Goal: Task Accomplishment & Management: Manage account settings

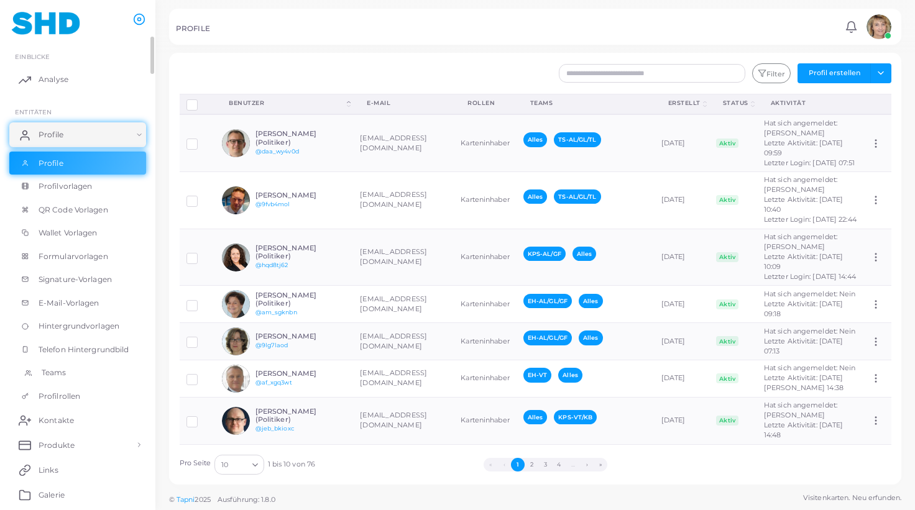
click at [52, 370] on span "Teams" at bounding box center [54, 372] width 25 height 11
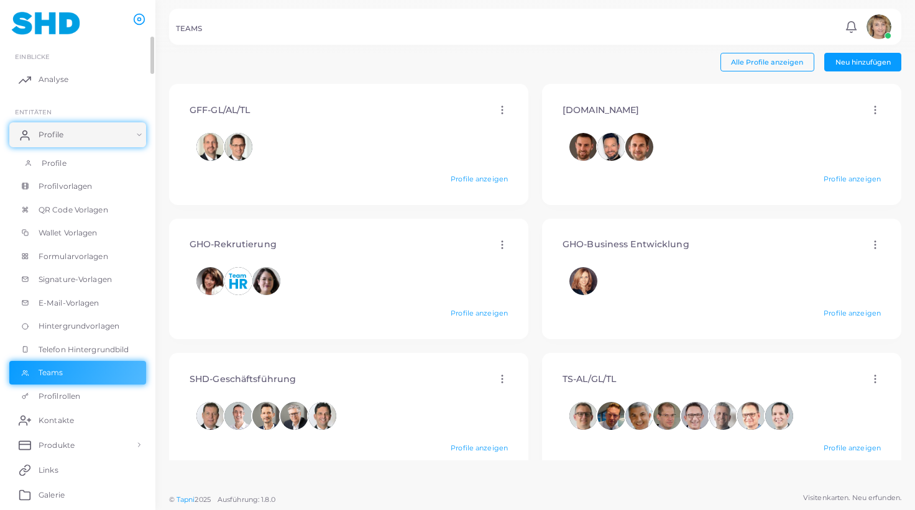
click at [66, 158] on span "Profile" at bounding box center [54, 163] width 25 height 11
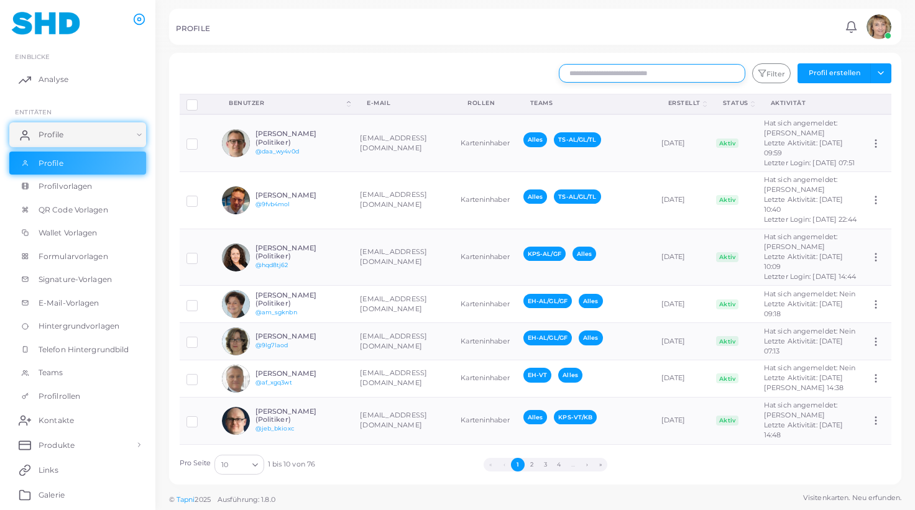
click at [589, 73] on input "text" at bounding box center [652, 73] width 186 height 19
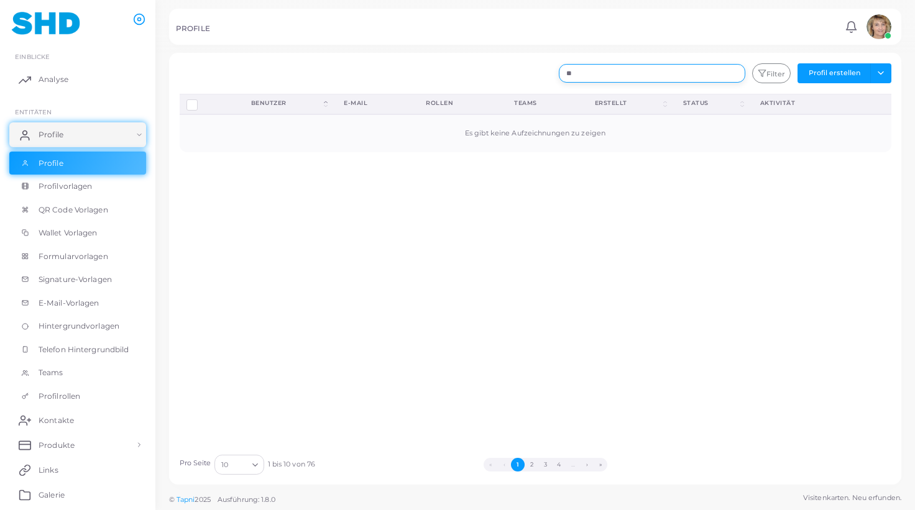
type input "*"
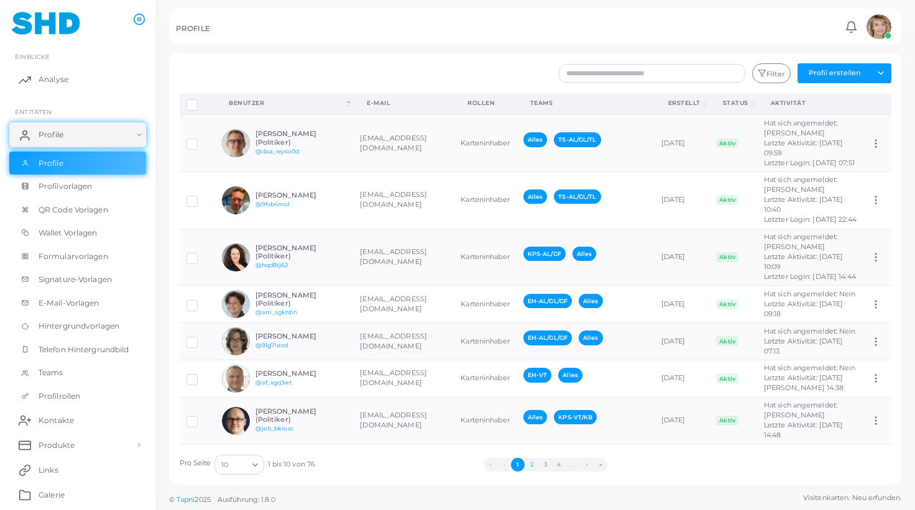
click at [529, 463] on button "2" at bounding box center [531, 465] width 14 height 14
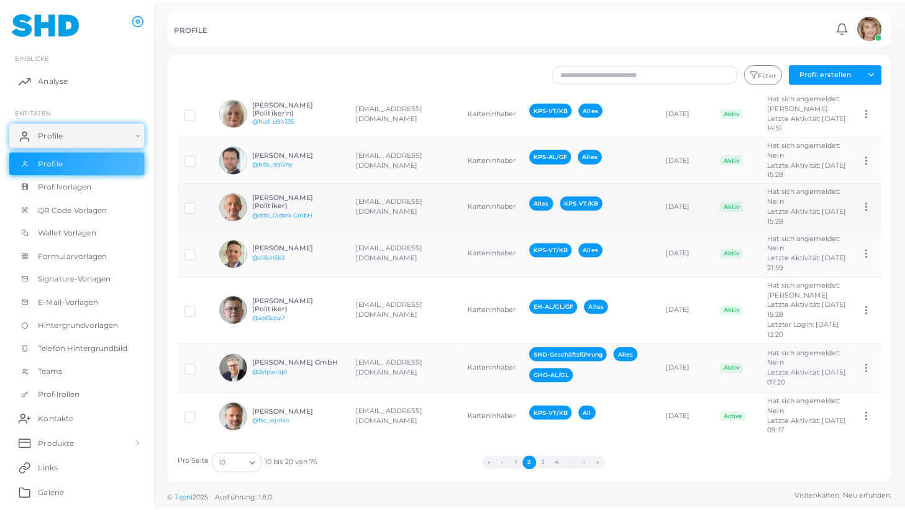
scroll to position [492, 0]
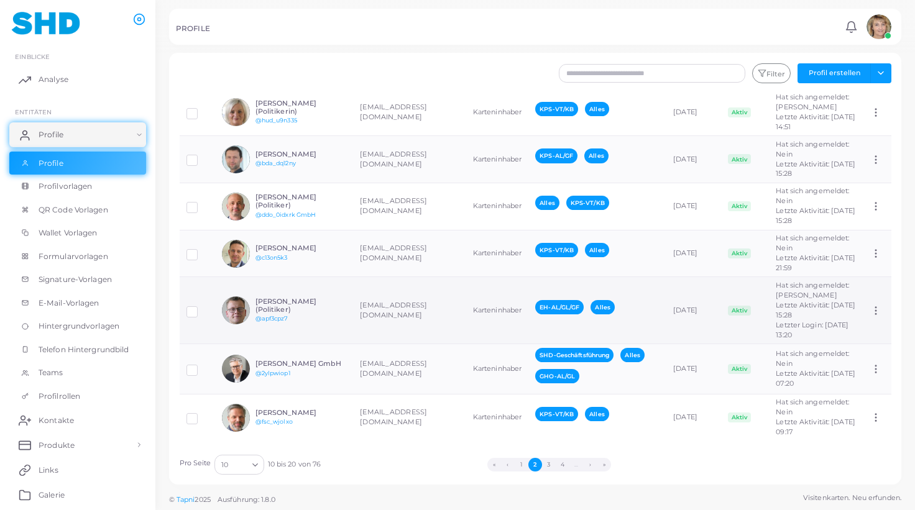
click at [323, 298] on h6 "[PERSON_NAME] (Politiker)" at bounding box center [300, 306] width 91 height 16
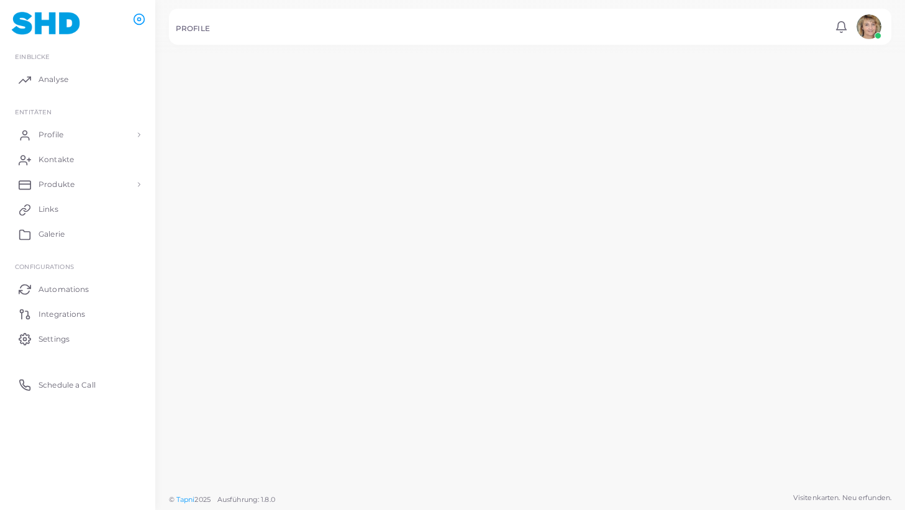
scroll to position [492, 0]
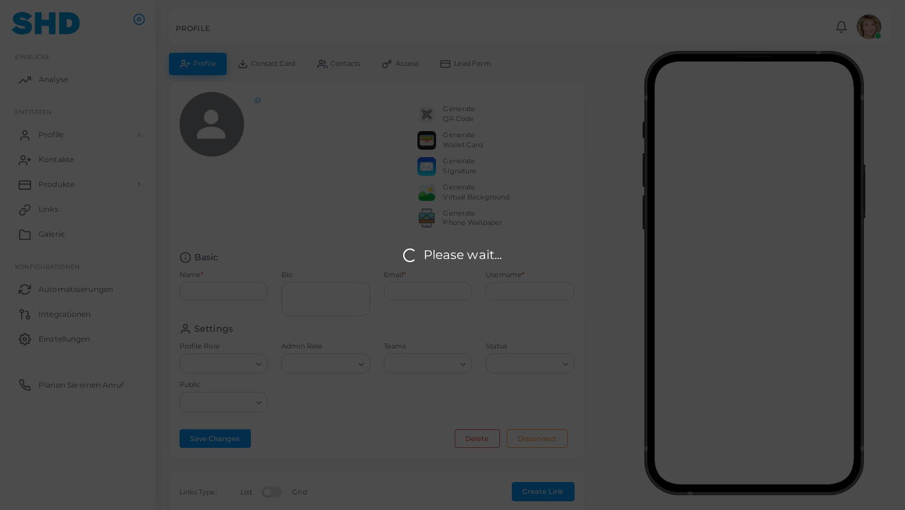
type input "**********"
type input "********"
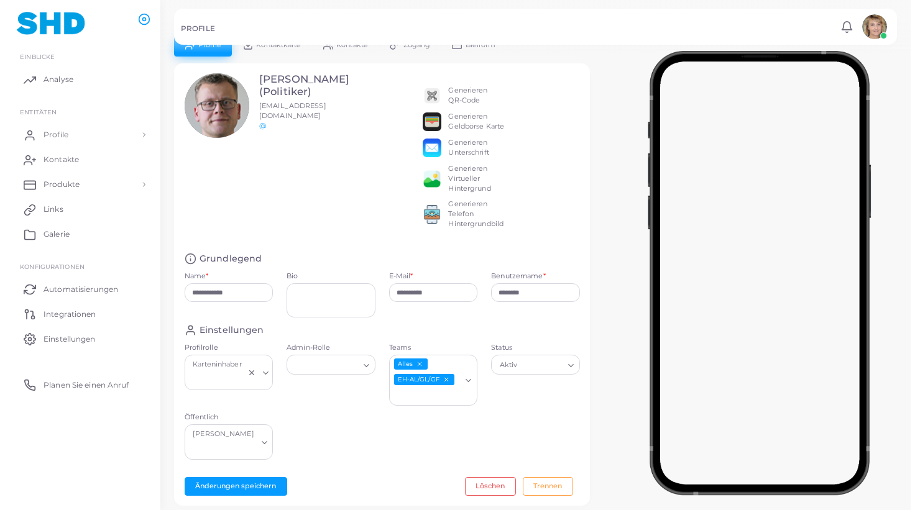
scroll to position [0, 0]
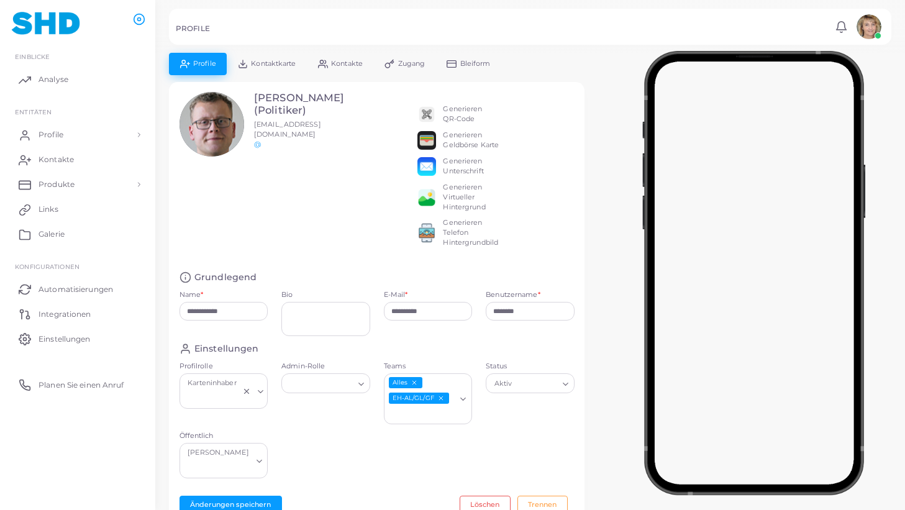
click at [280, 60] on span "Kontaktkarte" at bounding box center [273, 63] width 45 height 7
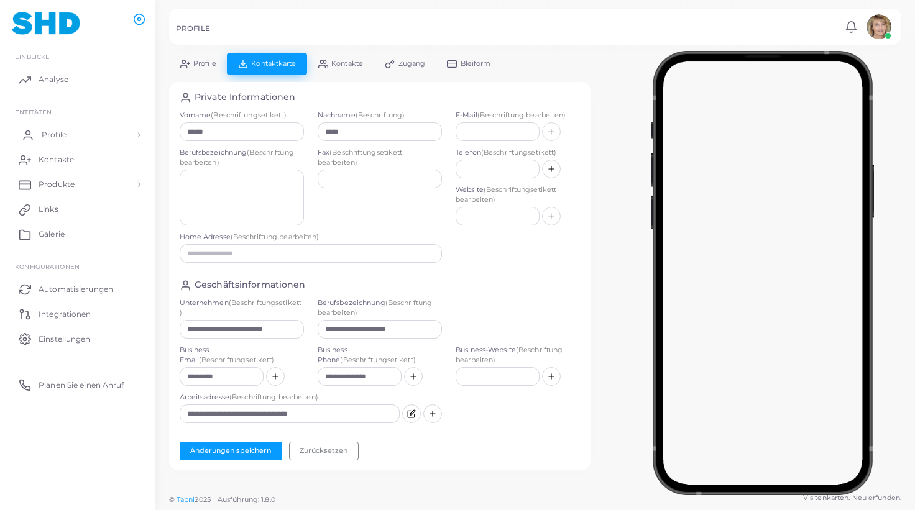
click at [51, 130] on span "Profile" at bounding box center [54, 134] width 25 height 11
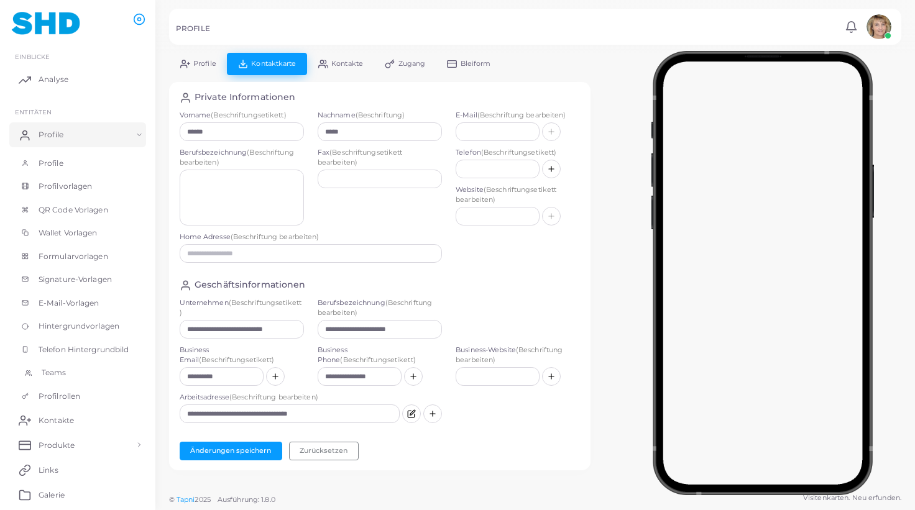
click at [58, 367] on link "Teams" at bounding box center [77, 373] width 137 height 24
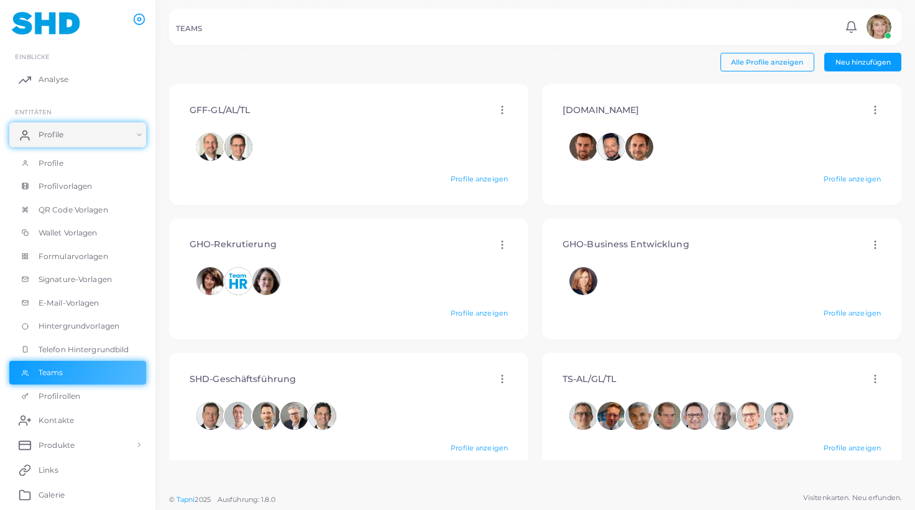
click at [500, 106] on icon at bounding box center [502, 109] width 11 height 11
click at [63, 160] on span "Profile" at bounding box center [54, 163] width 25 height 11
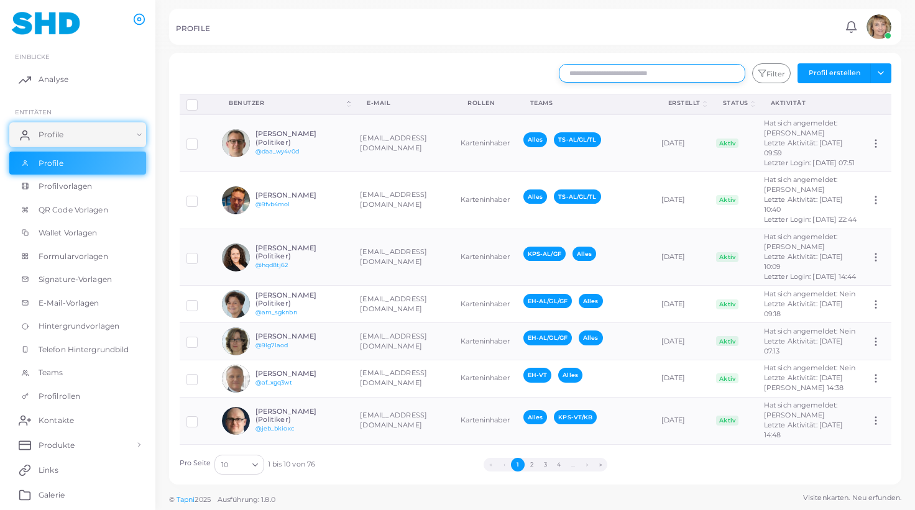
click at [598, 75] on input "text" at bounding box center [652, 73] width 186 height 19
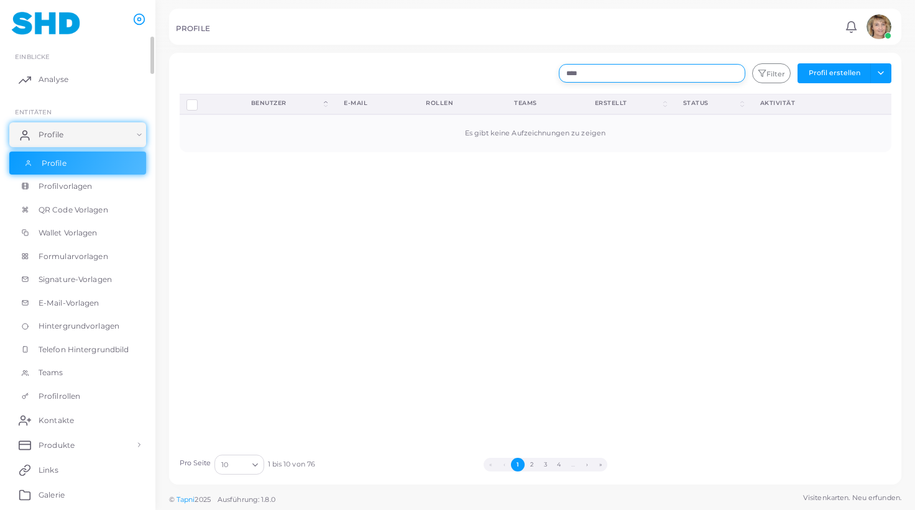
type input "****"
click at [65, 164] on span "Profile" at bounding box center [54, 163] width 25 height 11
click at [47, 368] on span "Teams" at bounding box center [54, 372] width 25 height 11
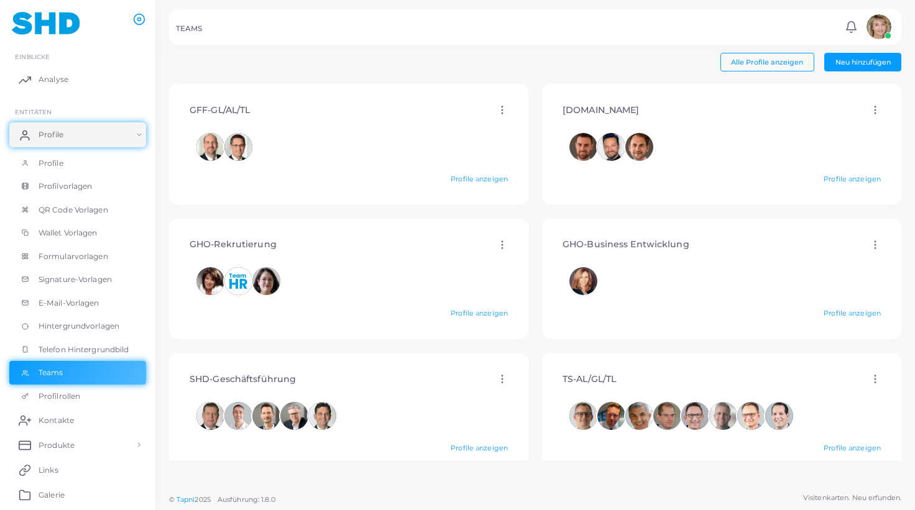
click at [498, 109] on icon at bounding box center [502, 109] width 11 height 11
click at [544, 122] on span "Bearbeiten" at bounding box center [543, 125] width 38 height 10
type input "**********"
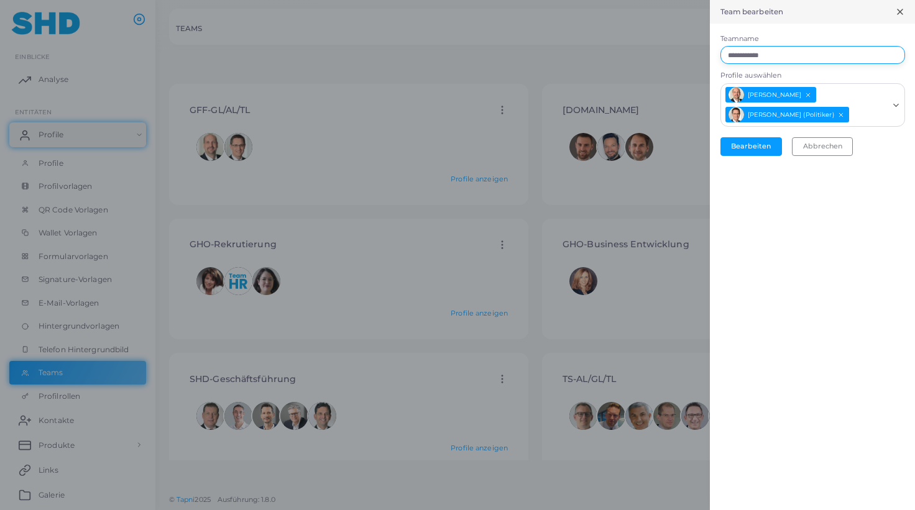
drag, startPoint x: 785, startPoint y: 52, endPoint x: 708, endPoint y: 52, distance: 77.1
click at [720, 52] on input "**********" at bounding box center [812, 55] width 185 height 19
type input "**********"
click at [837, 112] on icon "Entschieden Thomas Krahe" at bounding box center [840, 114] width 7 height 7
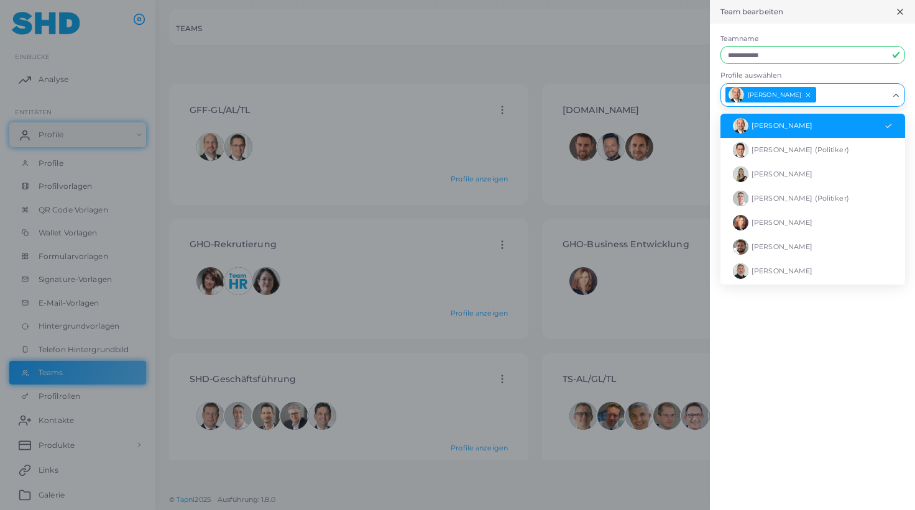
click at [833, 120] on li "[PERSON_NAME]" at bounding box center [812, 126] width 185 height 24
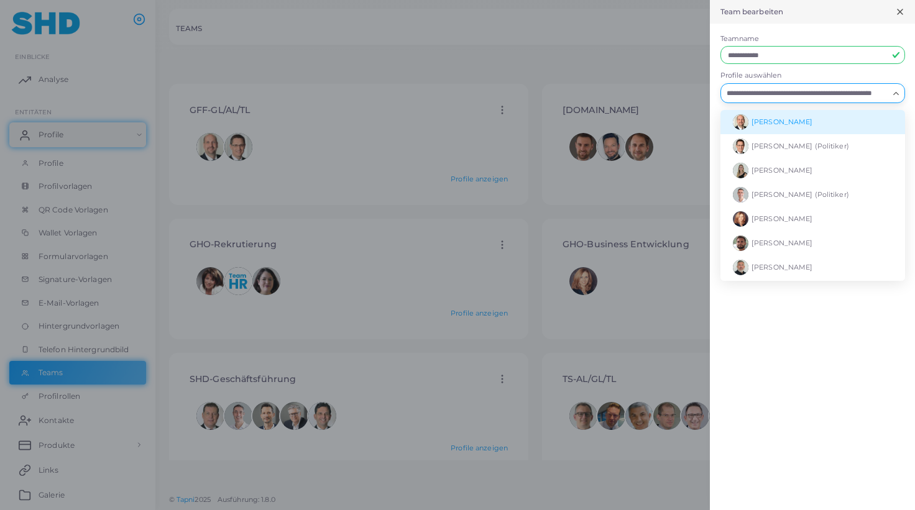
click at [806, 122] on span "[PERSON_NAME]" at bounding box center [781, 121] width 61 height 9
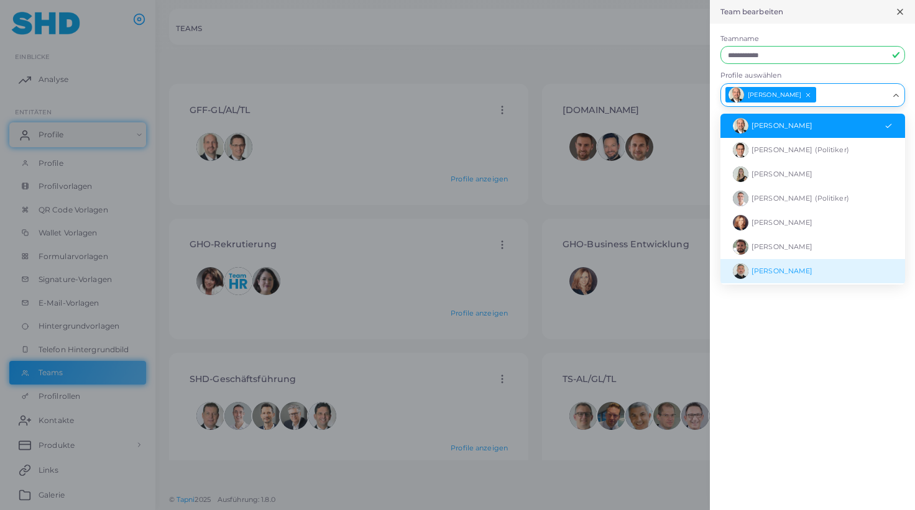
click at [830, 330] on div "**********" at bounding box center [812, 255] width 205 height 510
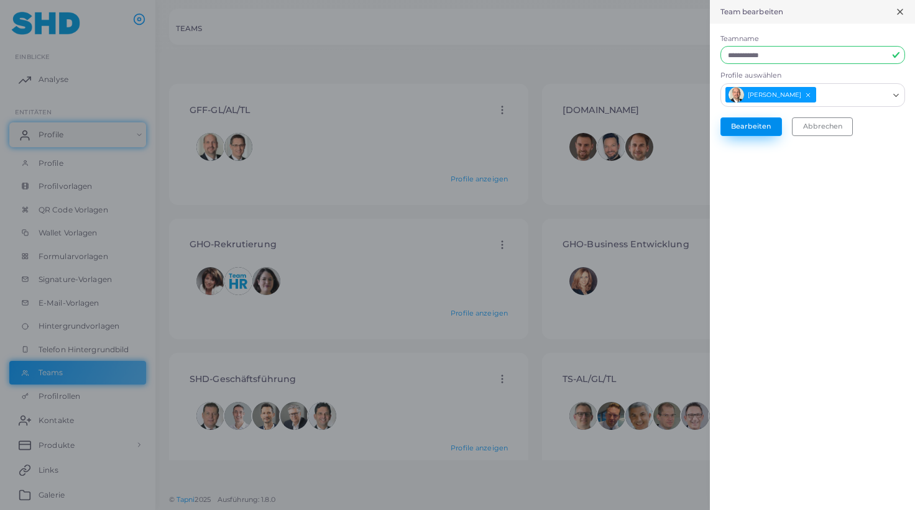
click at [751, 120] on button "Bearbeiten" at bounding box center [751, 126] width 62 height 19
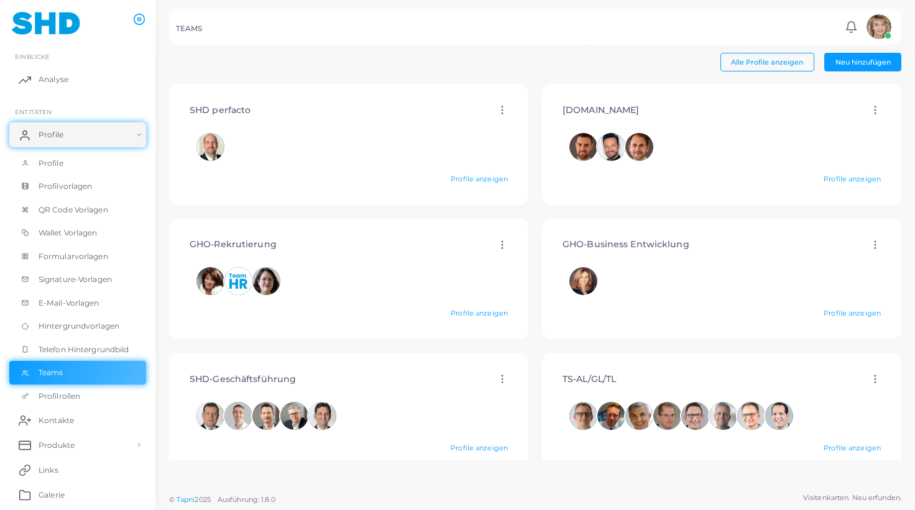
click at [502, 242] on circle at bounding box center [502, 241] width 1 height 1
click at [528, 256] on span "Bearbeiten" at bounding box center [543, 257] width 38 height 10
type input "**********"
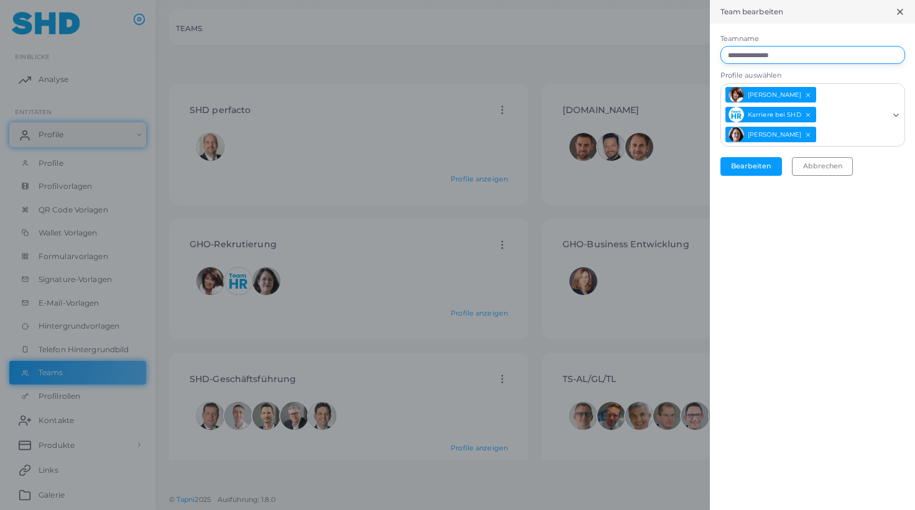
drag, startPoint x: 743, startPoint y: 55, endPoint x: 703, endPoint y: 55, distance: 40.4
click at [720, 55] on input "**********" at bounding box center [812, 55] width 185 height 19
type input "**********"
click at [748, 162] on button "Bearbeiten" at bounding box center [751, 166] width 62 height 19
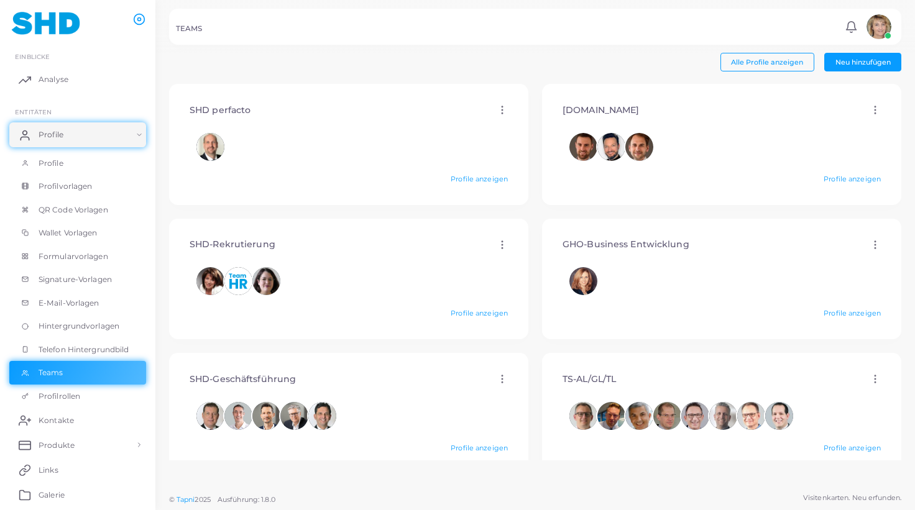
click at [502, 375] on circle at bounding box center [502, 375] width 1 height 1
click at [526, 387] on span "Bearbeiten" at bounding box center [543, 391] width 38 height 10
type input "**********"
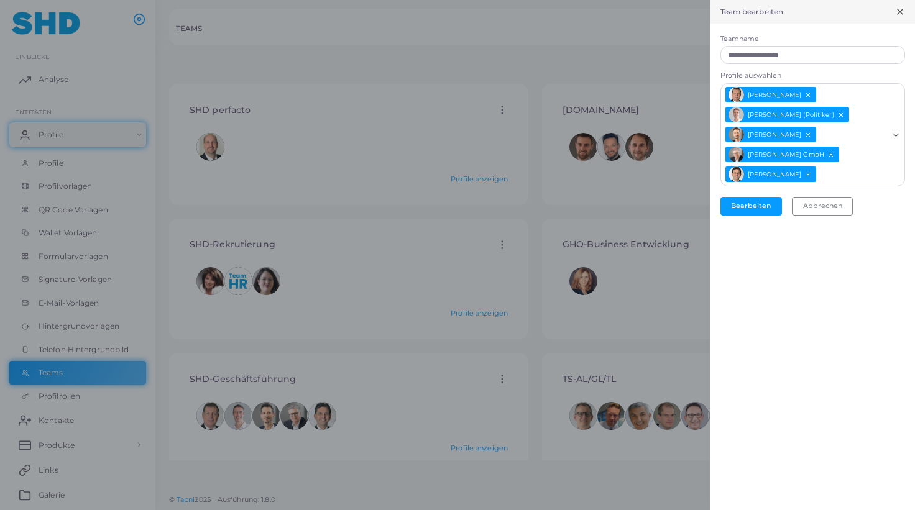
click at [805, 95] on icon "Stefan Hahne abwählen" at bounding box center [808, 94] width 7 height 7
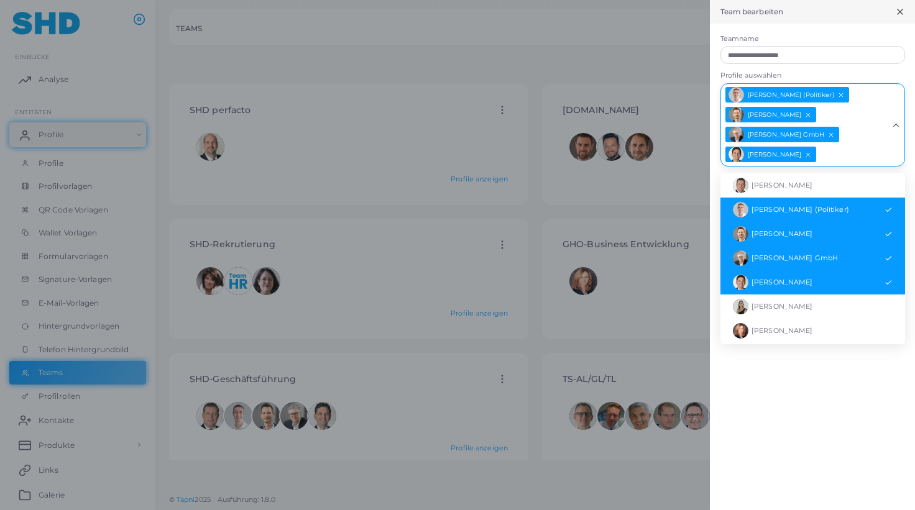
click at [807, 154] on line "Entwählen Sie Hans Pfrommer" at bounding box center [809, 155] width 4 height 4
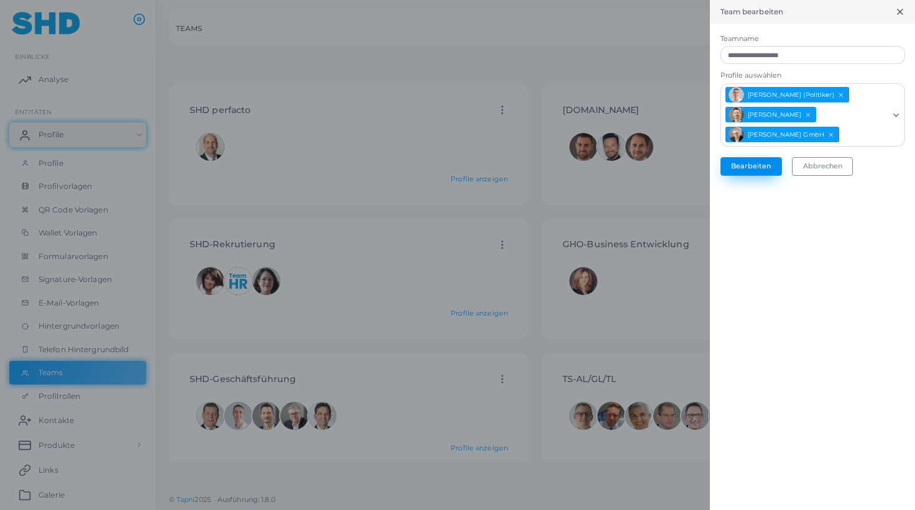
click at [740, 161] on button "Bearbeiten" at bounding box center [751, 166] width 62 height 19
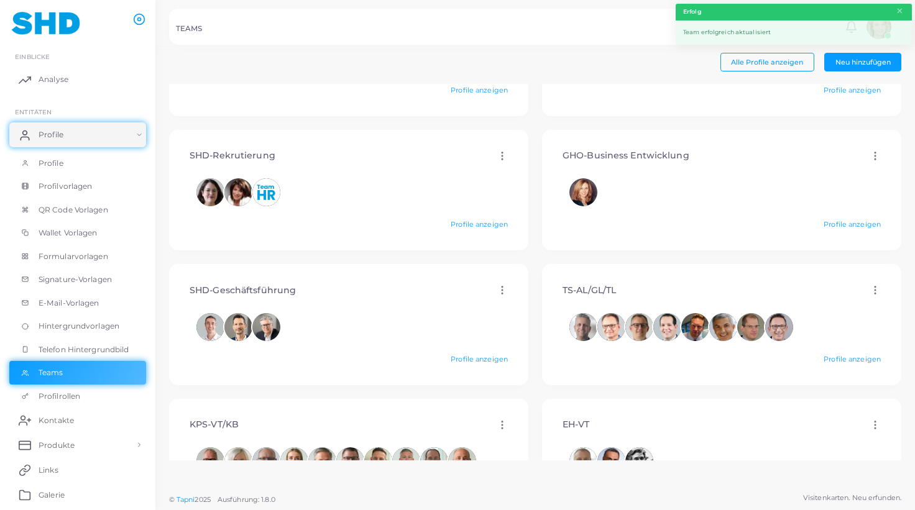
scroll to position [152, 0]
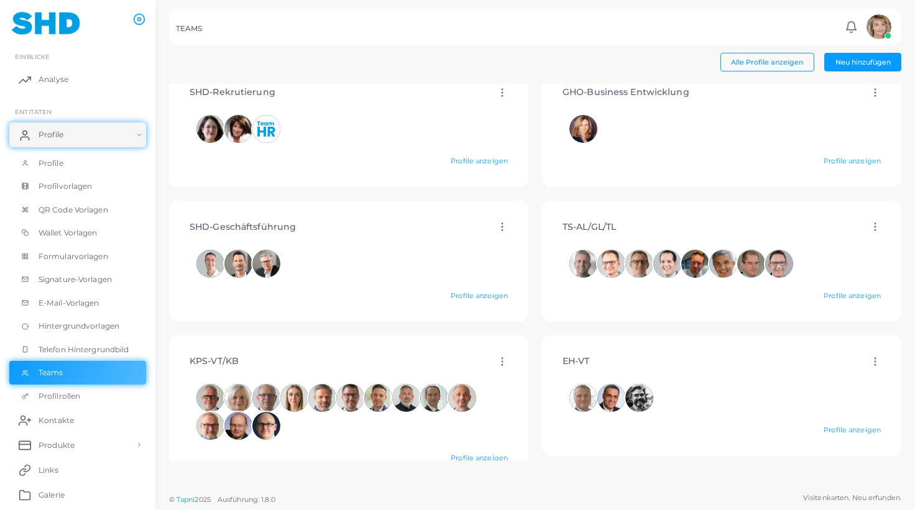
click at [869, 360] on icon at bounding box center [874, 361] width 11 height 11
click at [863, 375] on span "Bearbeiten" at bounding box center [876, 376] width 38 height 10
type input "*****"
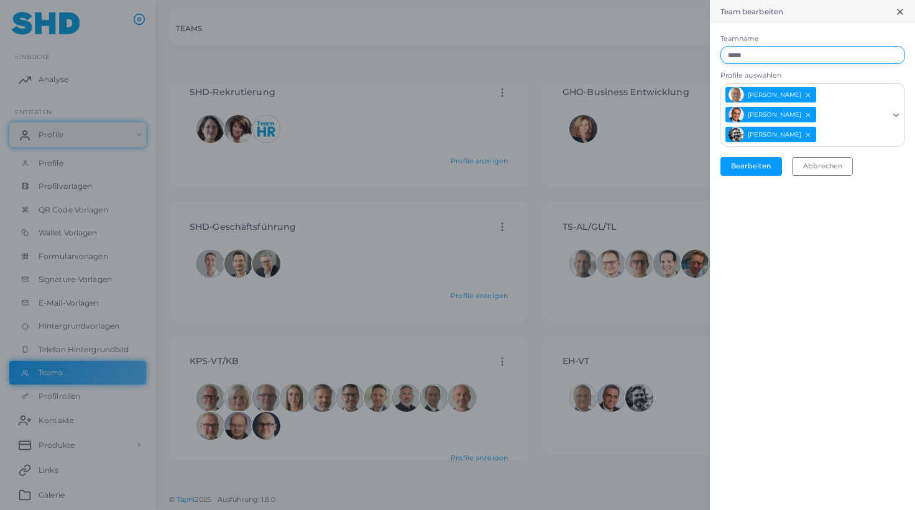
drag, startPoint x: 723, startPoint y: 52, endPoint x: 690, endPoint y: 49, distance: 33.6
click at [720, 50] on input "*****" at bounding box center [812, 55] width 185 height 19
type input "**********"
click at [756, 163] on button "Bearbeiten" at bounding box center [751, 166] width 62 height 19
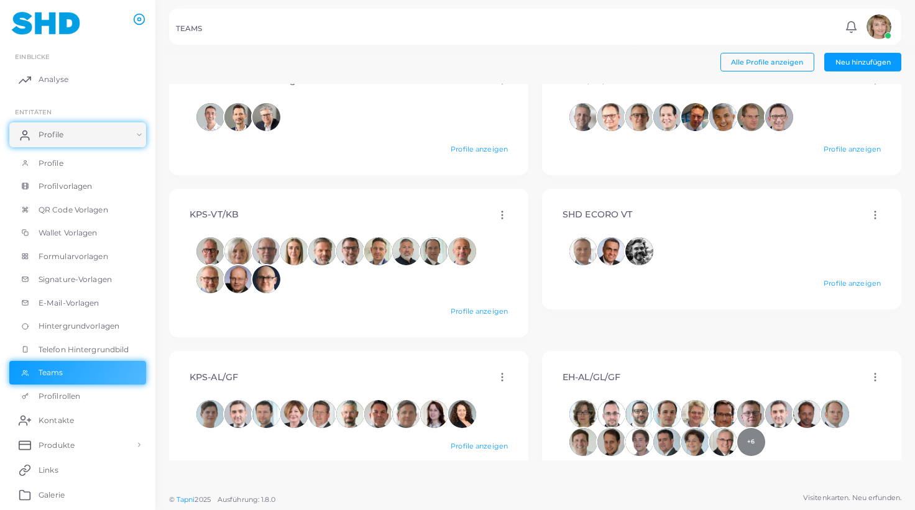
scroll to position [298, 0]
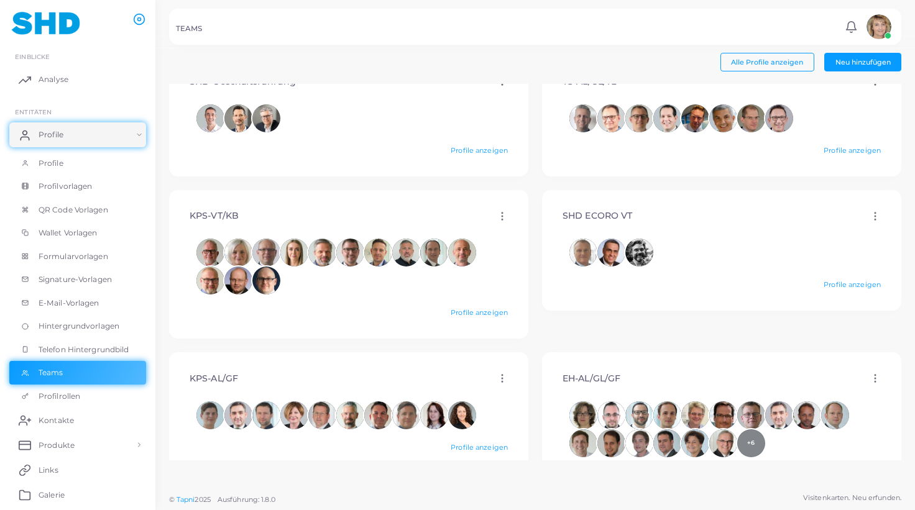
click at [498, 216] on icon at bounding box center [502, 216] width 11 height 11
click at [540, 229] on span "Bearbeiten" at bounding box center [543, 231] width 38 height 10
type input "*********"
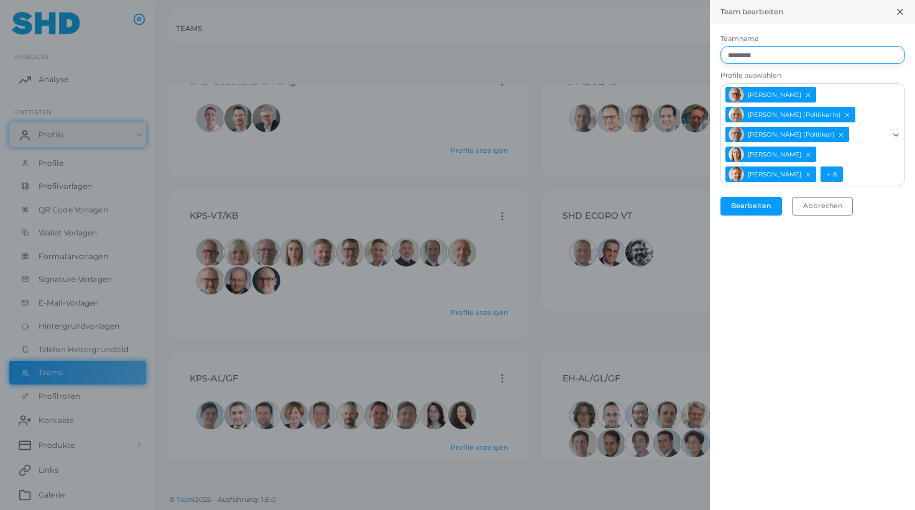
drag, startPoint x: 743, startPoint y: 57, endPoint x: 749, endPoint y: 61, distance: 7.2
click at [743, 57] on input "*********" at bounding box center [812, 55] width 185 height 19
type input "**********"
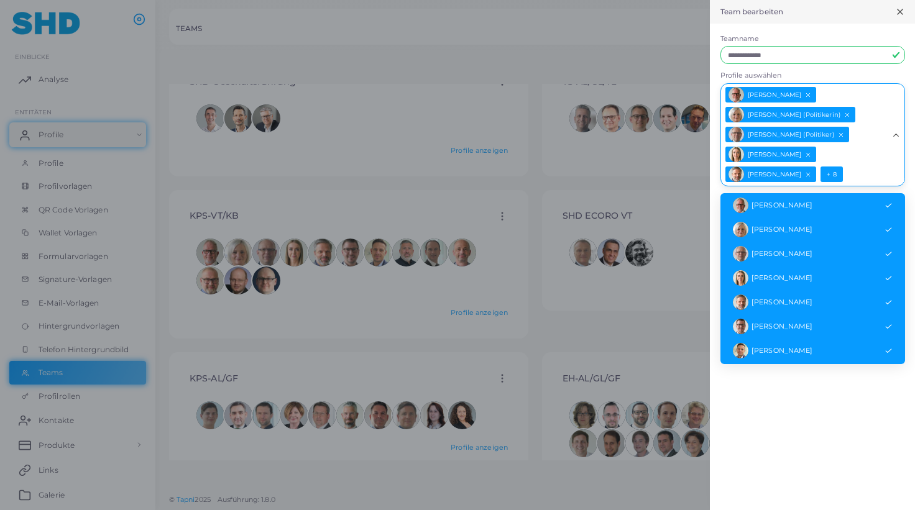
click at [842, 172] on span "+ 8" at bounding box center [831, 175] width 22 height 16
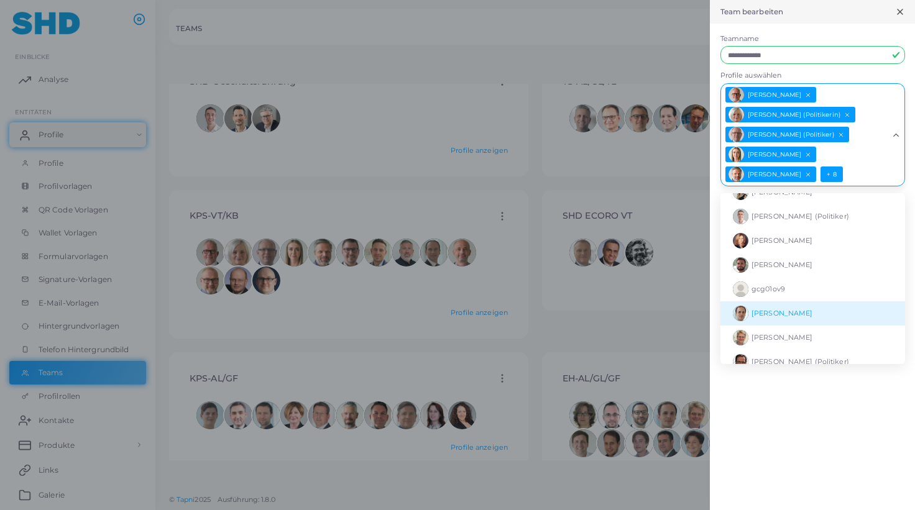
scroll to position [334, 0]
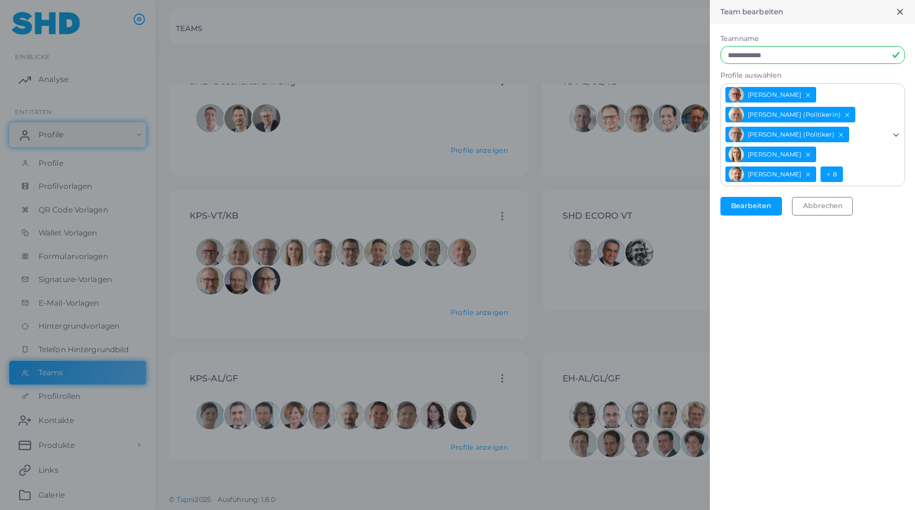
click at [813, 456] on div "**********" at bounding box center [812, 255] width 205 height 510
click at [744, 200] on button "Bearbeiten" at bounding box center [751, 206] width 62 height 19
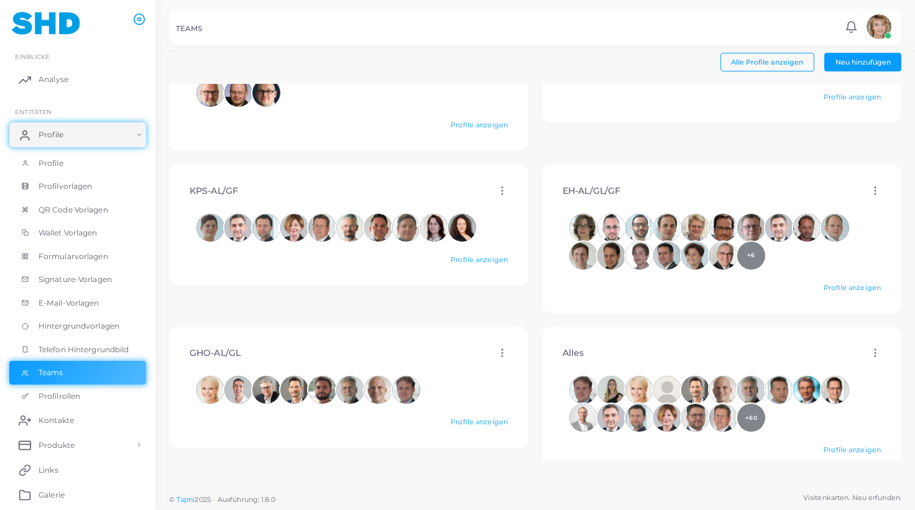
scroll to position [488, 0]
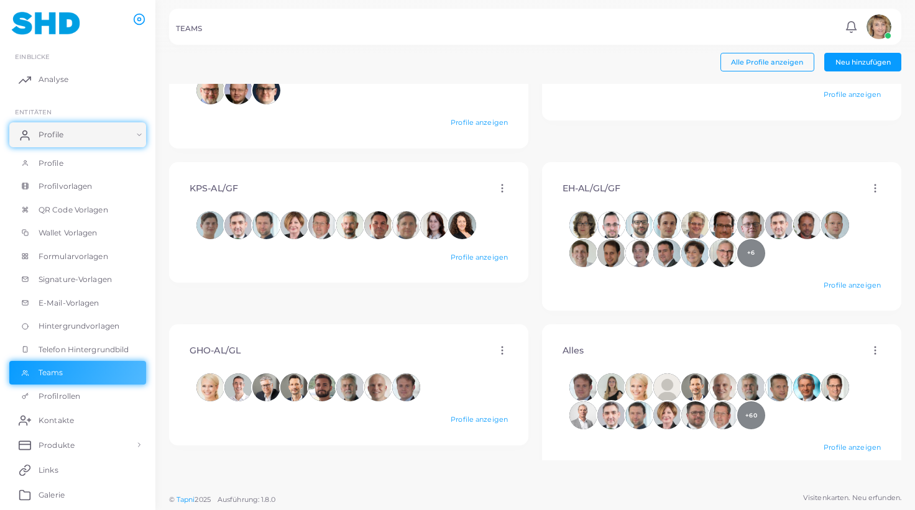
click at [498, 350] on icon at bounding box center [502, 350] width 11 height 11
click at [539, 361] on span "Bearbeiten" at bounding box center [543, 365] width 38 height 10
type input "*********"
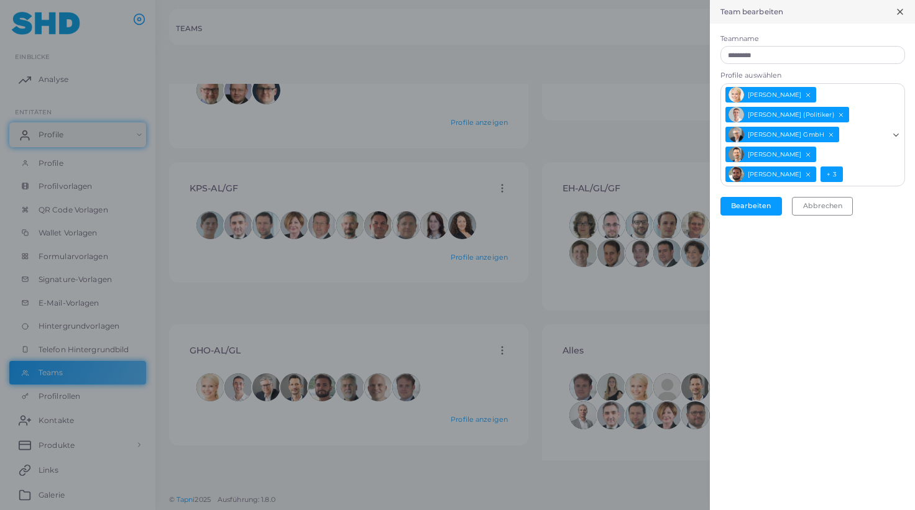
click at [808, 174] on line "Luca Oraczewski abwählen" at bounding box center [809, 175] width 4 height 4
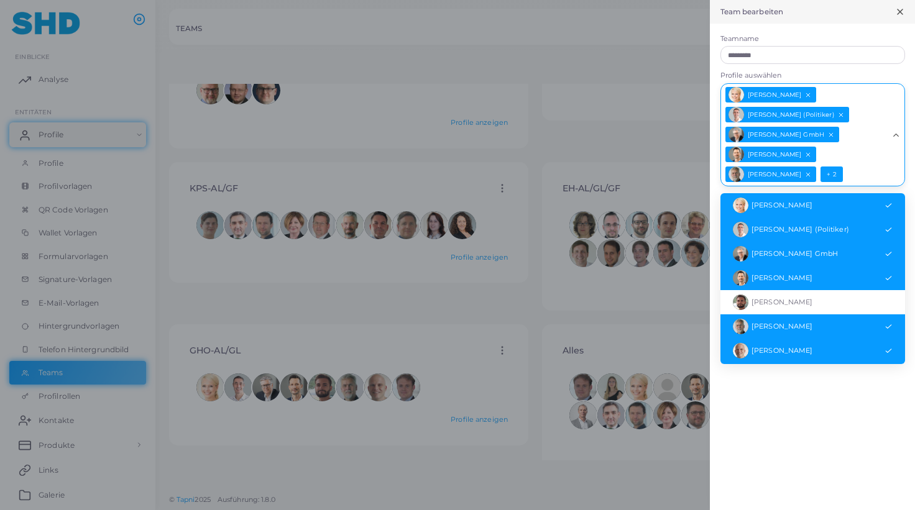
scroll to position [23, 0]
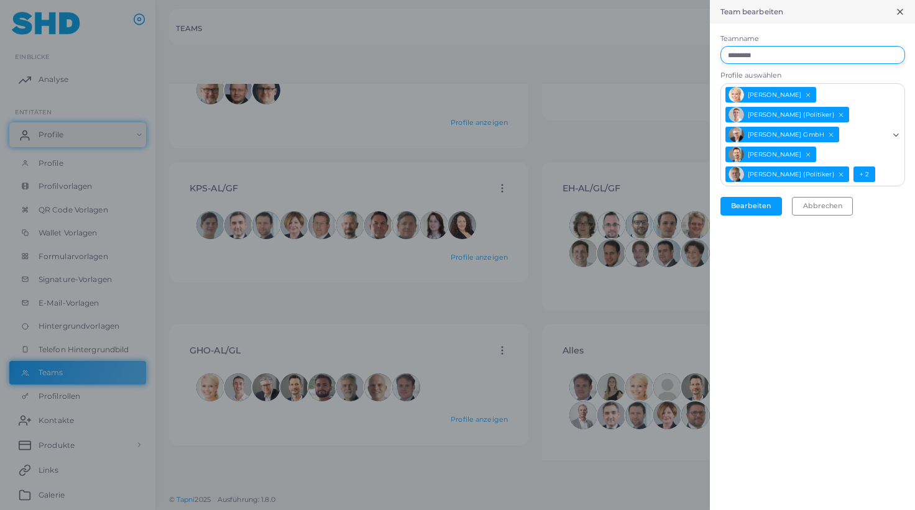
drag, startPoint x: 794, startPoint y: 56, endPoint x: 698, endPoint y: 50, distance: 95.2
click at [720, 50] on input "*********" at bounding box center [812, 55] width 185 height 19
type input "**********"
click at [856, 174] on span "+ 2" at bounding box center [864, 175] width 22 height 16
click at [889, 151] on div "Verladen..." at bounding box center [896, 133] width 15 height 99
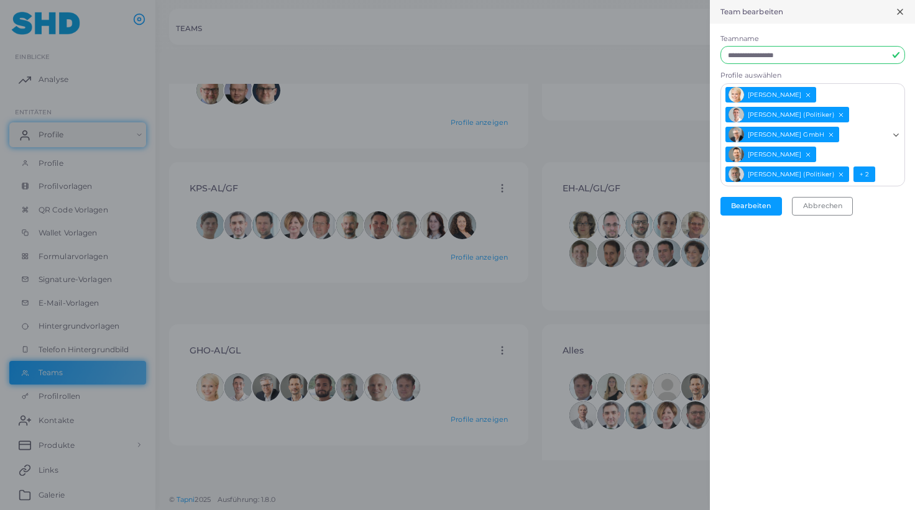
click at [895, 135] on icon "Suche nach Option" at bounding box center [895, 135] width 9 height 9
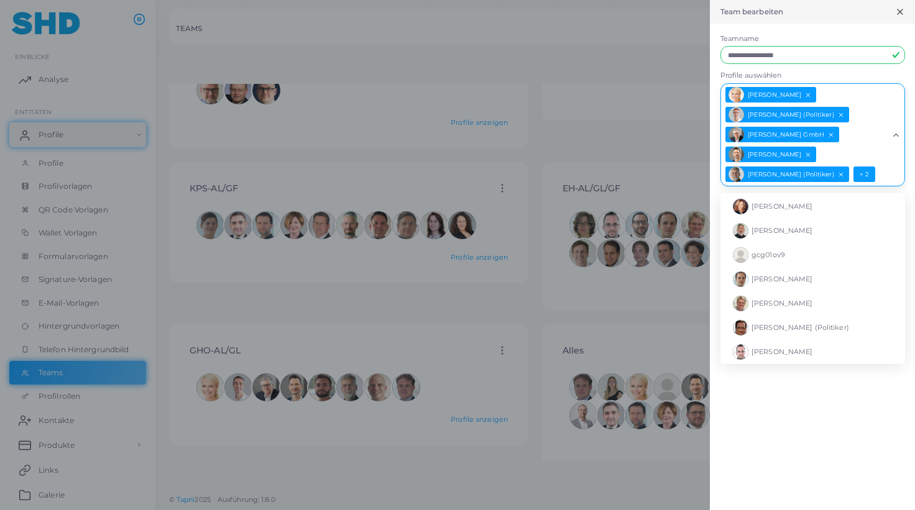
scroll to position [0, 0]
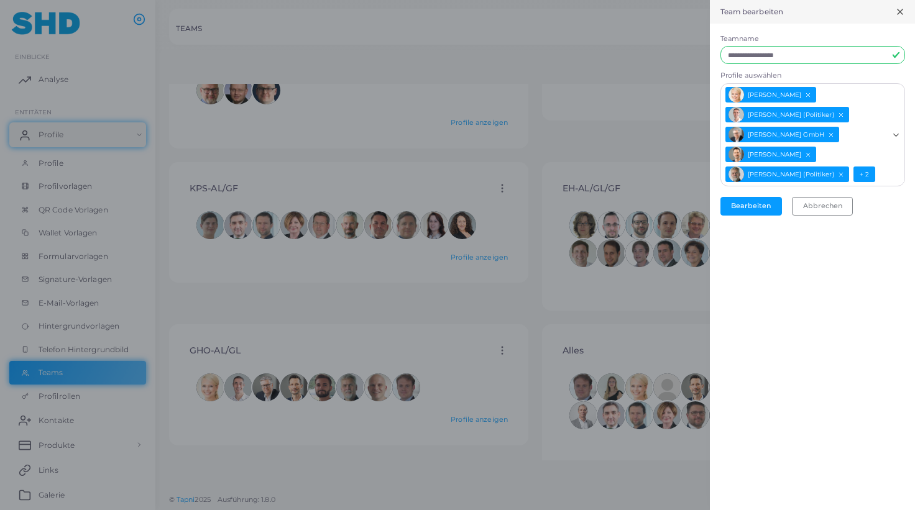
click at [895, 135] on polyline "Suche nach Option" at bounding box center [895, 135] width 5 height 2
click at [749, 200] on button "Bearbeiten" at bounding box center [751, 206] width 62 height 19
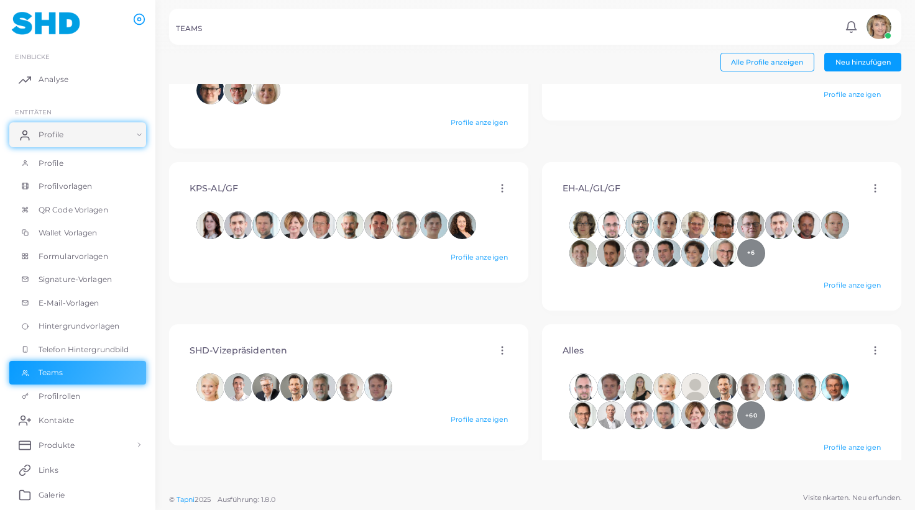
click at [497, 348] on icon at bounding box center [502, 350] width 11 height 11
click at [538, 361] on span "Bearbeiten" at bounding box center [542, 364] width 38 height 10
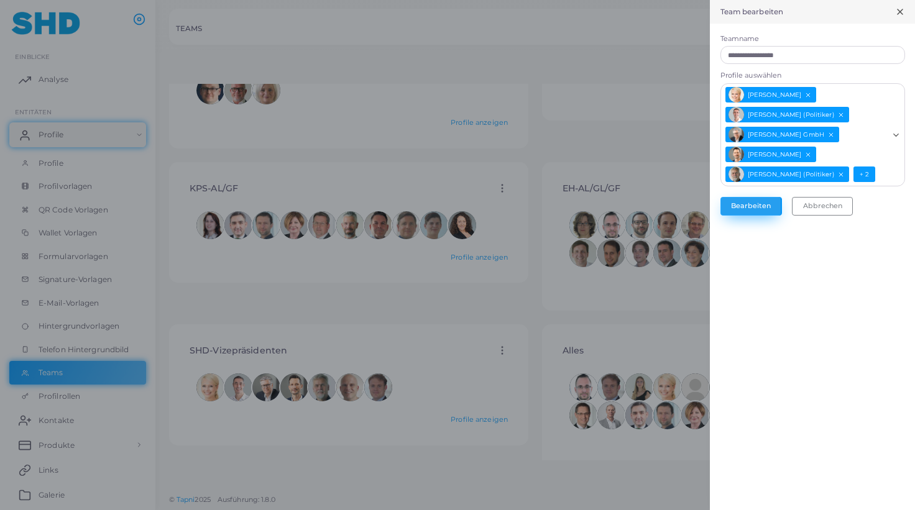
click at [755, 204] on button "Bearbeiten" at bounding box center [751, 206] width 62 height 19
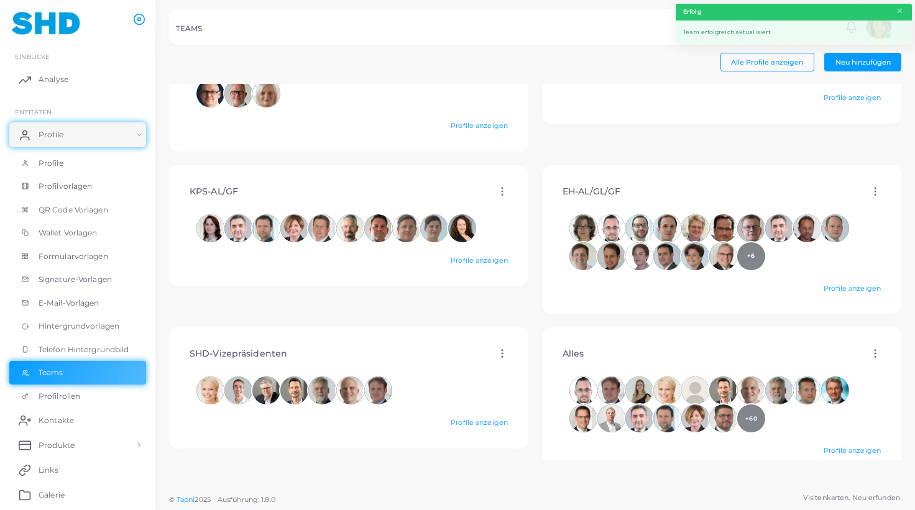
scroll to position [482, 0]
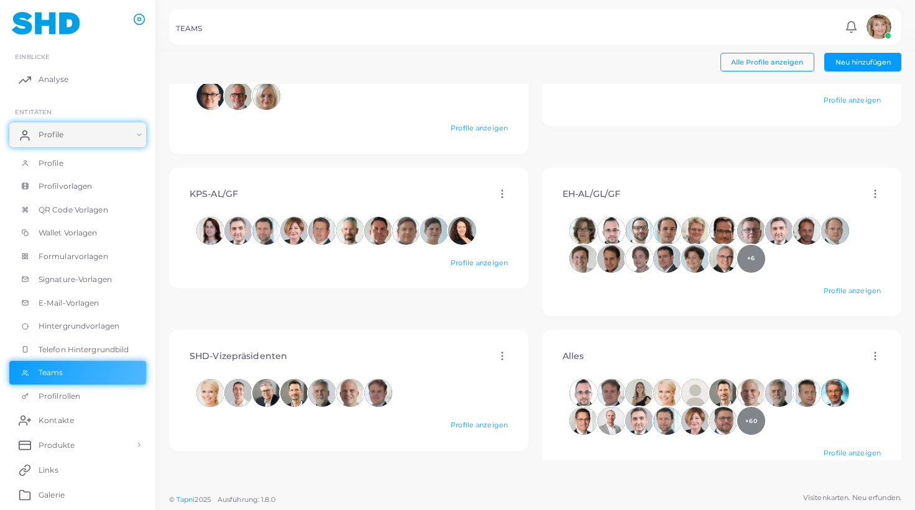
click at [499, 193] on icon at bounding box center [502, 193] width 11 height 11
click at [528, 204] on link "Bearbeiten" at bounding box center [536, 208] width 73 height 17
type input "*********"
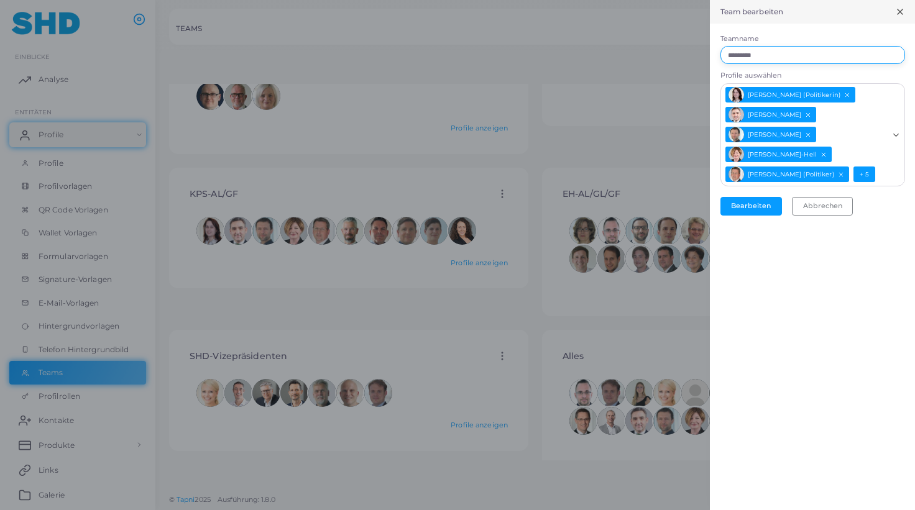
drag, startPoint x: 739, startPoint y: 54, endPoint x: 685, endPoint y: 50, distance: 54.2
click at [720, 50] on input "*********" at bounding box center [812, 55] width 185 height 19
type input "*********"
click at [745, 199] on button "Bearbeiten" at bounding box center [751, 206] width 62 height 19
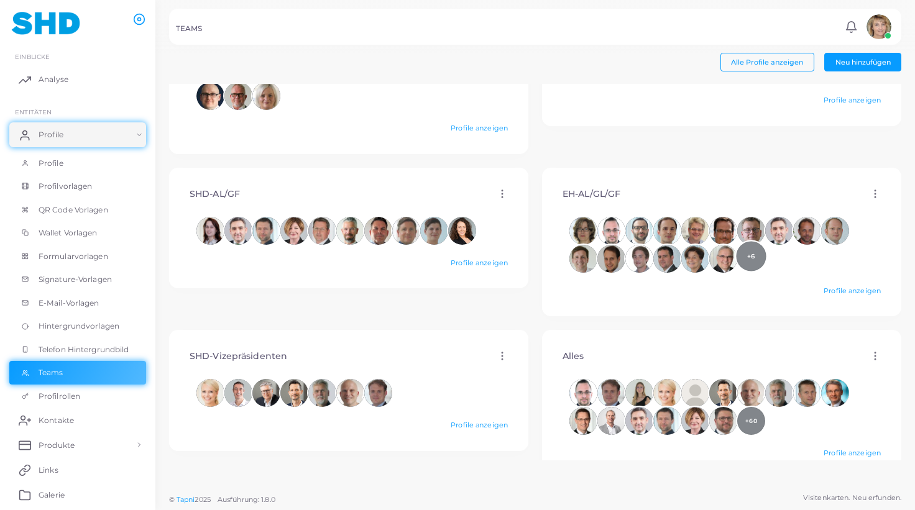
click at [747, 259] on span "+6" at bounding box center [751, 256] width 8 height 6
click at [492, 261] on link "Profile anzeigen" at bounding box center [479, 263] width 57 height 9
click at [64, 162] on span "Profile" at bounding box center [54, 163] width 25 height 11
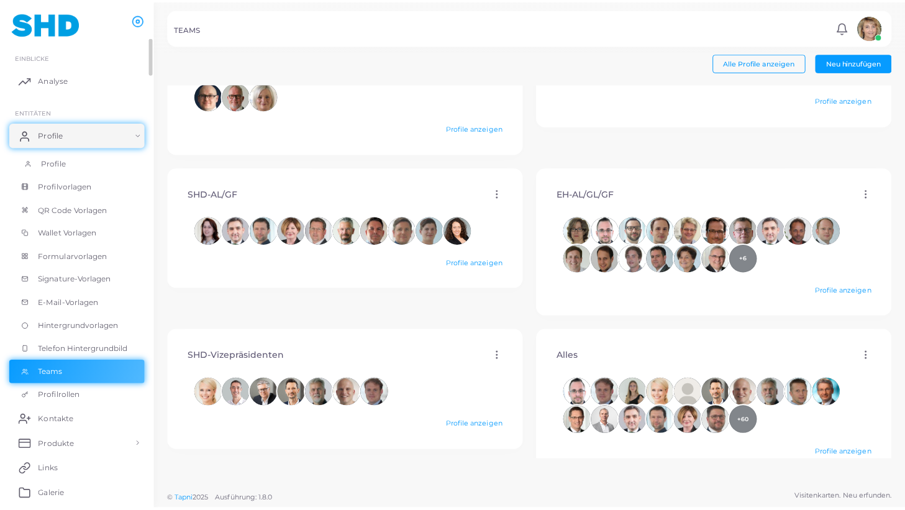
scroll to position [482, 0]
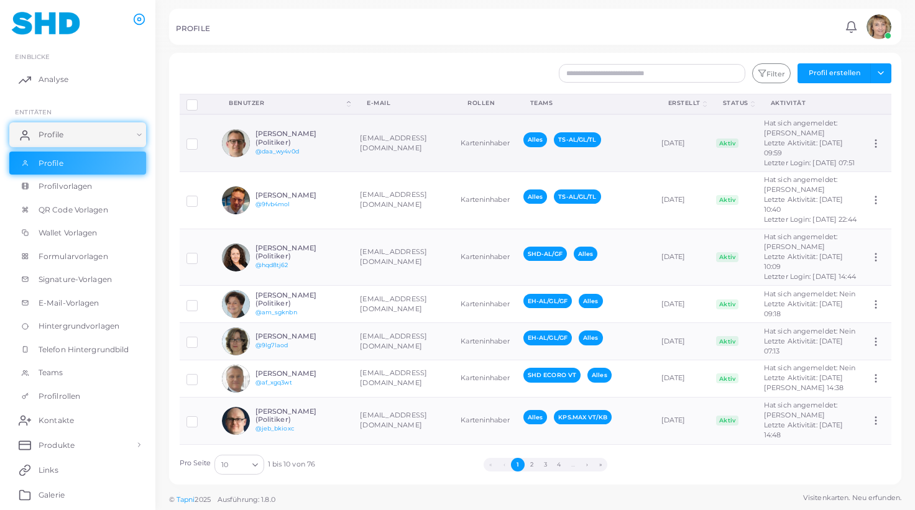
click at [380, 144] on td "[EMAIL_ADDRESS][DOMAIN_NAME]" at bounding box center [403, 142] width 101 height 57
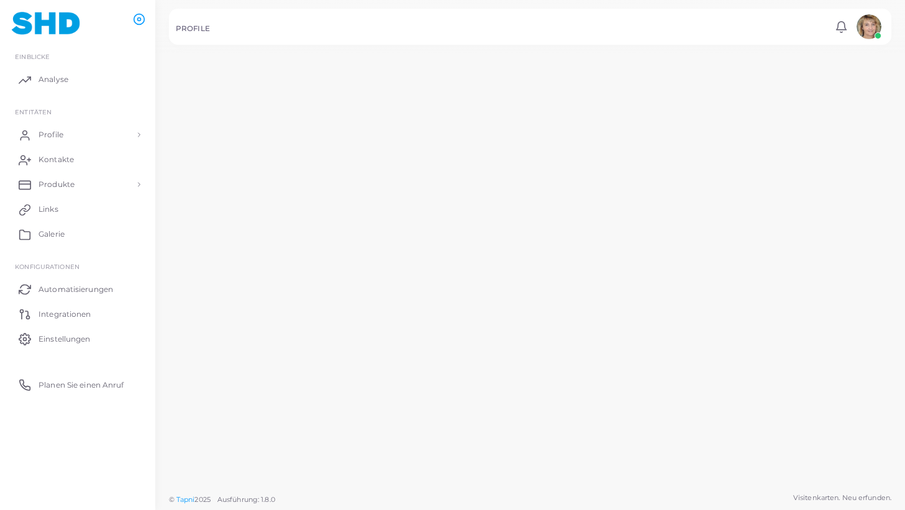
click at [380, 144] on td "[EMAIL_ADDRESS][DOMAIN_NAME]" at bounding box center [398, 144] width 100 height 69
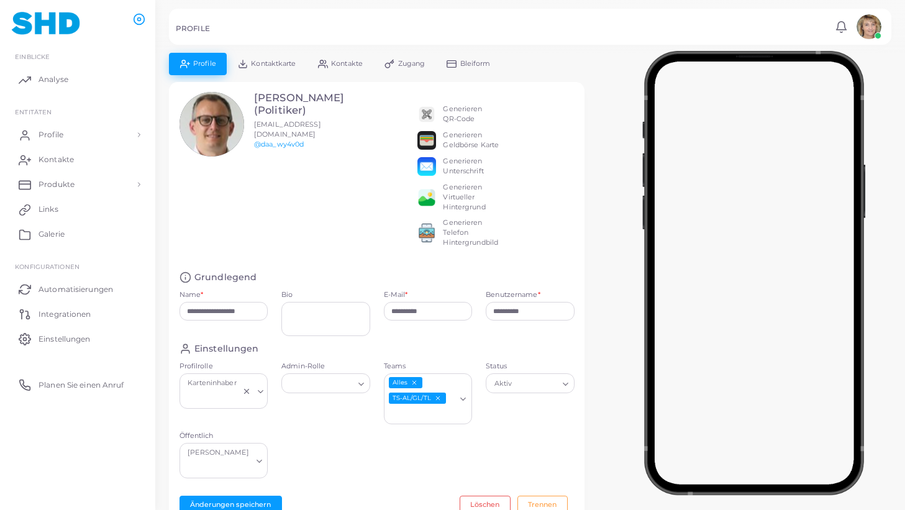
click at [291, 62] on span "Kontaktkarte" at bounding box center [273, 63] width 45 height 7
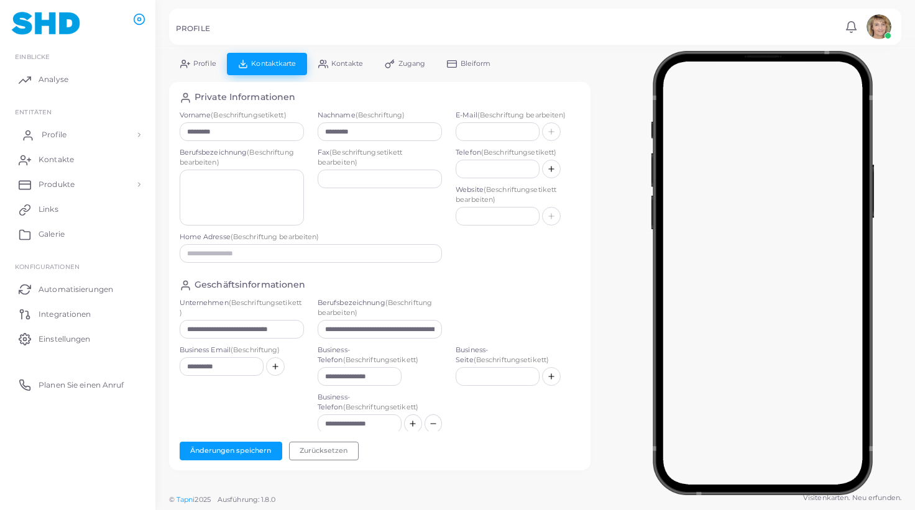
click at [53, 133] on span "Profile" at bounding box center [54, 134] width 25 height 11
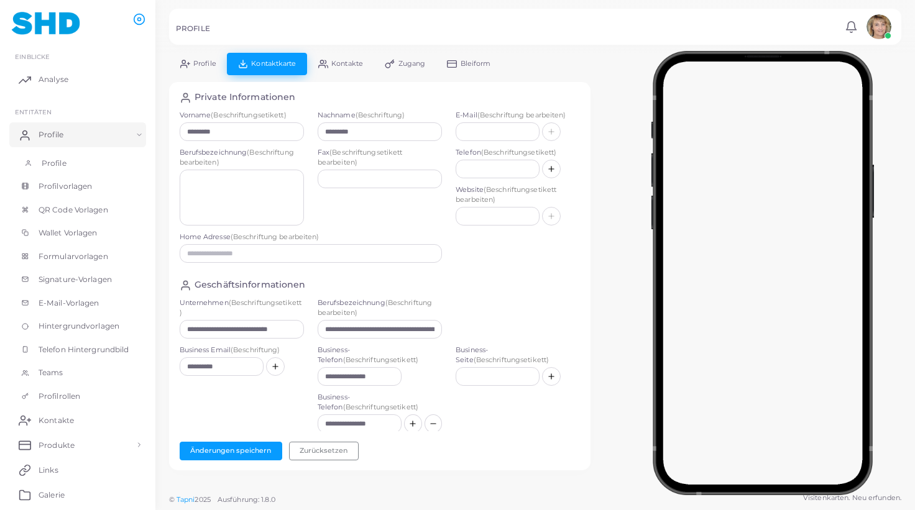
click at [42, 154] on link "Profile" at bounding box center [77, 164] width 137 height 24
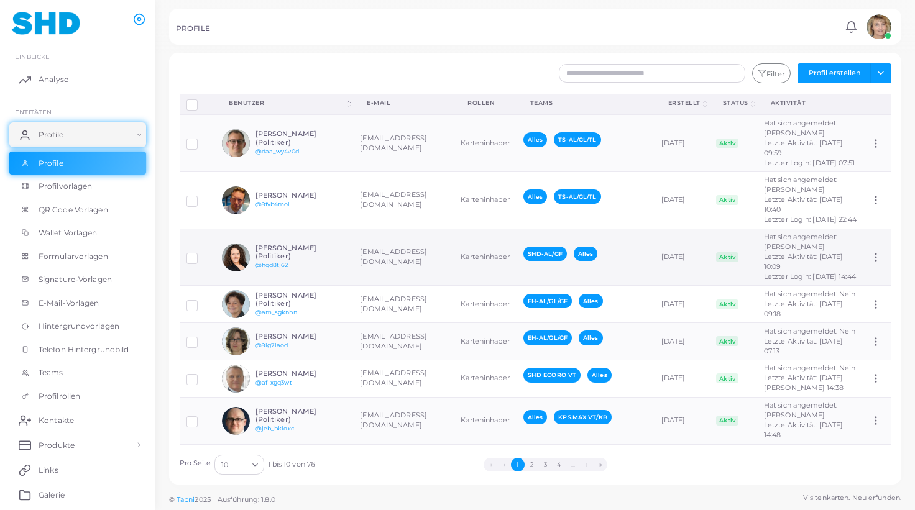
click at [375, 246] on td "[EMAIL_ADDRESS][DOMAIN_NAME]" at bounding box center [403, 257] width 101 height 57
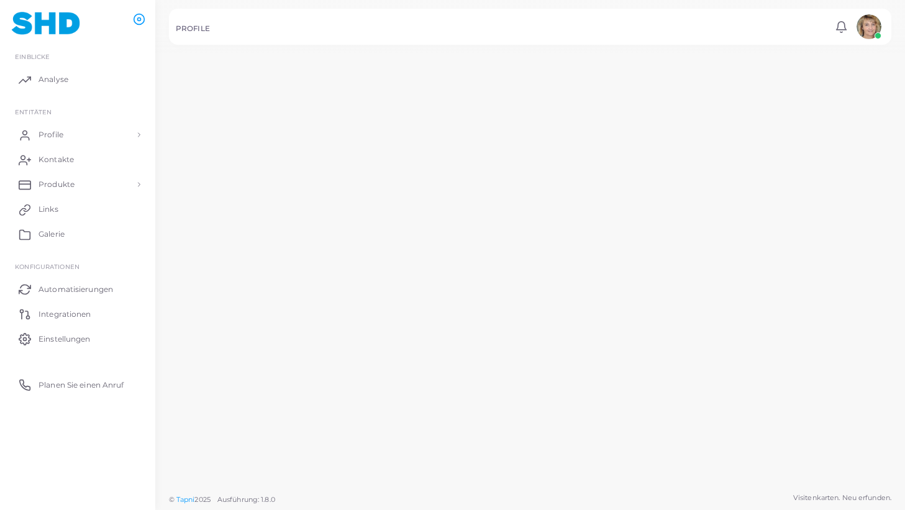
click at [375, 248] on td "[EMAIL_ADDRESS][DOMAIN_NAME]" at bounding box center [398, 282] width 100 height 69
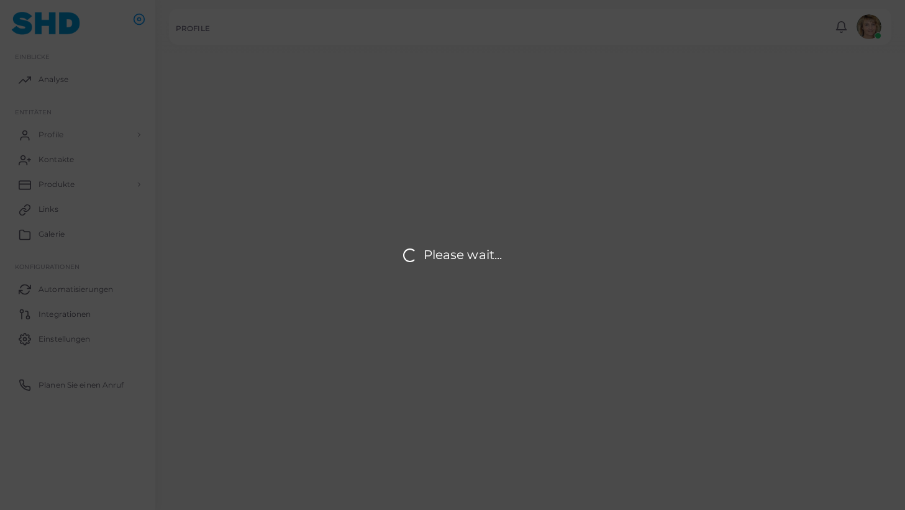
type input "**********"
type textarea "**********"
type input "**********"
type input "********"
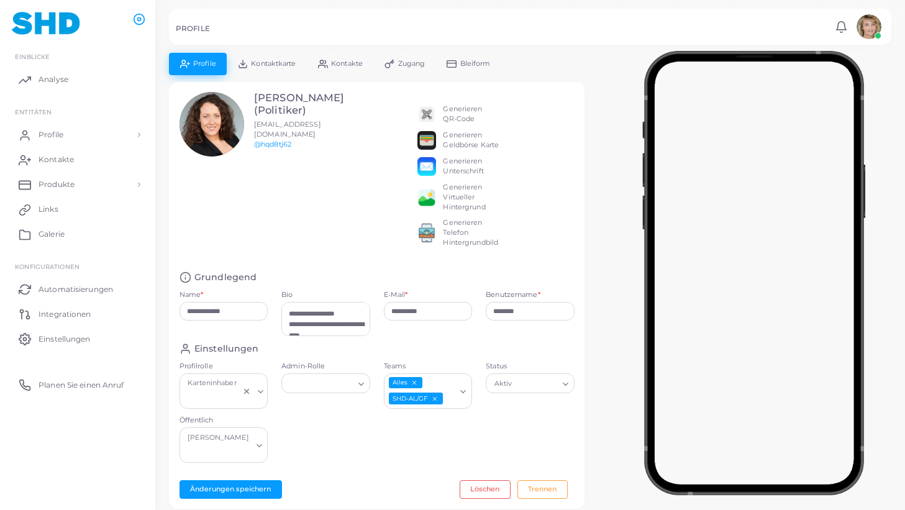
click at [277, 58] on link "Kontaktkarte" at bounding box center [267, 64] width 80 height 22
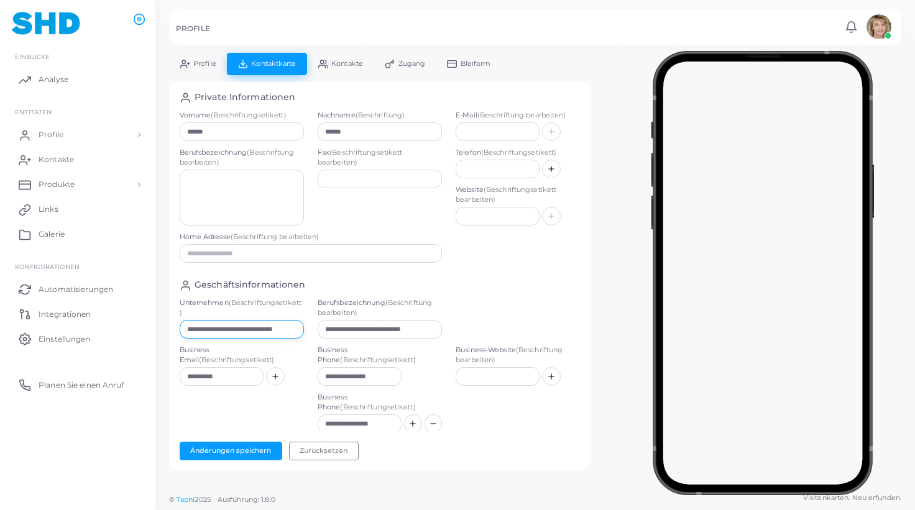
drag, startPoint x: 203, startPoint y: 330, endPoint x: 300, endPoint y: 331, distance: 96.9
click at [300, 331] on input "**********" at bounding box center [242, 329] width 124 height 19
drag, startPoint x: 204, startPoint y: 327, endPoint x: 339, endPoint y: 331, distance: 134.9
click at [301, 331] on input "**********" at bounding box center [240, 329] width 121 height 19
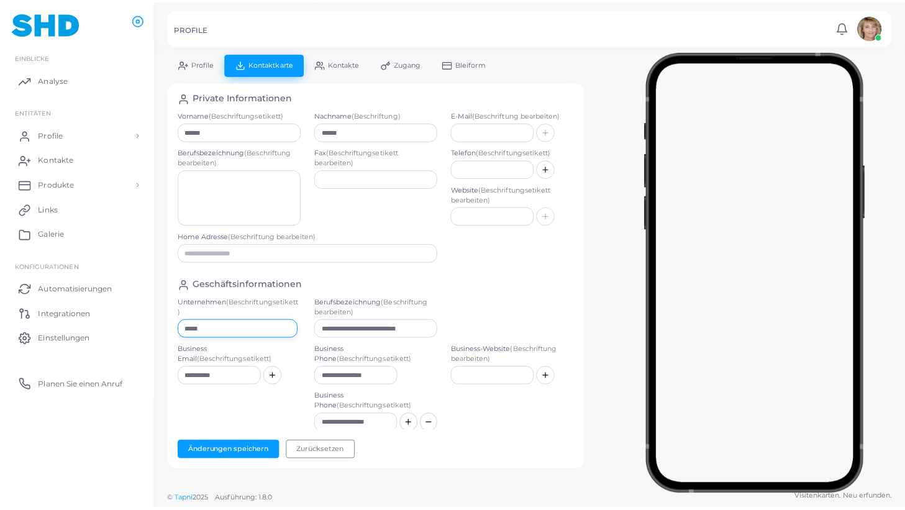
scroll to position [0, 0]
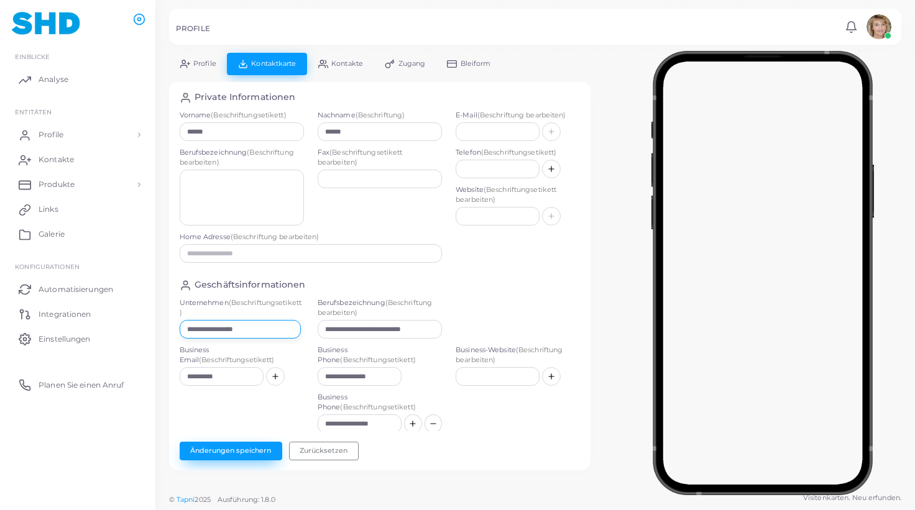
type input "**********"
click at [251, 447] on button "Änderungen speichern" at bounding box center [231, 451] width 103 height 19
click at [205, 57] on link "Profile" at bounding box center [198, 64] width 58 height 22
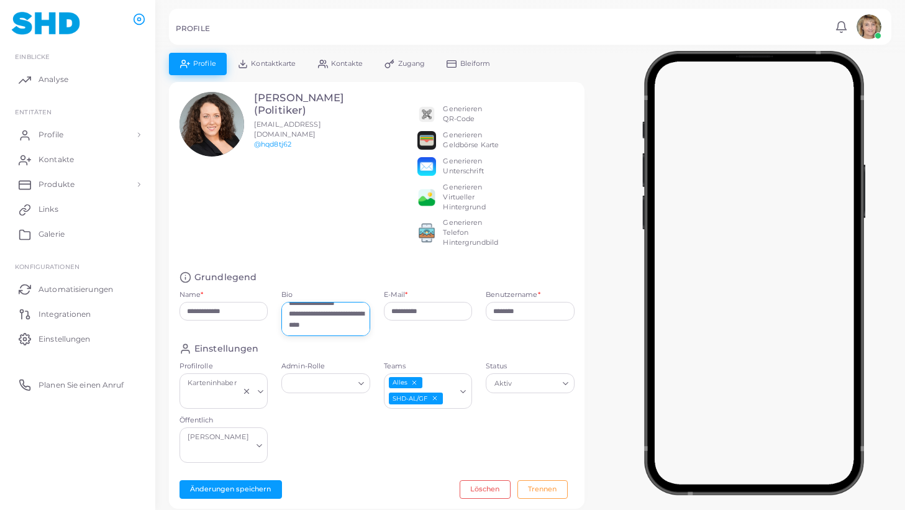
scroll to position [32, 0]
drag, startPoint x: 306, startPoint y: 305, endPoint x: 345, endPoint y: 328, distance: 45.2
click at [318, 324] on textarea "**********" at bounding box center [326, 319] width 89 height 34
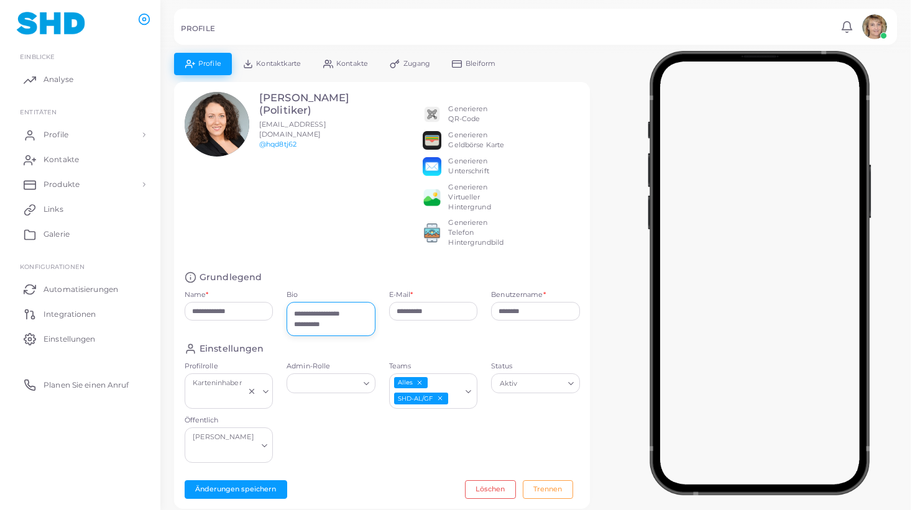
scroll to position [11, 0]
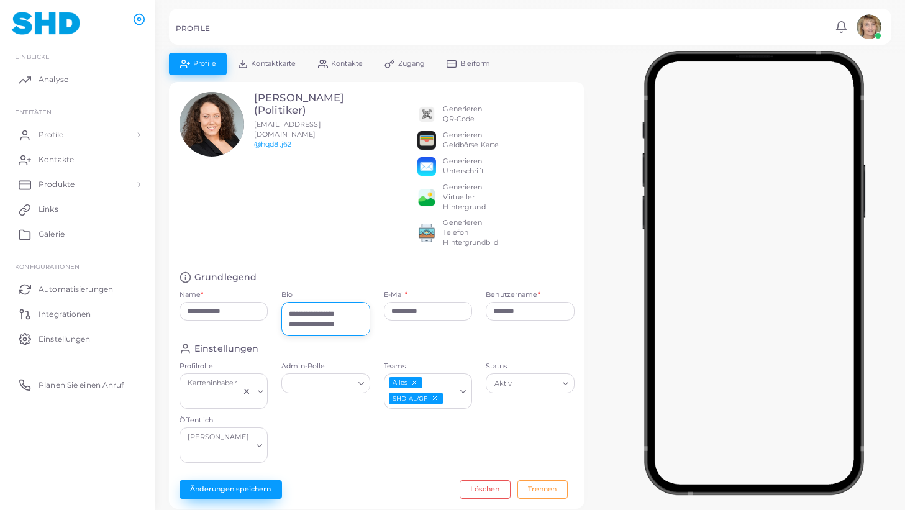
type textarea "**********"
click at [260, 480] on button "Änderungen speichern" at bounding box center [231, 489] width 103 height 19
click at [274, 59] on link "Kontaktkarte" at bounding box center [267, 64] width 80 height 22
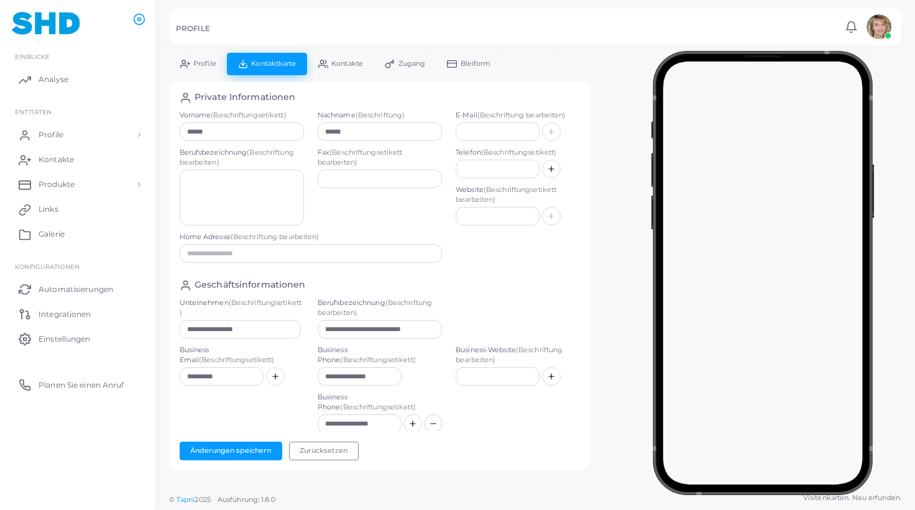
click at [336, 60] on span "Kontakte" at bounding box center [347, 63] width 32 height 7
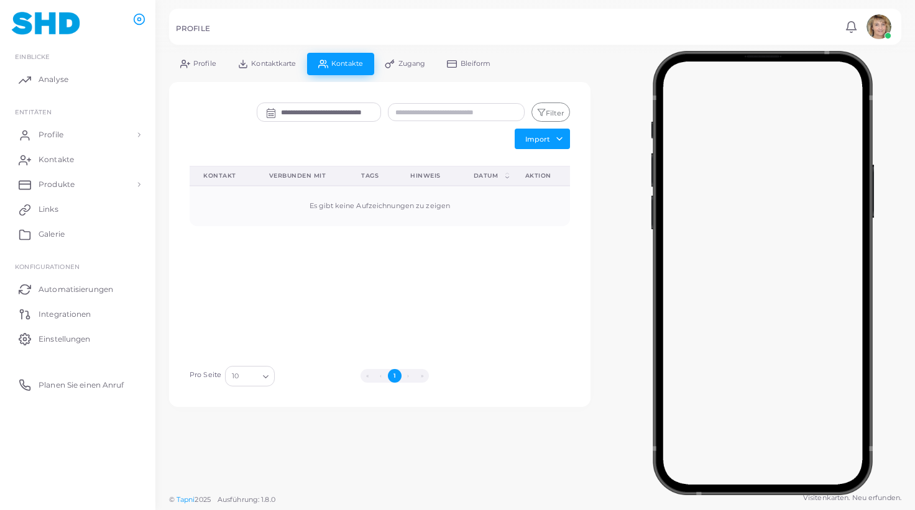
click at [278, 61] on span "Kontaktkarte" at bounding box center [273, 63] width 45 height 7
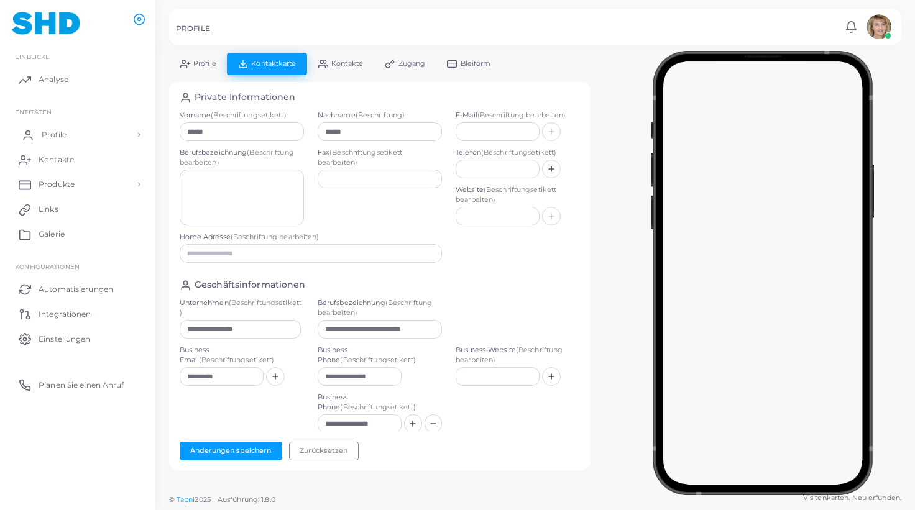
click at [60, 132] on span "Profile" at bounding box center [54, 134] width 25 height 11
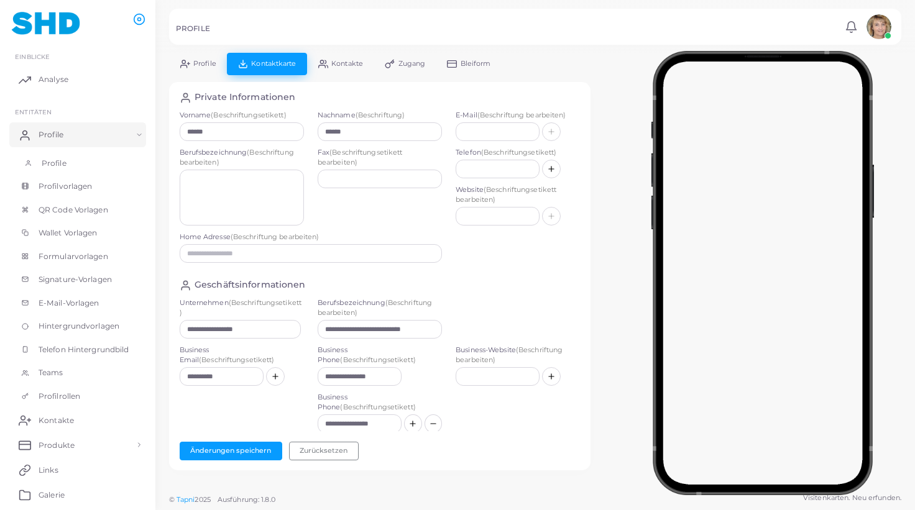
click at [49, 157] on link "Profile" at bounding box center [77, 164] width 137 height 24
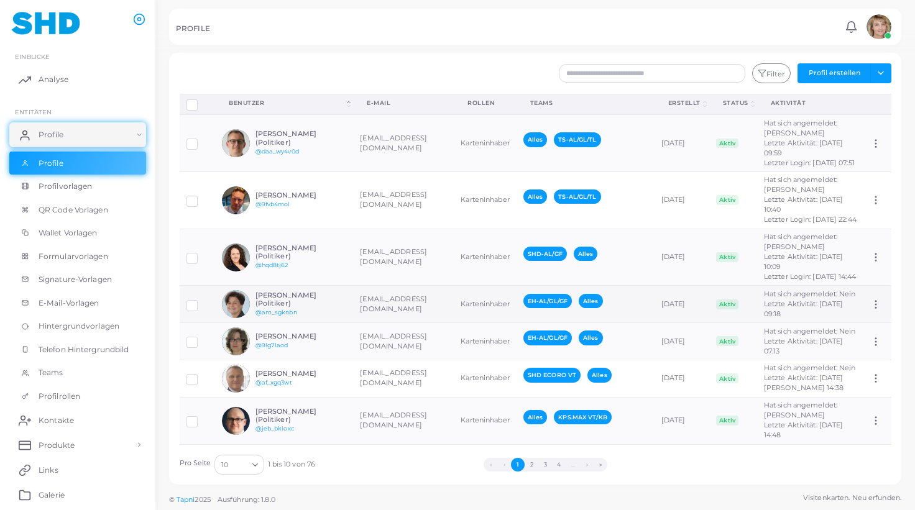
click at [311, 295] on div "[PERSON_NAME] (Politiker) @am_sgknbn" at bounding box center [284, 304] width 124 height 28
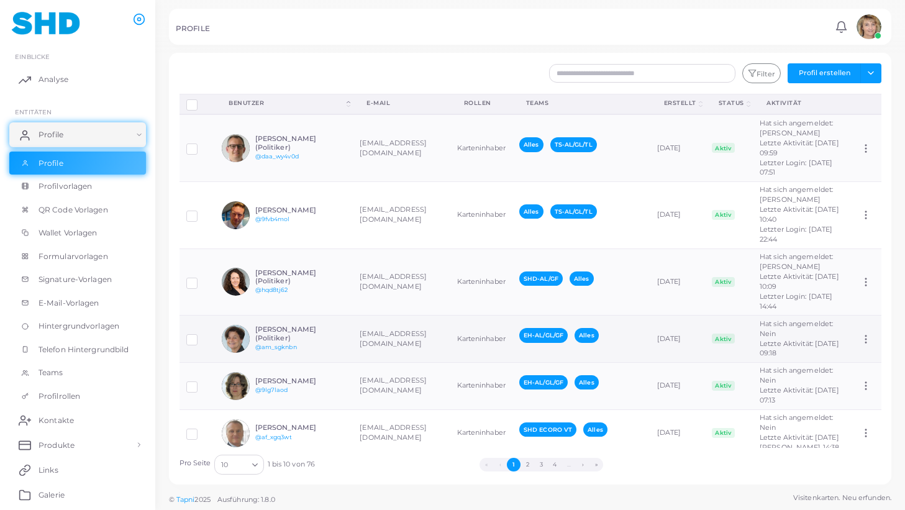
click at [311, 316] on td "[PERSON_NAME] (Politiker) @am_sgknbn" at bounding box center [284, 339] width 138 height 47
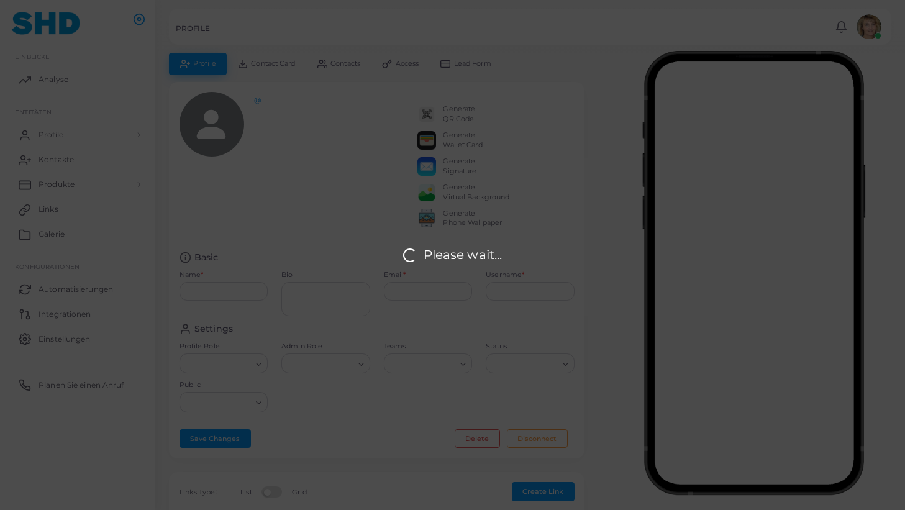
type input "**********"
type input "*********"
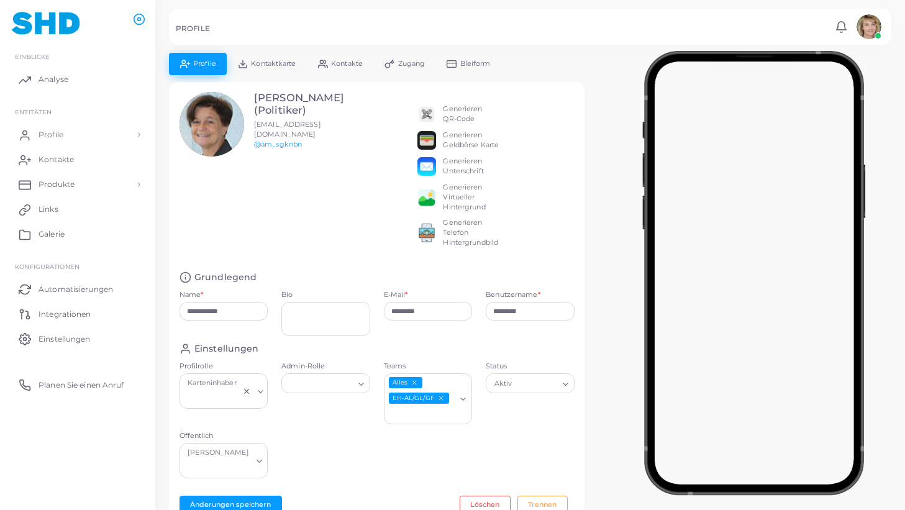
click at [283, 66] on span "Kontaktkarte" at bounding box center [273, 63] width 45 height 7
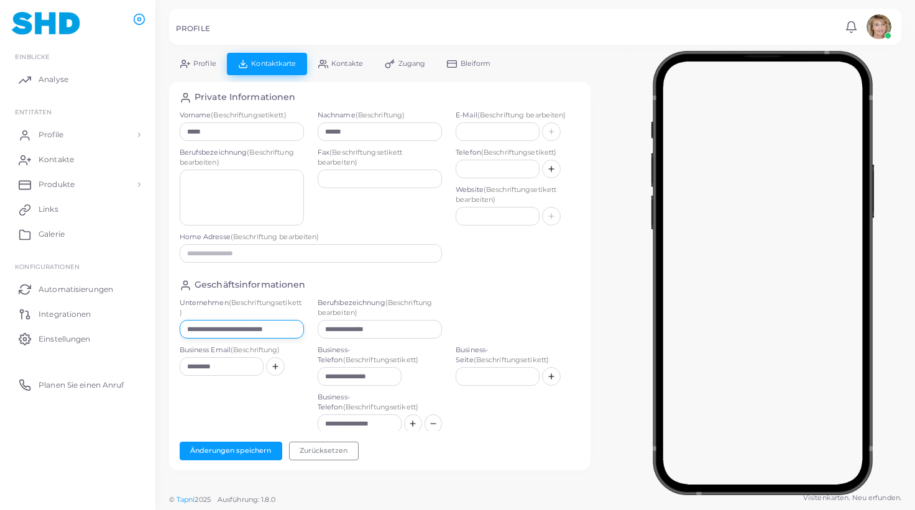
drag, startPoint x: 204, startPoint y: 330, endPoint x: 315, endPoint y: 330, distance: 111.2
click at [315, 330] on div "**********" at bounding box center [380, 321] width 414 height 47
drag, startPoint x: 206, startPoint y: 329, endPoint x: 347, endPoint y: 333, distance: 141.1
click at [301, 333] on input "**********" at bounding box center [240, 329] width 121 height 19
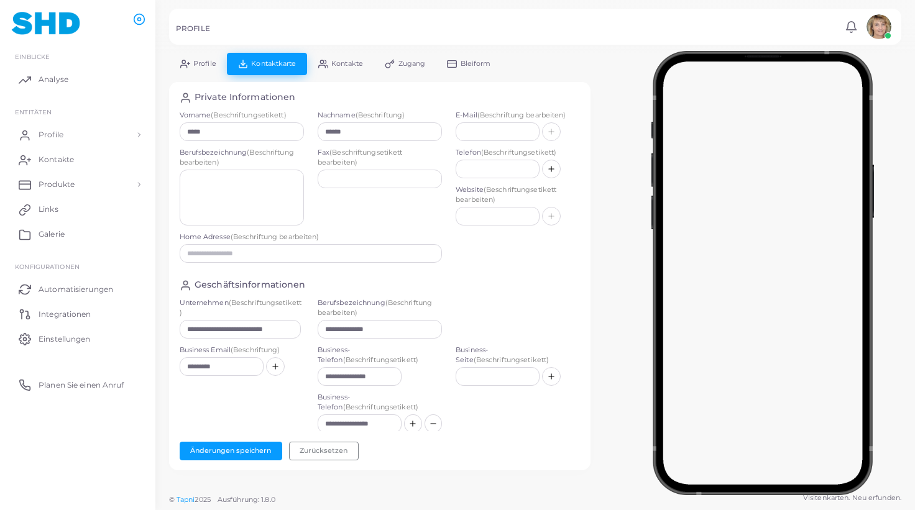
click at [226, 320] on div "**********" at bounding box center [242, 318] width 124 height 40
drag, startPoint x: 193, startPoint y: 329, endPoint x: 269, endPoint y: 328, distance: 76.4
click at [268, 329] on input "**********" at bounding box center [240, 329] width 121 height 19
type input "**********"
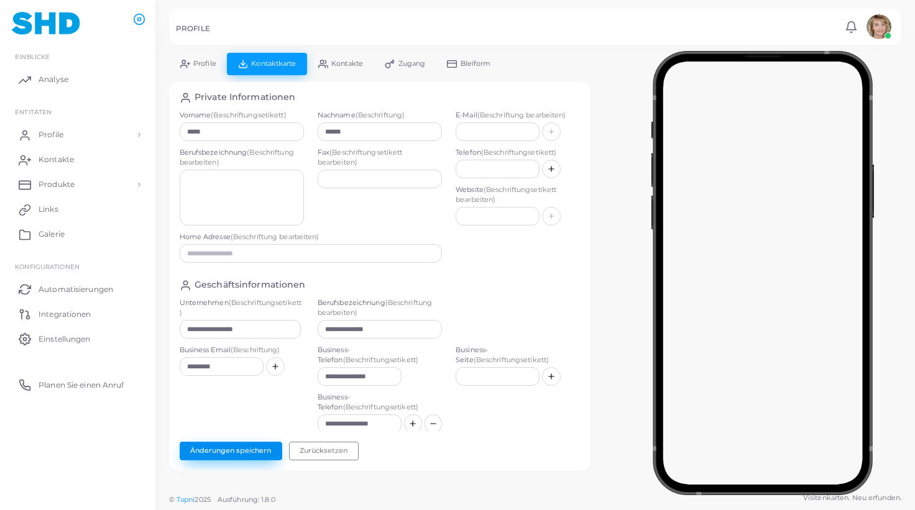
click at [249, 448] on button "Änderungen speichern" at bounding box center [231, 451] width 103 height 19
click at [201, 63] on span "Profile" at bounding box center [204, 63] width 23 height 7
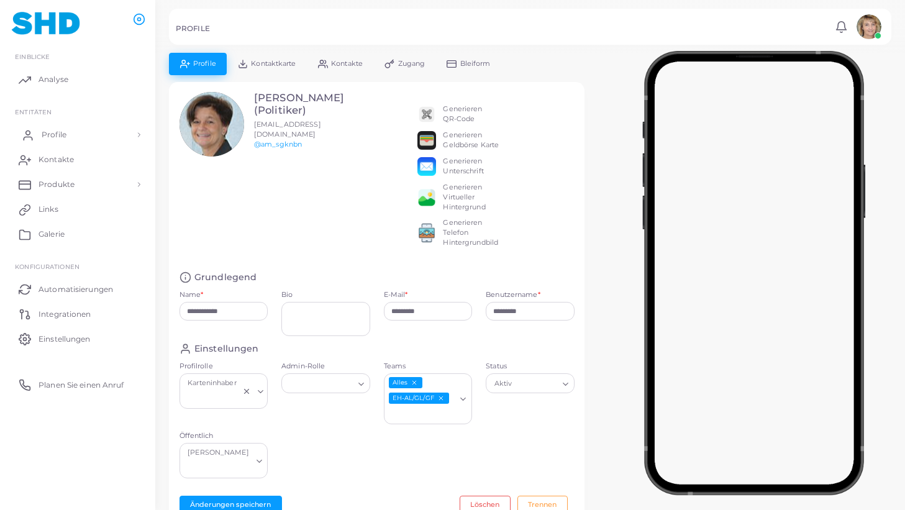
click at [55, 134] on span "Profile" at bounding box center [54, 134] width 25 height 11
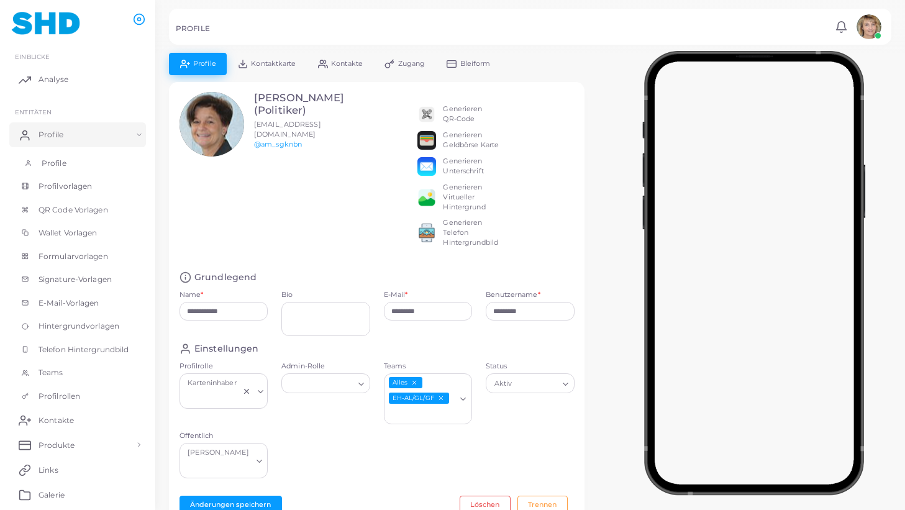
click at [57, 161] on span "Profile" at bounding box center [54, 163] width 25 height 11
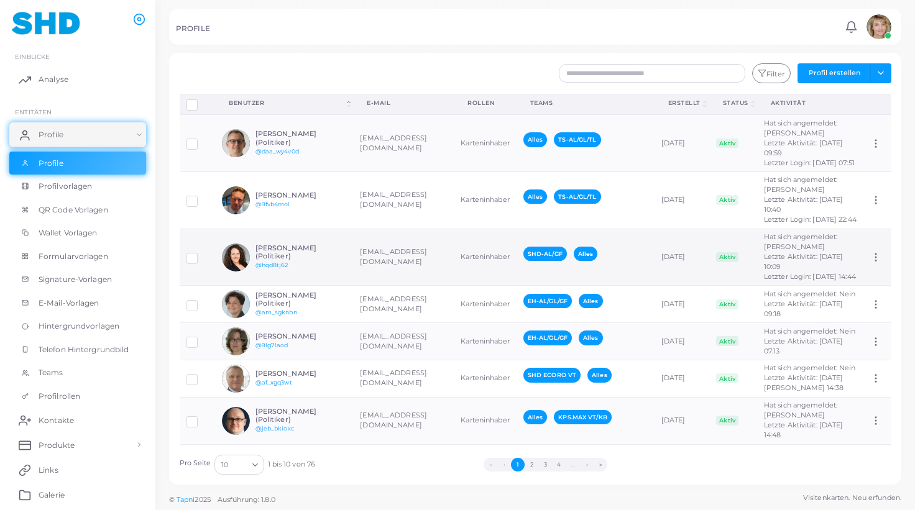
click at [399, 246] on td "[EMAIL_ADDRESS][DOMAIN_NAME]" at bounding box center [403, 257] width 101 height 57
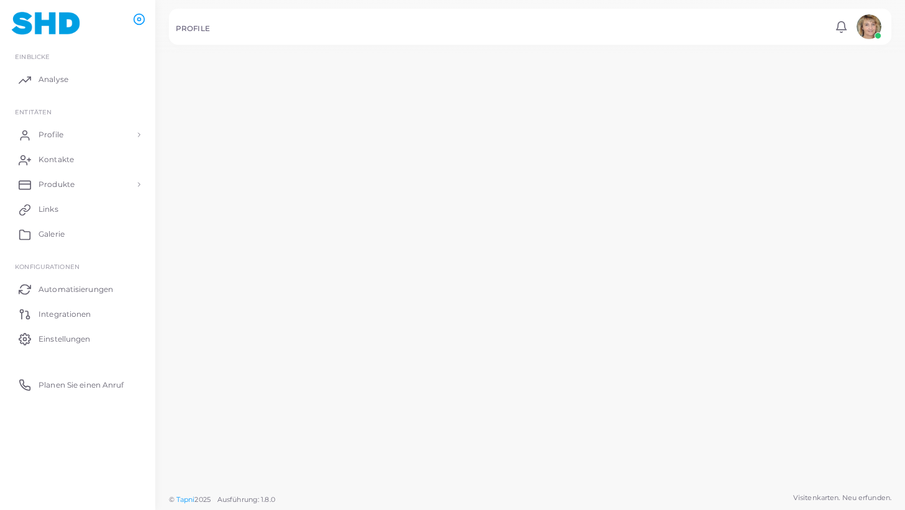
click at [399, 248] on td "[EMAIL_ADDRESS][DOMAIN_NAME]" at bounding box center [398, 282] width 100 height 69
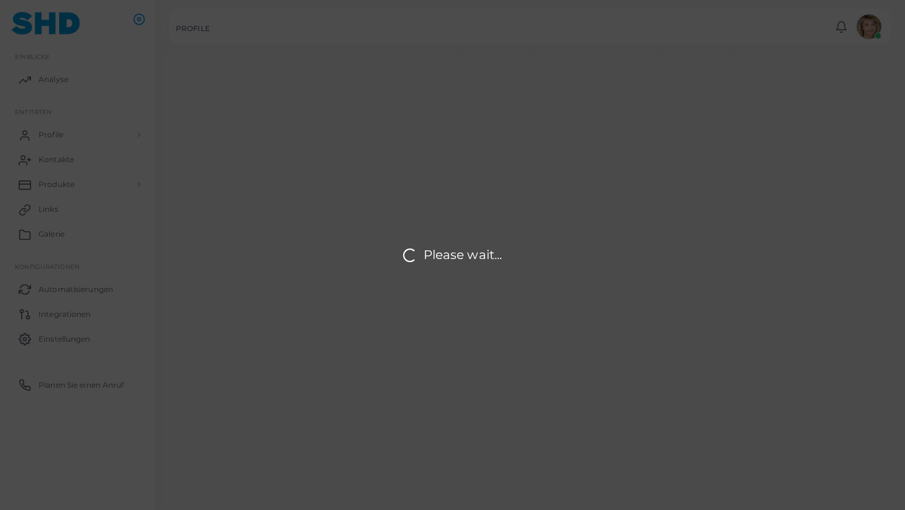
type input "**********"
type textarea "**********"
type input "**********"
type input "********"
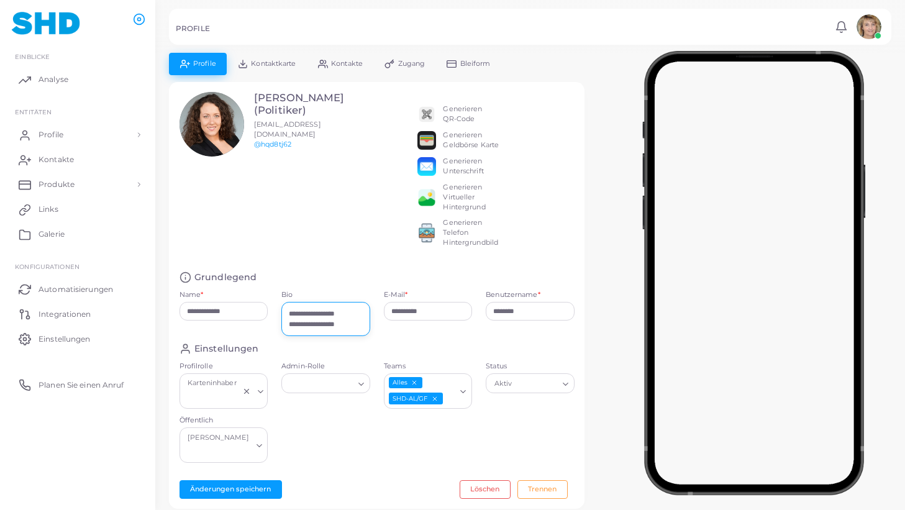
drag, startPoint x: 288, startPoint y: 314, endPoint x: 353, endPoint y: 363, distance: 81.7
click at [353, 336] on textarea "**********" at bounding box center [326, 319] width 89 height 34
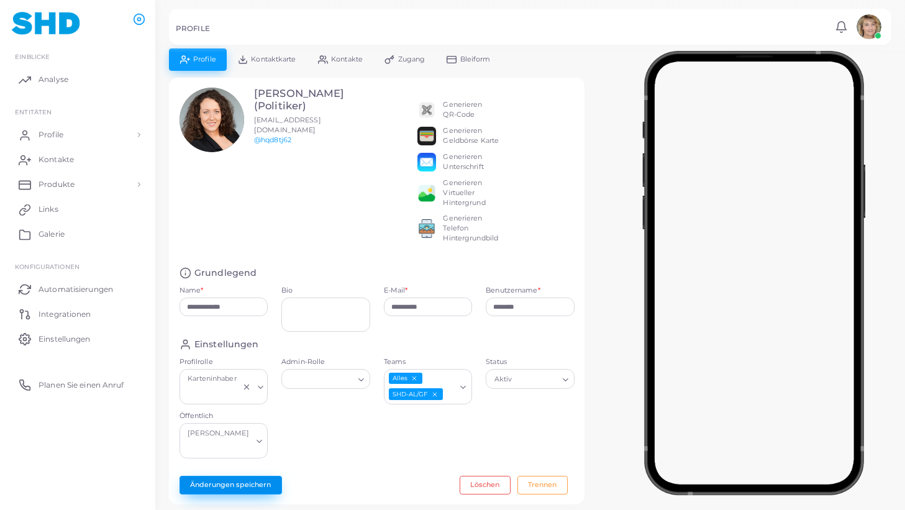
click at [242, 476] on button "Änderungen speichern" at bounding box center [231, 485] width 103 height 19
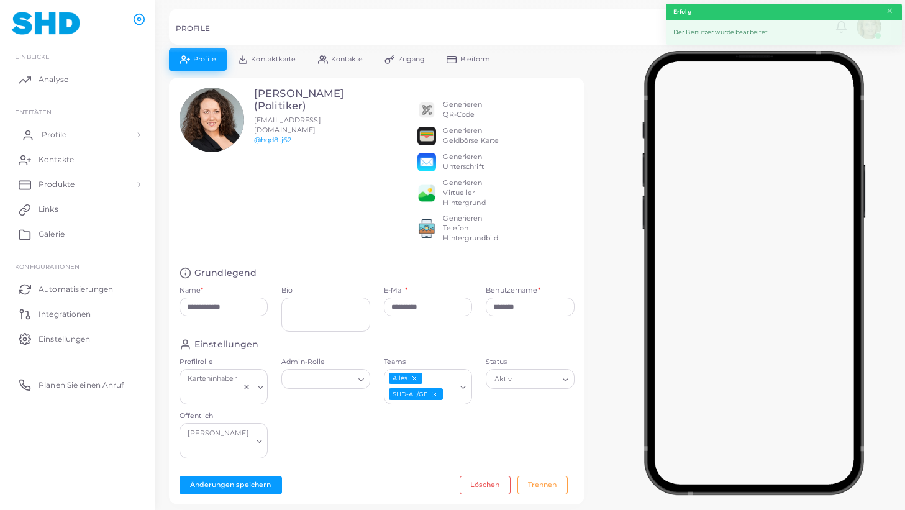
click at [62, 128] on link "Profile" at bounding box center [77, 134] width 137 height 25
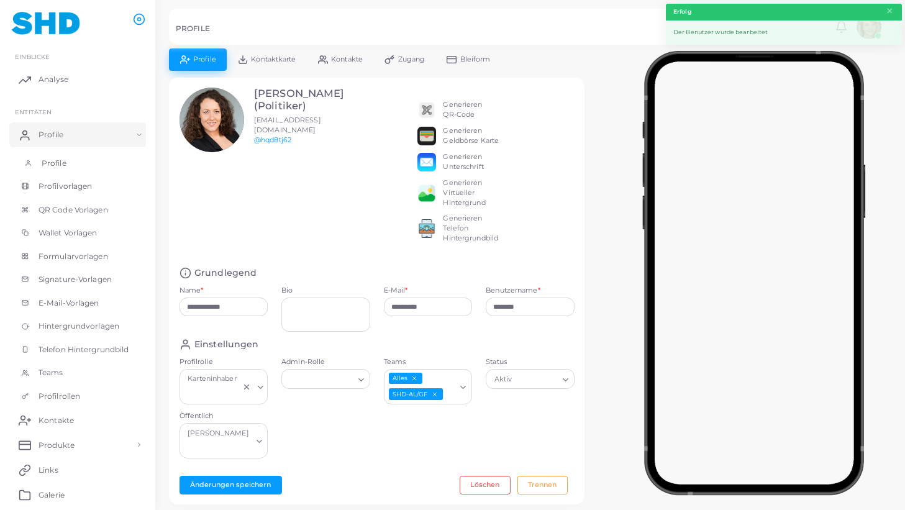
click at [55, 162] on span "Profile" at bounding box center [54, 163] width 25 height 11
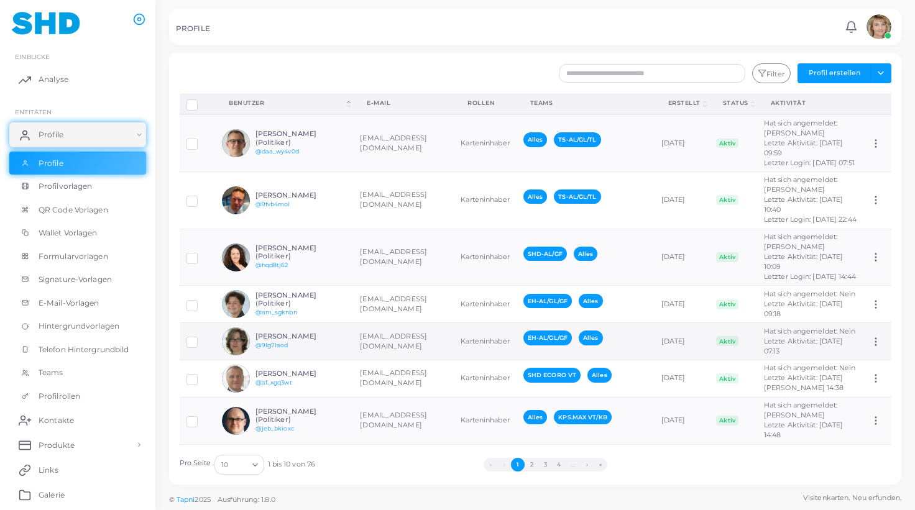
click at [275, 338] on h6 "[PERSON_NAME]" at bounding box center [300, 336] width 91 height 8
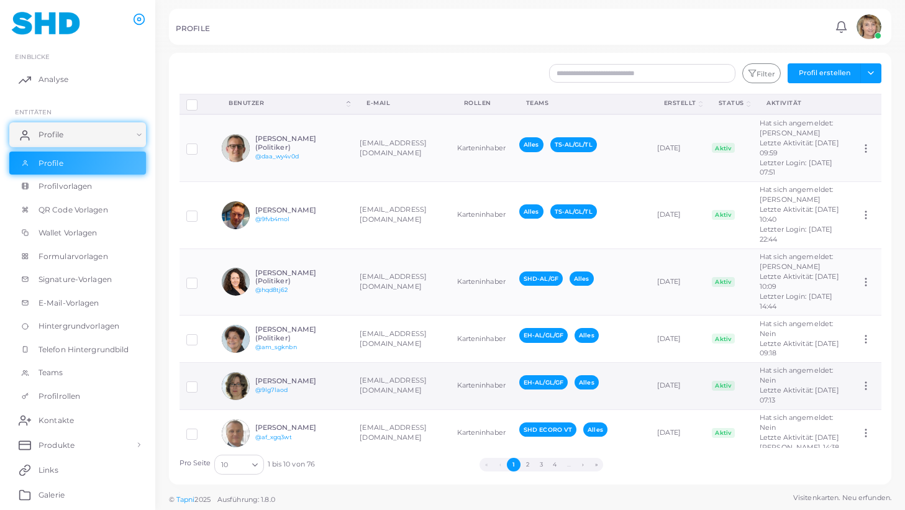
click at [275, 362] on td "[PERSON_NAME] @9lg7laod" at bounding box center [284, 385] width 138 height 47
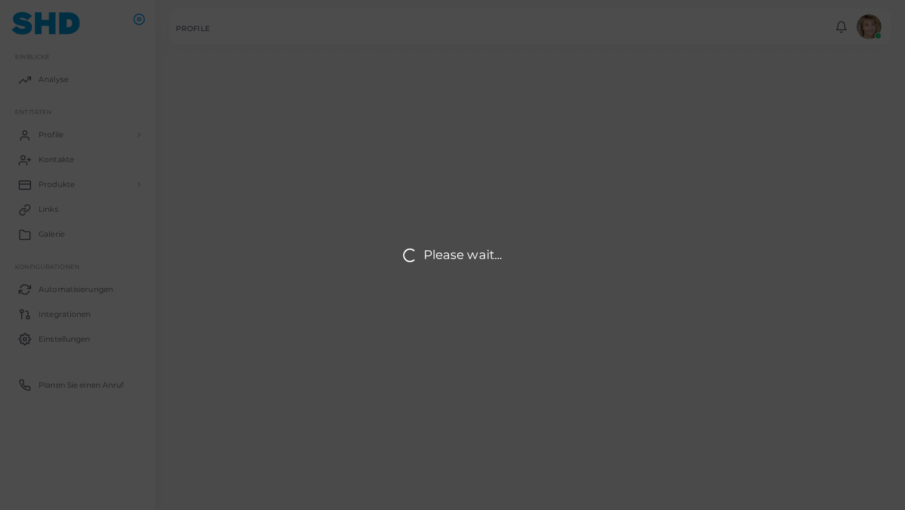
type input "**********"
type input "********"
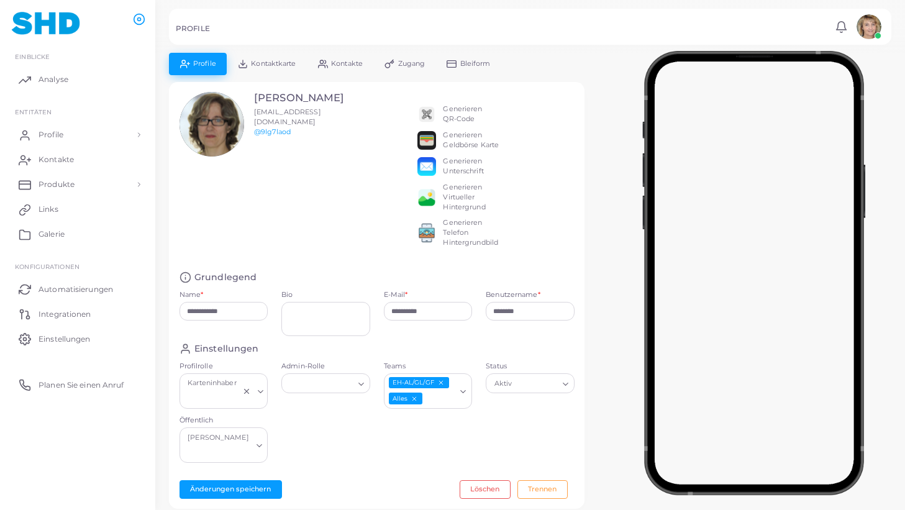
click at [278, 61] on span "Kontaktkarte" at bounding box center [273, 63] width 45 height 7
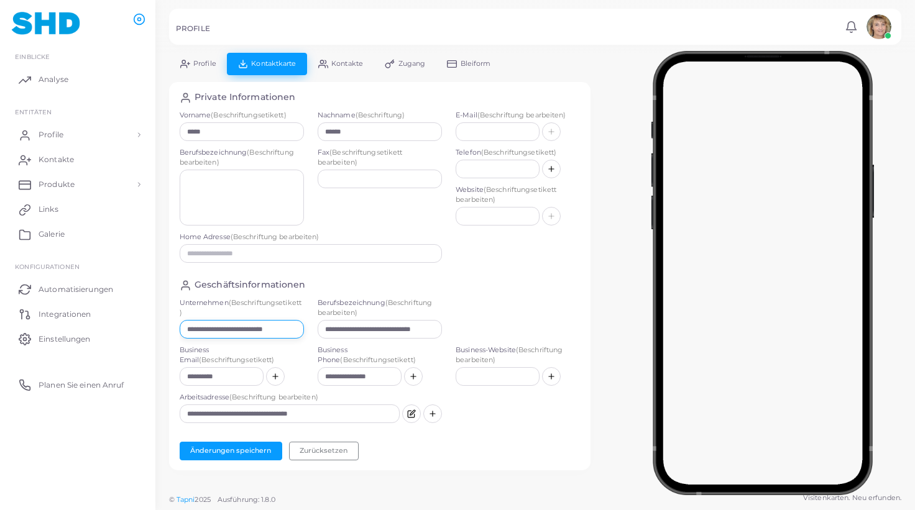
drag, startPoint x: 205, startPoint y: 329, endPoint x: 279, endPoint y: 329, distance: 74.0
click at [282, 329] on input "**********" at bounding box center [242, 329] width 124 height 19
drag, startPoint x: 276, startPoint y: 328, endPoint x: 206, endPoint y: 329, distance: 70.2
click at [204, 329] on input "**********" at bounding box center [242, 329] width 124 height 19
type input "**********"
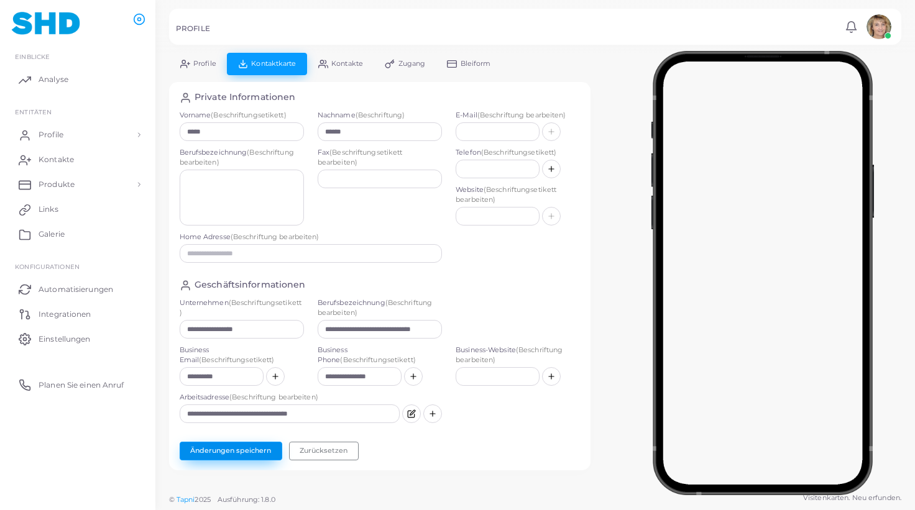
click at [253, 446] on button "Änderungen speichern" at bounding box center [231, 451] width 103 height 19
click at [198, 59] on link "Profile" at bounding box center [198, 64] width 58 height 22
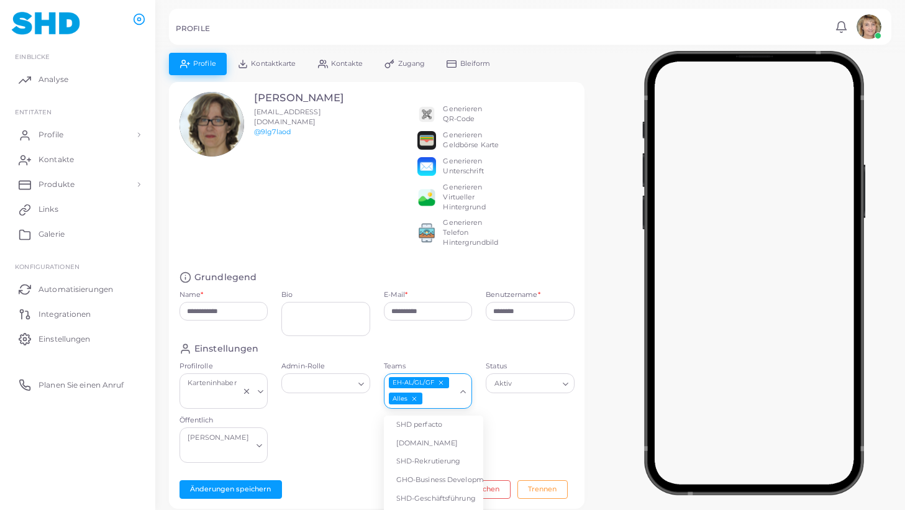
click at [464, 390] on icon "Suche nach Option" at bounding box center [463, 391] width 9 height 9
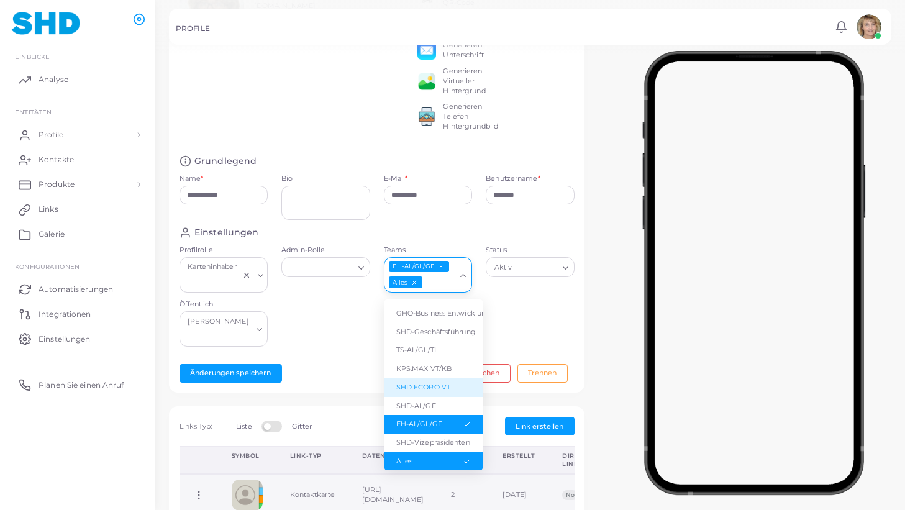
scroll to position [112, 0]
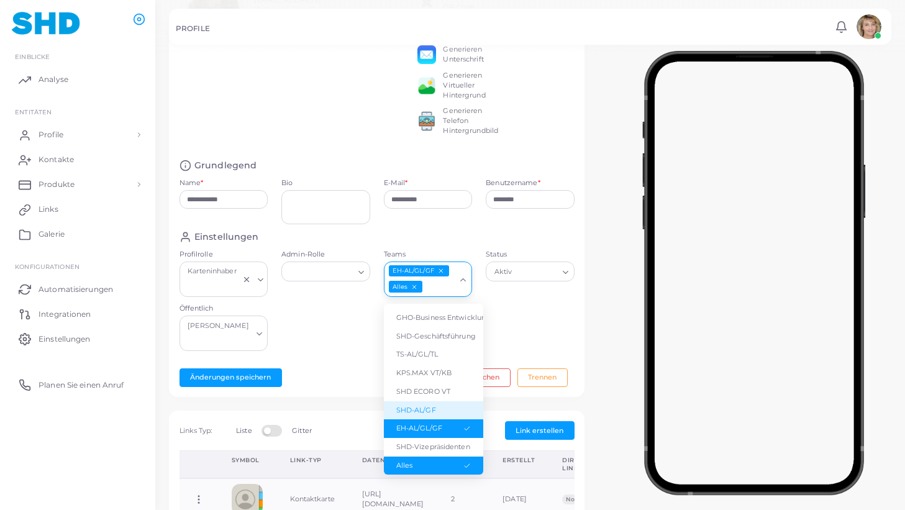
click at [438, 401] on li "SHD-AL/GF" at bounding box center [433, 410] width 99 height 19
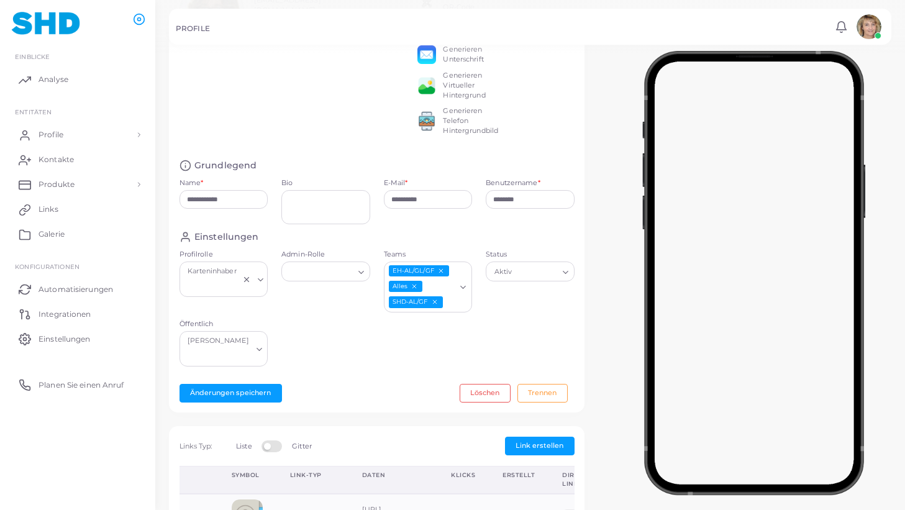
click at [442, 268] on icon "EH-AL/GL/GF abwählen" at bounding box center [440, 271] width 7 height 7
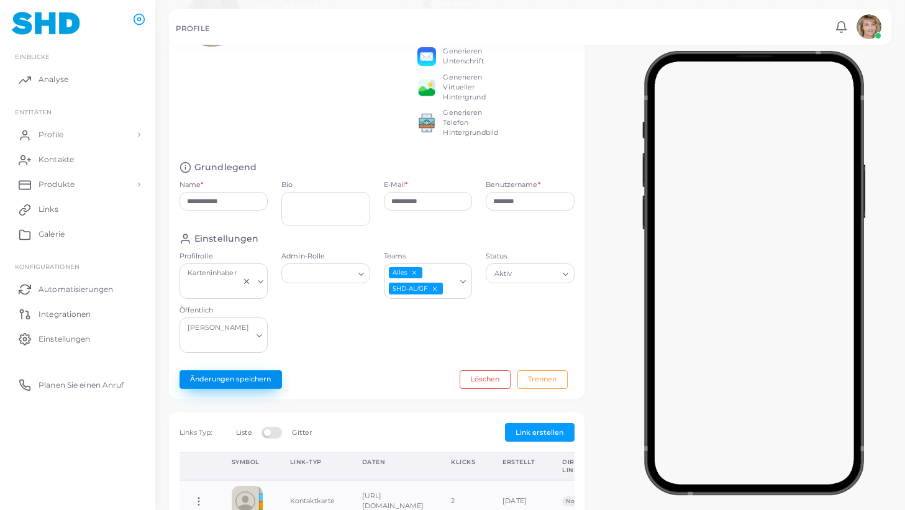
click at [231, 370] on button "Änderungen speichern" at bounding box center [231, 379] width 103 height 19
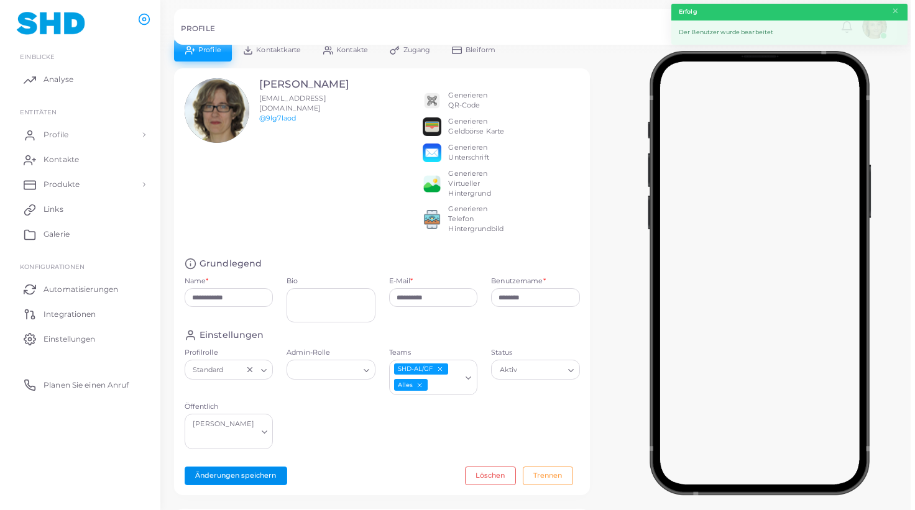
scroll to position [0, 0]
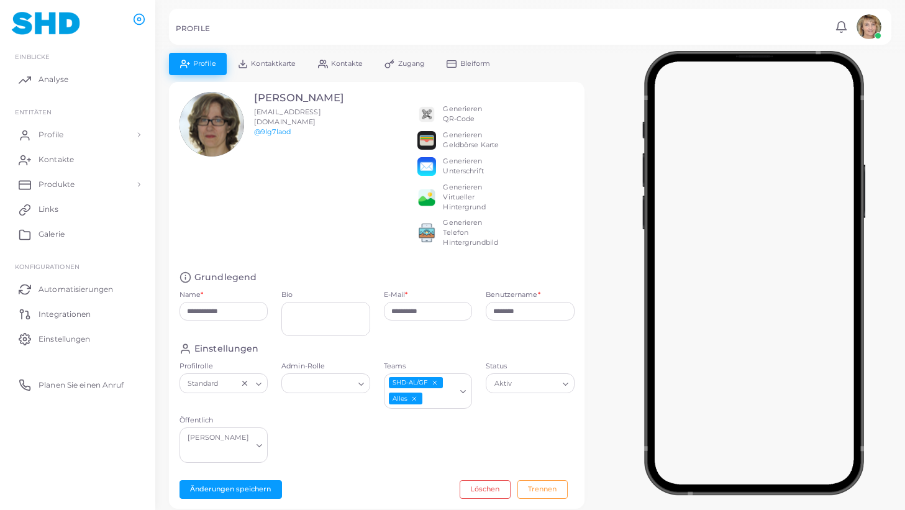
click at [277, 62] on span "Kontaktkarte" at bounding box center [273, 63] width 45 height 7
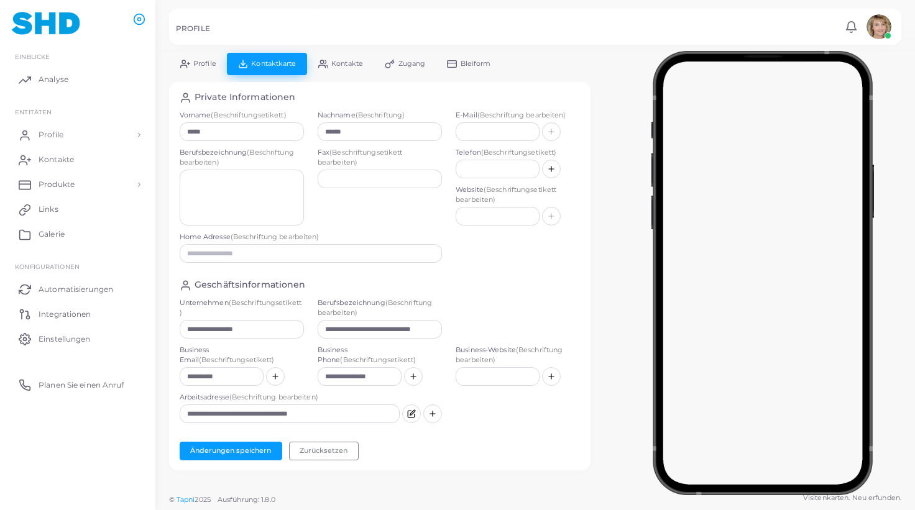
click at [357, 63] on span "Kontakte" at bounding box center [347, 63] width 32 height 7
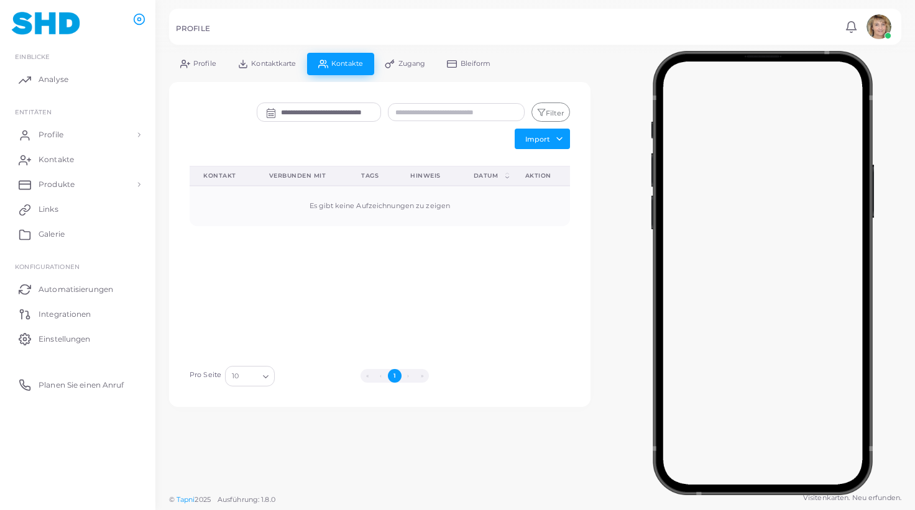
click at [195, 58] on link "Profile" at bounding box center [198, 64] width 58 height 22
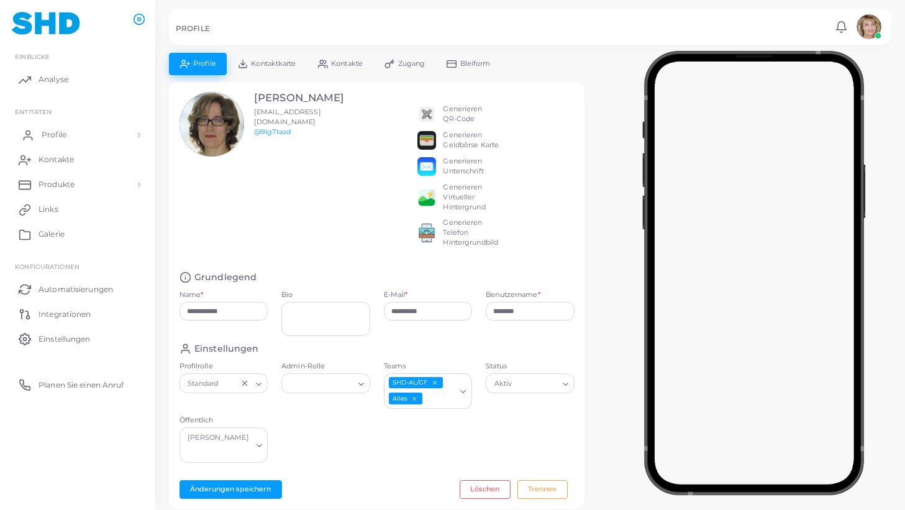
click at [58, 131] on span "Profile" at bounding box center [54, 134] width 25 height 11
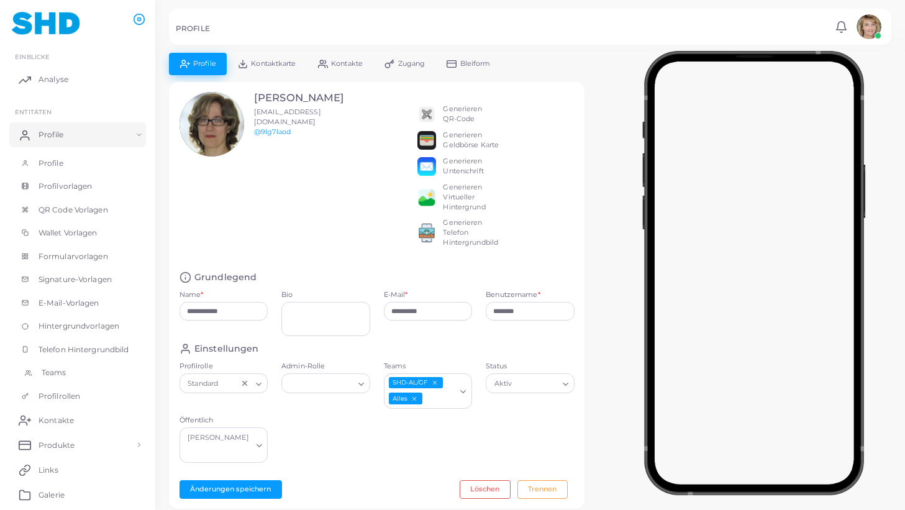
click at [55, 372] on span "Teams" at bounding box center [54, 372] width 25 height 11
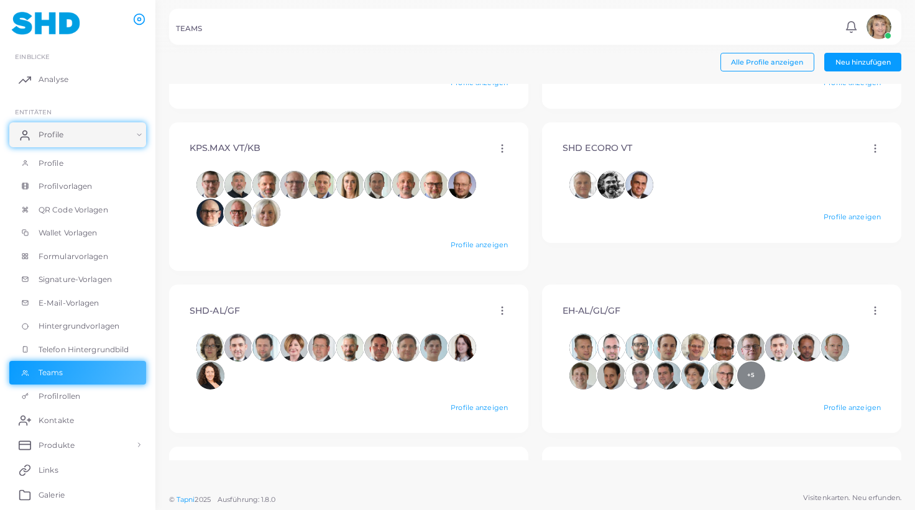
scroll to position [373, 0]
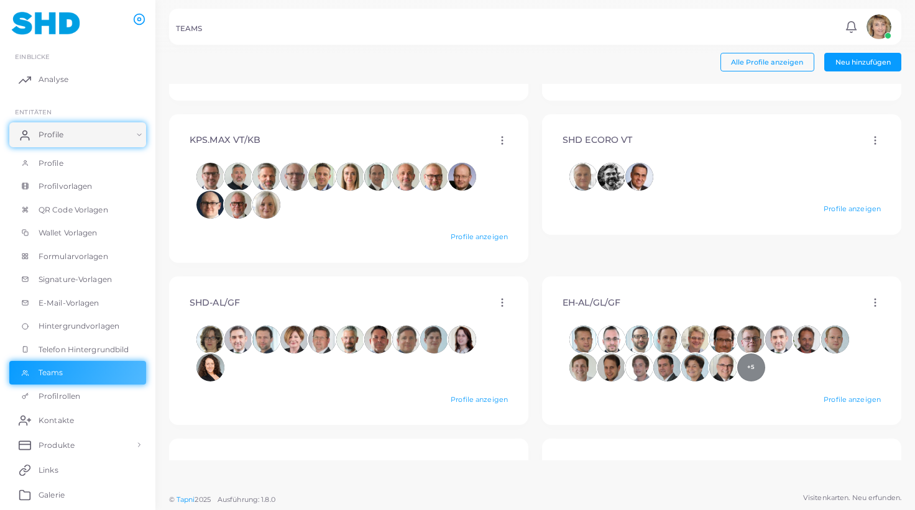
click at [498, 302] on icon at bounding box center [502, 302] width 11 height 11
click at [533, 316] on span "Bearbeiten" at bounding box center [543, 318] width 38 height 10
type input "*********"
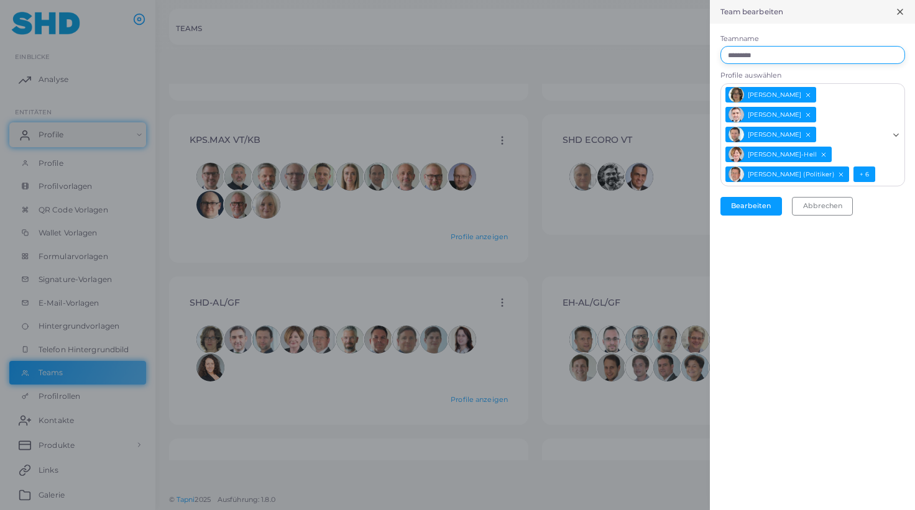
click at [757, 58] on input "*********" at bounding box center [812, 55] width 185 height 19
type input "**********"
click at [764, 197] on button "Bearbeiten" at bounding box center [751, 206] width 62 height 19
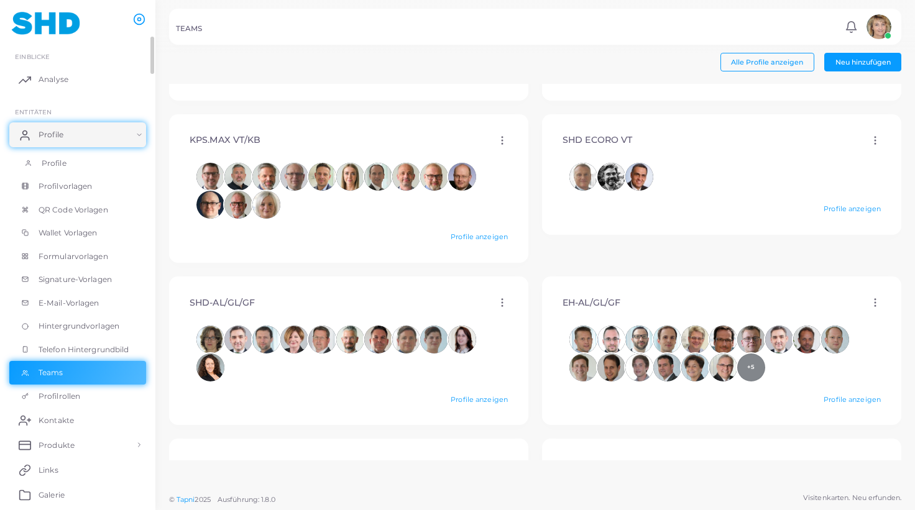
click at [57, 161] on span "Profile" at bounding box center [54, 163] width 25 height 11
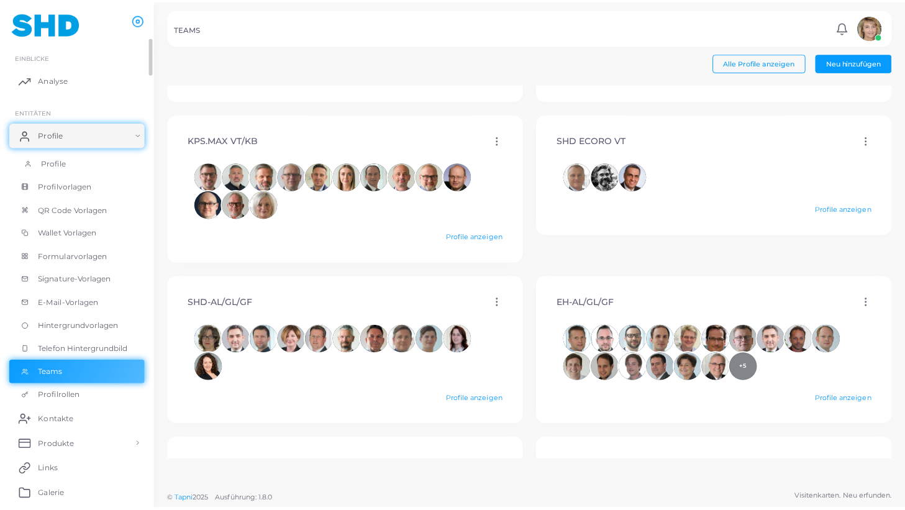
scroll to position [373, 0]
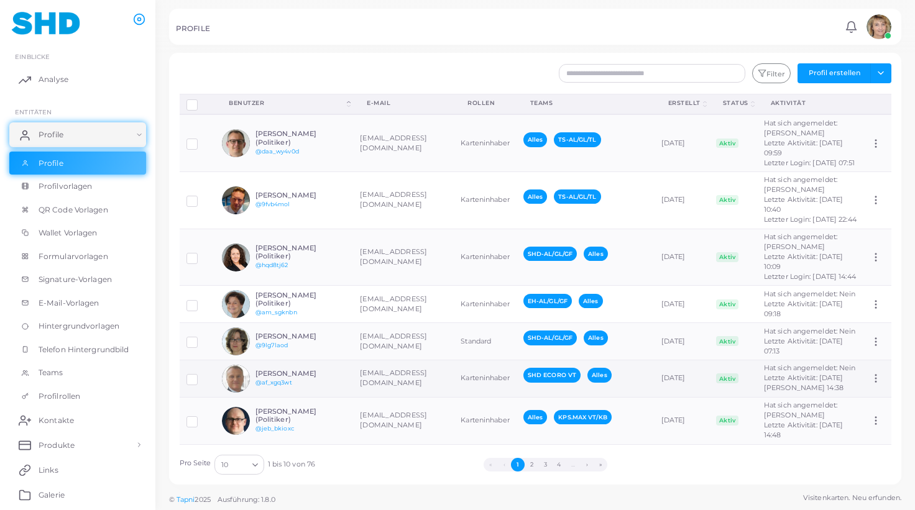
click at [309, 369] on div "[PERSON_NAME] @af_xgq3wt" at bounding box center [284, 379] width 124 height 28
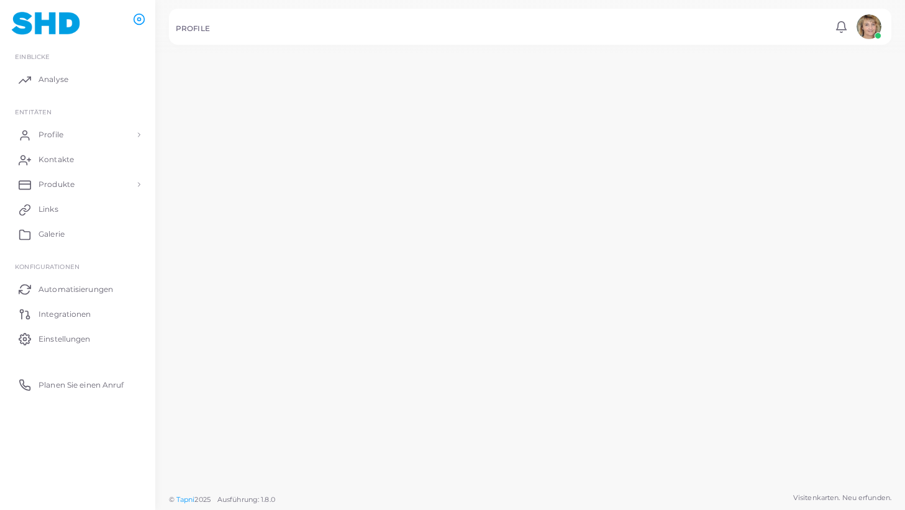
click at [310, 380] on div "[PERSON_NAME] @9lg7laod" at bounding box center [294, 389] width 94 height 19
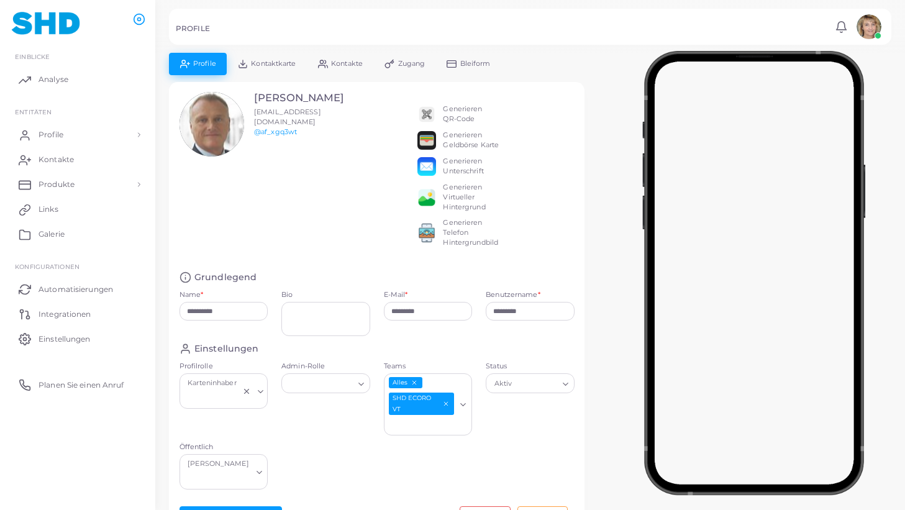
click at [274, 65] on span "Kontaktkarte" at bounding box center [273, 63] width 45 height 7
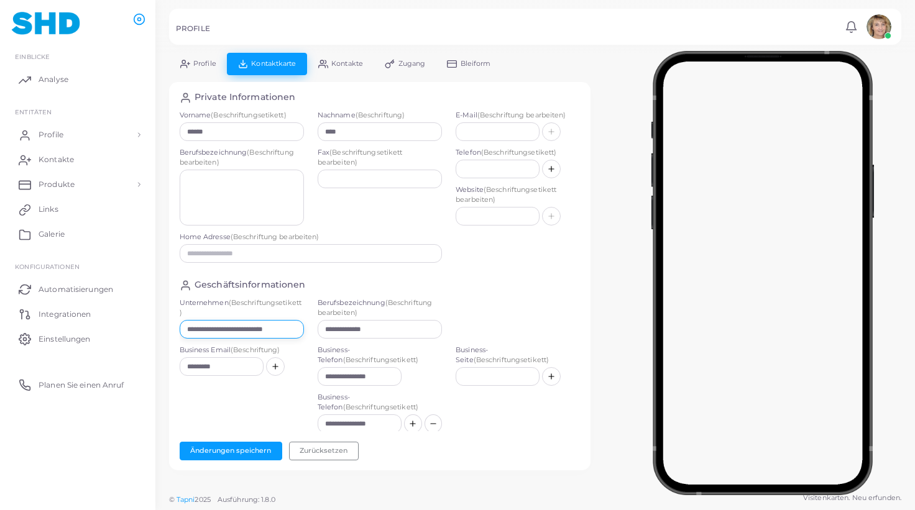
drag, startPoint x: 205, startPoint y: 327, endPoint x: 282, endPoint y: 330, distance: 76.5
click at [282, 330] on input "**********" at bounding box center [242, 329] width 124 height 19
drag, startPoint x: 280, startPoint y: 330, endPoint x: 206, endPoint y: 329, distance: 74.0
click at [206, 329] on input "**********" at bounding box center [242, 329] width 124 height 19
type input "**********"
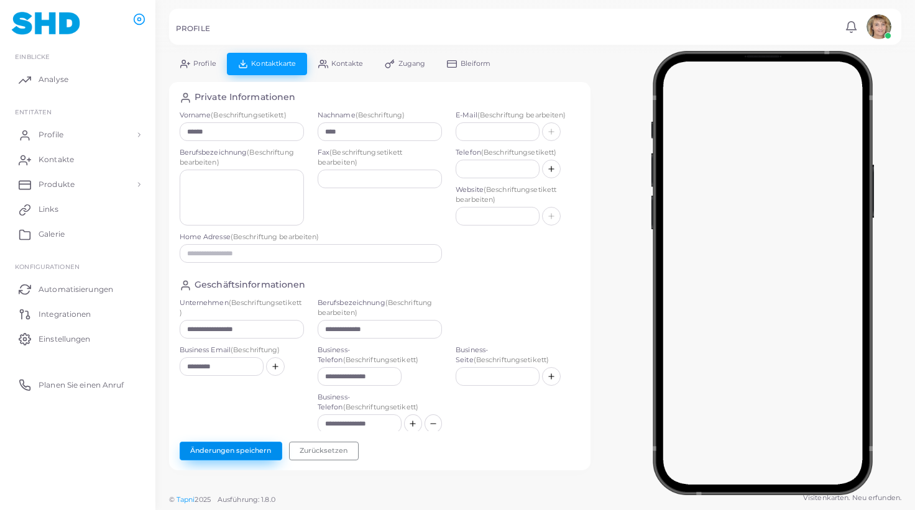
click at [256, 449] on button "Änderungen speichern" at bounding box center [231, 451] width 103 height 19
click at [64, 131] on span "Profile" at bounding box center [54, 134] width 25 height 11
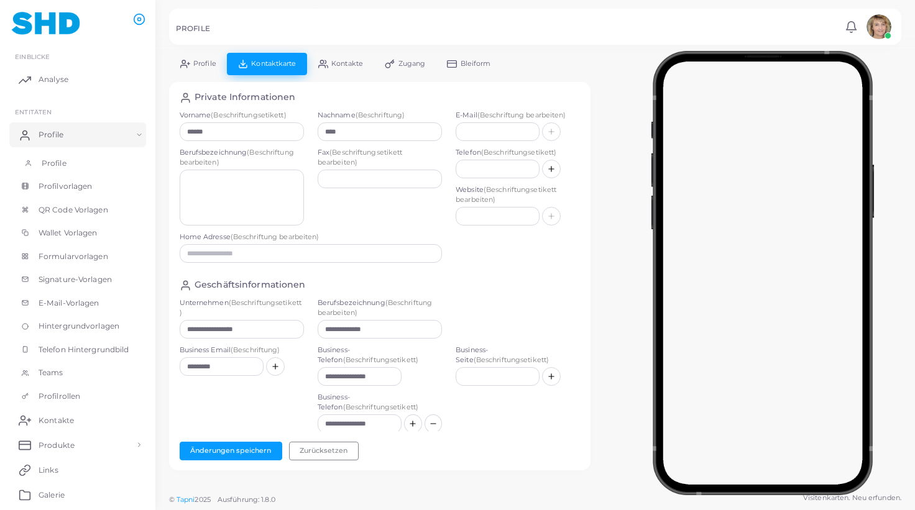
click at [48, 160] on span "Profile" at bounding box center [54, 163] width 25 height 11
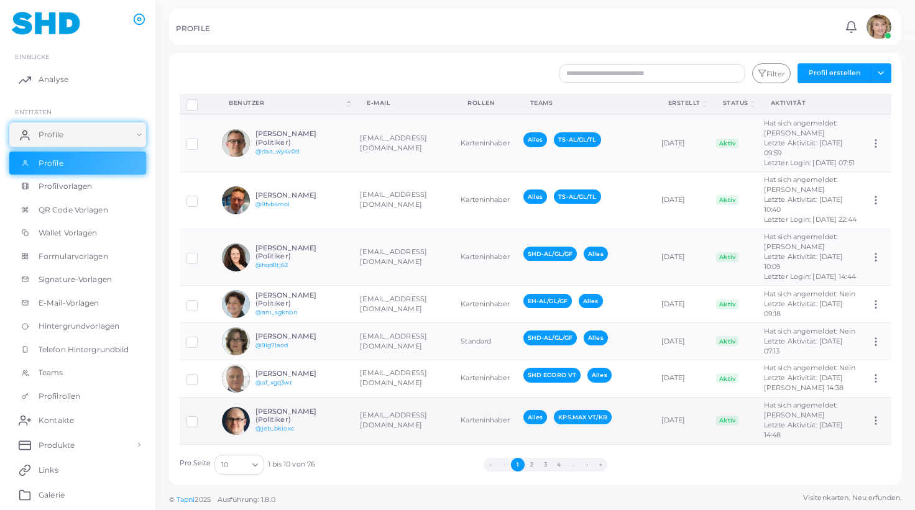
click at [332, 411] on h6 "[PERSON_NAME] (Politiker)" at bounding box center [300, 416] width 91 height 16
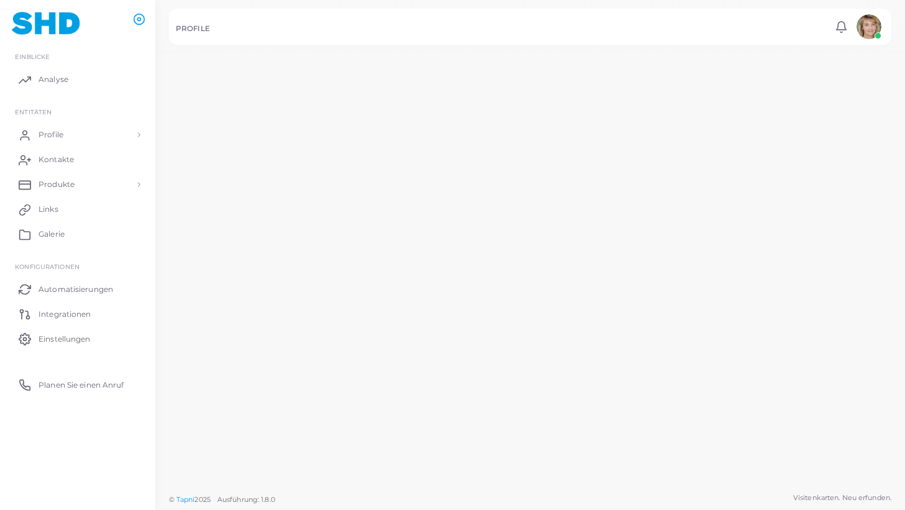
click at [332, 429] on h6 "[PERSON_NAME]" at bounding box center [294, 433] width 94 height 9
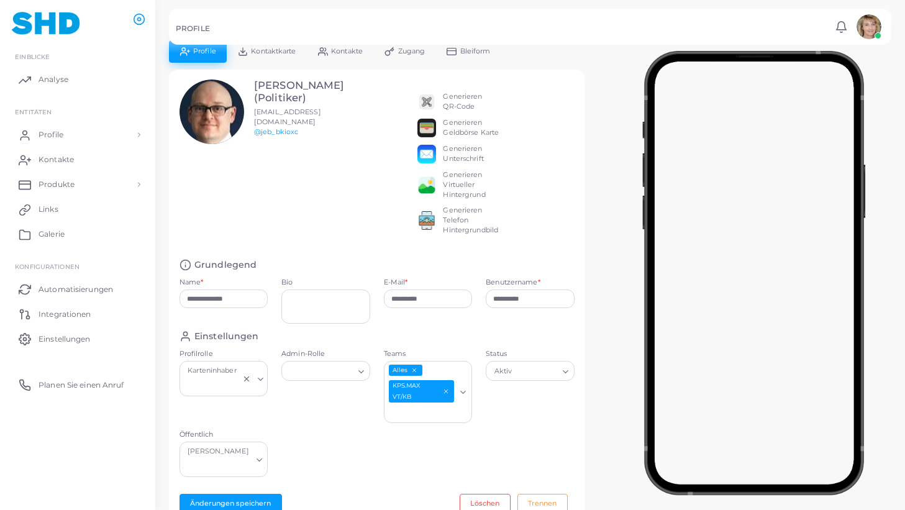
scroll to position [16, 0]
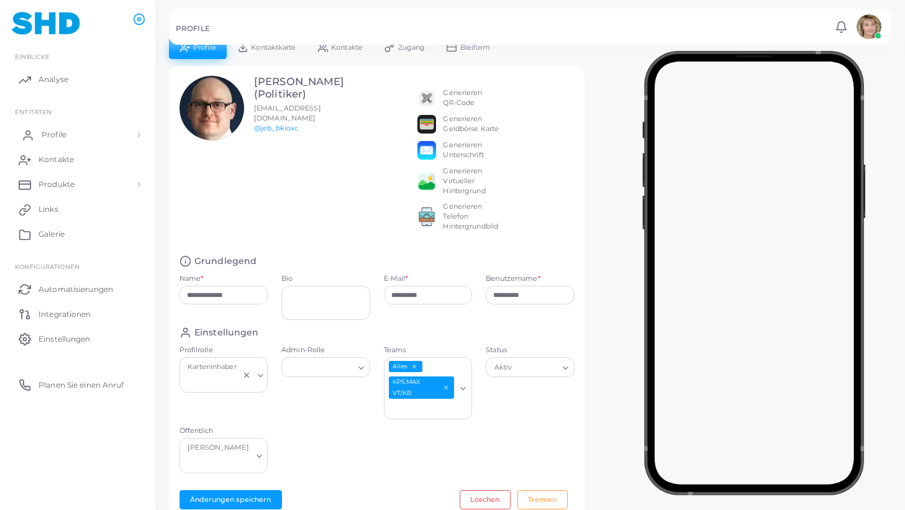
click at [53, 134] on span "Profile" at bounding box center [54, 134] width 25 height 11
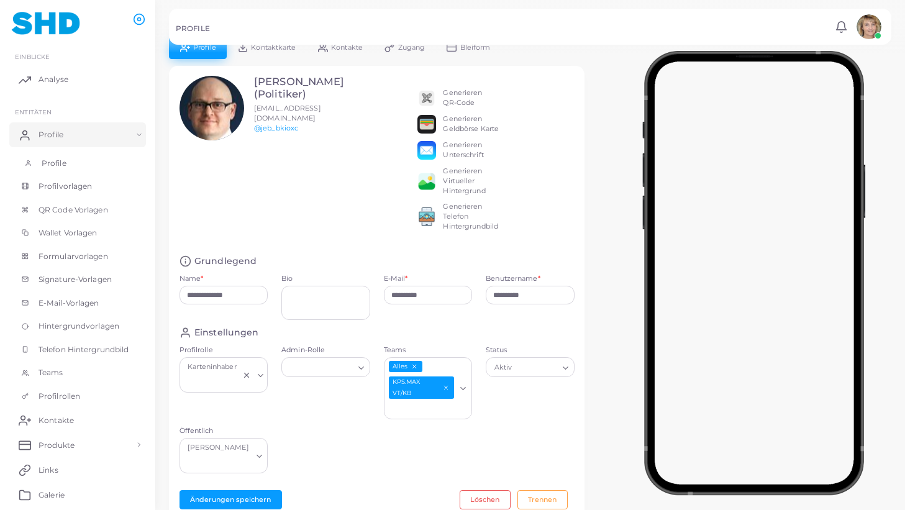
click at [50, 164] on span "Profile" at bounding box center [54, 163] width 25 height 11
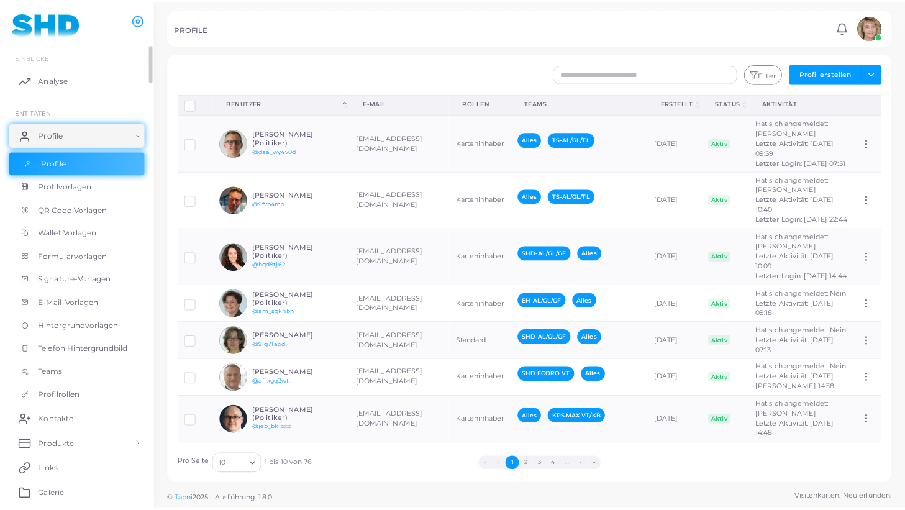
scroll to position [4, 0]
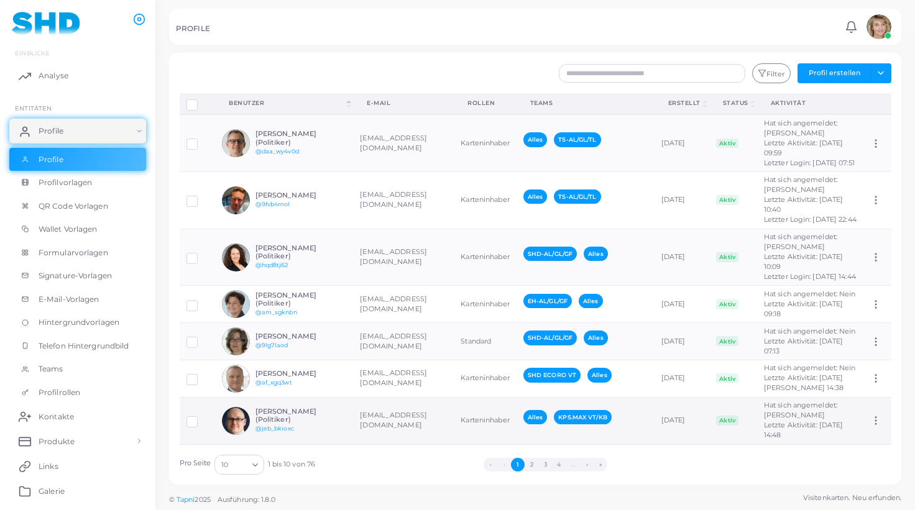
click at [376, 411] on td "[EMAIL_ADDRESS][DOMAIN_NAME]" at bounding box center [403, 420] width 101 height 47
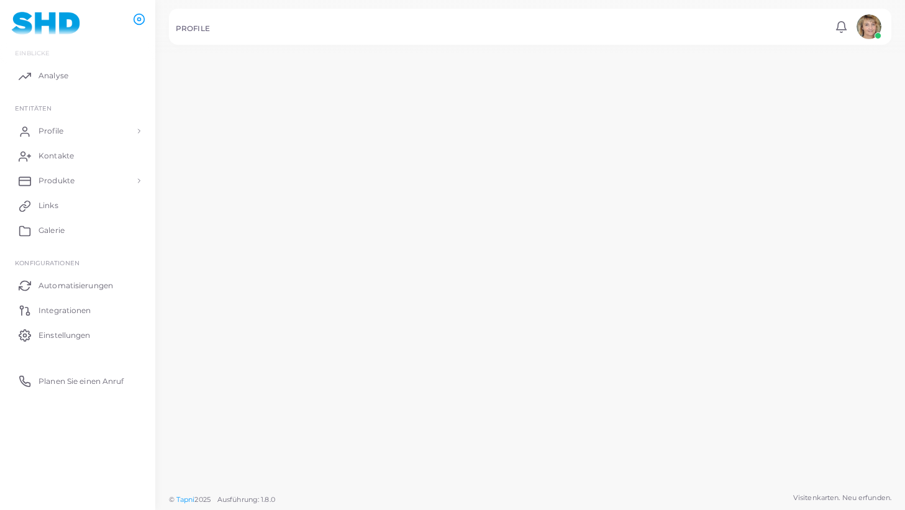
click at [376, 414] on td "[EMAIL_ADDRESS][DOMAIN_NAME]" at bounding box center [398, 438] width 100 height 48
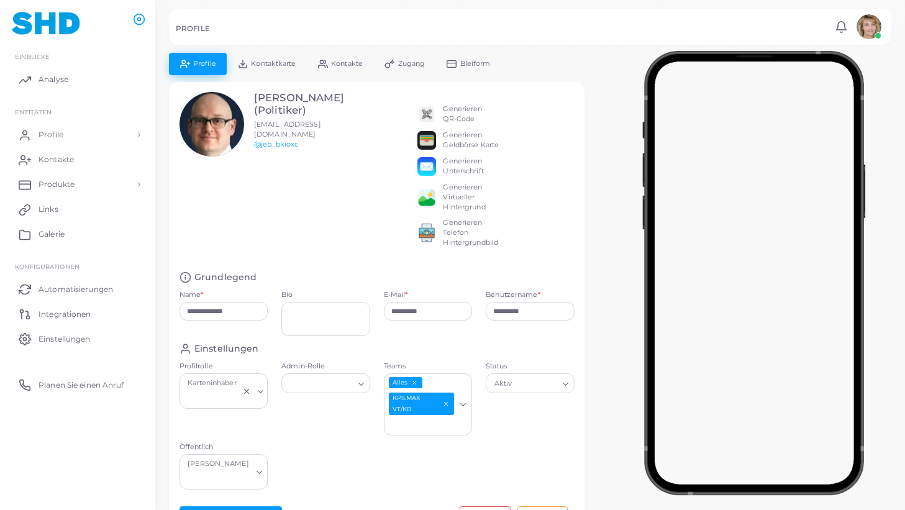
click at [260, 63] on span "Kontaktkarte" at bounding box center [273, 63] width 45 height 7
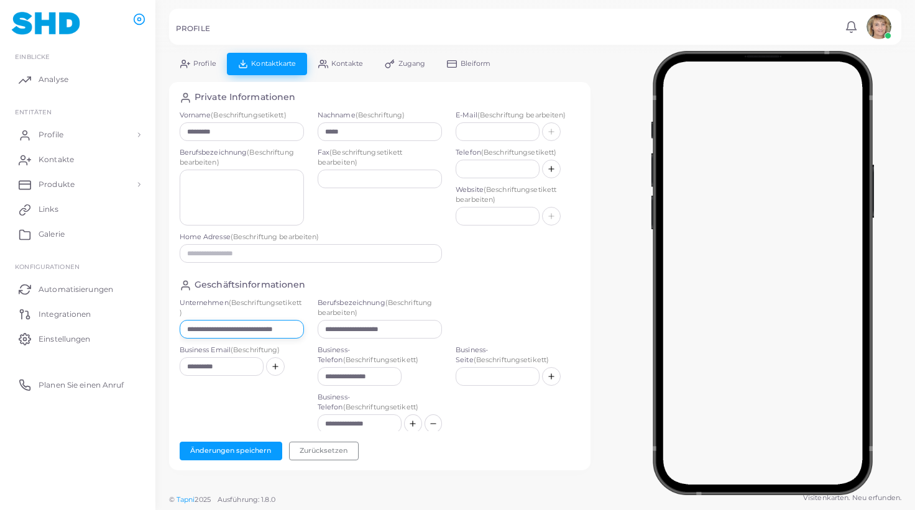
click at [204, 330] on input "**********" at bounding box center [242, 329] width 124 height 19
drag, startPoint x: 205, startPoint y: 331, endPoint x: 296, endPoint y: 331, distance: 91.4
click at [295, 331] on input "**********" at bounding box center [240, 329] width 121 height 19
drag, startPoint x: 266, startPoint y: 329, endPoint x: 129, endPoint y: 326, distance: 137.4
click at [180, 326] on input "**********" at bounding box center [240, 329] width 121 height 19
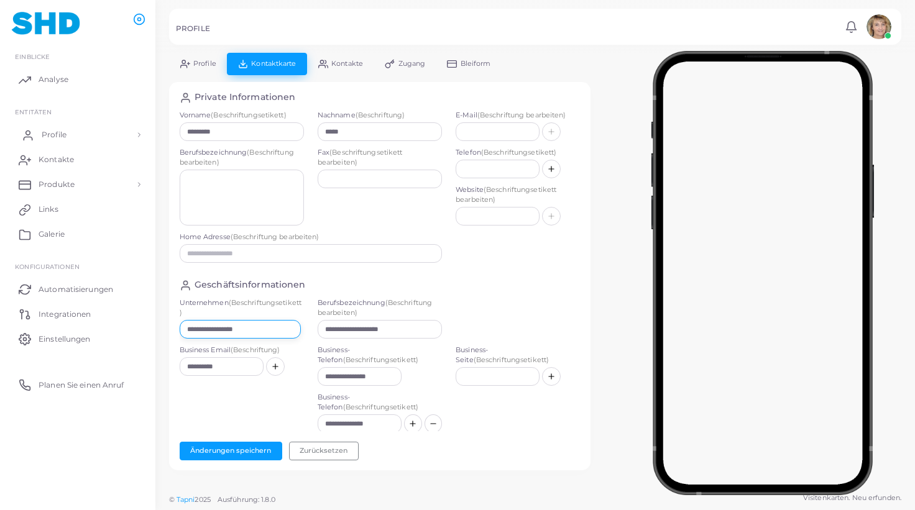
type input "**********"
click at [52, 130] on span "Profile" at bounding box center [54, 134] width 25 height 11
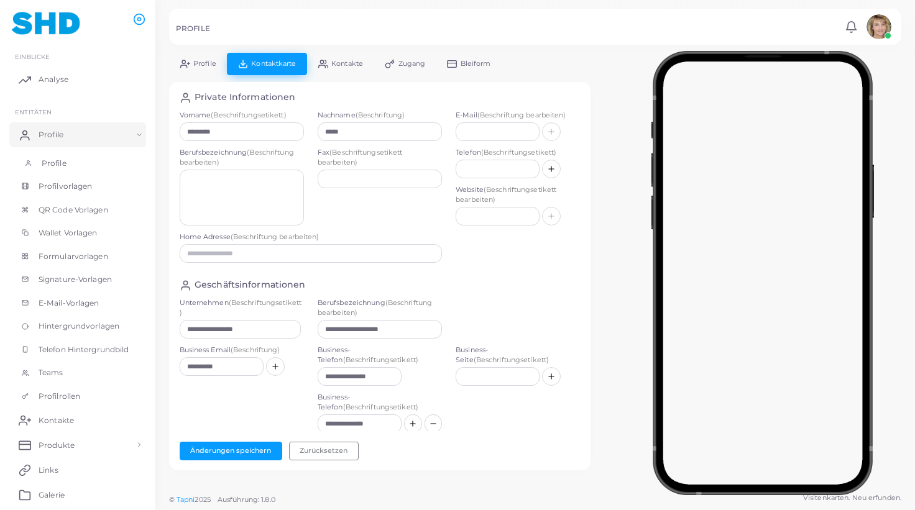
click at [60, 156] on link "Profile" at bounding box center [77, 164] width 137 height 24
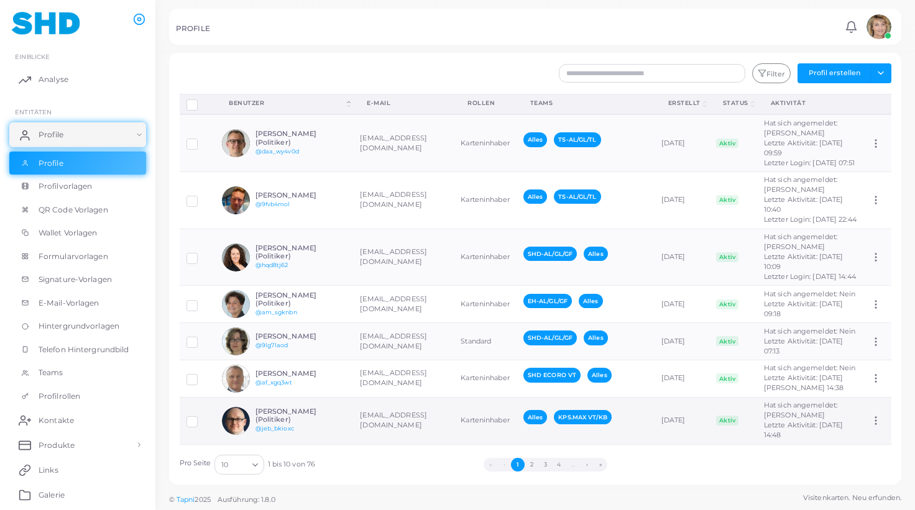
click at [324, 409] on h6 "[PERSON_NAME] (Politiker)" at bounding box center [300, 416] width 91 height 16
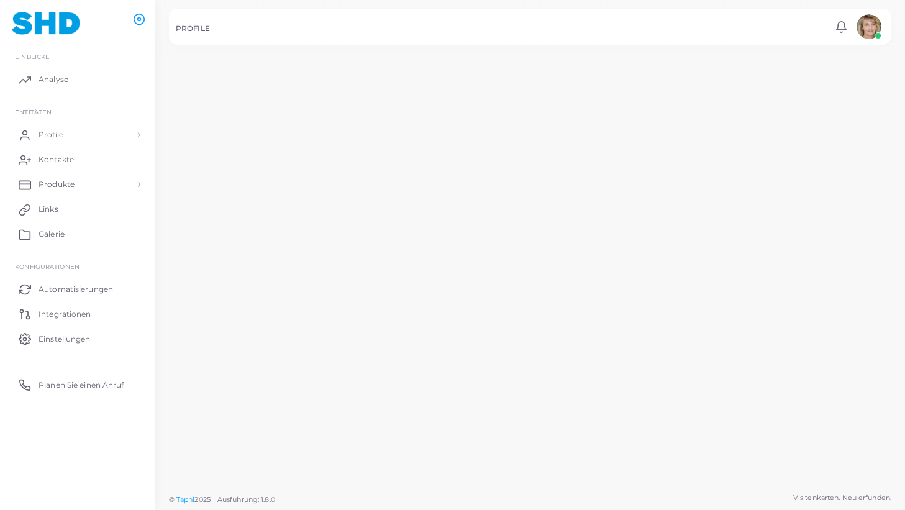
click at [324, 429] on h6 "[PERSON_NAME]" at bounding box center [294, 433] width 94 height 9
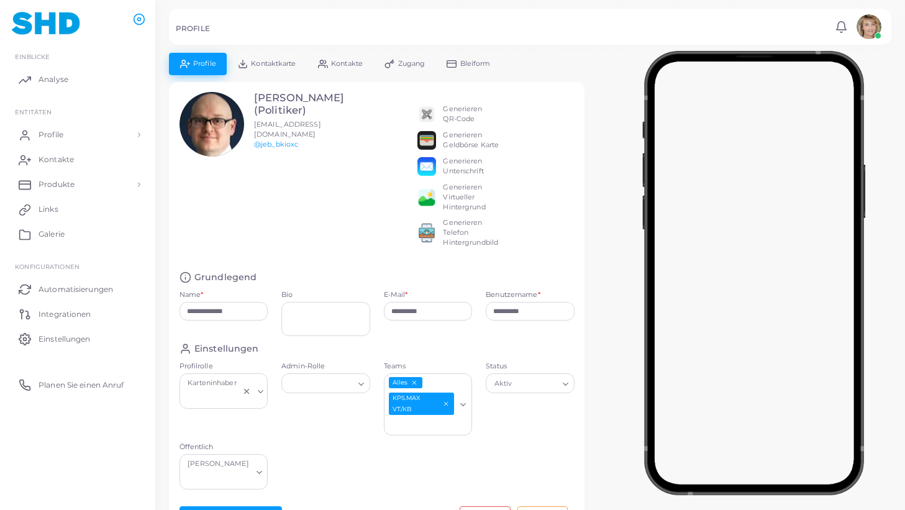
click at [263, 63] on span "Kontaktkarte" at bounding box center [273, 63] width 45 height 7
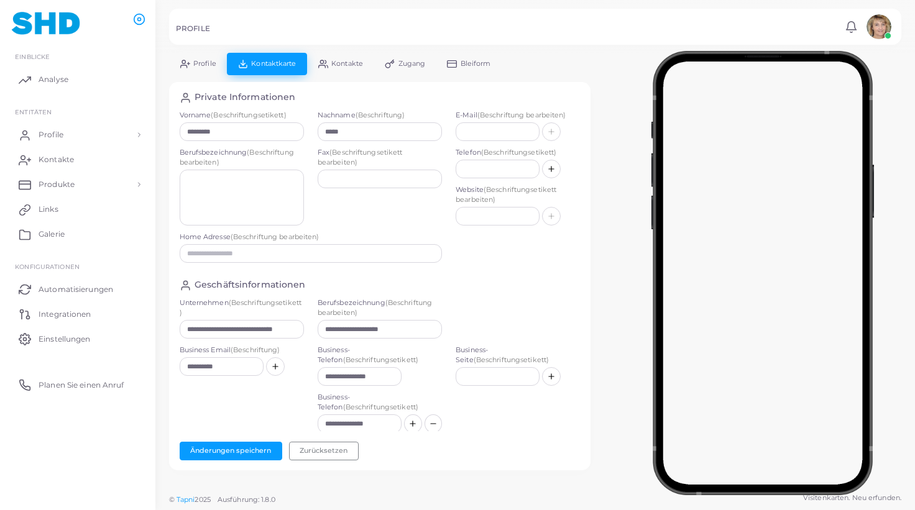
click at [336, 61] on span "Kontakte" at bounding box center [347, 63] width 32 height 7
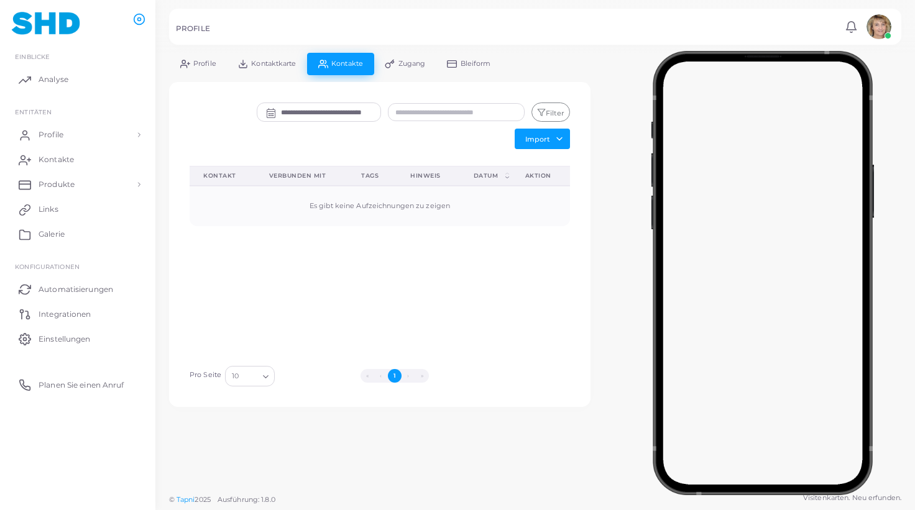
click at [280, 60] on span "Kontaktkarte" at bounding box center [273, 63] width 45 height 7
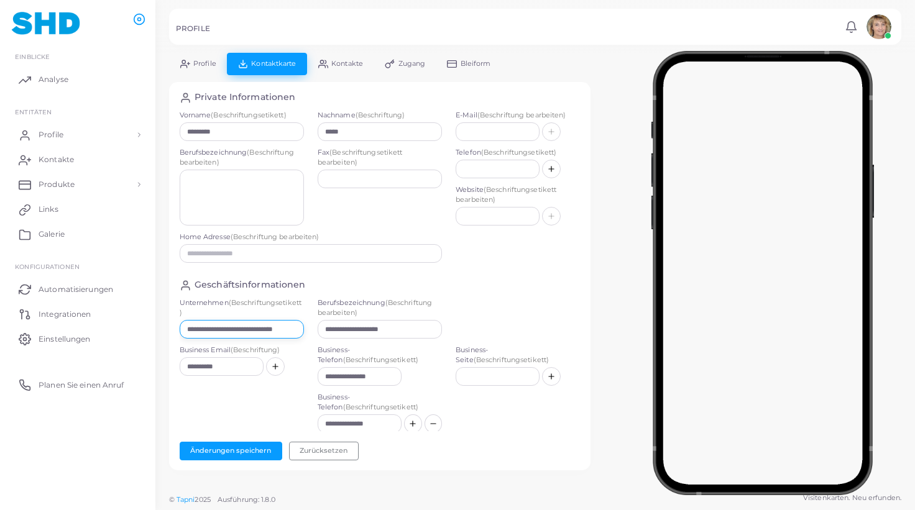
click at [203, 330] on input "**********" at bounding box center [242, 329] width 124 height 19
paste input "text"
type input "**********"
click at [240, 447] on button "Änderungen speichern" at bounding box center [231, 451] width 103 height 19
click at [56, 132] on span "Profile" at bounding box center [54, 134] width 25 height 11
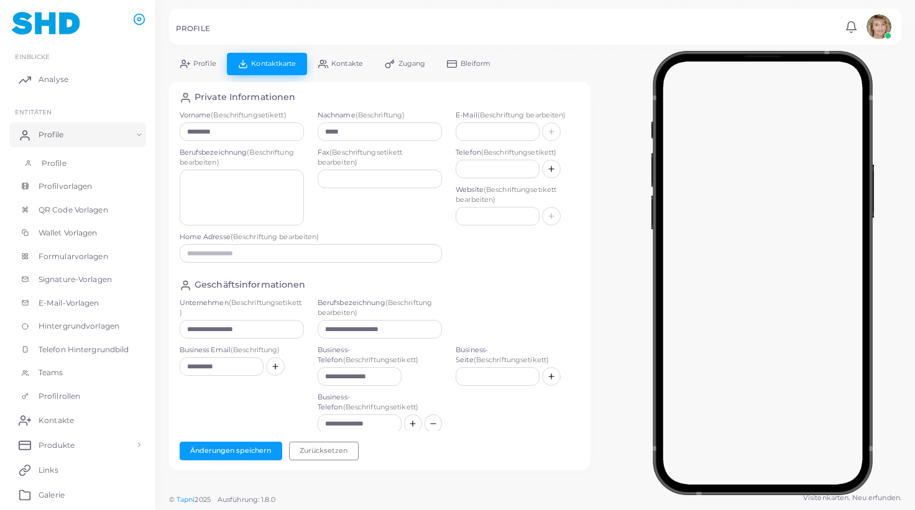
click at [48, 154] on link "Profile" at bounding box center [77, 164] width 137 height 24
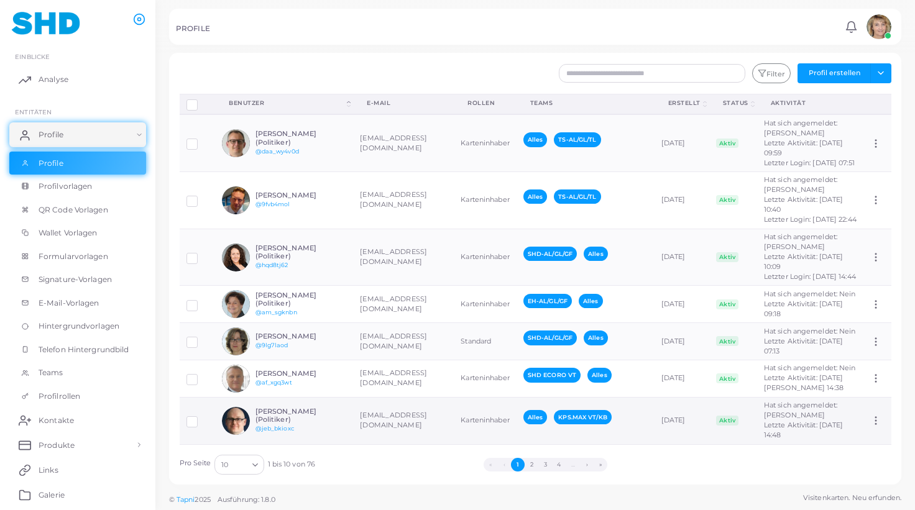
click at [328, 413] on h6 "[PERSON_NAME] (Politiker)" at bounding box center [300, 416] width 91 height 16
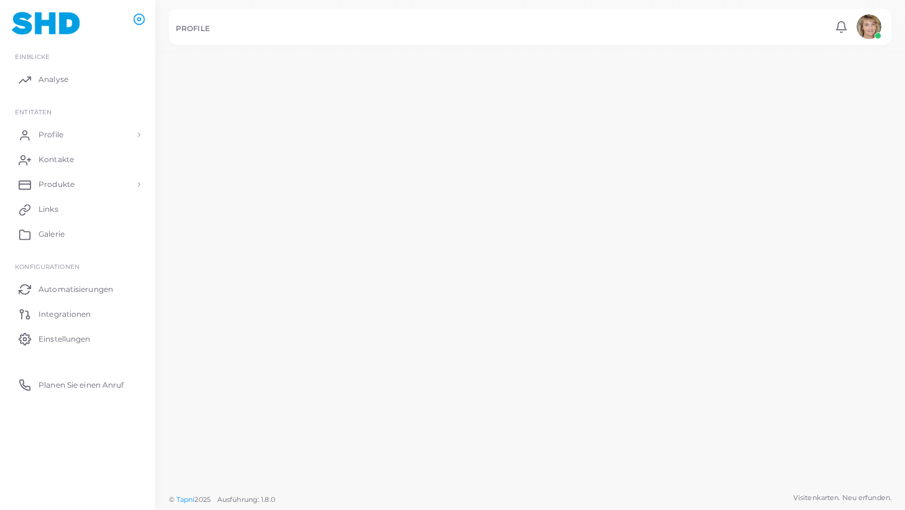
click at [328, 429] on h6 "[PERSON_NAME]" at bounding box center [294, 433] width 94 height 9
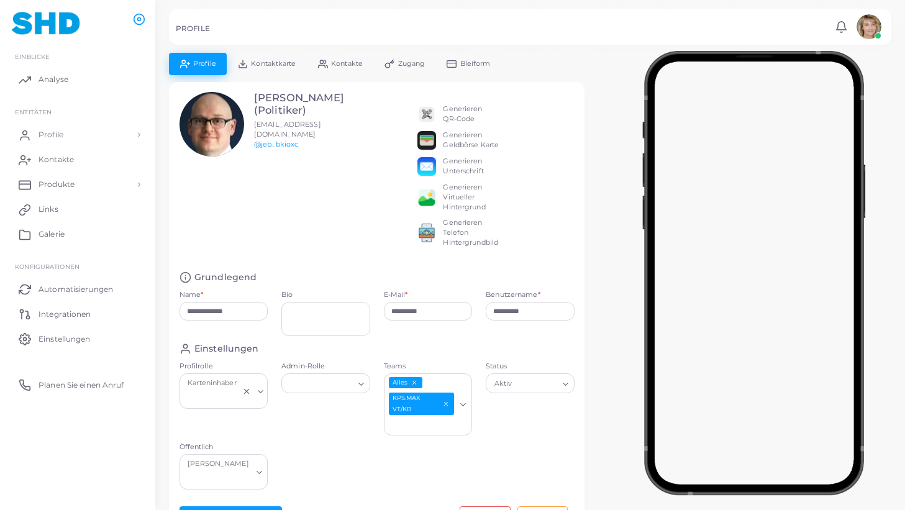
click at [290, 66] on span "Kontaktkarte" at bounding box center [273, 63] width 45 height 7
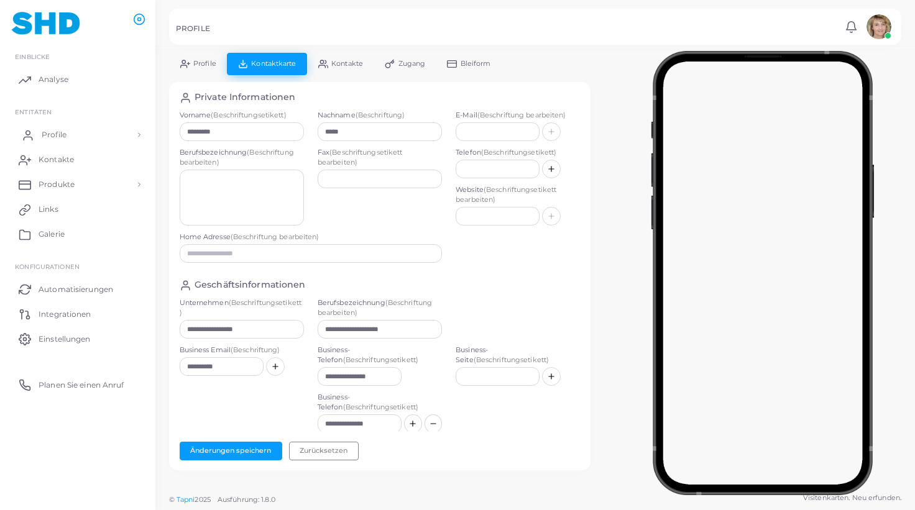
click at [55, 134] on span "Profile" at bounding box center [54, 134] width 25 height 11
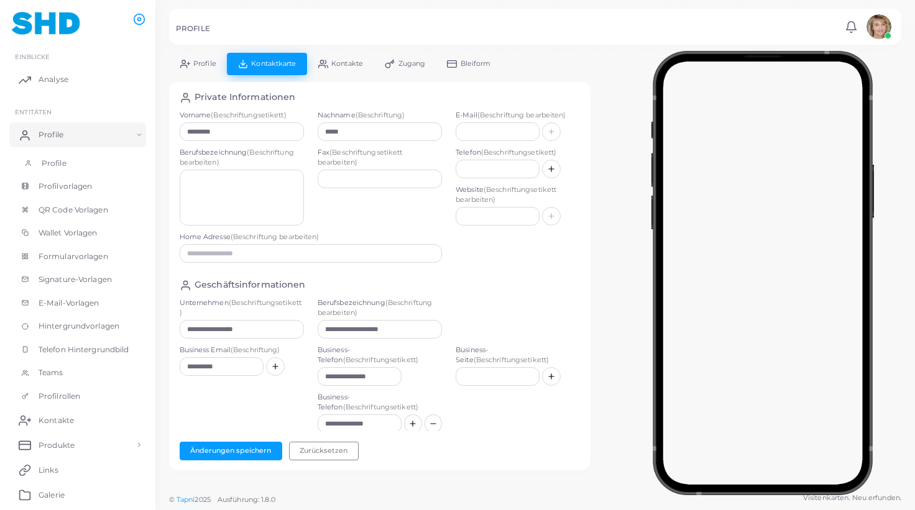
click at [60, 161] on span "Profile" at bounding box center [54, 163] width 25 height 11
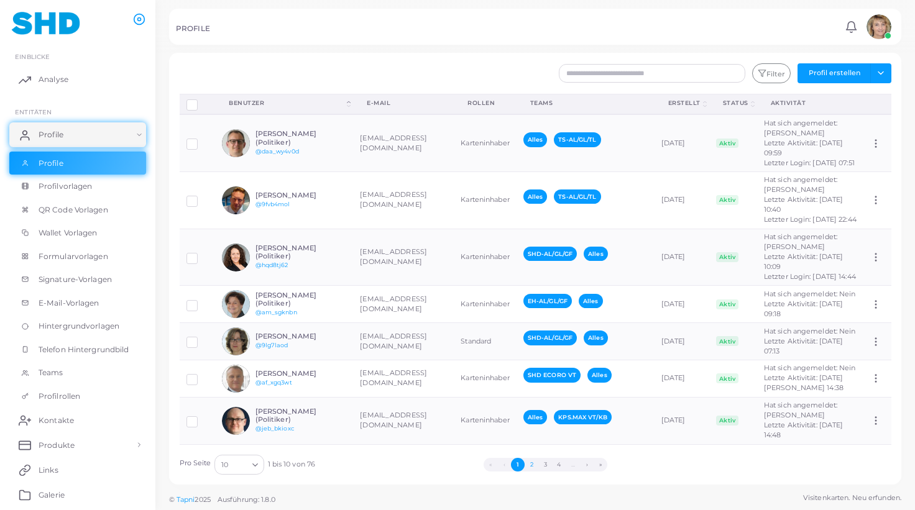
click at [533, 462] on button "2" at bounding box center [531, 465] width 14 height 14
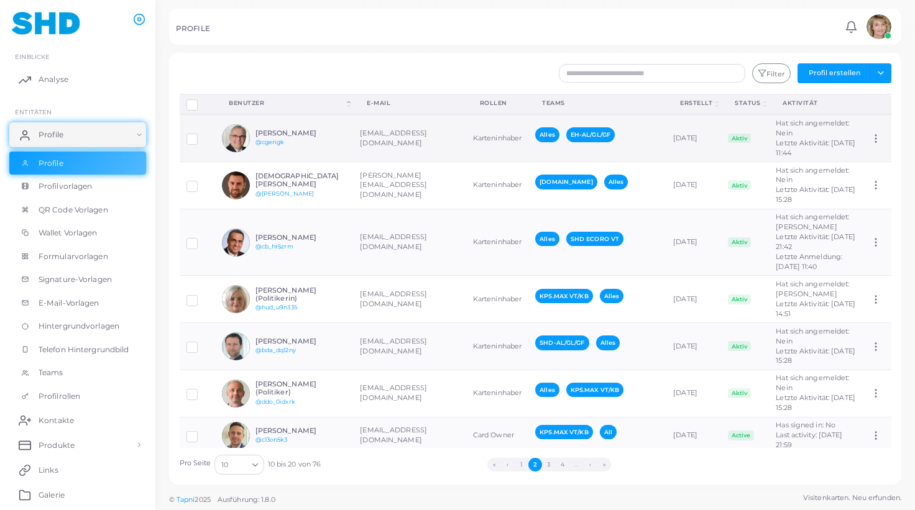
click at [354, 152] on td "[EMAIL_ADDRESS][DOMAIN_NAME]" at bounding box center [409, 137] width 112 height 47
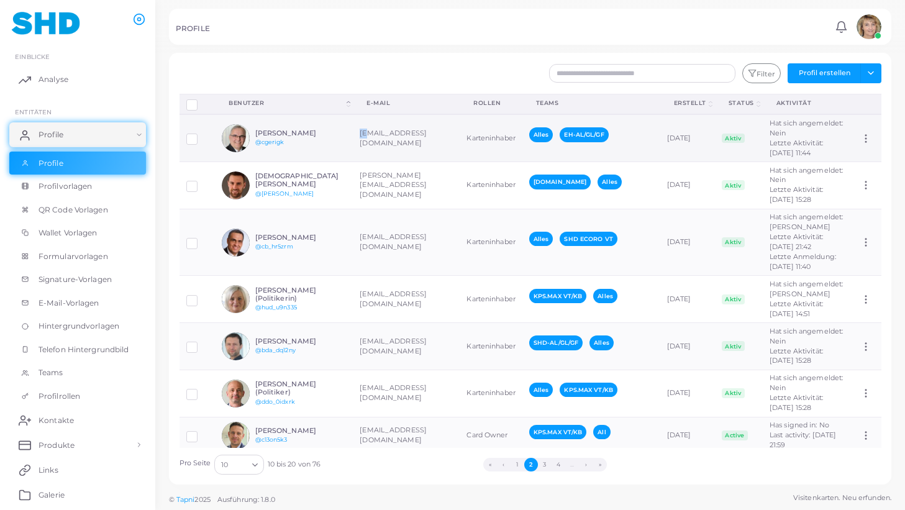
click at [354, 152] on td "[EMAIL_ADDRESS][DOMAIN_NAME]" at bounding box center [406, 137] width 107 height 47
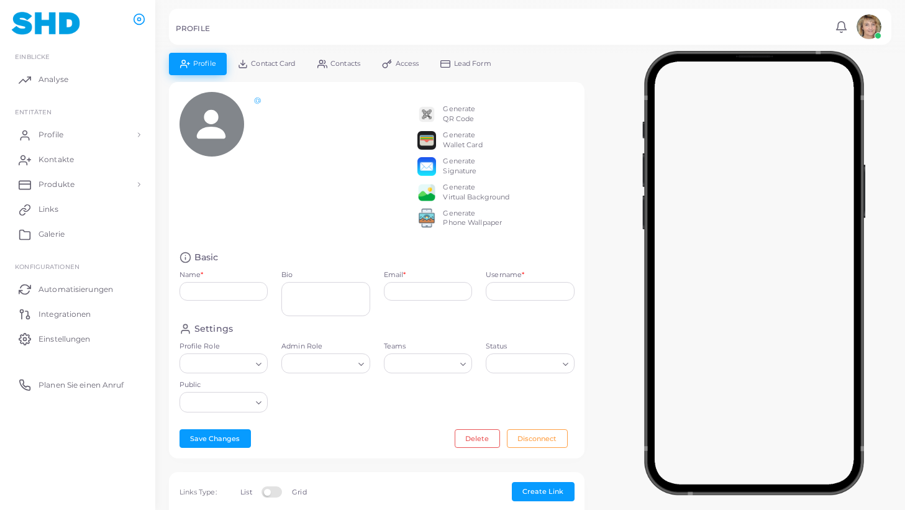
type input "**********"
type input "*********"
type input "*******"
type input "*********"
type input "******"
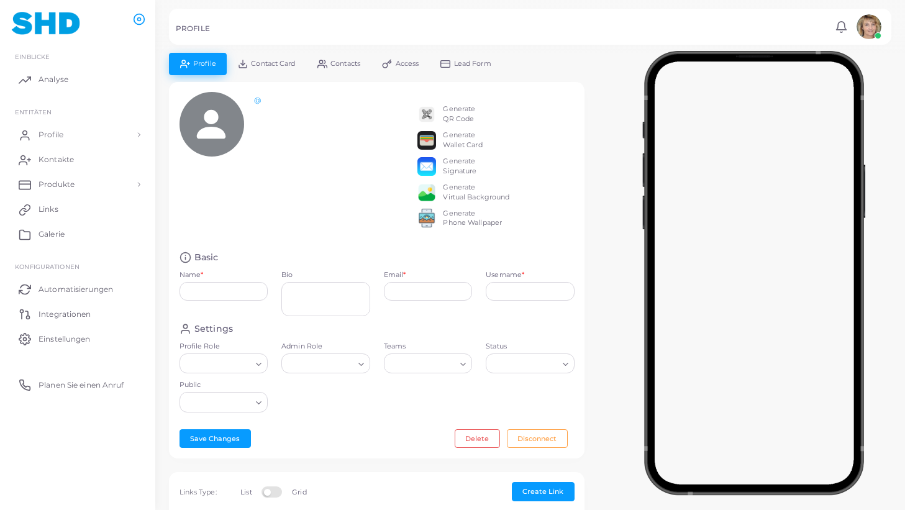
type input "**********"
type input "*********"
type input "**********"
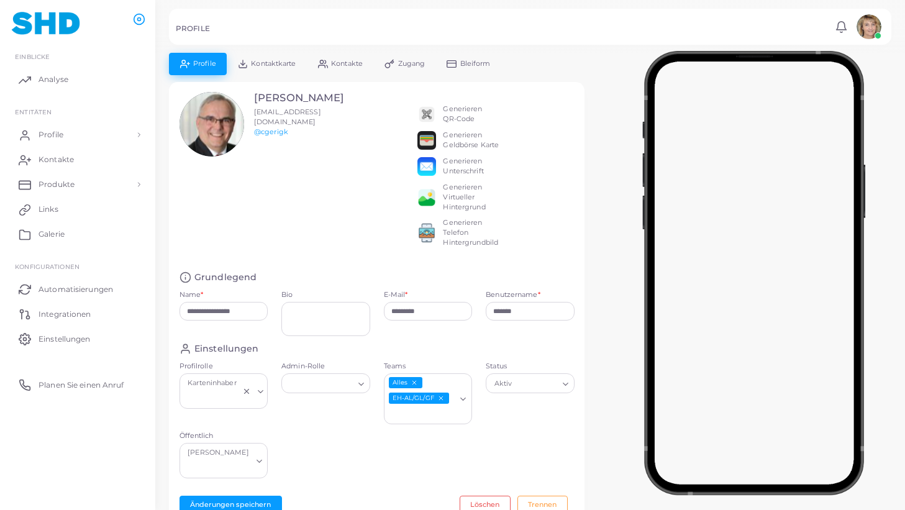
click at [263, 59] on link "Kontaktkarte" at bounding box center [267, 64] width 80 height 22
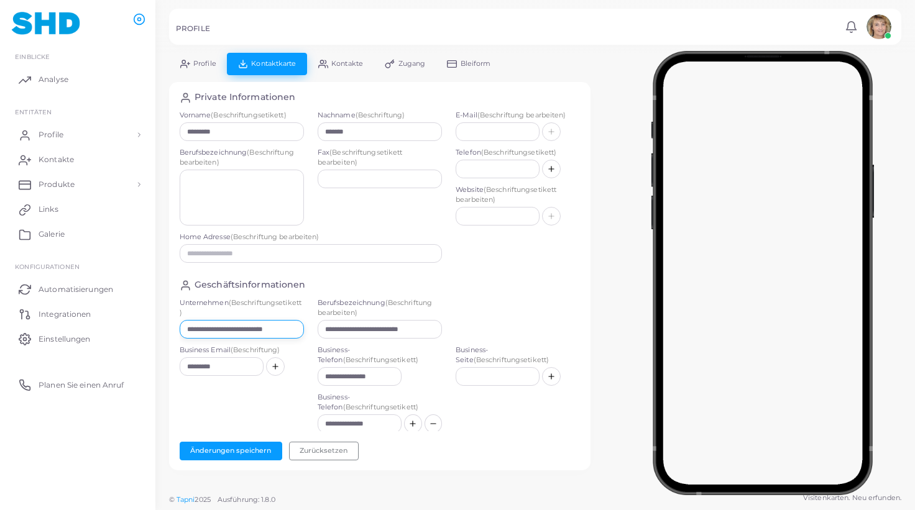
drag, startPoint x: 186, startPoint y: 329, endPoint x: 231, endPoint y: 349, distance: 49.3
click at [242, 351] on form "**********" at bounding box center [380, 387] width 401 height 179
drag, startPoint x: 185, startPoint y: 331, endPoint x: 392, endPoint y: 352, distance: 208.0
click at [392, 352] on form "**********" at bounding box center [380, 387] width 401 height 179
paste input "text"
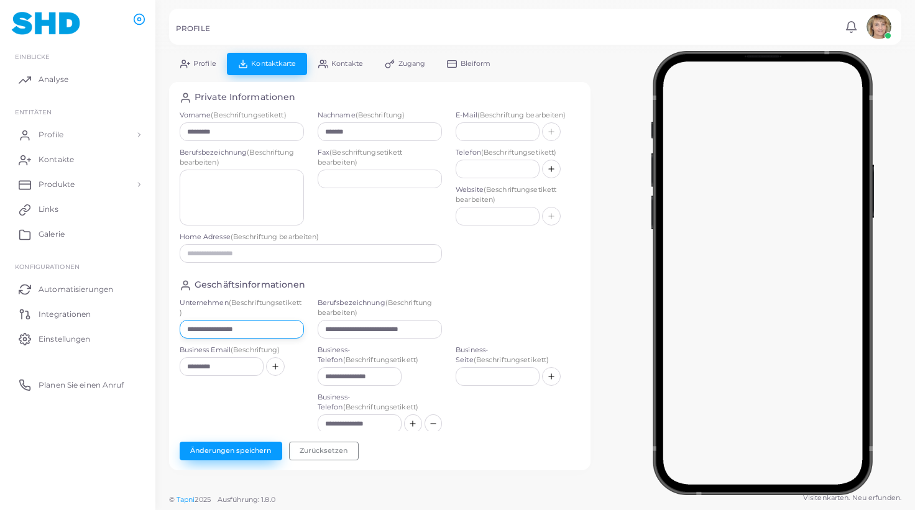
type input "**********"
click at [240, 444] on button "Änderungen speichern" at bounding box center [231, 451] width 103 height 19
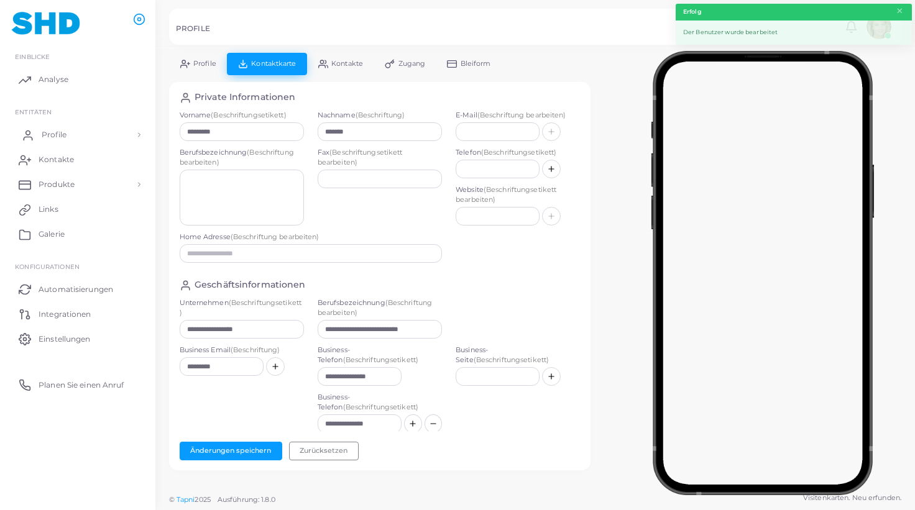
click at [64, 131] on span "Profile" at bounding box center [54, 134] width 25 height 11
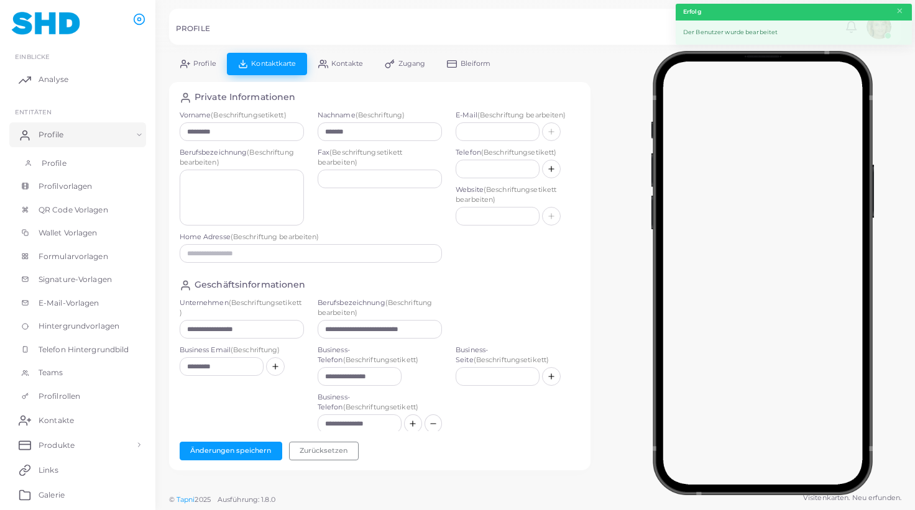
click at [57, 164] on span "Profile" at bounding box center [54, 163] width 25 height 11
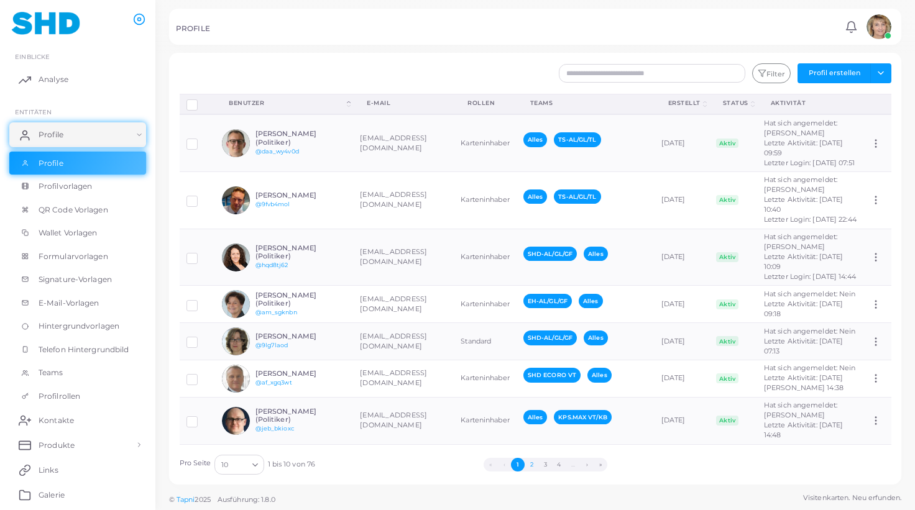
click at [529, 462] on button "2" at bounding box center [531, 465] width 14 height 14
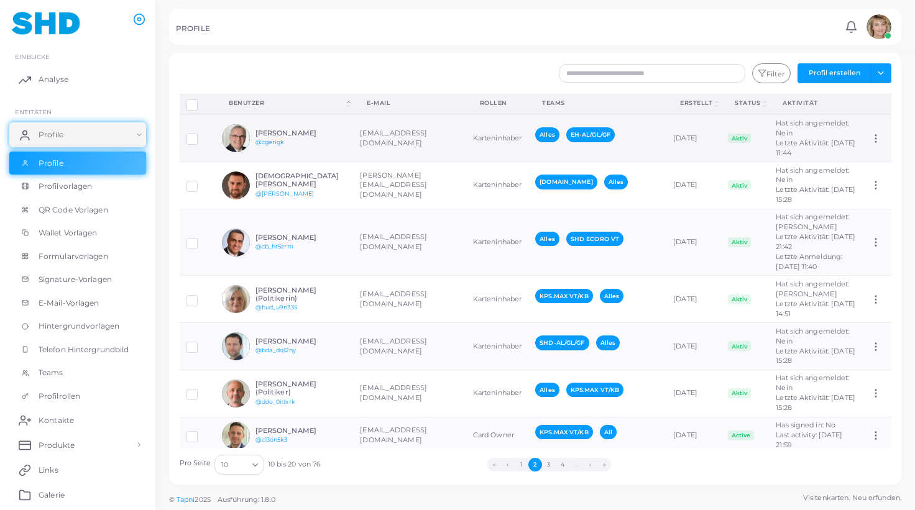
click at [263, 137] on h6 "[PERSON_NAME]" at bounding box center [300, 133] width 91 height 8
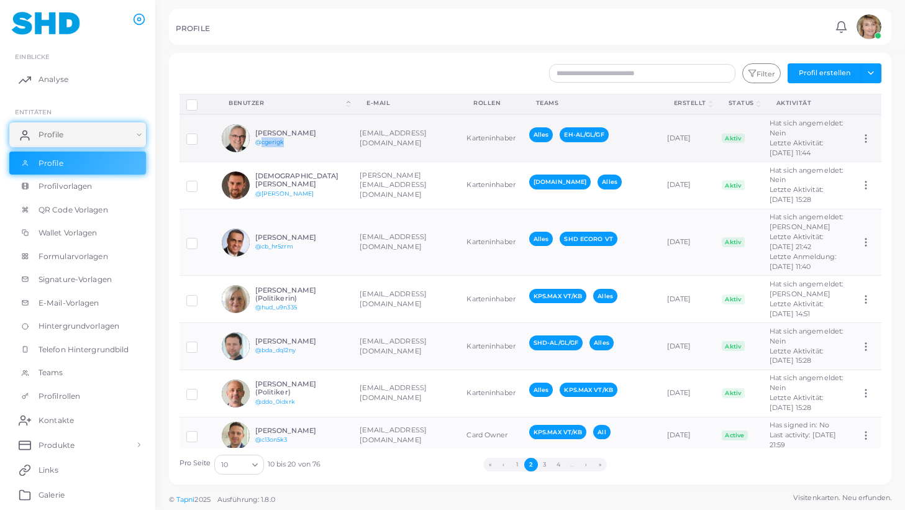
click at [263, 147] on div "[PERSON_NAME] @cgerigk" at bounding box center [300, 138] width 91 height 18
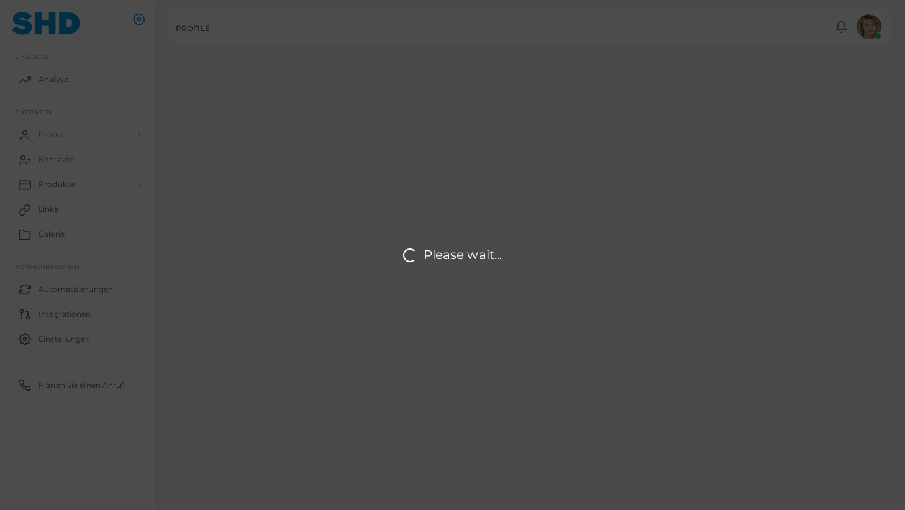
type input "**********"
type input "*********"
type input "*******"
type input "*********"
type input "******"
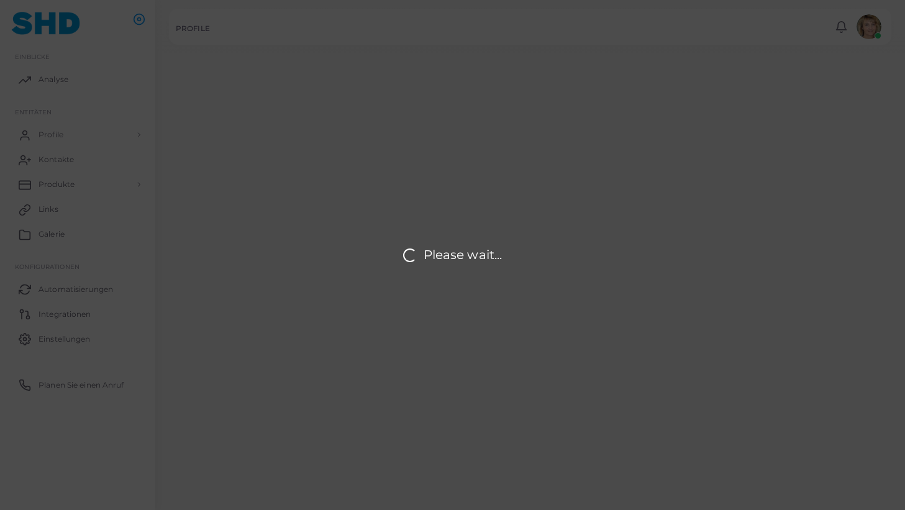
type input "**********"
type input "*********"
type input "**********"
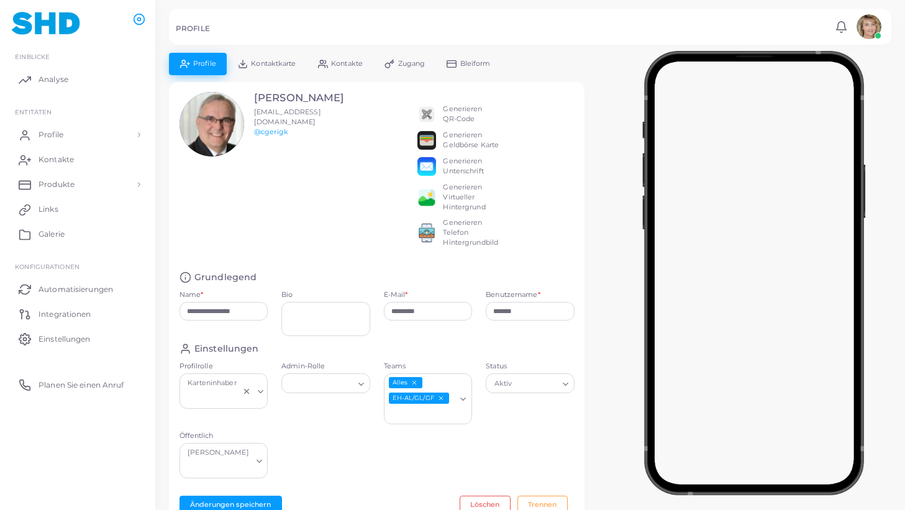
click at [271, 61] on span "Kontaktkarte" at bounding box center [273, 63] width 45 height 7
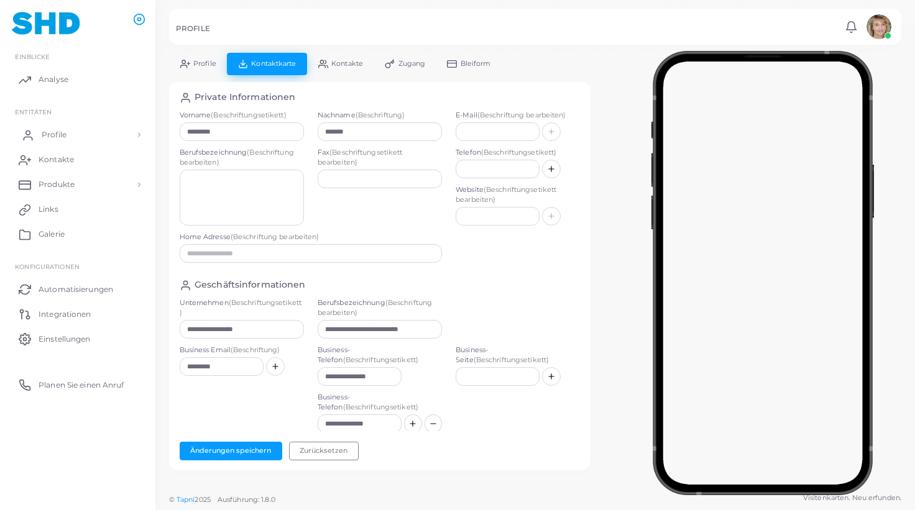
click at [58, 132] on span "Profile" at bounding box center [54, 134] width 25 height 11
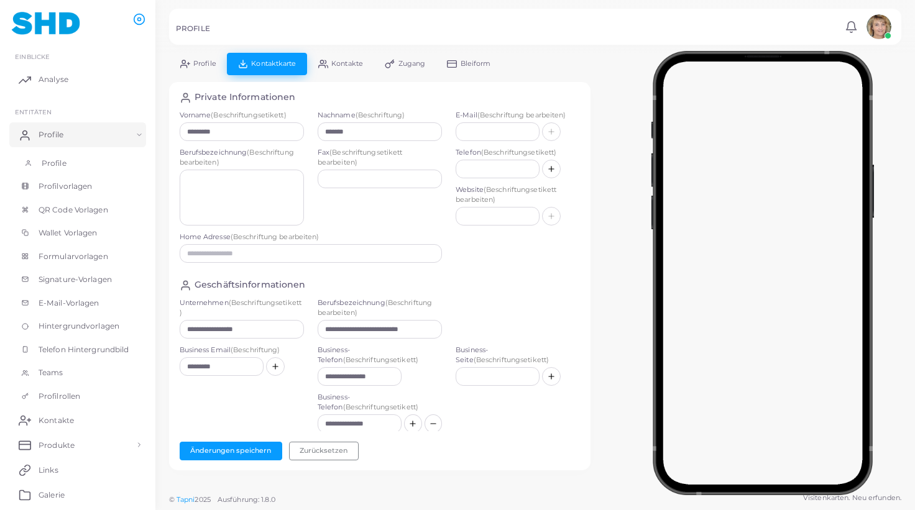
click at [50, 161] on span "Profile" at bounding box center [54, 163] width 25 height 11
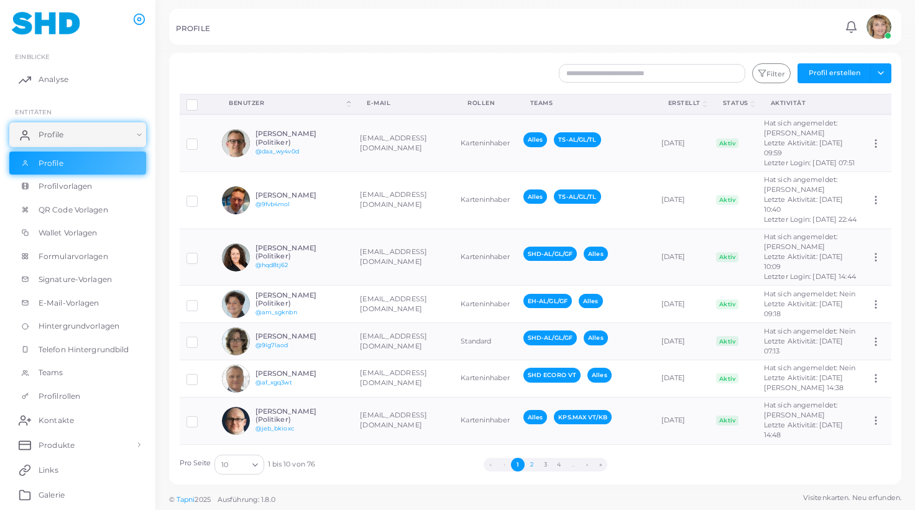
click at [533, 464] on button "2" at bounding box center [531, 465] width 14 height 14
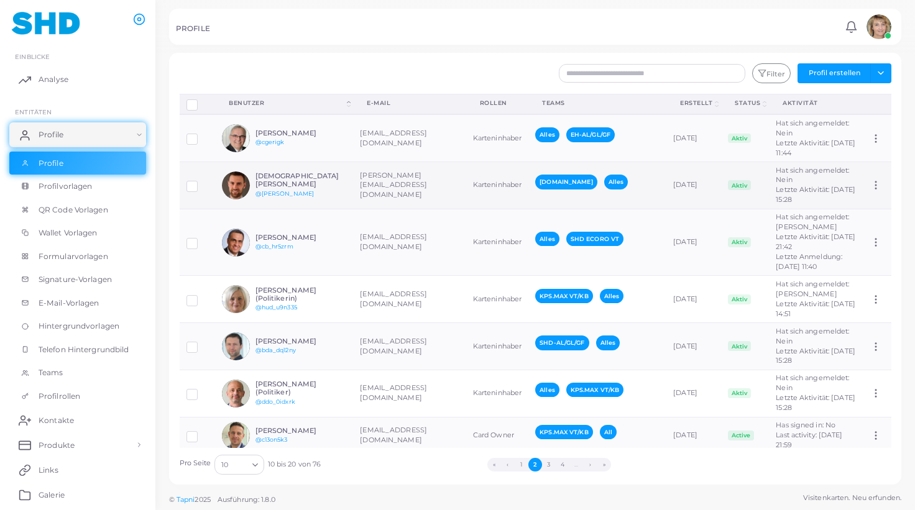
click at [384, 209] on td "[PERSON_NAME][EMAIL_ADDRESS][DOMAIN_NAME]" at bounding box center [409, 185] width 112 height 47
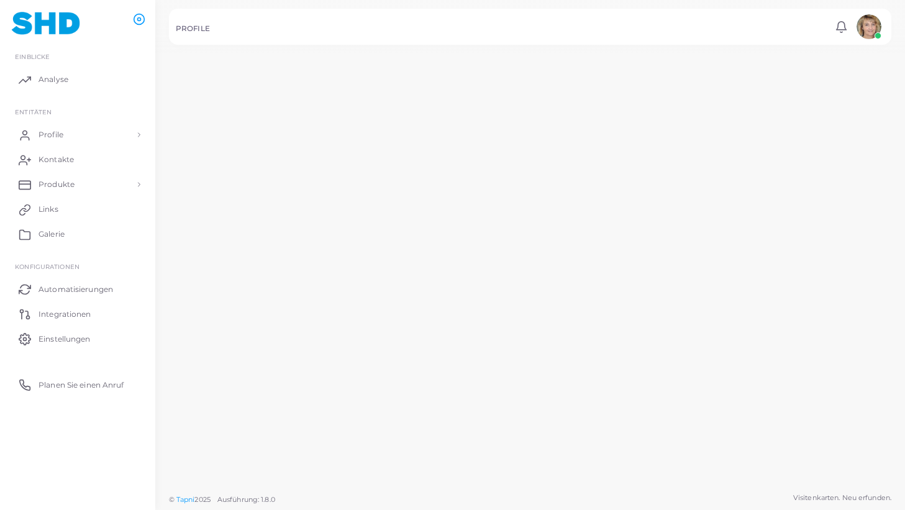
click at [384, 207] on td "[PERSON_NAME][EMAIL_ADDRESS][DOMAIN_NAME]" at bounding box center [403, 182] width 110 height 48
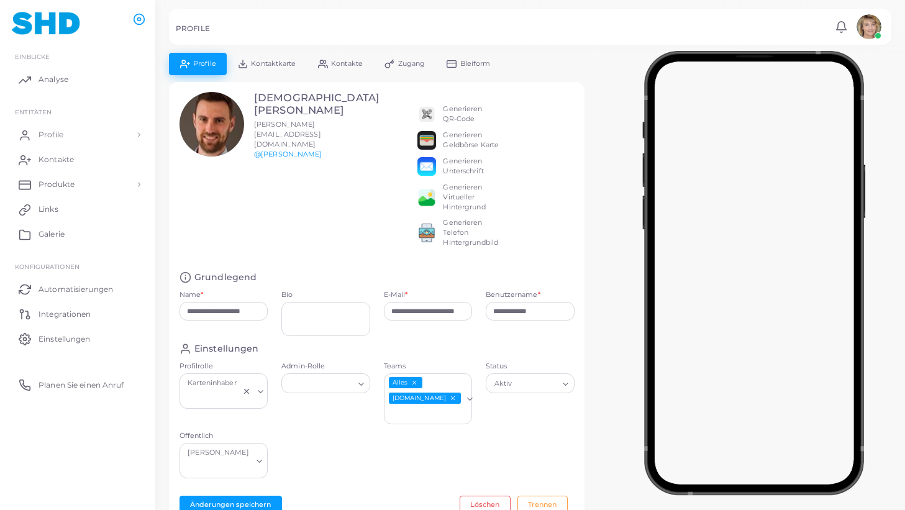
click at [284, 60] on span "Kontaktkarte" at bounding box center [273, 63] width 45 height 7
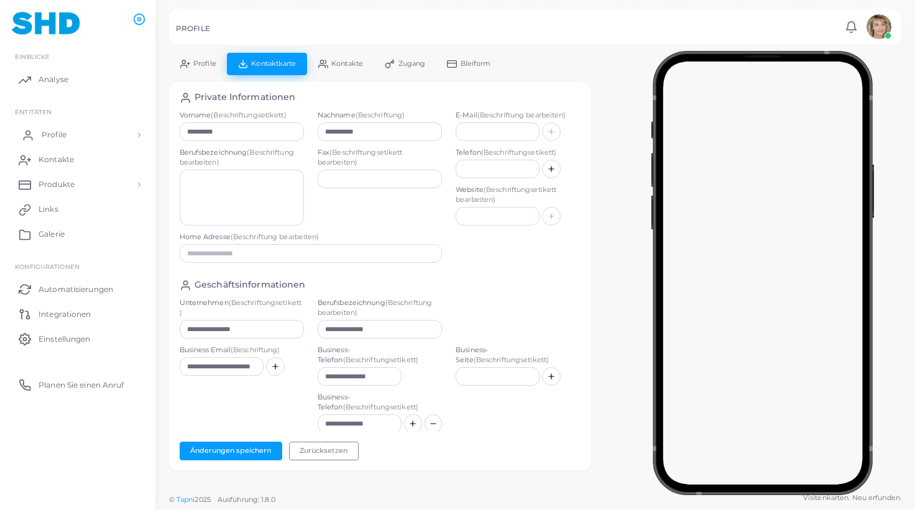
click at [42, 132] on link "Profile" at bounding box center [77, 134] width 137 height 25
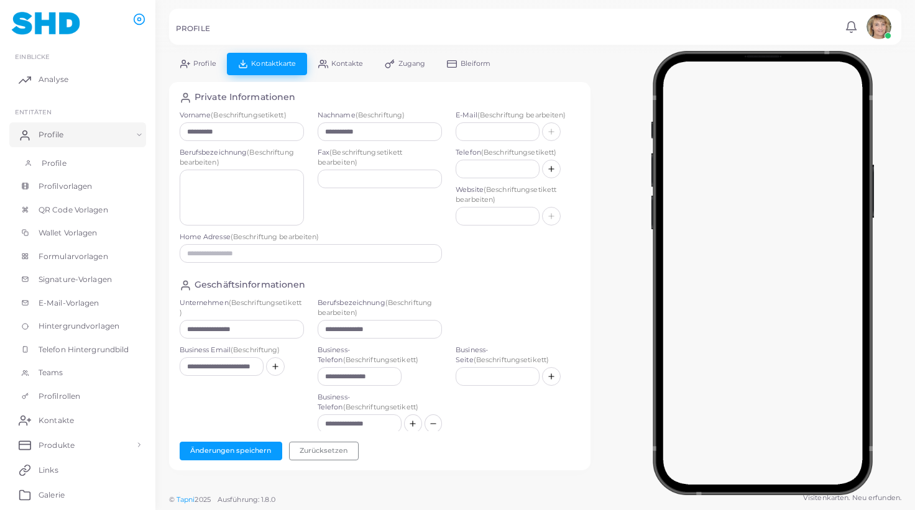
click at [50, 163] on span "Profile" at bounding box center [54, 163] width 25 height 11
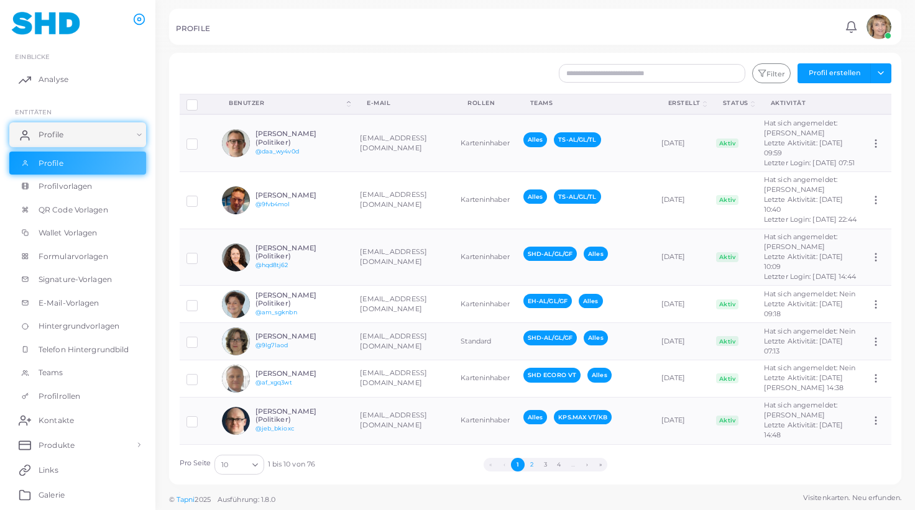
click at [534, 463] on button "2" at bounding box center [531, 465] width 14 height 14
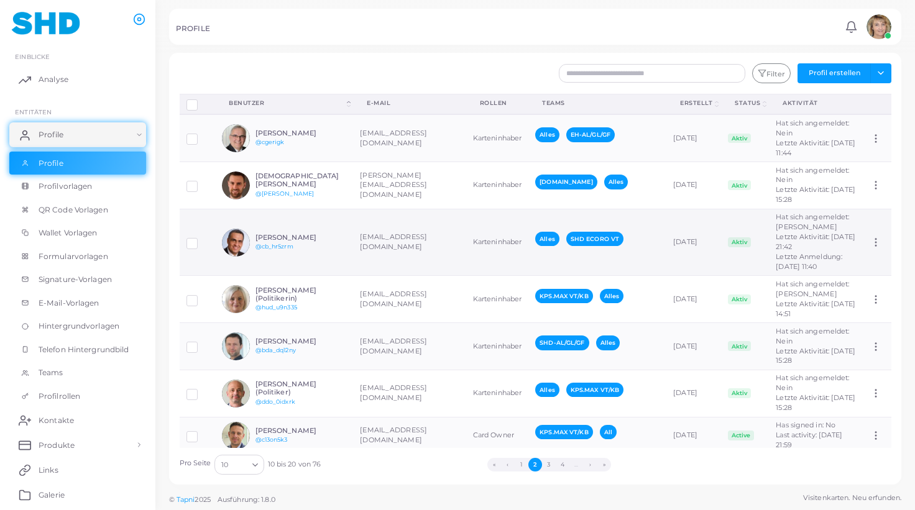
click at [341, 242] on h6 "[PERSON_NAME]" at bounding box center [300, 238] width 91 height 8
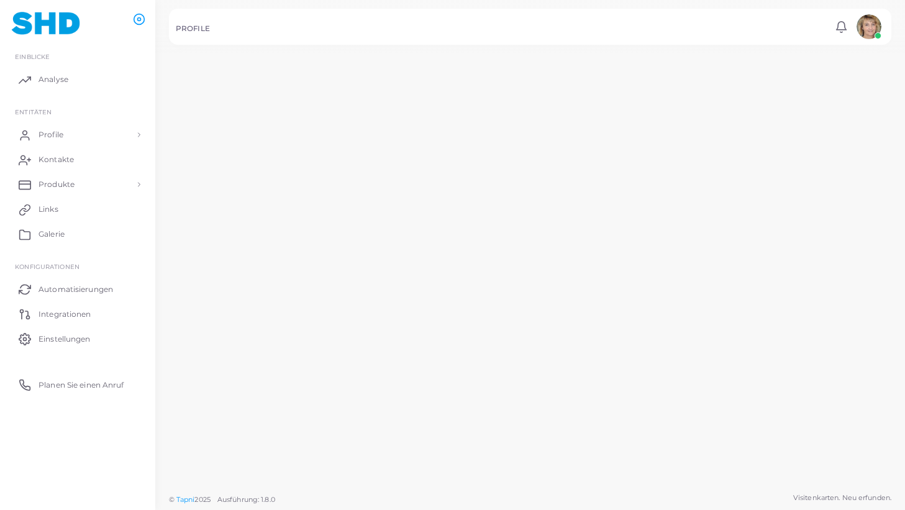
click at [341, 241] on h6 "[PERSON_NAME]" at bounding box center [294, 236] width 94 height 9
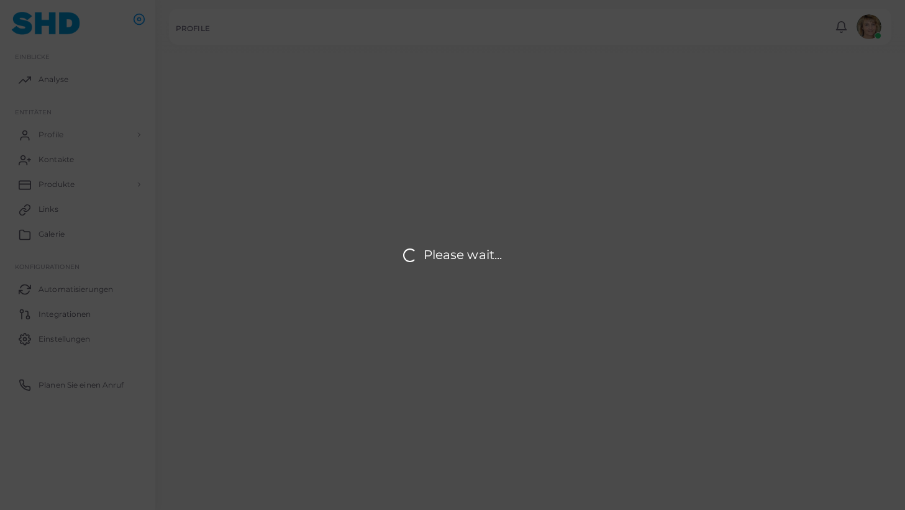
type input "**********"
type input "*********"
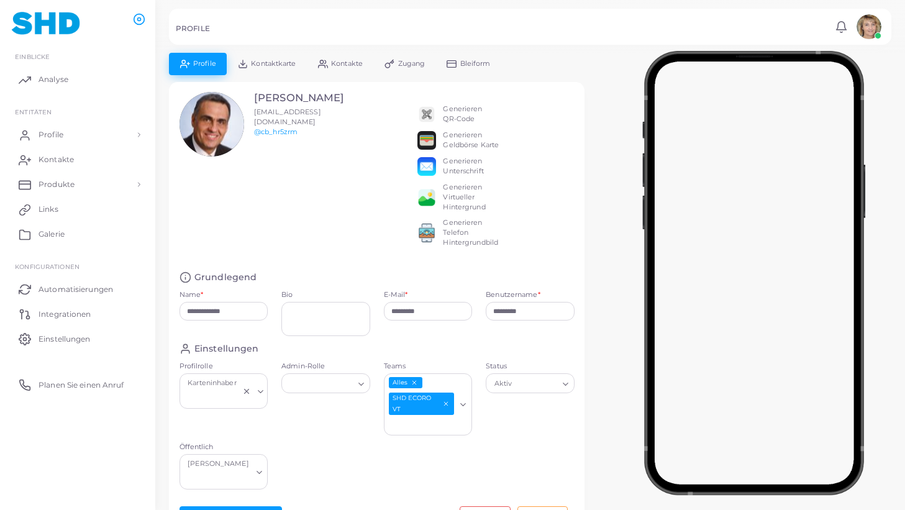
click at [266, 65] on span "Kontaktkarte" at bounding box center [273, 63] width 45 height 7
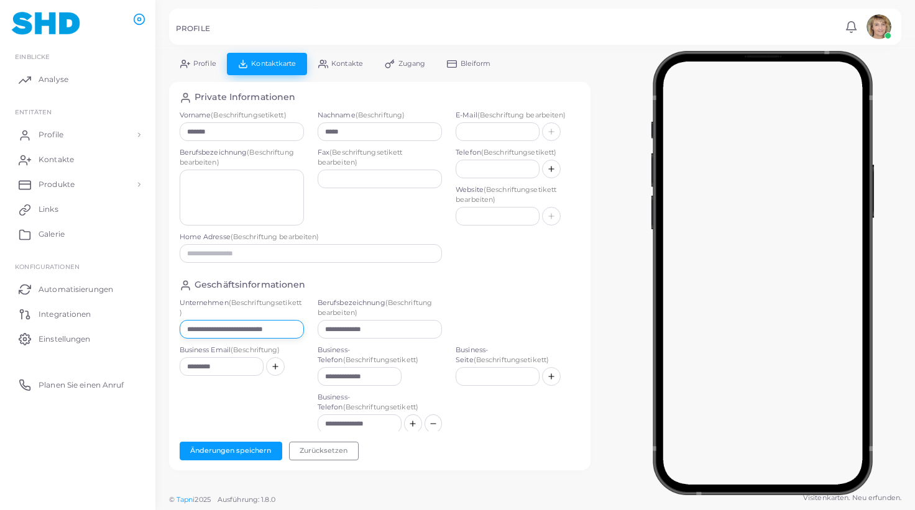
click at [252, 327] on input "**********" at bounding box center [242, 329] width 124 height 19
paste input "text"
type input "**********"
click at [237, 449] on button "Änderungen speichern" at bounding box center [231, 451] width 103 height 19
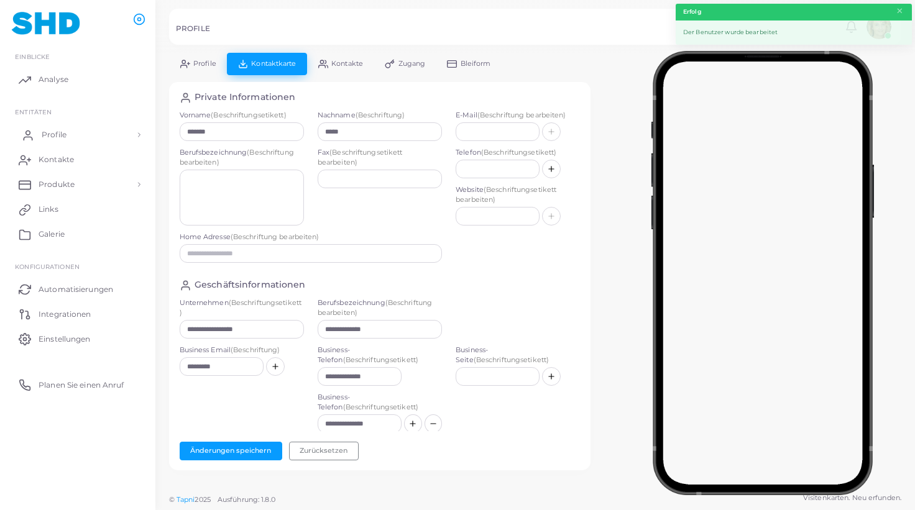
click at [59, 130] on span "Profile" at bounding box center [54, 134] width 25 height 11
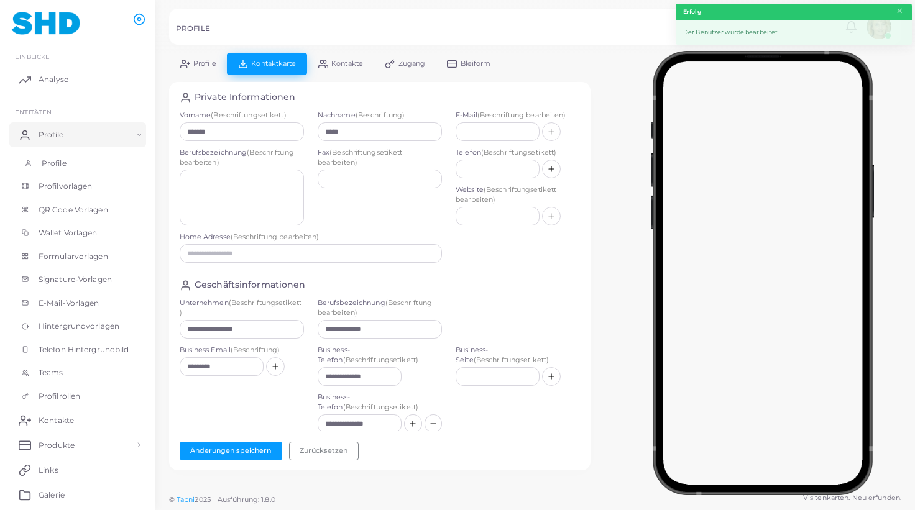
click at [56, 162] on span "Profile" at bounding box center [54, 163] width 25 height 11
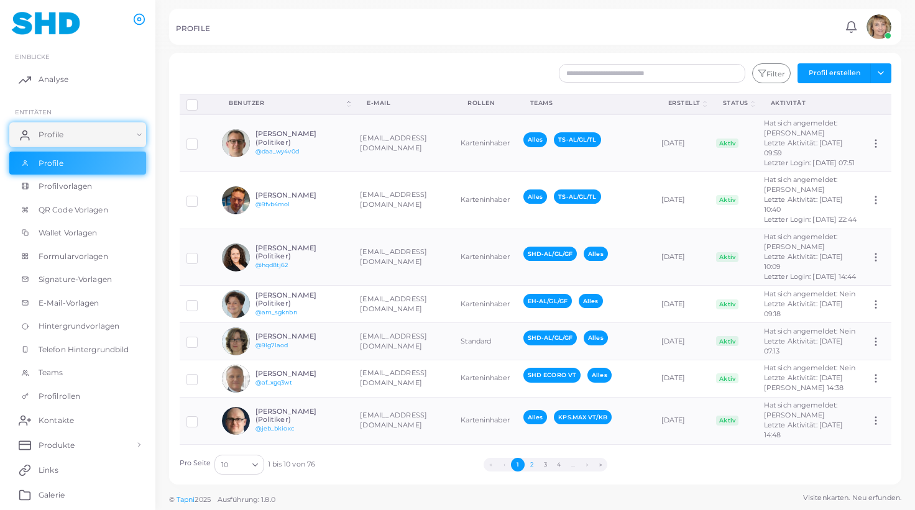
click at [533, 462] on button "2" at bounding box center [531, 465] width 14 height 14
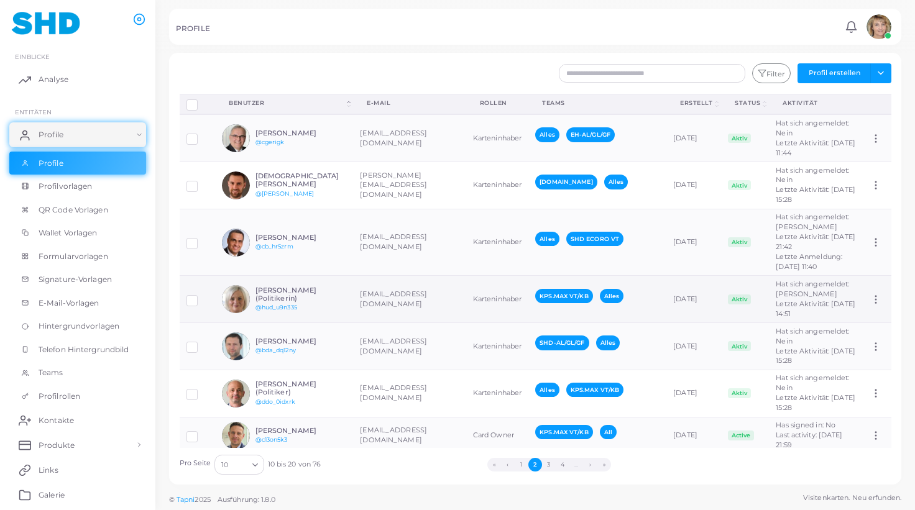
click at [326, 303] on h6 "[PERSON_NAME] (Politikerin)" at bounding box center [300, 294] width 91 height 16
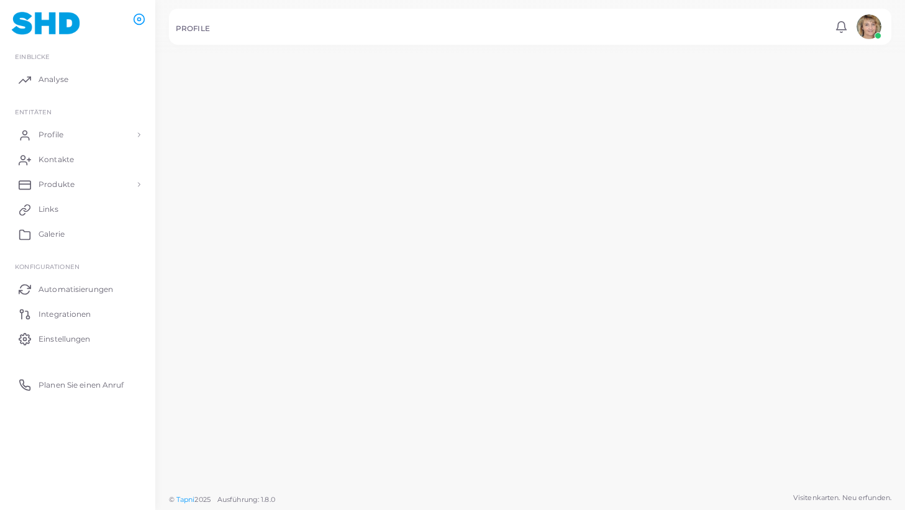
click at [326, 314] on div "[PERSON_NAME] (Politikerin) @hud_u9n335" at bounding box center [277, 300] width 128 height 29
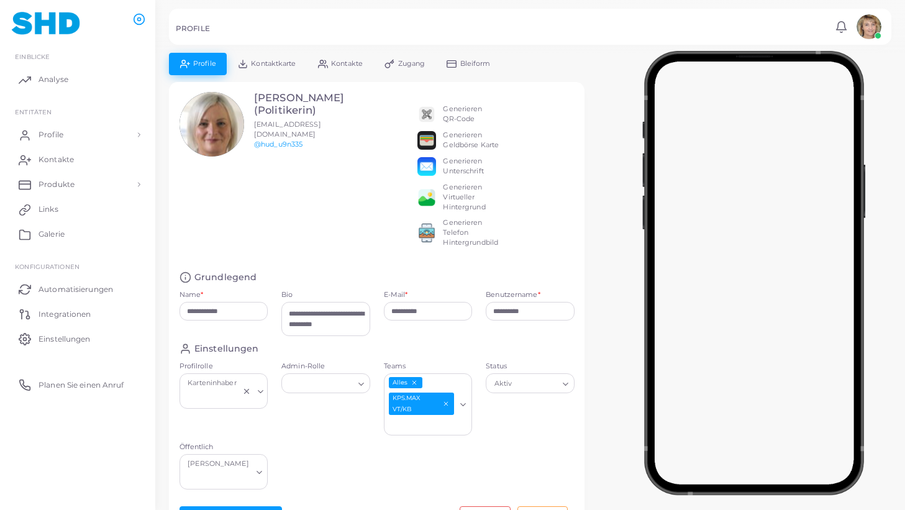
click at [280, 65] on span "Kontaktkarte" at bounding box center [273, 63] width 45 height 7
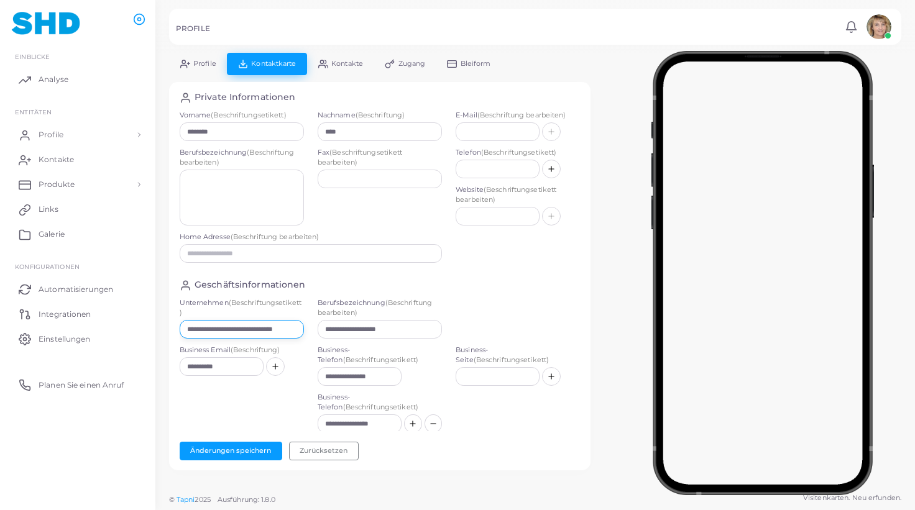
click at [229, 327] on input "**********" at bounding box center [242, 329] width 124 height 19
paste input "text"
type input "**********"
click at [239, 448] on button "Änderungen speichern" at bounding box center [231, 451] width 103 height 19
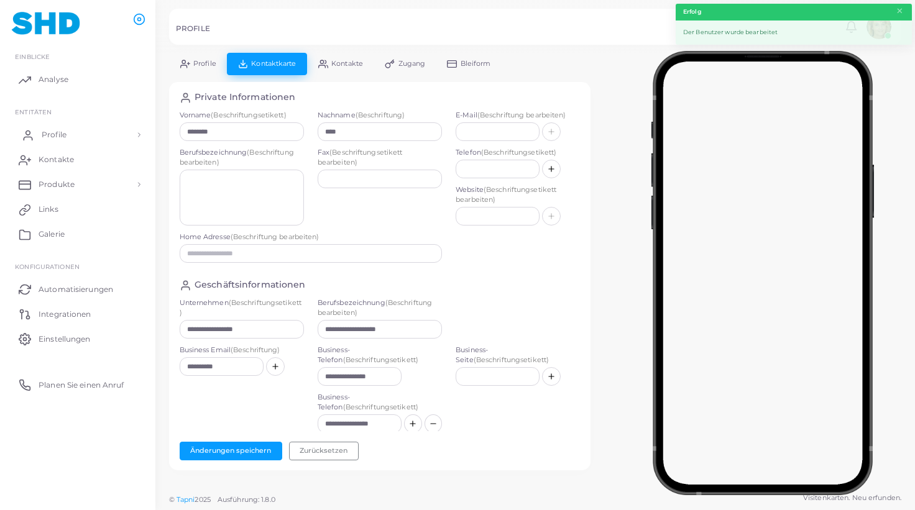
click at [63, 135] on span "Profile" at bounding box center [54, 134] width 25 height 11
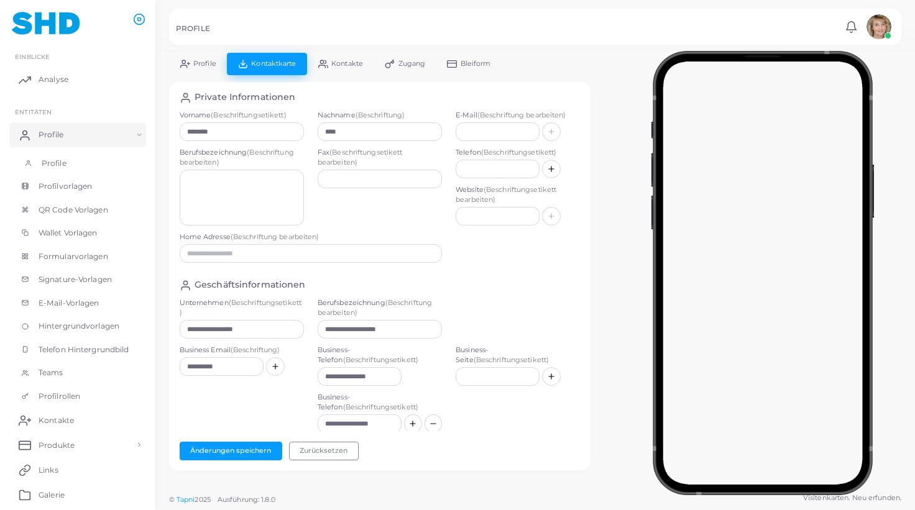
click at [60, 158] on link "Profile" at bounding box center [77, 164] width 137 height 24
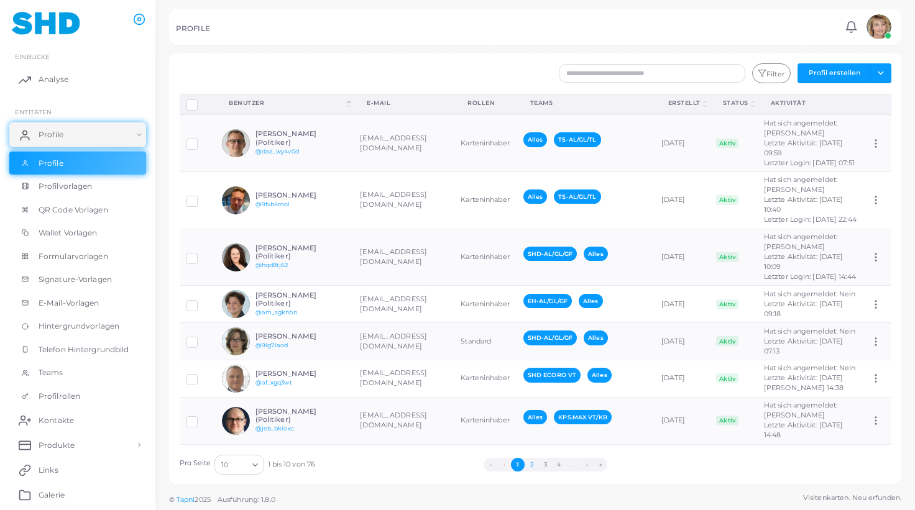
click at [533, 462] on button "2" at bounding box center [531, 465] width 14 height 14
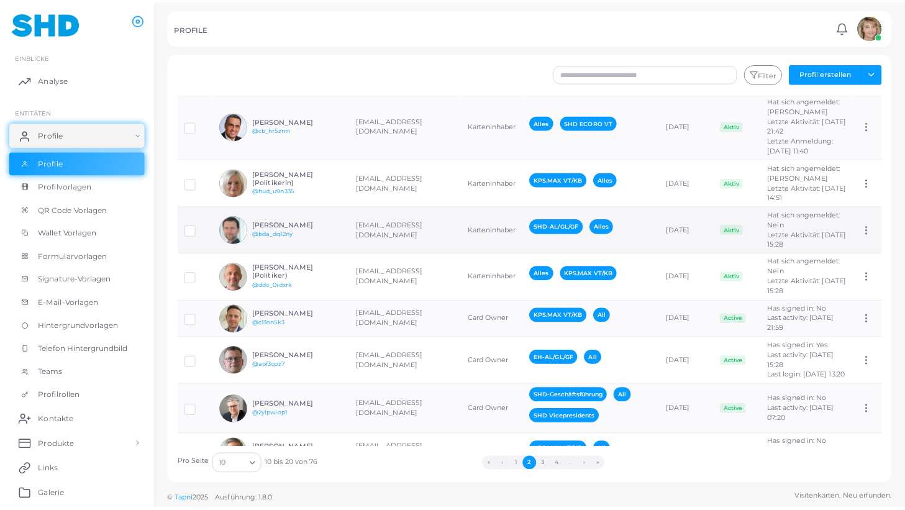
scroll to position [158, 0]
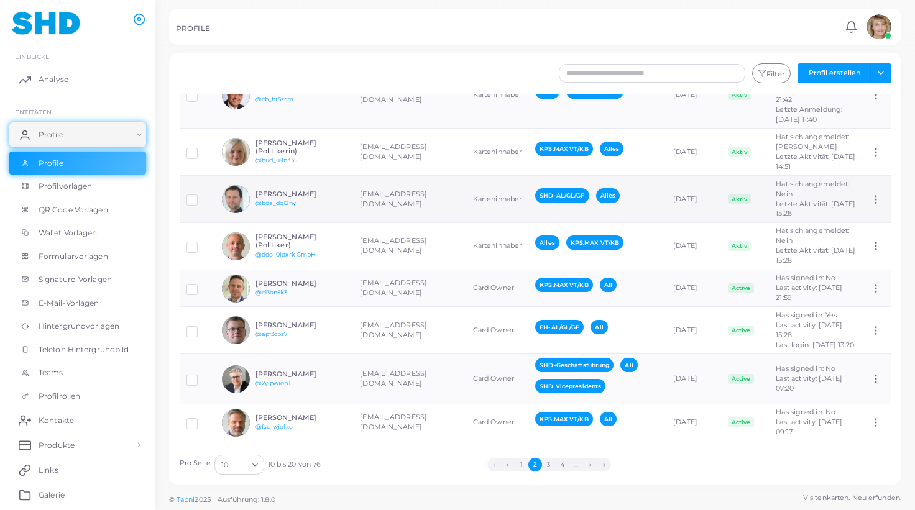
click at [295, 198] on h6 "[PERSON_NAME]" at bounding box center [300, 194] width 91 height 8
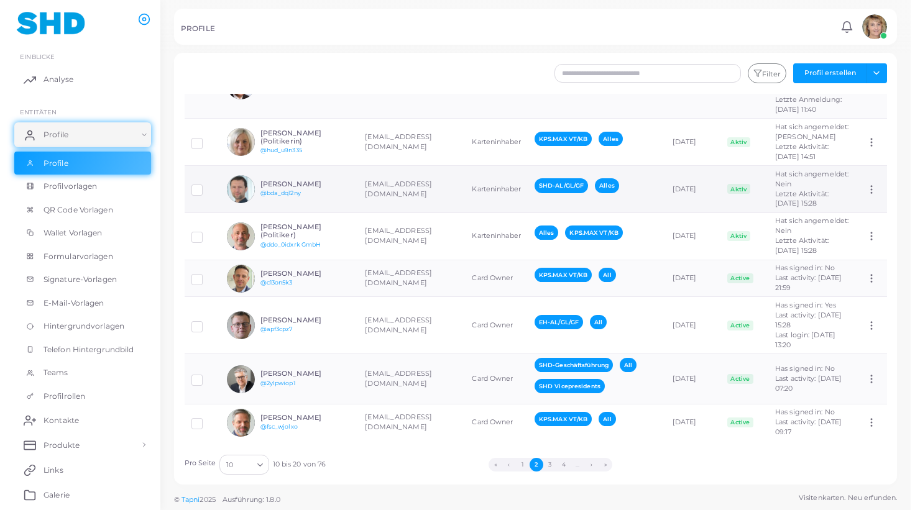
scroll to position [158, 0]
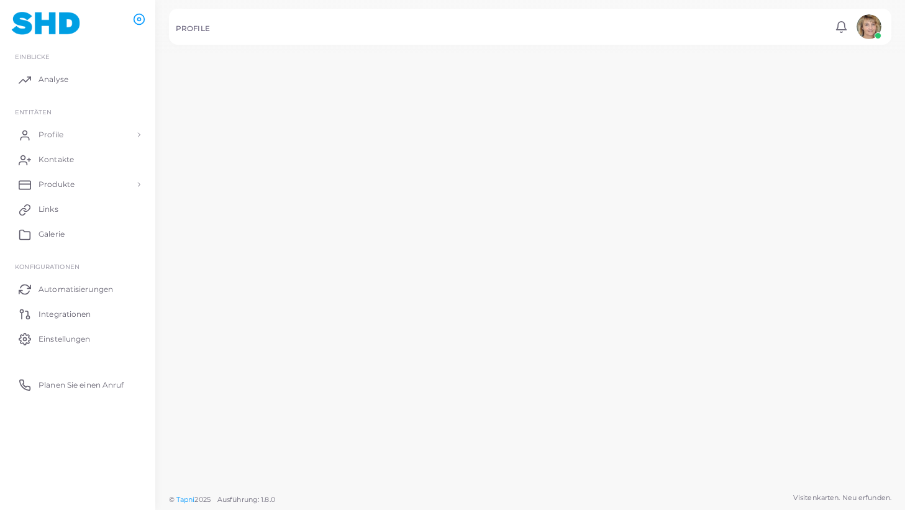
click at [295, 186] on h6 "[PERSON_NAME]" at bounding box center [294, 182] width 94 height 9
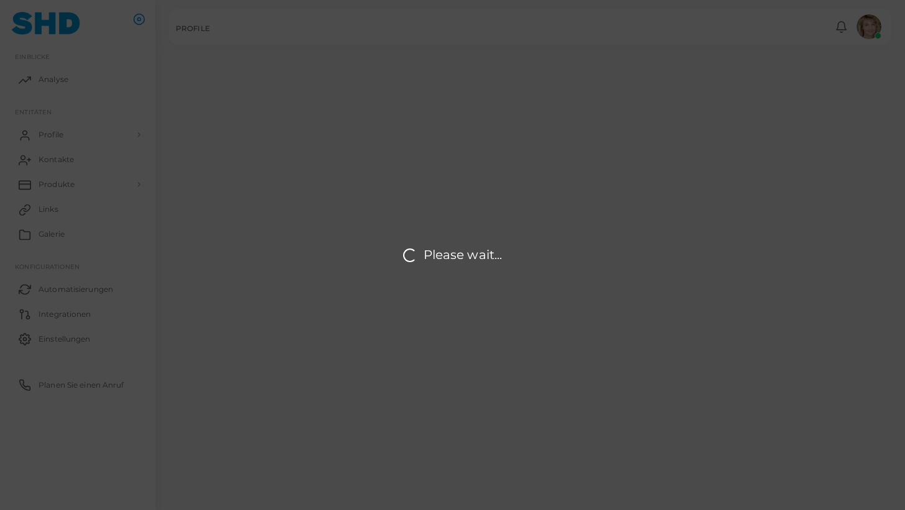
type input "**********"
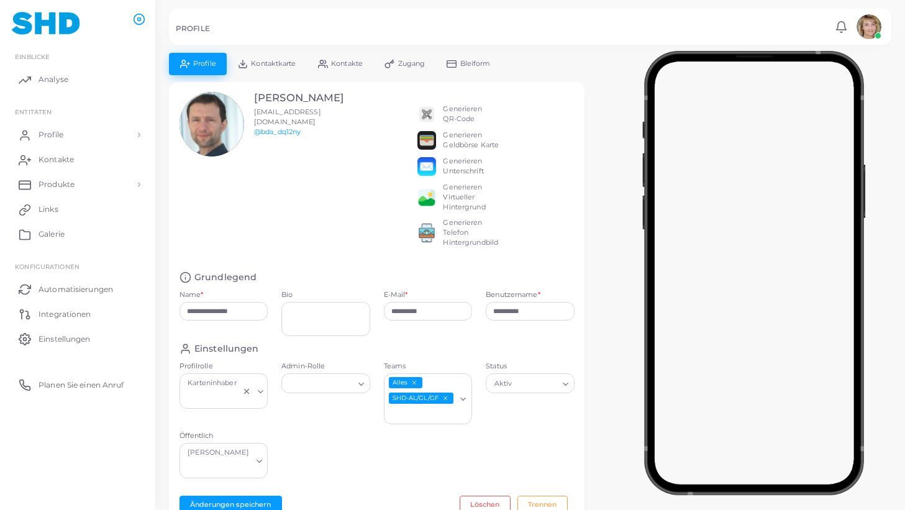
click at [282, 61] on span "Kontaktkarte" at bounding box center [273, 63] width 45 height 7
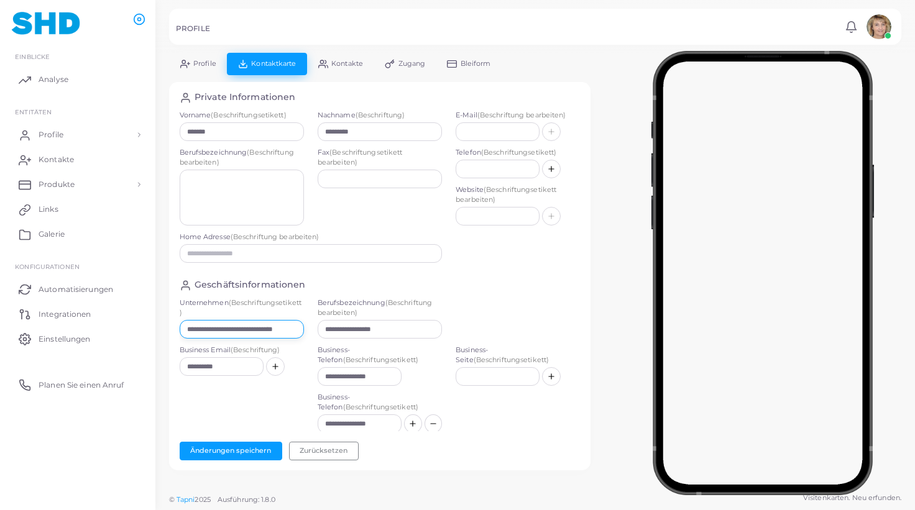
click at [262, 329] on input "**********" at bounding box center [242, 329] width 124 height 19
paste input "text"
type input "**********"
drag, startPoint x: 359, startPoint y: 330, endPoint x: 316, endPoint y: 331, distance: 42.9
click at [318, 331] on input "**********" at bounding box center [380, 329] width 124 height 19
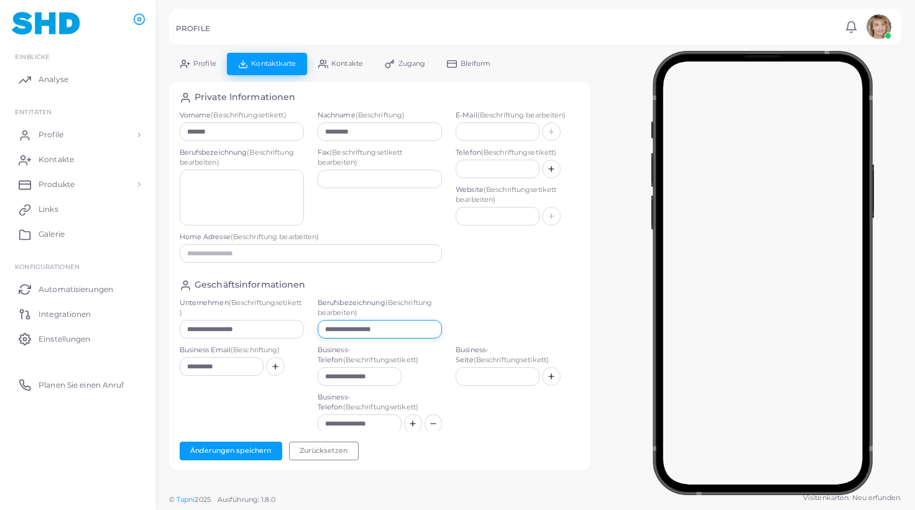
paste input "**********"
type input "**********"
click at [236, 449] on button "Änderungen speichern" at bounding box center [231, 451] width 103 height 19
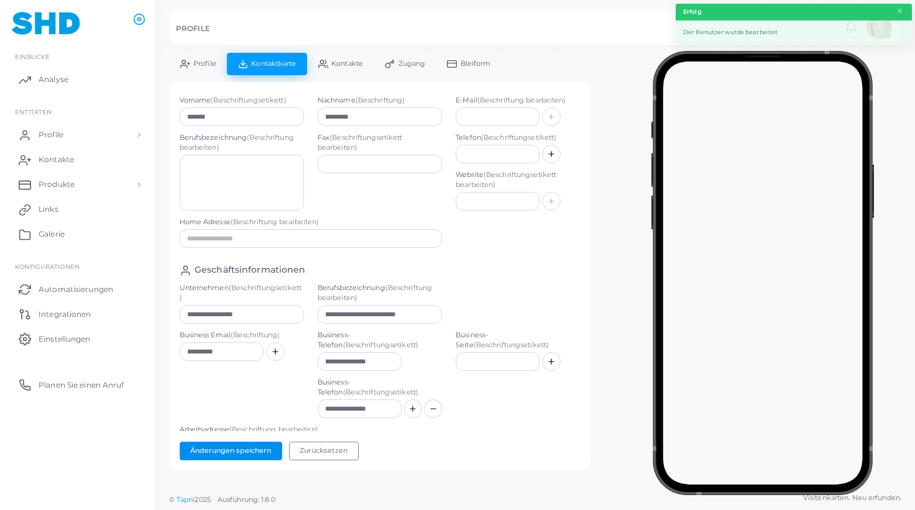
scroll to position [0, 0]
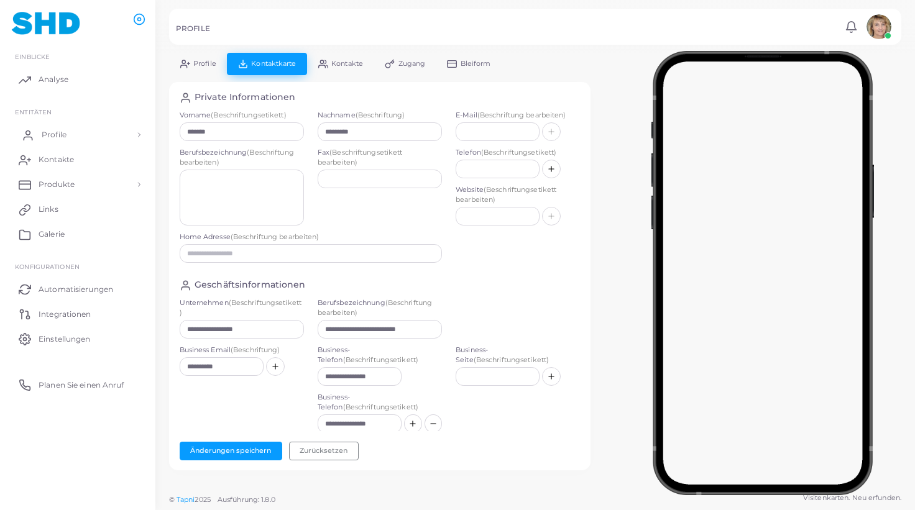
click at [42, 132] on link "Profile" at bounding box center [77, 134] width 137 height 25
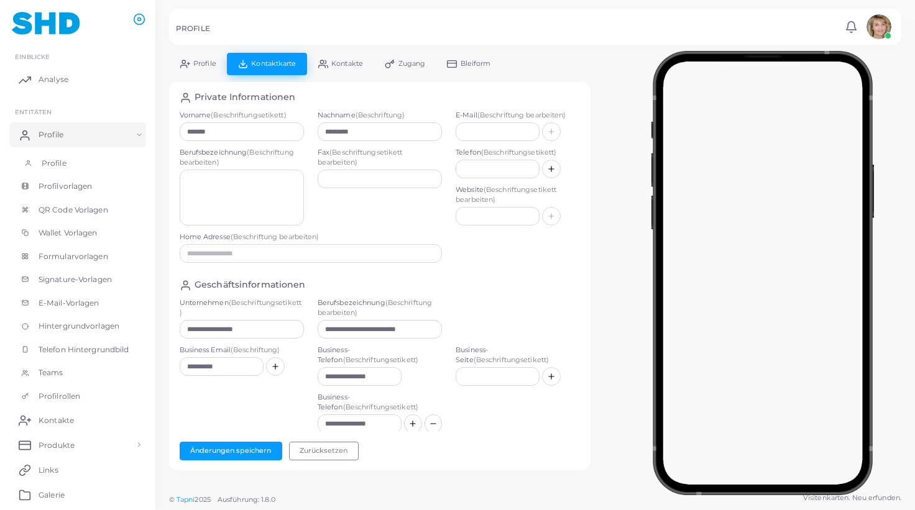
click at [56, 159] on span "Profile" at bounding box center [54, 163] width 25 height 11
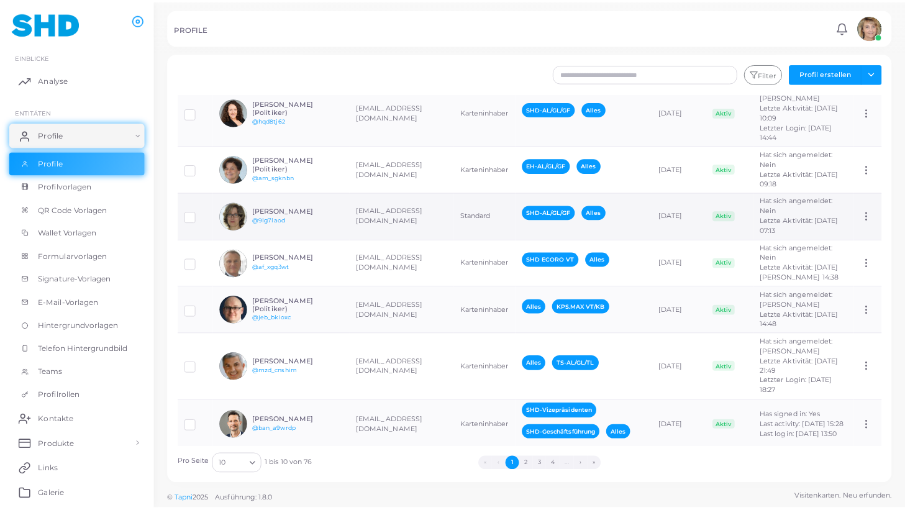
scroll to position [179, 0]
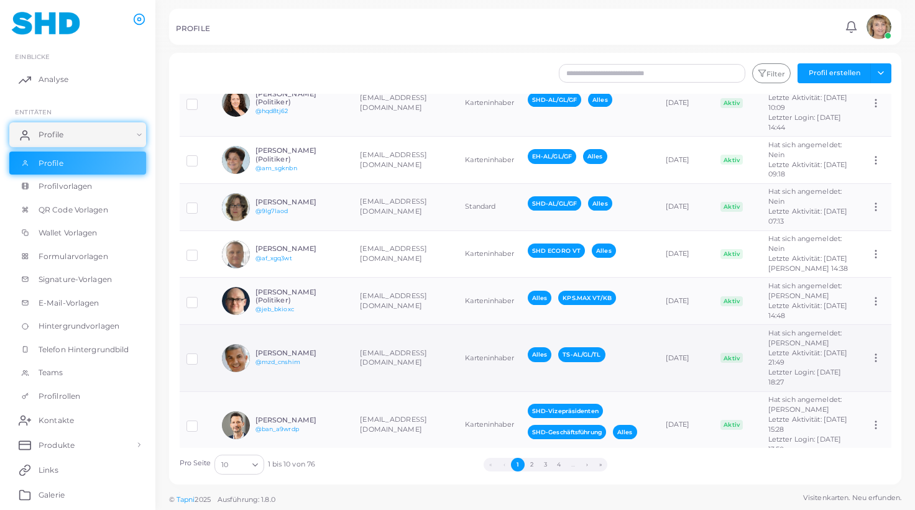
click at [334, 349] on h6 "[PERSON_NAME]" at bounding box center [300, 353] width 91 height 8
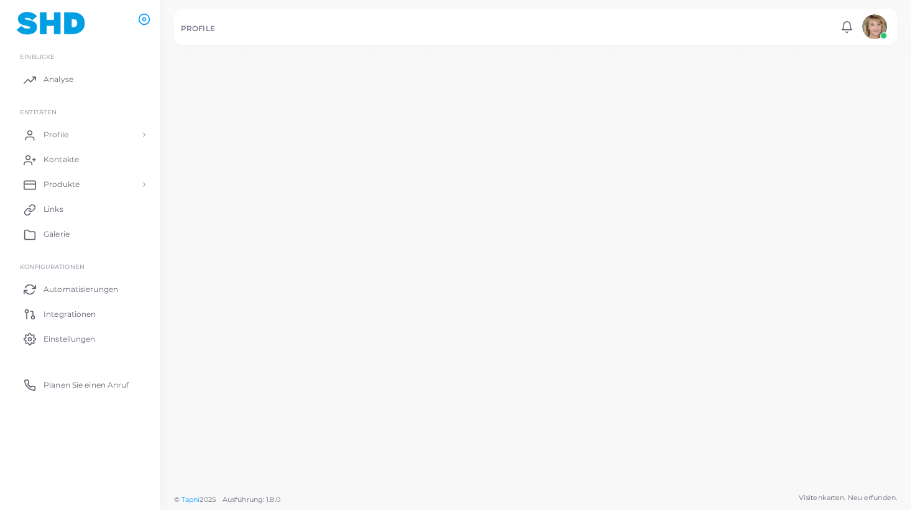
scroll to position [179, 0]
click at [334, 316] on div "[PERSON_NAME] (Politiker) @jeb_bkioxc" at bounding box center [294, 302] width 94 height 27
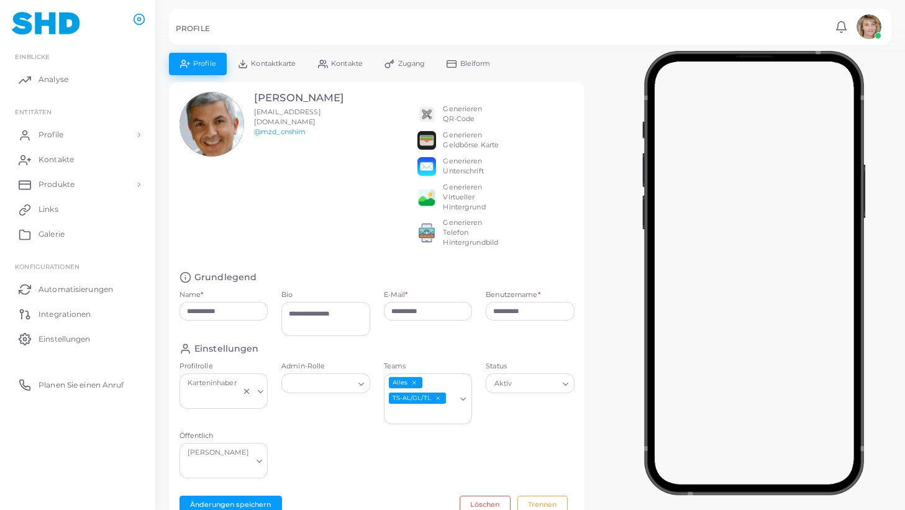
click at [283, 65] on span "Kontaktkarte" at bounding box center [273, 63] width 45 height 7
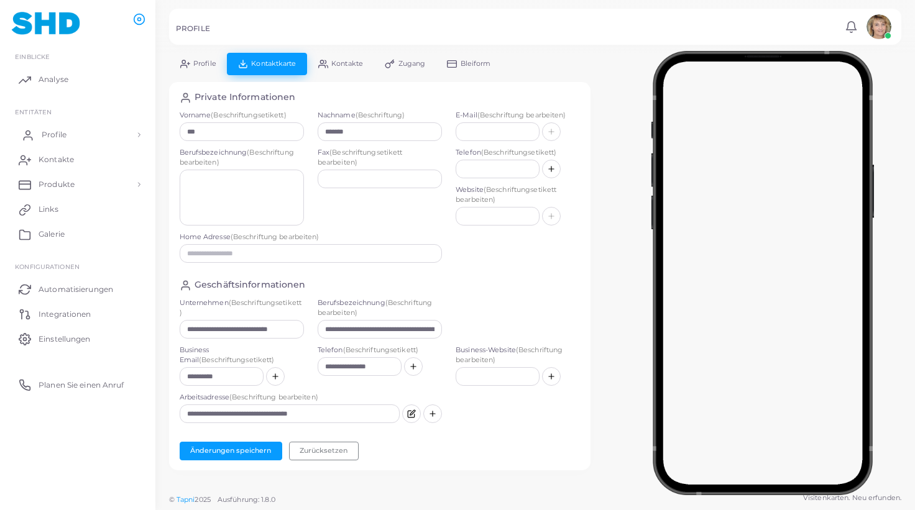
click at [49, 128] on link "Profile" at bounding box center [77, 134] width 137 height 25
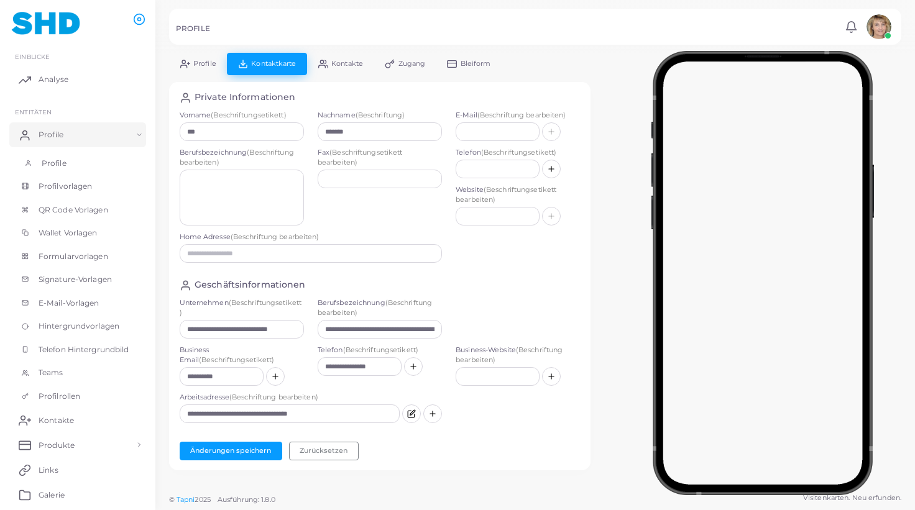
click at [53, 155] on link "Profile" at bounding box center [77, 164] width 137 height 24
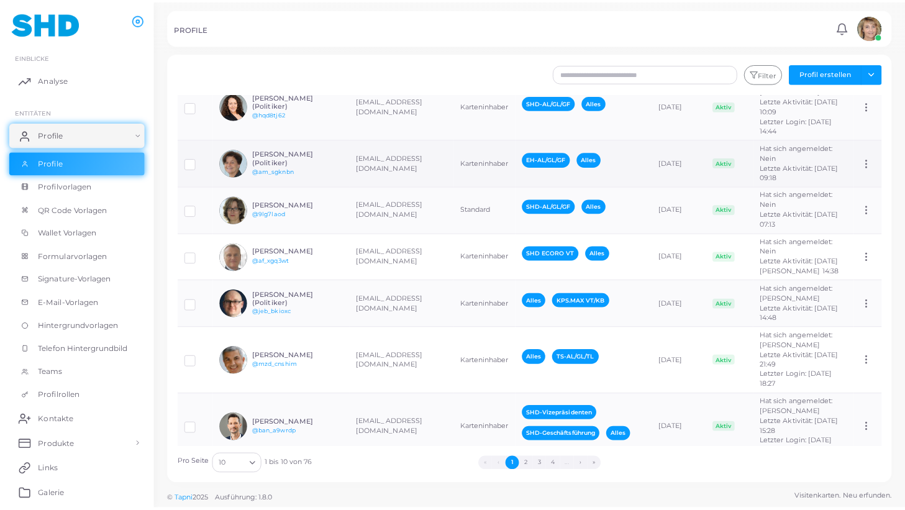
scroll to position [204, 0]
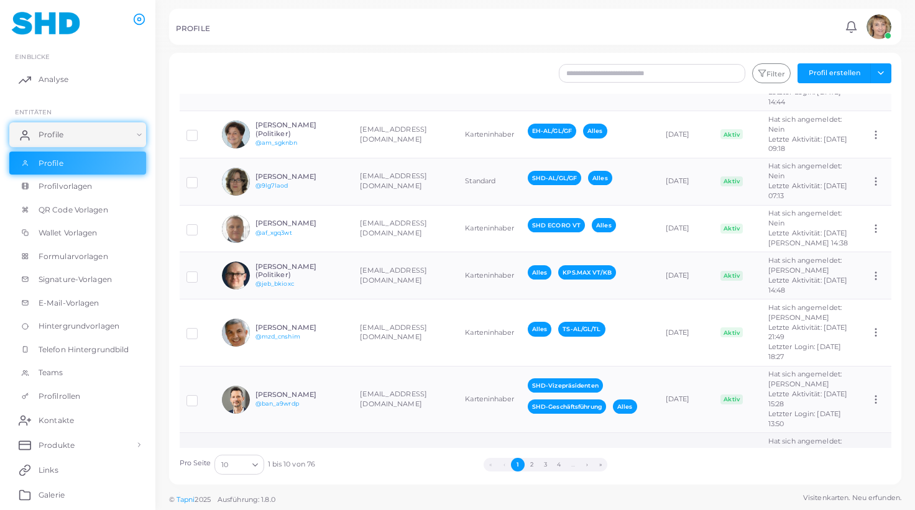
click at [399, 433] on td "[EMAIL_ADDRESS][DOMAIN_NAME] GmbH" at bounding box center [405, 466] width 105 height 66
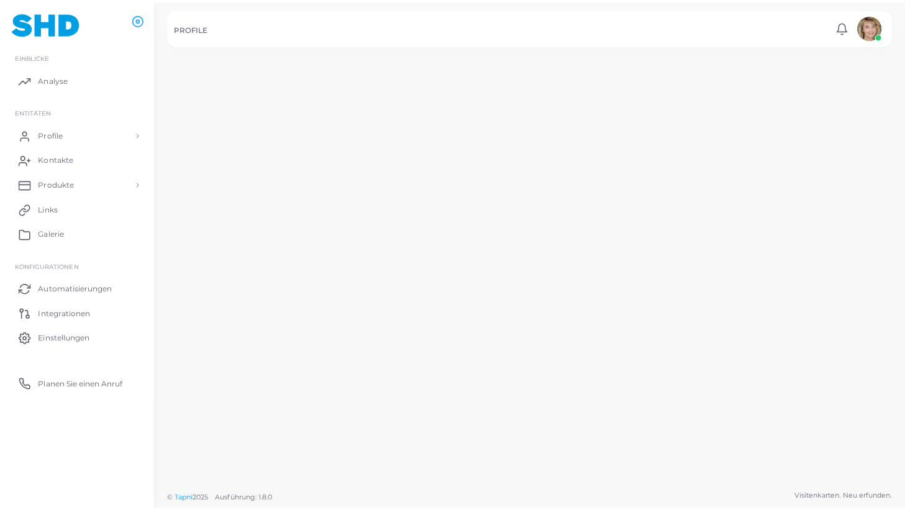
scroll to position [204, 0]
click at [398, 403] on td "[EMAIL_ADDRESS][DOMAIN_NAME]" at bounding box center [400, 403] width 104 height 69
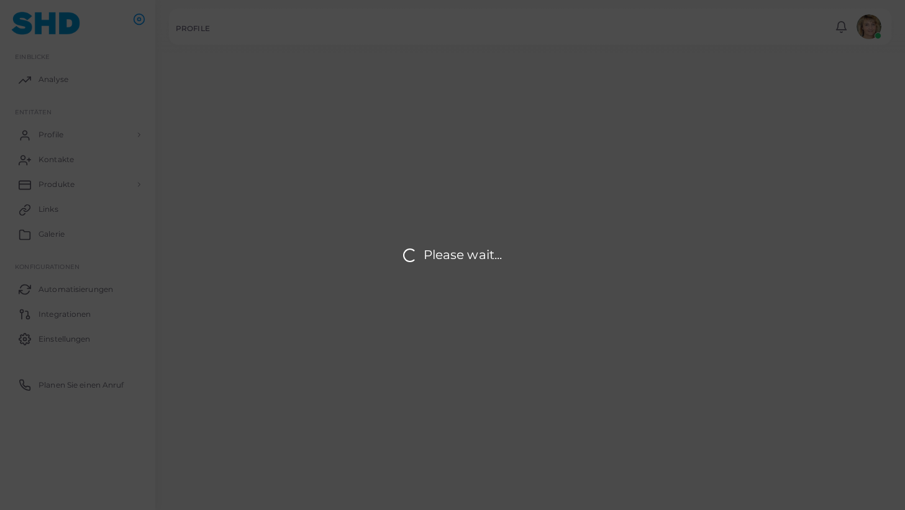
type input "**********"
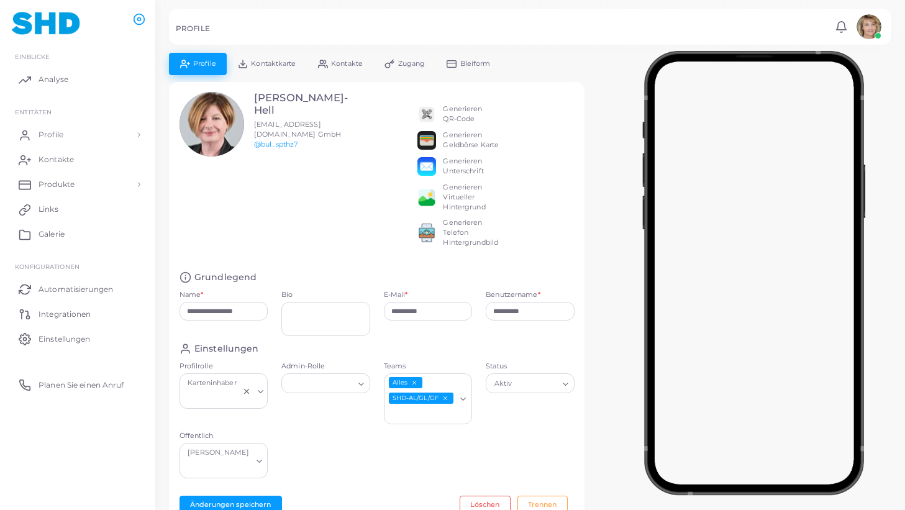
scroll to position [2, 0]
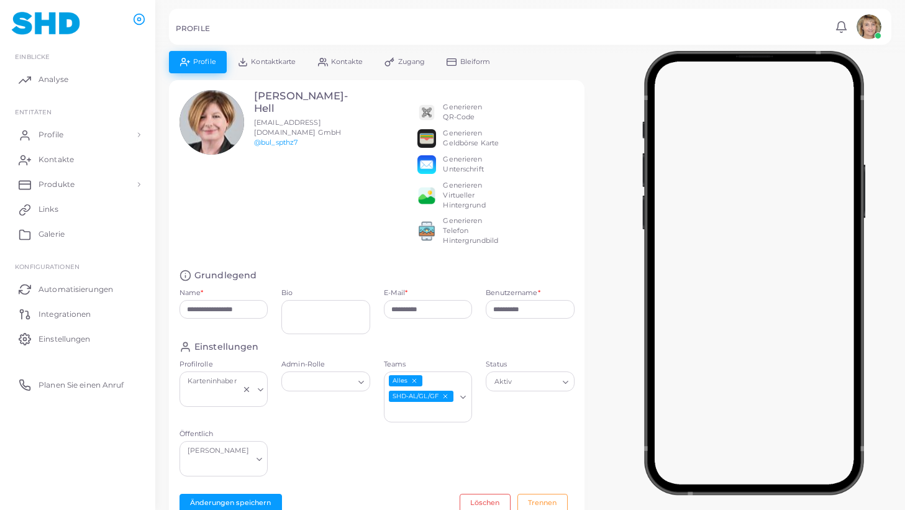
click at [283, 60] on span "Kontaktkarte" at bounding box center [273, 61] width 45 height 7
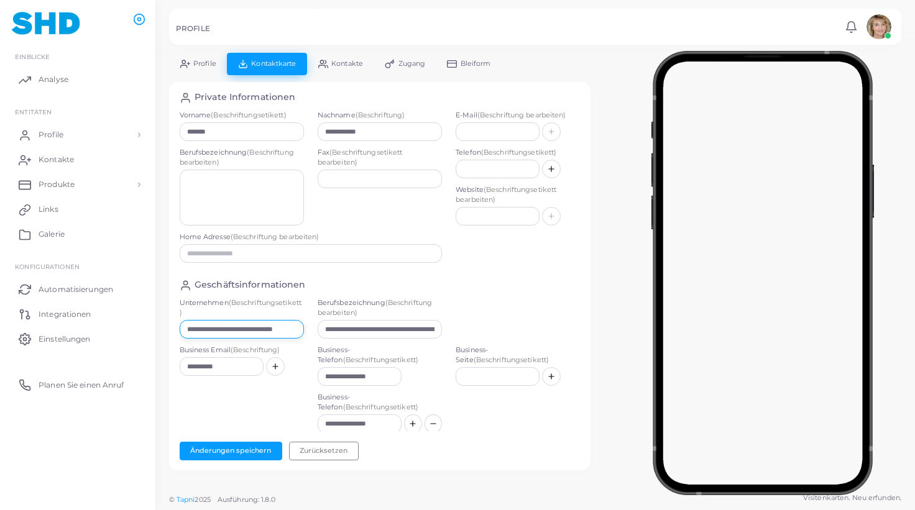
click at [259, 329] on input "**********" at bounding box center [242, 329] width 124 height 19
paste input "text"
drag, startPoint x: 288, startPoint y: 326, endPoint x: 161, endPoint y: 328, distance: 126.8
click at [180, 328] on input "**********" at bounding box center [242, 329] width 124 height 19
type input "**********"
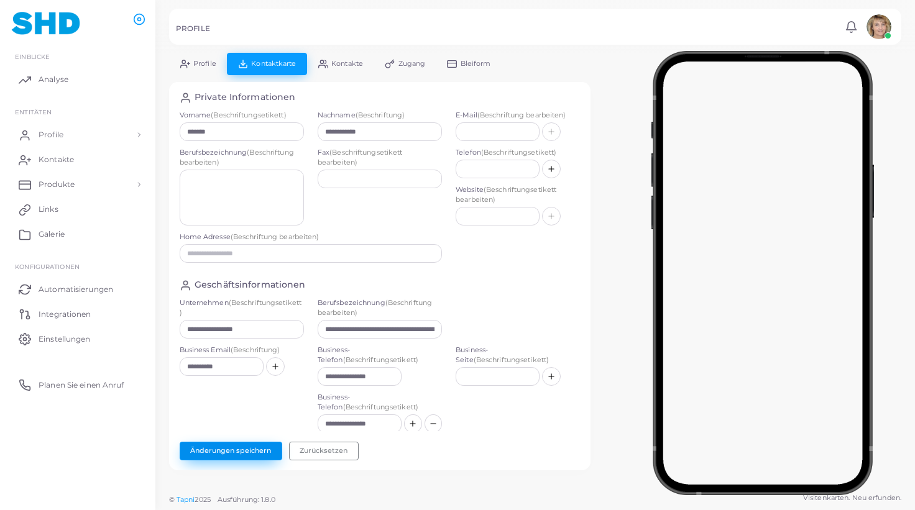
click at [228, 449] on button "Änderungen speichern" at bounding box center [231, 451] width 103 height 19
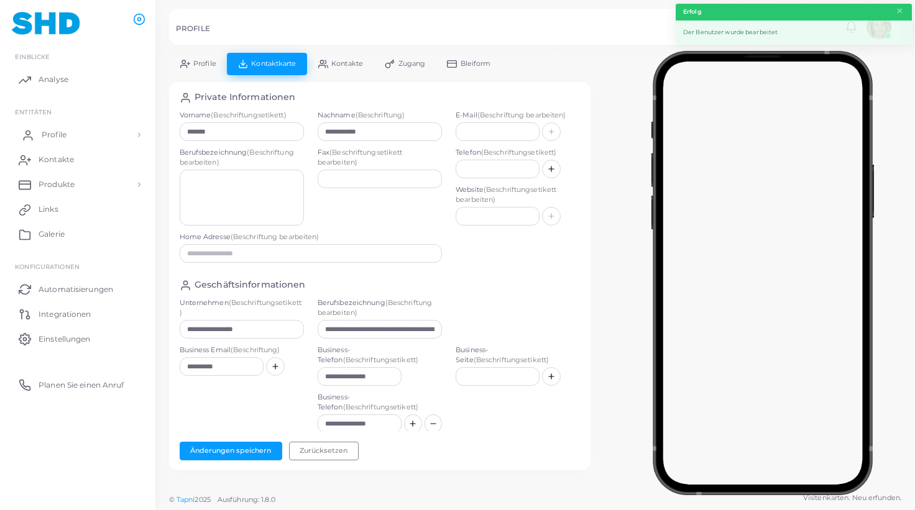
click at [58, 136] on span "Profile" at bounding box center [54, 134] width 25 height 11
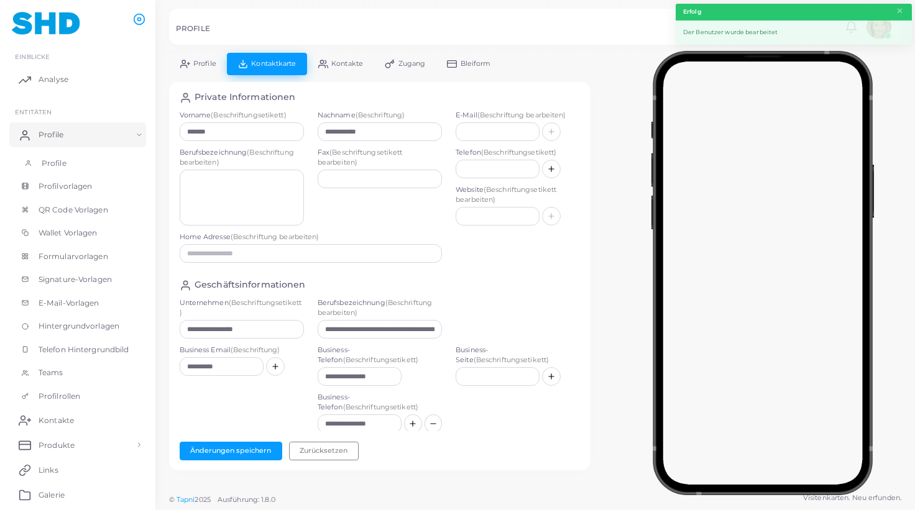
click at [57, 157] on link "Profile" at bounding box center [77, 164] width 137 height 24
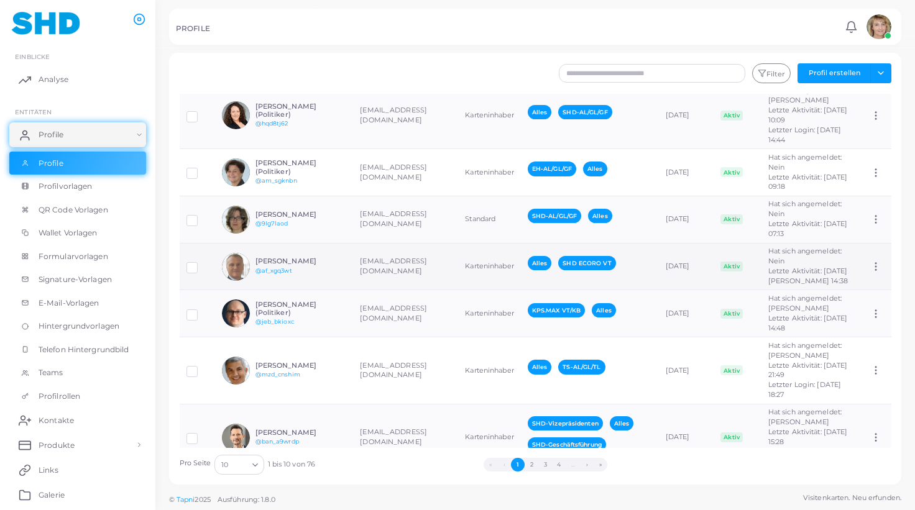
scroll to position [204, 0]
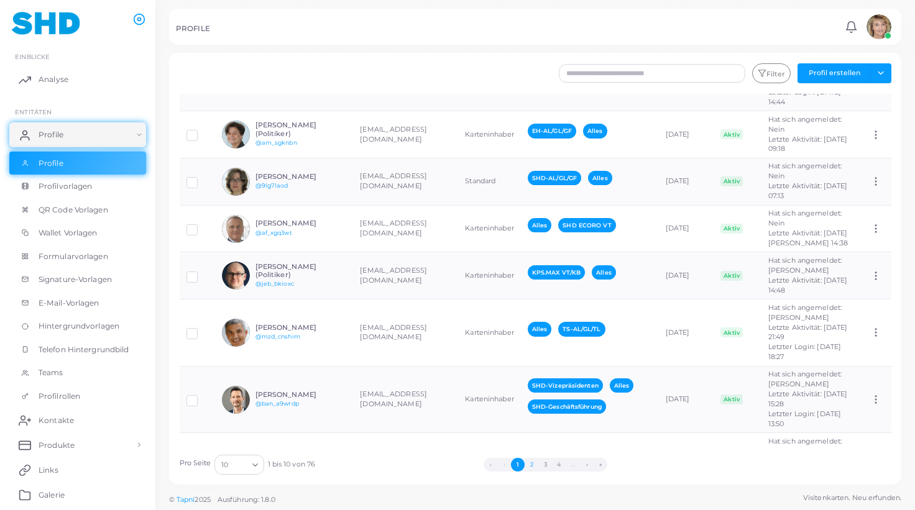
click at [533, 465] on button "2" at bounding box center [531, 465] width 14 height 14
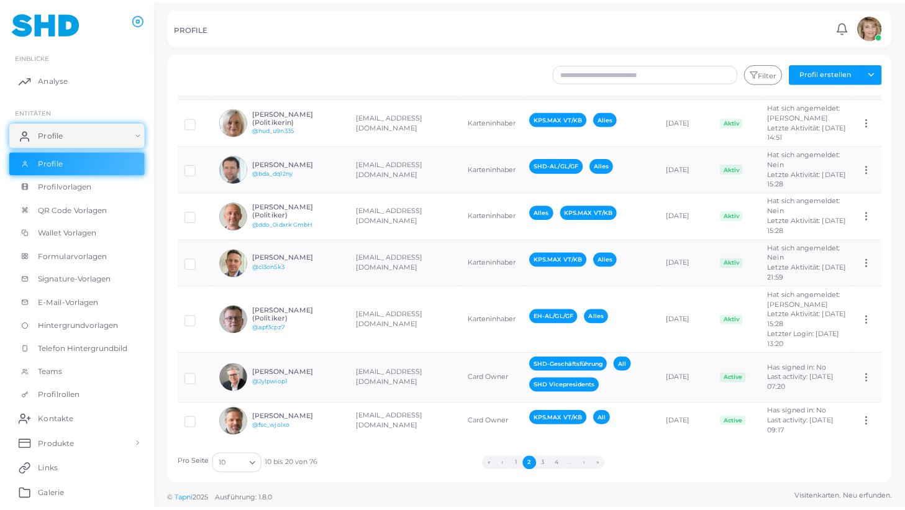
scroll to position [313, 0]
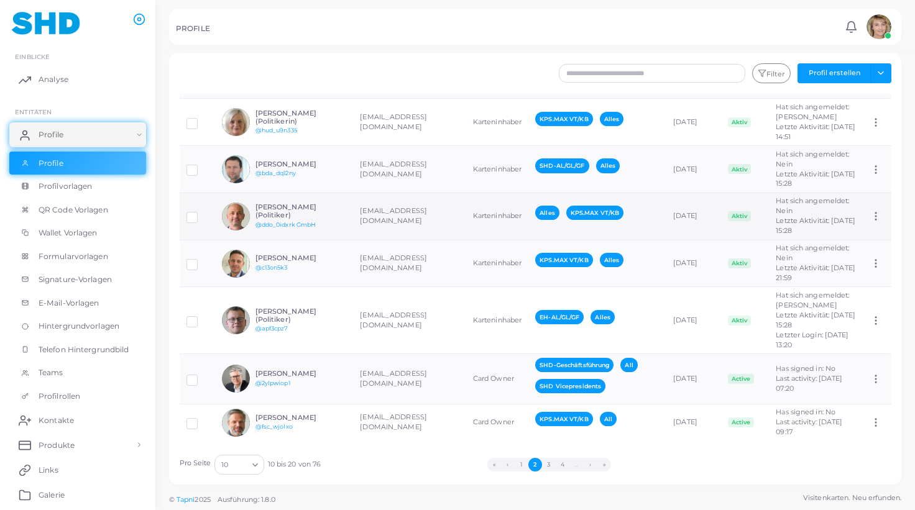
click at [382, 240] on td "[EMAIL_ADDRESS][DOMAIN_NAME]" at bounding box center [409, 216] width 112 height 47
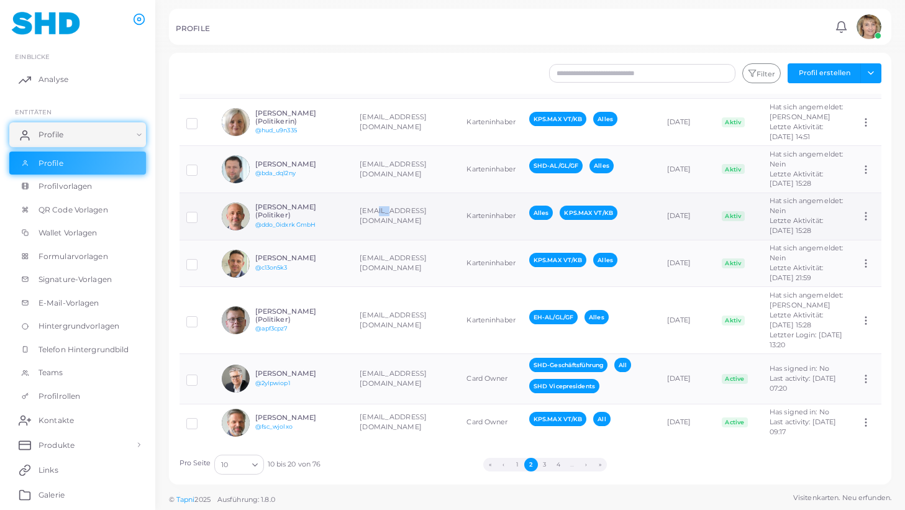
click at [382, 240] on td "[EMAIL_ADDRESS][DOMAIN_NAME]" at bounding box center [406, 216] width 107 height 47
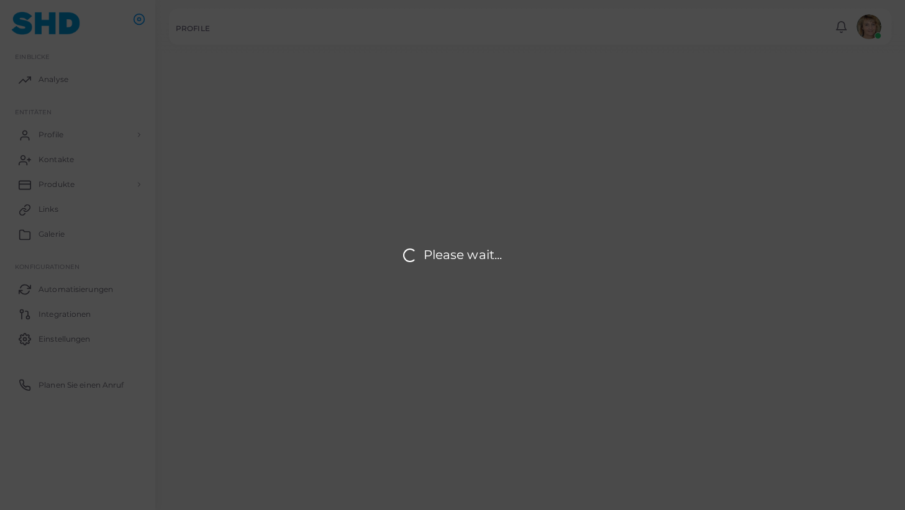
type input "**********"
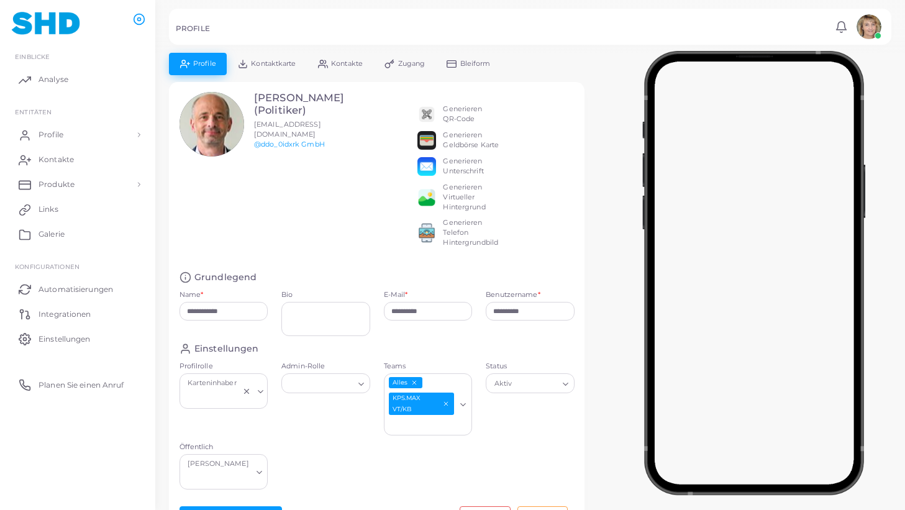
click at [277, 63] on span "Kontaktkarte" at bounding box center [273, 63] width 45 height 7
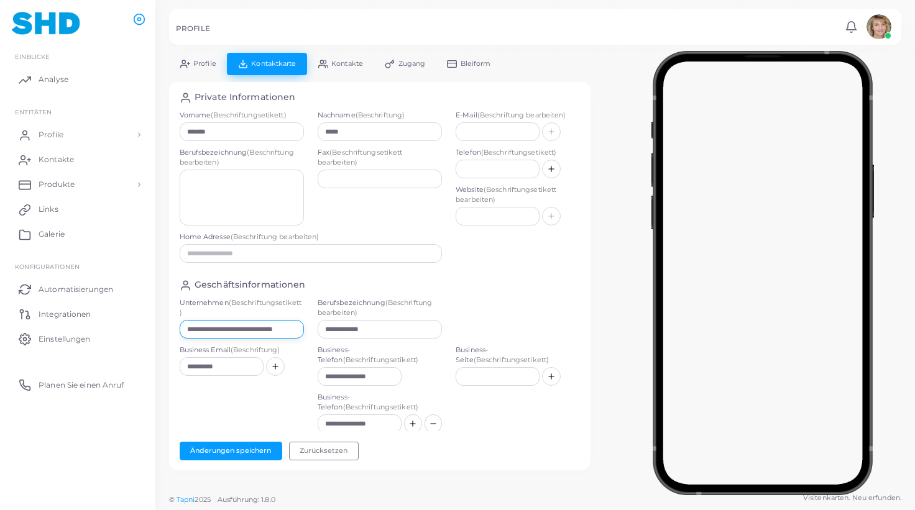
click at [290, 329] on input "**********" at bounding box center [242, 329] width 124 height 19
type input "**********"
click at [353, 57] on link "Kontakte" at bounding box center [340, 64] width 66 height 22
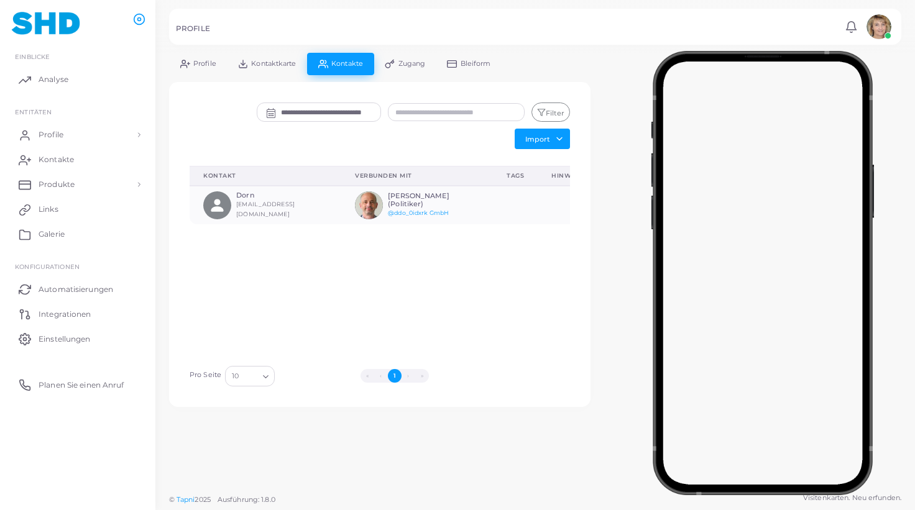
click at [204, 60] on span "Profile" at bounding box center [204, 63] width 23 height 7
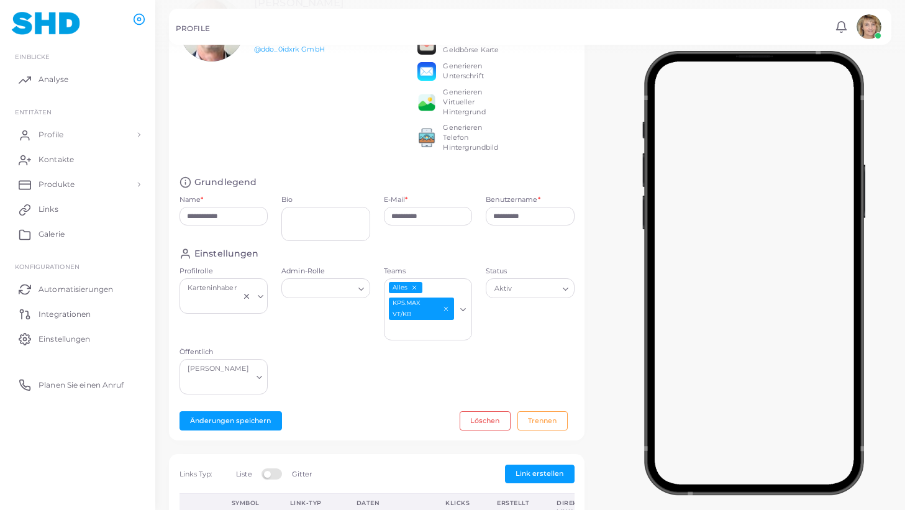
scroll to position [137, 0]
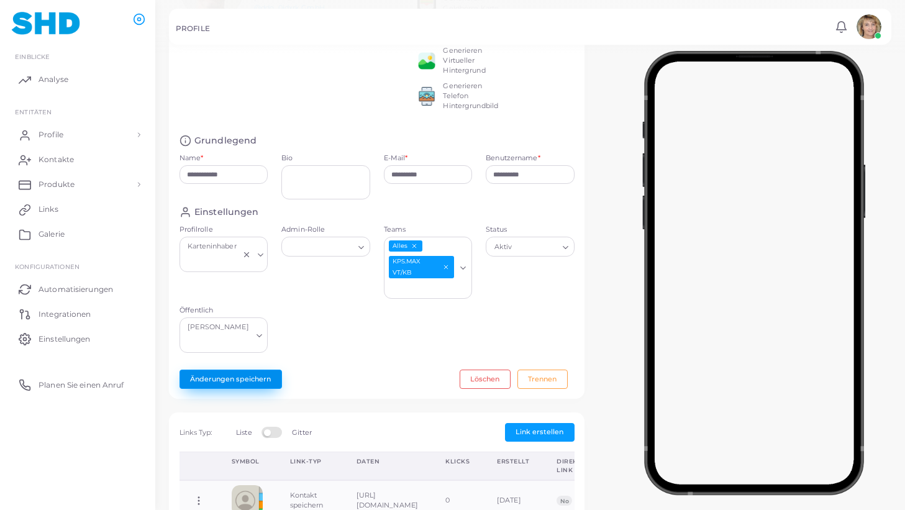
click at [216, 370] on button "Änderungen speichern" at bounding box center [231, 379] width 103 height 19
click at [66, 133] on link "Profile" at bounding box center [77, 134] width 137 height 25
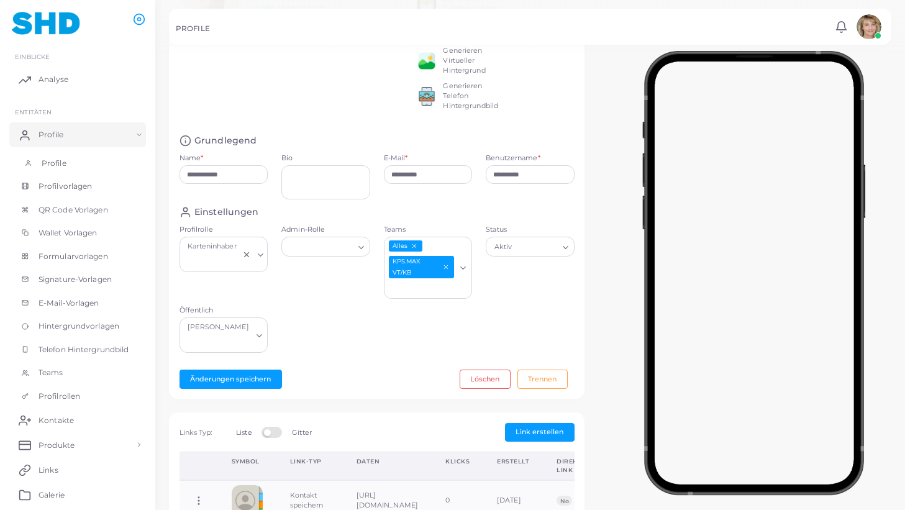
click at [48, 155] on link "Profile" at bounding box center [77, 164] width 137 height 24
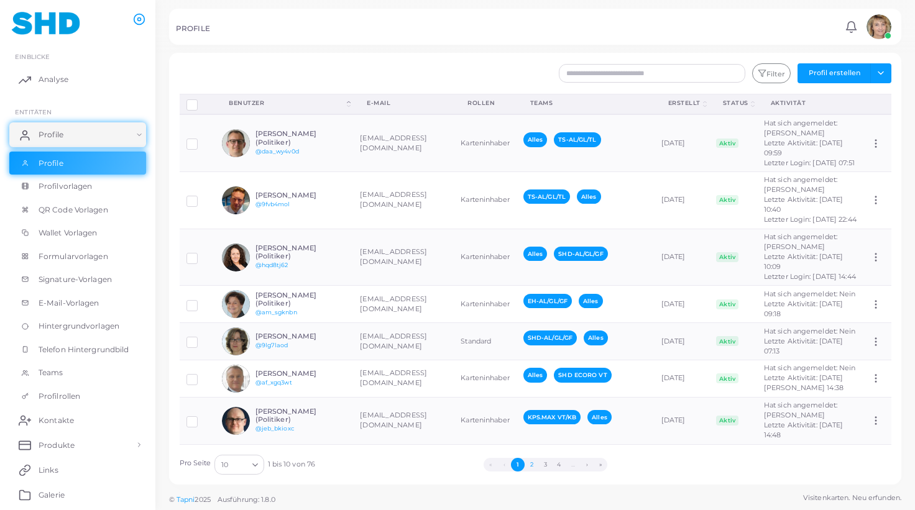
click at [531, 465] on button "2" at bounding box center [531, 465] width 14 height 14
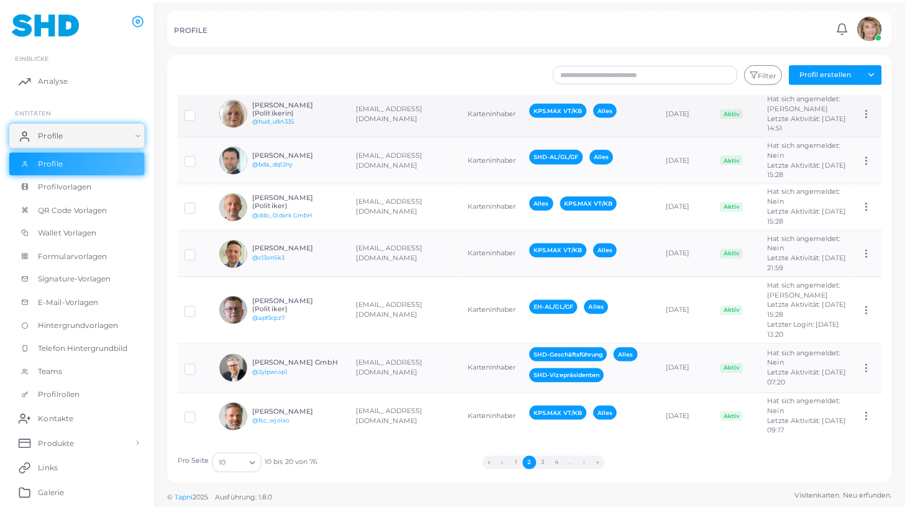
scroll to position [378, 0]
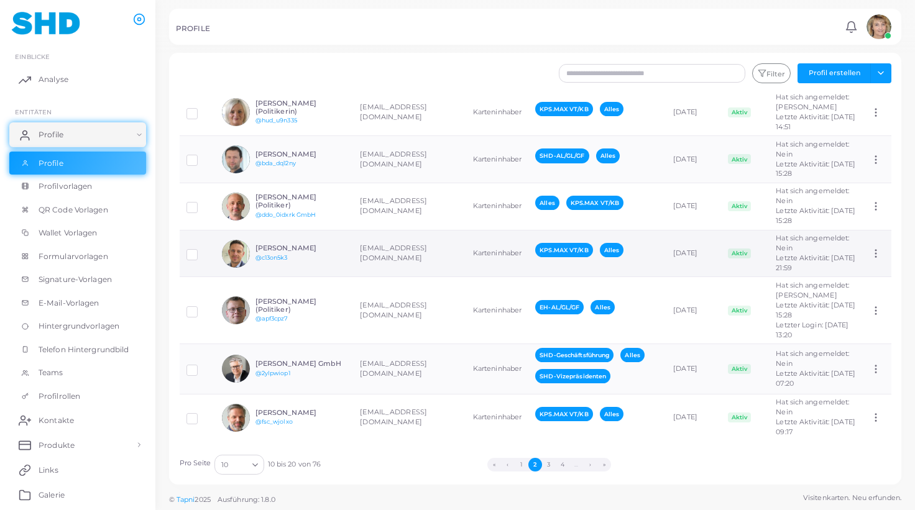
click at [383, 252] on td "[EMAIL_ADDRESS][DOMAIN_NAME]" at bounding box center [409, 253] width 112 height 47
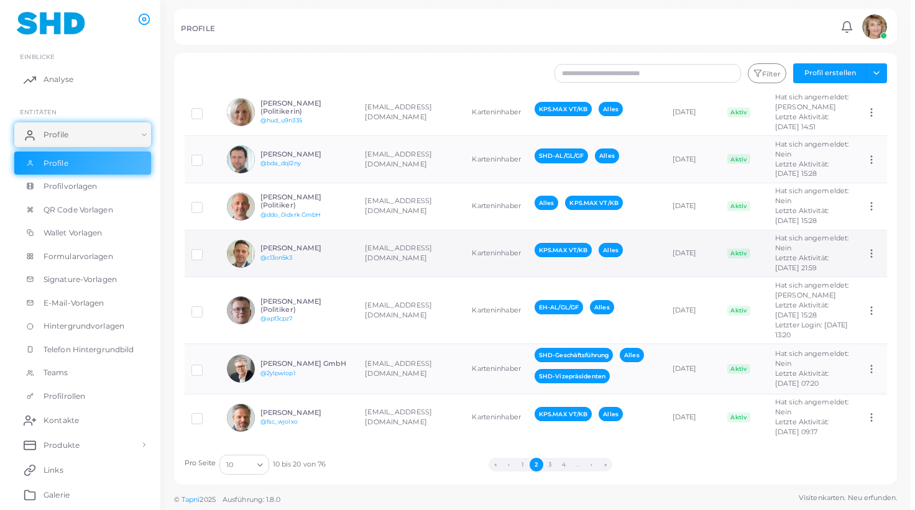
scroll to position [378, 0]
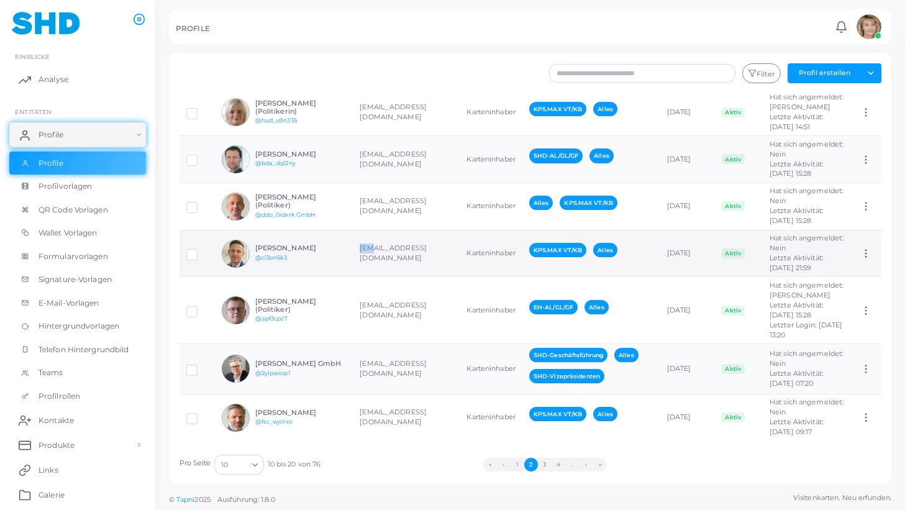
click at [383, 251] on td "[EMAIL_ADDRESS][DOMAIN_NAME]" at bounding box center [406, 253] width 107 height 47
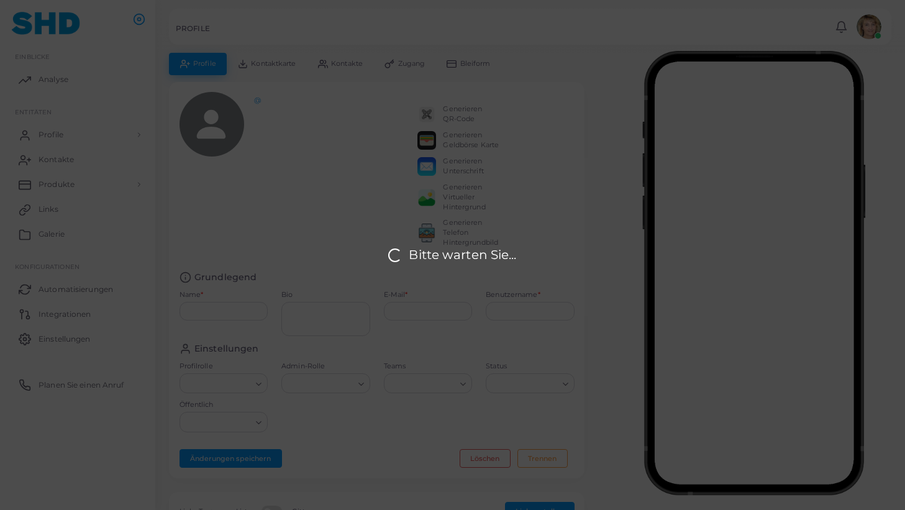
type input "**********"
type input "********"
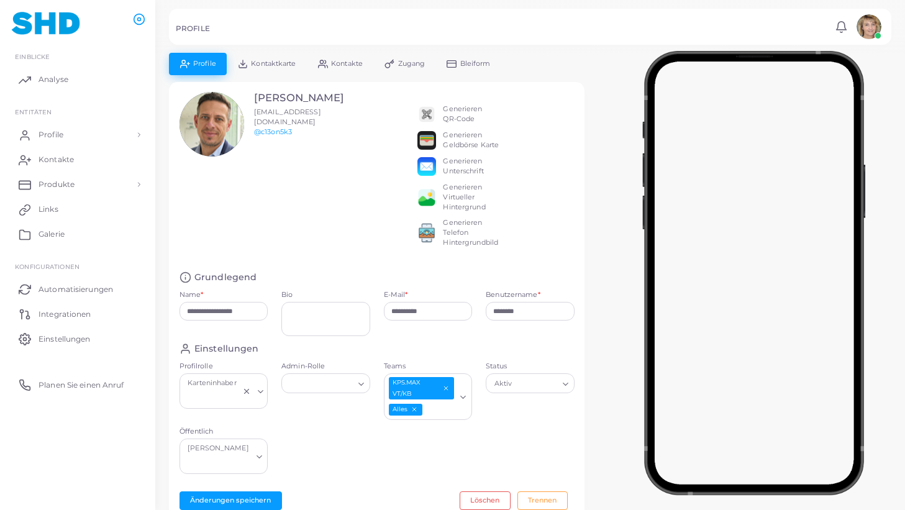
click at [288, 63] on span "Kontaktkarte" at bounding box center [273, 63] width 45 height 7
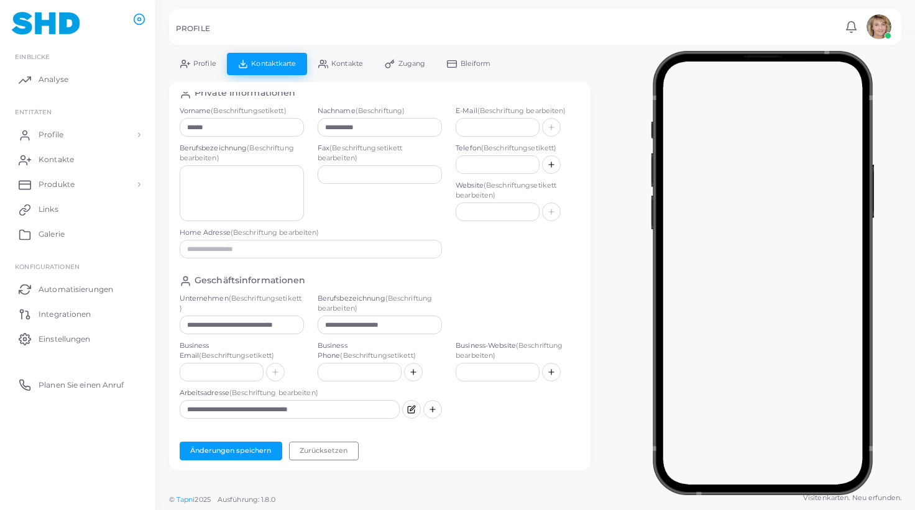
scroll to position [2, 0]
click at [263, 324] on input "**********" at bounding box center [242, 327] width 124 height 19
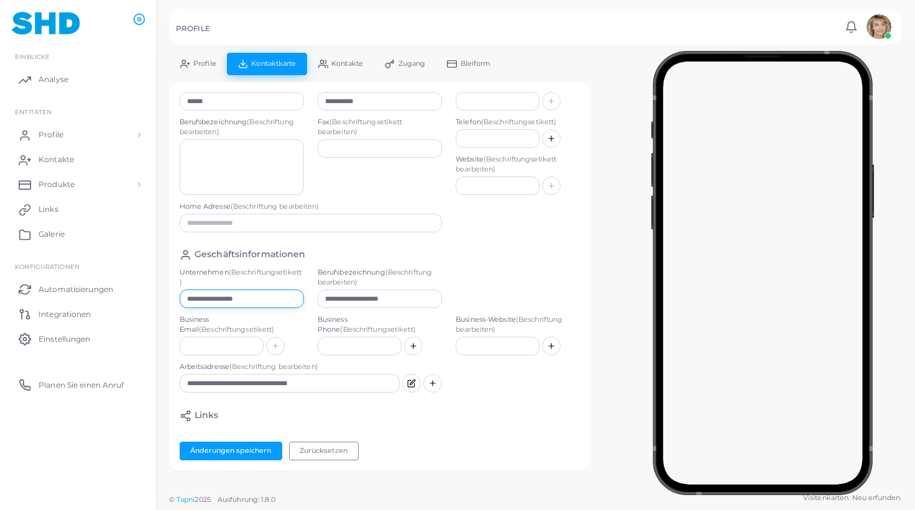
scroll to position [0, 0]
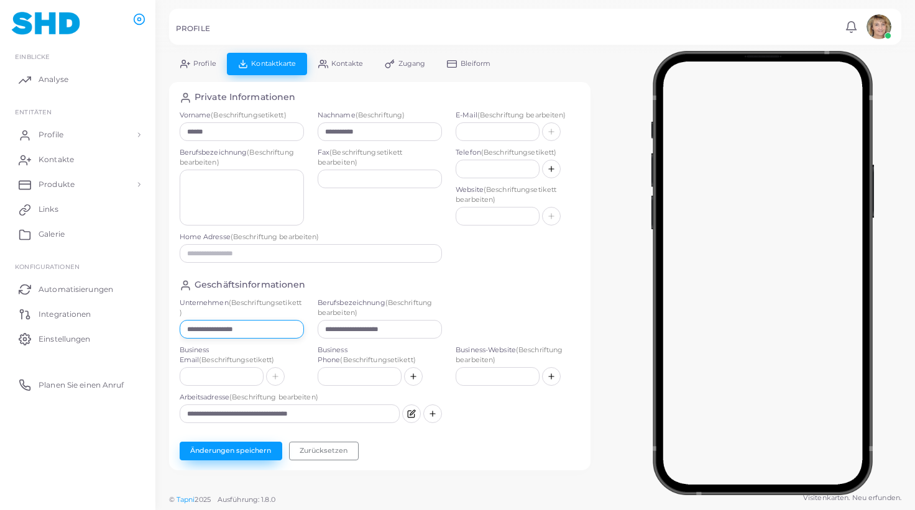
type input "**********"
click at [213, 449] on button "Änderungen speichern" at bounding box center [231, 451] width 103 height 19
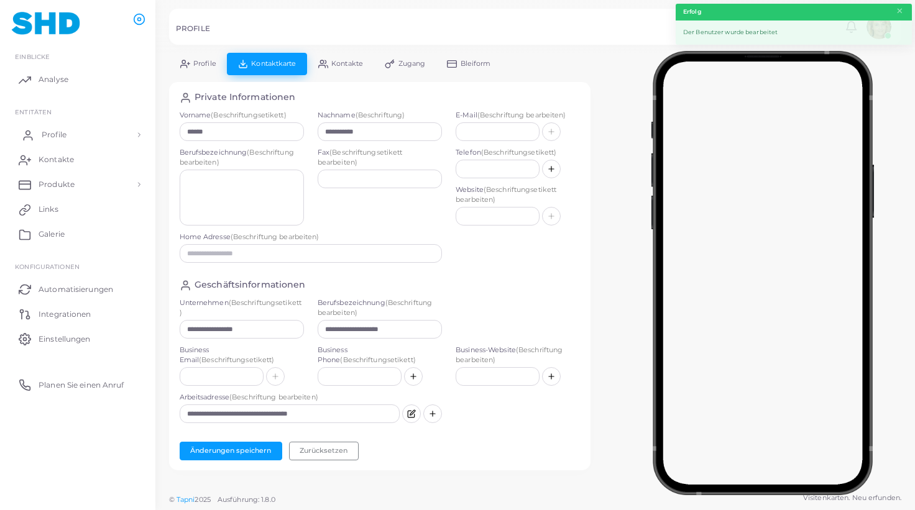
click at [66, 131] on span "Profile" at bounding box center [54, 134] width 25 height 11
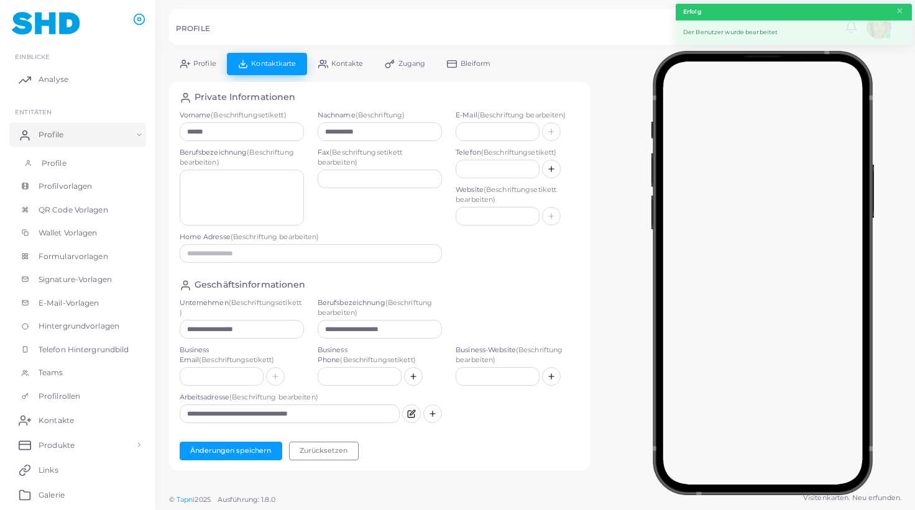
click at [61, 163] on span "Profile" at bounding box center [54, 163] width 25 height 11
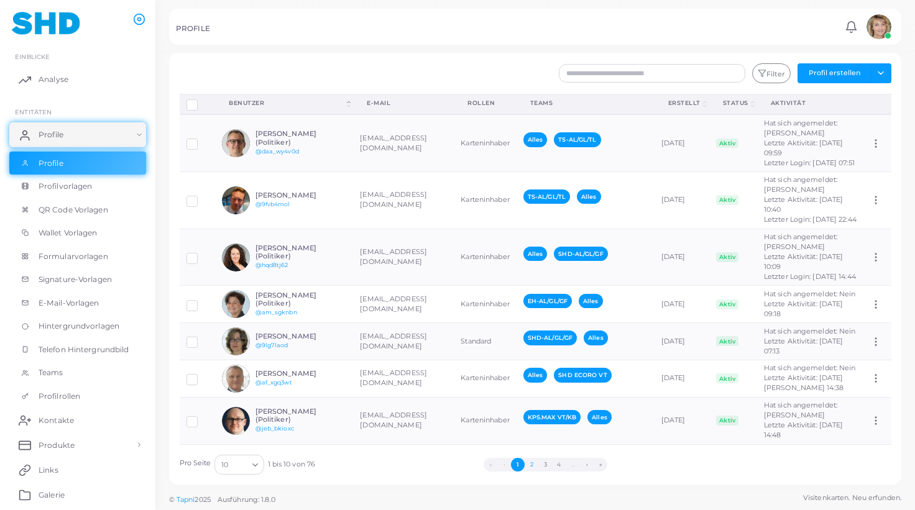
click at [533, 460] on button "2" at bounding box center [531, 465] width 14 height 14
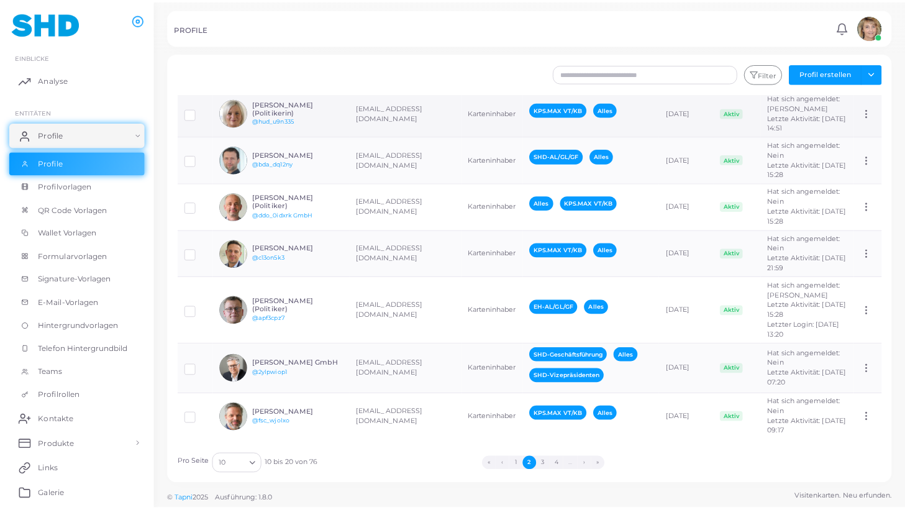
scroll to position [461, 0]
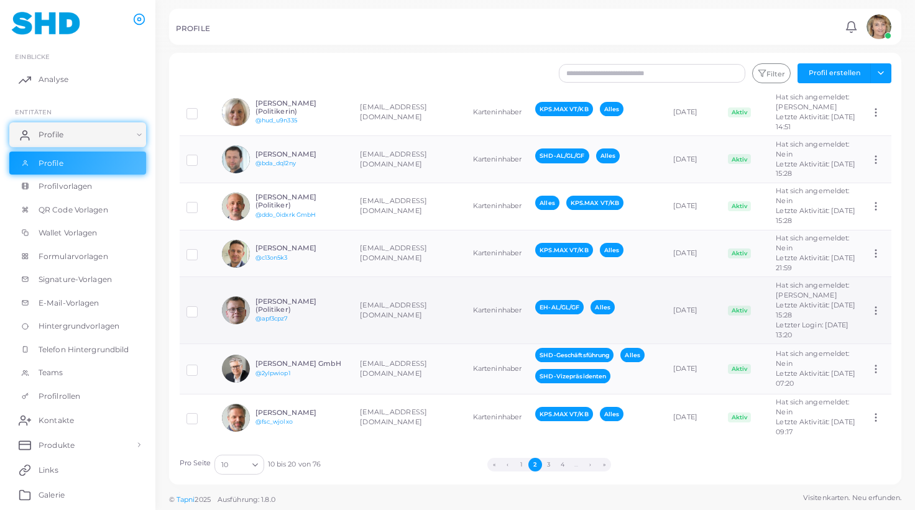
click at [424, 277] on td "[EMAIL_ADDRESS][DOMAIN_NAME]" at bounding box center [409, 310] width 112 height 67
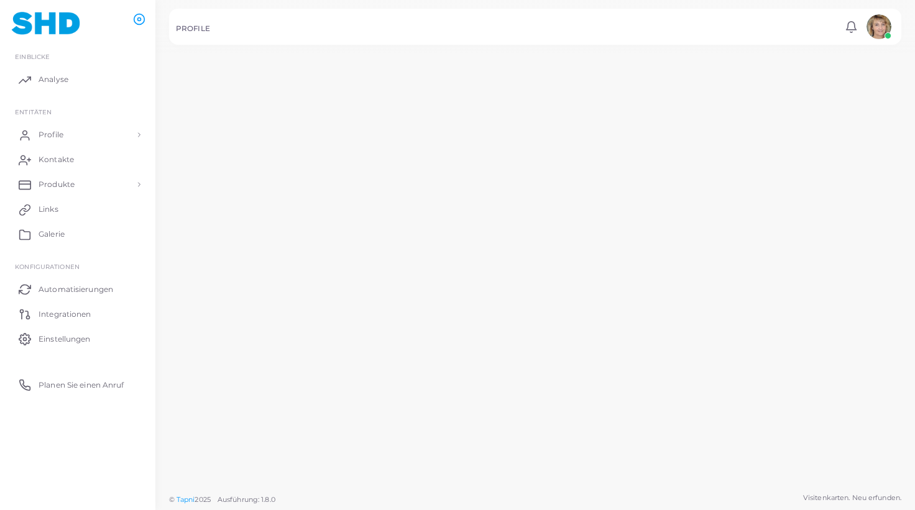
scroll to position [461, 0]
click at [424, 277] on td "[EMAIL_ADDRESS][DOMAIN_NAME]" at bounding box center [403, 311] width 110 height 69
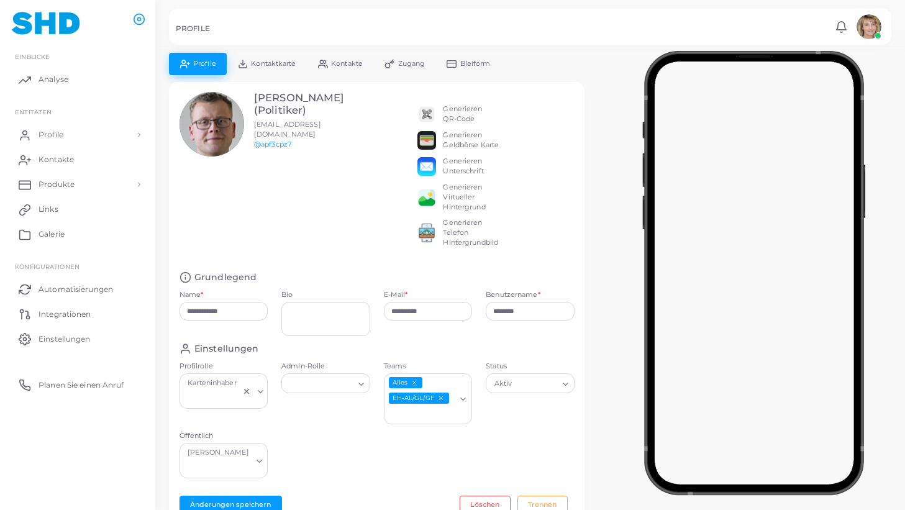
click at [274, 62] on span "Kontaktkarte" at bounding box center [273, 63] width 45 height 7
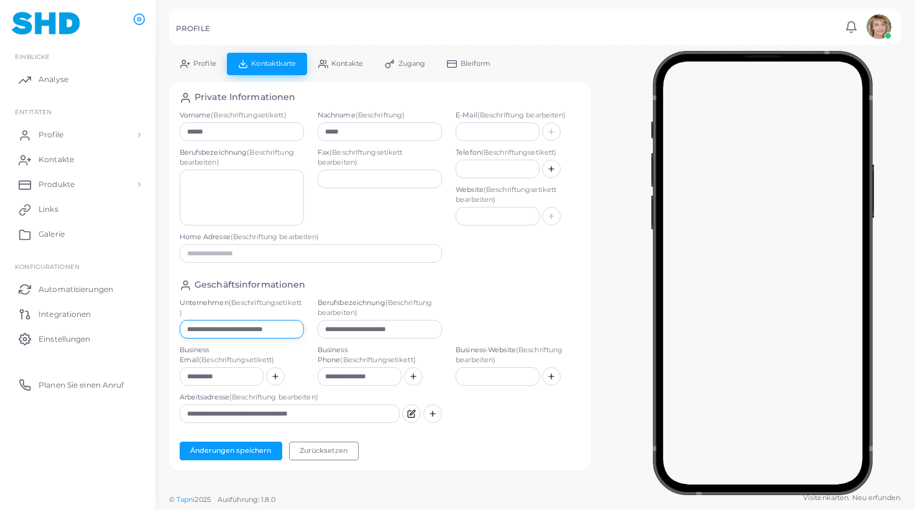
drag, startPoint x: 204, startPoint y: 329, endPoint x: 275, endPoint y: 328, distance: 70.8
click at [275, 328] on input "**********" at bounding box center [242, 329] width 124 height 19
drag, startPoint x: 280, startPoint y: 329, endPoint x: 252, endPoint y: 334, distance: 29.1
click at [207, 327] on input "**********" at bounding box center [242, 329] width 124 height 19
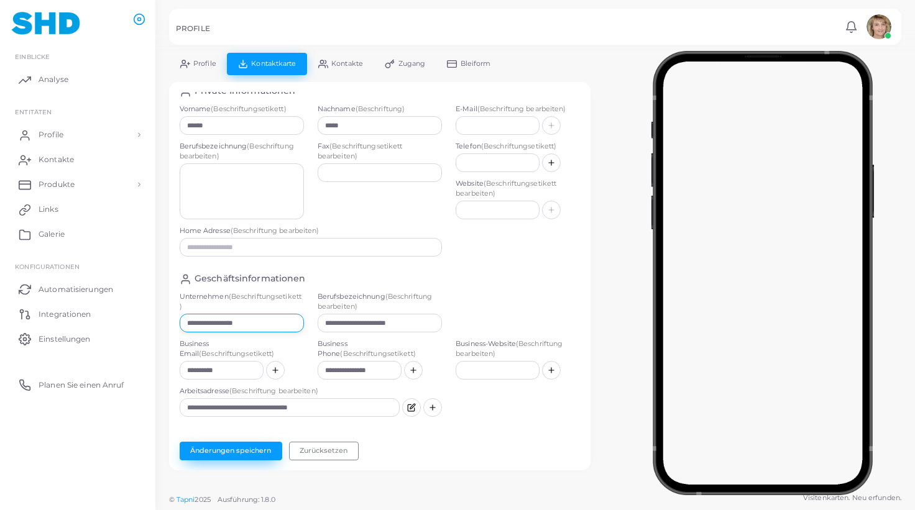
type input "**********"
click at [240, 447] on button "Änderungen speichern" at bounding box center [231, 451] width 103 height 19
click at [58, 133] on span "Profile" at bounding box center [54, 134] width 25 height 11
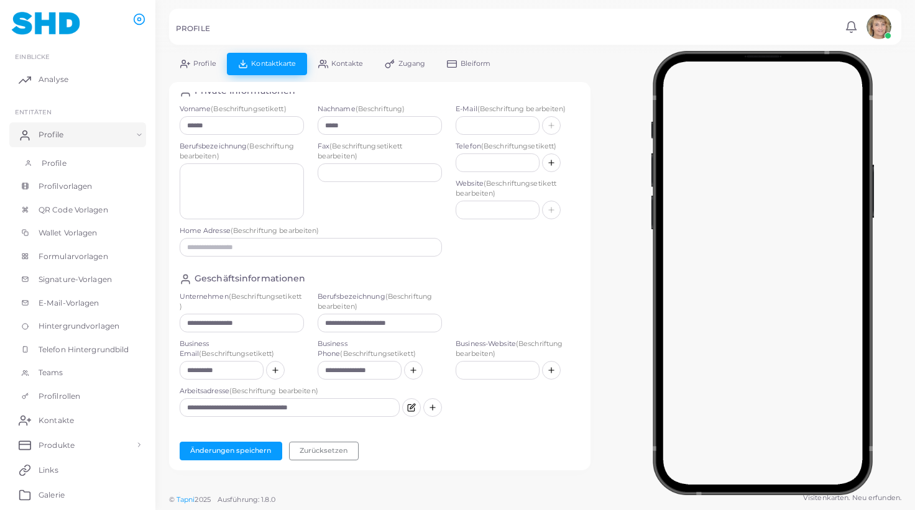
click at [44, 162] on span "Profile" at bounding box center [54, 163] width 25 height 11
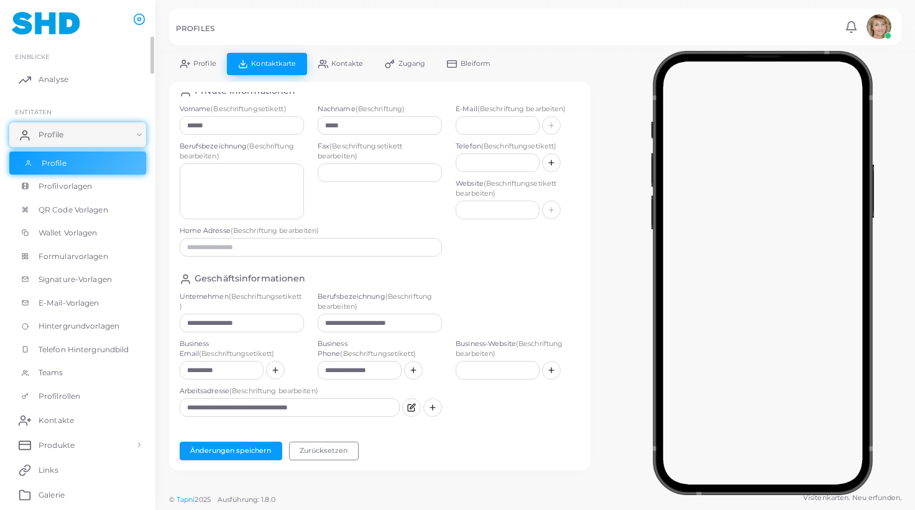
scroll to position [6, 0]
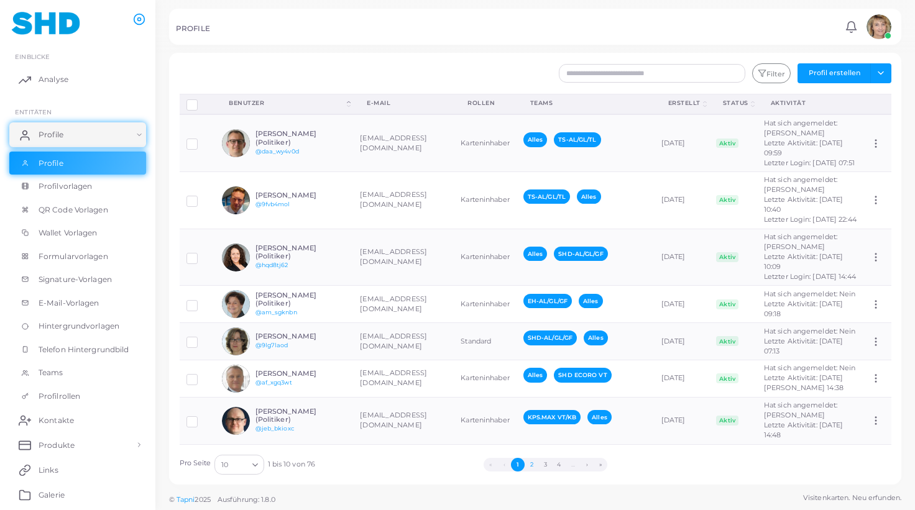
click at [533, 463] on button "2" at bounding box center [531, 465] width 14 height 14
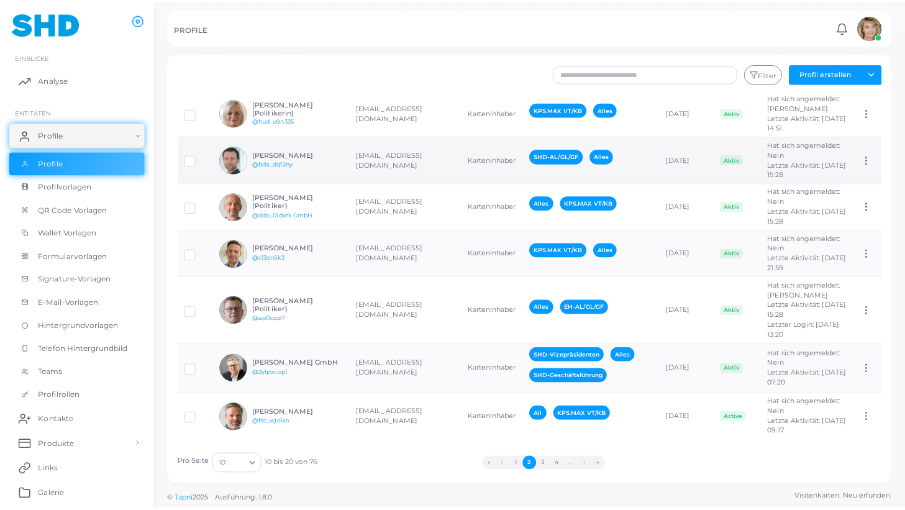
scroll to position [492, 0]
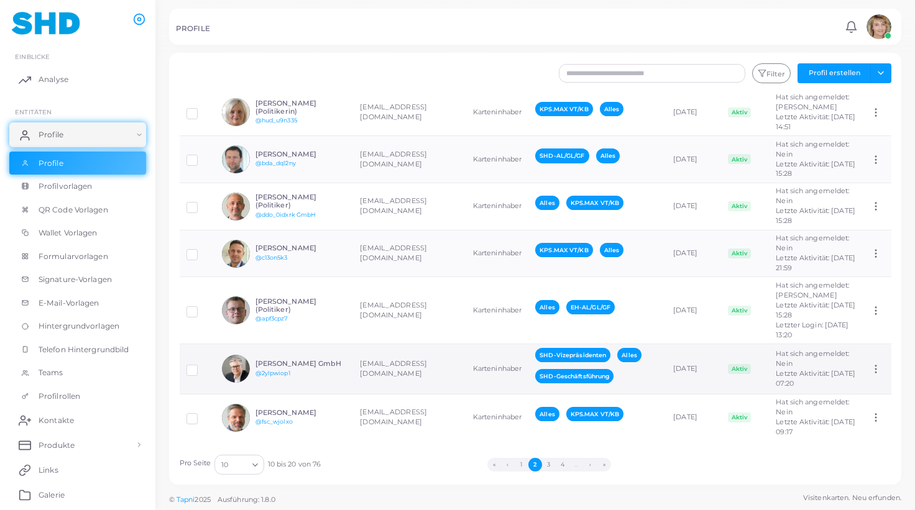
click at [412, 344] on td "[EMAIL_ADDRESS][DOMAIN_NAME]" at bounding box center [409, 369] width 112 height 50
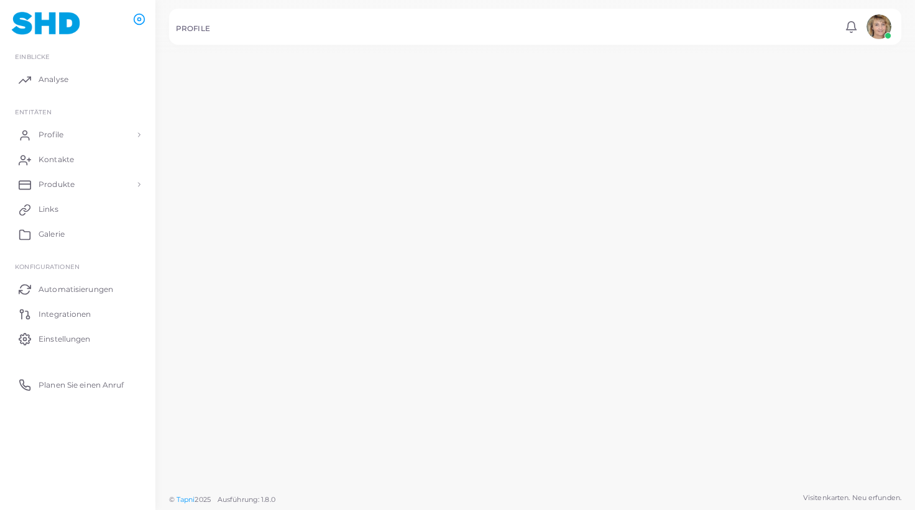
scroll to position [492, 0]
click at [411, 346] on td "[EMAIL_ADDRESS][DOMAIN_NAME]" at bounding box center [403, 372] width 110 height 52
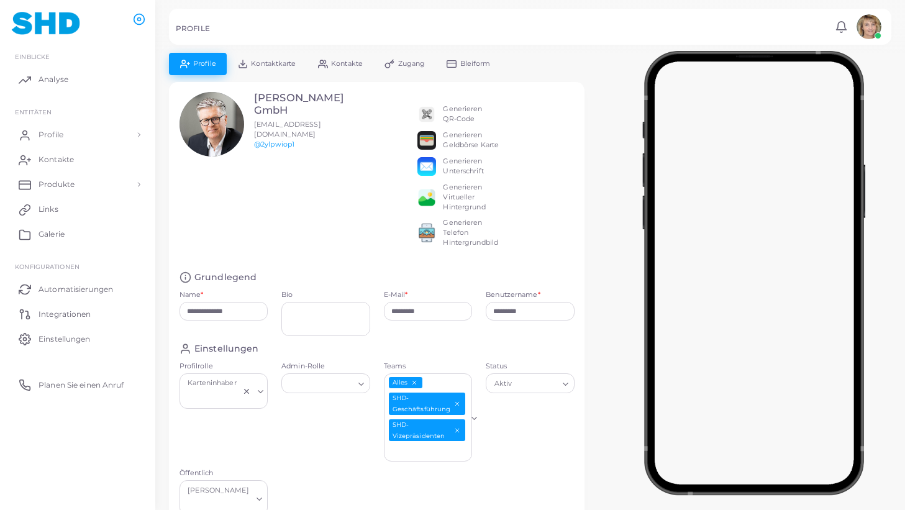
click at [281, 65] on span "Kontaktkarte" at bounding box center [273, 63] width 45 height 7
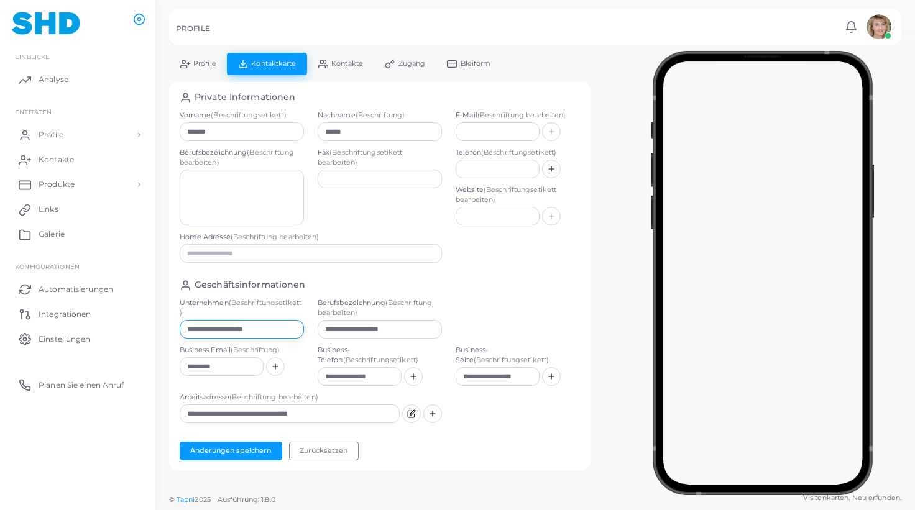
drag, startPoint x: 204, startPoint y: 331, endPoint x: 253, endPoint y: 331, distance: 49.1
click at [253, 331] on input "**********" at bounding box center [242, 329] width 124 height 19
drag, startPoint x: 254, startPoint y: 331, endPoint x: 226, endPoint y: 338, distance: 29.4
click at [203, 330] on input "**********" at bounding box center [242, 329] width 124 height 19
drag, startPoint x: 273, startPoint y: 332, endPoint x: 150, endPoint y: 329, distance: 123.1
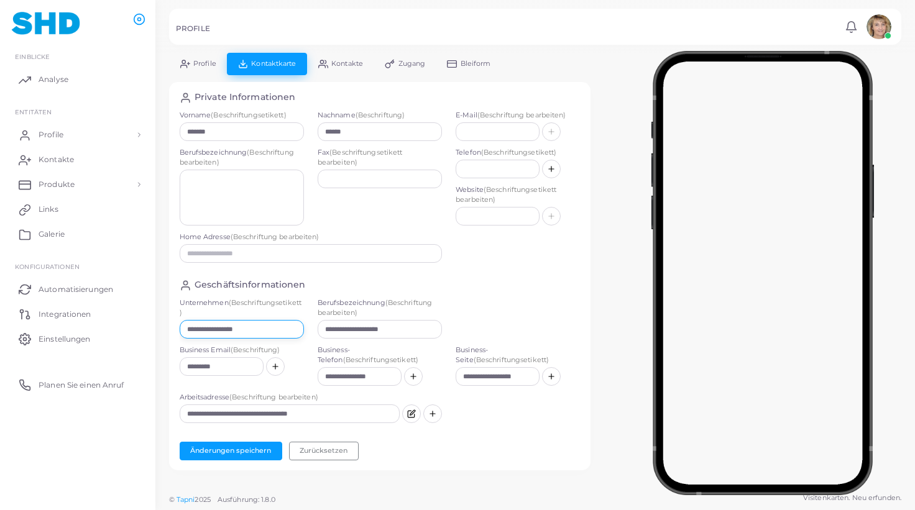
click at [180, 329] on input "**********" at bounding box center [242, 329] width 124 height 19
type input "**********"
click at [204, 62] on span "Profile" at bounding box center [204, 63] width 23 height 7
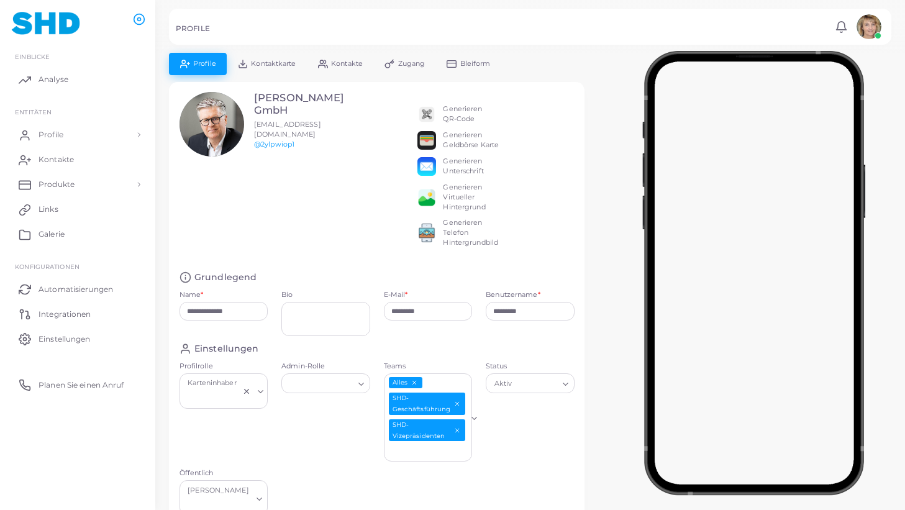
click at [266, 62] on span "Kontaktkarte" at bounding box center [273, 63] width 45 height 7
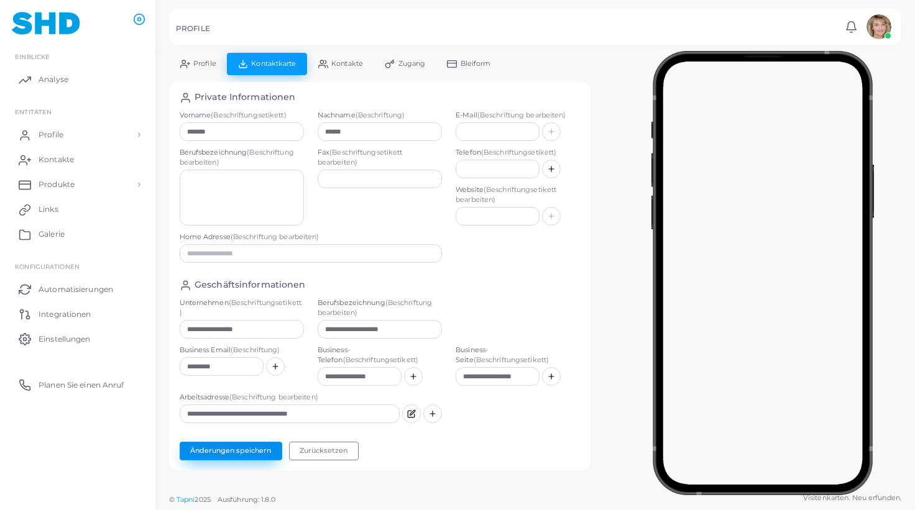
click at [254, 447] on button "Änderungen speichern" at bounding box center [231, 451] width 103 height 19
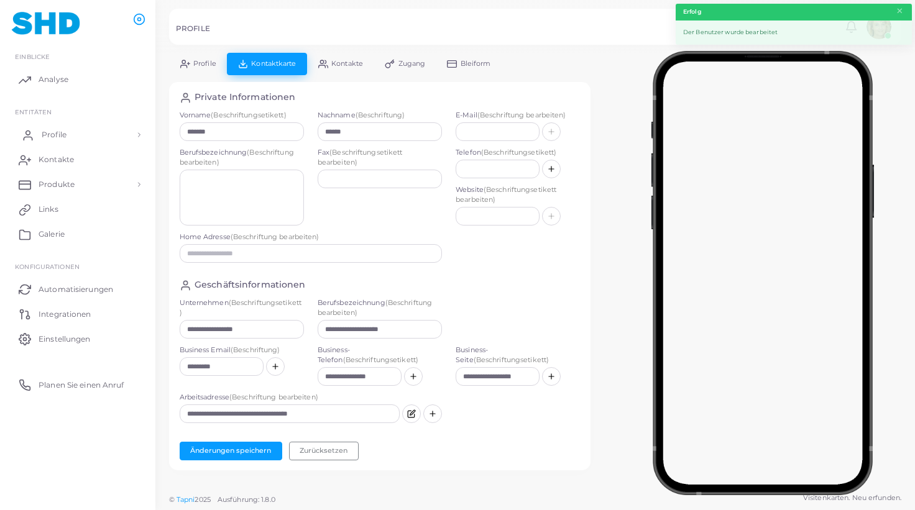
click at [62, 132] on span "Profile" at bounding box center [54, 134] width 25 height 11
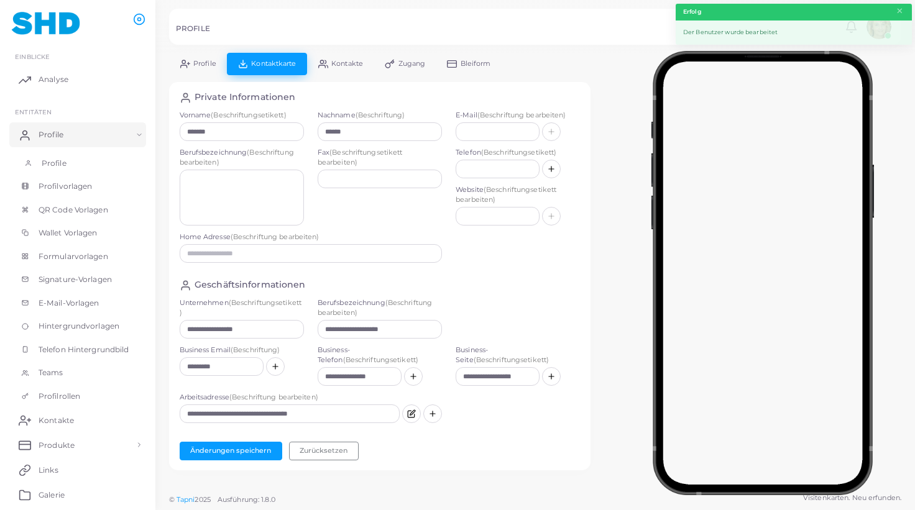
click at [65, 158] on span "Profile" at bounding box center [54, 163] width 25 height 11
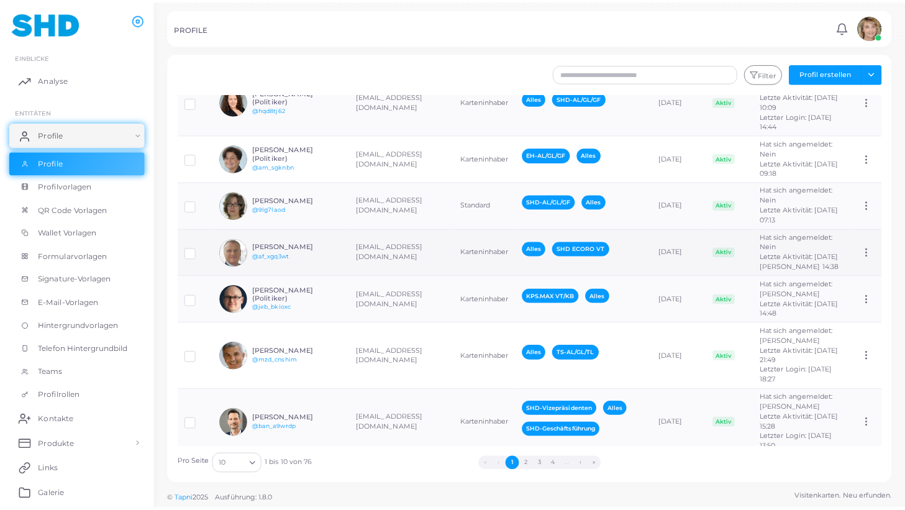
scroll to position [189, 0]
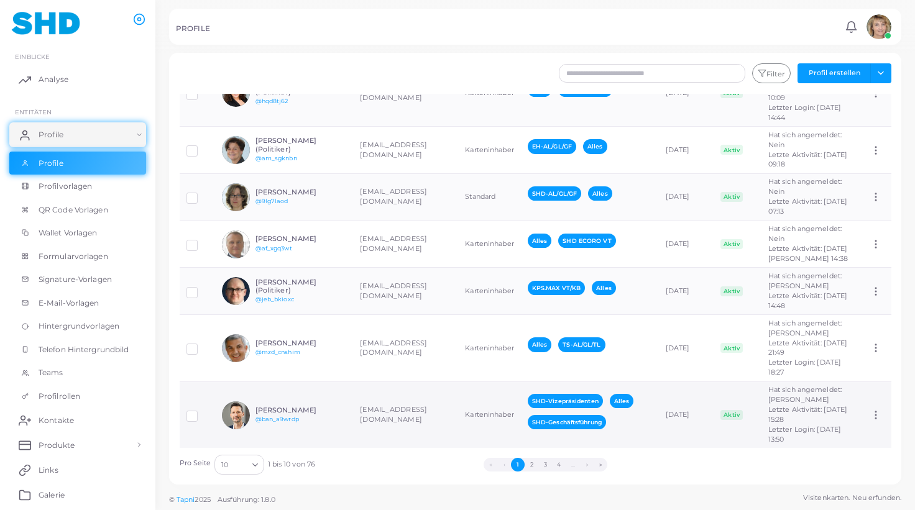
click at [337, 406] on h6 "[PERSON_NAME]" at bounding box center [300, 410] width 91 height 8
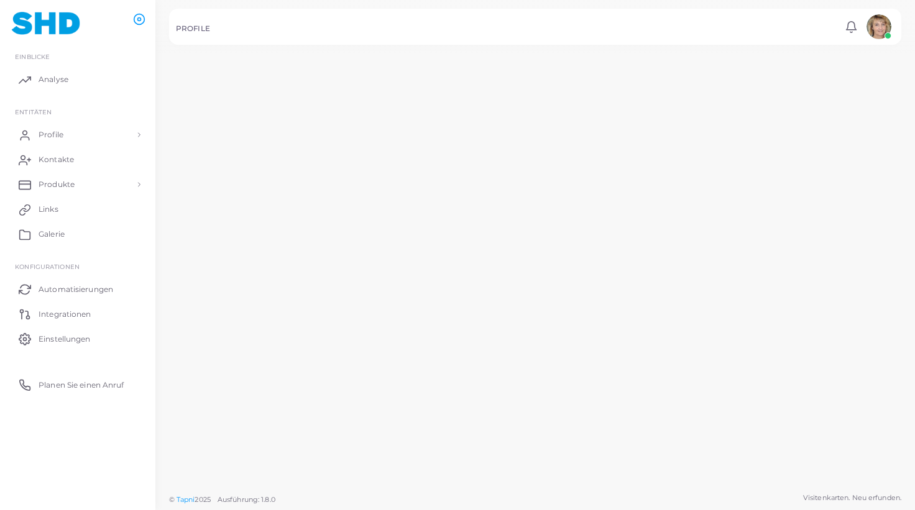
scroll to position [189, 0]
click at [337, 360] on div "[PERSON_NAME] @mzd_cnshim" at bounding box center [294, 350] width 94 height 19
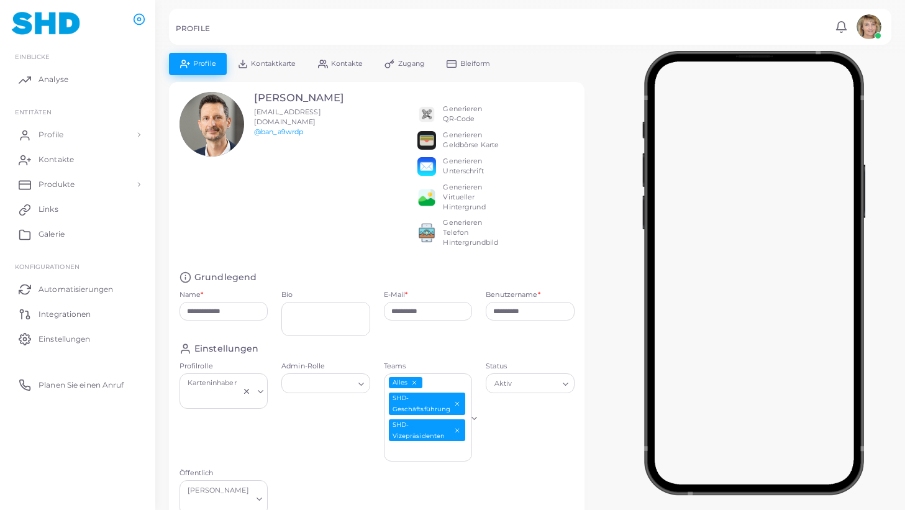
click at [279, 63] on span "Kontaktkarte" at bounding box center [273, 63] width 45 height 7
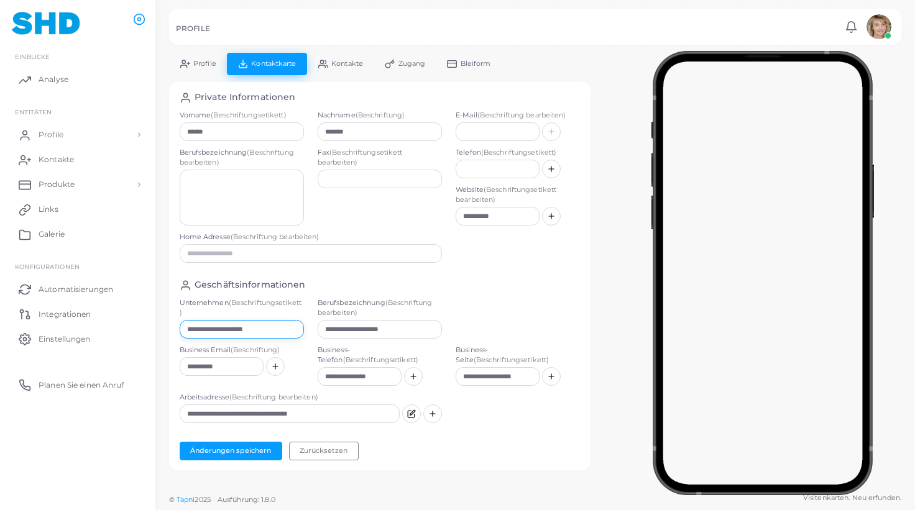
drag, startPoint x: 205, startPoint y: 331, endPoint x: 250, endPoint y: 331, distance: 45.4
click at [250, 331] on input "**********" at bounding box center [242, 329] width 124 height 19
drag, startPoint x: 250, startPoint y: 330, endPoint x: 204, endPoint y: 330, distance: 45.4
click at [204, 330] on input "**********" at bounding box center [242, 329] width 124 height 19
drag, startPoint x: 266, startPoint y: 331, endPoint x: 182, endPoint y: 331, distance: 83.9
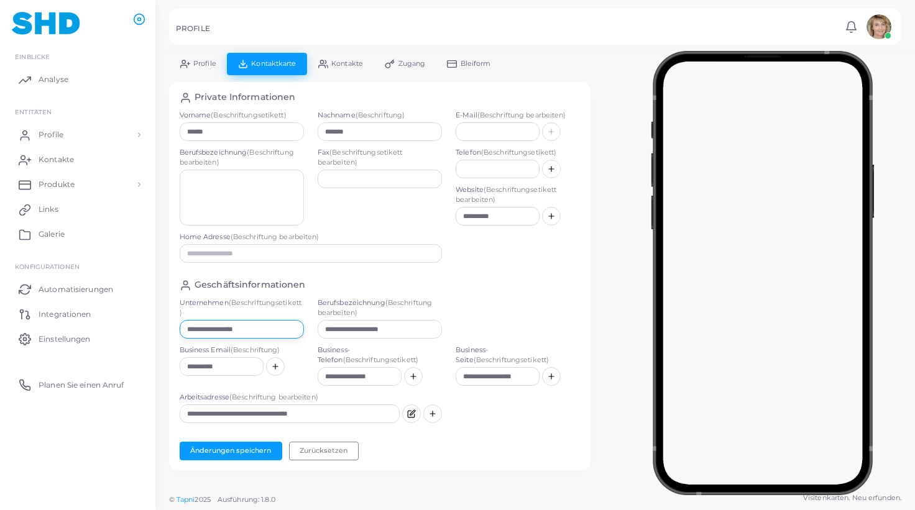
click at [183, 331] on input "**********" at bounding box center [242, 329] width 124 height 19
type input "**********"
click at [249, 446] on button "Änderungen speichern" at bounding box center [231, 451] width 103 height 19
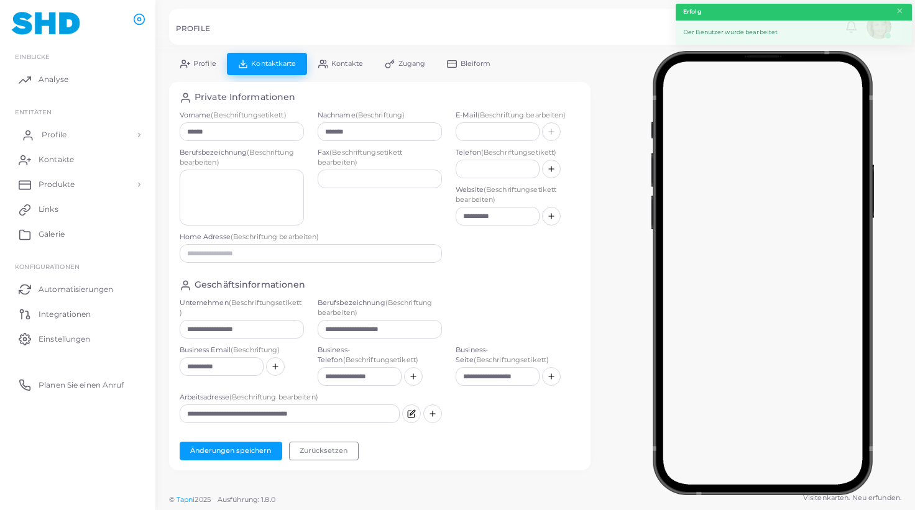
click at [51, 134] on span "Profile" at bounding box center [54, 134] width 25 height 11
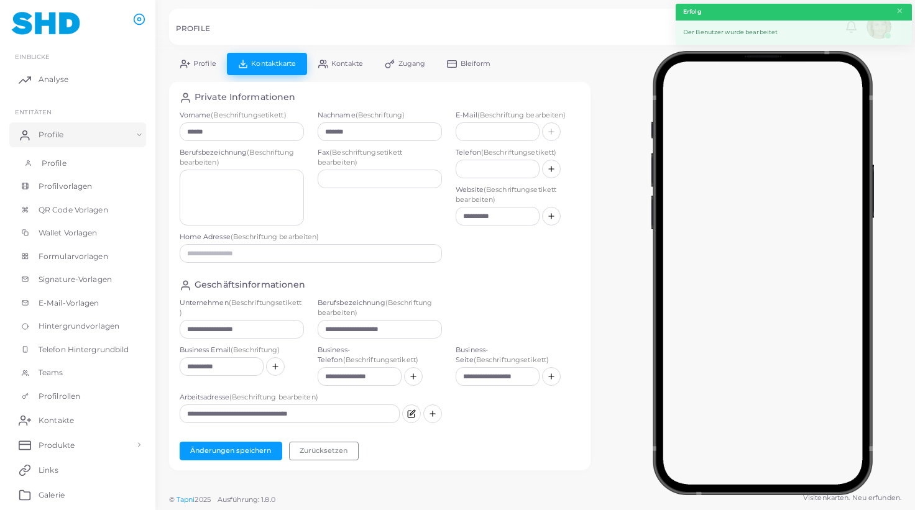
click at [63, 157] on link "Profile" at bounding box center [77, 164] width 137 height 24
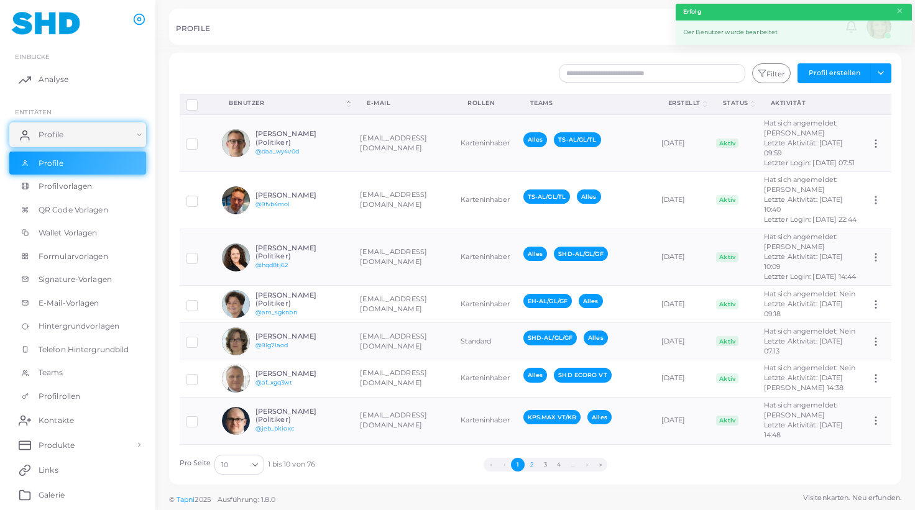
click at [531, 463] on button "2" at bounding box center [531, 465] width 14 height 14
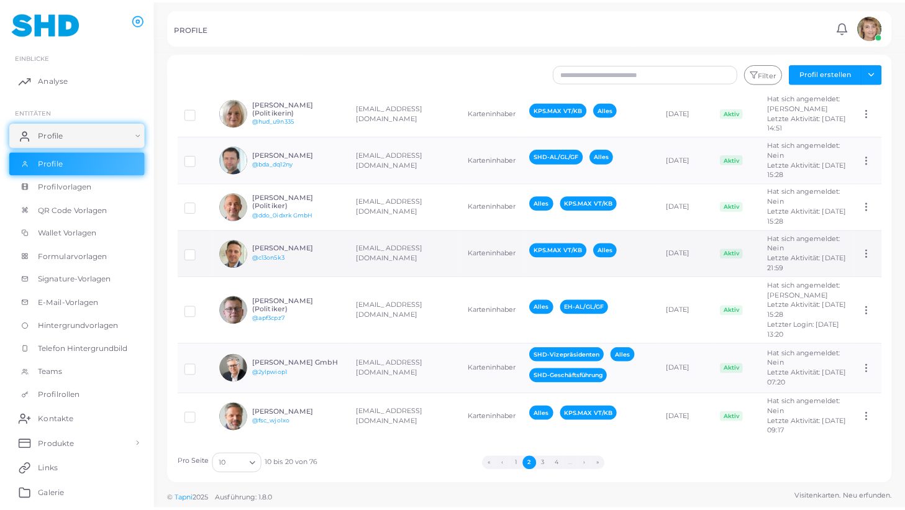
scroll to position [492, 0]
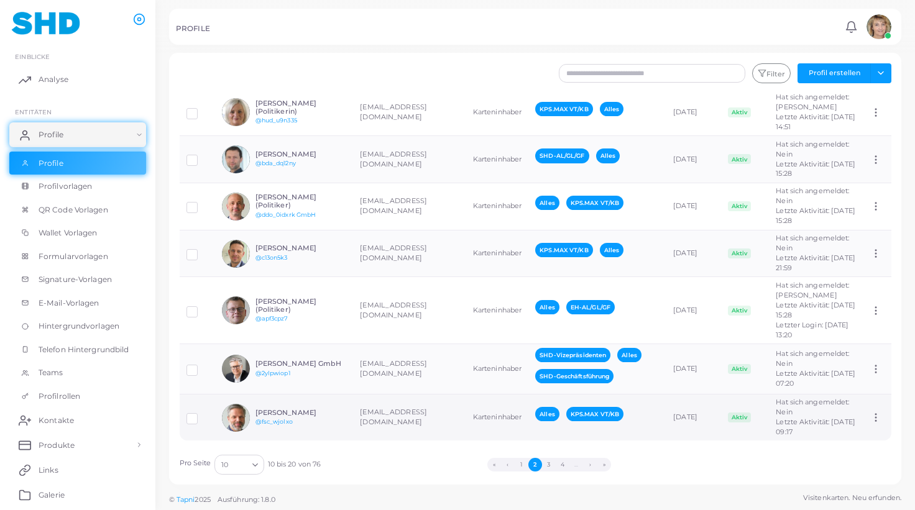
click at [419, 399] on td "[EMAIL_ADDRESS][DOMAIN_NAME]" at bounding box center [409, 417] width 112 height 47
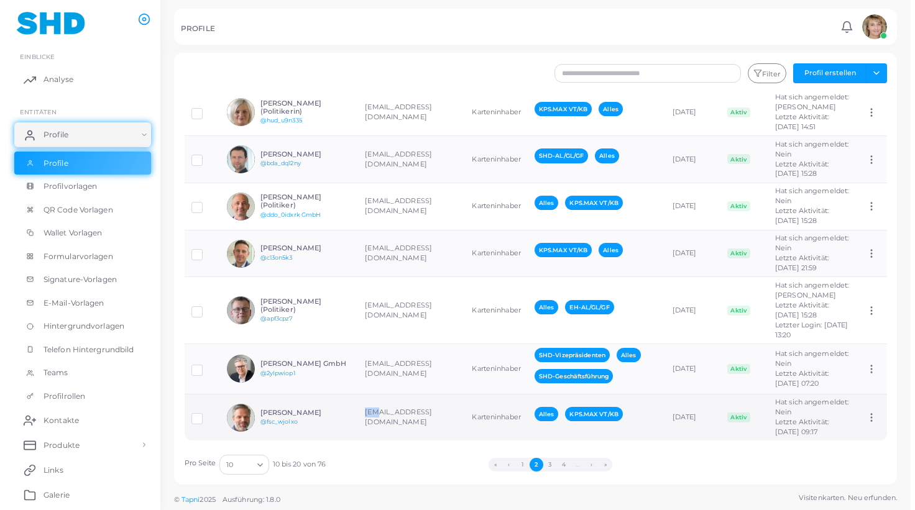
scroll to position [492, 0]
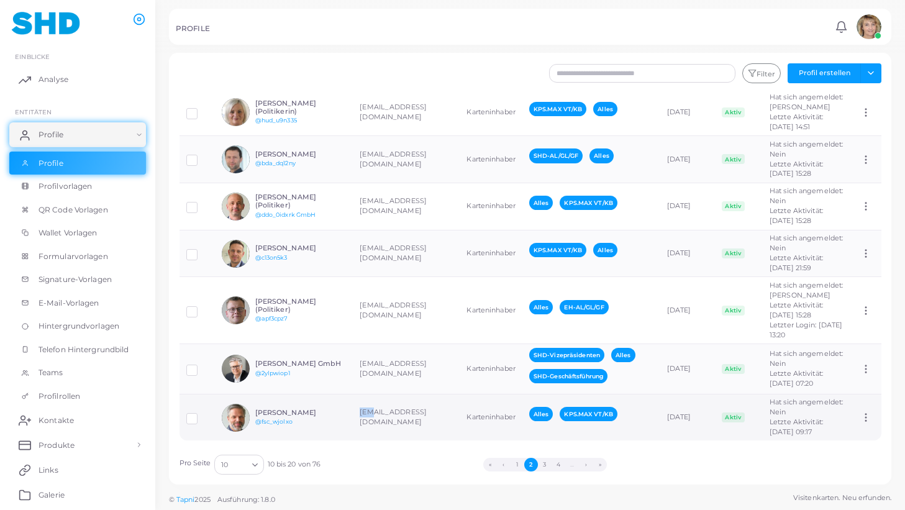
click at [419, 399] on td "[EMAIL_ADDRESS][DOMAIN_NAME]" at bounding box center [406, 417] width 107 height 47
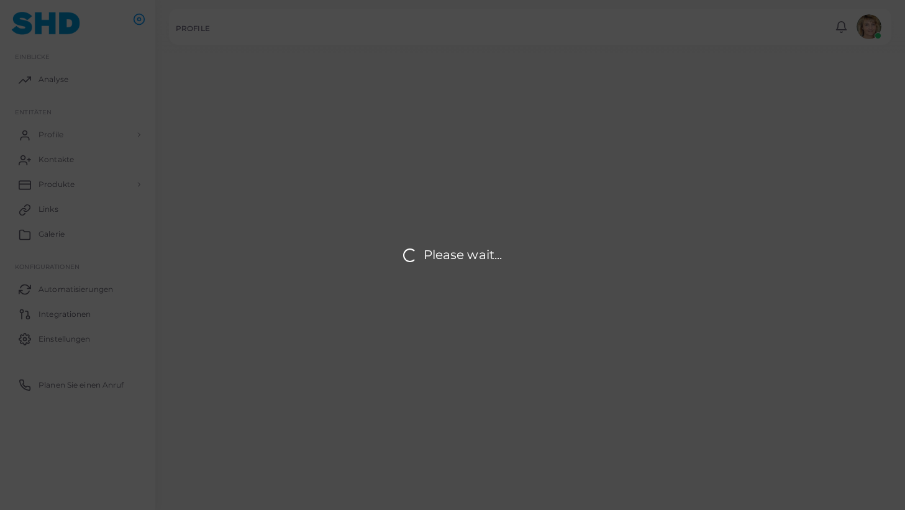
type input "**********"
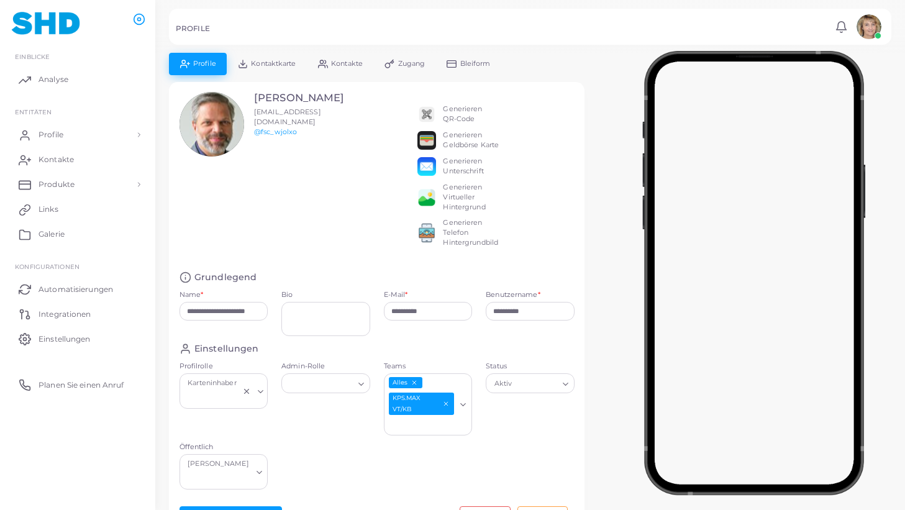
click at [275, 63] on span "Kontaktkarte" at bounding box center [273, 63] width 45 height 7
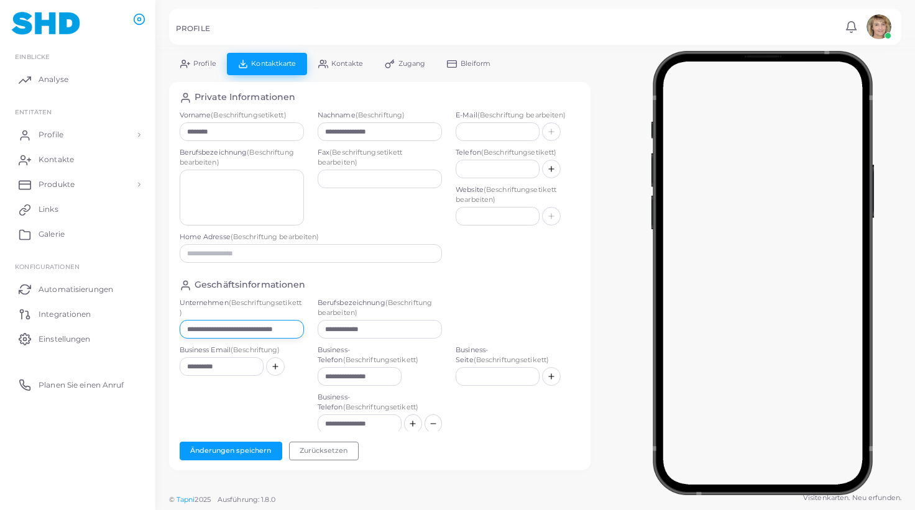
click at [274, 329] on input "**********" at bounding box center [242, 329] width 124 height 19
paste input "text"
drag, startPoint x: 265, startPoint y: 330, endPoint x: 112, endPoint y: 331, distance: 152.9
click at [180, 331] on div "**********" at bounding box center [380, 261] width 401 height 339
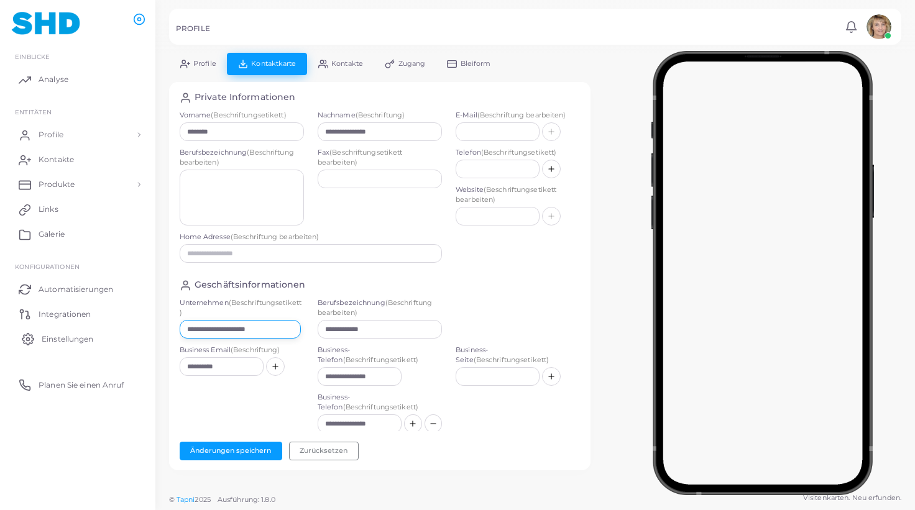
scroll to position [0, 0]
drag, startPoint x: 261, startPoint y: 332, endPoint x: 143, endPoint y: 325, distance: 118.3
click at [180, 325] on input "**********" at bounding box center [240, 329] width 121 height 19
type input "**********"
click at [249, 446] on button "Änderungen speichern" at bounding box center [231, 451] width 103 height 19
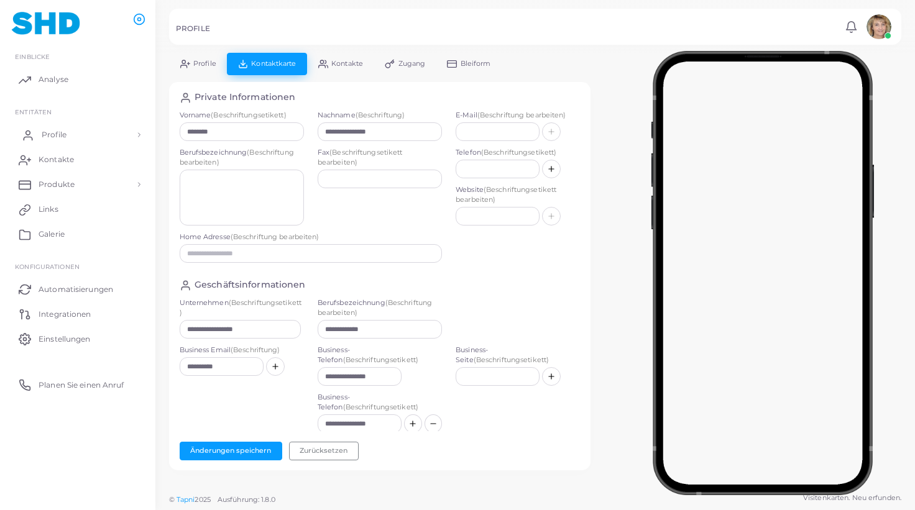
click at [60, 133] on span "Profile" at bounding box center [54, 134] width 25 height 11
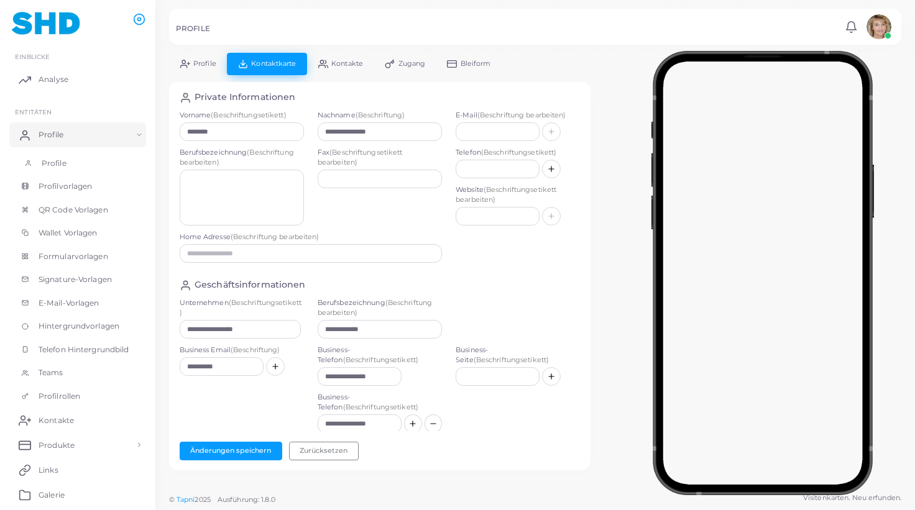
click at [64, 157] on link "Profile" at bounding box center [77, 164] width 137 height 24
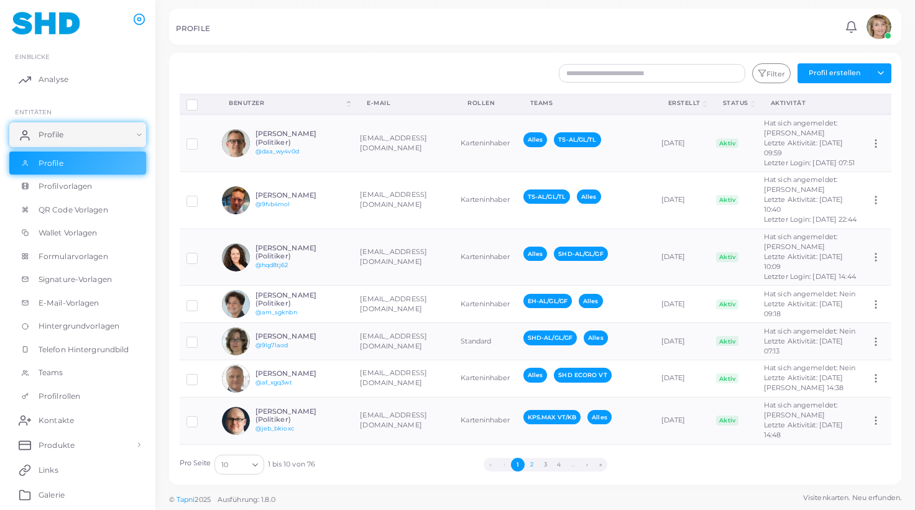
click at [533, 461] on button "2" at bounding box center [531, 465] width 14 height 14
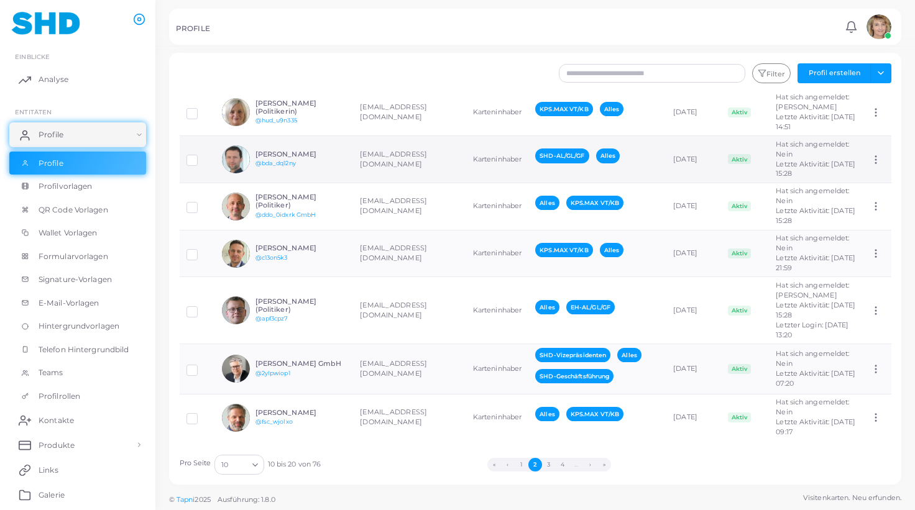
scroll to position [492, 0]
click at [549, 464] on button "3" at bounding box center [549, 465] width 14 height 14
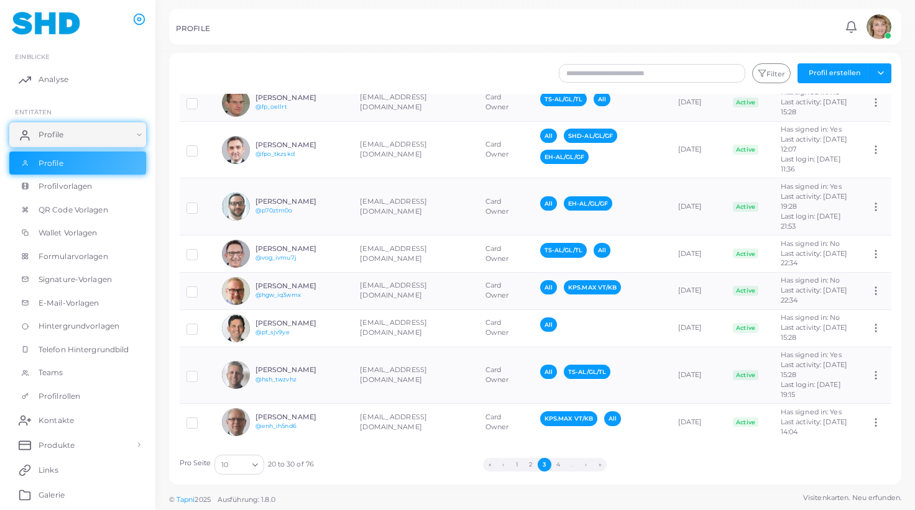
scroll to position [0, 0]
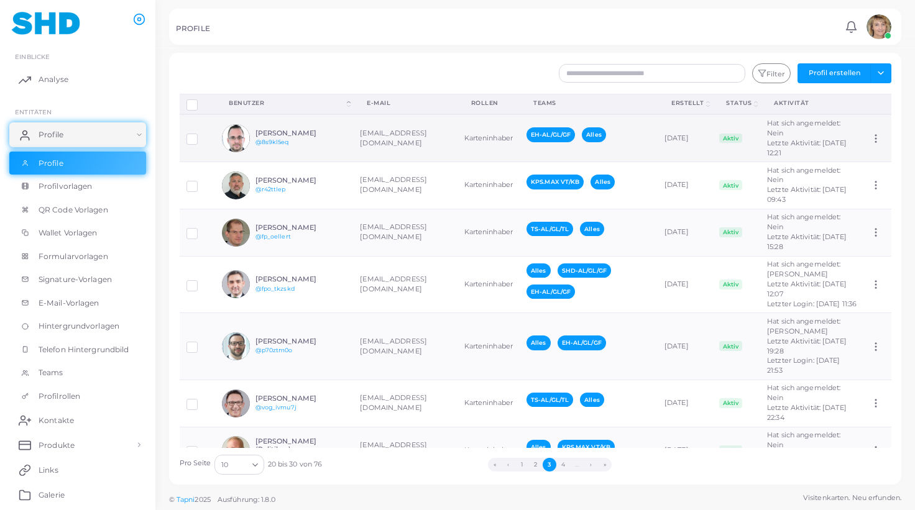
click at [370, 139] on td "[EMAIL_ADDRESS][DOMAIN_NAME]" at bounding box center [405, 137] width 104 height 47
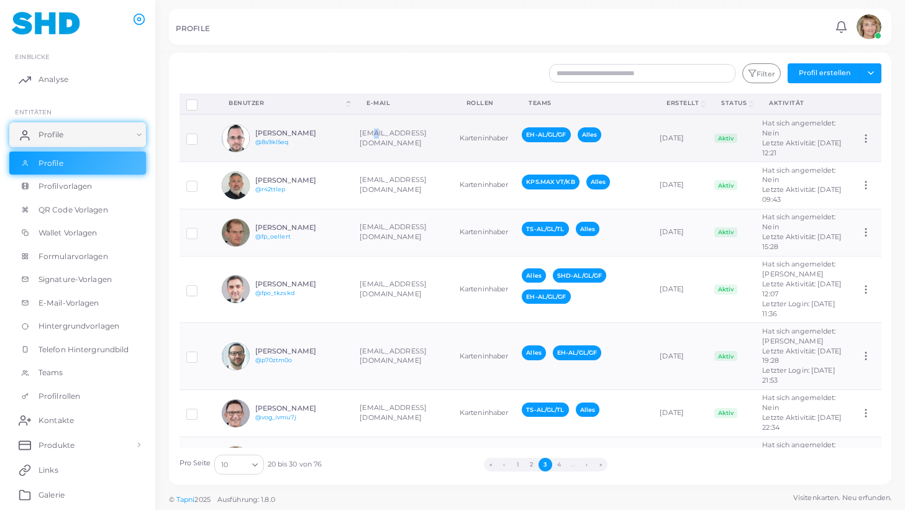
click at [370, 139] on td "[EMAIL_ADDRESS][DOMAIN_NAME]" at bounding box center [403, 137] width 100 height 47
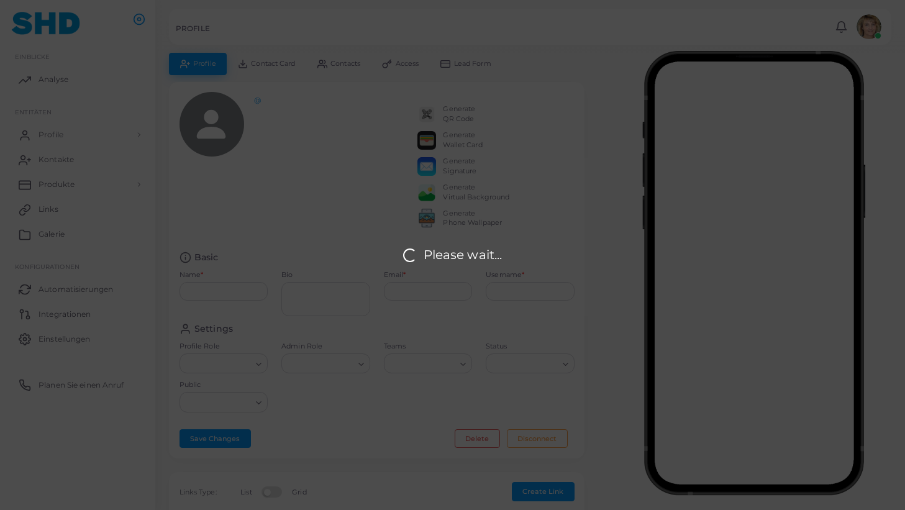
type input "**********"
type input "********"
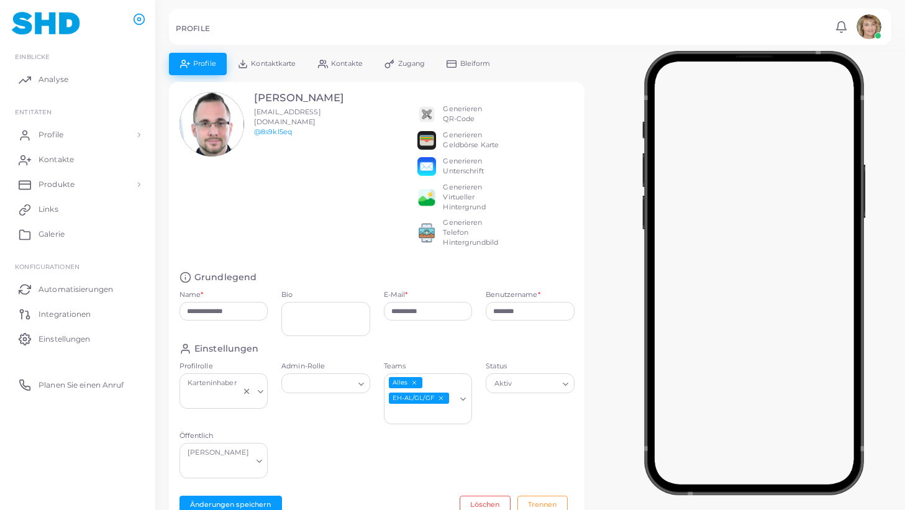
click at [261, 61] on span "Kontaktkarte" at bounding box center [273, 63] width 45 height 7
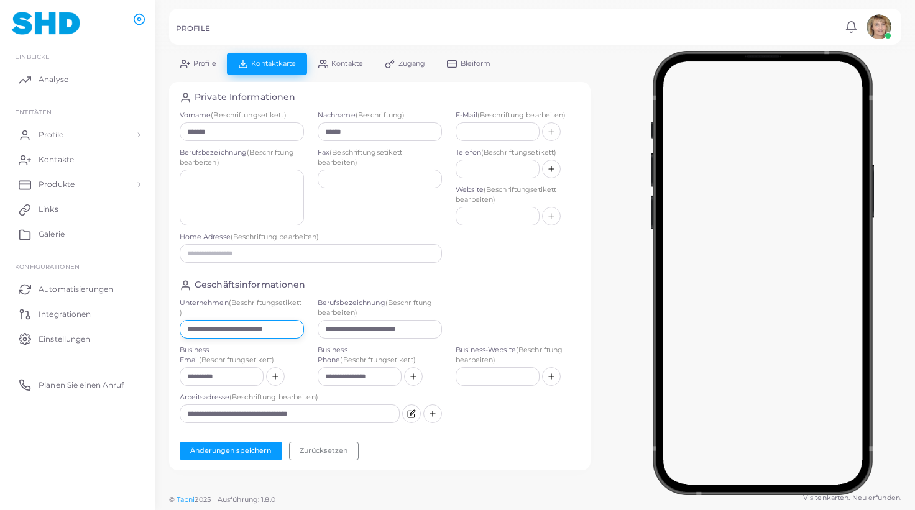
drag, startPoint x: 185, startPoint y: 329, endPoint x: 321, endPoint y: 331, distance: 135.5
click at [321, 331] on div "**********" at bounding box center [380, 321] width 414 height 47
drag, startPoint x: 204, startPoint y: 327, endPoint x: 400, endPoint y: 333, distance: 195.8
click at [400, 333] on div "**********" at bounding box center [380, 321] width 414 height 47
type input "****"
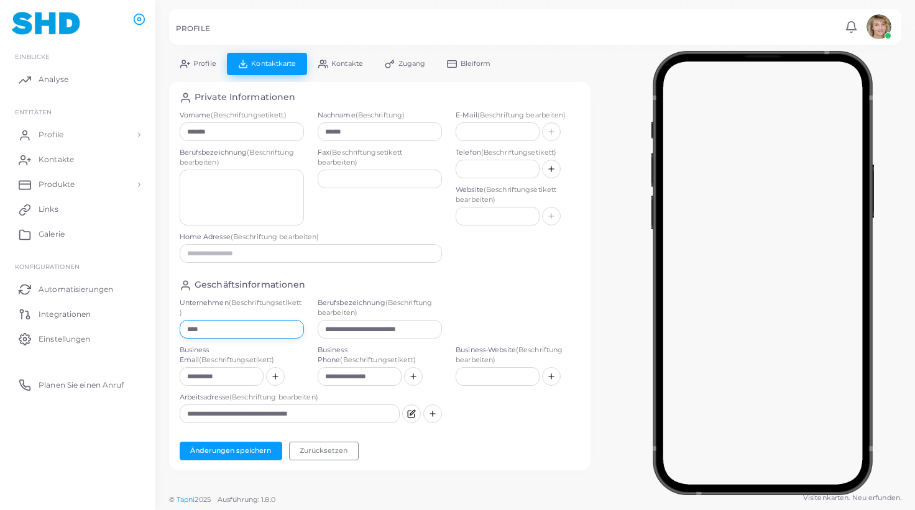
drag, startPoint x: 195, startPoint y: 331, endPoint x: 170, endPoint y: 329, distance: 25.5
click at [180, 329] on input "****" at bounding box center [242, 329] width 124 height 19
paste input "**********"
type input "**********"
click at [245, 449] on button "Änderungen speichern" at bounding box center [231, 451] width 103 height 19
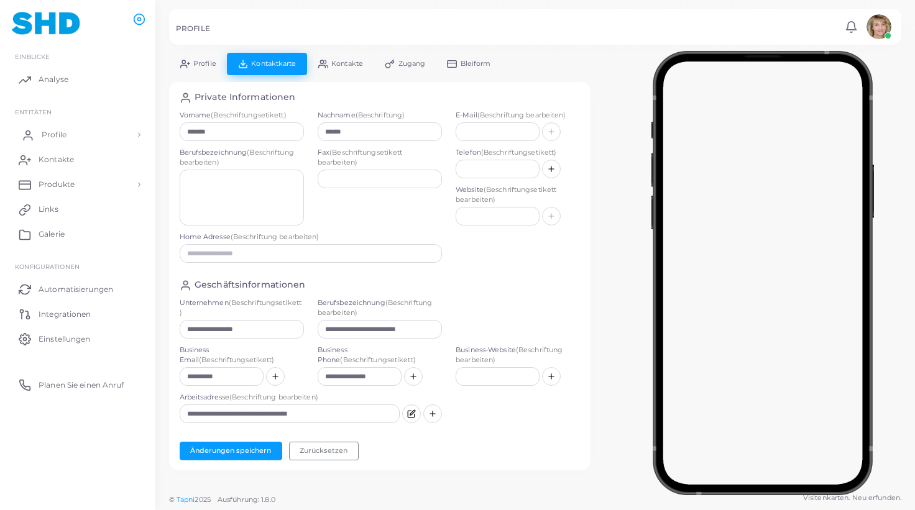
click at [55, 133] on span "Profile" at bounding box center [54, 134] width 25 height 11
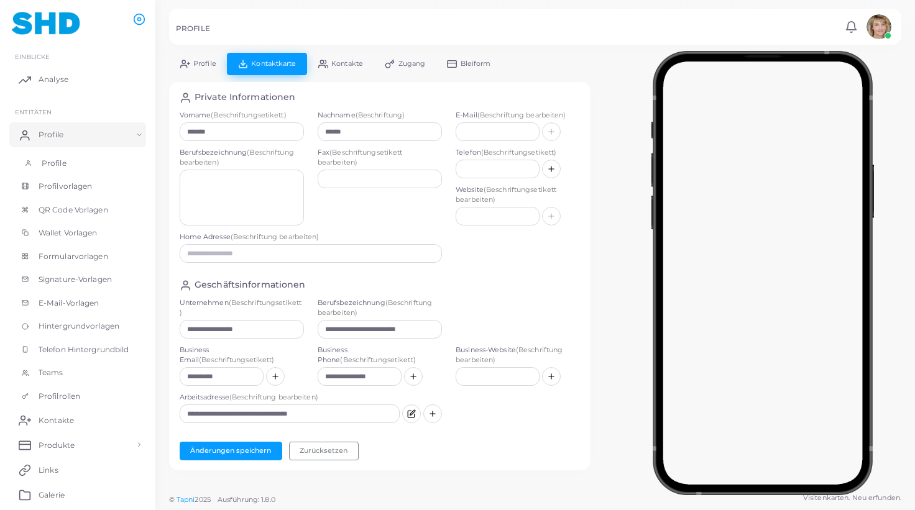
click at [58, 159] on span "Profile" at bounding box center [54, 163] width 25 height 11
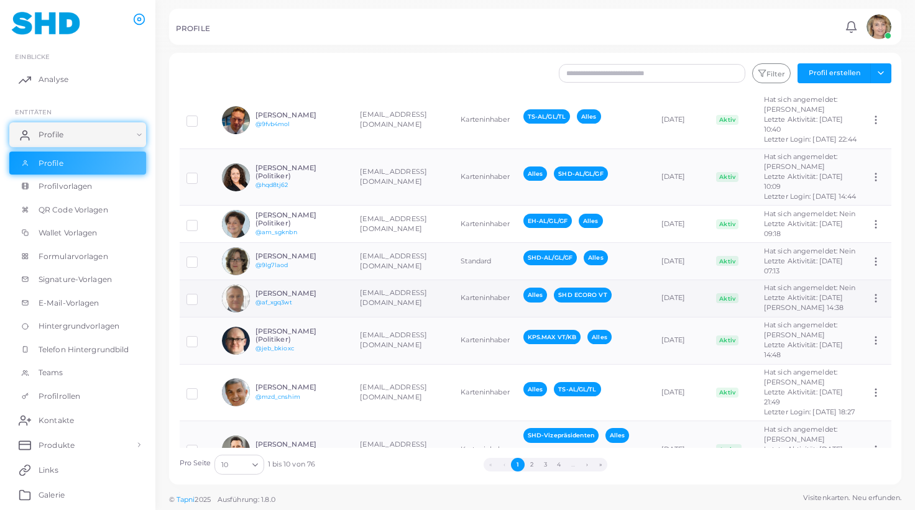
scroll to position [92, 0]
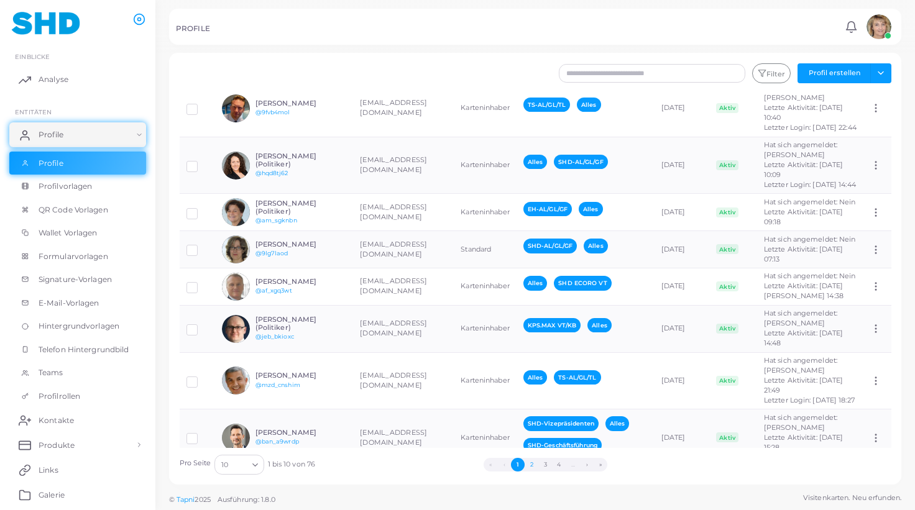
click at [532, 464] on button "2" at bounding box center [531, 465] width 14 height 14
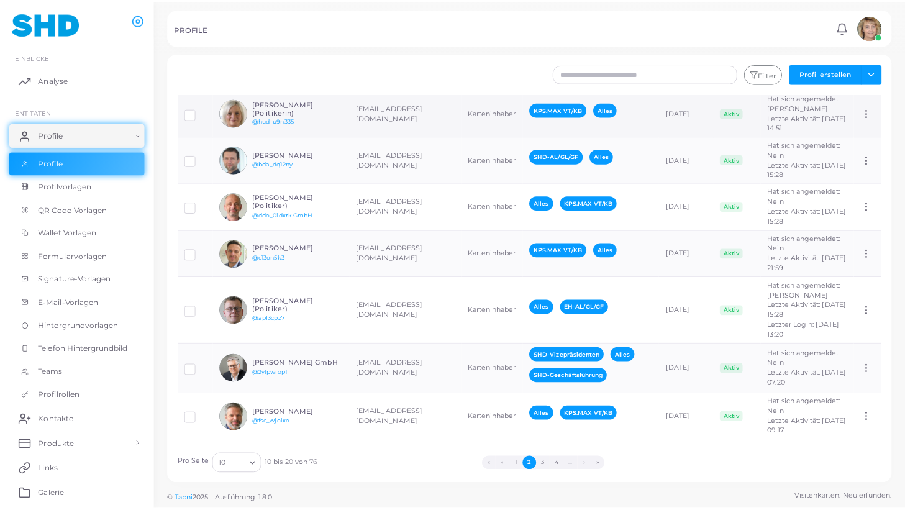
scroll to position [488, 0]
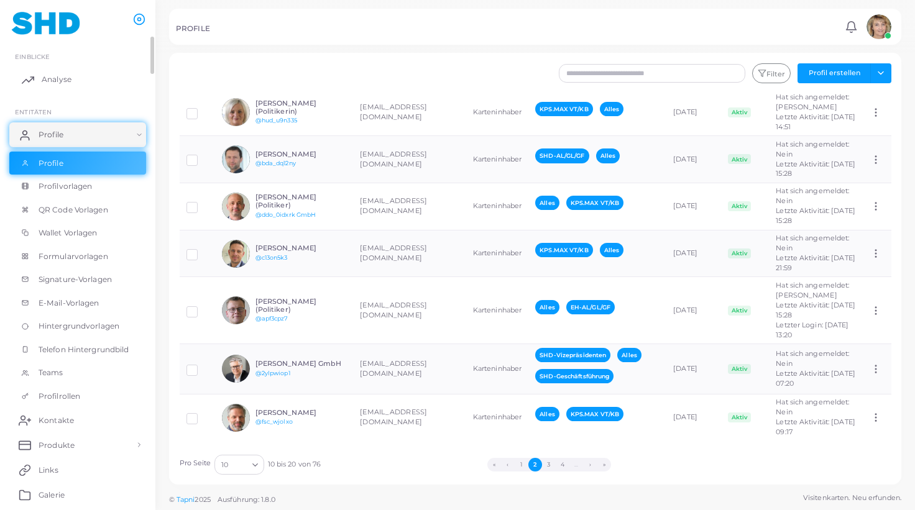
click at [52, 80] on span "Analyse" at bounding box center [57, 79] width 30 height 11
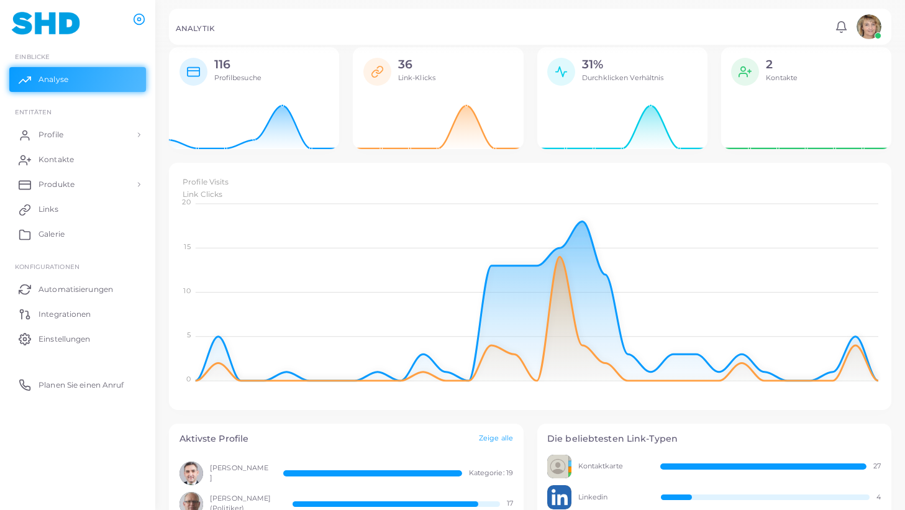
scroll to position [28, 0]
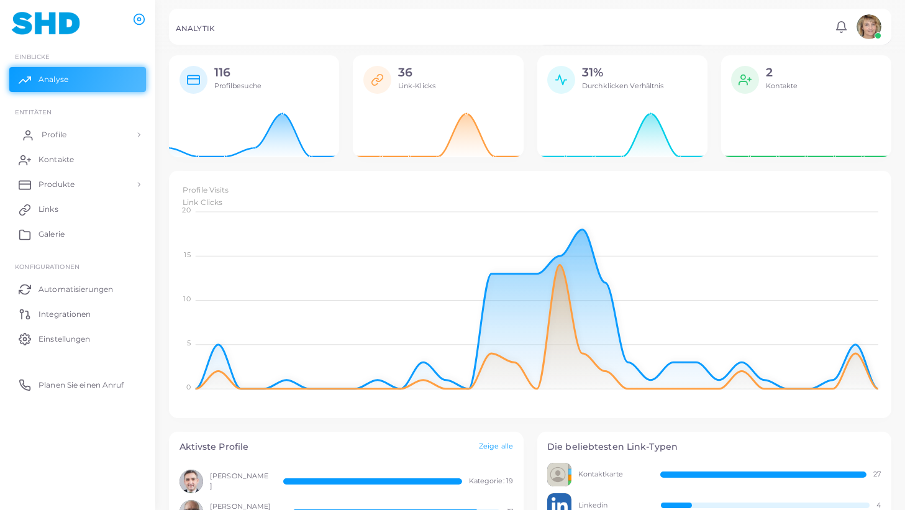
click at [60, 135] on span "Profile" at bounding box center [54, 134] width 25 height 11
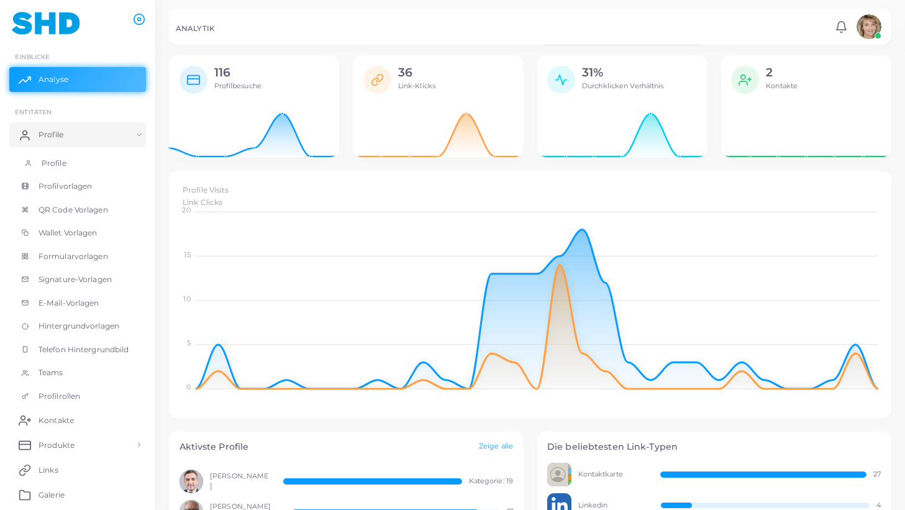
click at [63, 160] on span "Profile" at bounding box center [54, 163] width 25 height 11
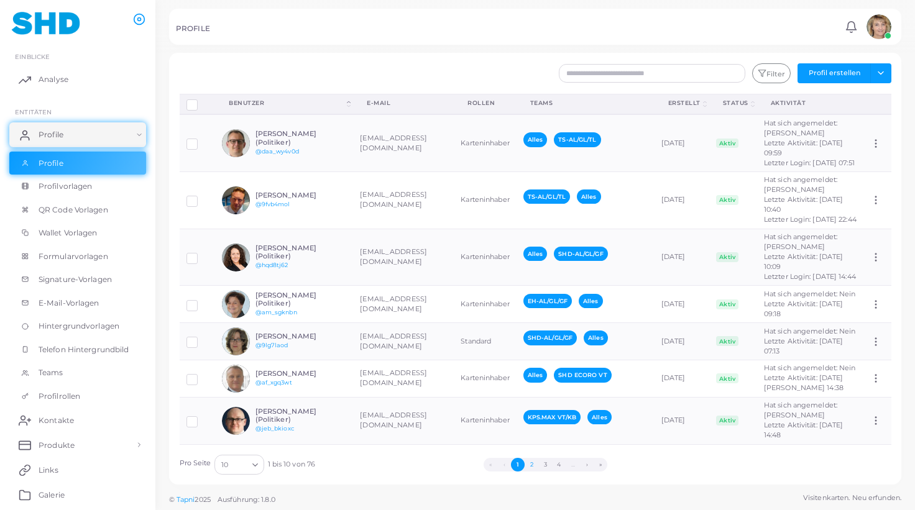
click at [532, 464] on button "2" at bounding box center [531, 465] width 14 height 14
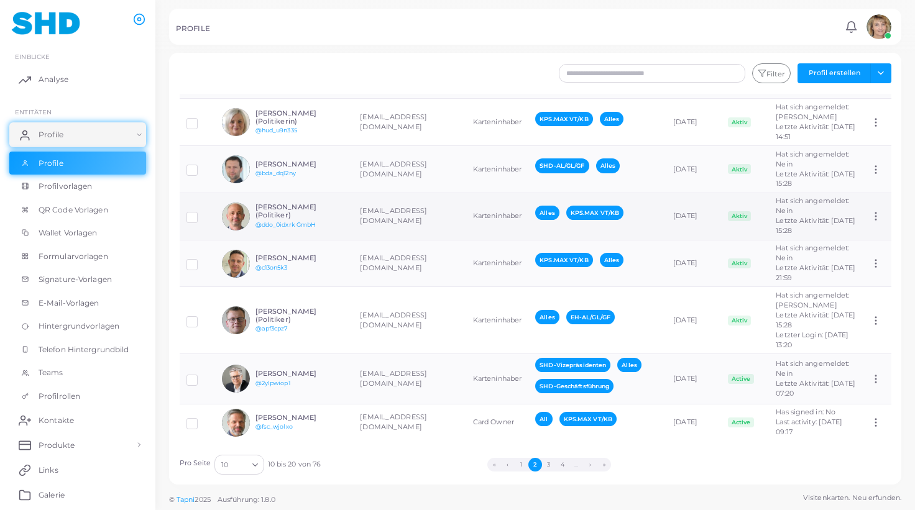
scroll to position [492, 0]
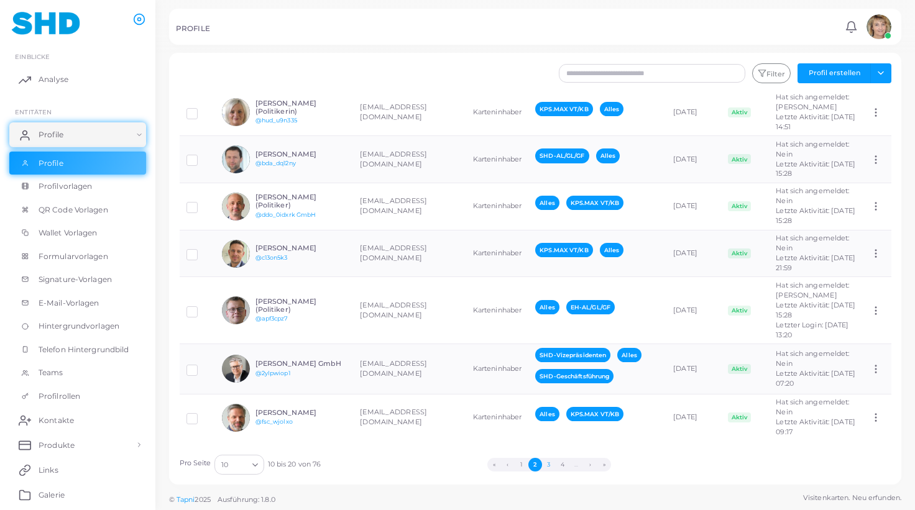
click at [550, 464] on button "3" at bounding box center [549, 465] width 14 height 14
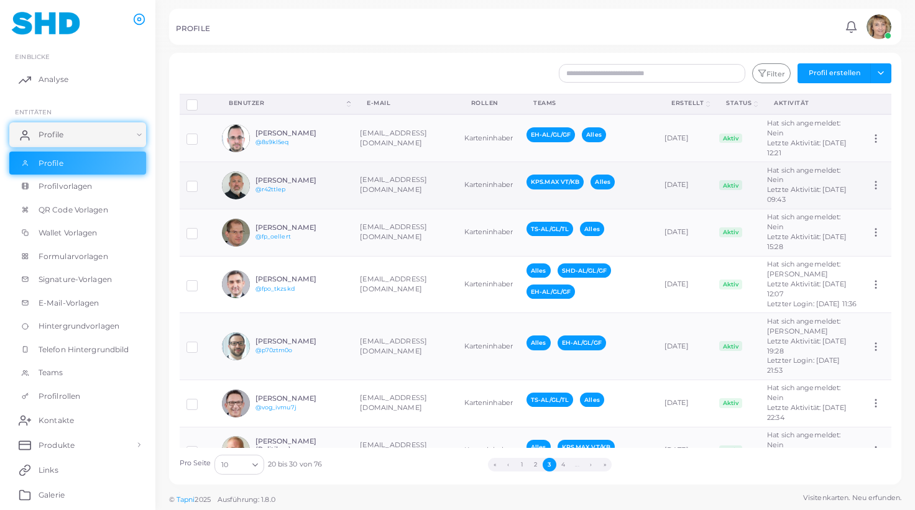
click at [348, 179] on td "[PERSON_NAME] @r42ttlep" at bounding box center [284, 185] width 138 height 47
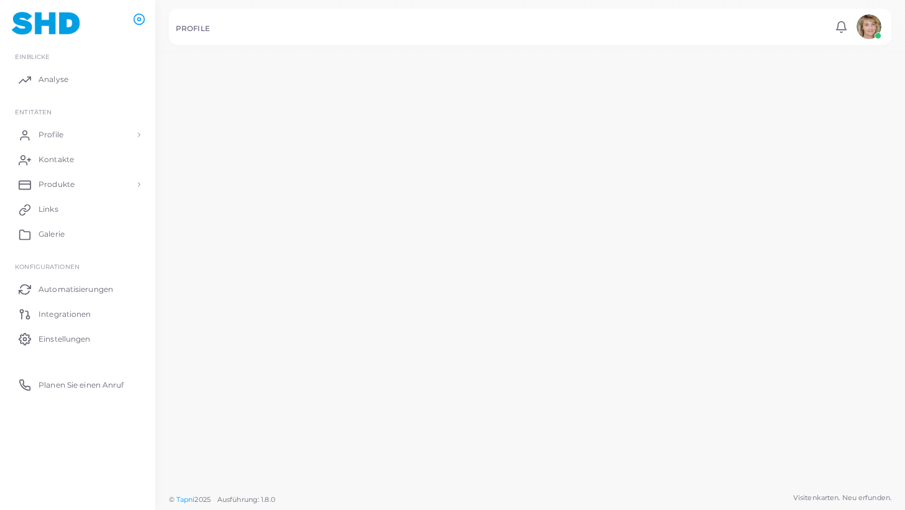
click at [348, 179] on td "[PERSON_NAME] @r42ttlep" at bounding box center [277, 182] width 142 height 48
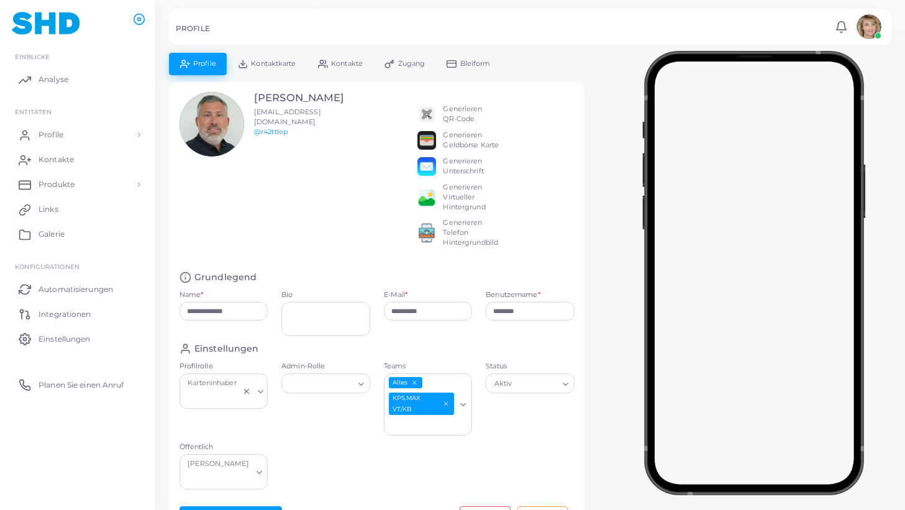
click at [267, 64] on span "Kontaktkarte" at bounding box center [273, 63] width 45 height 7
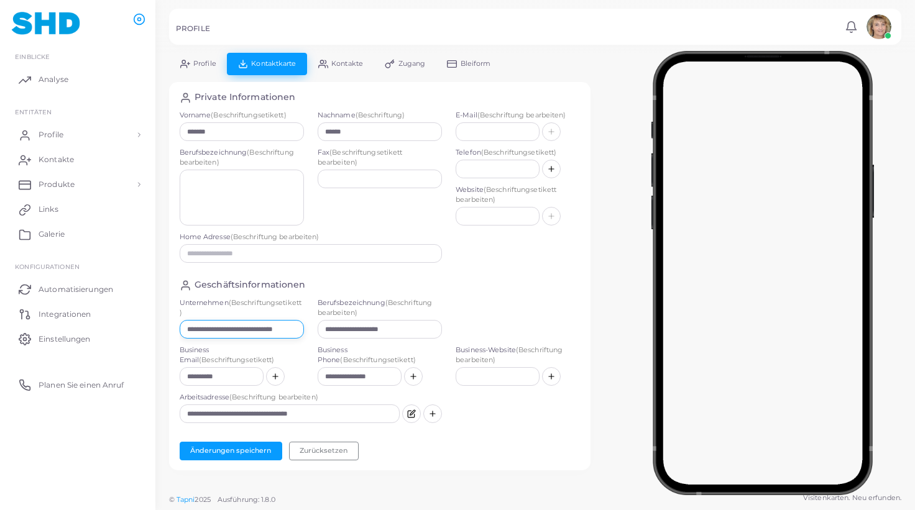
click at [263, 329] on input "**********" at bounding box center [242, 329] width 124 height 19
paste input "text"
type input "**********"
click at [249, 448] on button "Änderungen speichern" at bounding box center [231, 451] width 103 height 19
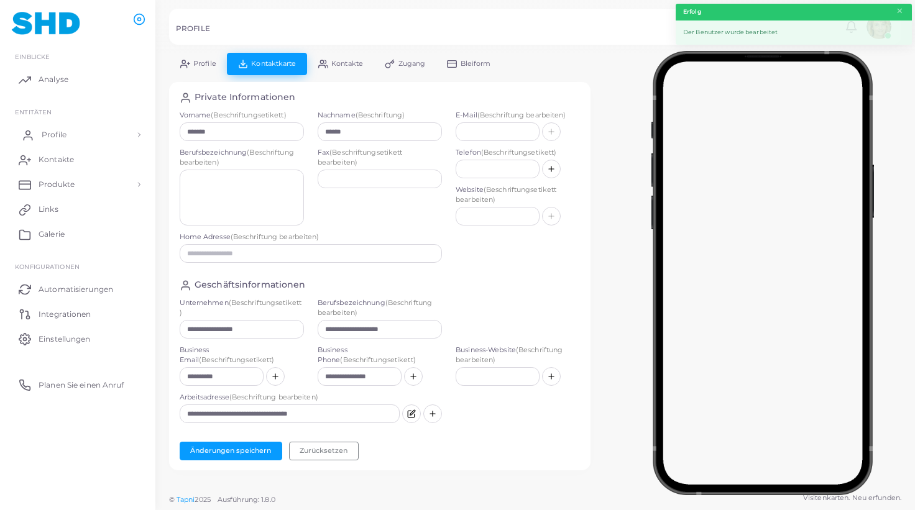
click at [66, 133] on link "Profile" at bounding box center [77, 134] width 137 height 25
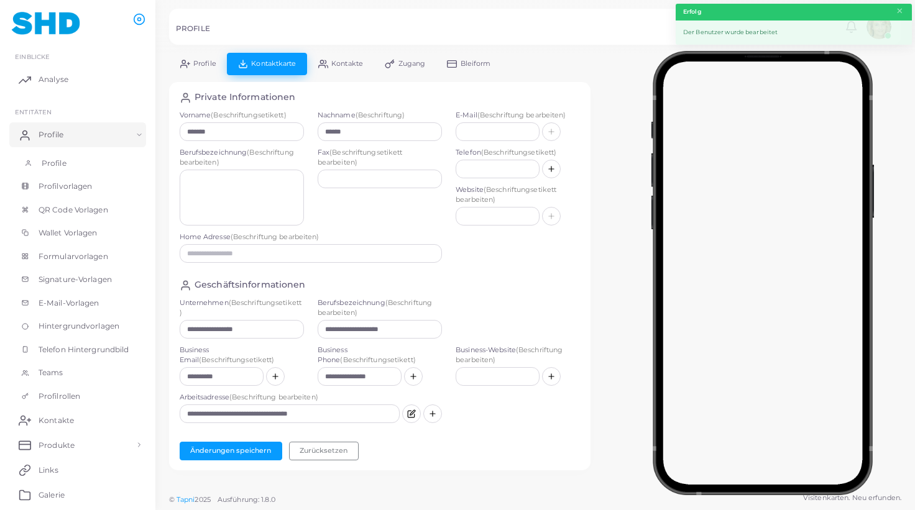
click at [51, 162] on span "Profile" at bounding box center [54, 163] width 25 height 11
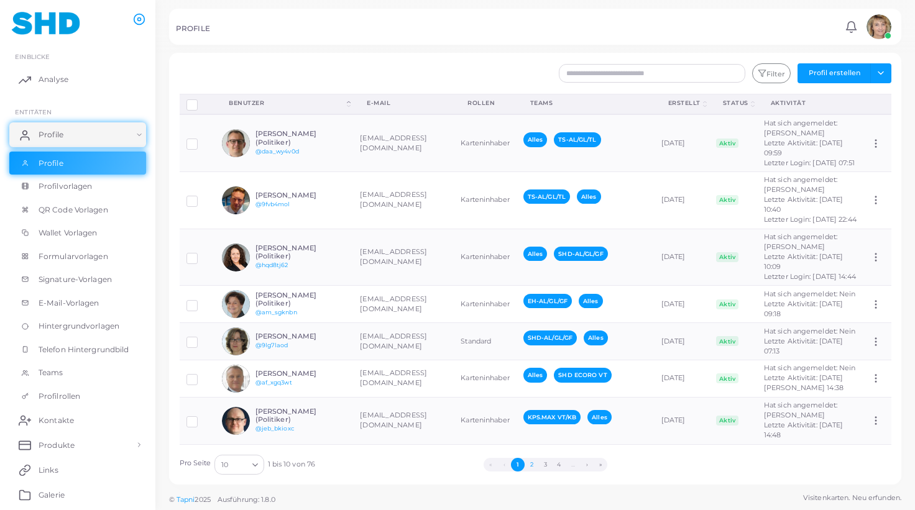
click at [531, 462] on button "2" at bounding box center [531, 465] width 14 height 14
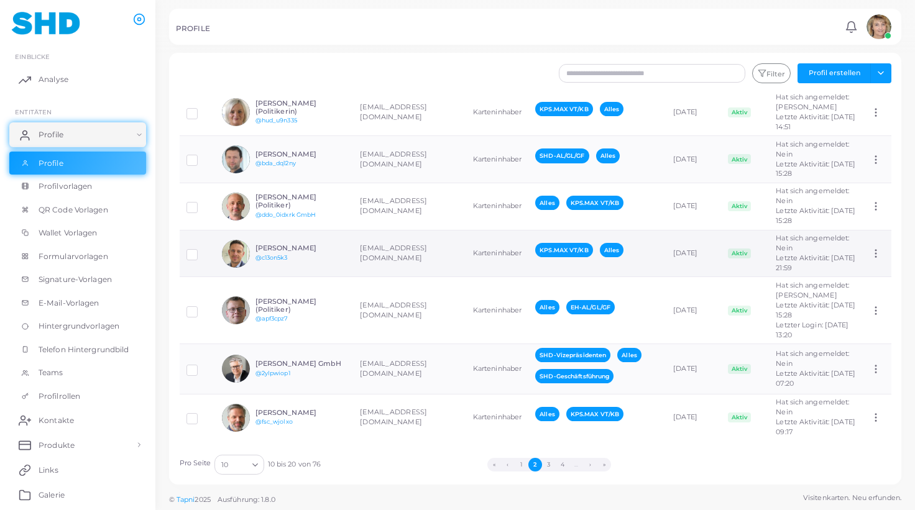
scroll to position [482, 0]
click at [549, 464] on button "3" at bounding box center [549, 465] width 14 height 14
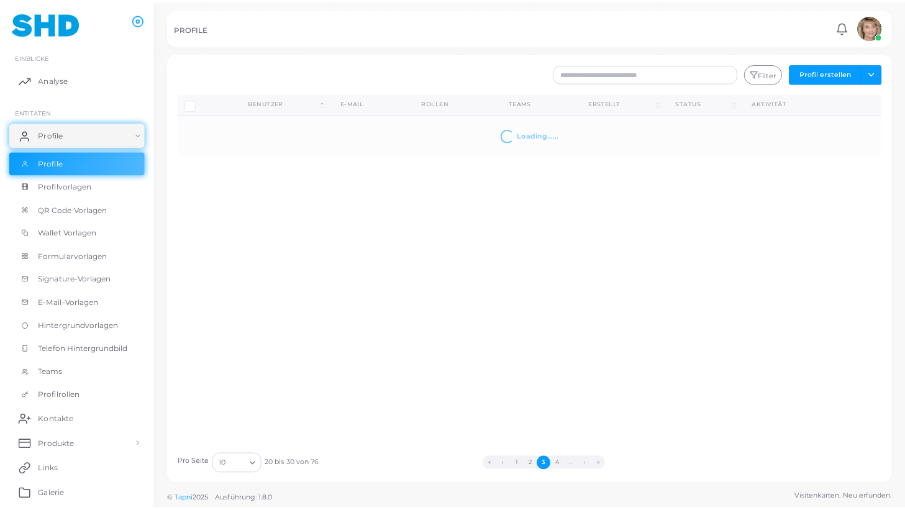
scroll to position [0, 0]
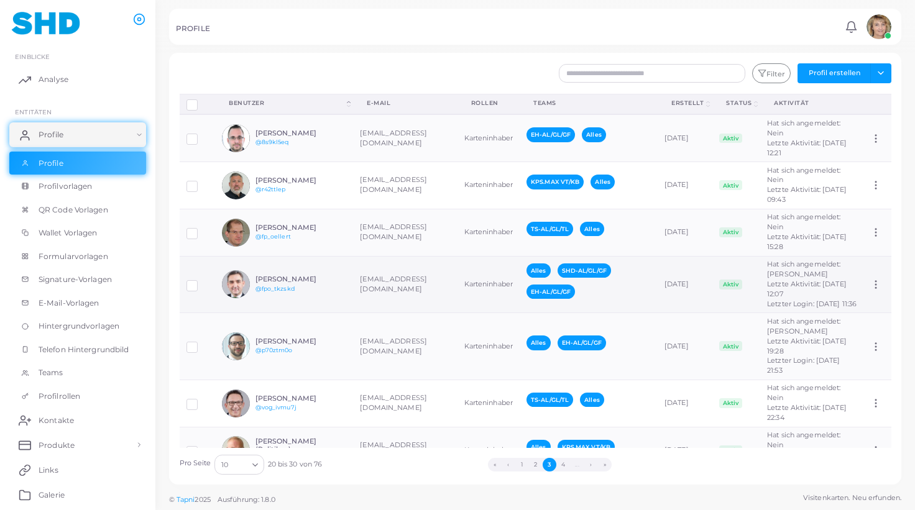
click at [324, 275] on div "[PERSON_NAME] @fpo_tkzskd" at bounding box center [284, 284] width 124 height 28
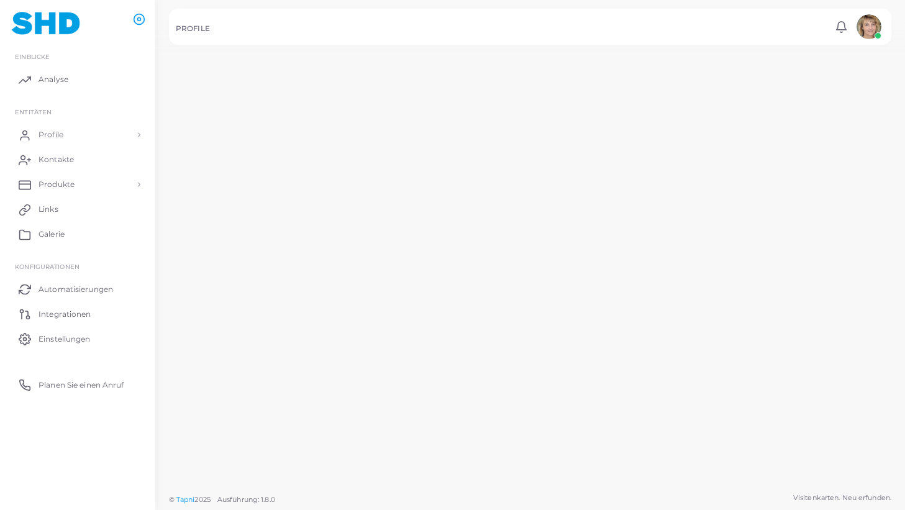
click at [324, 275] on td "[PERSON_NAME] @fpo_tkzskd" at bounding box center [277, 289] width 142 height 69
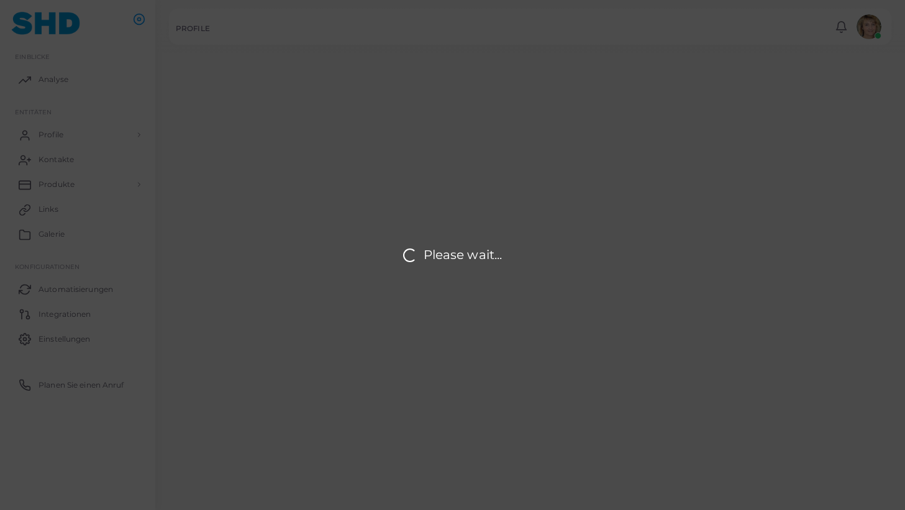
type input "**********"
type textarea "**********"
type input "**********"
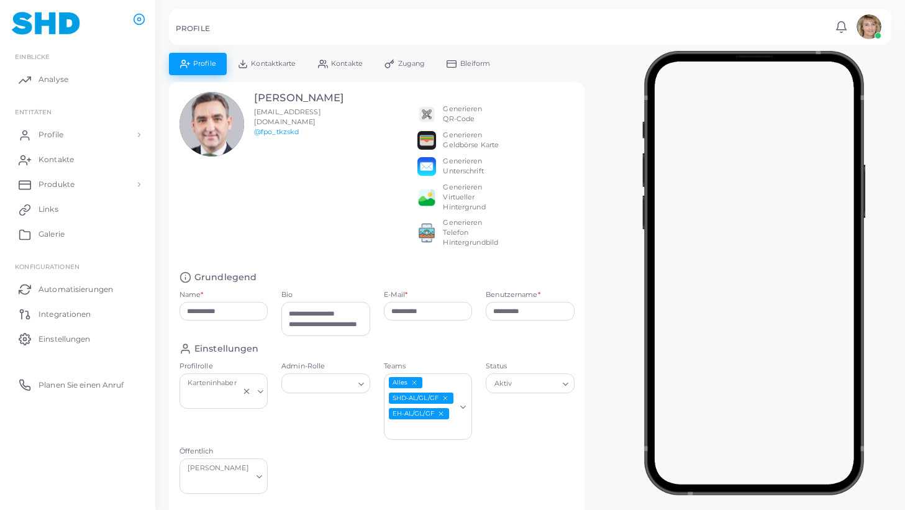
click at [442, 414] on icon "EH-AL/GL/GF abwählen" at bounding box center [440, 413] width 7 height 7
click at [260, 65] on span "Kontaktkarte" at bounding box center [273, 63] width 45 height 7
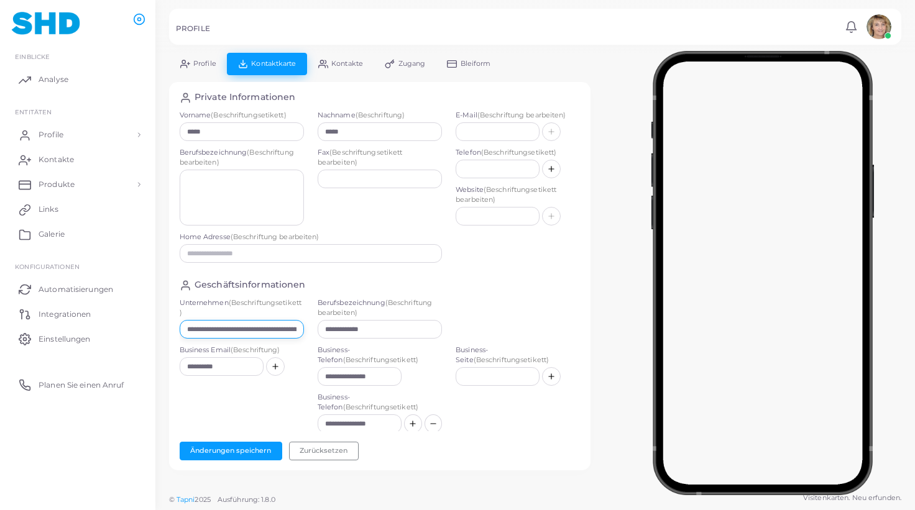
click at [245, 327] on input "**********" at bounding box center [242, 329] width 124 height 19
paste input "text"
type input "**********"
drag, startPoint x: 370, startPoint y: 330, endPoint x: 305, endPoint y: 331, distance: 64.6
click at [318, 331] on input "**********" at bounding box center [380, 329] width 124 height 19
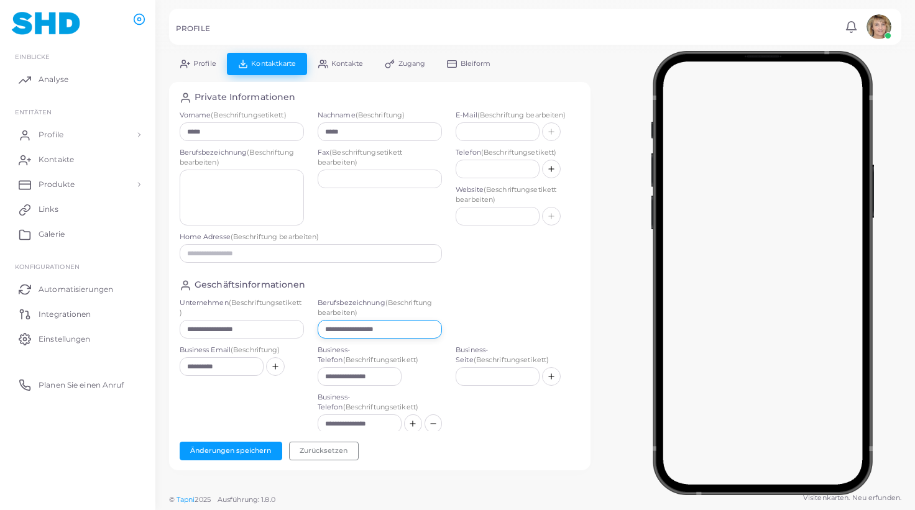
click at [340, 331] on input "**********" at bounding box center [380, 329] width 124 height 19
type input "**********"
click at [240, 449] on button "Änderungen speichern" at bounding box center [231, 451] width 103 height 19
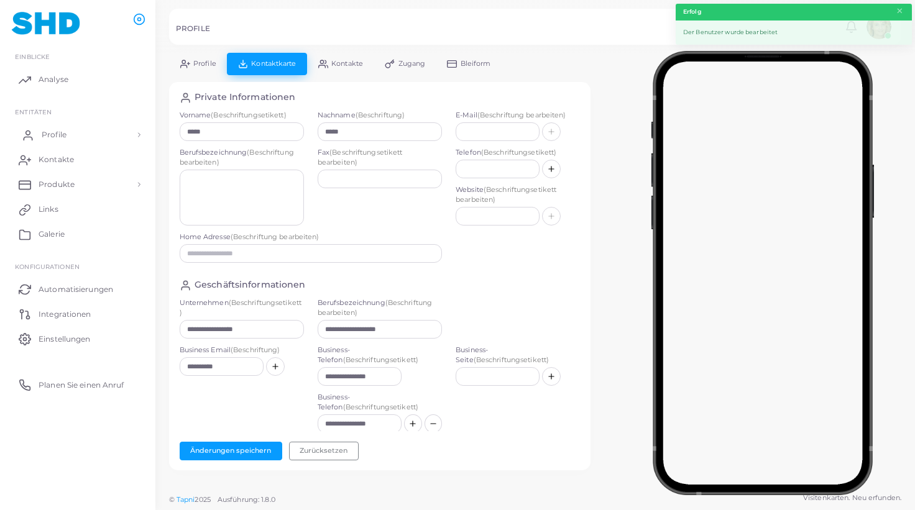
click at [59, 134] on span "Profile" at bounding box center [54, 134] width 25 height 11
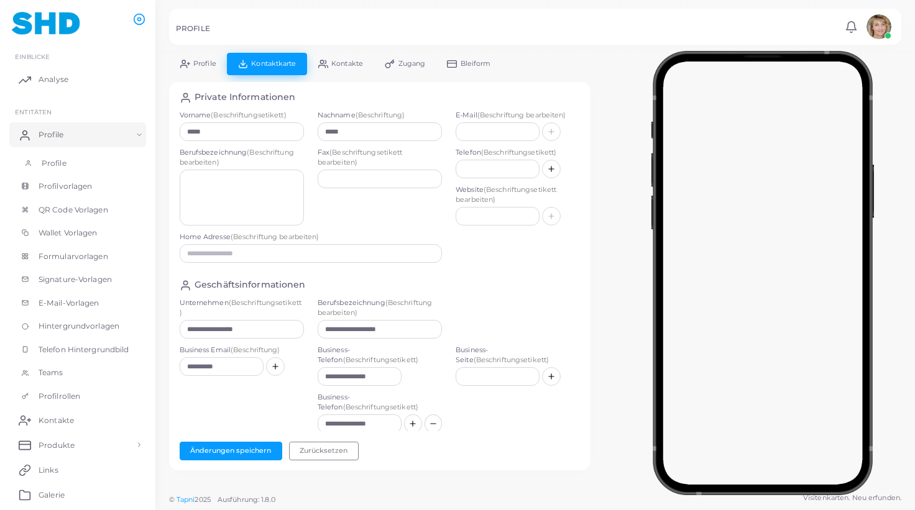
click at [58, 158] on span "Profile" at bounding box center [54, 163] width 25 height 11
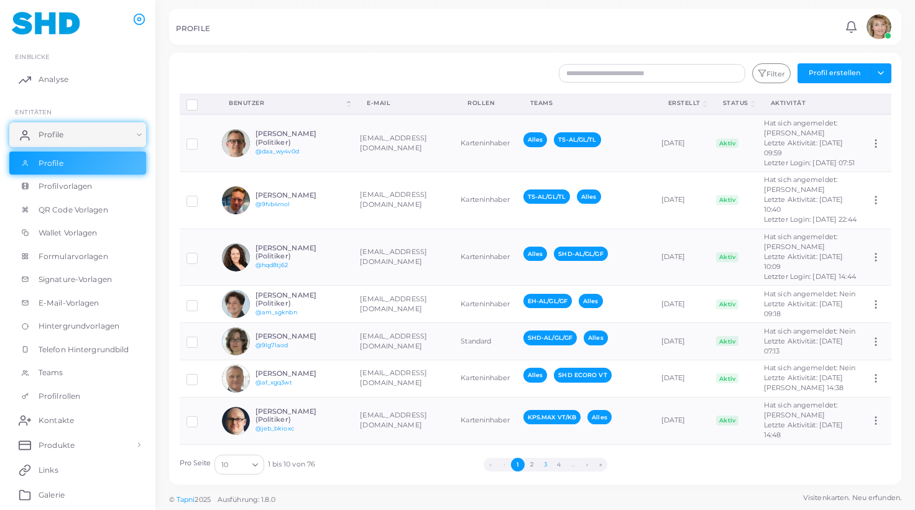
click at [547, 462] on button "3" at bounding box center [545, 465] width 14 height 14
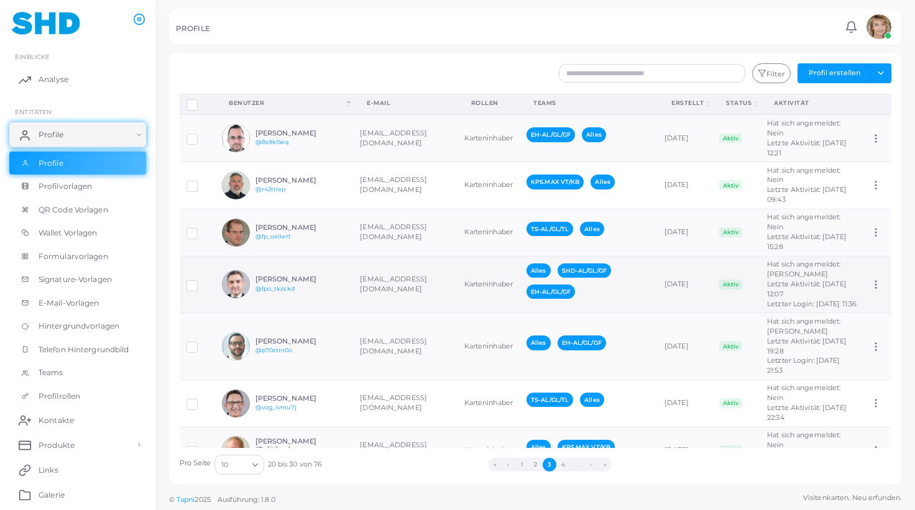
click at [457, 283] on td "Karteninhaber" at bounding box center [488, 284] width 62 height 57
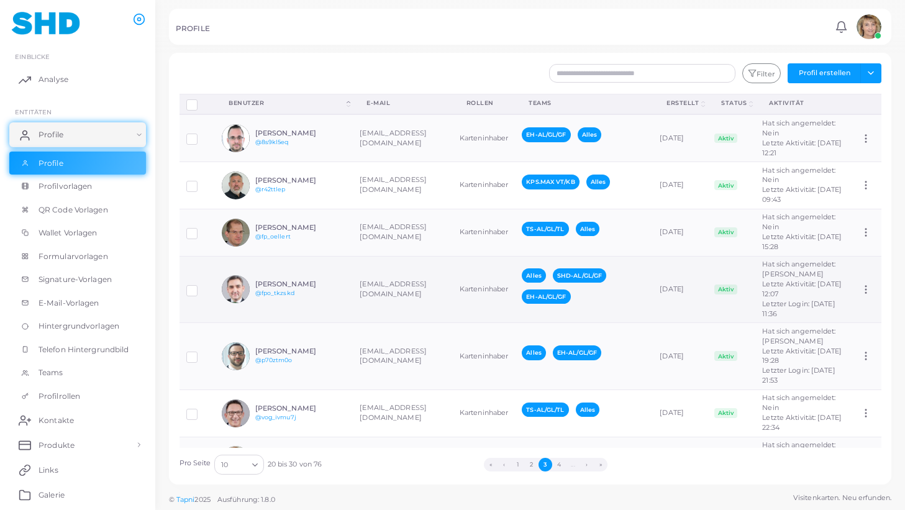
click at [453, 283] on td "Karteninhaber" at bounding box center [484, 289] width 62 height 67
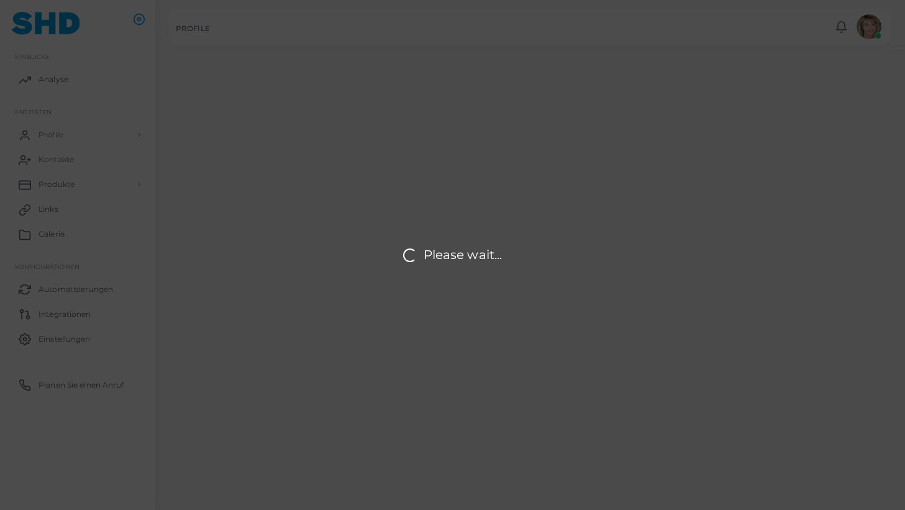
type input "**********"
type textarea "**********"
type input "**********"
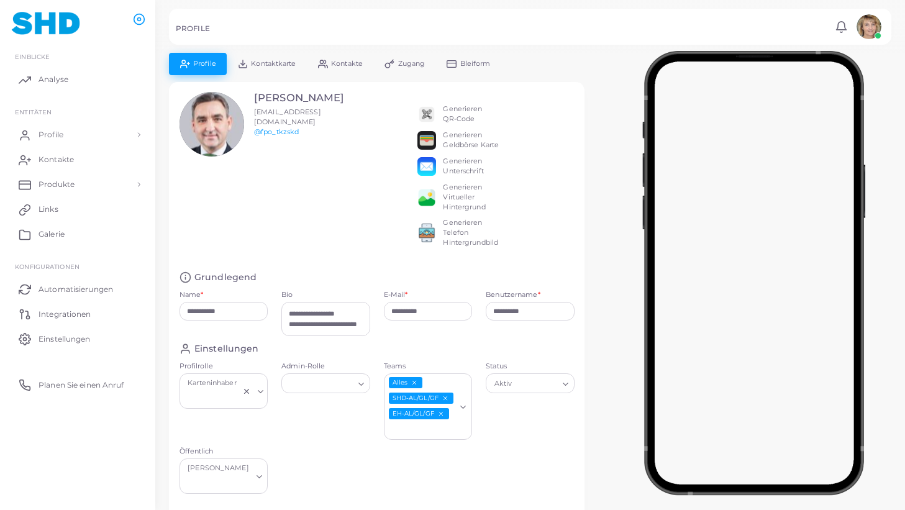
click at [441, 414] on line "EH-AL/GL/GF abwählen" at bounding box center [441, 414] width 4 height 4
click at [255, 496] on button "Änderungen speichern" at bounding box center [231, 505] width 103 height 19
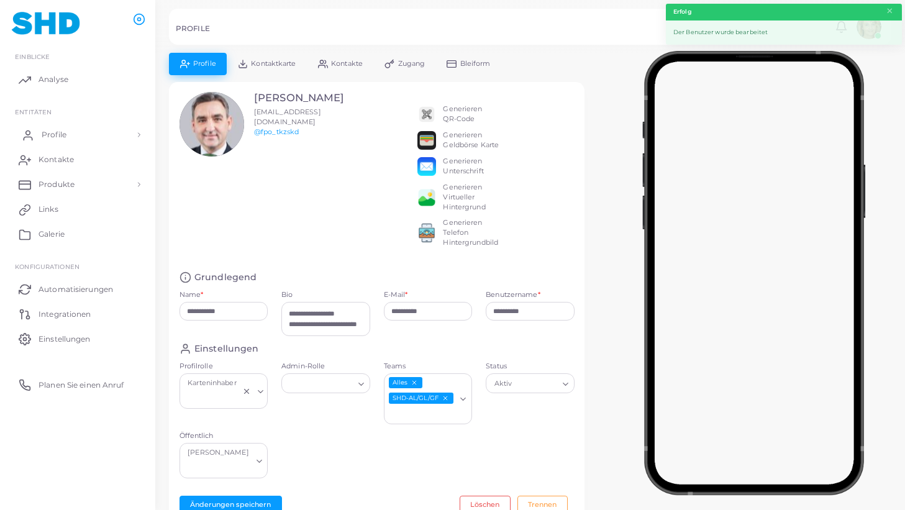
click at [56, 134] on span "Profile" at bounding box center [54, 134] width 25 height 11
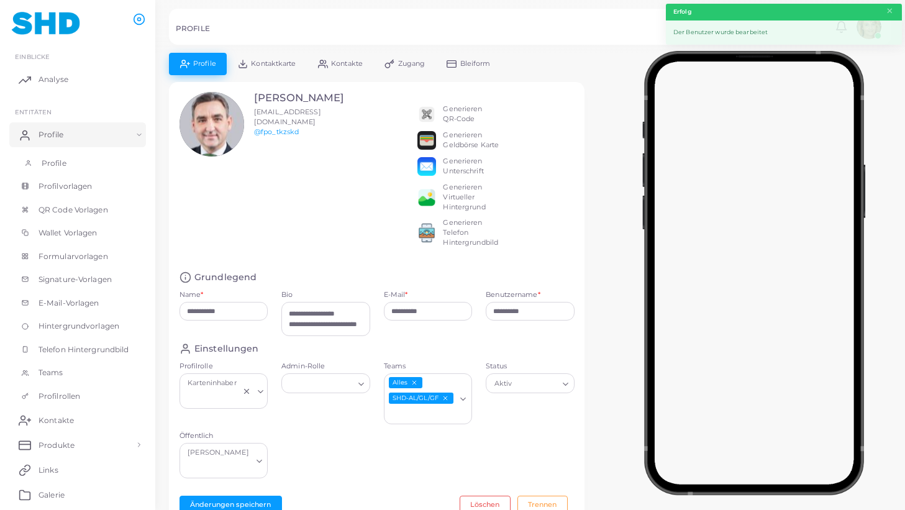
click at [52, 158] on span "Profile" at bounding box center [54, 163] width 25 height 11
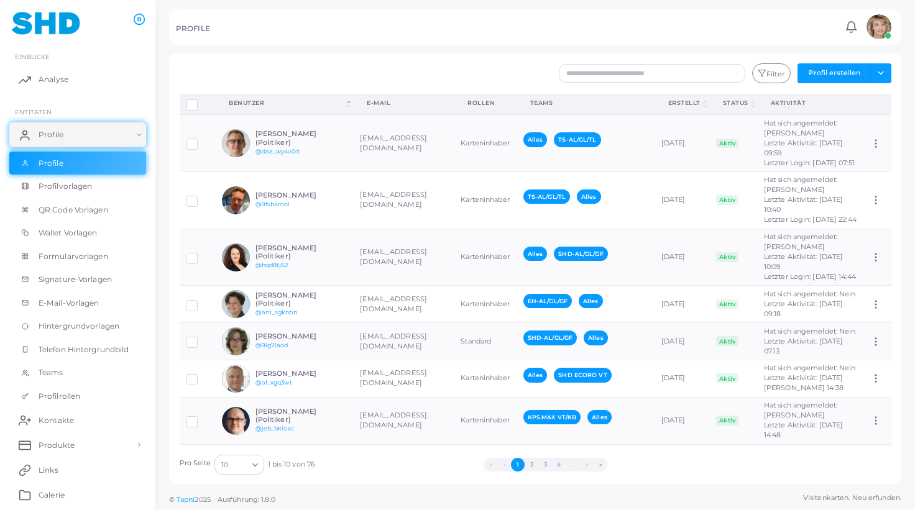
click at [547, 464] on button "3" at bounding box center [545, 465] width 14 height 14
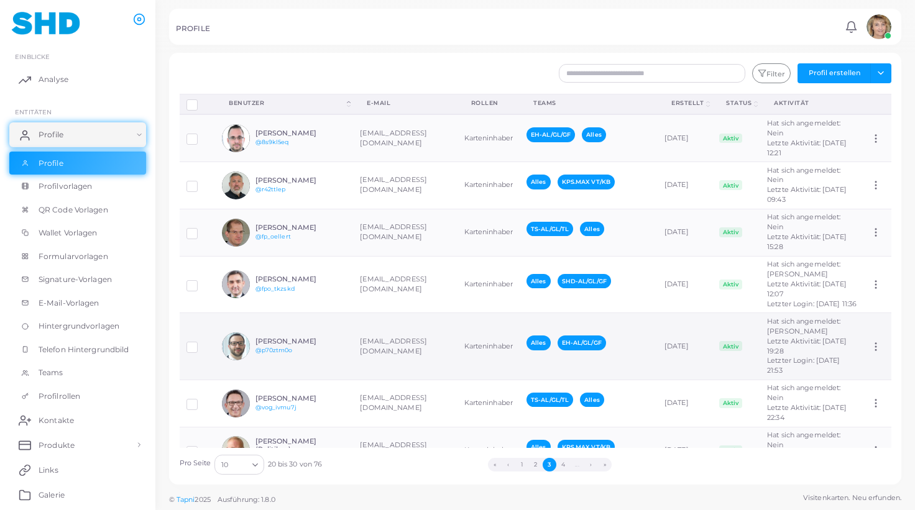
click at [457, 339] on td "Karteninhaber" at bounding box center [488, 346] width 62 height 67
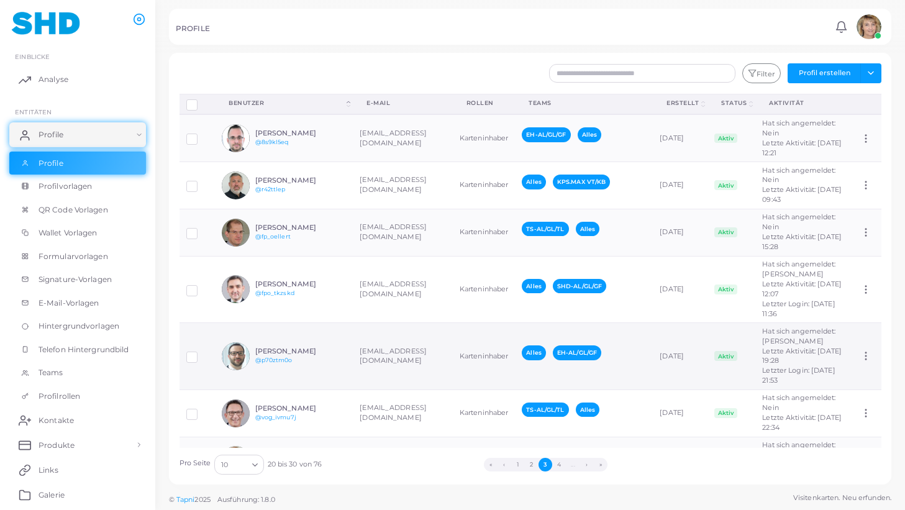
click at [453, 339] on td "Karteninhaber" at bounding box center [484, 356] width 62 height 67
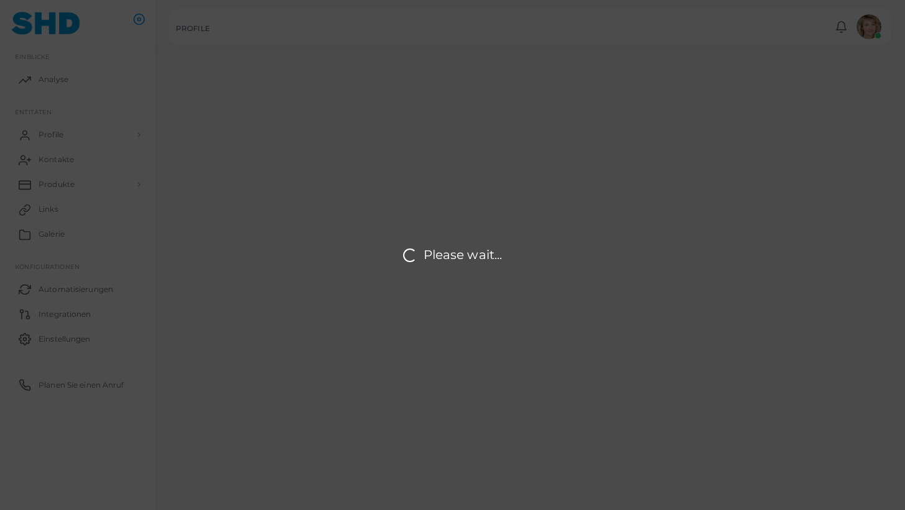
type input "**********"
type input "********"
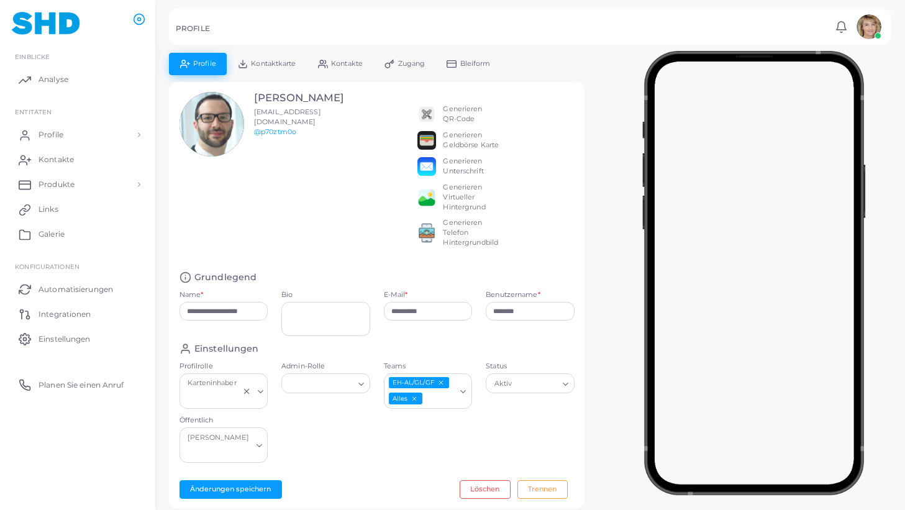
click at [442, 381] on icon "EH-AL/GL/GF abwählen" at bounding box center [440, 383] width 7 height 7
click at [464, 385] on polyline "Suche nach Option" at bounding box center [463, 384] width 5 height 2
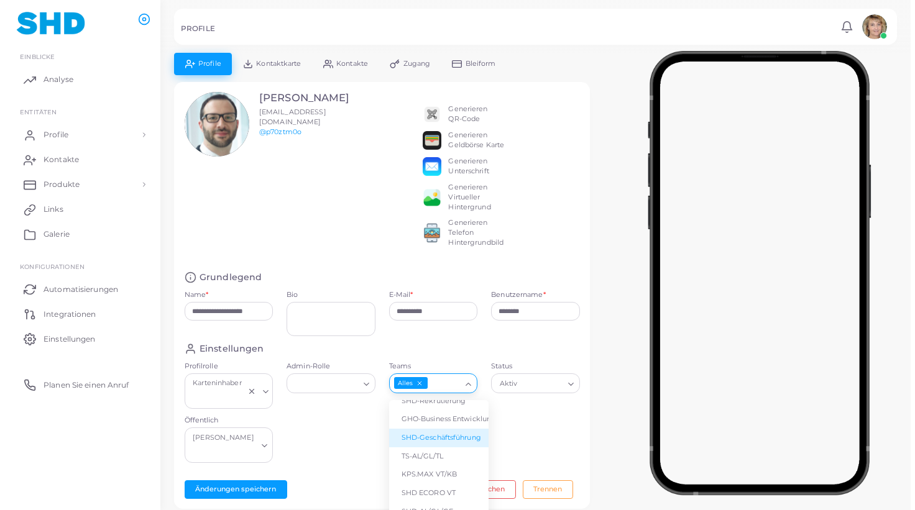
scroll to position [60, 0]
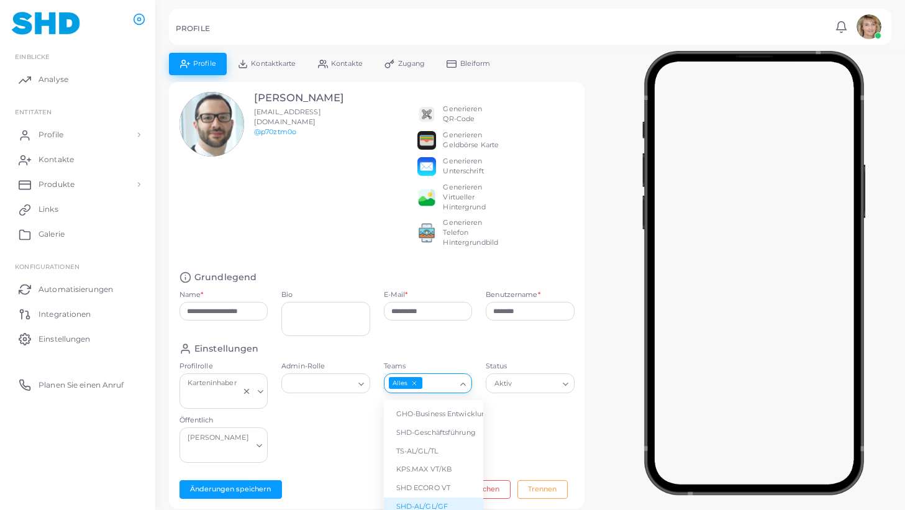
click at [438, 498] on li "SHD-AL/GL/GF" at bounding box center [433, 507] width 99 height 19
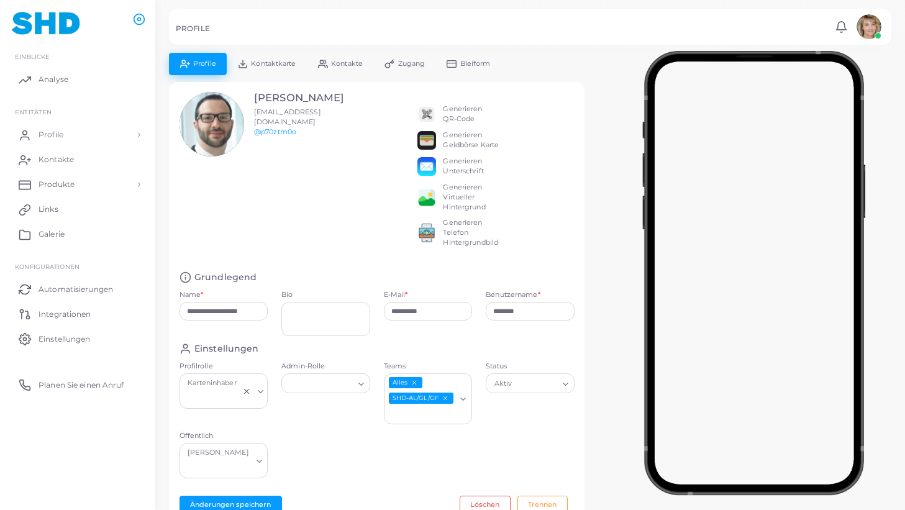
click at [276, 64] on span "Kontaktkarte" at bounding box center [273, 63] width 45 height 7
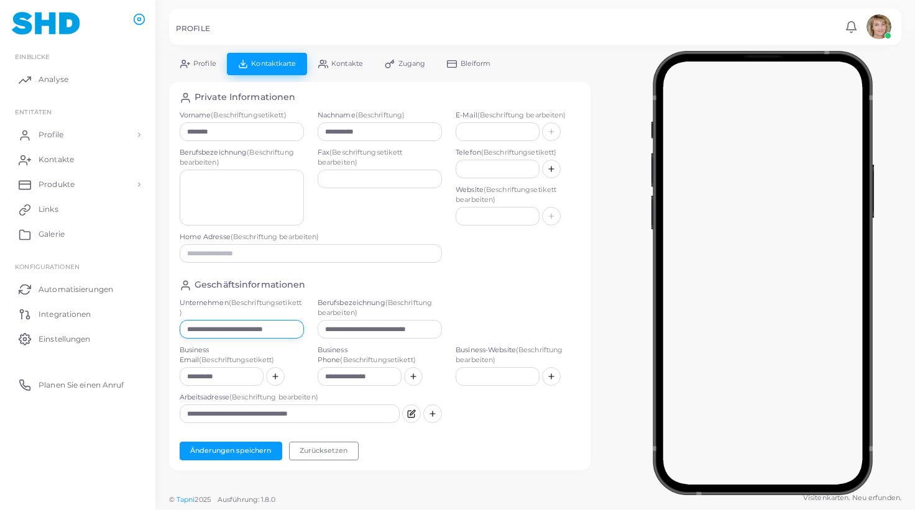
click at [244, 327] on input "**********" at bounding box center [242, 329] width 124 height 19
paste input "text"
type input "**********"
click at [250, 447] on button "Änderungen speichern" at bounding box center [231, 451] width 103 height 19
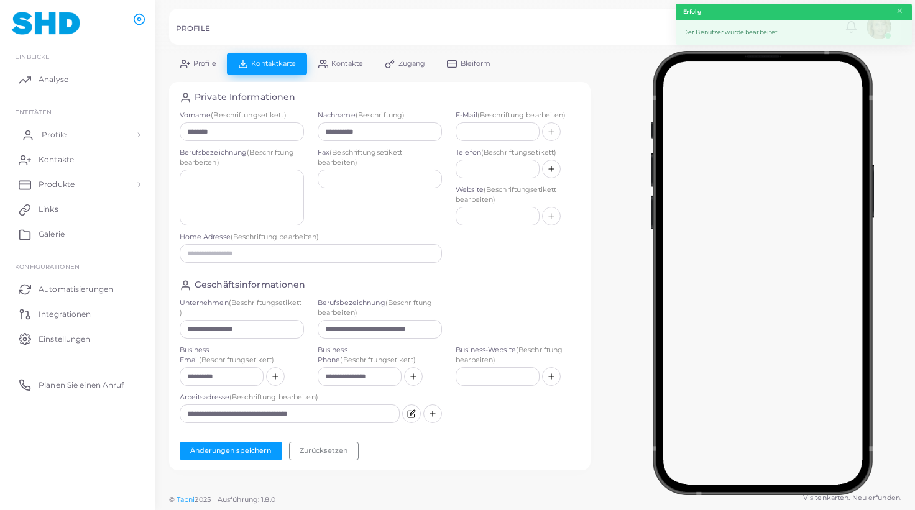
click at [53, 132] on span "Profile" at bounding box center [54, 134] width 25 height 11
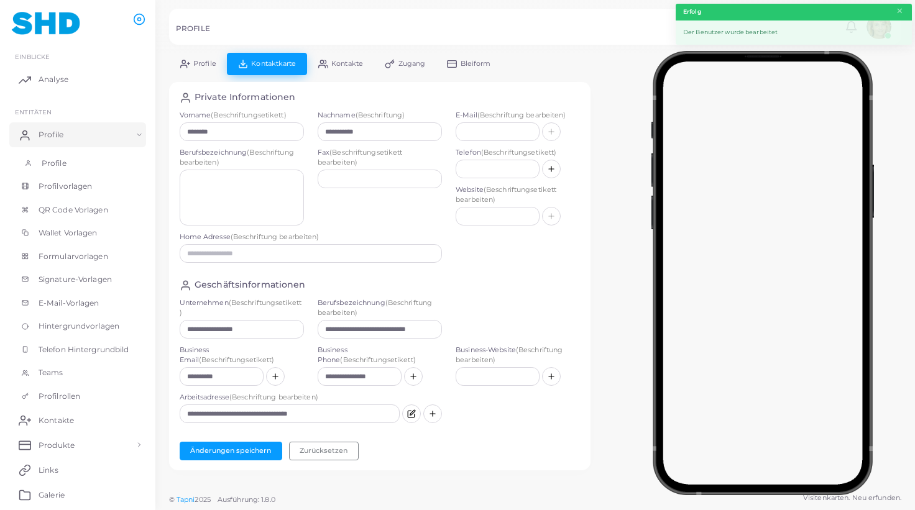
click at [52, 163] on span "Profile" at bounding box center [54, 163] width 25 height 11
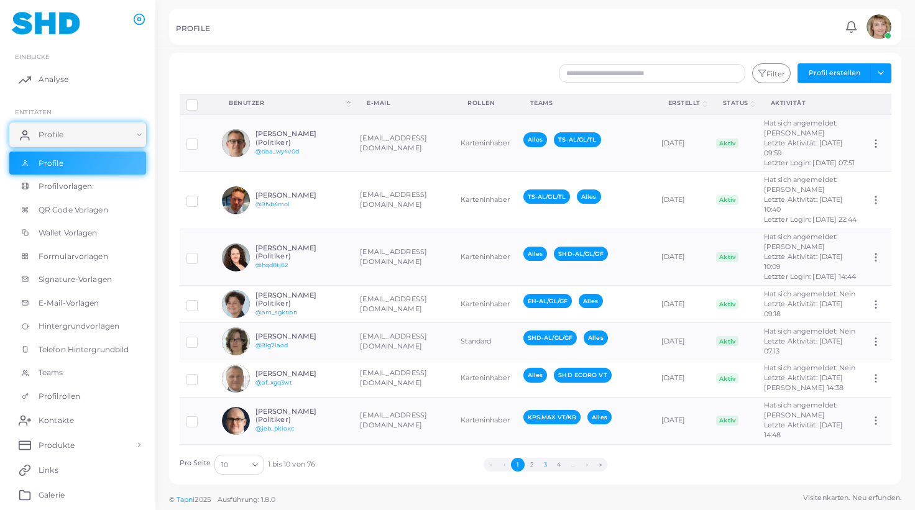
click at [546, 464] on button "3" at bounding box center [545, 465] width 14 height 14
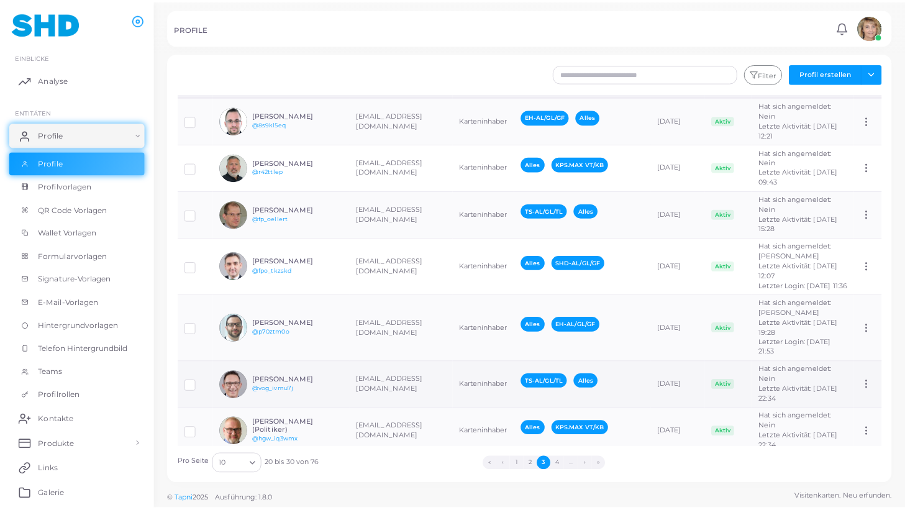
scroll to position [17, 0]
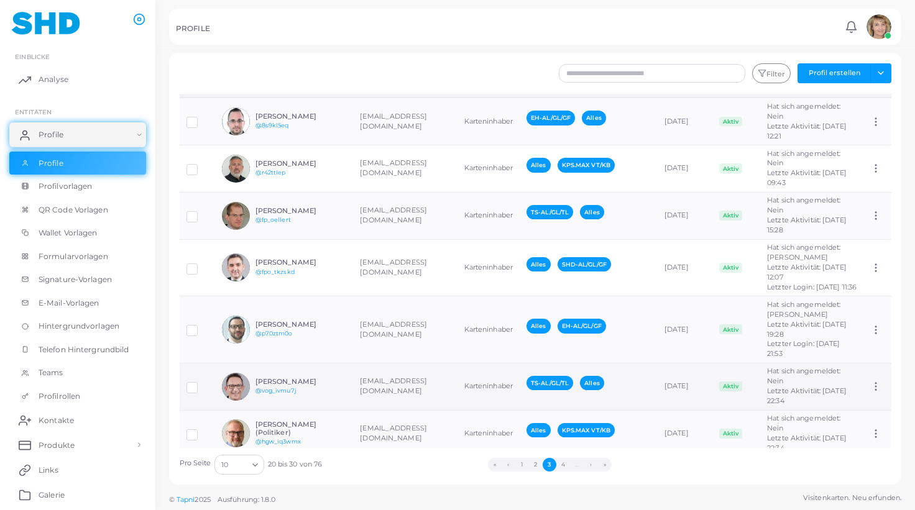
click at [457, 367] on td "Karteninhaber" at bounding box center [488, 386] width 62 height 47
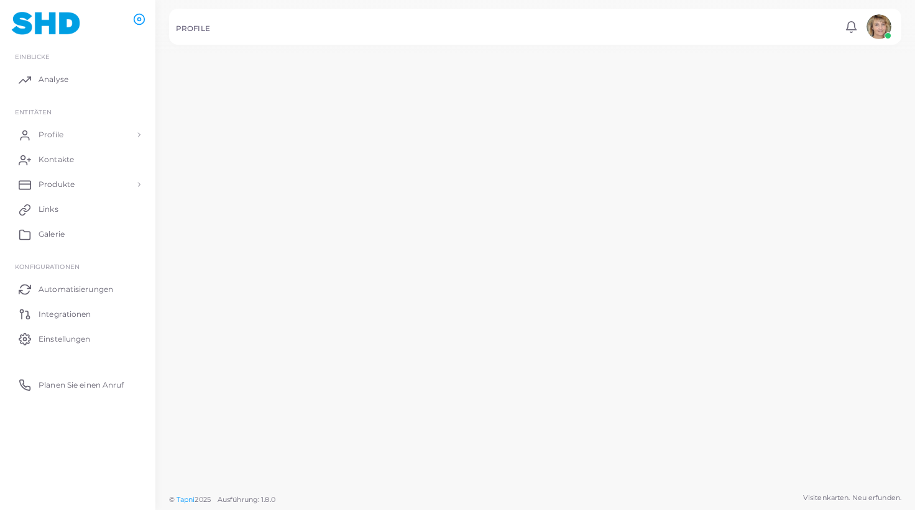
scroll to position [17, 0]
click at [451, 367] on td "Karteninhaber" at bounding box center [483, 341] width 64 height 69
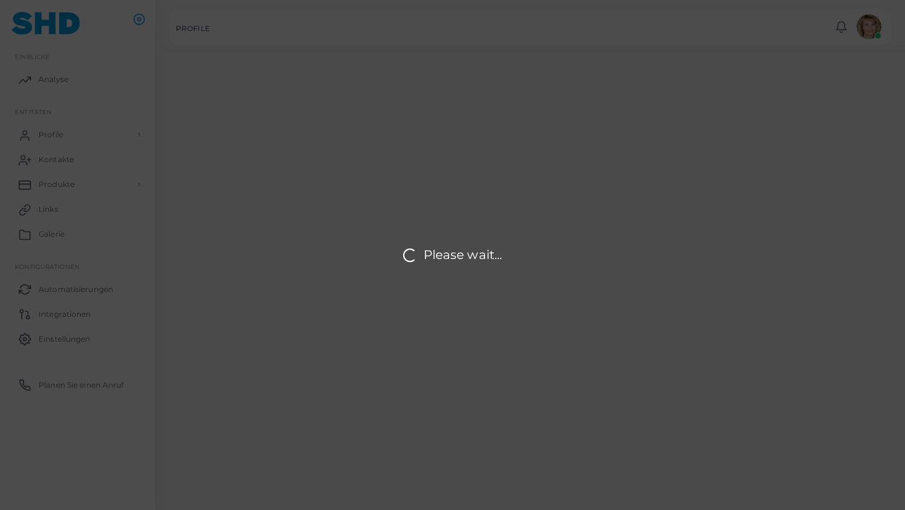
type input "**********"
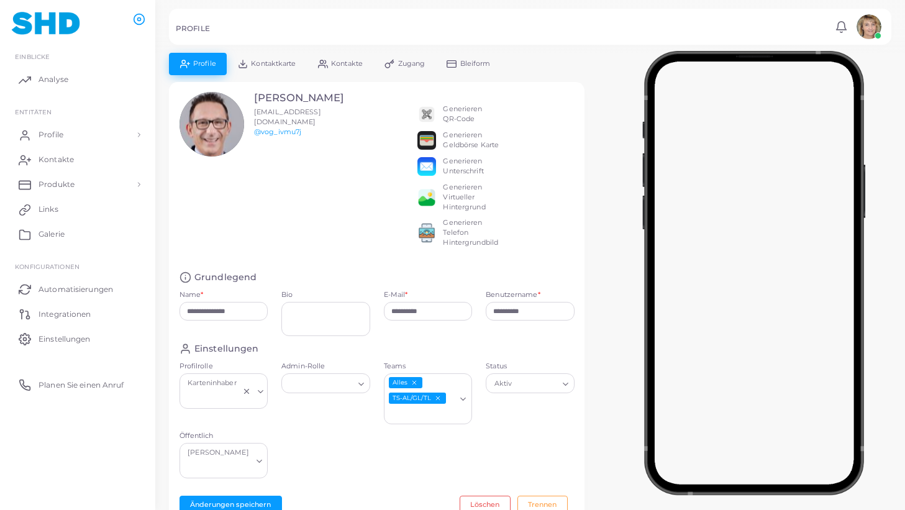
click at [267, 62] on span "Kontaktkarte" at bounding box center [273, 63] width 45 height 7
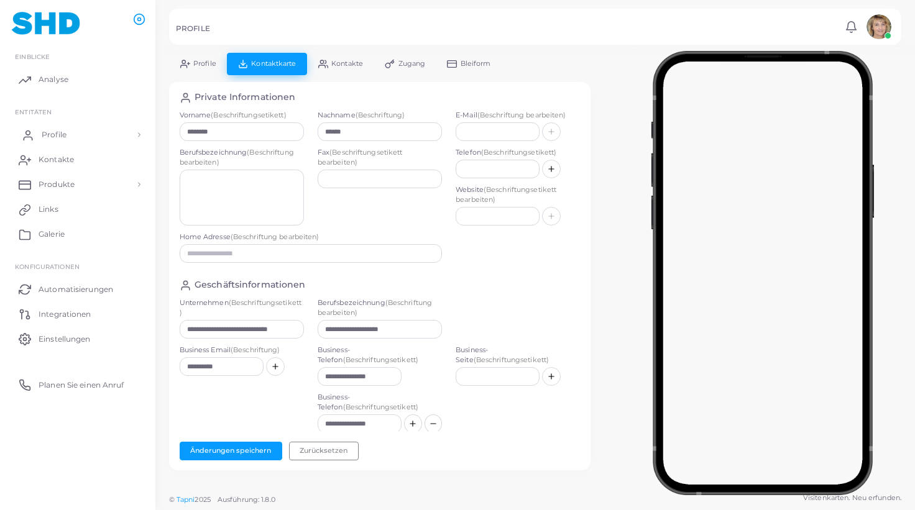
click at [49, 134] on span "Profile" at bounding box center [54, 134] width 25 height 11
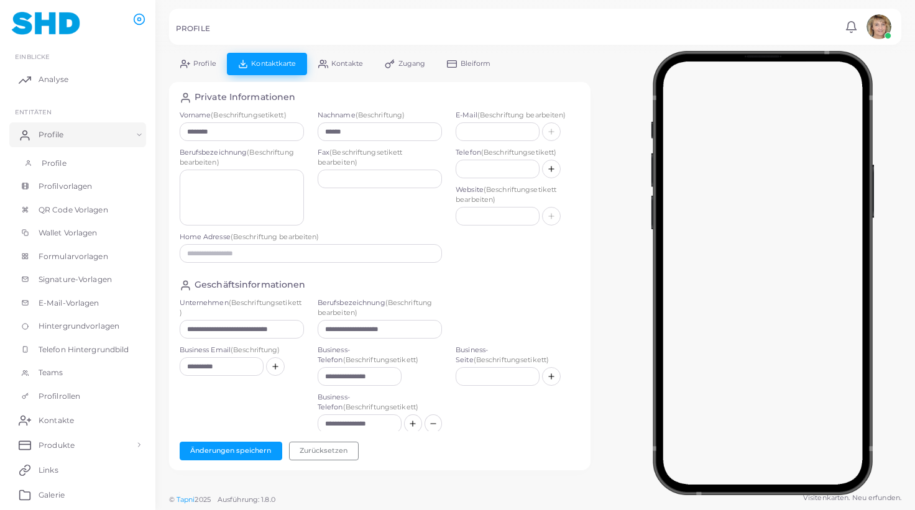
click at [56, 157] on link "Profile" at bounding box center [77, 164] width 137 height 24
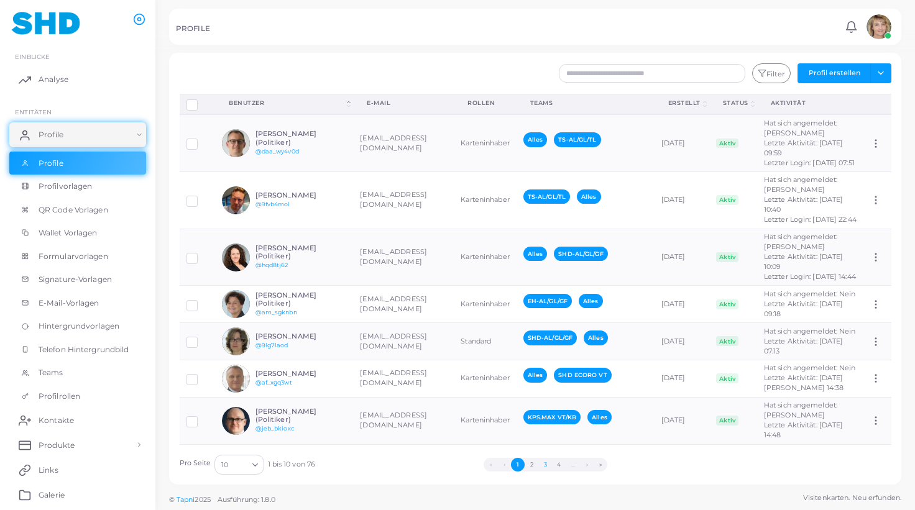
click at [546, 463] on button "3" at bounding box center [545, 465] width 14 height 14
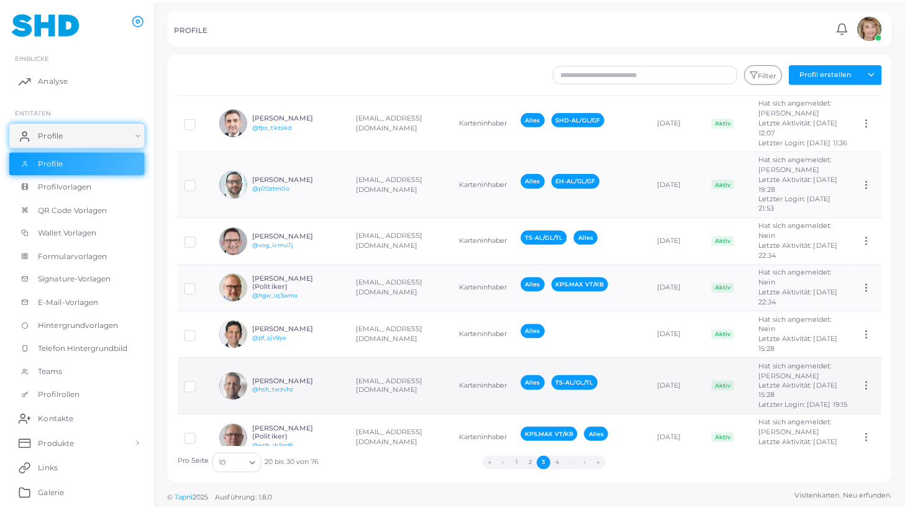
scroll to position [126, 0]
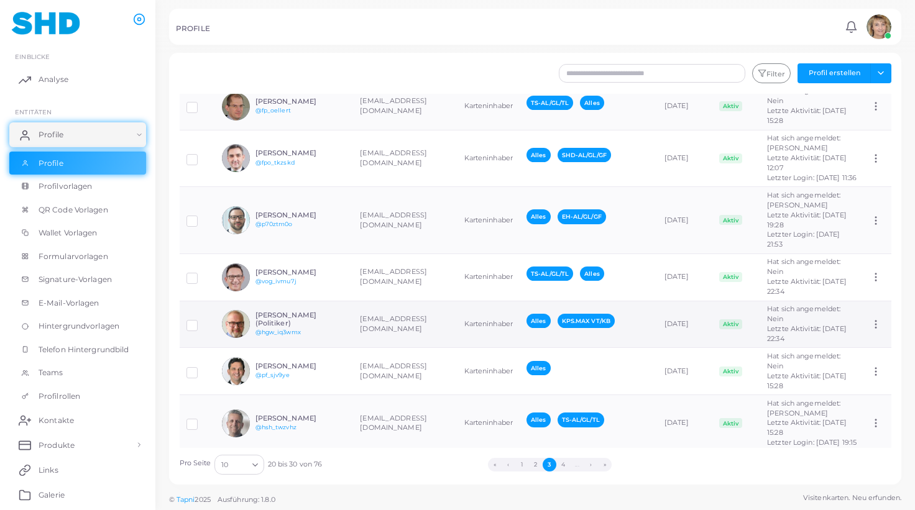
click at [402, 313] on td "[EMAIL_ADDRESS][DOMAIN_NAME]" at bounding box center [405, 324] width 104 height 47
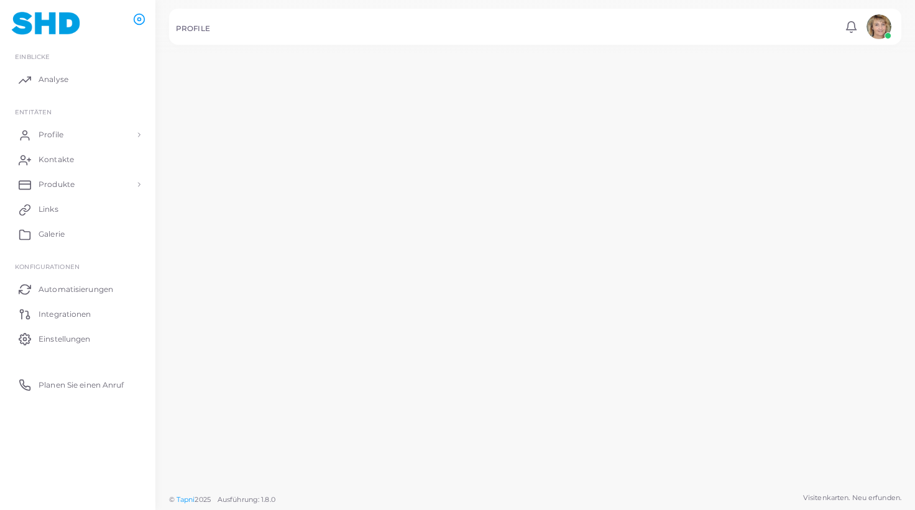
scroll to position [126, 0]
click at [402, 313] on td "[EMAIL_ADDRESS][DOMAIN_NAME]" at bounding box center [399, 336] width 103 height 48
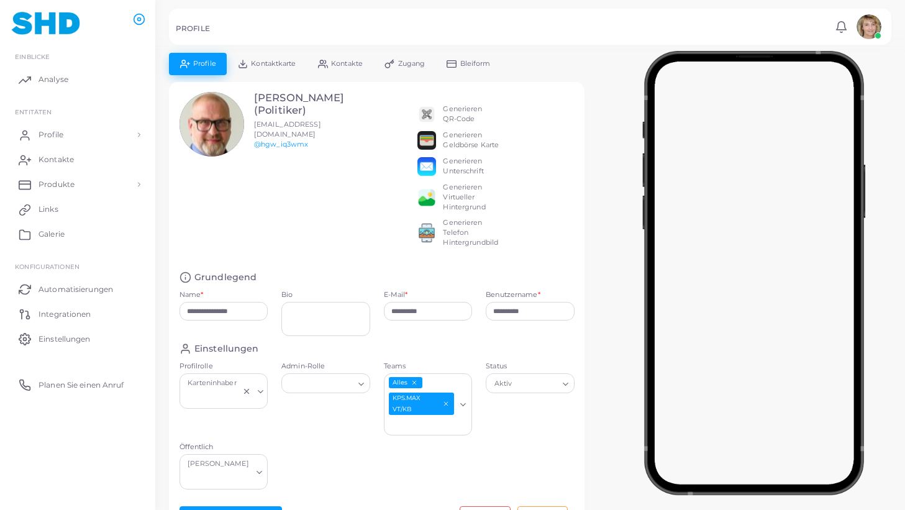
click at [281, 62] on span "Kontaktkarte" at bounding box center [273, 63] width 45 height 7
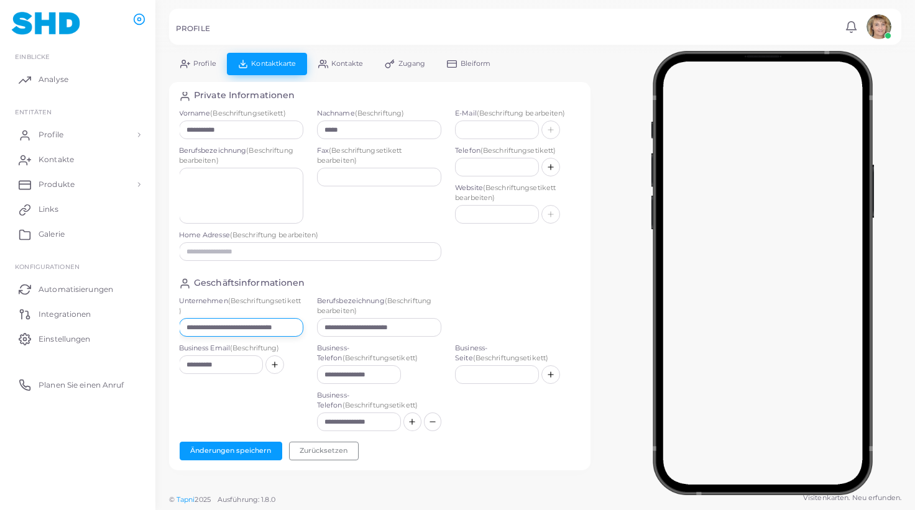
click at [277, 327] on input "**********" at bounding box center [241, 327] width 124 height 19
paste input "text"
type input "**********"
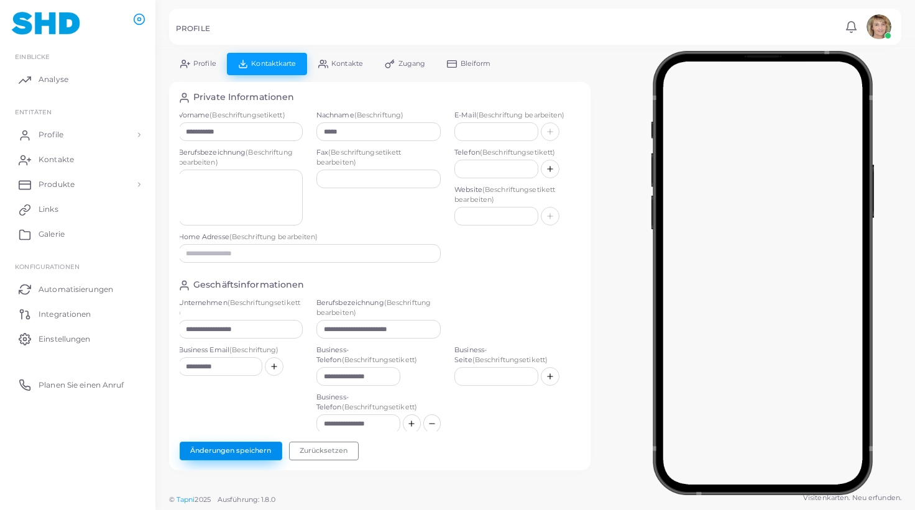
click at [242, 448] on button "Änderungen speichern" at bounding box center [231, 451] width 103 height 19
click at [58, 134] on span "Profile" at bounding box center [54, 134] width 25 height 11
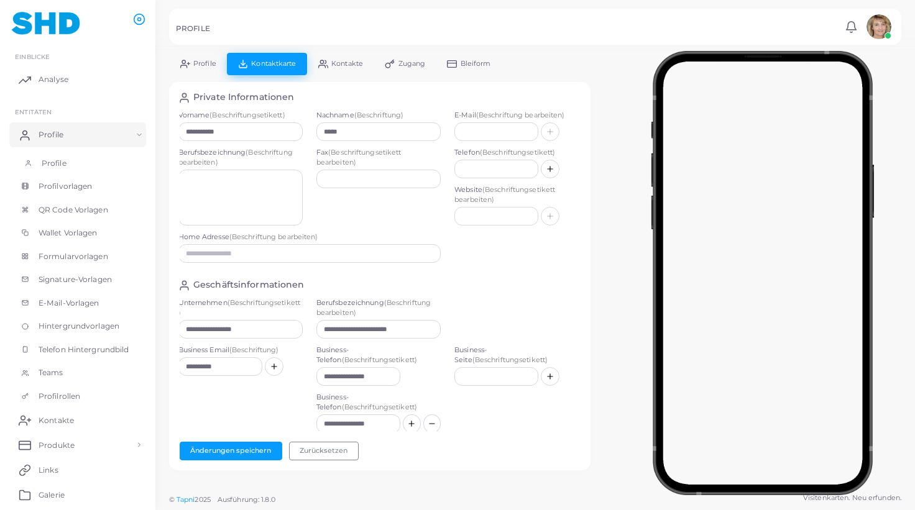
click at [52, 158] on span "Profile" at bounding box center [54, 163] width 25 height 11
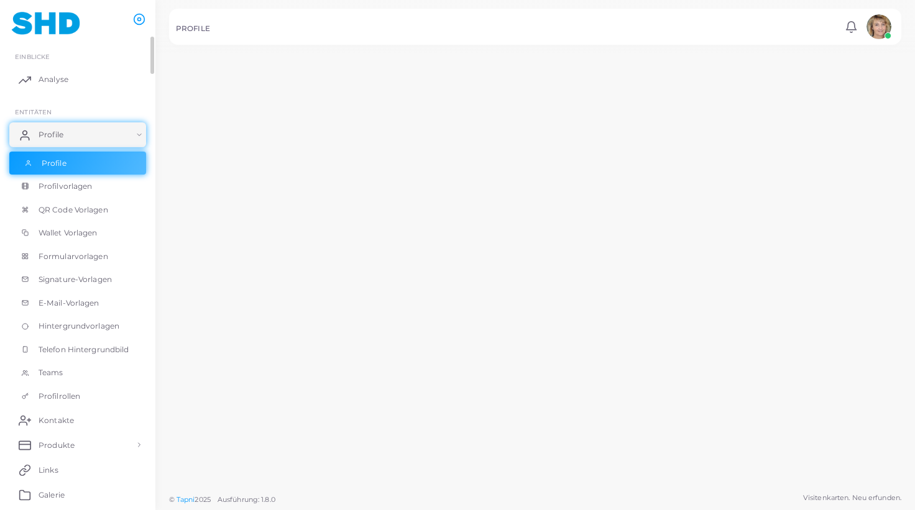
scroll to position [0, 1]
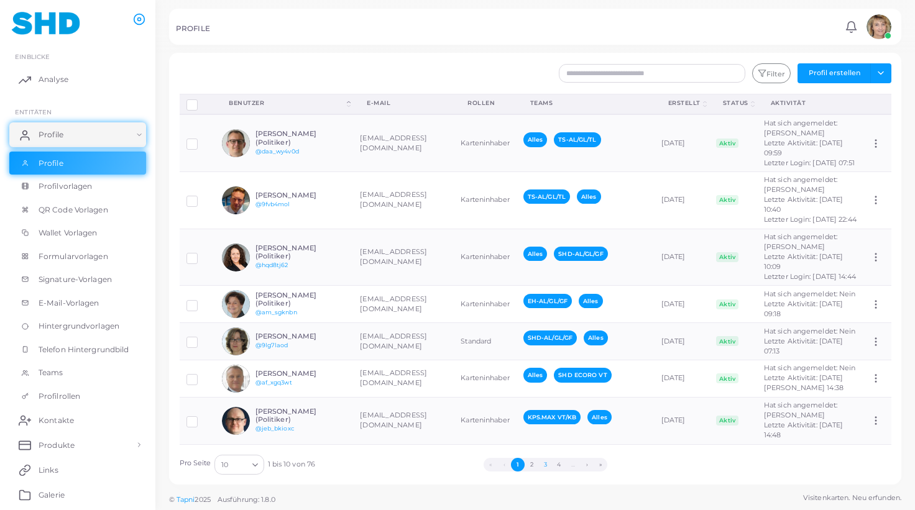
click at [545, 462] on button "3" at bounding box center [545, 465] width 14 height 14
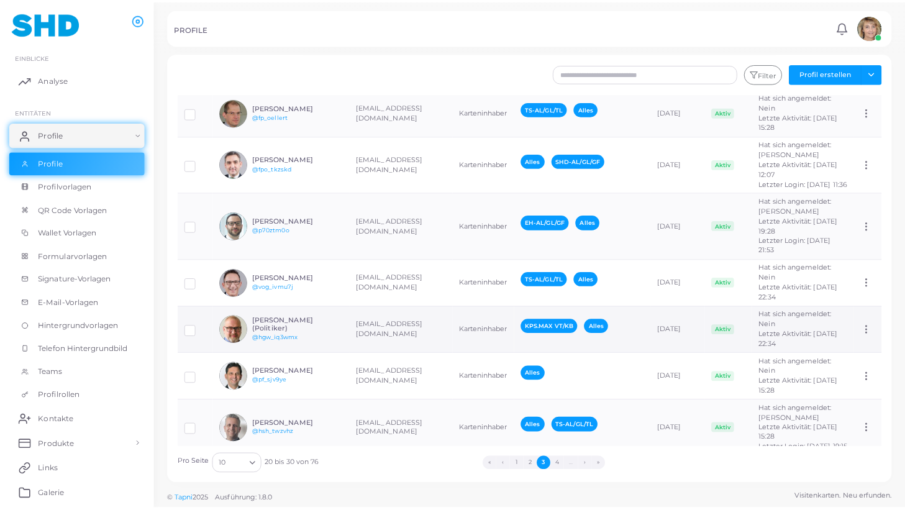
scroll to position [165, 0]
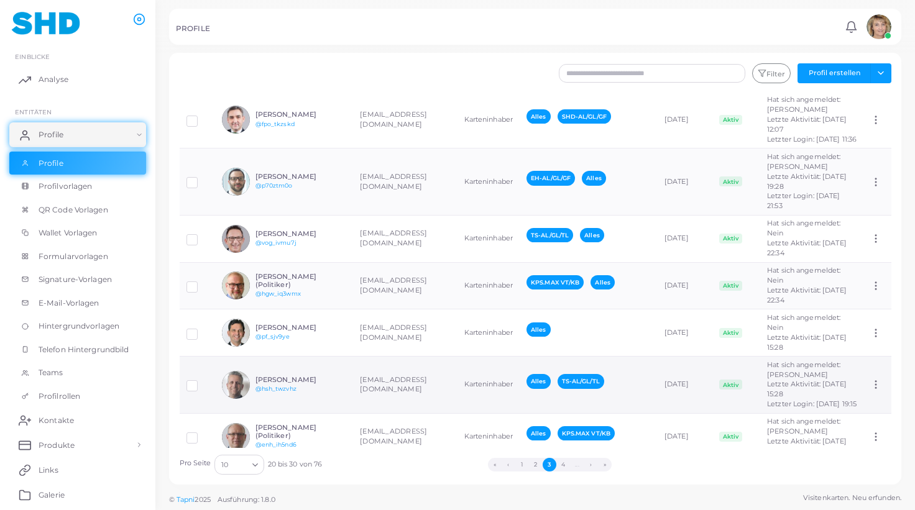
click at [406, 377] on td "[EMAIL_ADDRESS][DOMAIN_NAME]" at bounding box center [405, 385] width 104 height 57
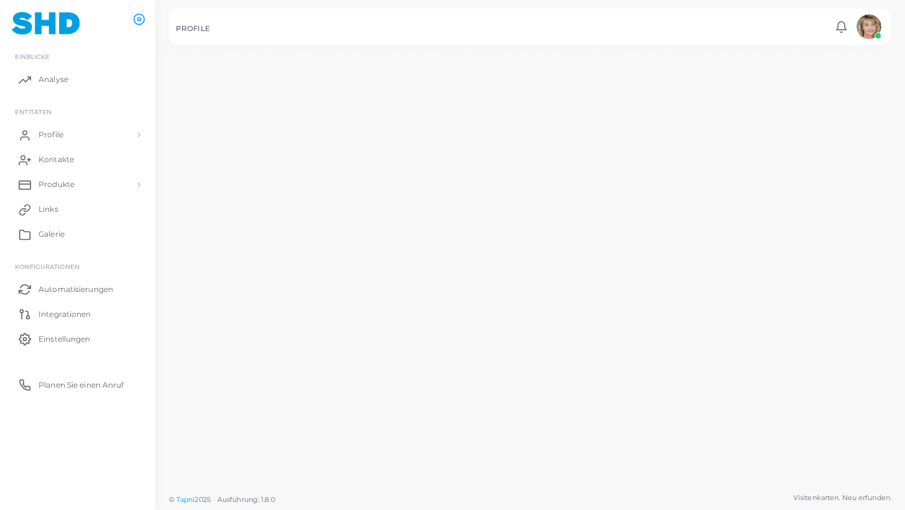
click at [406, 377] on td "[EMAIL_ADDRESS][DOMAIN_NAME]" at bounding box center [399, 403] width 103 height 69
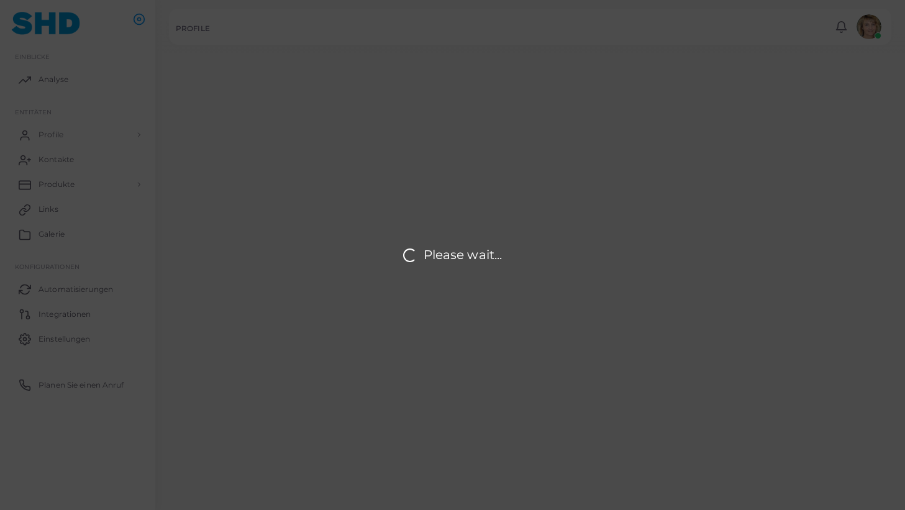
type input "**********"
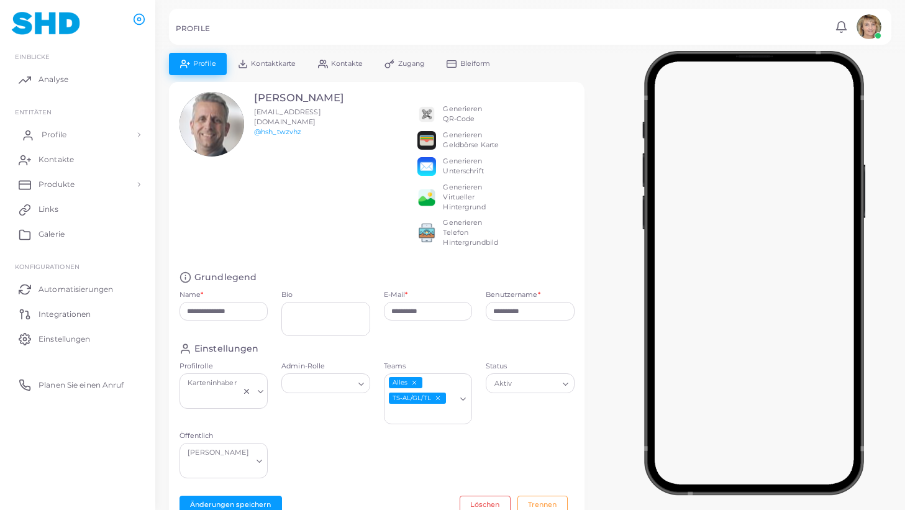
click at [52, 127] on link "Profile" at bounding box center [77, 134] width 137 height 25
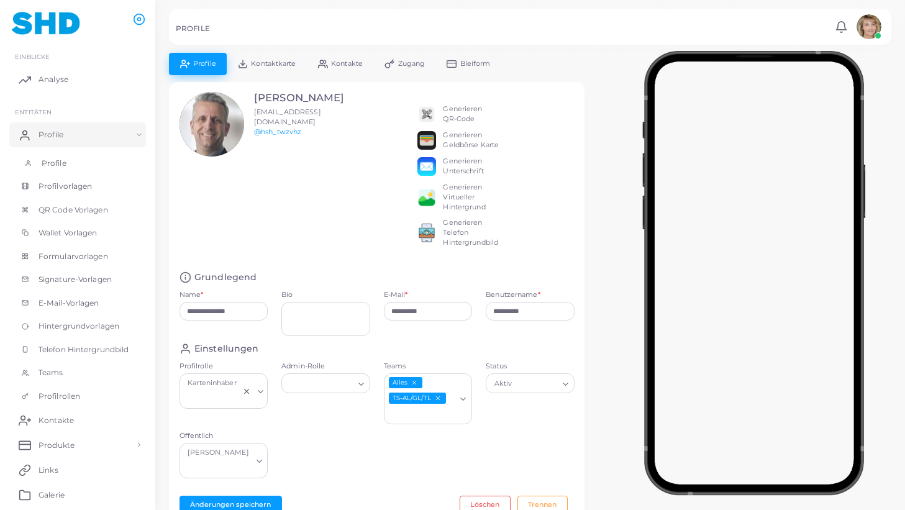
click at [52, 160] on span "Profile" at bounding box center [54, 163] width 25 height 11
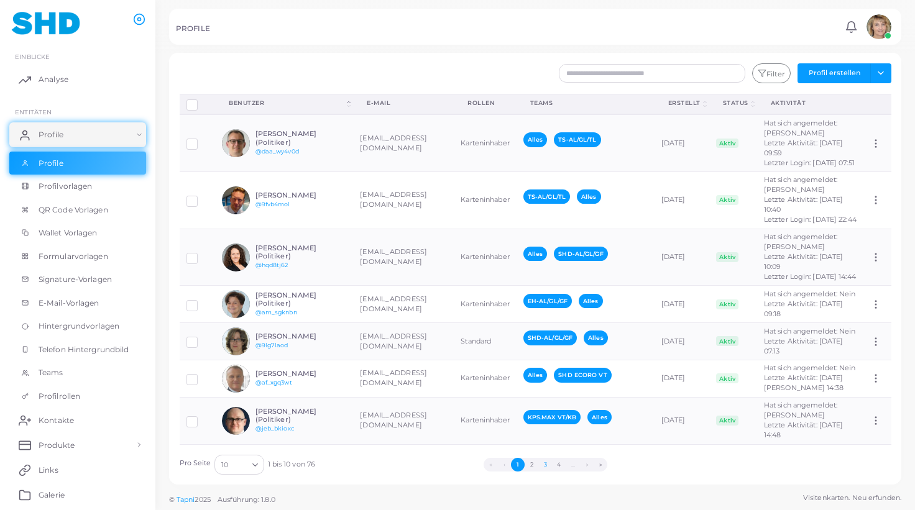
click at [546, 465] on button "3" at bounding box center [545, 465] width 14 height 14
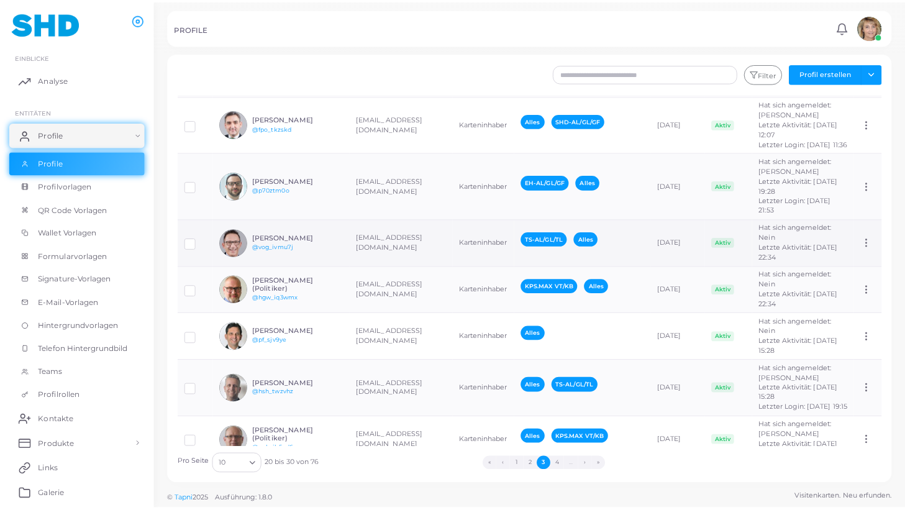
scroll to position [165, 0]
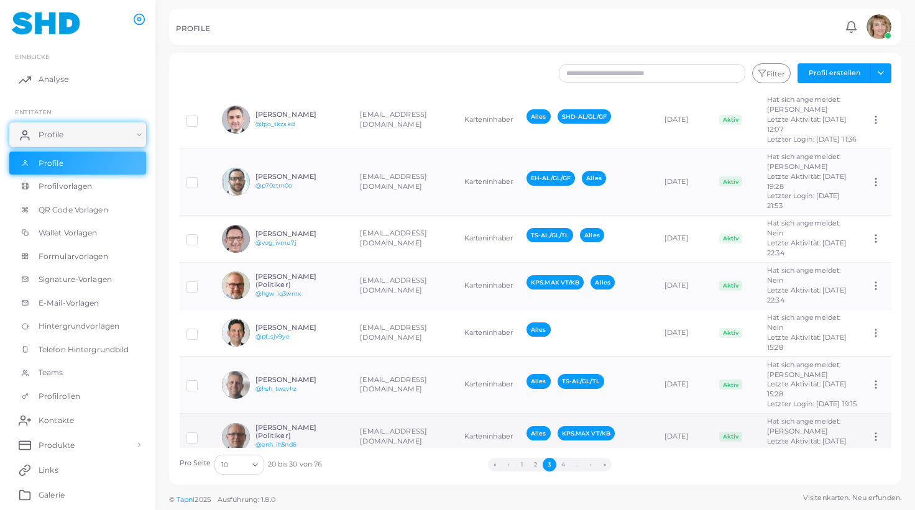
click at [457, 419] on td "Karteninhaber" at bounding box center [488, 436] width 62 height 47
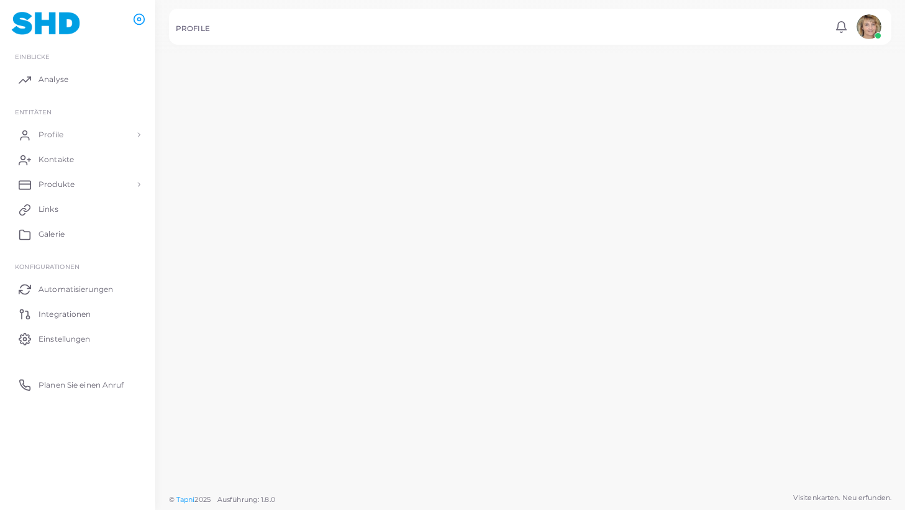
click at [451, 419] on td "Karteninhaber" at bounding box center [483, 403] width 64 height 69
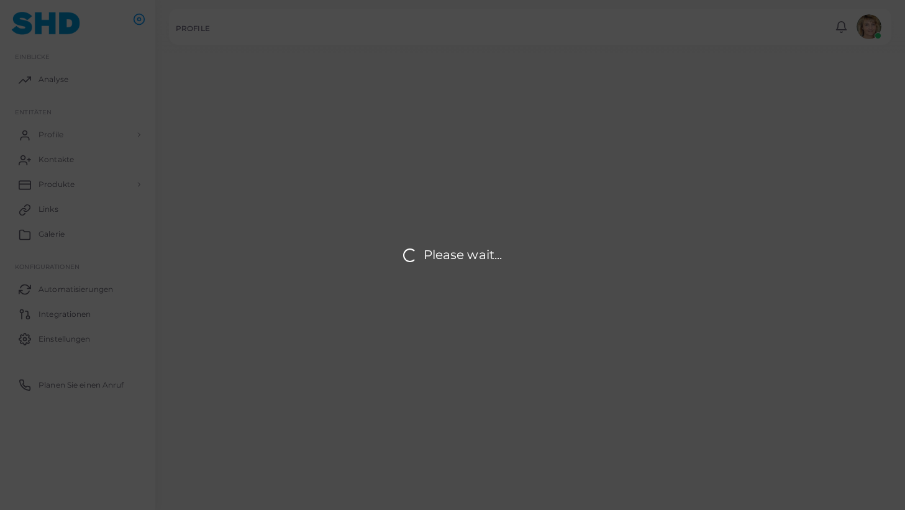
type input "**********"
type input "*****"
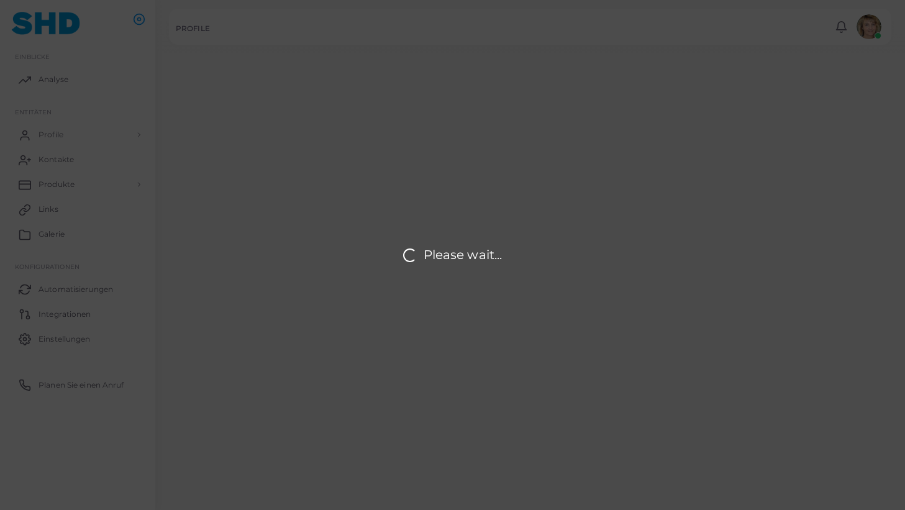
type input "**********"
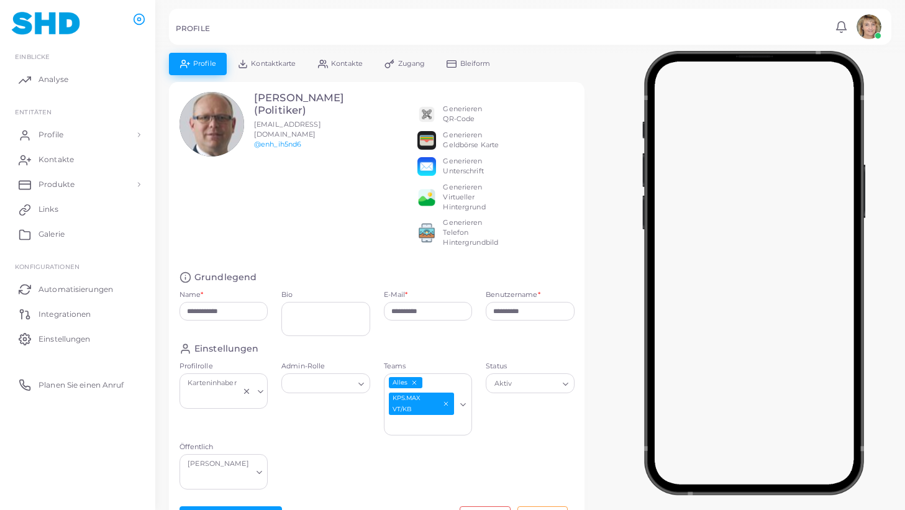
click at [275, 62] on span "Kontaktkarte" at bounding box center [273, 63] width 45 height 7
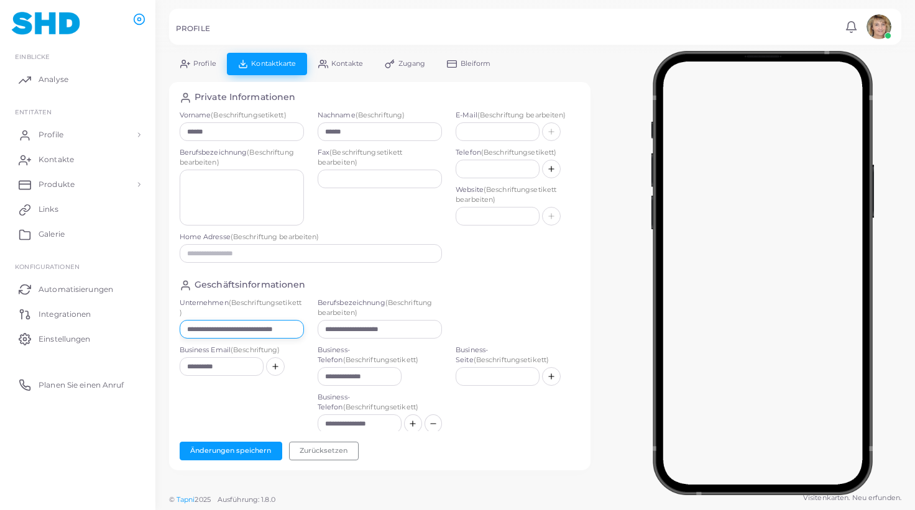
click at [261, 329] on input "**********" at bounding box center [242, 329] width 124 height 19
paste input "text"
type input "**********"
click at [206, 61] on span "Profile" at bounding box center [204, 63] width 23 height 7
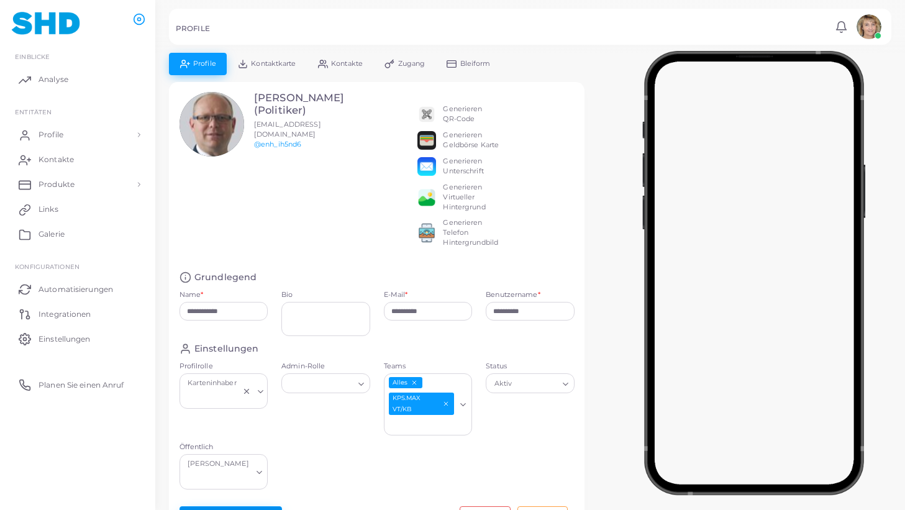
click at [241, 506] on button "Änderungen speichern" at bounding box center [231, 515] width 103 height 19
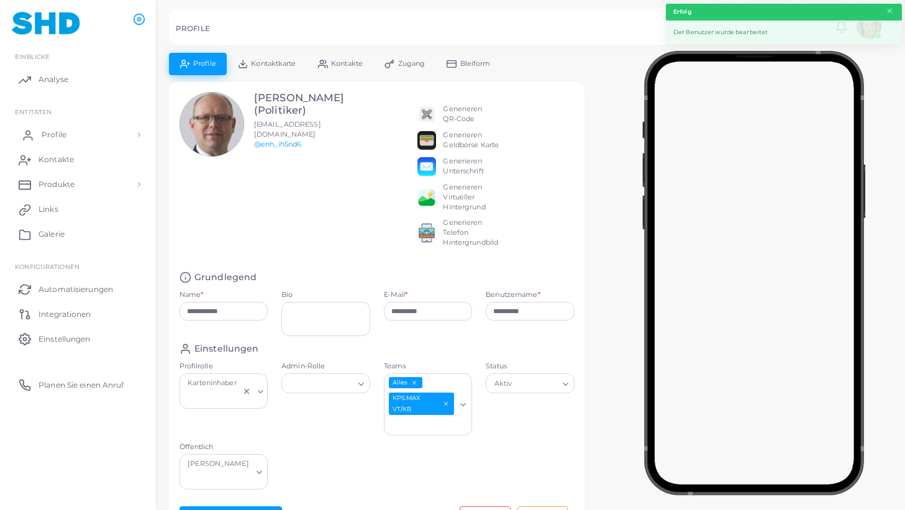
click at [67, 132] on link "Profile" at bounding box center [77, 134] width 137 height 25
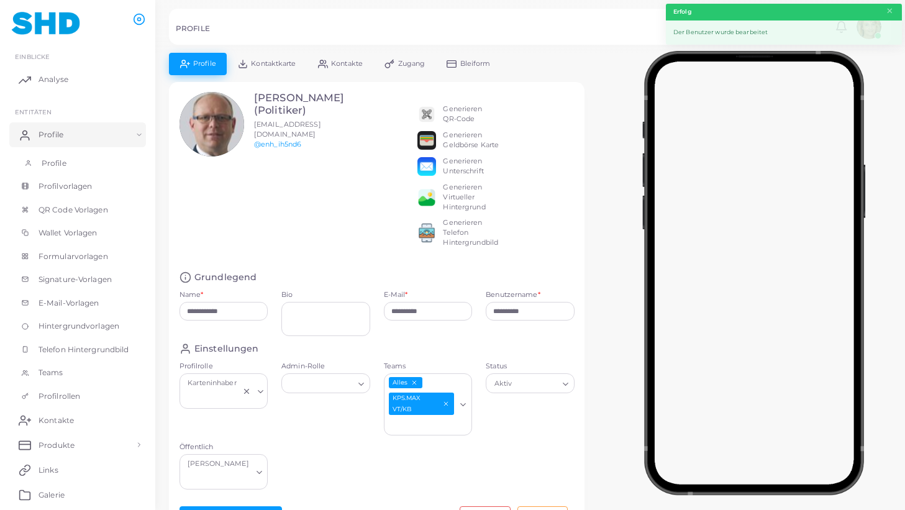
click at [60, 156] on link "Profile" at bounding box center [77, 164] width 137 height 24
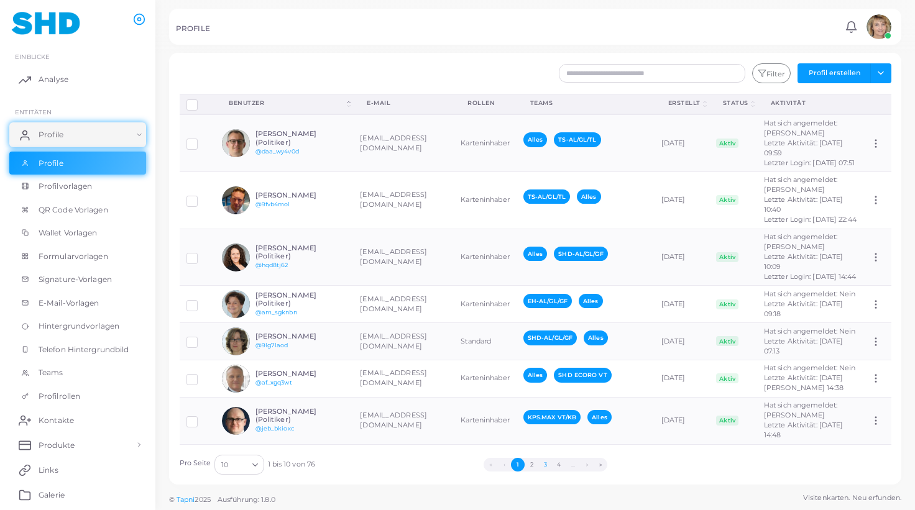
click at [545, 463] on button "3" at bounding box center [545, 465] width 14 height 14
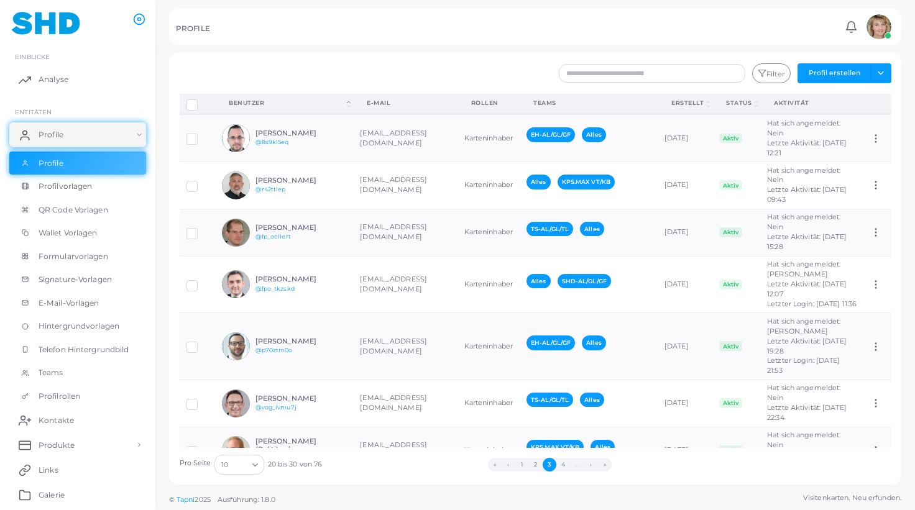
scroll to position [165, 0]
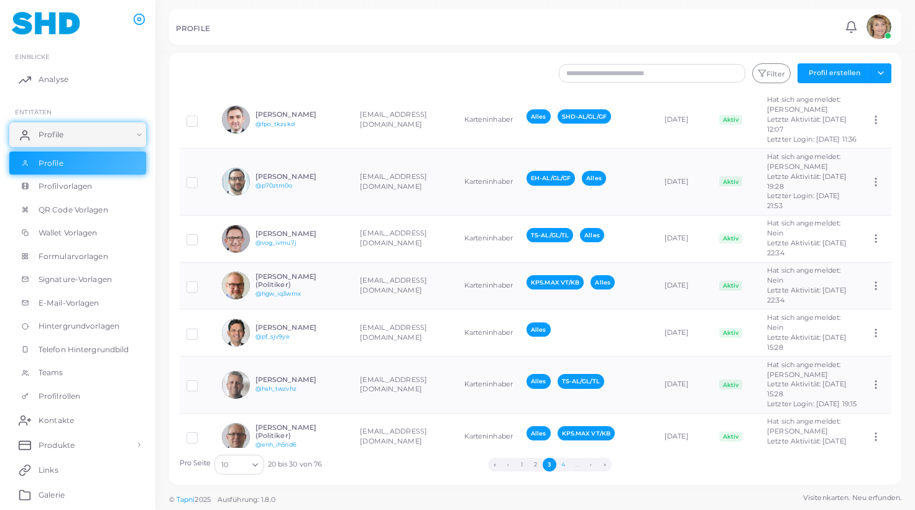
click at [563, 462] on button "4" at bounding box center [563, 465] width 14 height 14
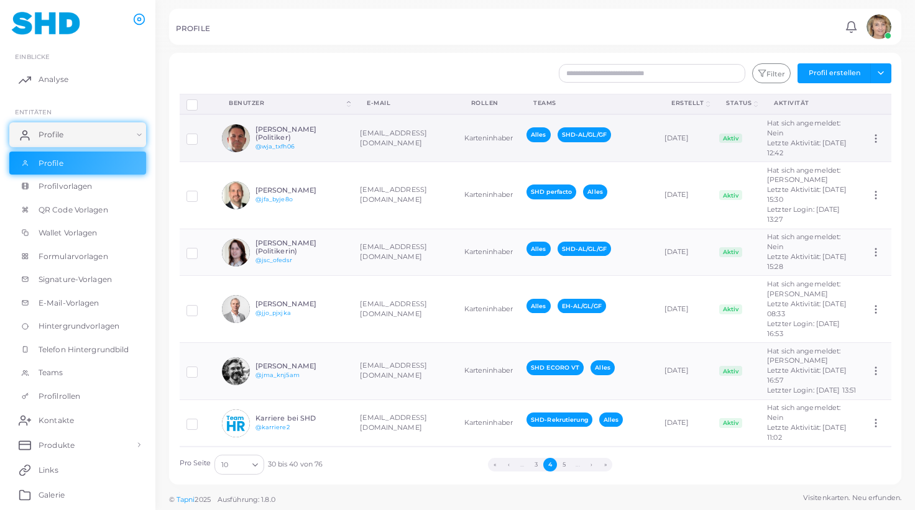
click at [419, 137] on td "[EMAIL_ADDRESS][DOMAIN_NAME]" at bounding box center [405, 137] width 104 height 47
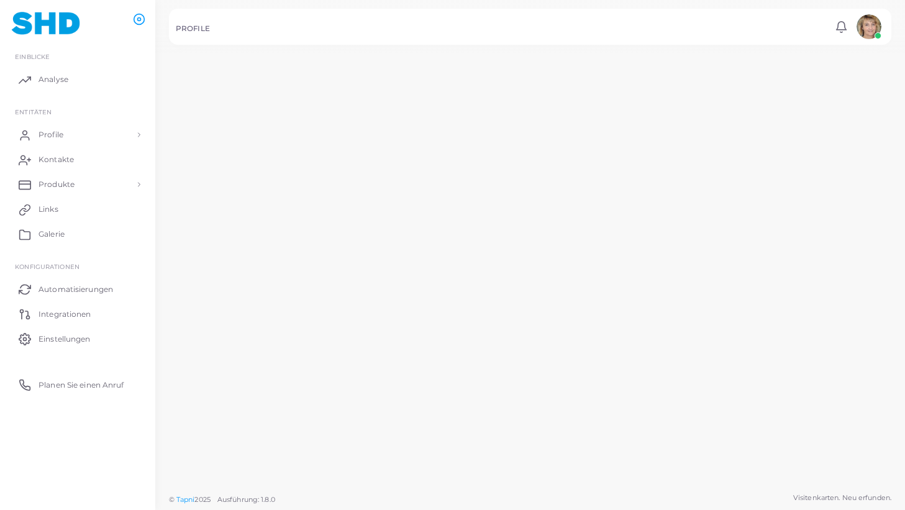
click at [419, 137] on td "[EMAIL_ADDRESS][DOMAIN_NAME]" at bounding box center [399, 134] width 103 height 49
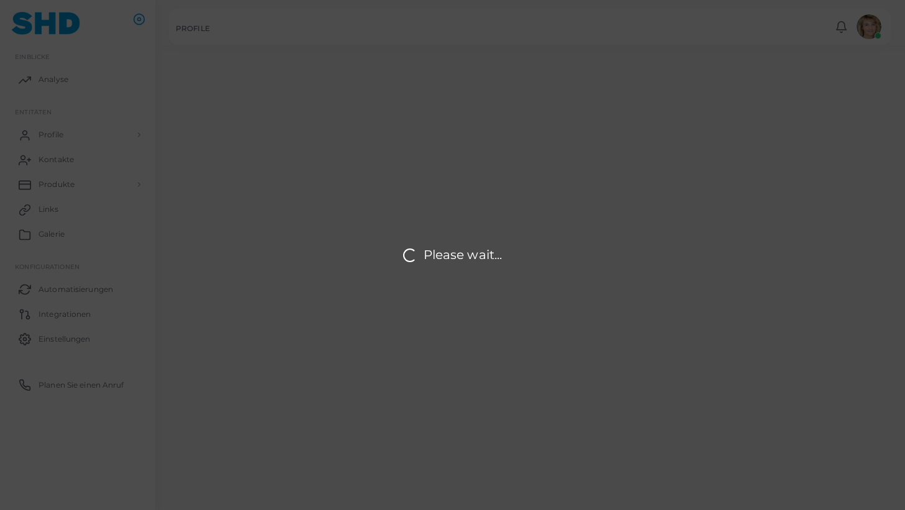
type input "**********"
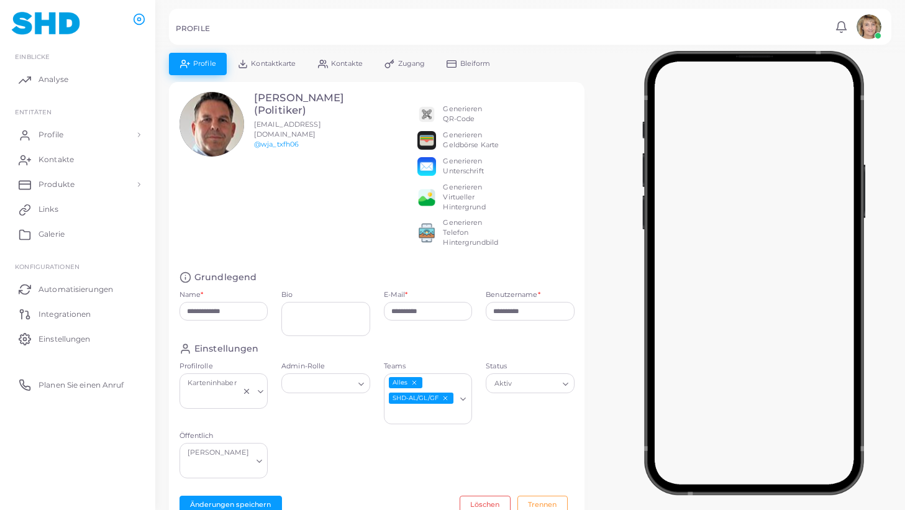
click at [281, 65] on span "Kontaktkarte" at bounding box center [273, 63] width 45 height 7
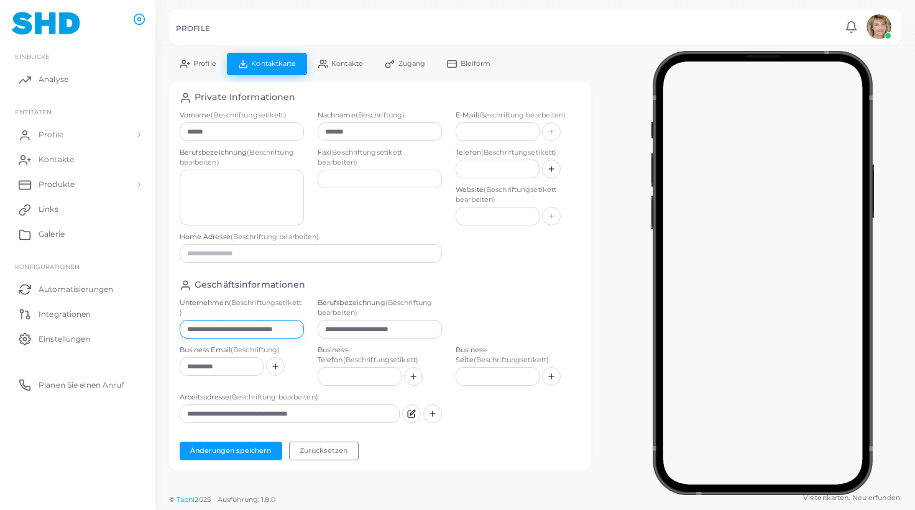
click at [280, 329] on input "**********" at bounding box center [242, 329] width 124 height 19
paste input "text"
type input "**********"
drag, startPoint x: 417, startPoint y: 328, endPoint x: 296, endPoint y: 329, distance: 121.2
click at [318, 329] on input "**********" at bounding box center [380, 329] width 124 height 19
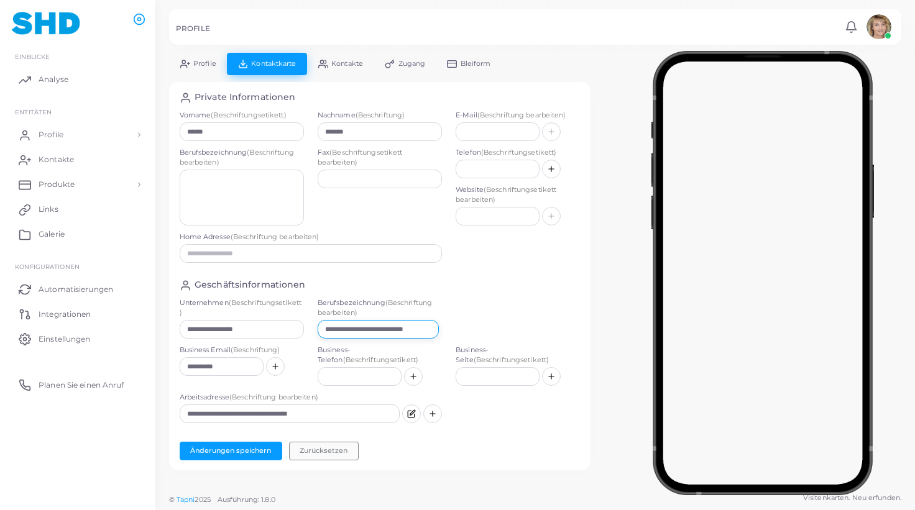
scroll to position [0, 8]
type input "**********"
click at [239, 447] on button "Änderungen speichern" at bounding box center [231, 451] width 103 height 19
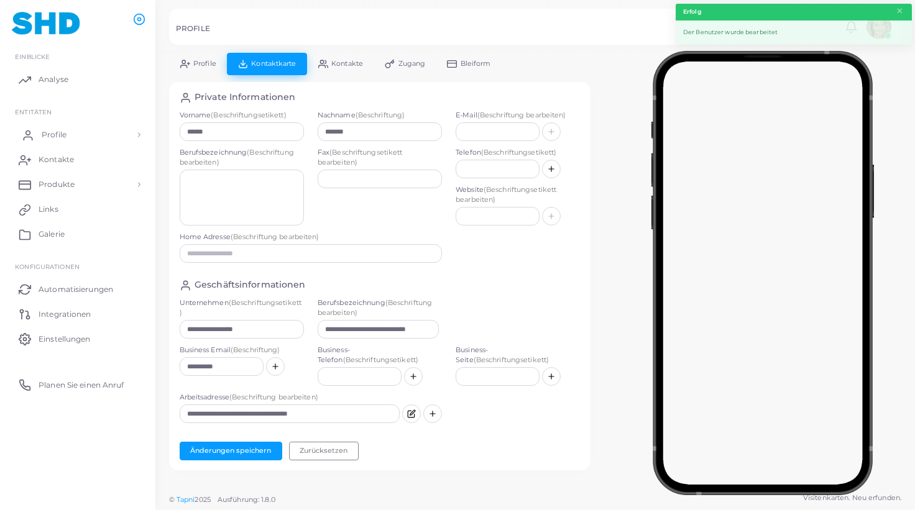
click at [60, 131] on span "Profile" at bounding box center [54, 134] width 25 height 11
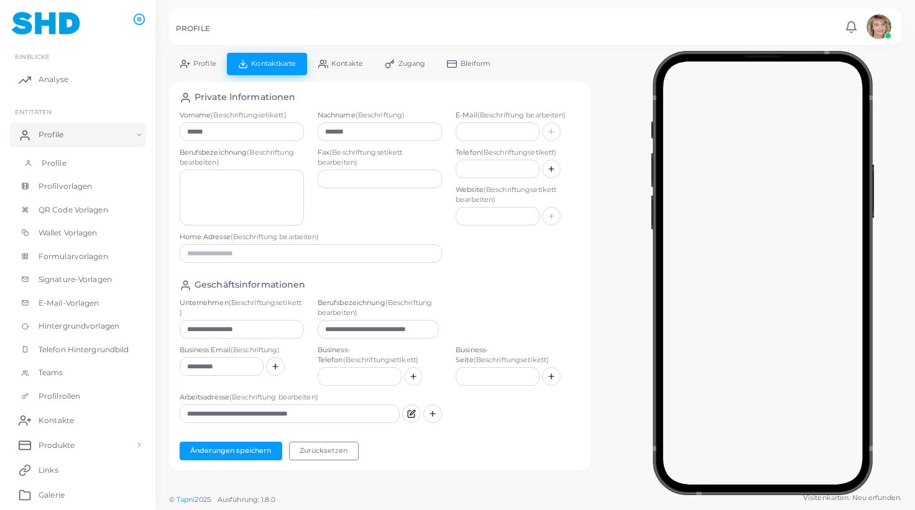
click at [53, 160] on span "Profile" at bounding box center [54, 163] width 25 height 11
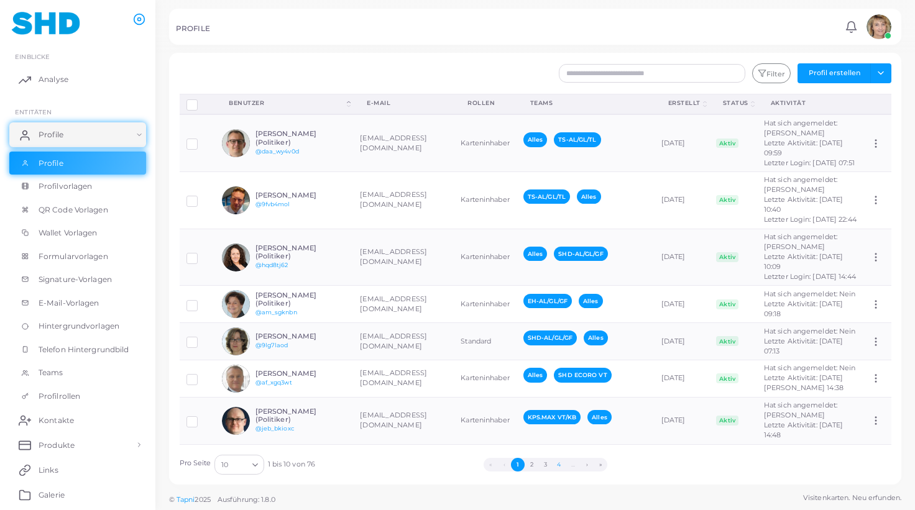
click at [560, 464] on button "4" at bounding box center [559, 465] width 14 height 14
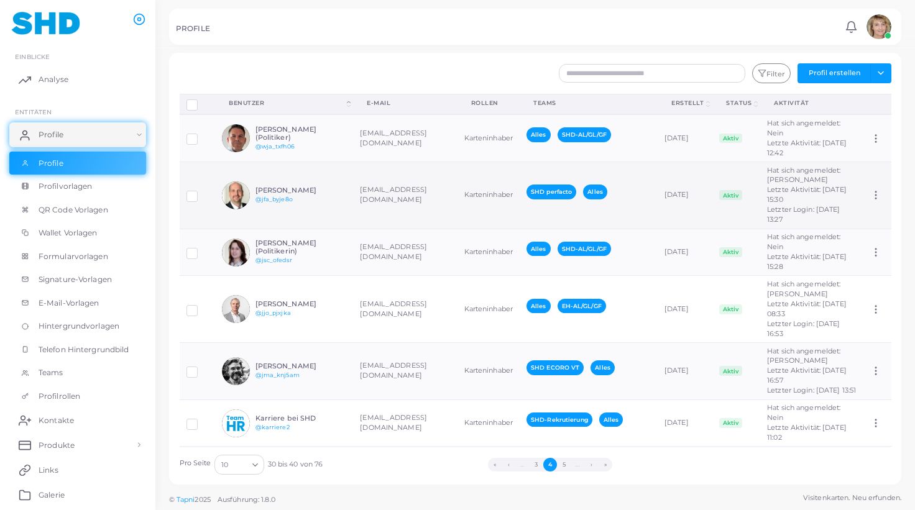
click at [339, 191] on h6 "[PERSON_NAME]" at bounding box center [300, 190] width 91 height 8
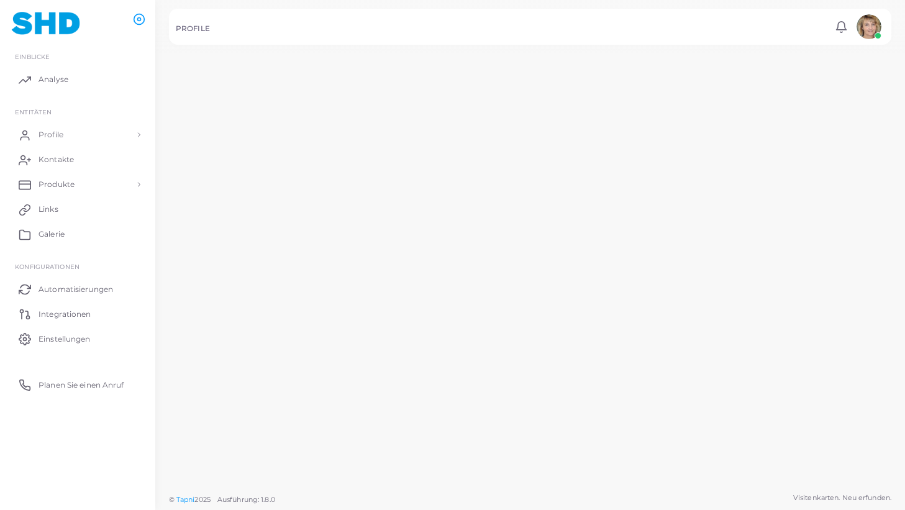
click at [339, 191] on div "[PERSON_NAME] @jfa_byje8o" at bounding box center [277, 193] width 128 height 29
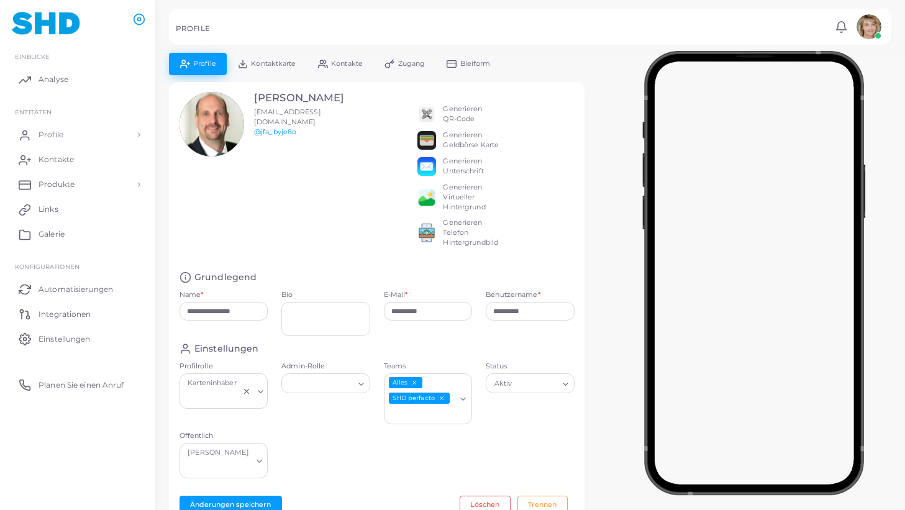
click at [279, 63] on span "Kontaktkarte" at bounding box center [273, 63] width 45 height 7
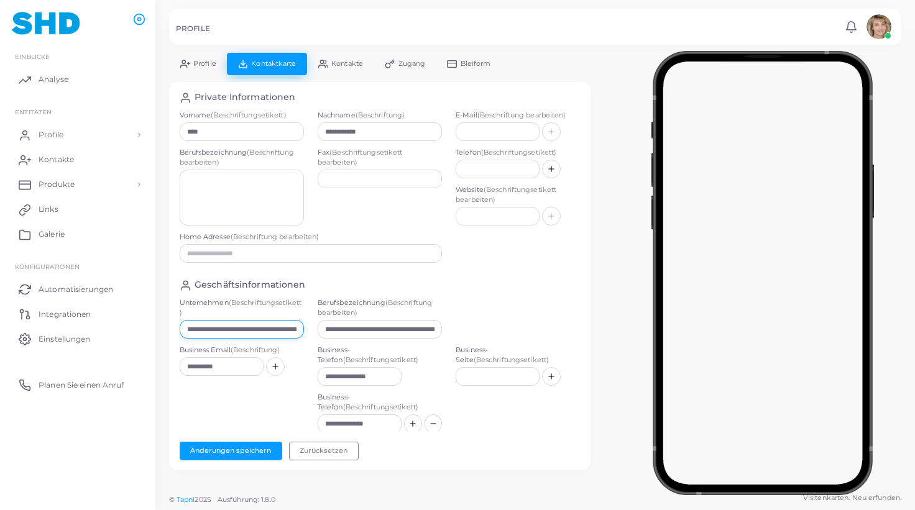
click at [243, 331] on input "**********" at bounding box center [242, 329] width 124 height 19
paste input "text"
type input "**********"
click at [232, 447] on button "Änderungen speichern" at bounding box center [231, 451] width 103 height 19
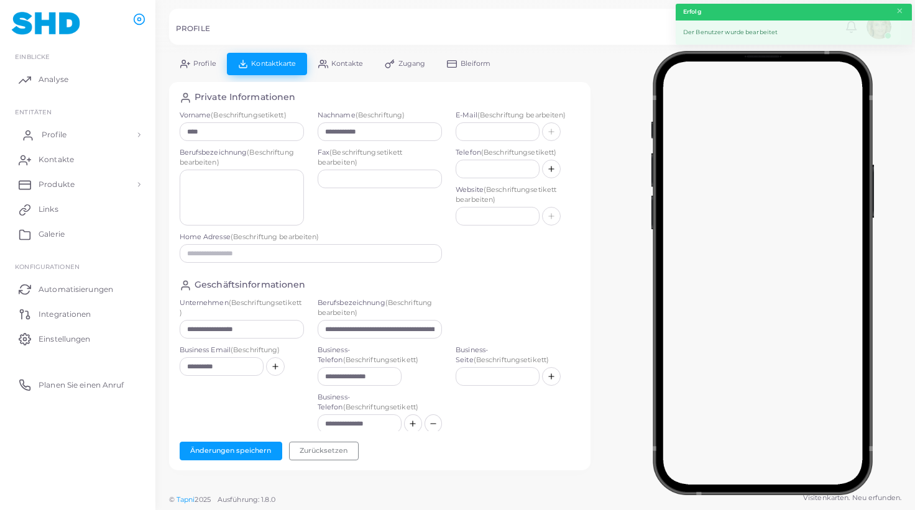
click at [48, 132] on span "Profile" at bounding box center [54, 134] width 25 height 11
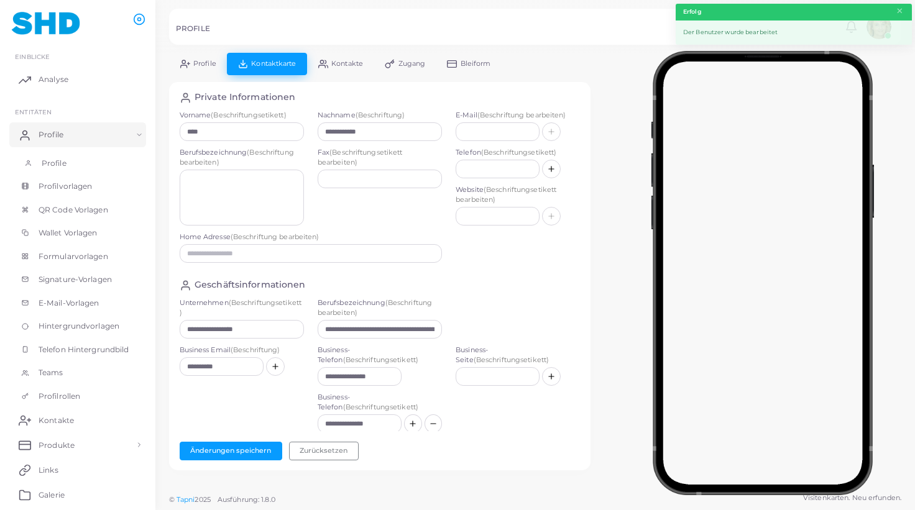
click at [60, 164] on span "Profile" at bounding box center [54, 163] width 25 height 11
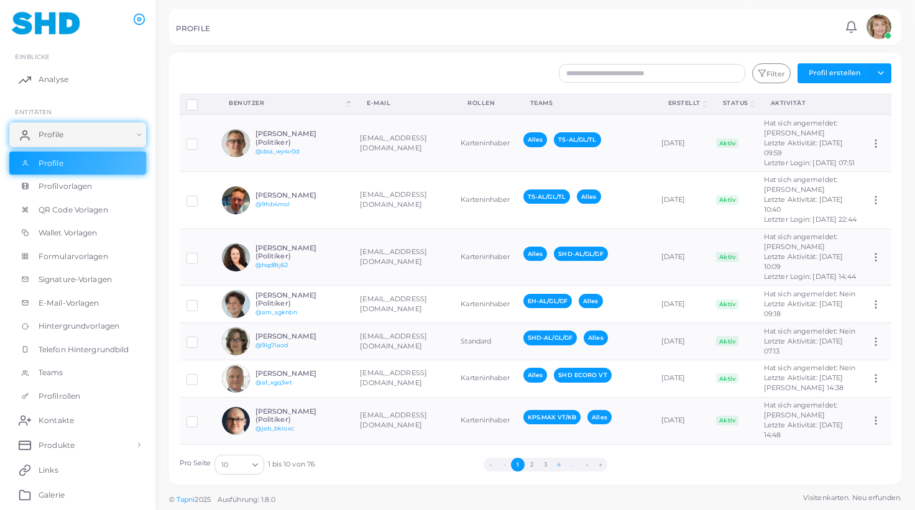
click at [562, 464] on button "4" at bounding box center [559, 465] width 14 height 14
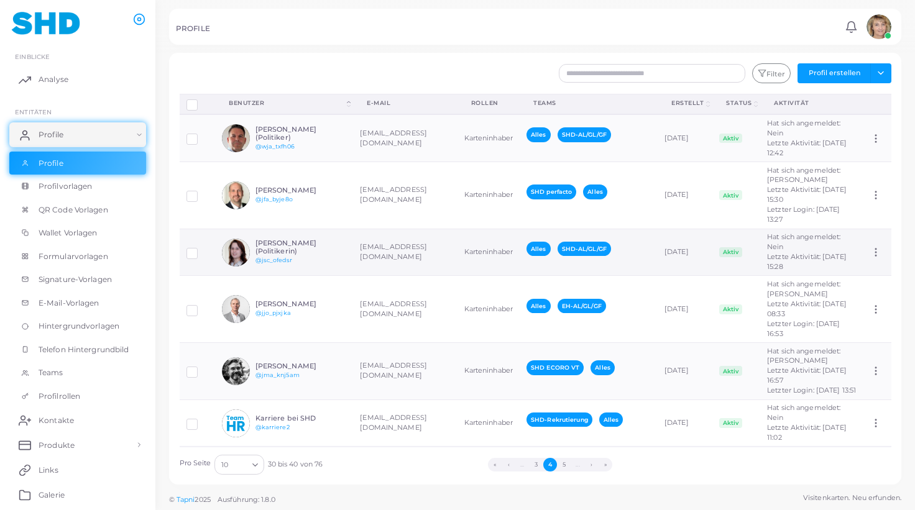
click at [411, 242] on td "[EMAIL_ADDRESS][DOMAIN_NAME]" at bounding box center [405, 252] width 104 height 47
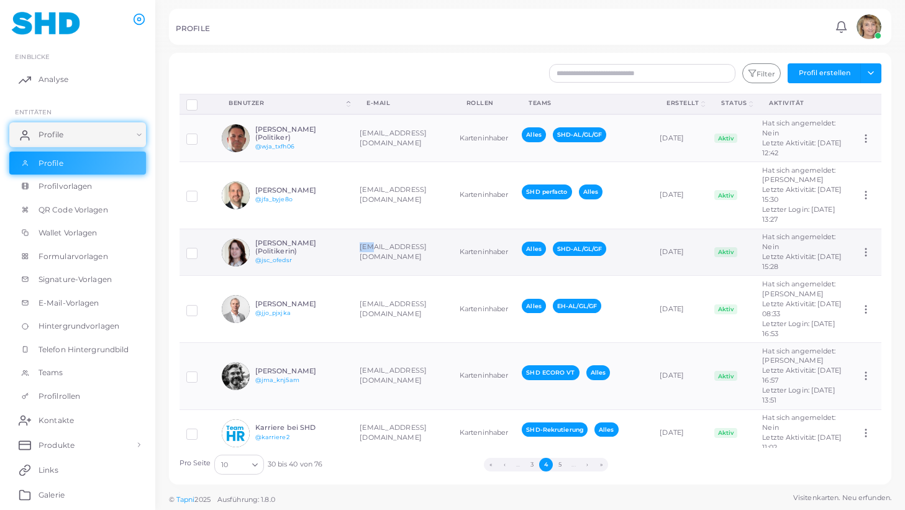
click at [411, 242] on td "[EMAIL_ADDRESS][DOMAIN_NAME]" at bounding box center [403, 252] width 100 height 47
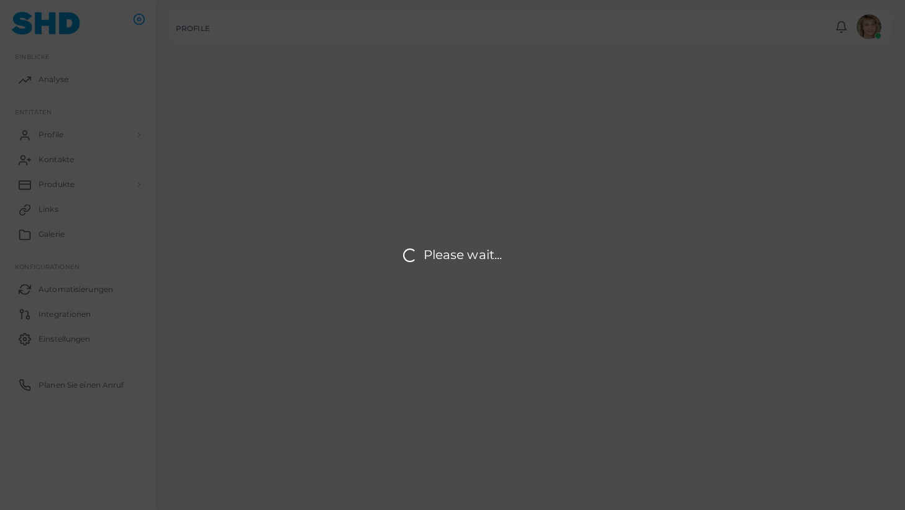
type input "**********"
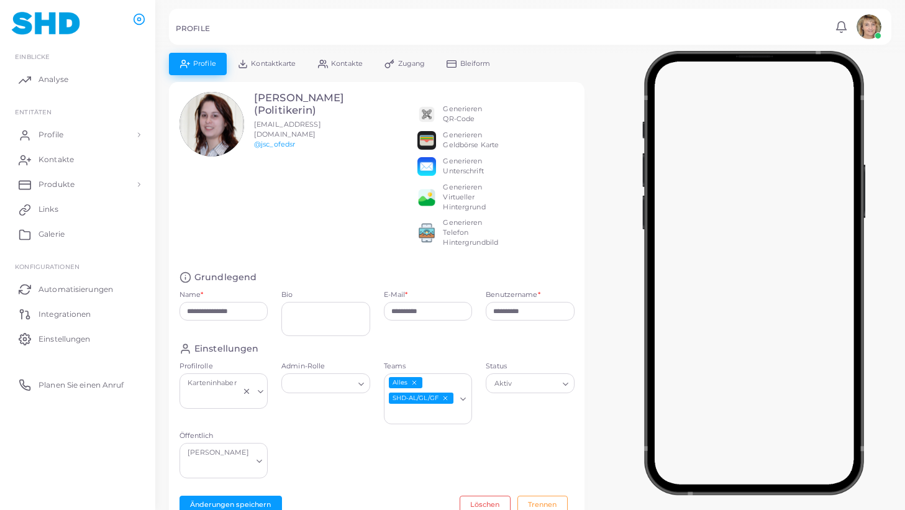
click at [278, 61] on span "Kontaktkarte" at bounding box center [273, 63] width 45 height 7
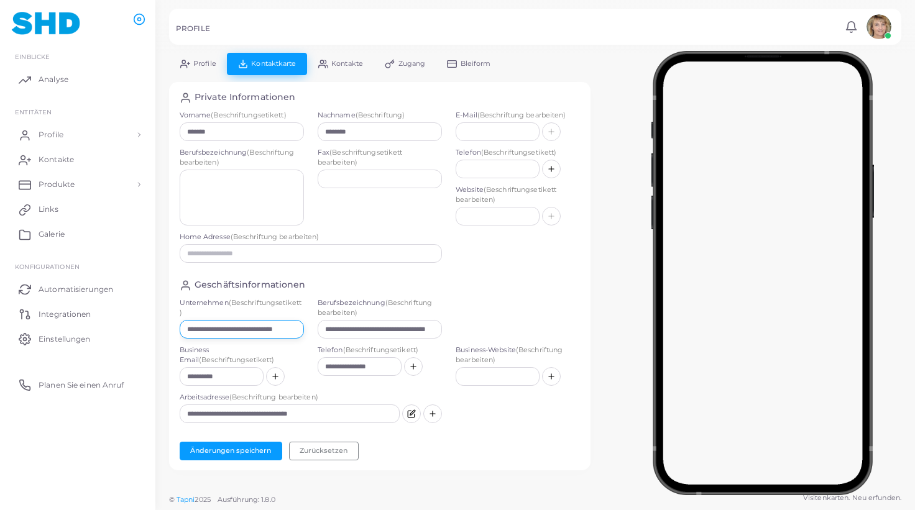
click at [273, 329] on input "**********" at bounding box center [242, 329] width 124 height 19
paste input "text"
type input "**********"
click at [241, 448] on button "Änderungen speichern" at bounding box center [231, 451] width 103 height 19
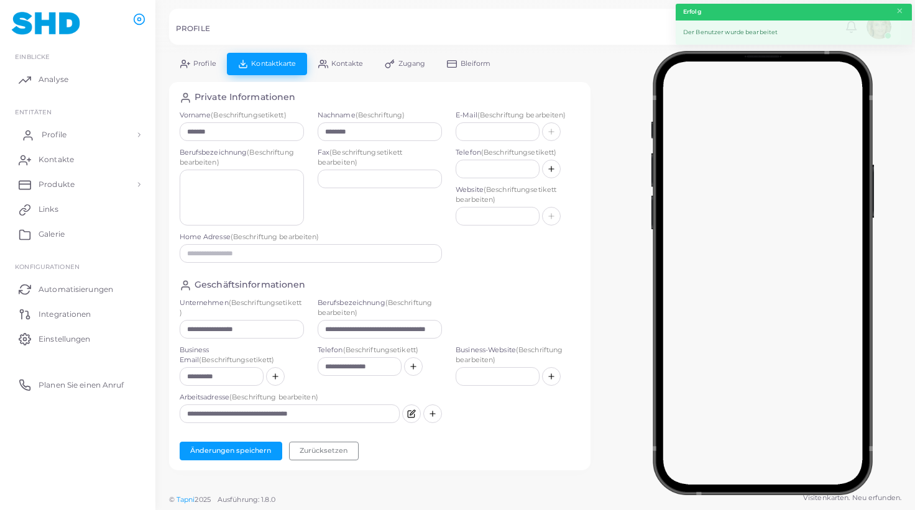
click at [50, 137] on span "Profile" at bounding box center [54, 134] width 25 height 11
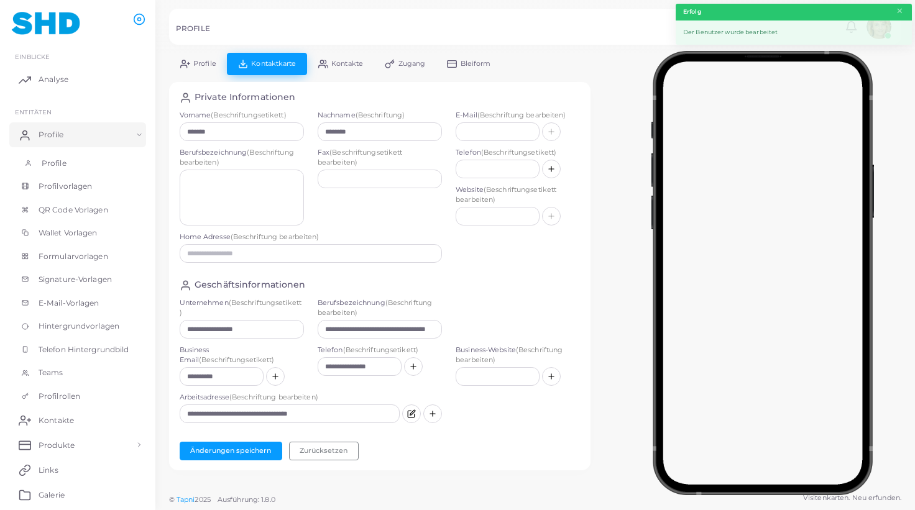
click at [55, 162] on span "Profile" at bounding box center [54, 163] width 25 height 11
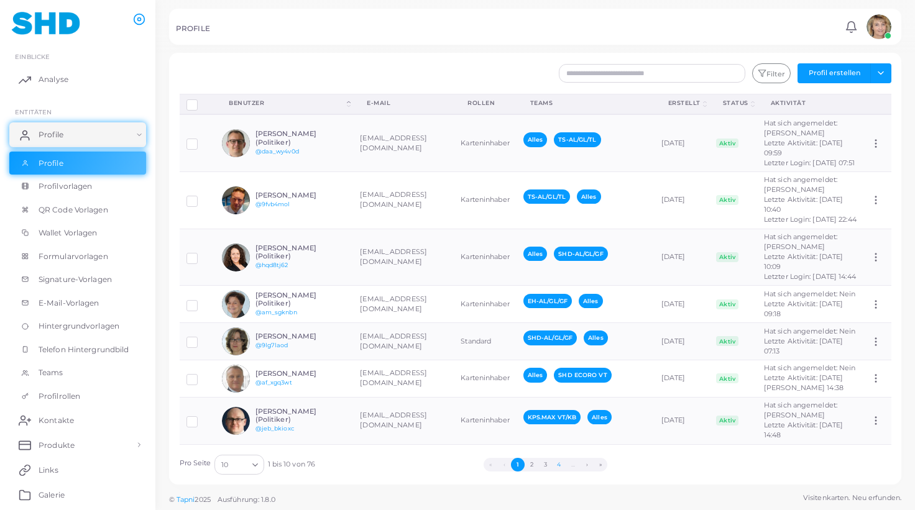
click at [559, 464] on button "4" at bounding box center [559, 465] width 14 height 14
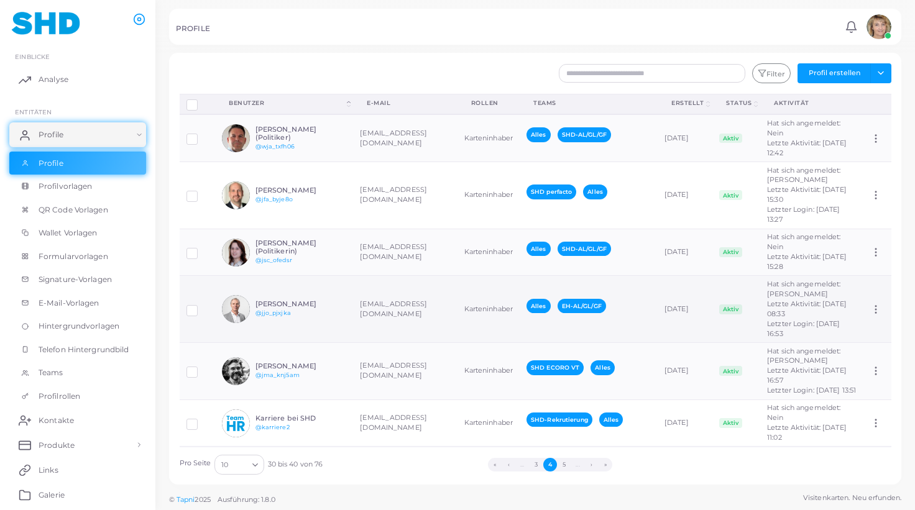
click at [457, 308] on td "Karteninhaber" at bounding box center [488, 309] width 62 height 67
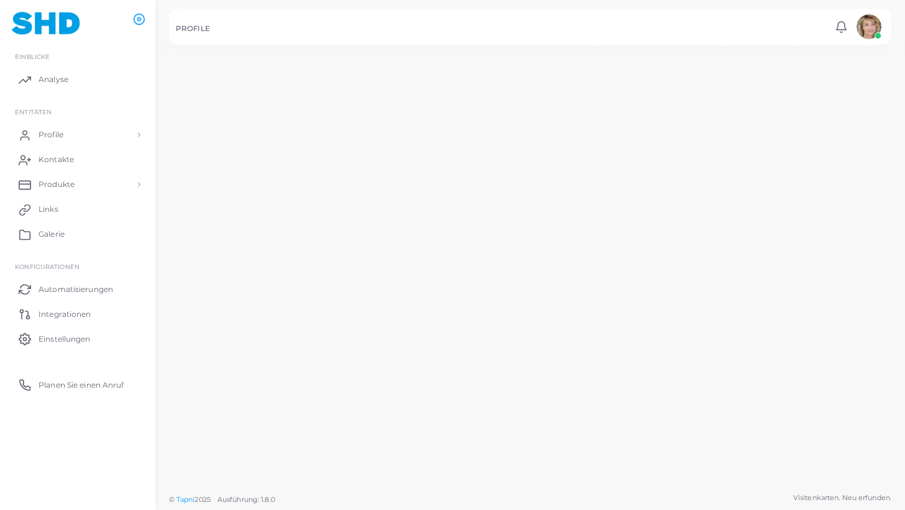
click at [451, 308] on td "Karteninhaber" at bounding box center [483, 310] width 64 height 69
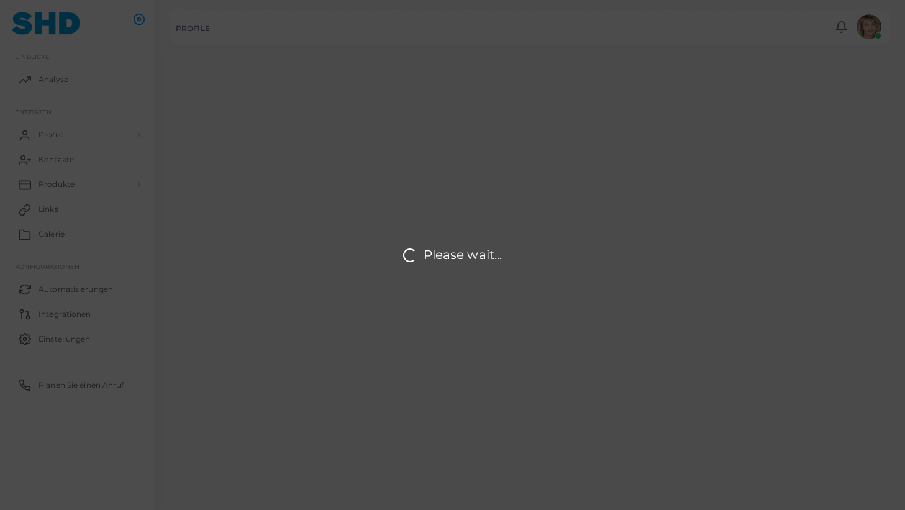
type input "**********"
type input "****"
type input "********"
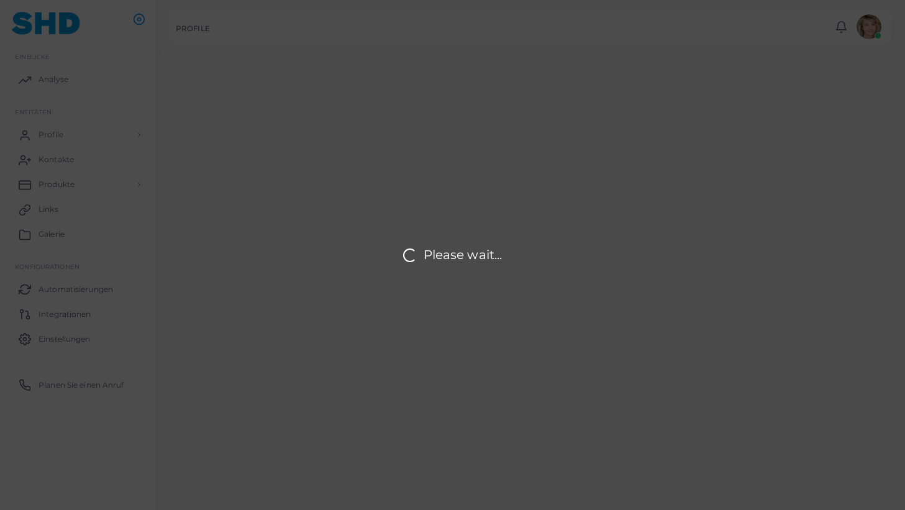
type input "**********"
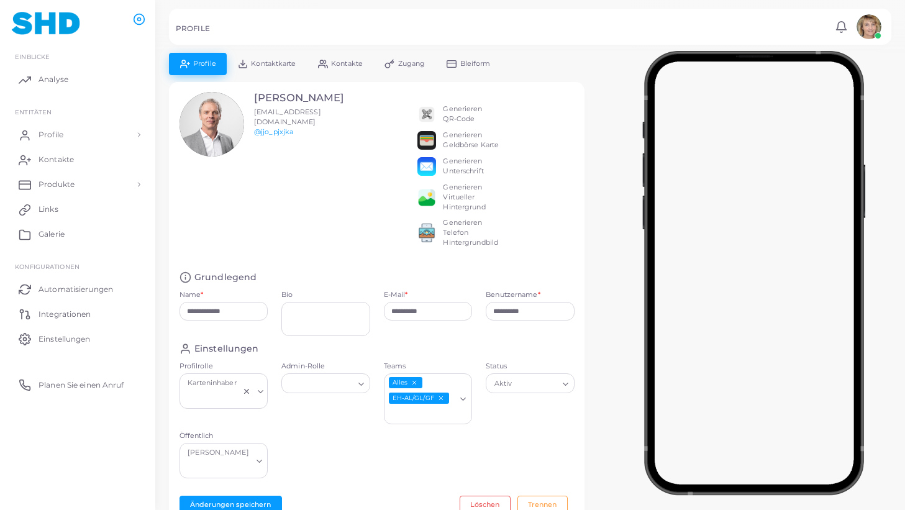
click at [263, 62] on span "Kontaktkarte" at bounding box center [273, 63] width 45 height 7
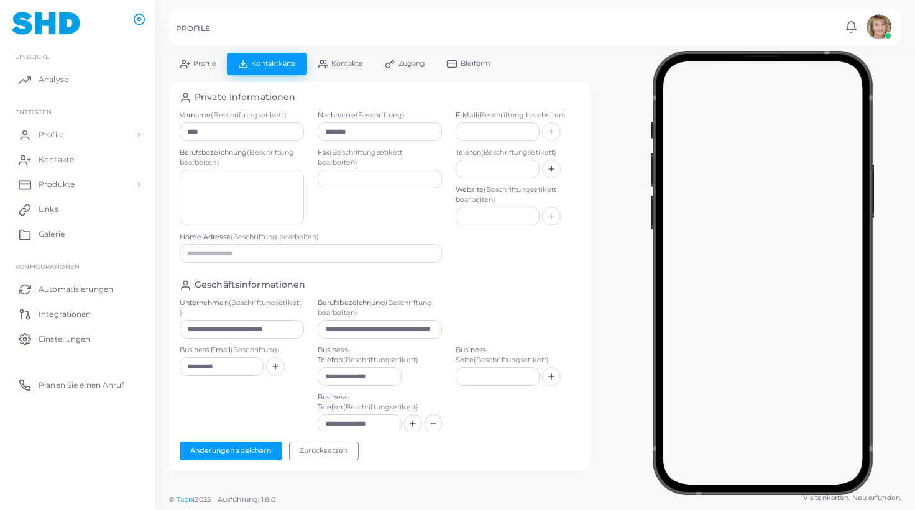
scroll to position [4, 0]
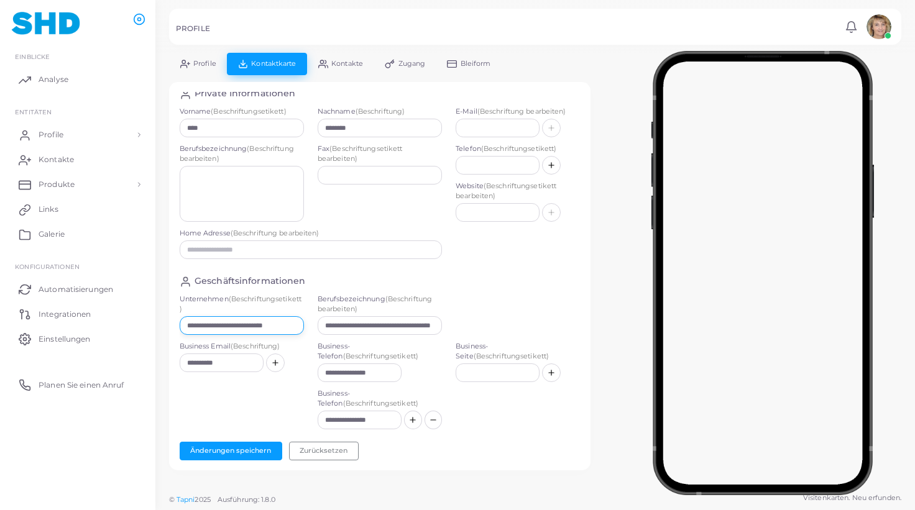
click at [262, 324] on input "**********" at bounding box center [242, 325] width 124 height 19
paste input "text"
type input "**********"
click at [242, 449] on button "Änderungen speichern" at bounding box center [231, 451] width 103 height 19
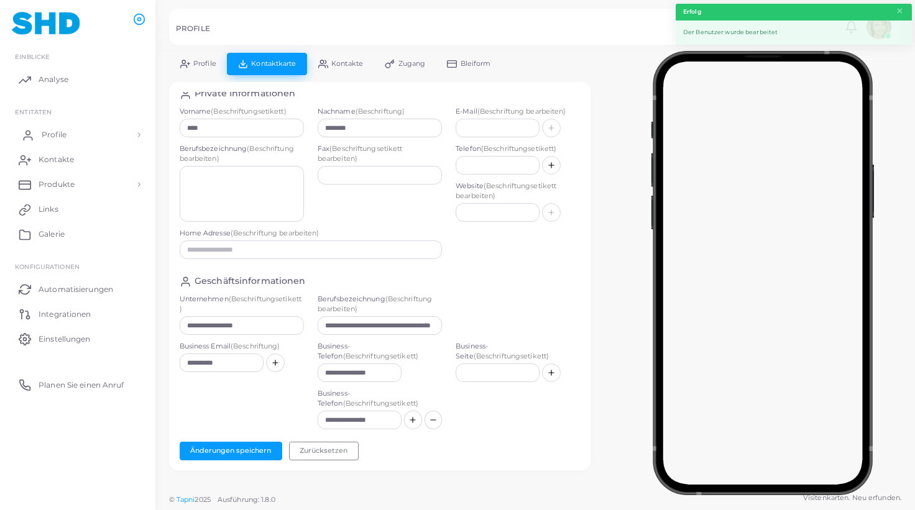
click at [56, 131] on span "Profile" at bounding box center [54, 134] width 25 height 11
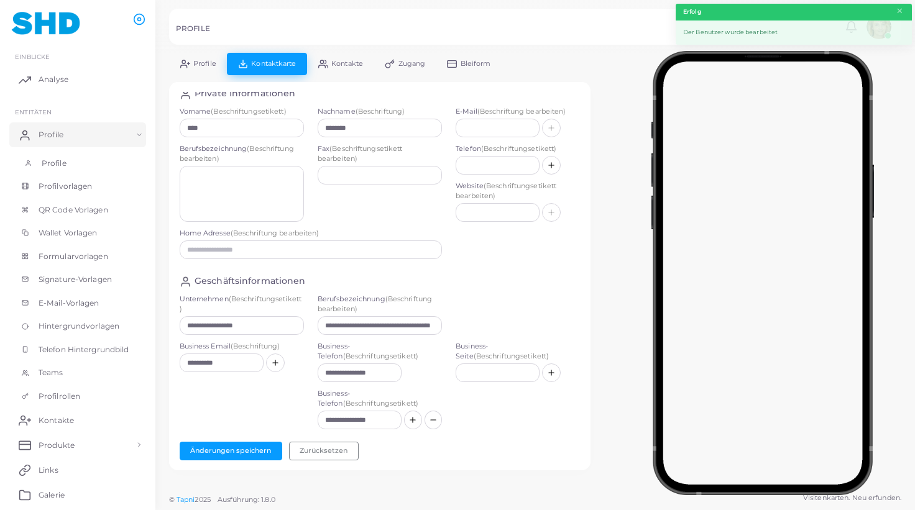
click at [51, 163] on span "Profile" at bounding box center [54, 163] width 25 height 11
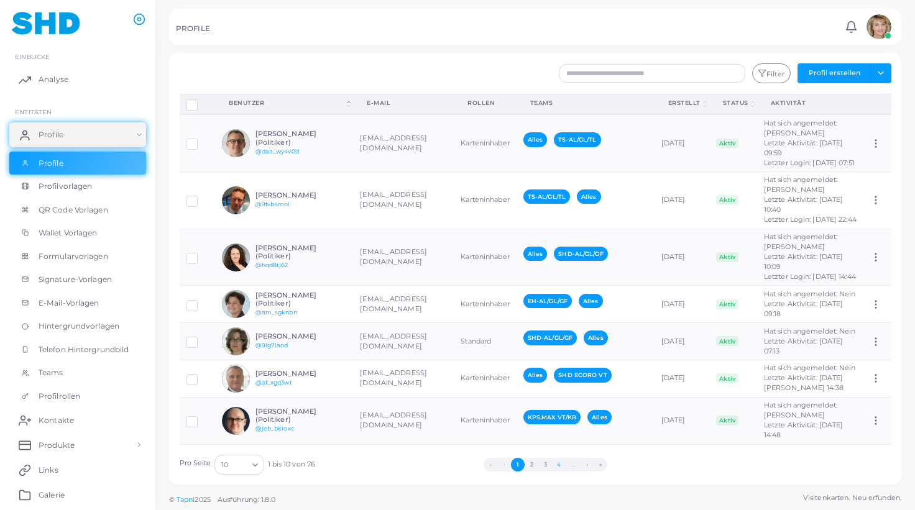
click at [561, 465] on button "4" at bounding box center [559, 465] width 14 height 14
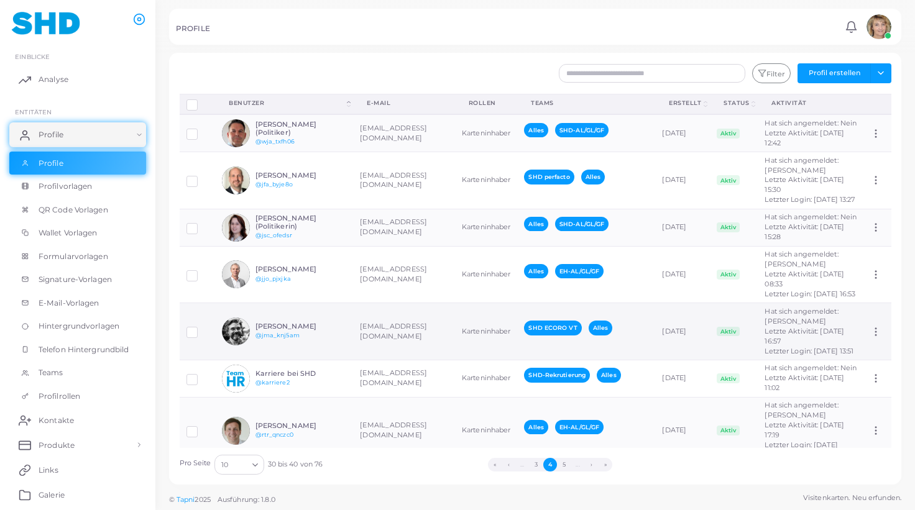
click at [383, 360] on td "[EMAIL_ADDRESS][DOMAIN_NAME]" at bounding box center [404, 331] width 102 height 57
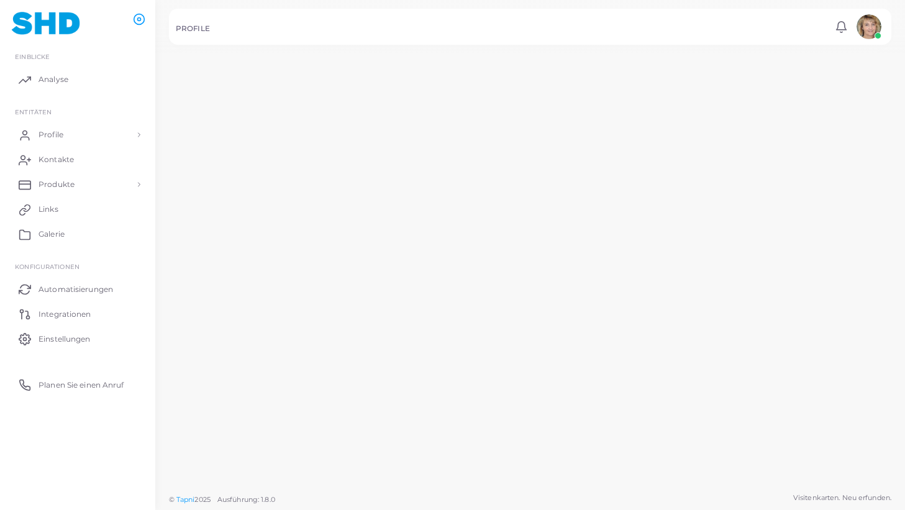
click at [383, 378] on td "[EMAIL_ADDRESS][DOMAIN_NAME]" at bounding box center [398, 379] width 101 height 69
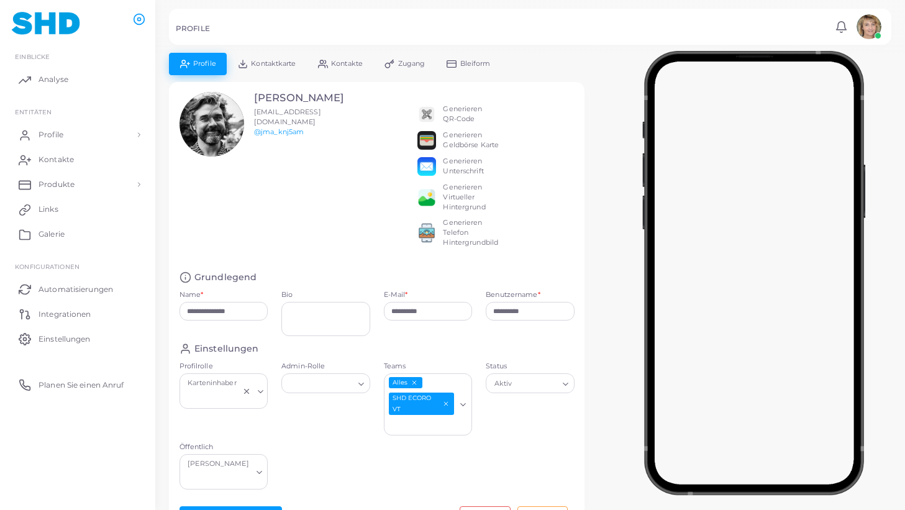
click at [282, 63] on span "Kontaktkarte" at bounding box center [273, 63] width 45 height 7
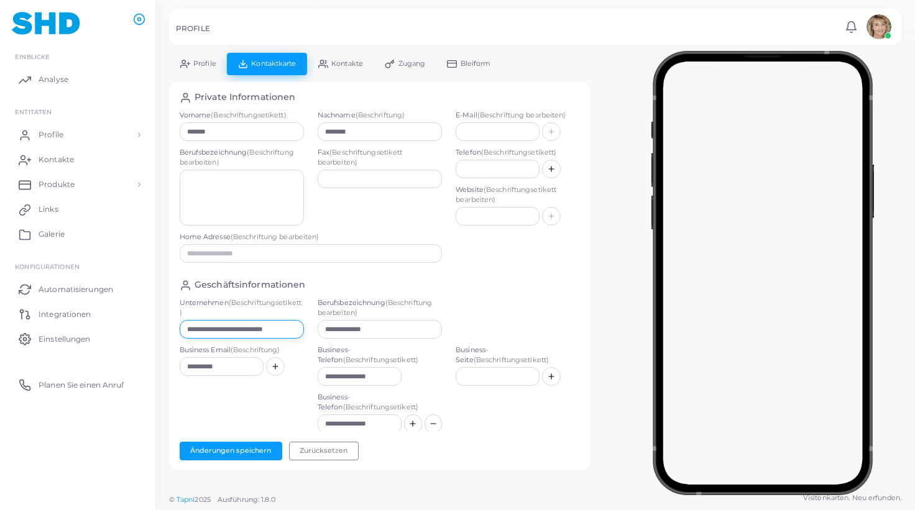
click at [285, 328] on input "**********" at bounding box center [242, 329] width 124 height 19
paste input "text"
type input "**********"
click at [257, 449] on button "Änderungen speichern" at bounding box center [231, 451] width 103 height 19
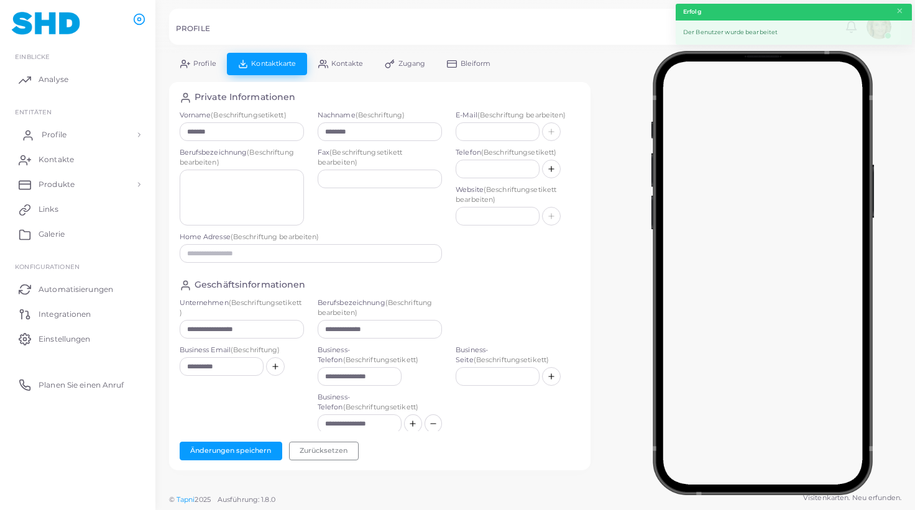
click at [55, 132] on span "Profile" at bounding box center [54, 134] width 25 height 11
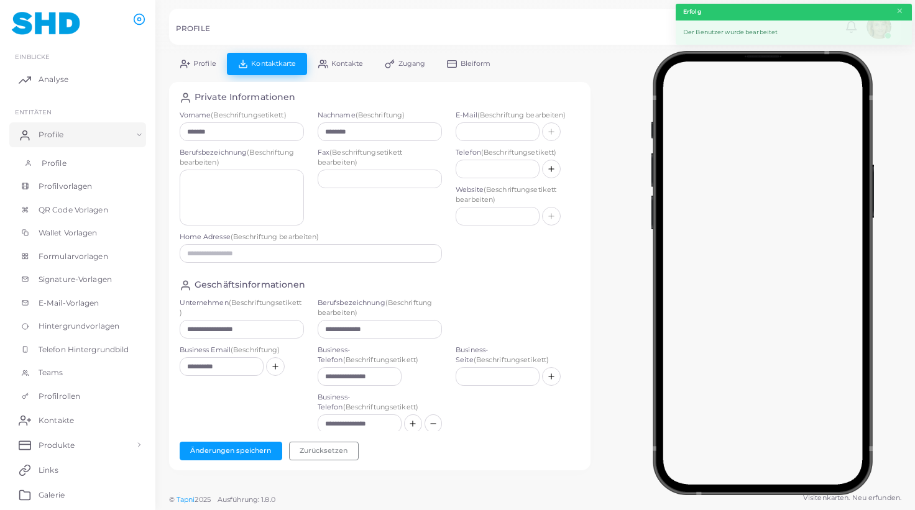
click at [55, 165] on span "Profile" at bounding box center [54, 163] width 25 height 11
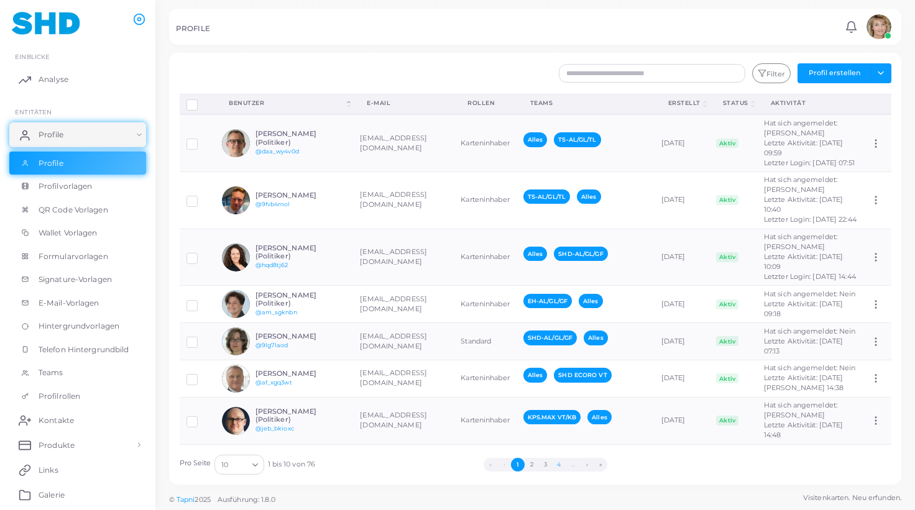
click at [561, 464] on button "4" at bounding box center [559, 465] width 14 height 14
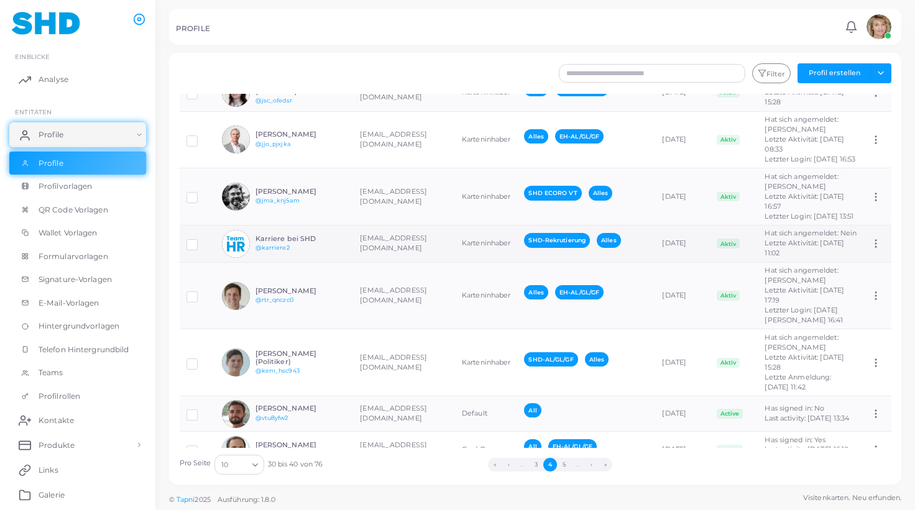
click at [367, 262] on td "[EMAIL_ADDRESS][DOMAIN_NAME]" at bounding box center [404, 243] width 102 height 37
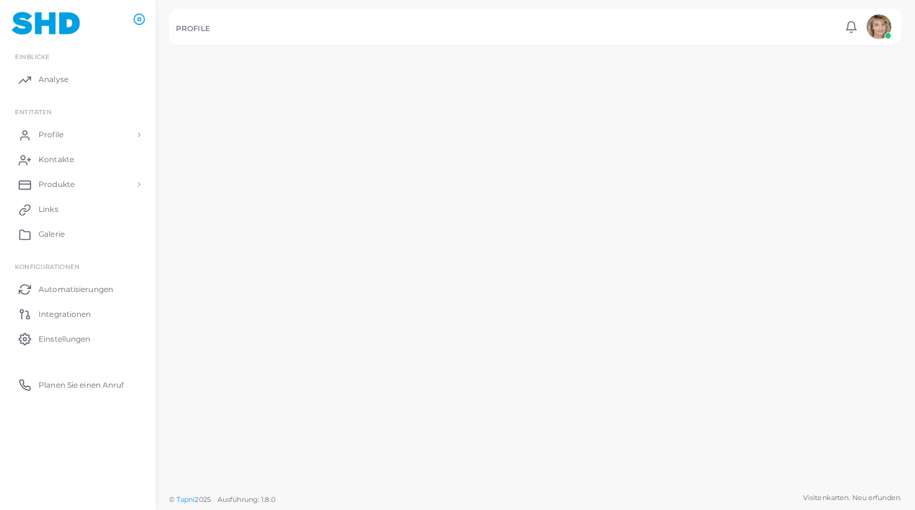
scroll to position [135, 0]
click at [367, 306] on td "[EMAIL_ADDRESS][DOMAIN_NAME]" at bounding box center [398, 299] width 101 height 48
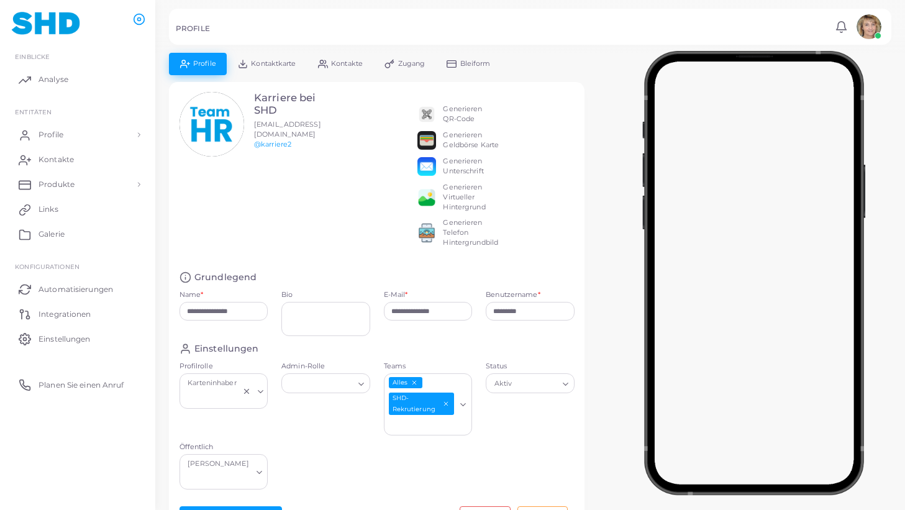
click at [289, 63] on span "Kontaktkarte" at bounding box center [273, 63] width 45 height 7
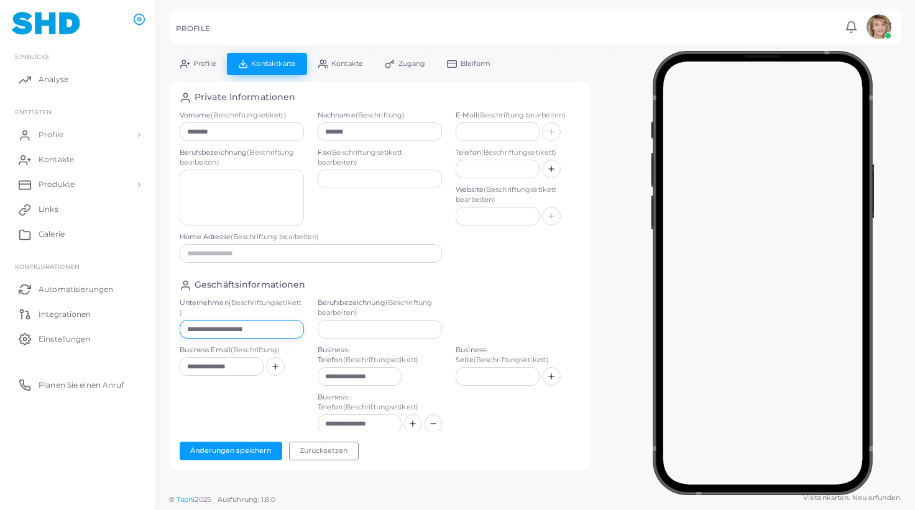
click at [247, 325] on input "**********" at bounding box center [242, 329] width 124 height 19
paste input "text"
type input "**********"
click at [235, 447] on button "Änderungen speichern" at bounding box center [231, 451] width 103 height 19
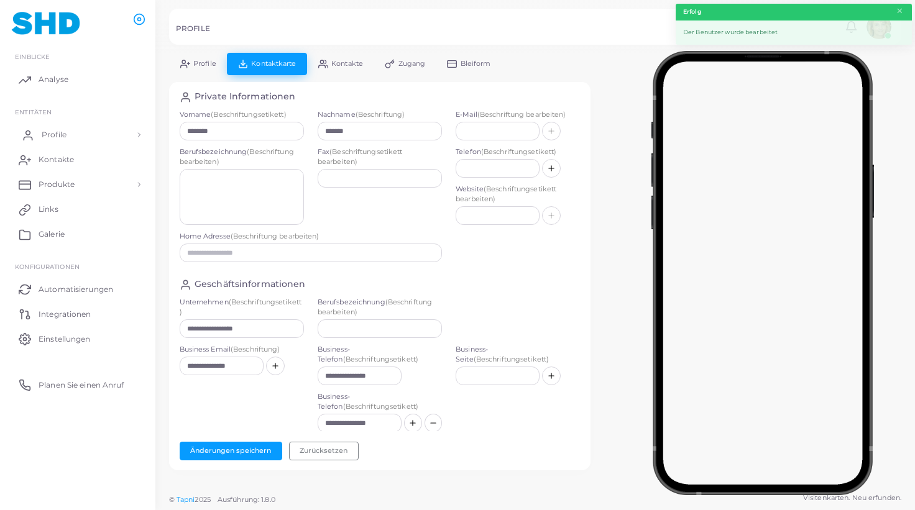
click at [62, 134] on span "Profile" at bounding box center [54, 134] width 25 height 11
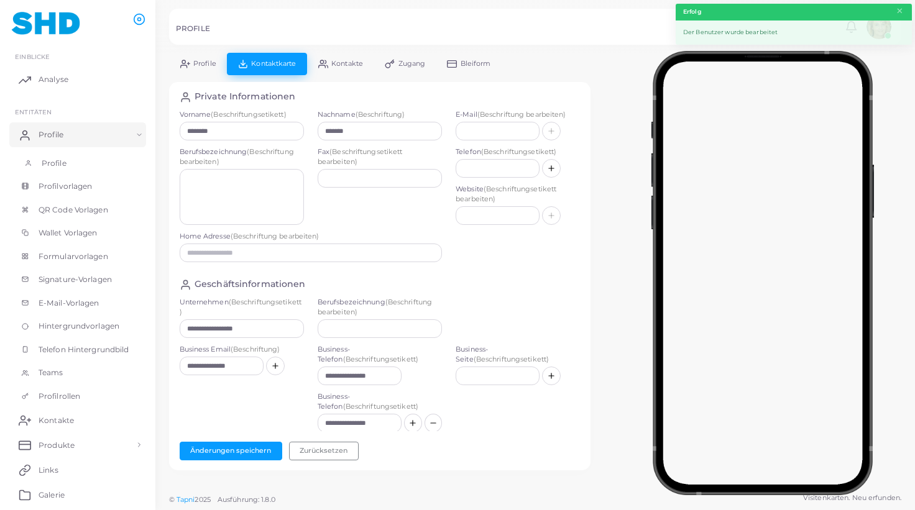
click at [59, 165] on span "Profile" at bounding box center [54, 163] width 25 height 11
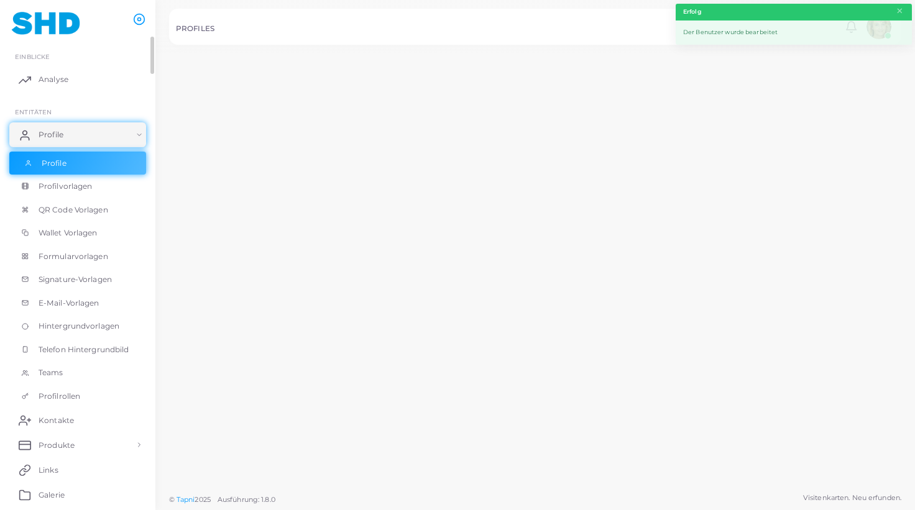
scroll to position [1, 0]
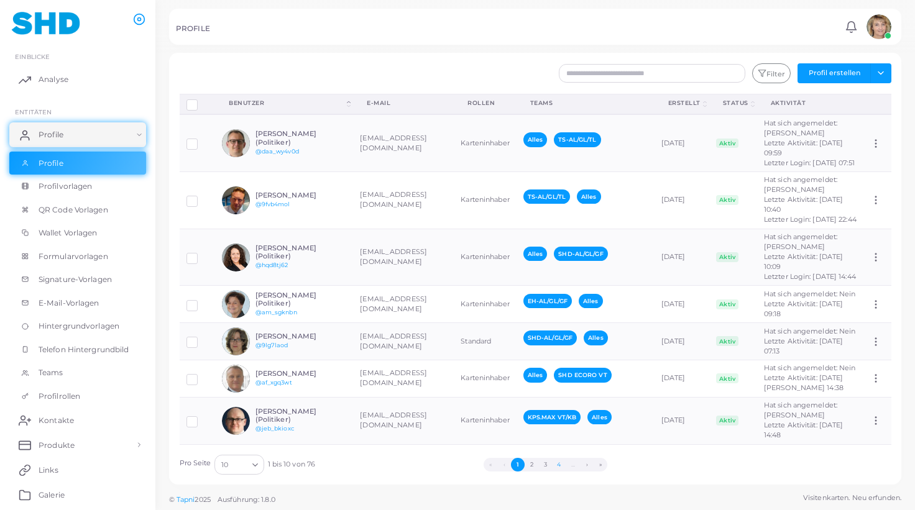
click at [562, 463] on button "4" at bounding box center [559, 465] width 14 height 14
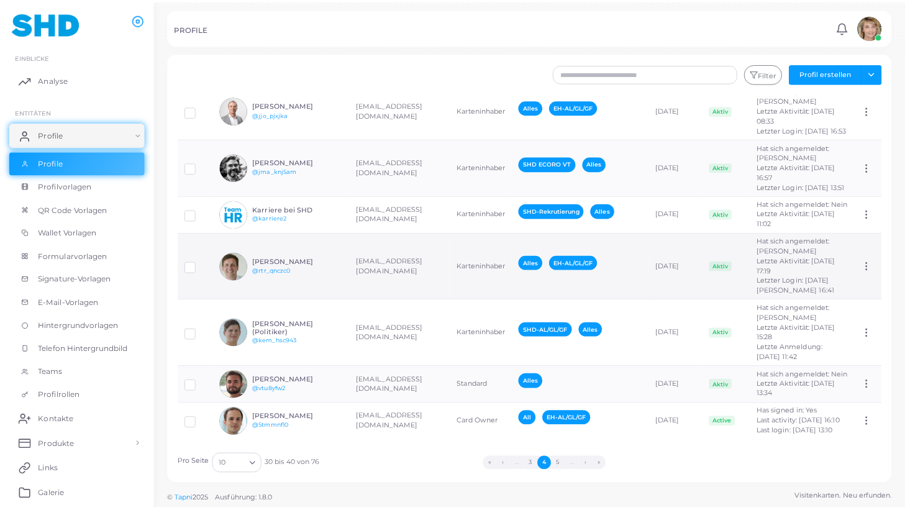
scroll to position [183, 0]
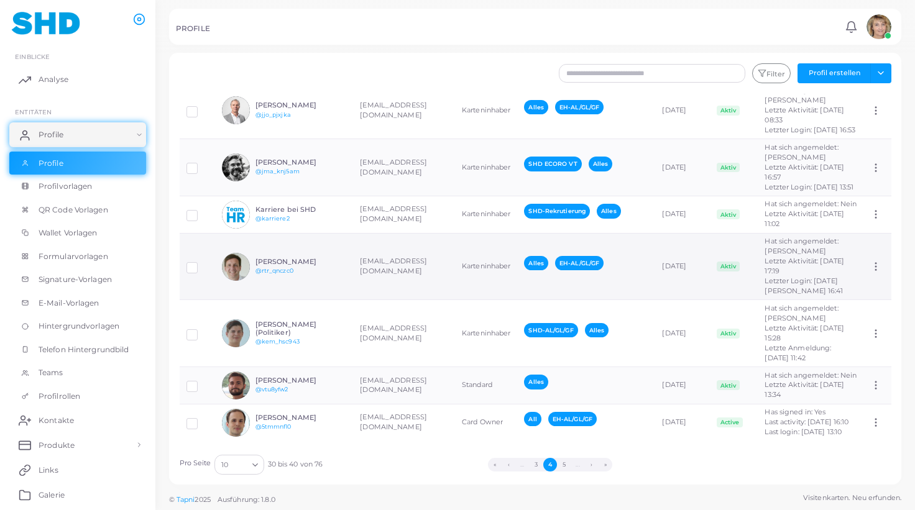
click at [337, 276] on div "[PERSON_NAME] @rtr_qnczc0" at bounding box center [300, 267] width 91 height 18
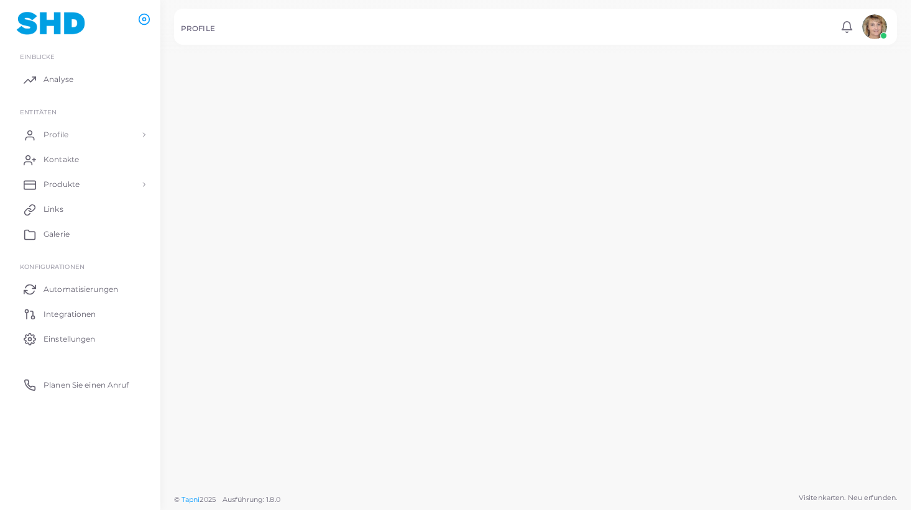
scroll to position [183, 0]
click at [337, 318] on div "[PERSON_NAME] @rtr_qnczc0" at bounding box center [277, 308] width 128 height 29
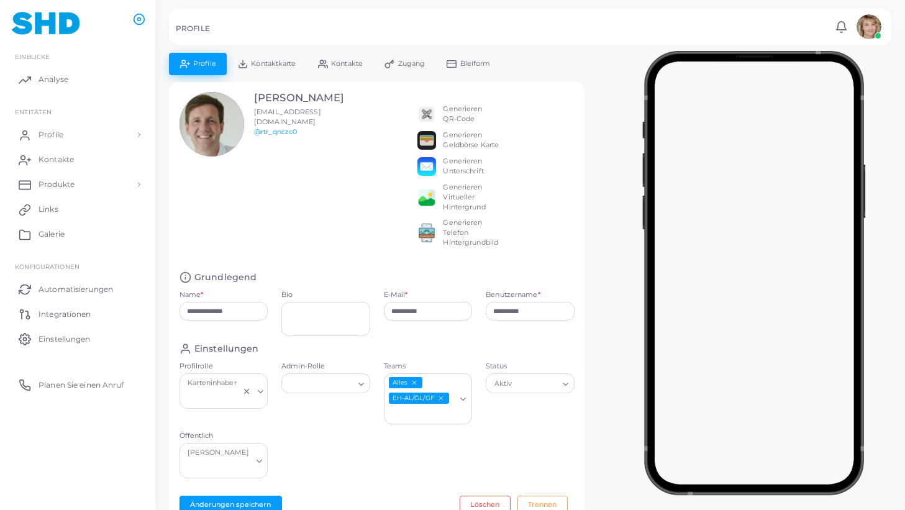
click at [278, 63] on span "Kontaktkarte" at bounding box center [273, 63] width 45 height 7
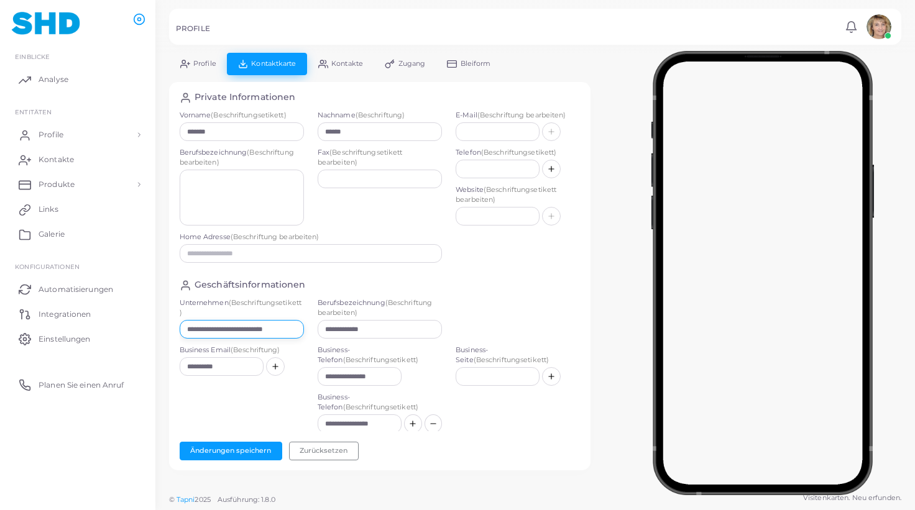
click at [283, 327] on input "**********" at bounding box center [242, 329] width 124 height 19
paste input "text"
type input "**********"
click at [250, 449] on button "Änderungen speichern" at bounding box center [231, 451] width 103 height 19
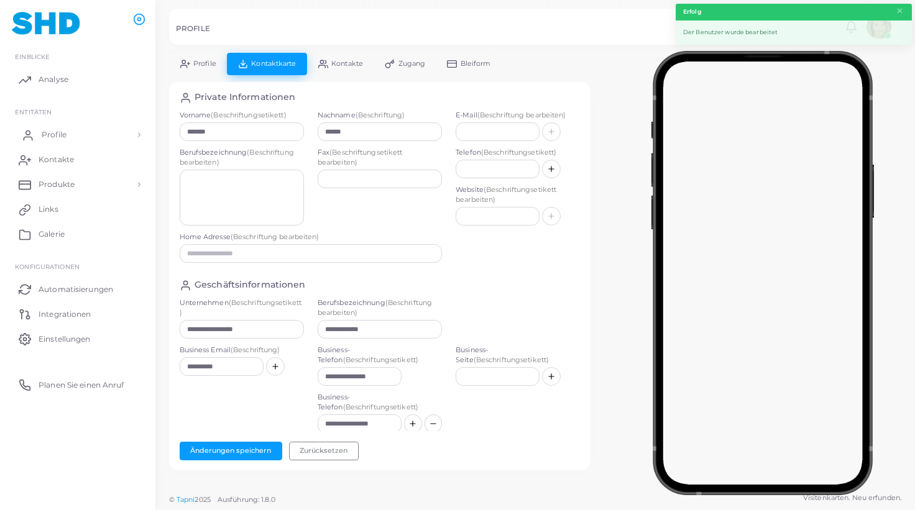
click at [55, 131] on span "Profile" at bounding box center [54, 134] width 25 height 11
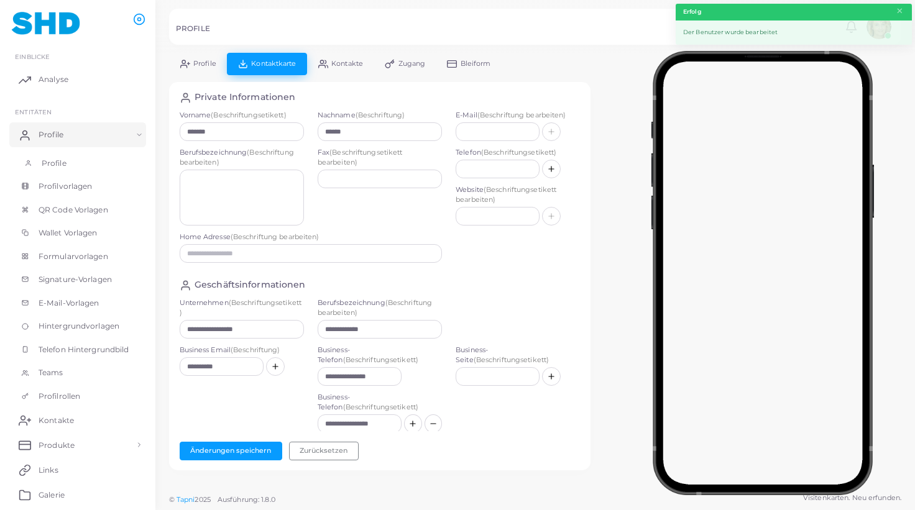
click at [49, 163] on span "Profile" at bounding box center [54, 163] width 25 height 11
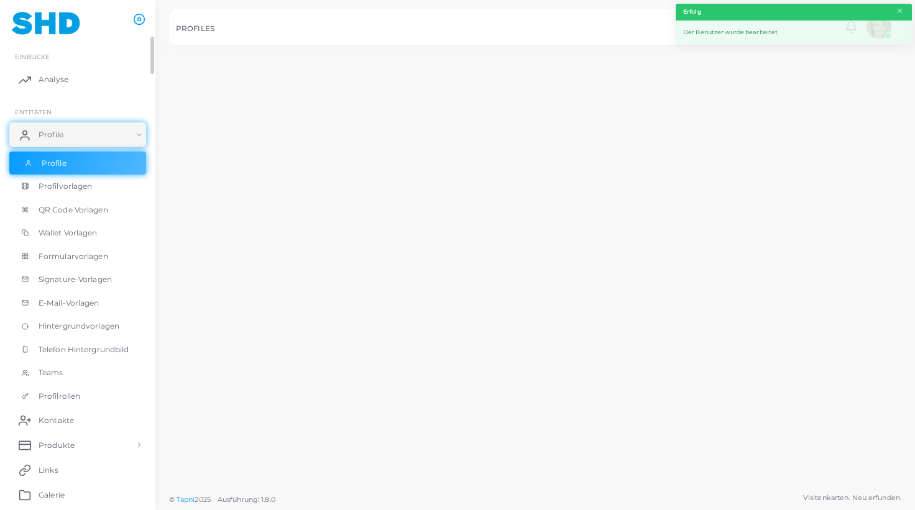
click at [49, 163] on span "Profile" at bounding box center [54, 163] width 25 height 11
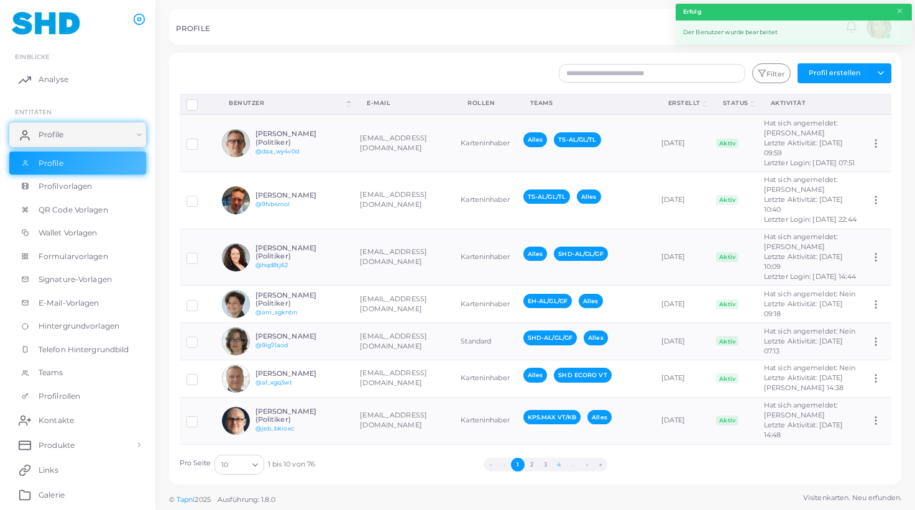
click at [560, 463] on button "4" at bounding box center [559, 465] width 14 height 14
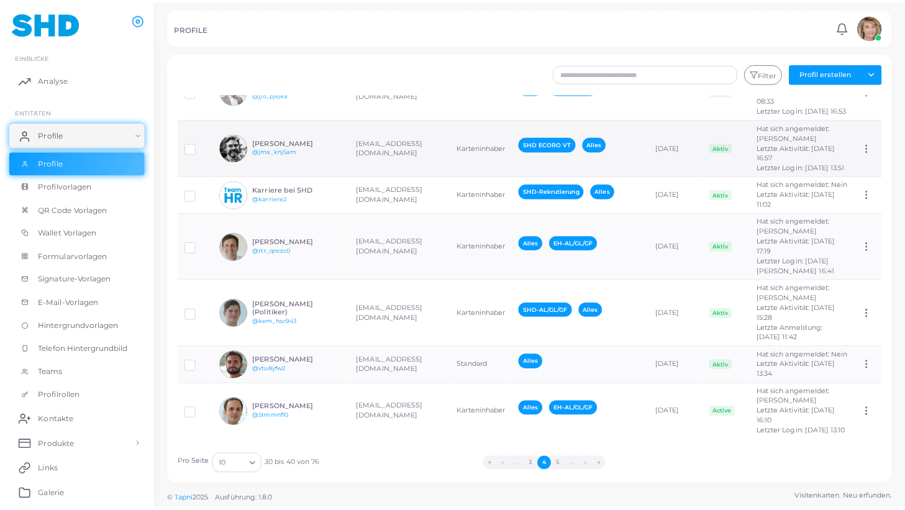
scroll to position [219, 0]
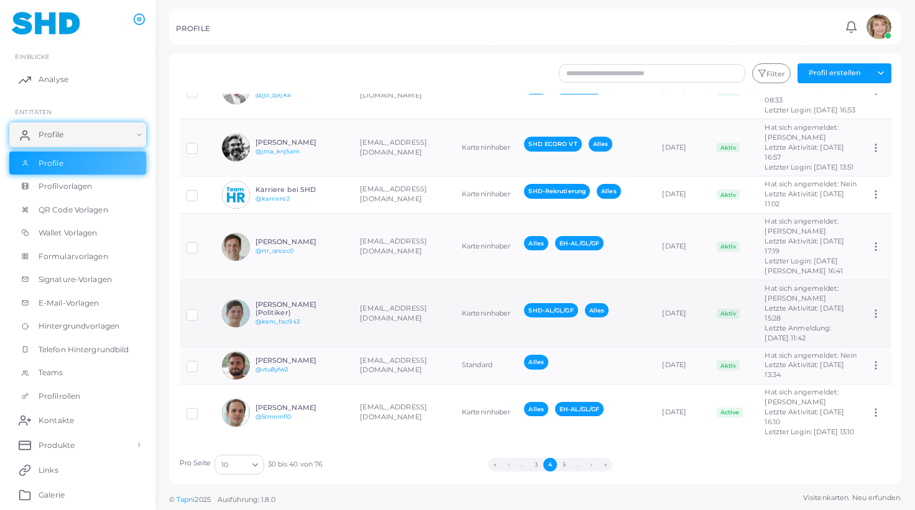
click at [350, 347] on td "[PERSON_NAME] (Politiker) @kem_hsc943" at bounding box center [284, 313] width 138 height 67
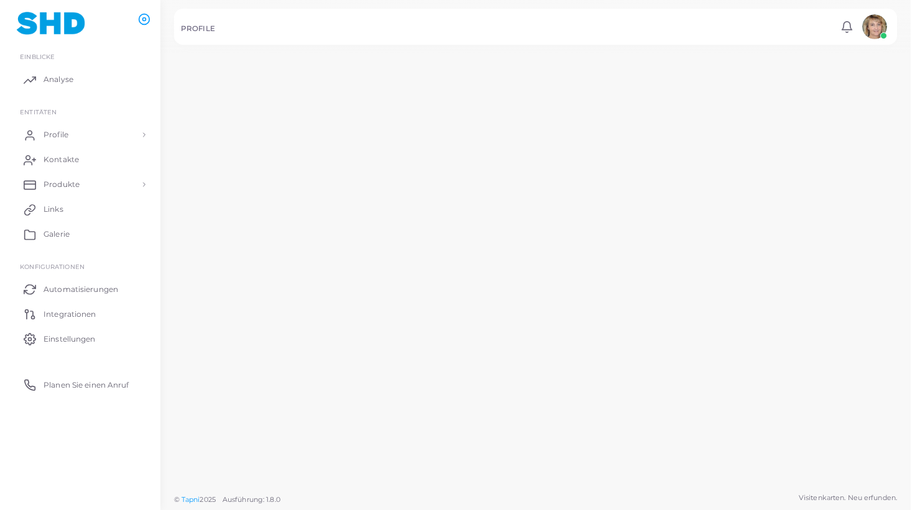
scroll to position [219, 0]
click at [350, 350] on tr "[PERSON_NAME] (Politiker) @kem_hsc943 [EMAIL_ADDRESS][DOMAIN_NAME] [PERSON_NAME…" at bounding box center [530, 339] width 723 height 69
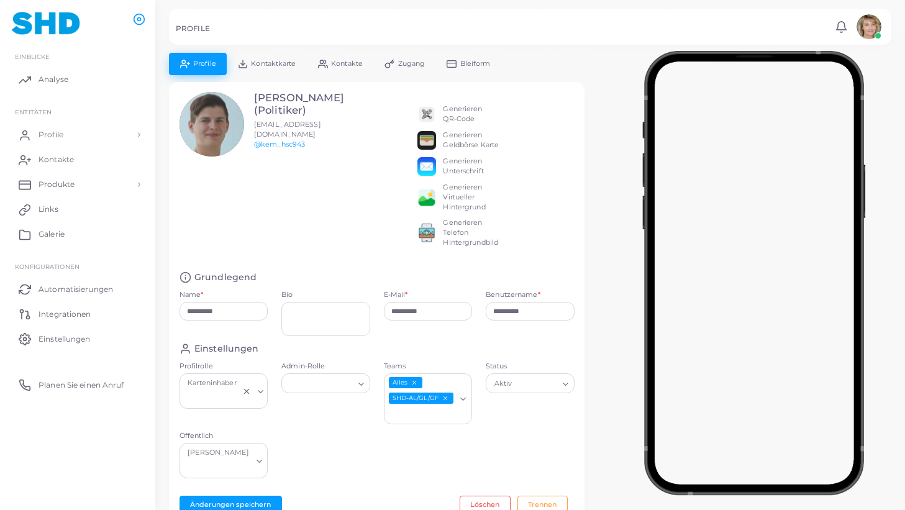
click at [275, 65] on span "Kontaktkarte" at bounding box center [273, 63] width 45 height 7
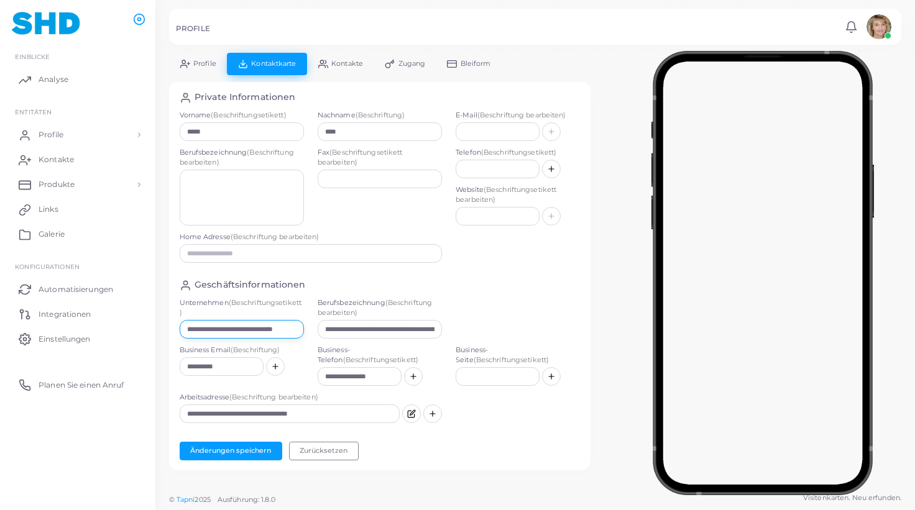
click at [286, 325] on input "**********" at bounding box center [242, 329] width 124 height 19
paste input "text"
type input "**********"
click at [252, 447] on button "Änderungen speichern" at bounding box center [231, 451] width 103 height 19
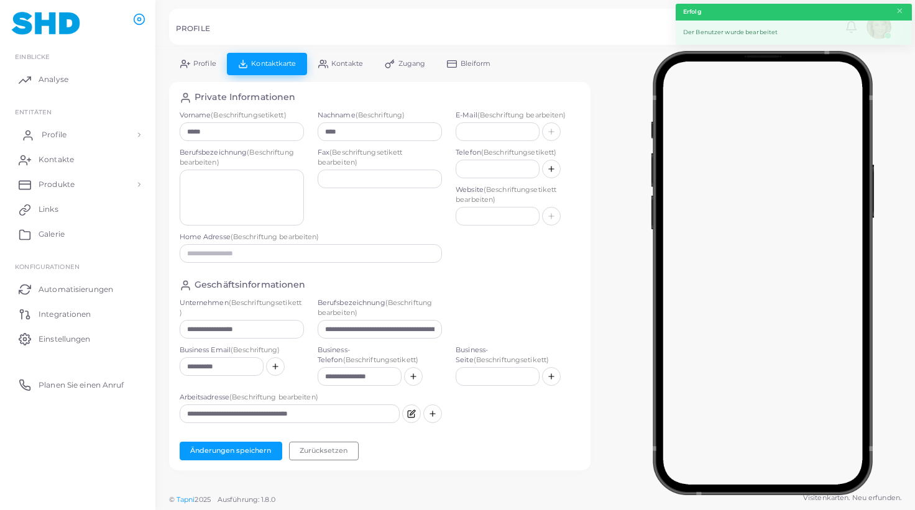
click at [45, 132] on span "Profile" at bounding box center [54, 134] width 25 height 11
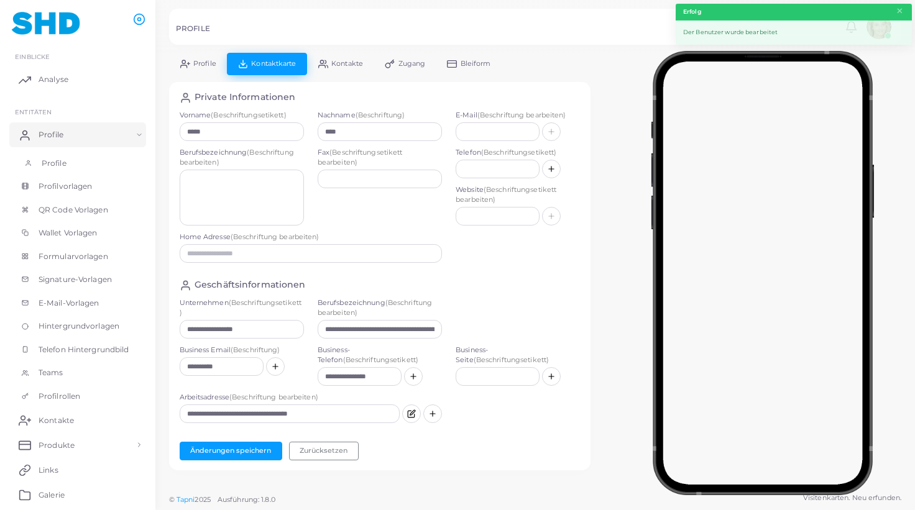
click at [53, 162] on span "Profile" at bounding box center [54, 163] width 25 height 11
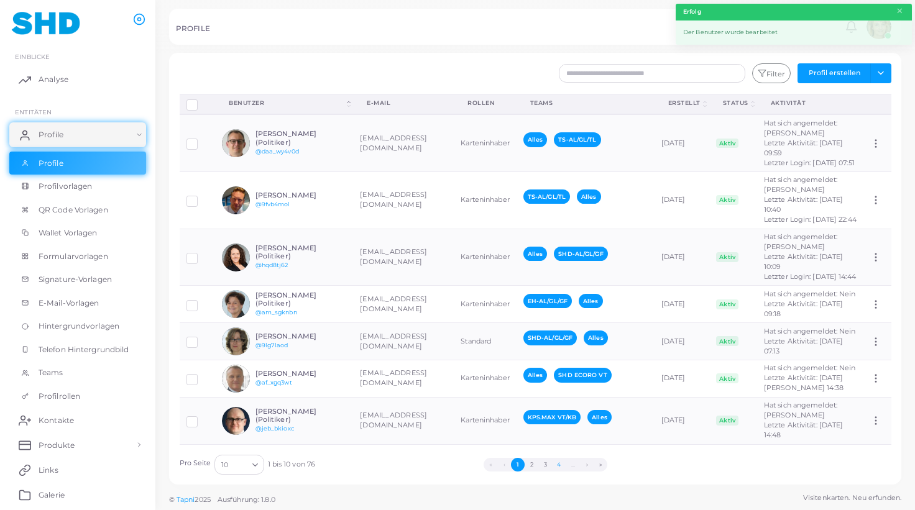
click at [561, 464] on button "4" at bounding box center [559, 465] width 14 height 14
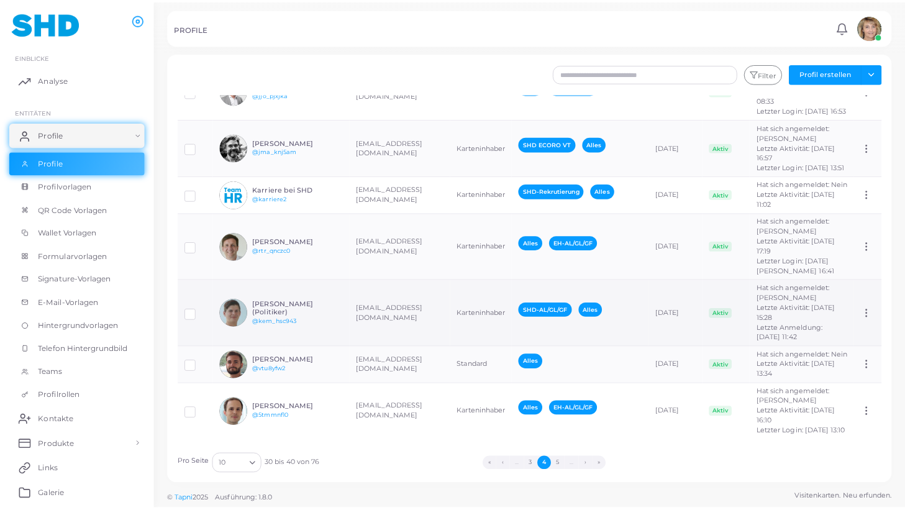
scroll to position [283, 0]
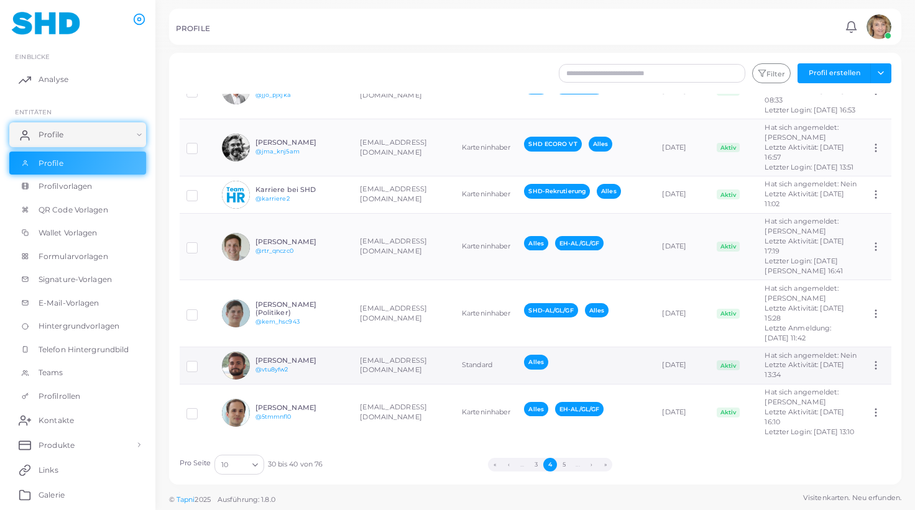
click at [344, 357] on h6 "[PERSON_NAME]" at bounding box center [300, 361] width 91 height 8
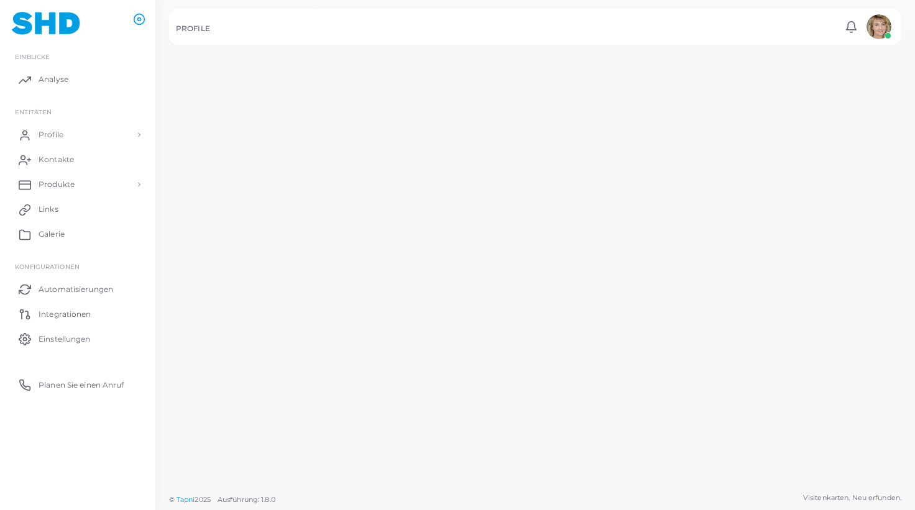
scroll to position [283, 0]
click at [344, 333] on td "[PERSON_NAME] @vtu8yfw2" at bounding box center [277, 353] width 142 height 48
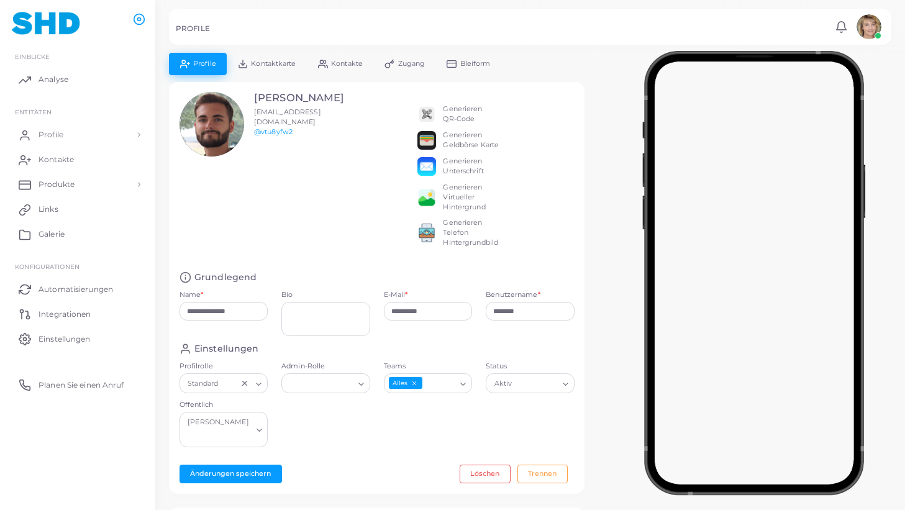
click at [275, 64] on span "Kontaktkarte" at bounding box center [273, 63] width 45 height 7
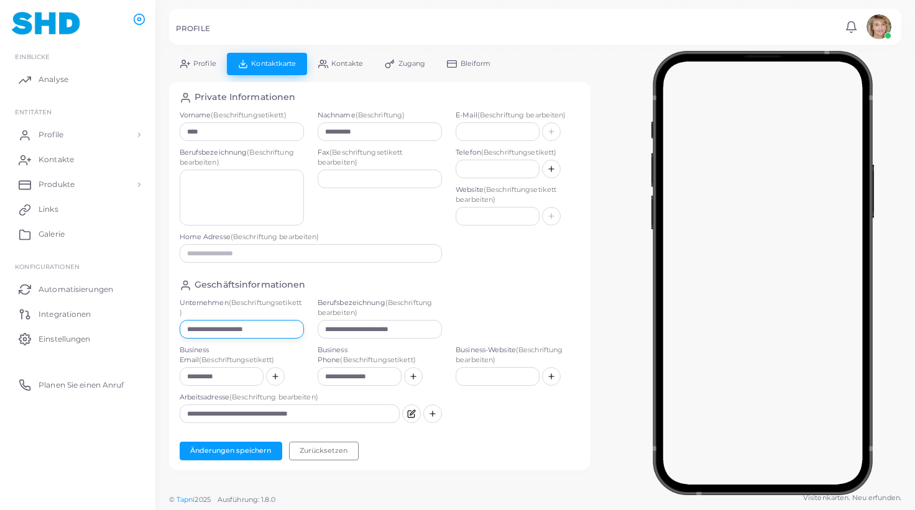
click at [262, 331] on input "**********" at bounding box center [242, 329] width 124 height 19
paste input "text"
type input "**********"
click at [249, 446] on button "Änderungen speichern" at bounding box center [231, 451] width 103 height 19
click at [57, 132] on span "Profile" at bounding box center [54, 134] width 25 height 11
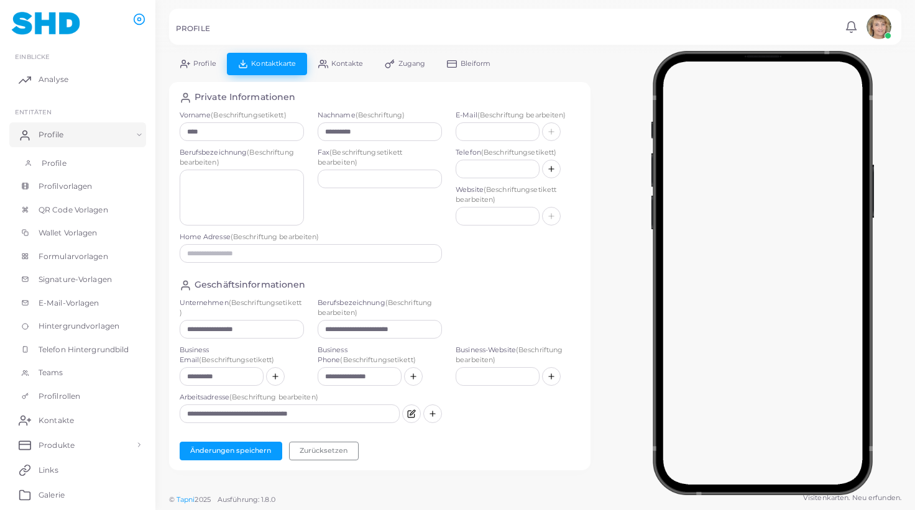
click at [52, 159] on span "Profile" at bounding box center [54, 163] width 25 height 11
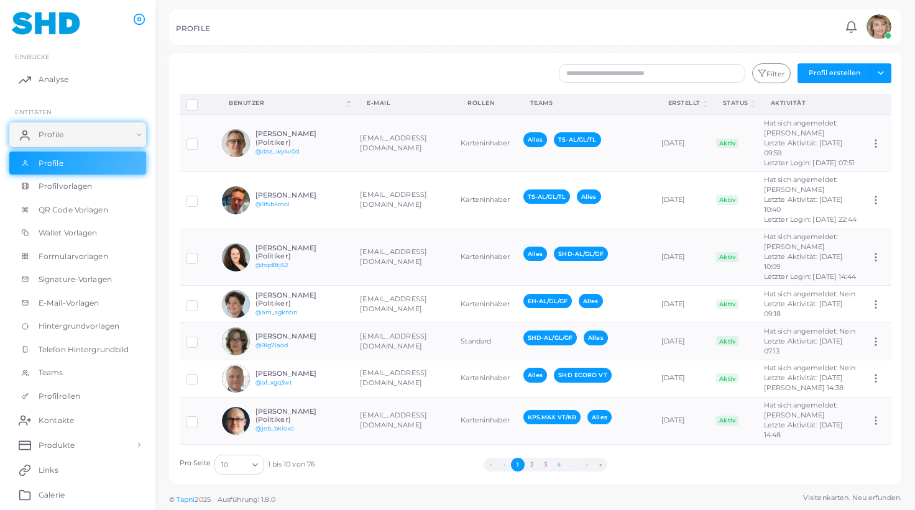
click at [562, 462] on button "4" at bounding box center [559, 465] width 14 height 14
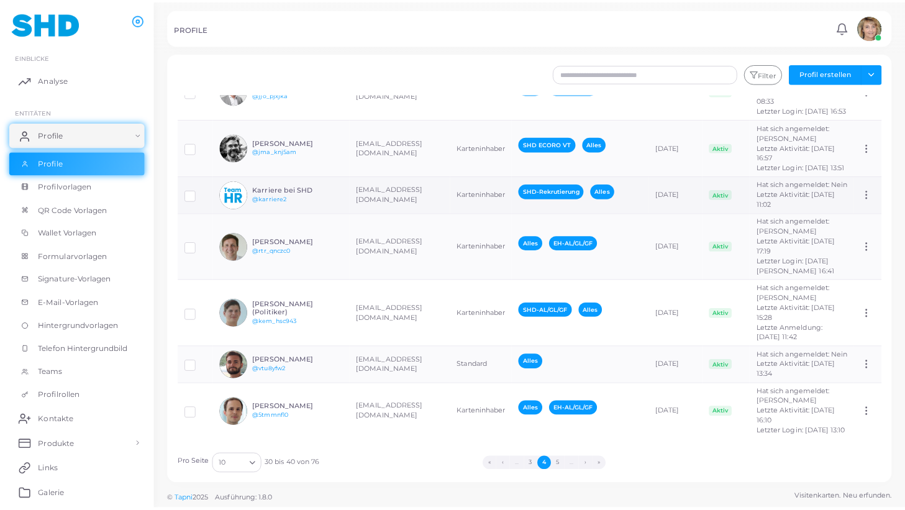
scroll to position [283, 0]
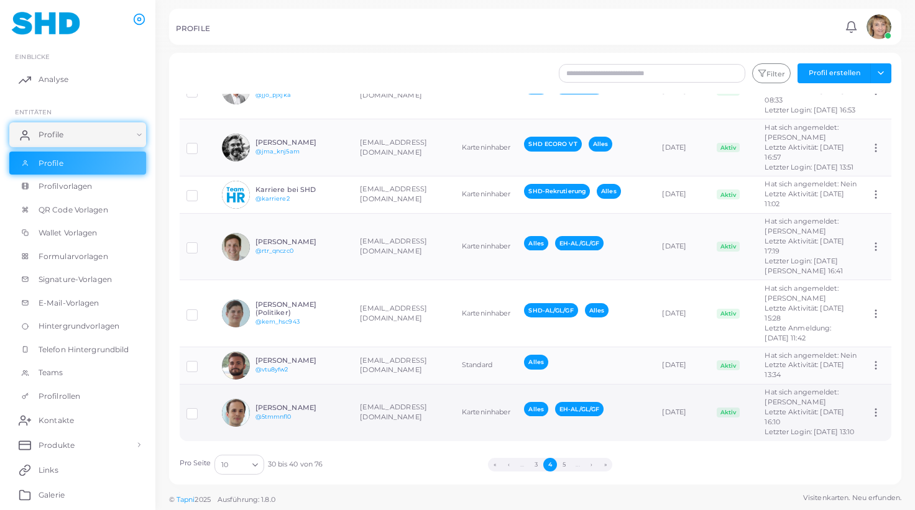
click at [342, 404] on h6 "[PERSON_NAME]" at bounding box center [300, 408] width 91 height 8
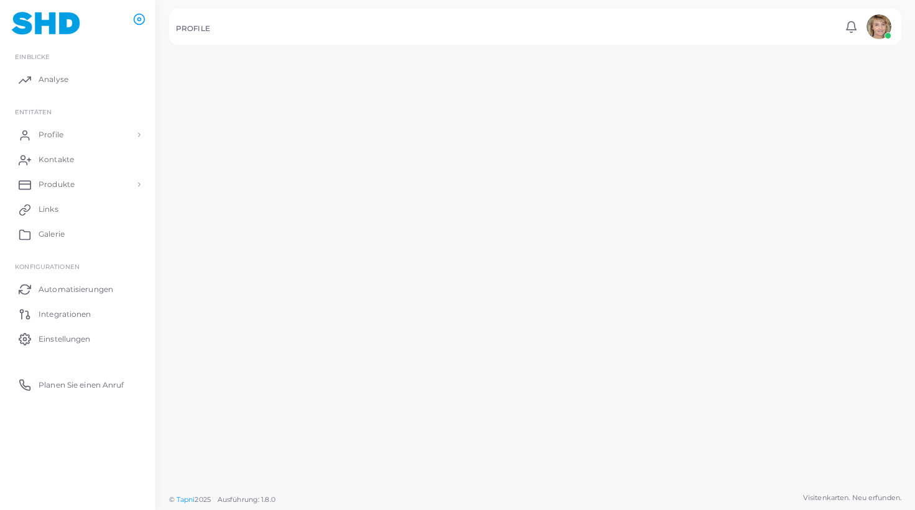
scroll to position [283, 0]
click at [342, 400] on td "[PERSON_NAME] @5tmmnf10" at bounding box center [277, 411] width 142 height 68
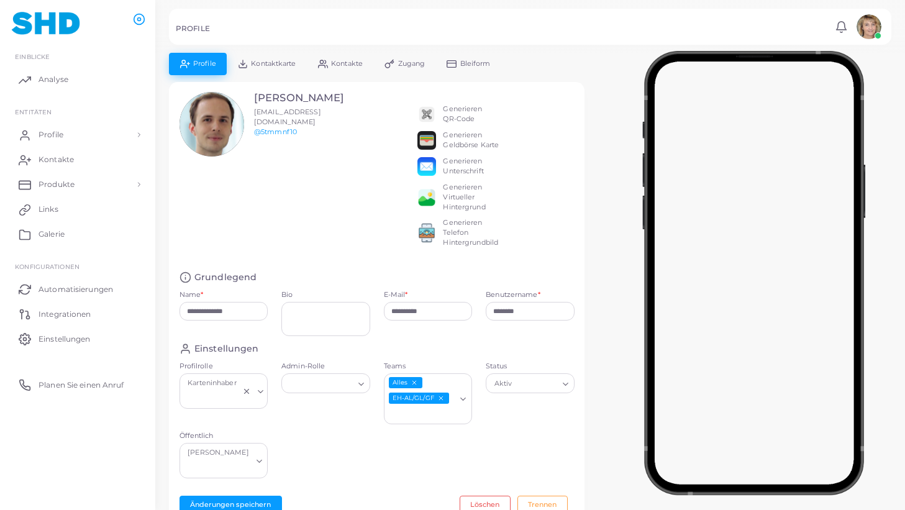
click at [296, 62] on span "Kontaktkarte" at bounding box center [273, 63] width 45 height 7
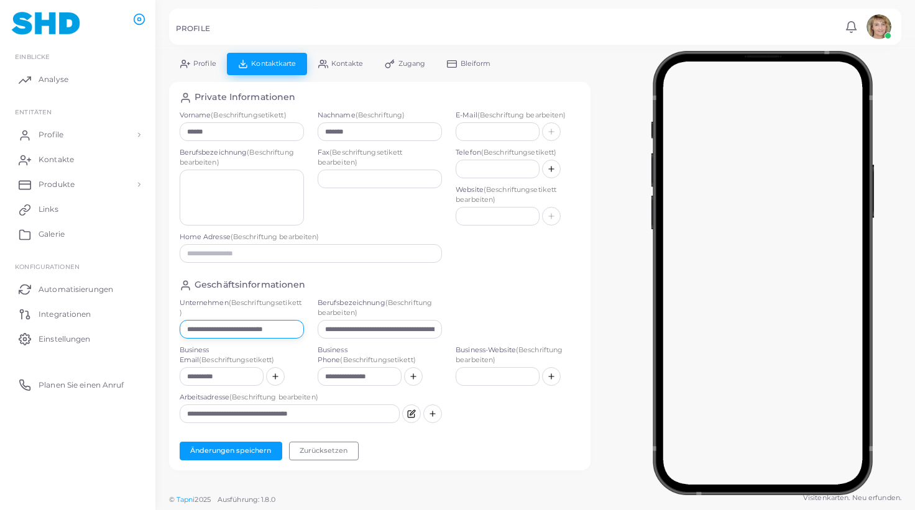
click at [267, 329] on input "**********" at bounding box center [242, 329] width 124 height 19
paste input "text"
type input "**********"
click at [247, 449] on button "Änderungen speichern" at bounding box center [231, 451] width 103 height 19
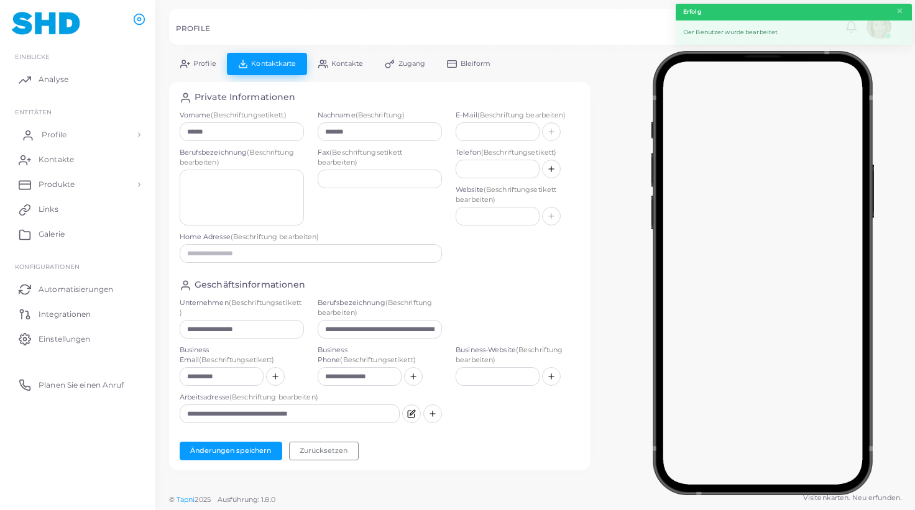
click at [55, 133] on span "Profile" at bounding box center [54, 134] width 25 height 11
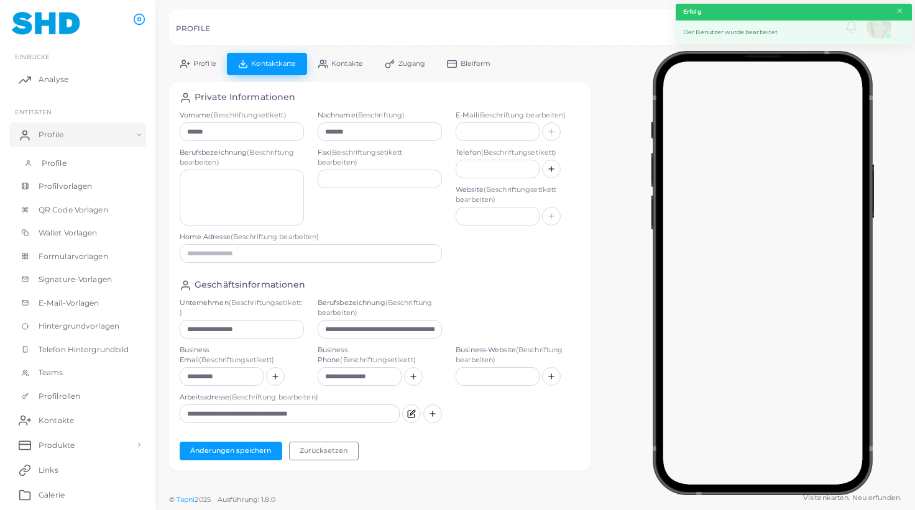
click at [53, 159] on span "Profile" at bounding box center [54, 163] width 25 height 11
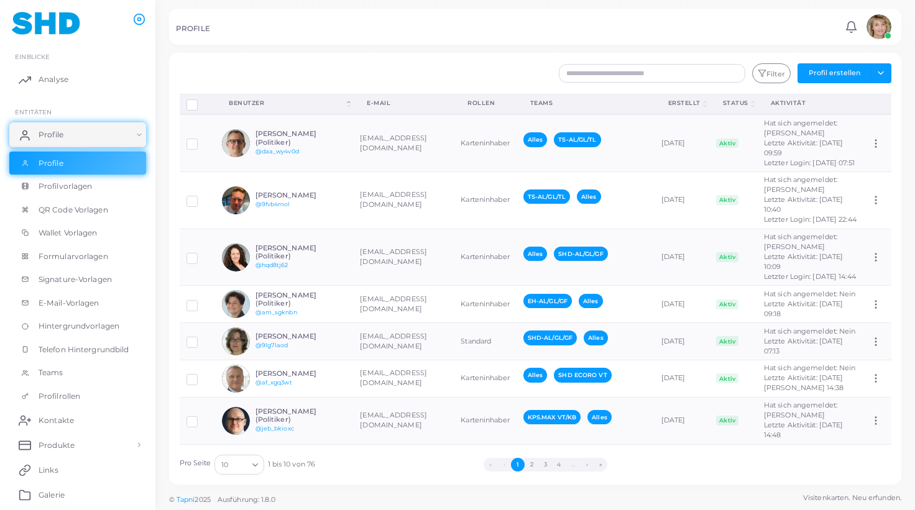
click at [587, 464] on button "›" at bounding box center [587, 465] width 14 height 14
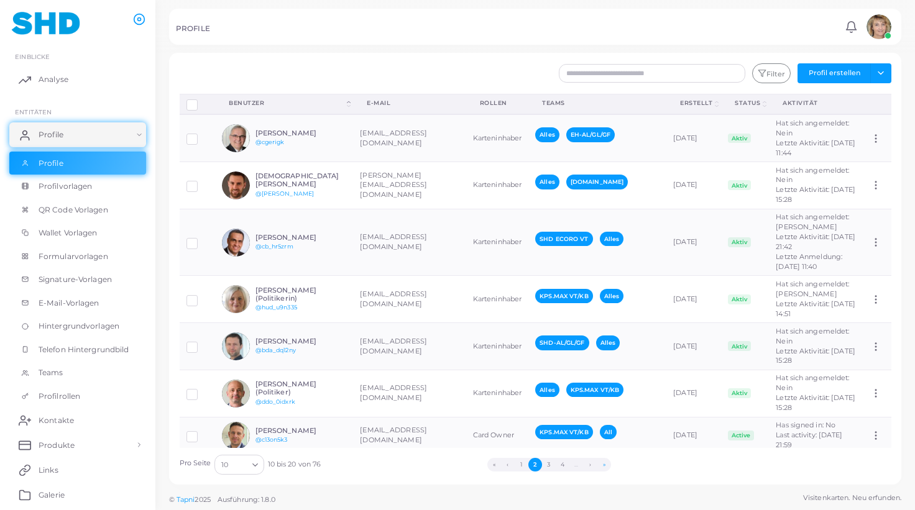
click at [605, 464] on button "»" at bounding box center [604, 465] width 14 height 14
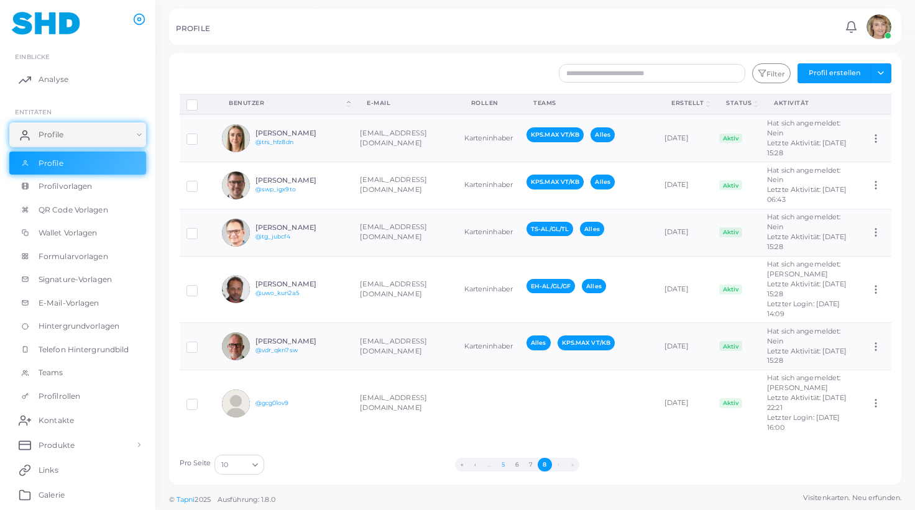
click at [503, 464] on button "5" at bounding box center [503, 465] width 14 height 14
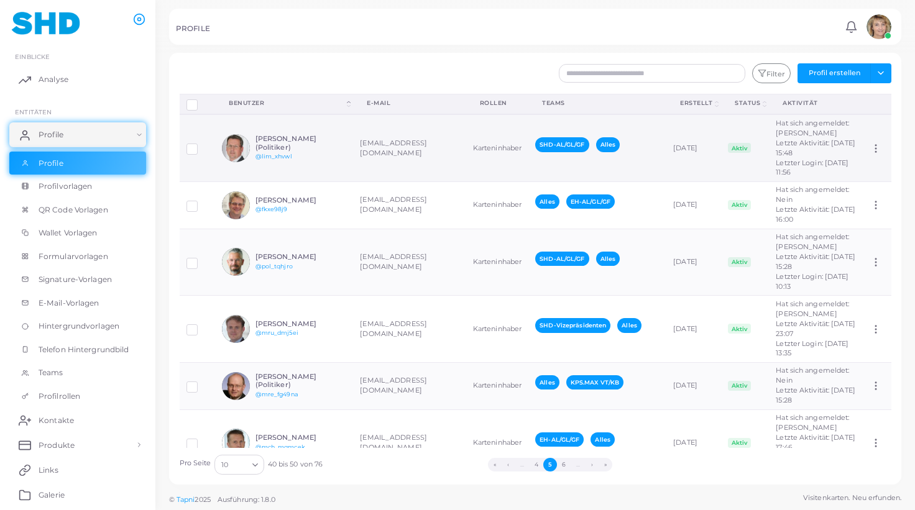
click at [306, 155] on div "[PERSON_NAME] (Politiker) @lim_xhvwl" at bounding box center [300, 148] width 91 height 26
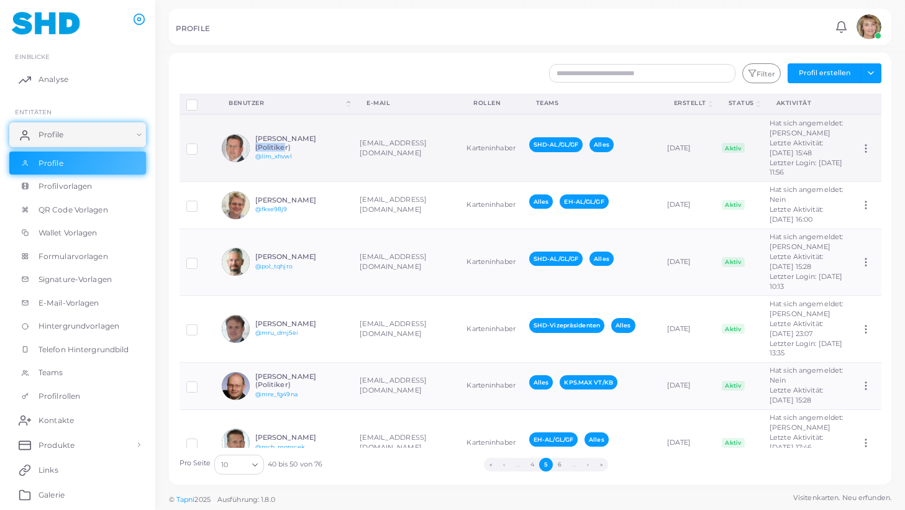
click at [306, 151] on h6 "[PERSON_NAME] (Politiker)" at bounding box center [300, 143] width 91 height 16
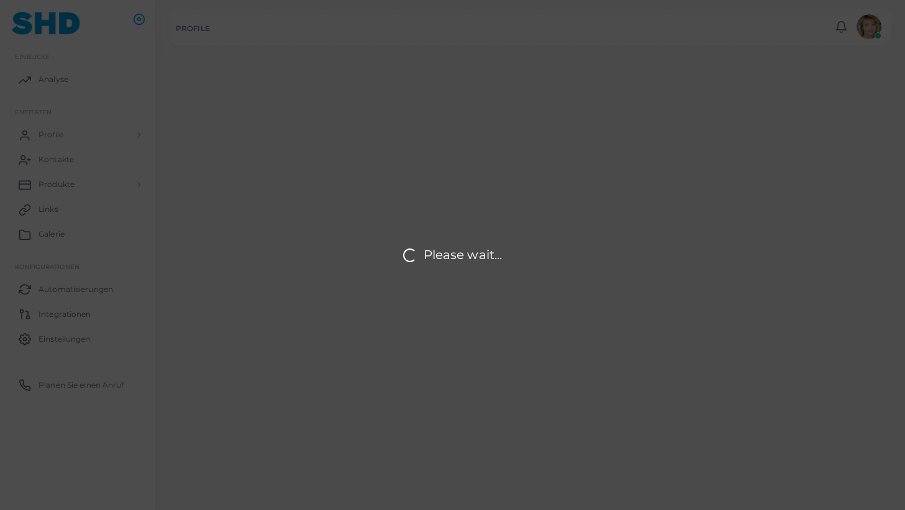
type input "**********"
type input "****"
type input "******"
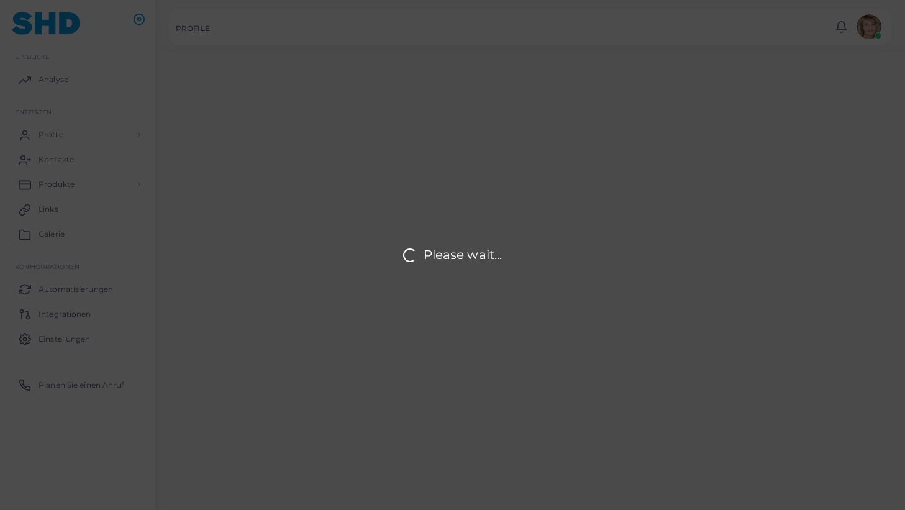
type input "**********"
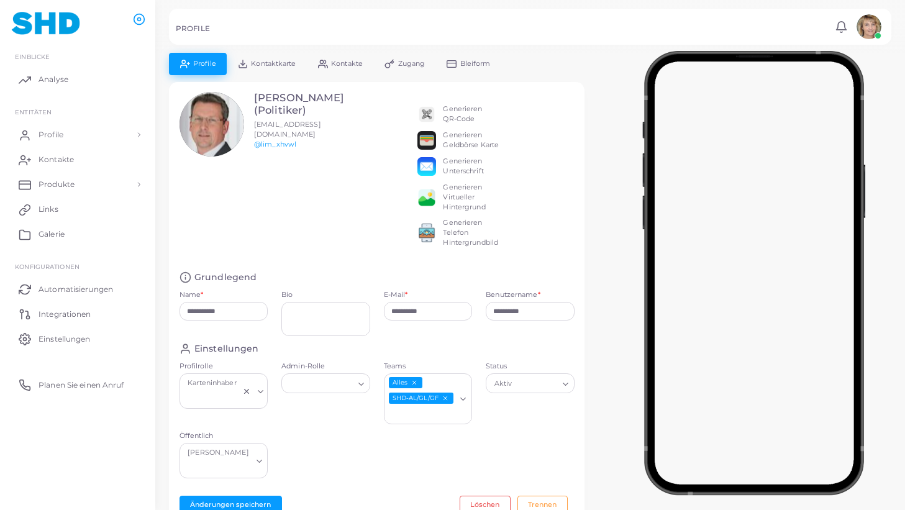
click at [268, 61] on span "Kontaktkarte" at bounding box center [273, 63] width 45 height 7
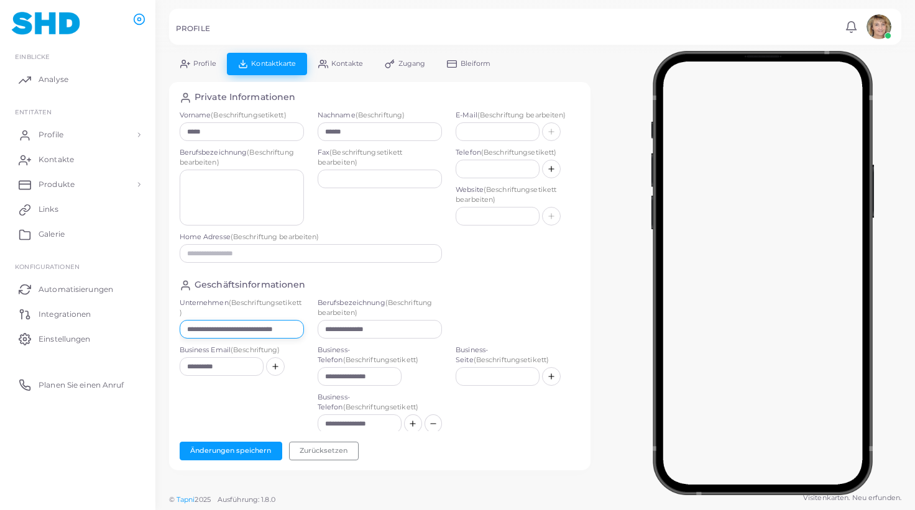
click at [264, 328] on input "**********" at bounding box center [242, 329] width 124 height 19
paste input "text"
type input "**********"
drag, startPoint x: 381, startPoint y: 331, endPoint x: 275, endPoint y: 329, distance: 105.7
click at [318, 329] on input "**********" at bounding box center [380, 329] width 124 height 19
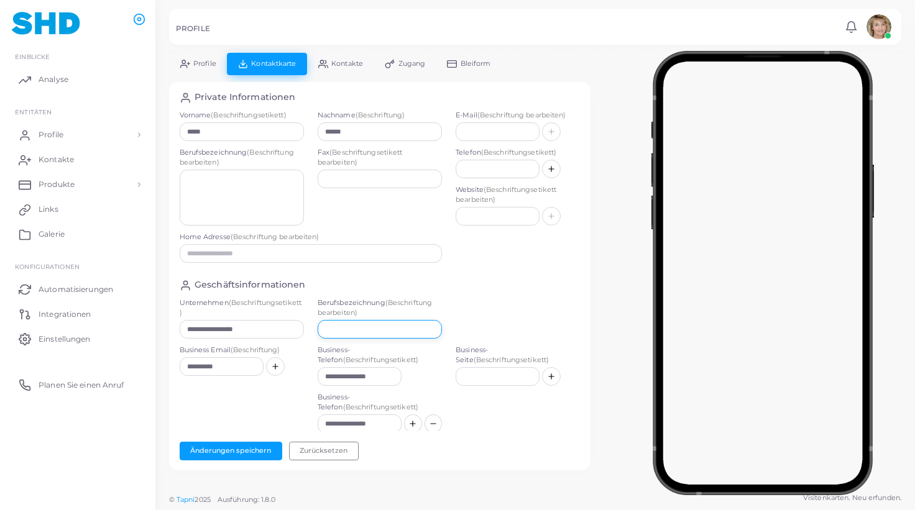
paste input "**********"
type input "**********"
click at [247, 447] on button "Änderungen speichern" at bounding box center [231, 451] width 103 height 19
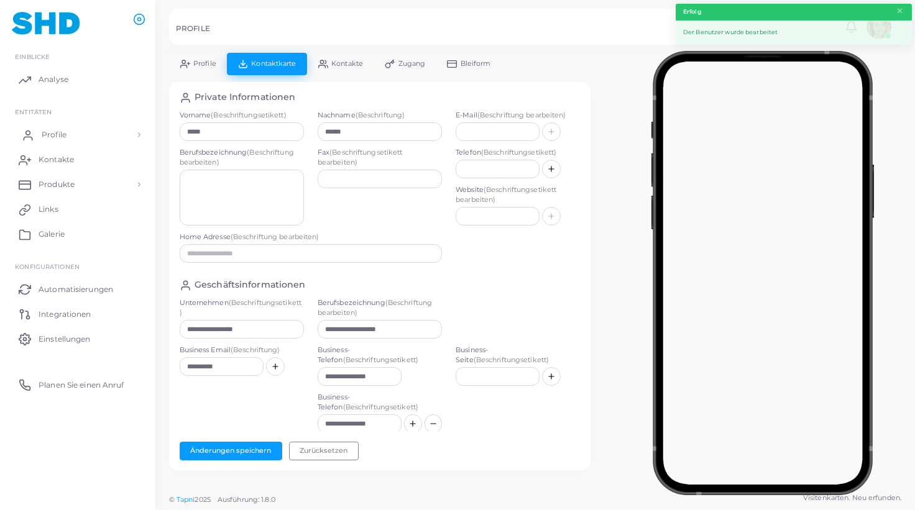
click at [55, 130] on span "Profile" at bounding box center [54, 134] width 25 height 11
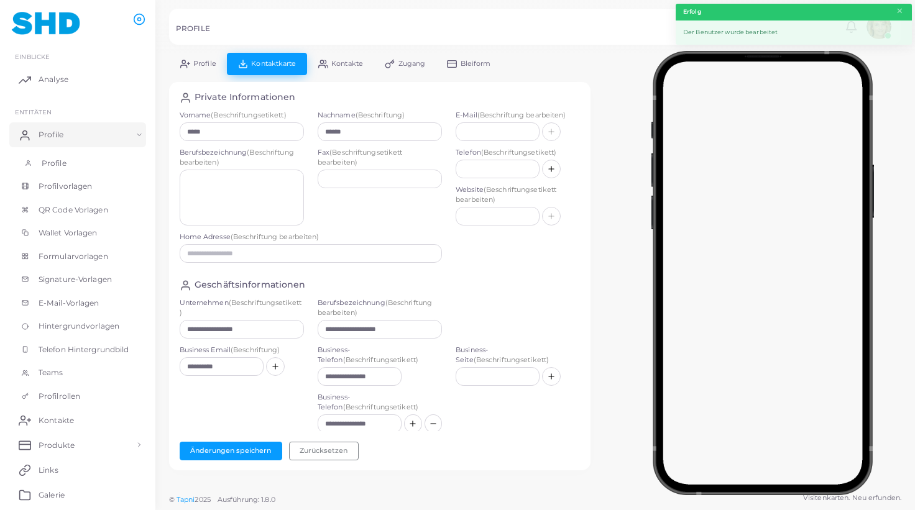
click at [59, 162] on span "Profile" at bounding box center [54, 163] width 25 height 11
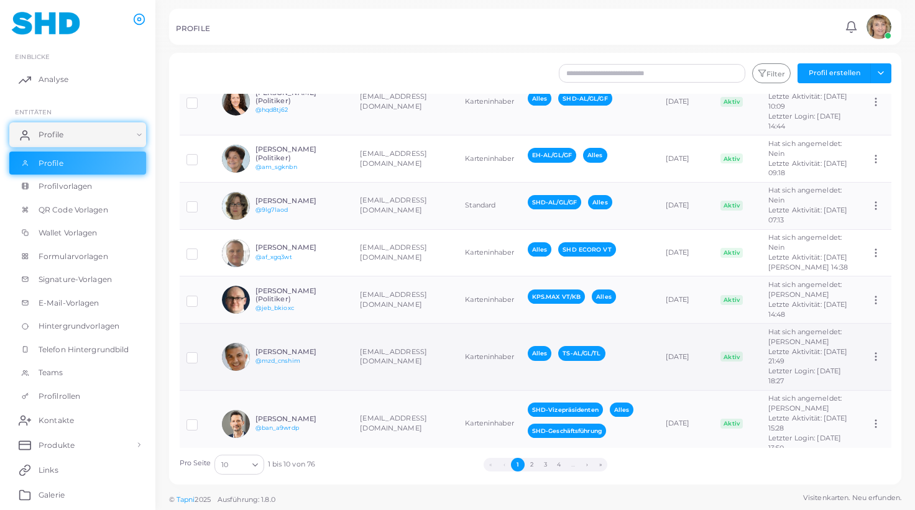
scroll to position [204, 0]
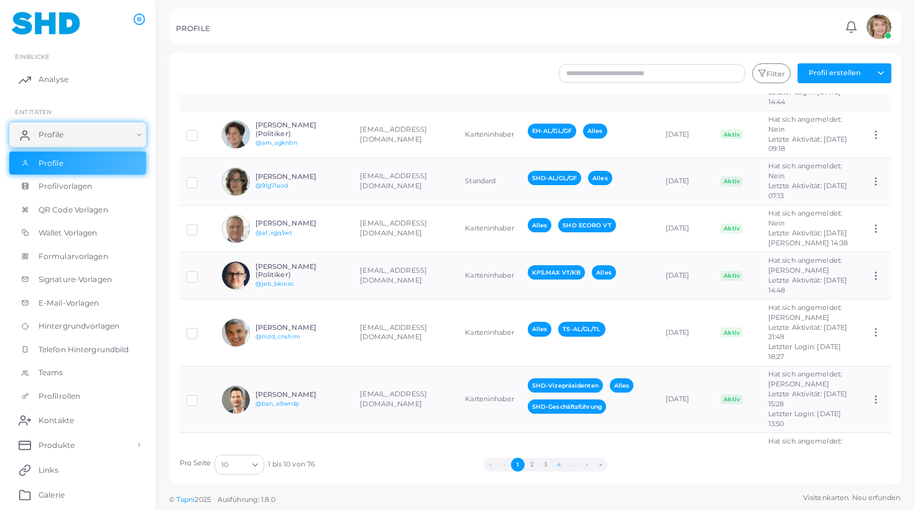
click at [557, 464] on button "4" at bounding box center [559, 465] width 14 height 14
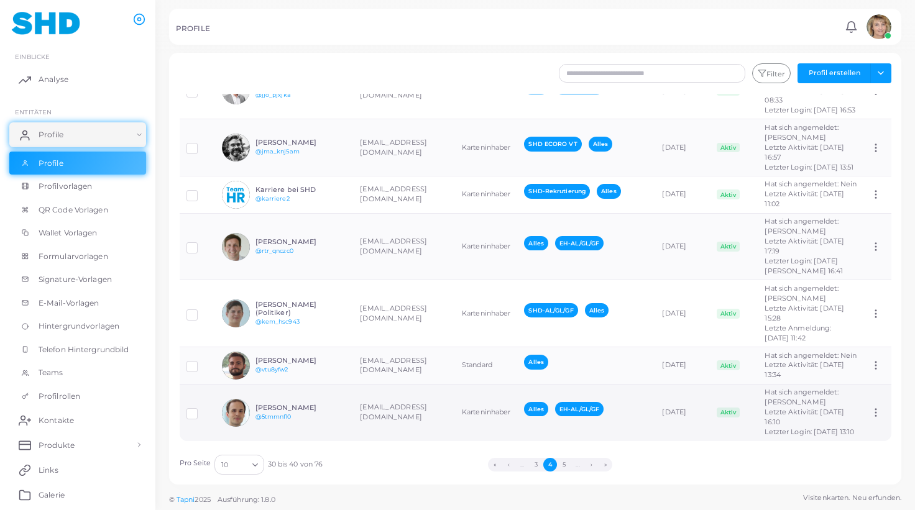
scroll to position [283, 0]
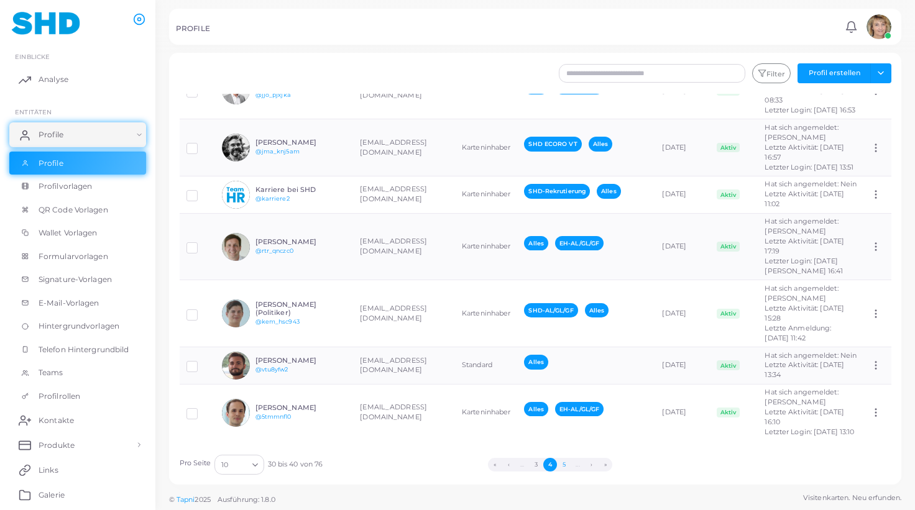
click at [565, 466] on button "5" at bounding box center [564, 465] width 14 height 14
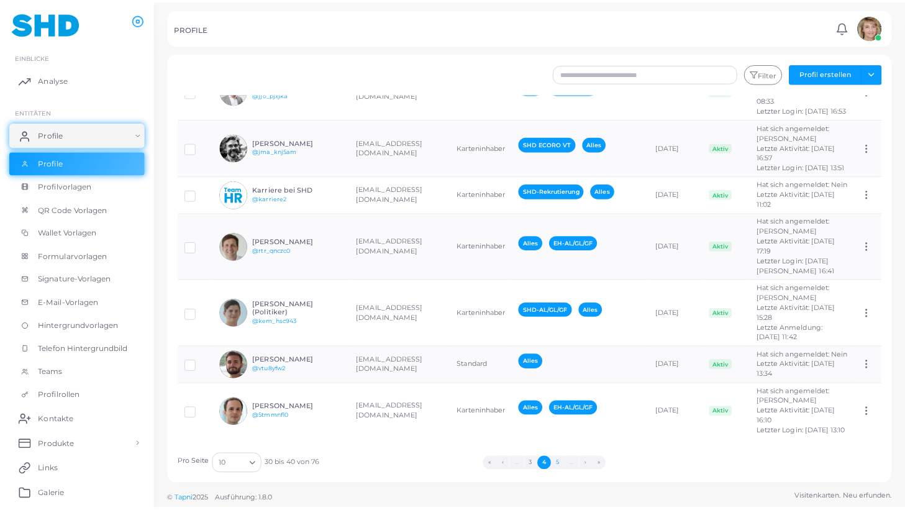
scroll to position [0, 0]
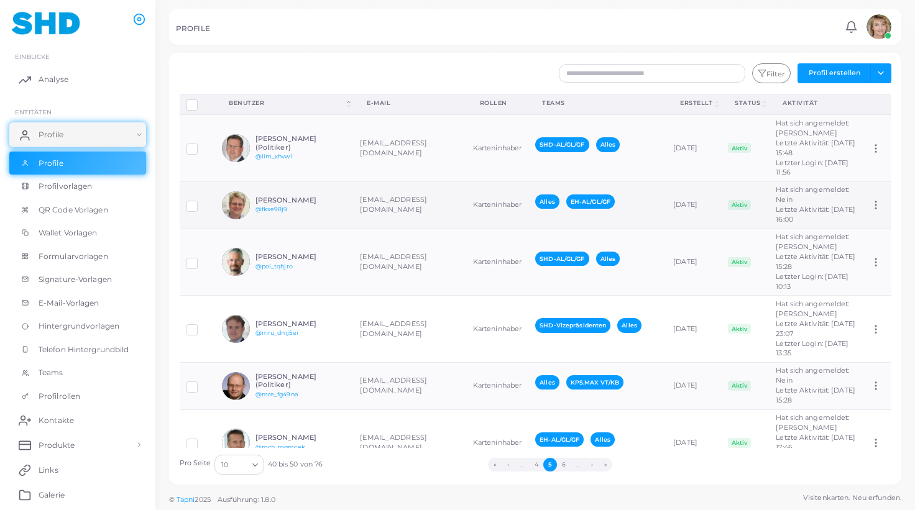
click at [315, 204] on h6 "[PERSON_NAME]" at bounding box center [300, 200] width 91 height 8
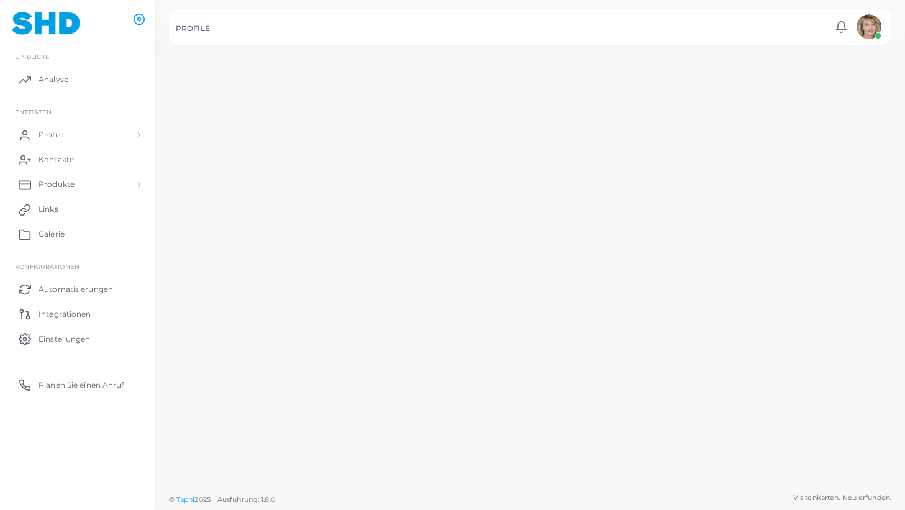
click at [316, 214] on td "[PERSON_NAME] @fkxe98j9" at bounding box center [277, 203] width 142 height 48
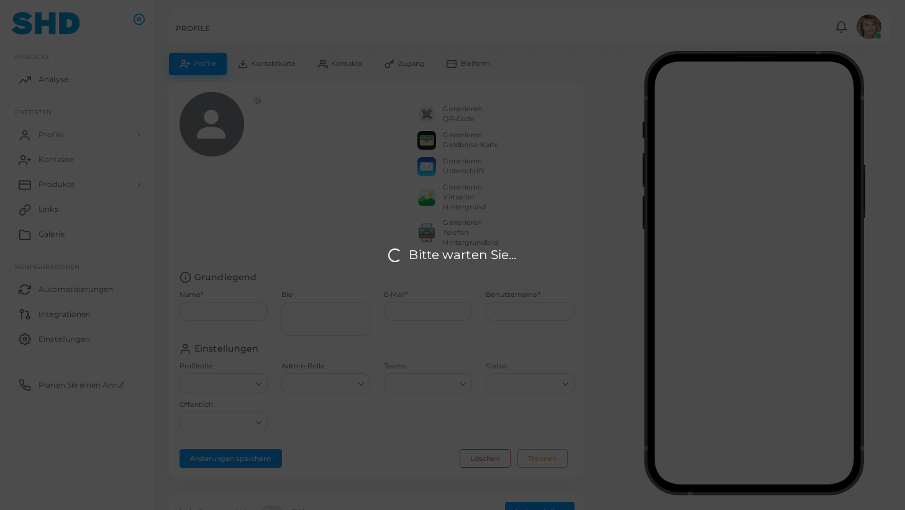
type input "**********"
type input "*********"
type input "********"
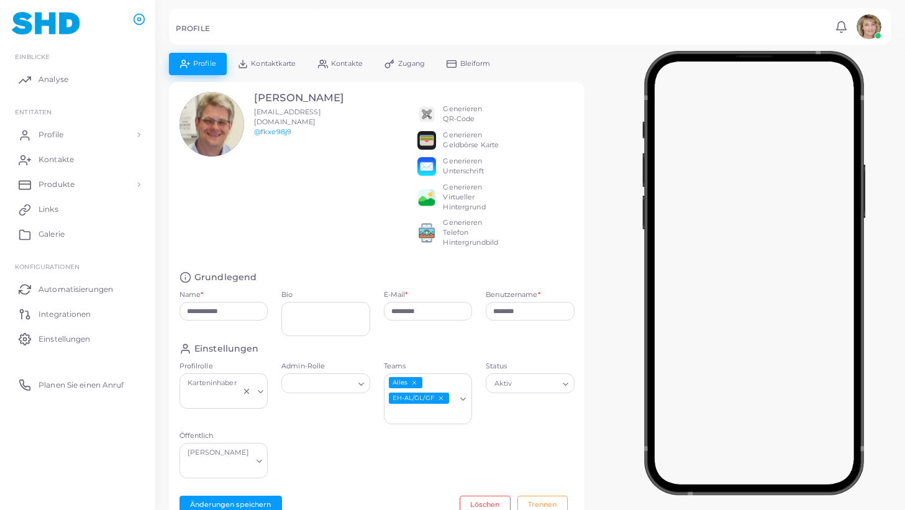
click at [442, 398] on line "EH-AL/GL/GF abwählen" at bounding box center [441, 398] width 4 height 4
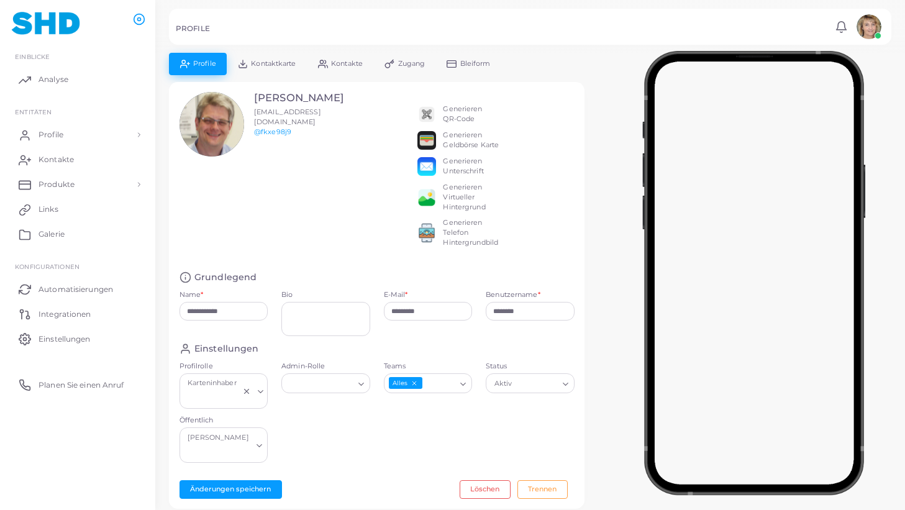
click at [465, 385] on polyline "Suche nach Option" at bounding box center [463, 384] width 5 height 2
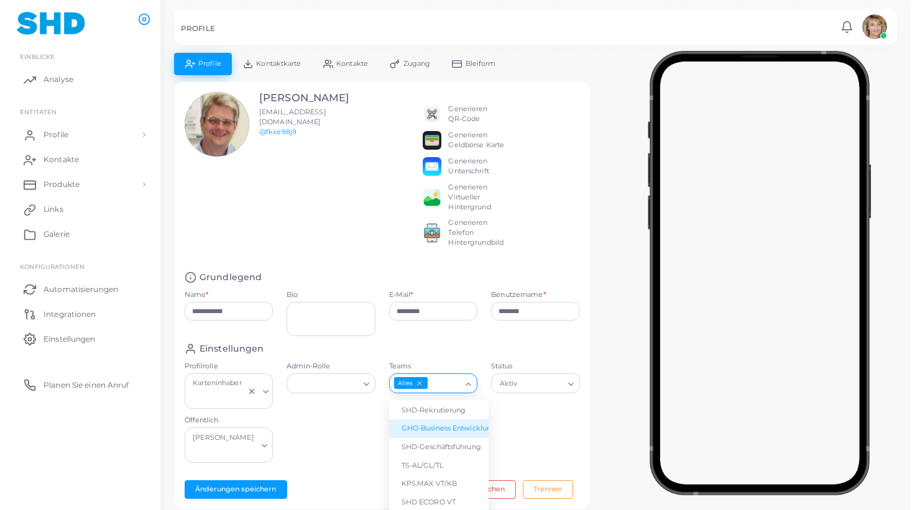
scroll to position [60, 0]
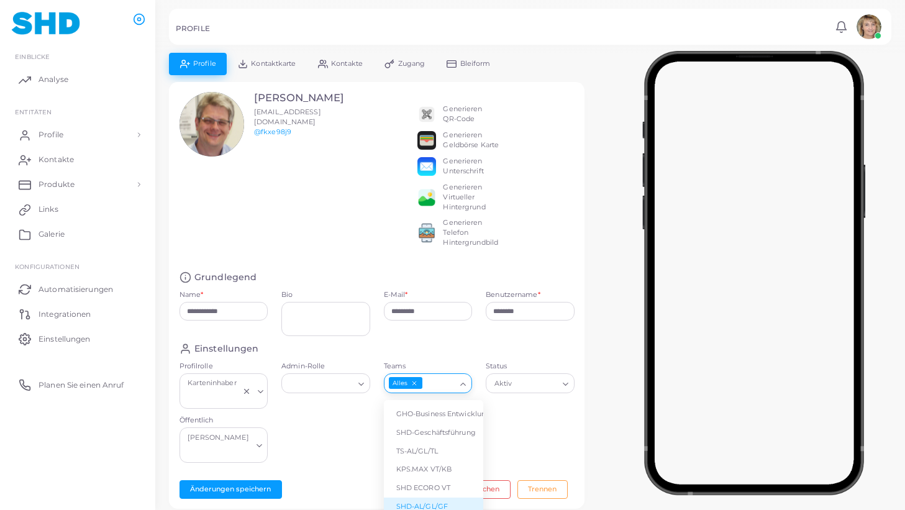
click at [431, 498] on li "SHD-AL/GL/GF" at bounding box center [433, 507] width 99 height 19
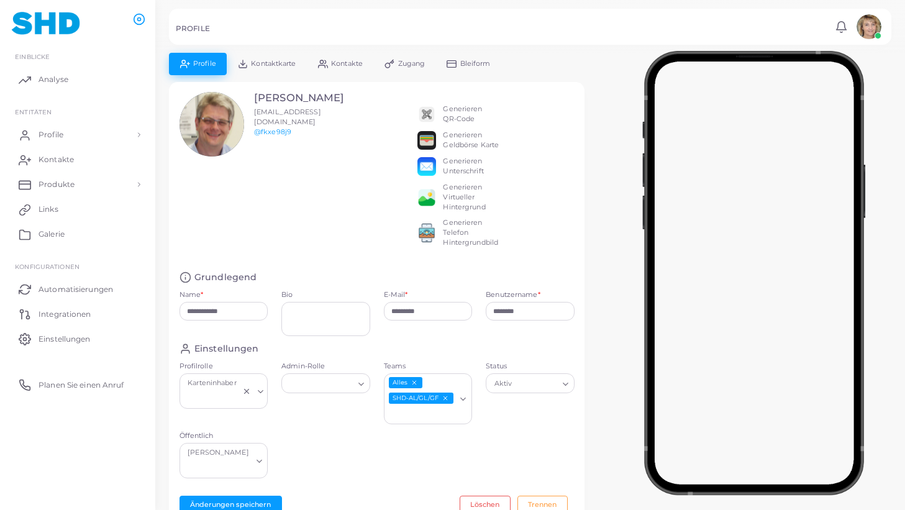
click at [268, 61] on span "Kontaktkarte" at bounding box center [273, 63] width 45 height 7
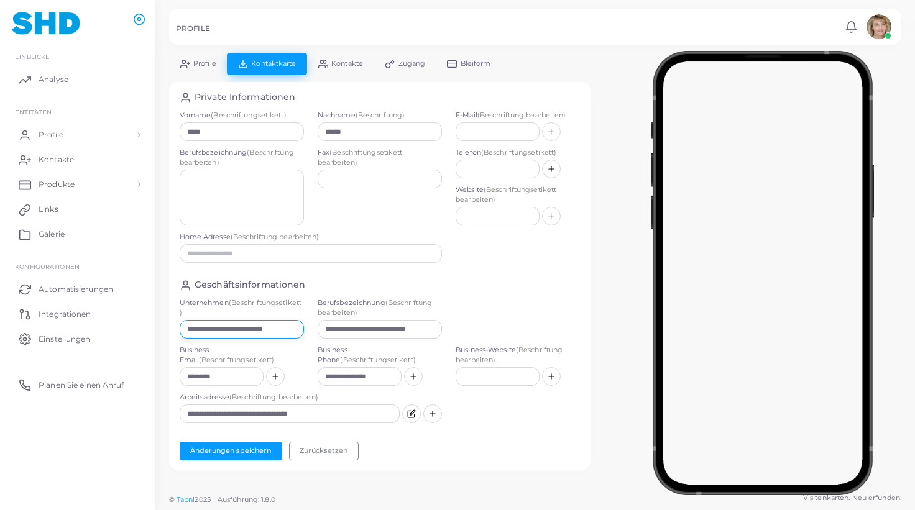
click at [273, 331] on input "**********" at bounding box center [242, 329] width 124 height 19
paste input "text"
drag, startPoint x: 280, startPoint y: 332, endPoint x: 144, endPoint y: 324, distance: 136.3
click at [180, 324] on input "**********" at bounding box center [242, 329] width 124 height 19
drag, startPoint x: 263, startPoint y: 326, endPoint x: 139, endPoint y: 334, distance: 125.2
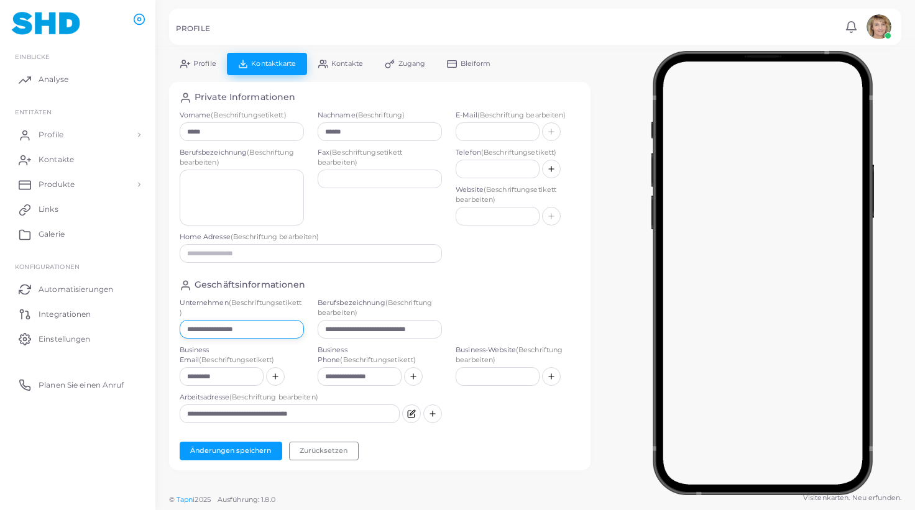
click at [180, 334] on input "**********" at bounding box center [242, 329] width 124 height 19
type input "**********"
click at [249, 448] on button "Änderungen speichern" at bounding box center [231, 451] width 103 height 19
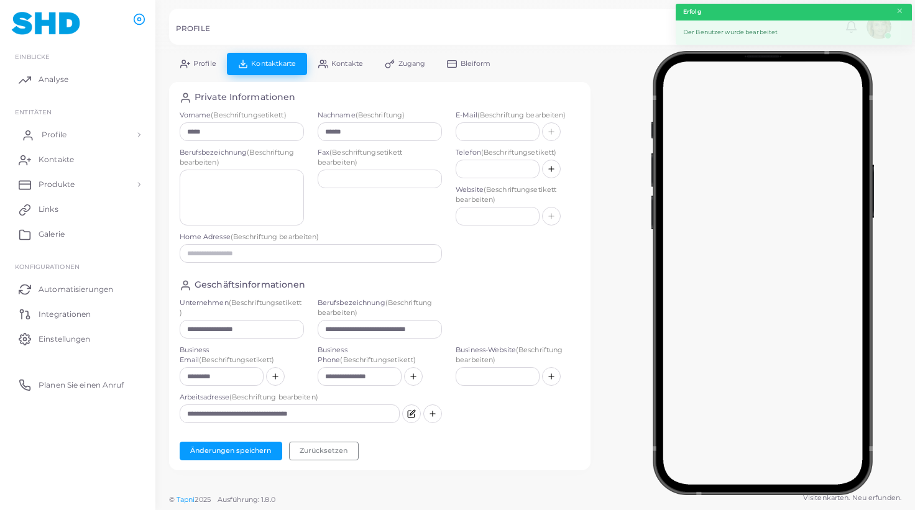
click at [59, 132] on span "Profile" at bounding box center [54, 134] width 25 height 11
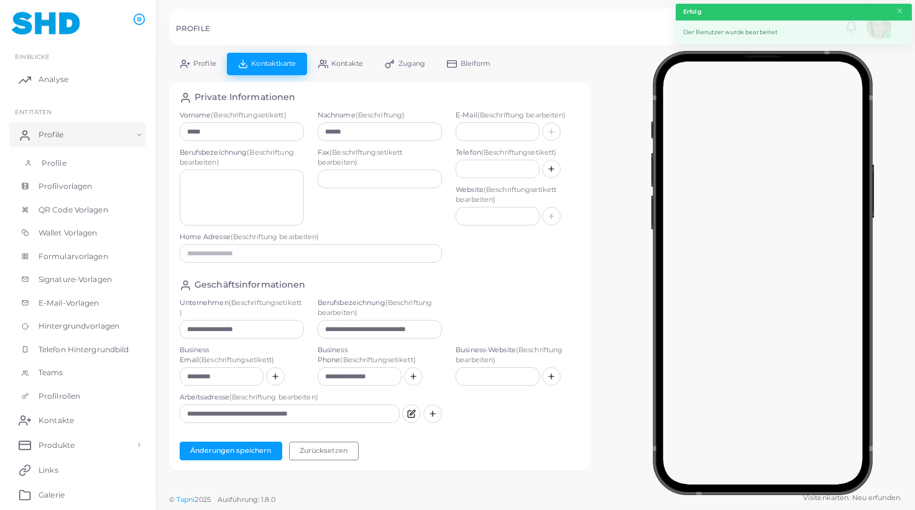
click at [61, 159] on span "Profile" at bounding box center [54, 163] width 25 height 11
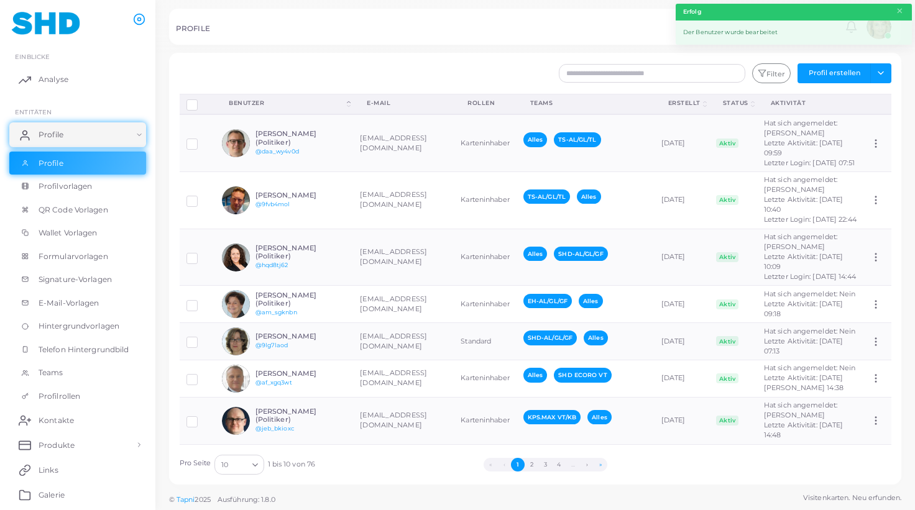
click at [602, 463] on button "»" at bounding box center [600, 465] width 14 height 14
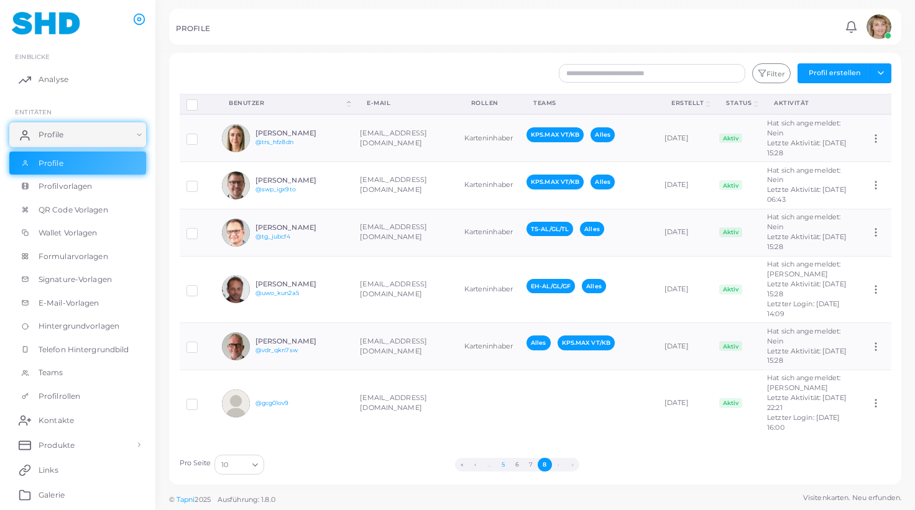
click at [503, 464] on button "5" at bounding box center [503, 465] width 14 height 14
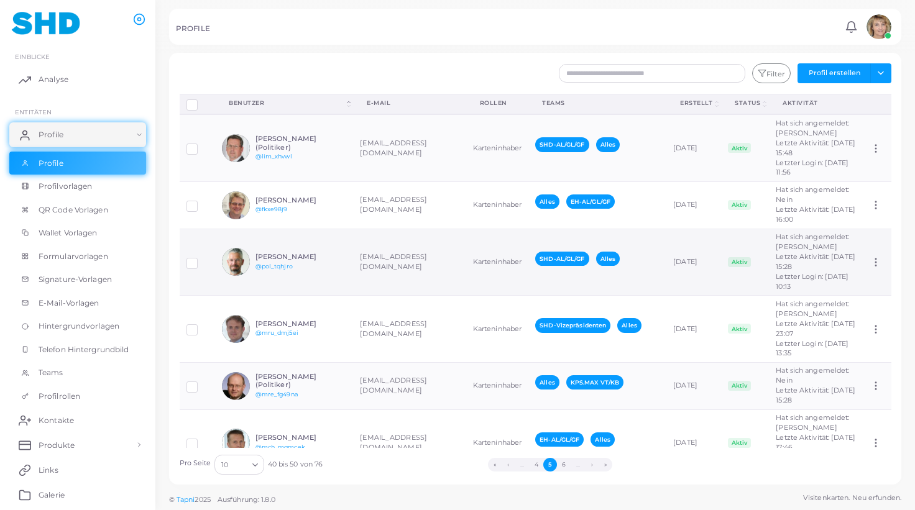
click at [333, 261] on h6 "[PERSON_NAME]" at bounding box center [300, 257] width 91 height 8
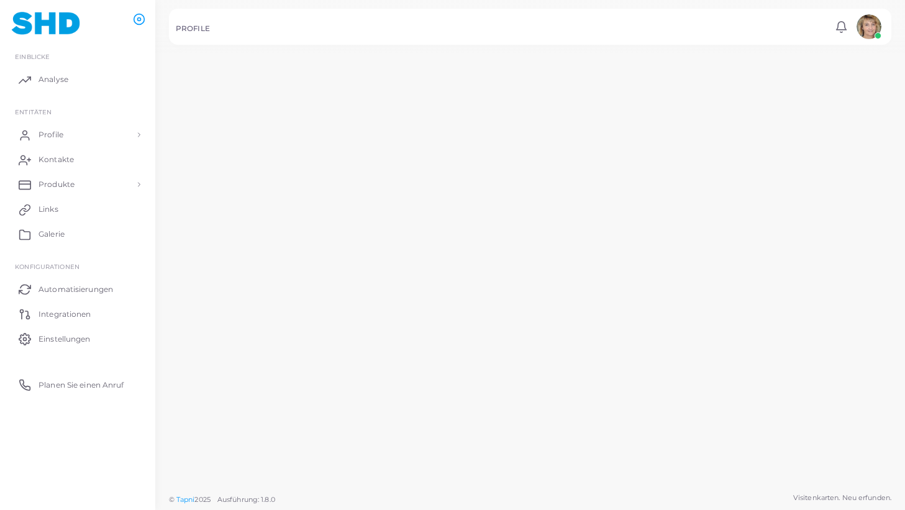
click at [333, 282] on td "[PERSON_NAME] @pol_tqhjro" at bounding box center [277, 261] width 142 height 69
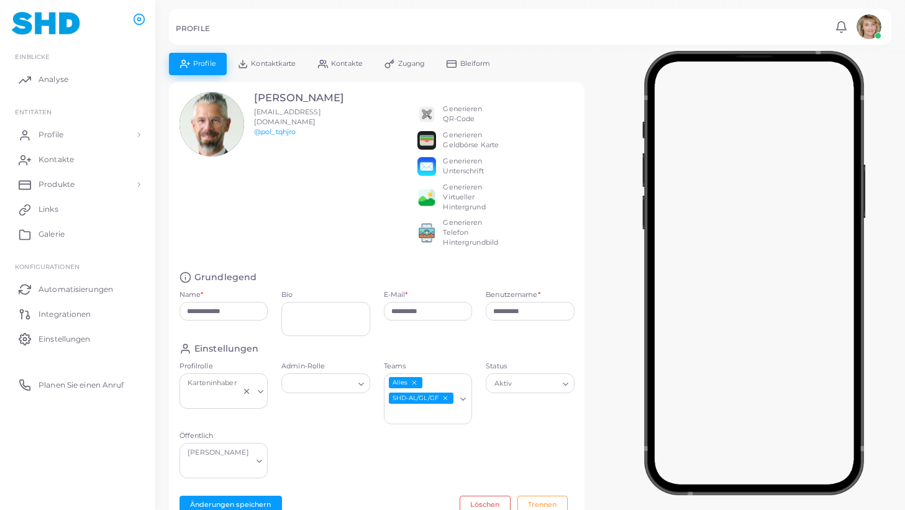
click at [275, 63] on span "Kontaktkarte" at bounding box center [273, 63] width 45 height 7
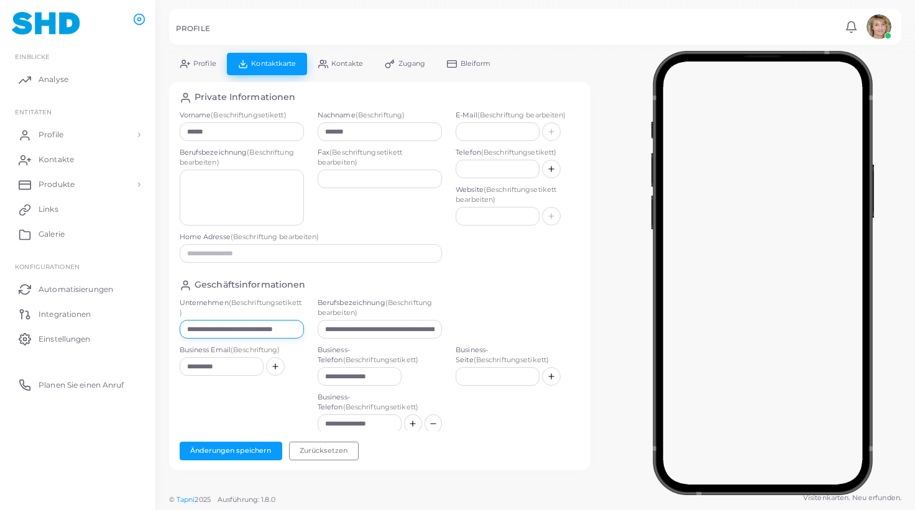
click at [285, 326] on input "**********" at bounding box center [242, 329] width 124 height 19
paste input "text"
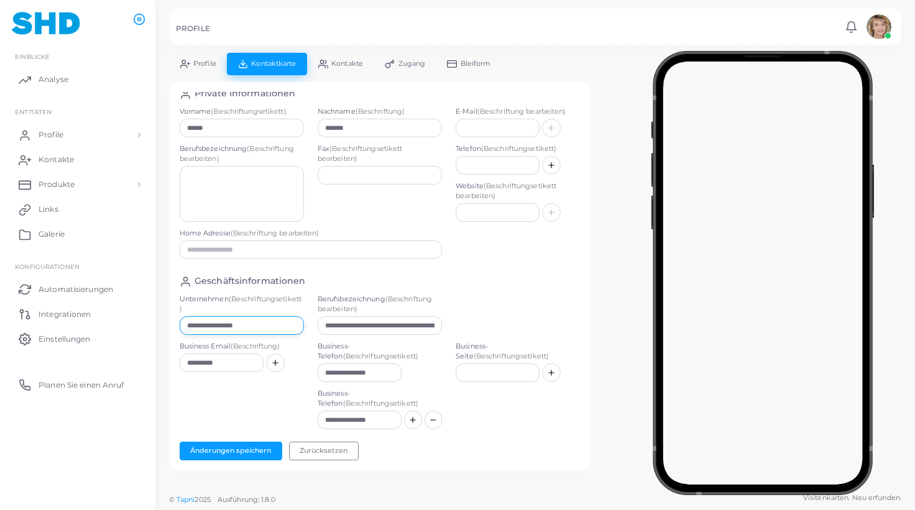
type input "**********"
click at [380, 326] on input "**********" at bounding box center [380, 325] width 124 height 19
paste input "text"
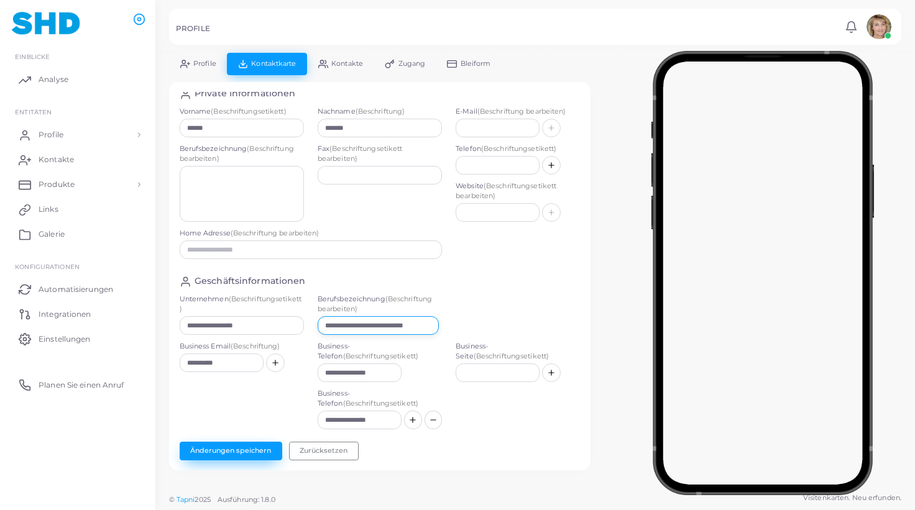
type input "**********"
click at [221, 448] on button "Änderungen speichern" at bounding box center [231, 451] width 103 height 19
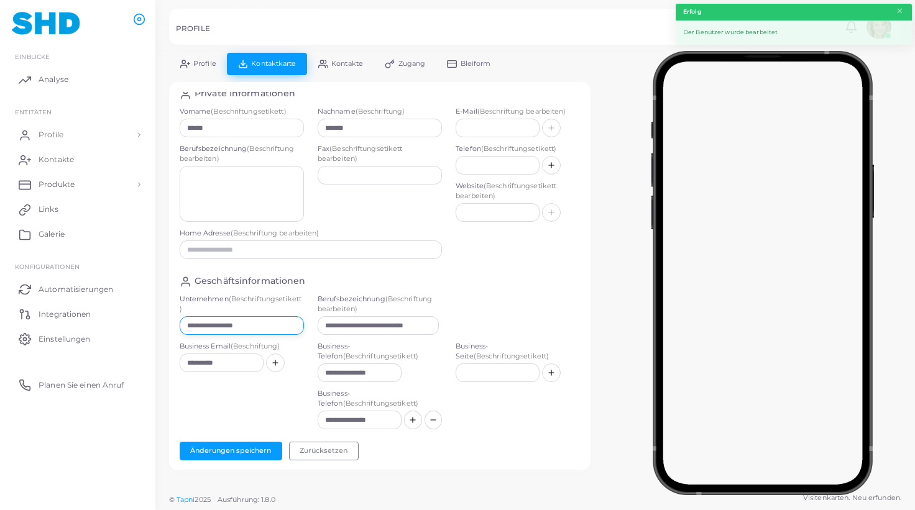
drag, startPoint x: 225, startPoint y: 324, endPoint x: 154, endPoint y: 323, distance: 70.9
click at [180, 323] on input "**********" at bounding box center [242, 325] width 124 height 19
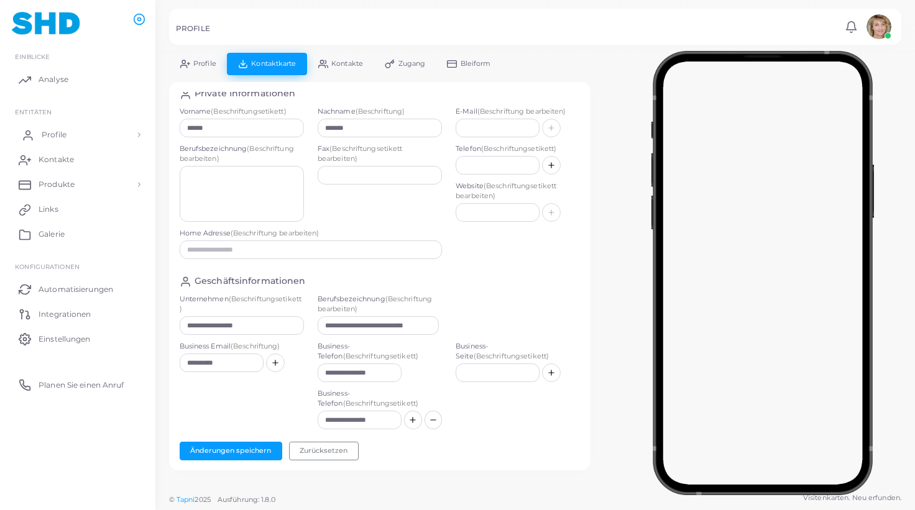
click at [56, 134] on span "Profile" at bounding box center [54, 134] width 25 height 11
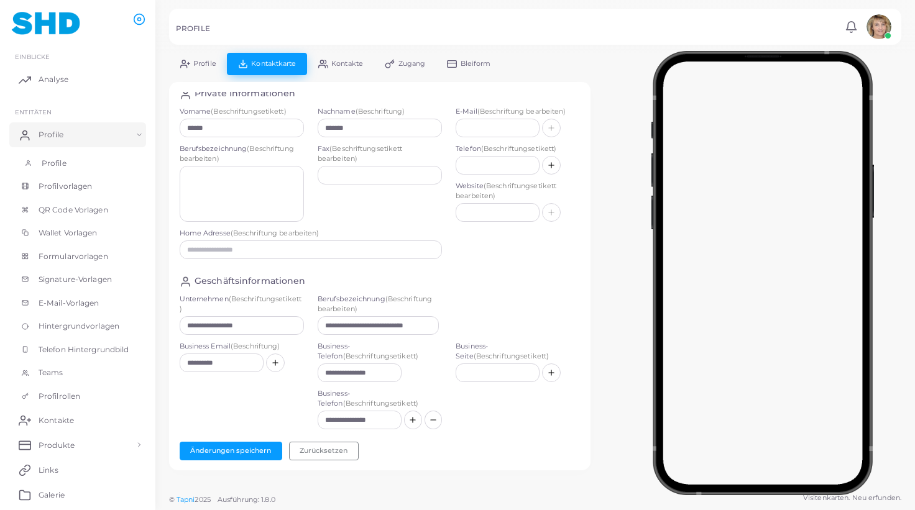
click at [51, 162] on span "Profile" at bounding box center [54, 163] width 25 height 11
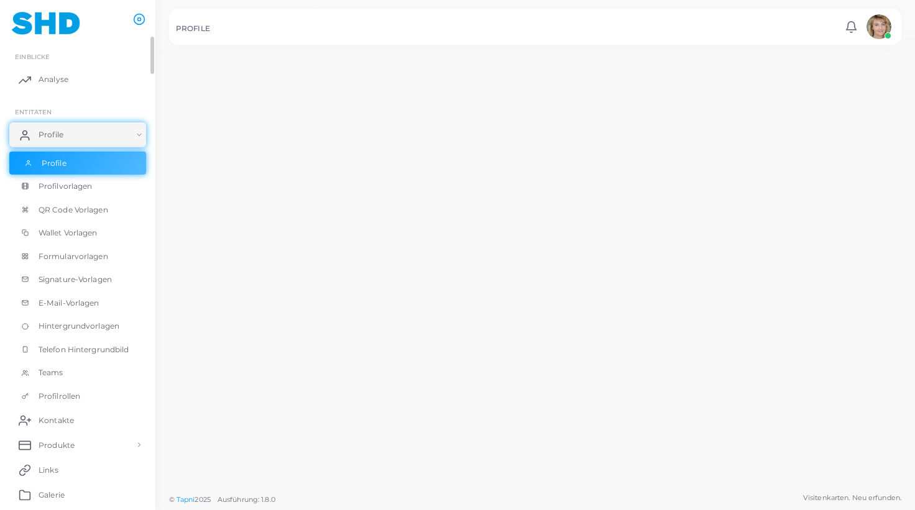
scroll to position [4, 0]
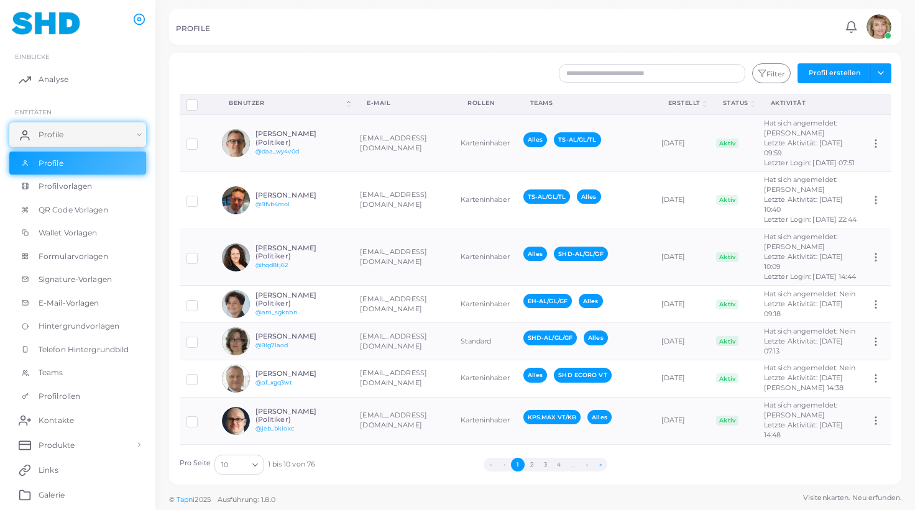
click at [600, 463] on button "»" at bounding box center [600, 465] width 14 height 14
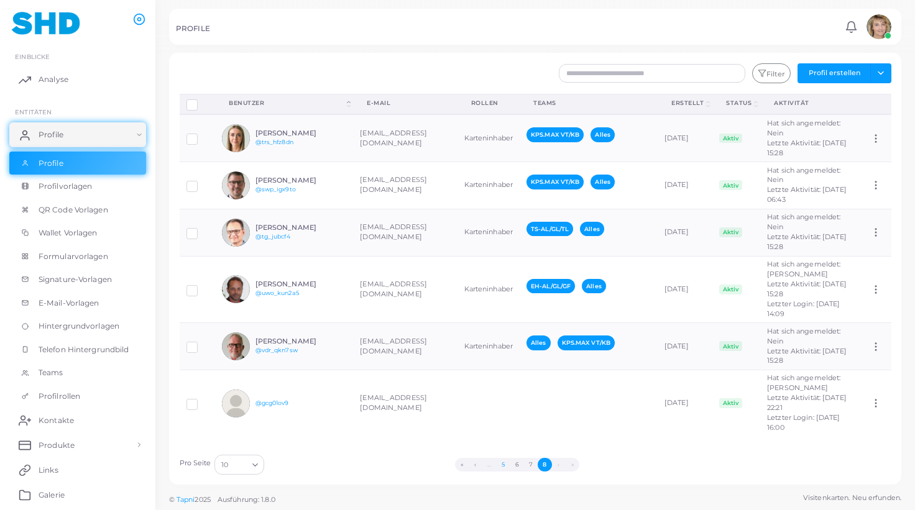
click at [506, 464] on button "5" at bounding box center [503, 465] width 14 height 14
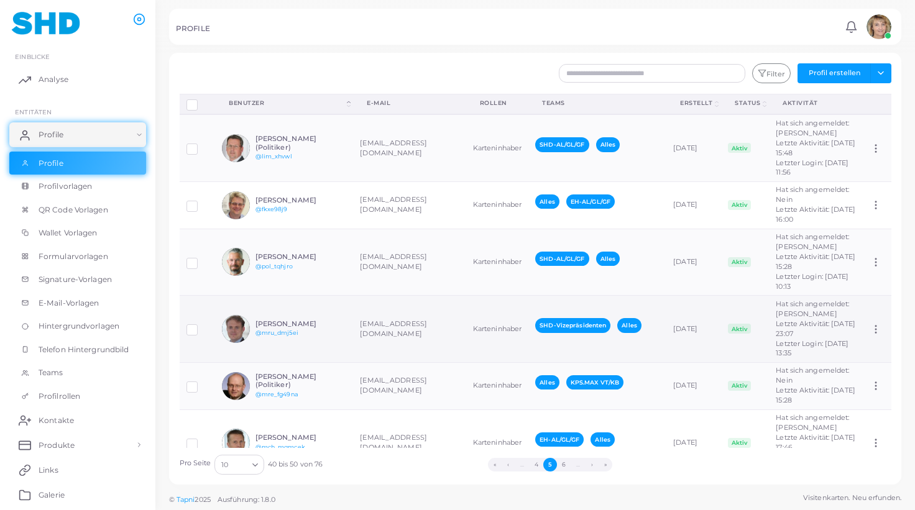
click at [383, 354] on td "[EMAIL_ADDRESS][DOMAIN_NAME]" at bounding box center [409, 329] width 112 height 67
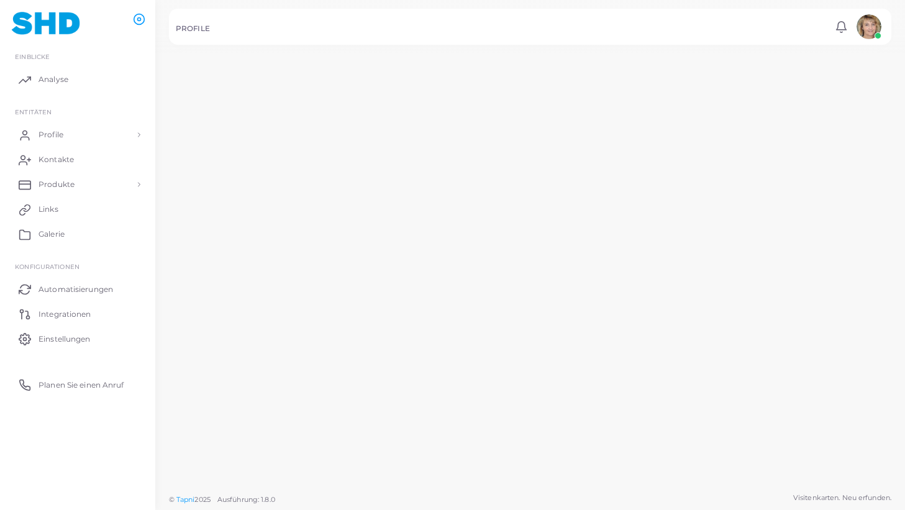
click at [383, 354] on td "[EMAIL_ADDRESS][DOMAIN_NAME]" at bounding box center [403, 330] width 110 height 69
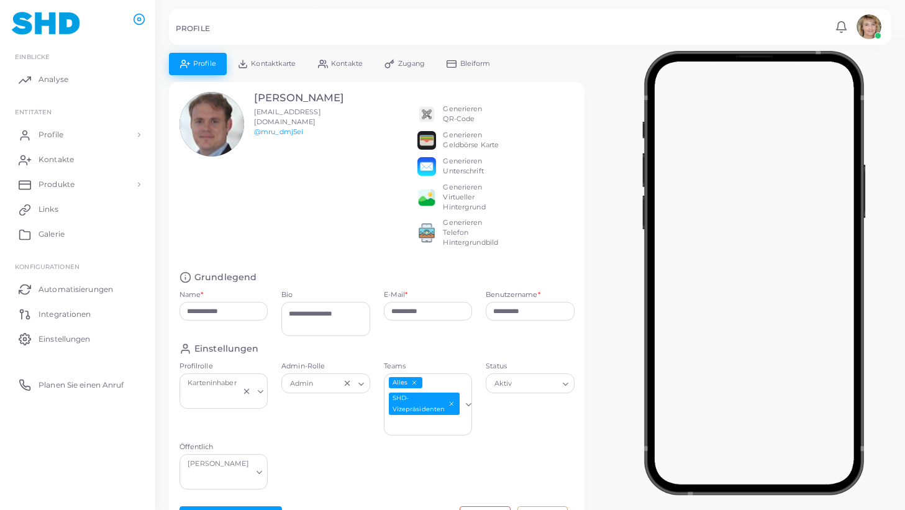
click at [290, 64] on span "Kontaktkarte" at bounding box center [273, 63] width 45 height 7
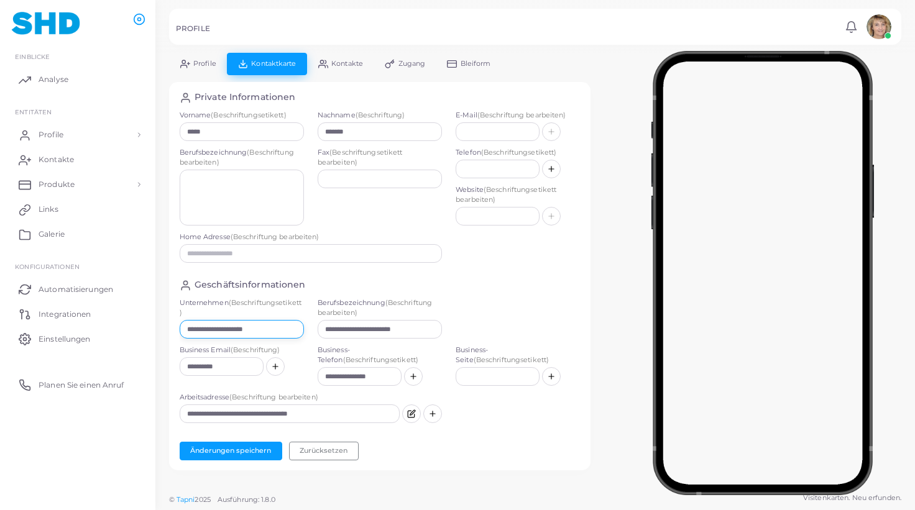
drag, startPoint x: 283, startPoint y: 327, endPoint x: 165, endPoint y: 326, distance: 117.5
click at [165, 326] on div "**********" at bounding box center [379, 268] width 435 height 431
drag, startPoint x: 275, startPoint y: 331, endPoint x: 146, endPoint y: 331, distance: 128.6
click at [180, 331] on input "**********" at bounding box center [242, 329] width 124 height 19
paste input "text"
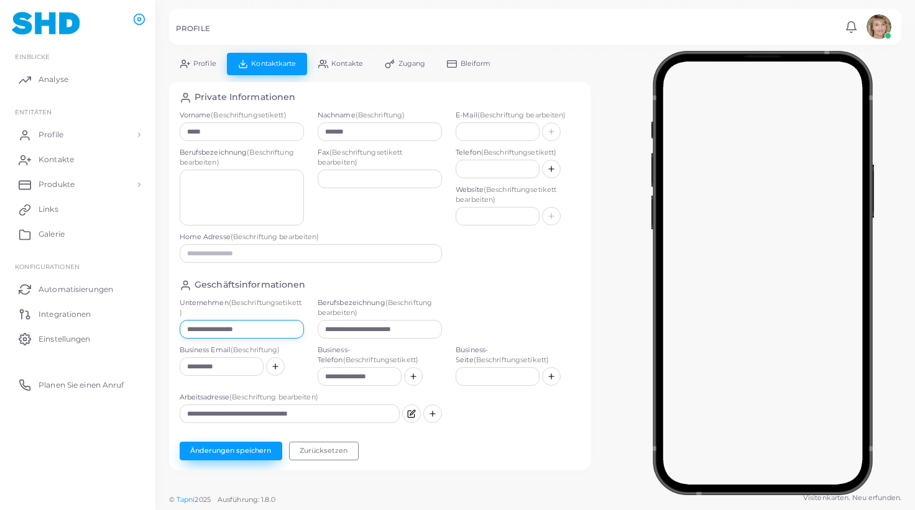
type input "**********"
click at [242, 447] on button "Änderungen speichern" at bounding box center [231, 451] width 103 height 19
click at [66, 131] on span "Profile" at bounding box center [54, 134] width 25 height 11
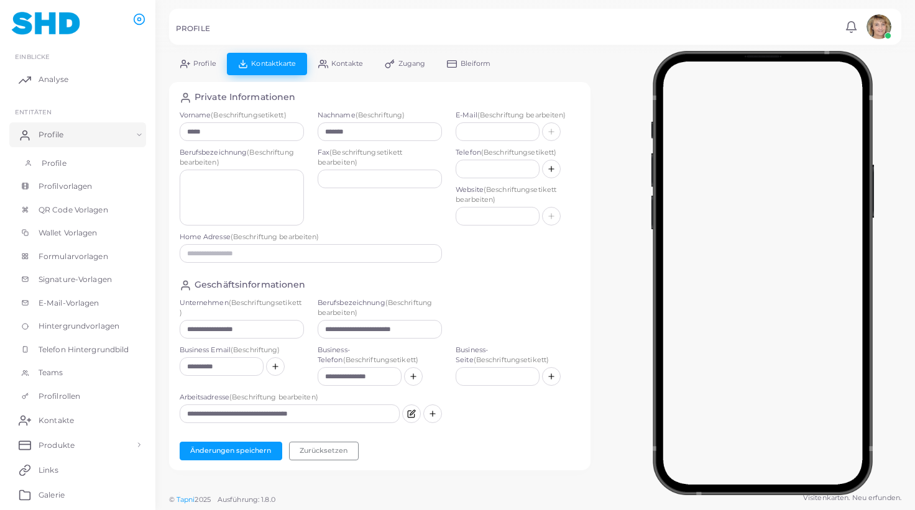
click at [53, 163] on span "Profile" at bounding box center [54, 163] width 25 height 11
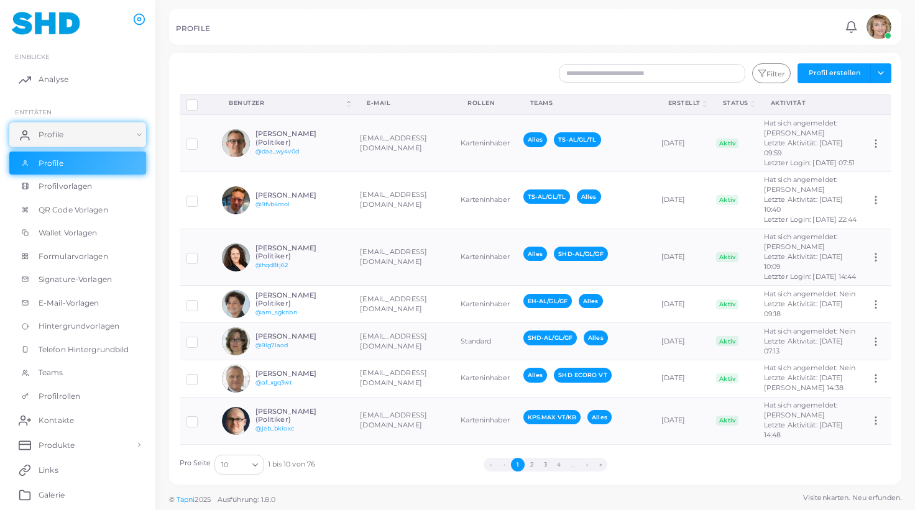
click at [598, 464] on button "»" at bounding box center [600, 465] width 14 height 14
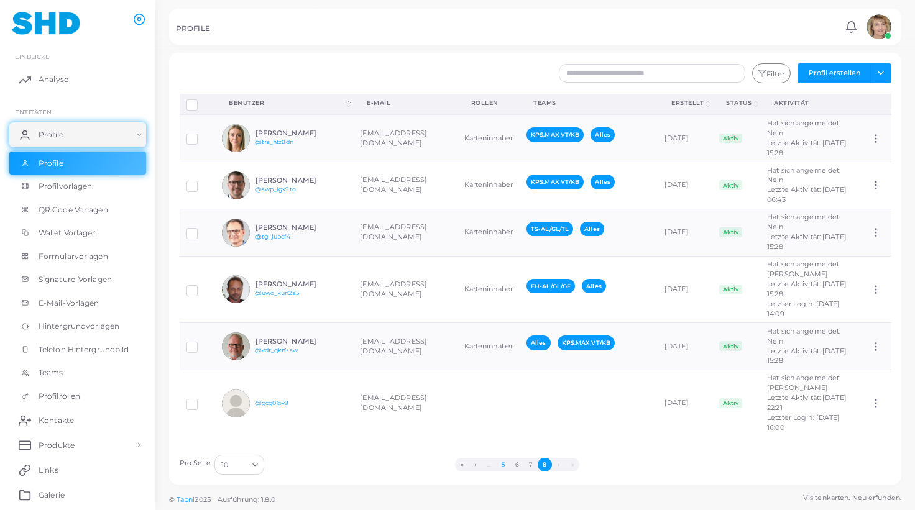
click at [505, 464] on button "5" at bounding box center [503, 465] width 14 height 14
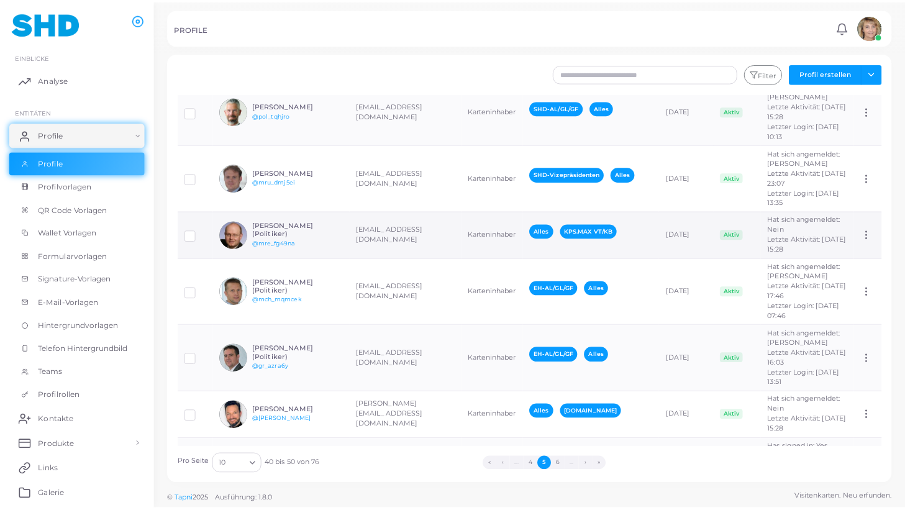
scroll to position [153, 0]
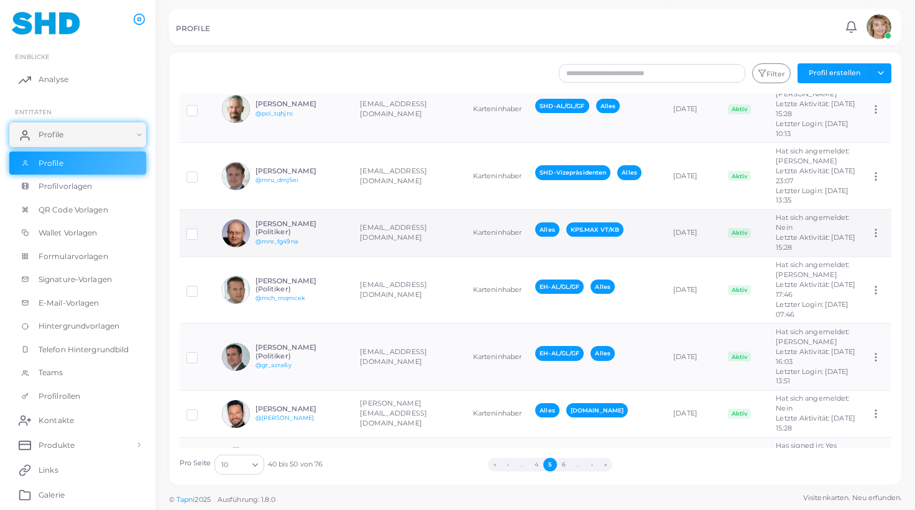
click at [349, 255] on td "[PERSON_NAME] (Politiker) @mre_fg49na" at bounding box center [284, 232] width 138 height 47
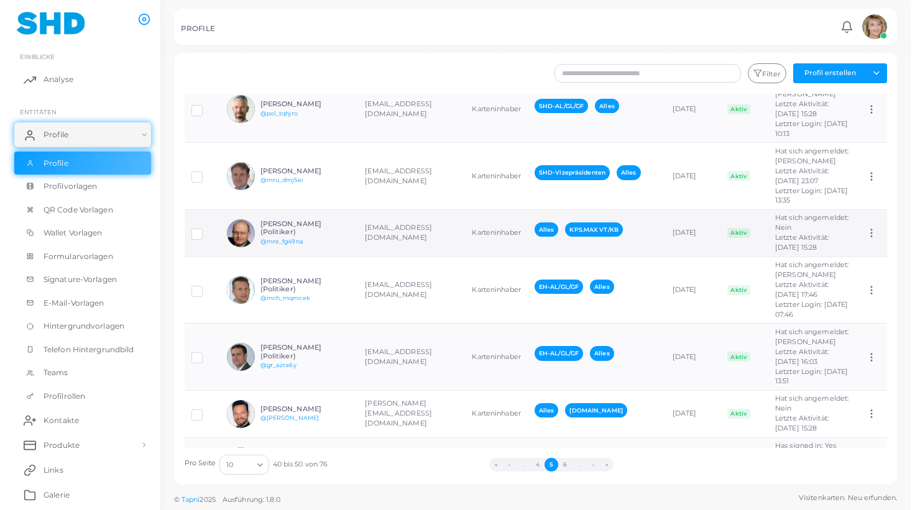
scroll to position [153, 0]
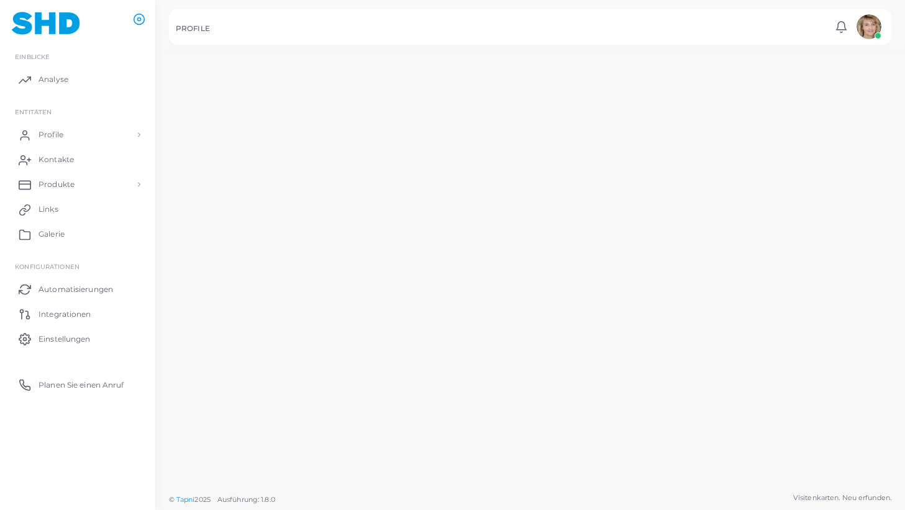
click at [348, 255] on td "[PERSON_NAME] (Politiker) @mre_fg49na" at bounding box center [277, 232] width 142 height 48
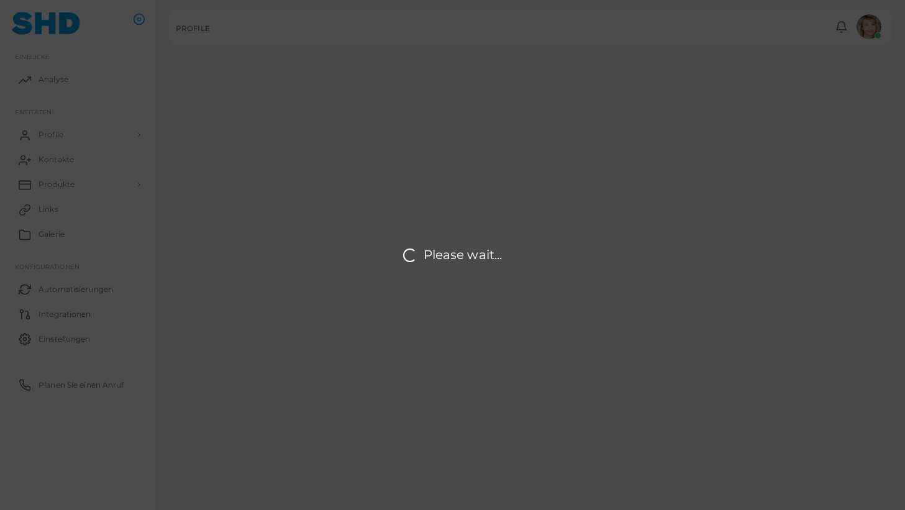
type input "**********"
type input "******"
type input "*****"
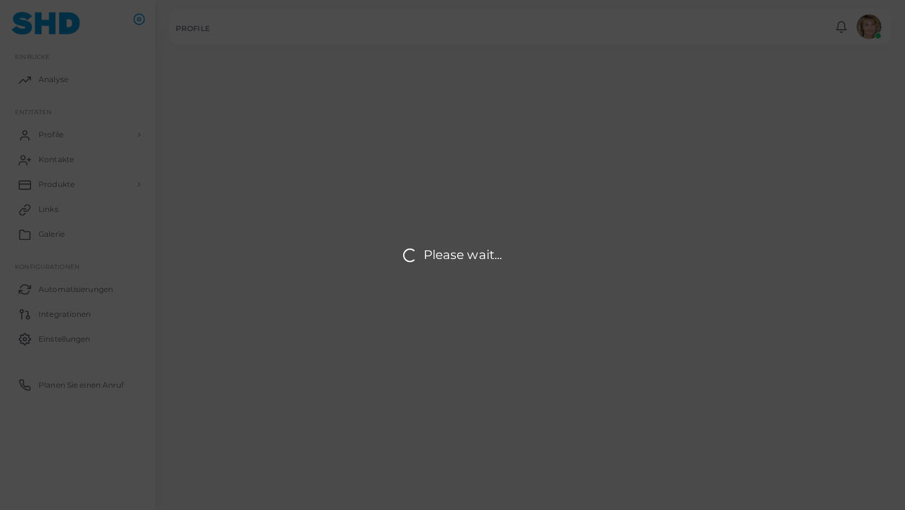
type input "**********"
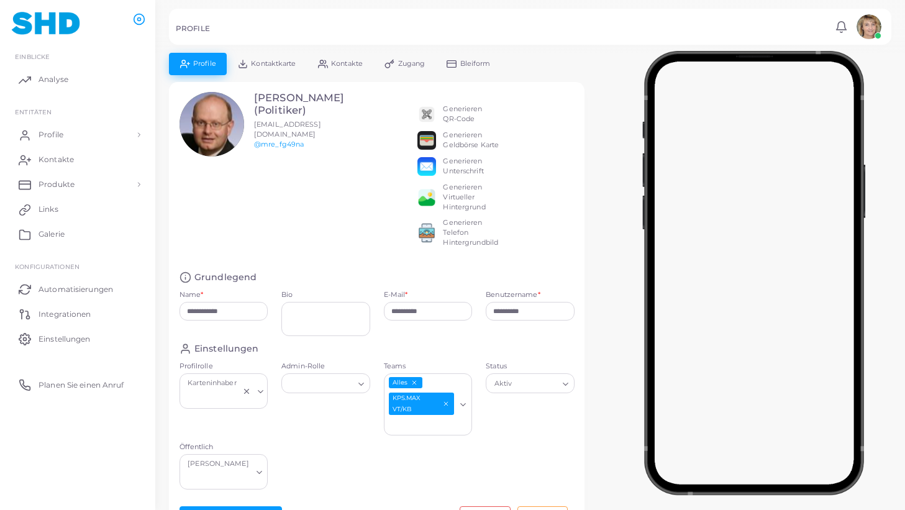
click at [280, 62] on span "Kontaktkarte" at bounding box center [273, 63] width 45 height 7
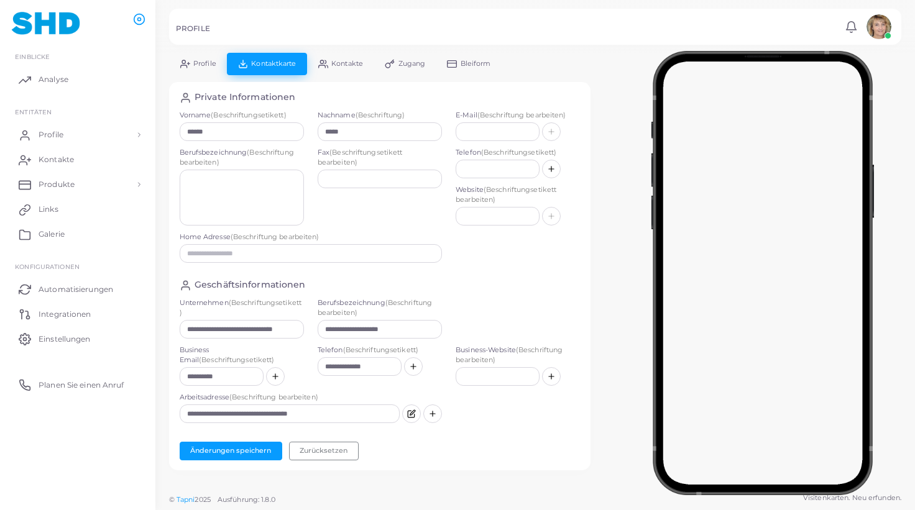
scroll to position [1, 0]
click at [276, 326] on input "**********" at bounding box center [242, 328] width 124 height 19
paste input "text"
type input "**********"
click at [250, 448] on button "Änderungen speichern" at bounding box center [231, 451] width 103 height 19
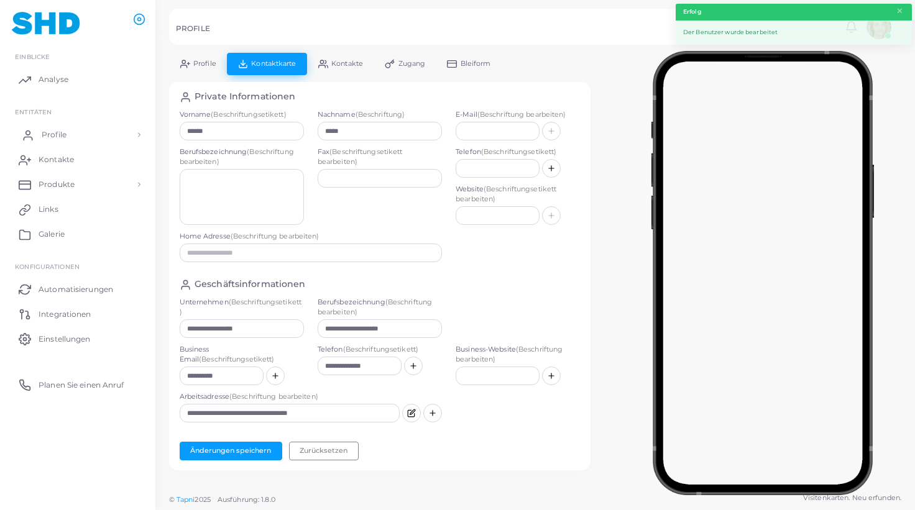
click at [59, 134] on span "Profile" at bounding box center [54, 134] width 25 height 11
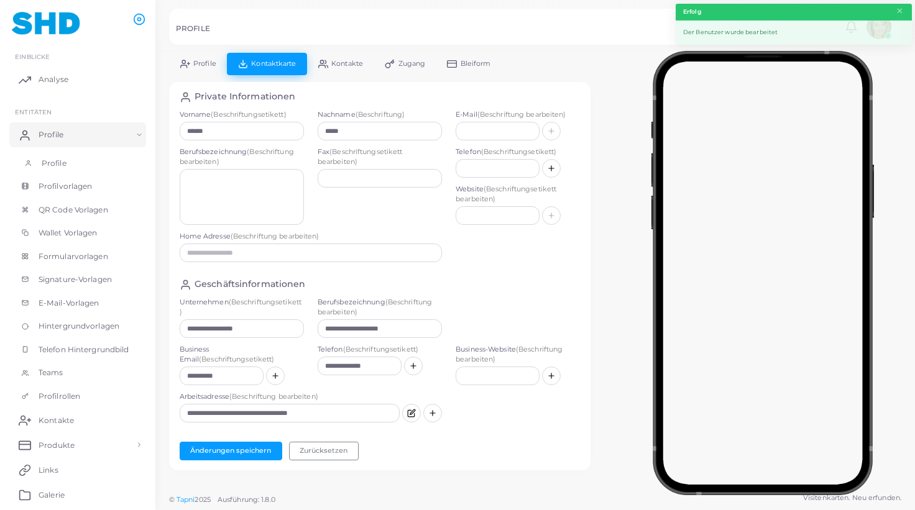
click at [54, 162] on span "Profile" at bounding box center [54, 163] width 25 height 11
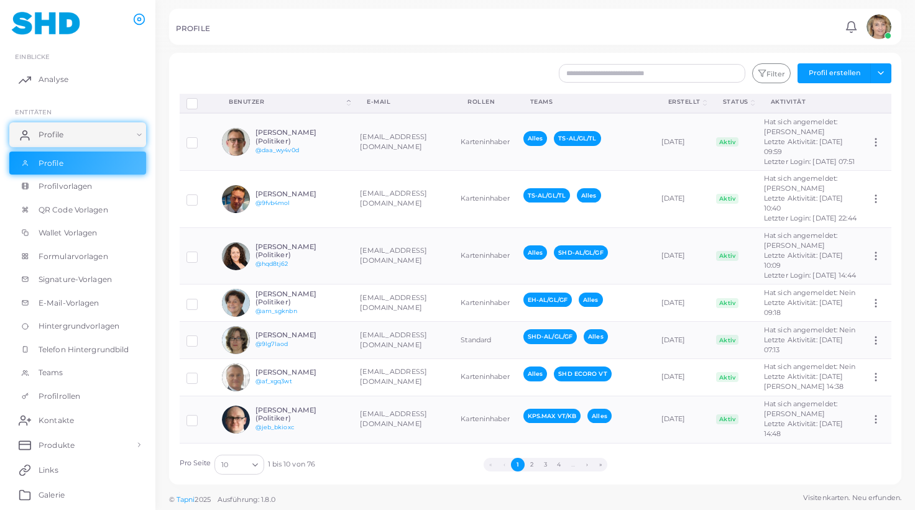
scroll to position [2, 0]
click at [602, 464] on button "»" at bounding box center [600, 465] width 14 height 14
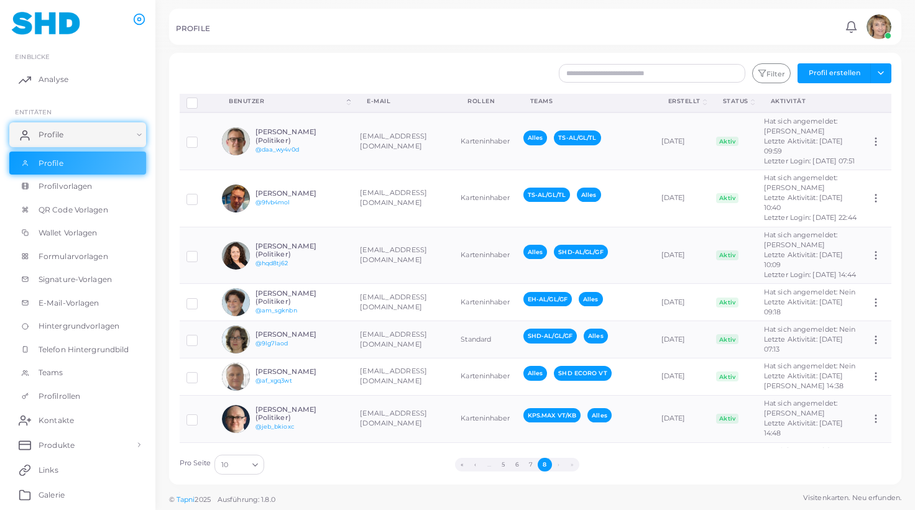
scroll to position [0, 0]
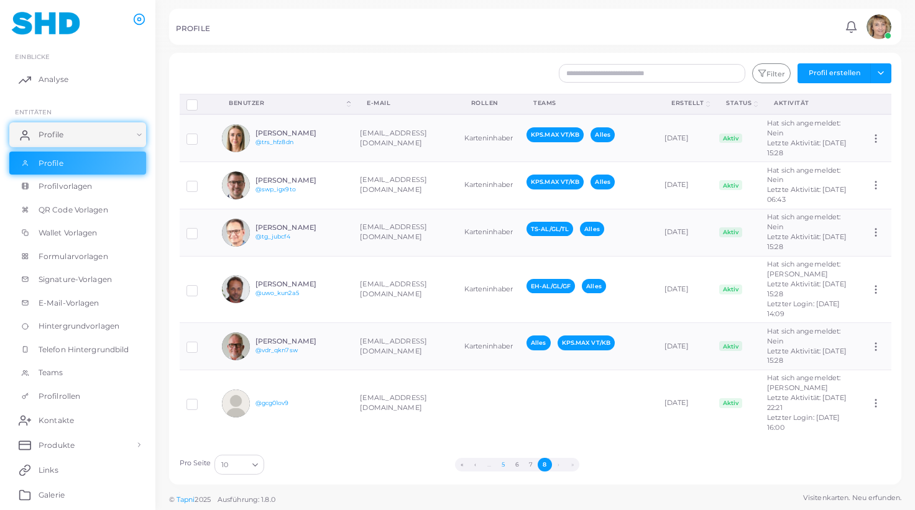
click at [504, 464] on button "5" at bounding box center [503, 465] width 14 height 14
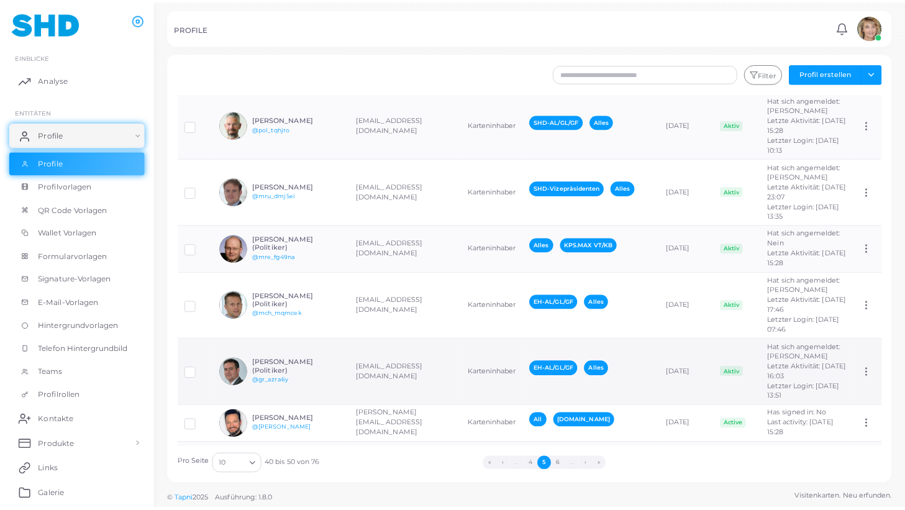
scroll to position [137, 0]
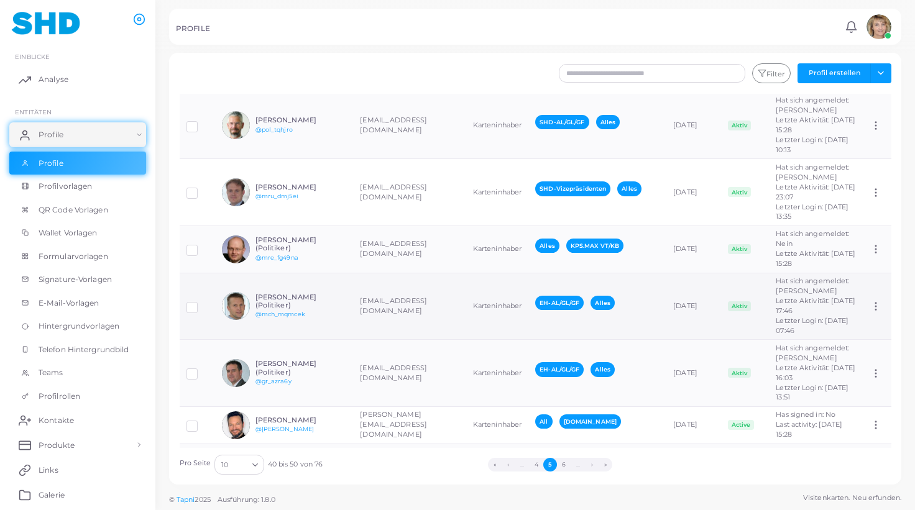
click at [306, 309] on h6 "[PERSON_NAME] (Politiker)" at bounding box center [300, 301] width 91 height 16
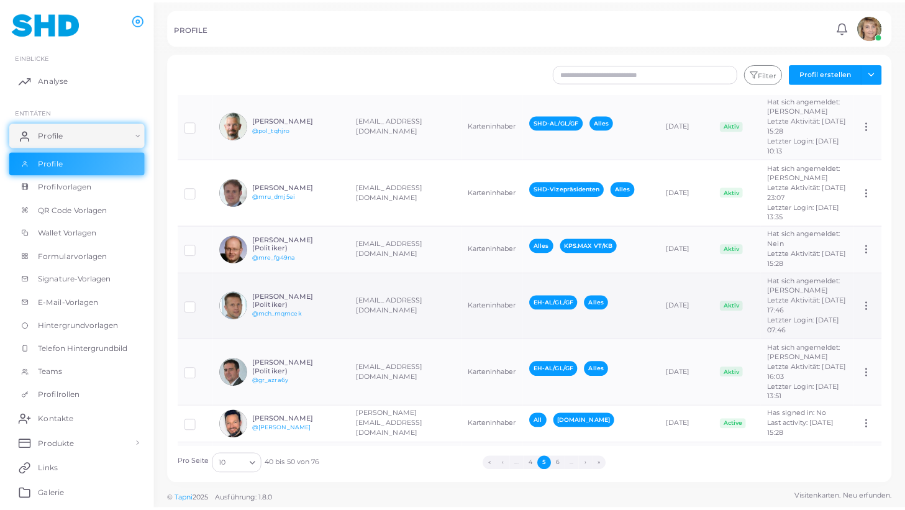
scroll to position [137, 0]
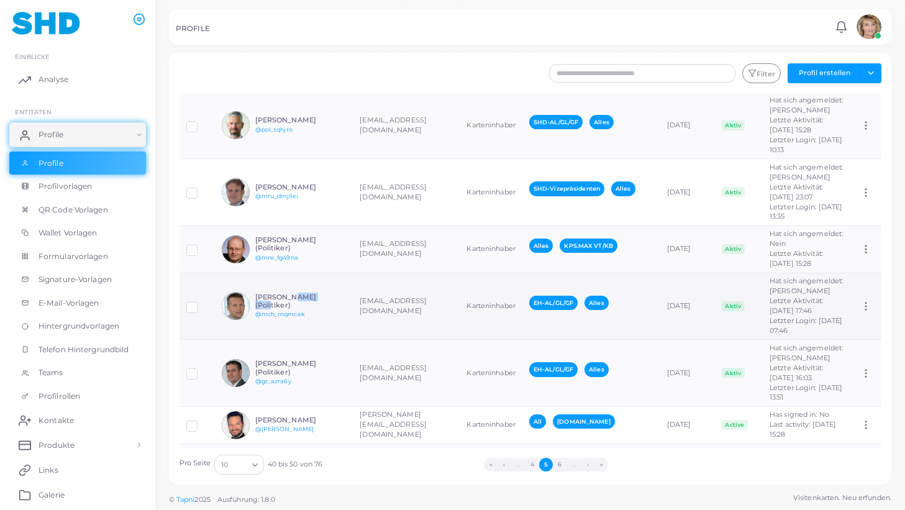
click at [306, 309] on h6 "[PERSON_NAME] (Politiker)" at bounding box center [300, 301] width 91 height 16
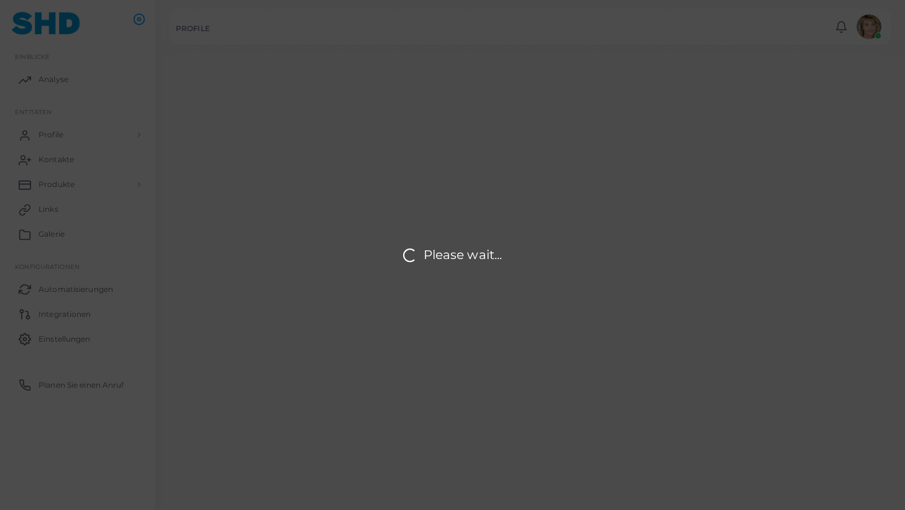
type input "**********"
type input "*******"
type input "**********"
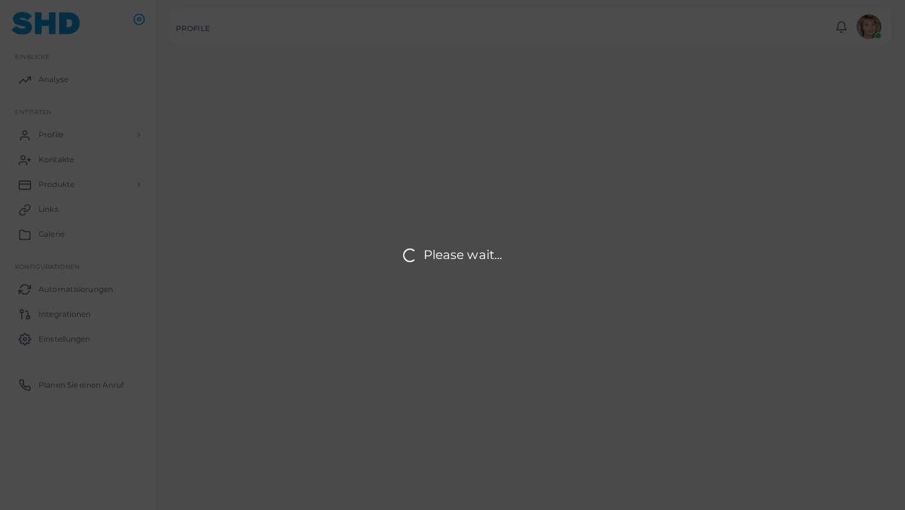
type input "**********"
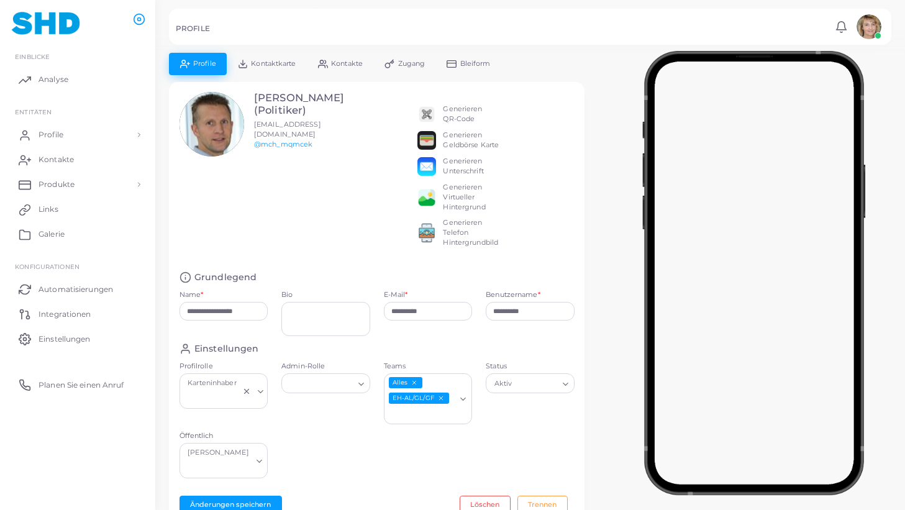
click at [278, 62] on span "Kontaktkarte" at bounding box center [273, 63] width 45 height 7
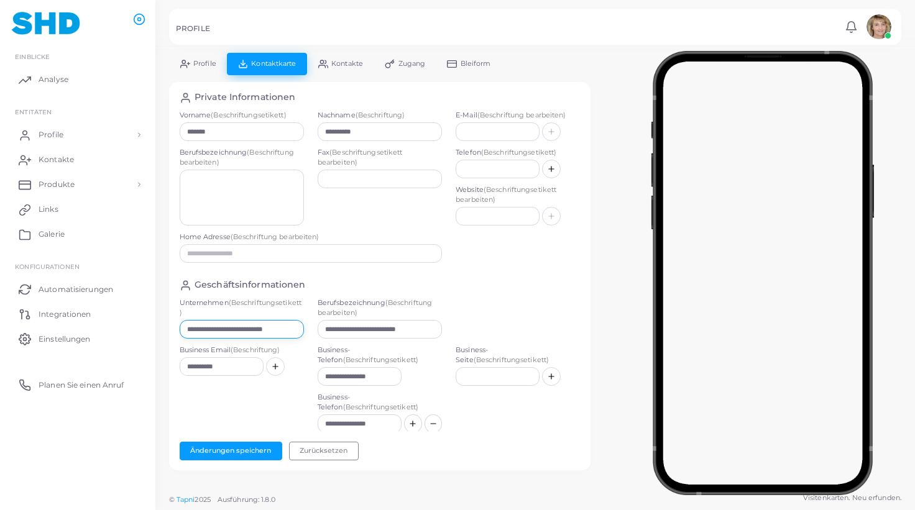
click at [288, 329] on input "**********" at bounding box center [242, 329] width 124 height 19
paste input "text"
type input "**********"
click at [209, 59] on link "Profile" at bounding box center [198, 64] width 58 height 22
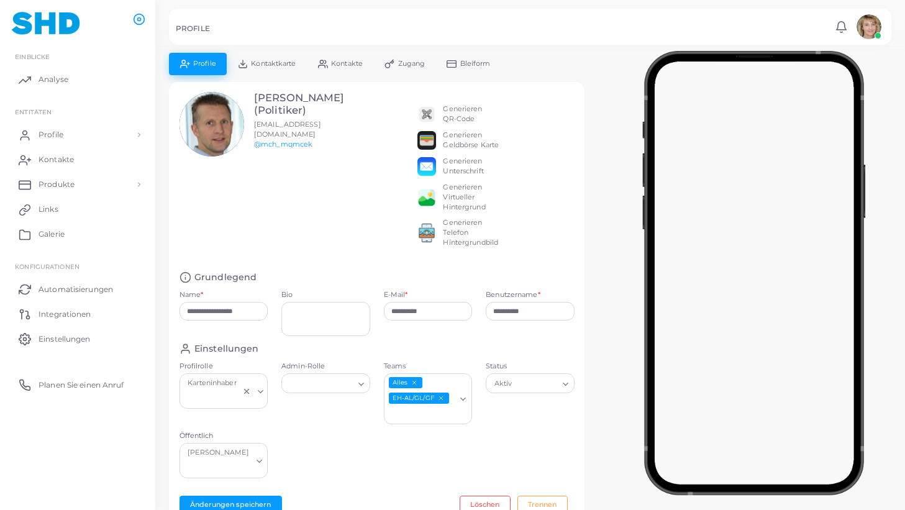
click at [441, 398] on line "EH-AL/GL/GF abwählen" at bounding box center [441, 398] width 4 height 4
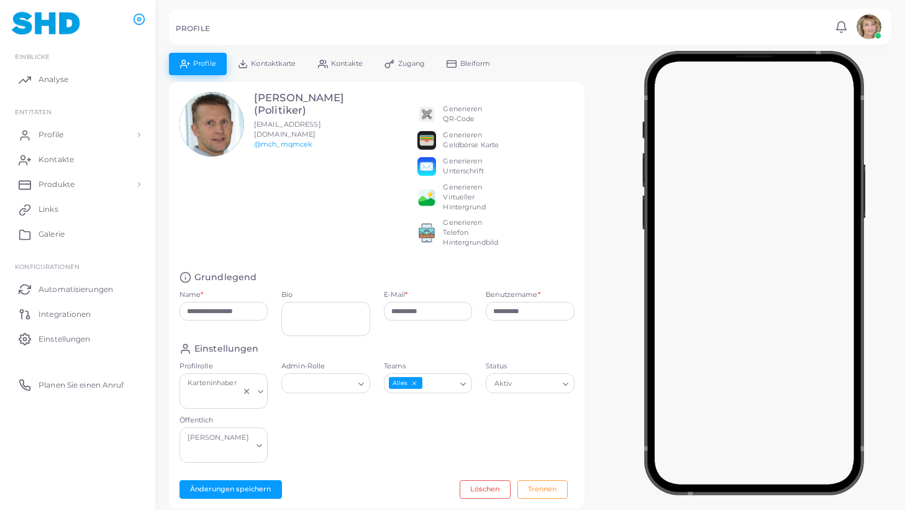
click at [464, 385] on polyline "Suche nach Option" at bounding box center [463, 384] width 5 height 2
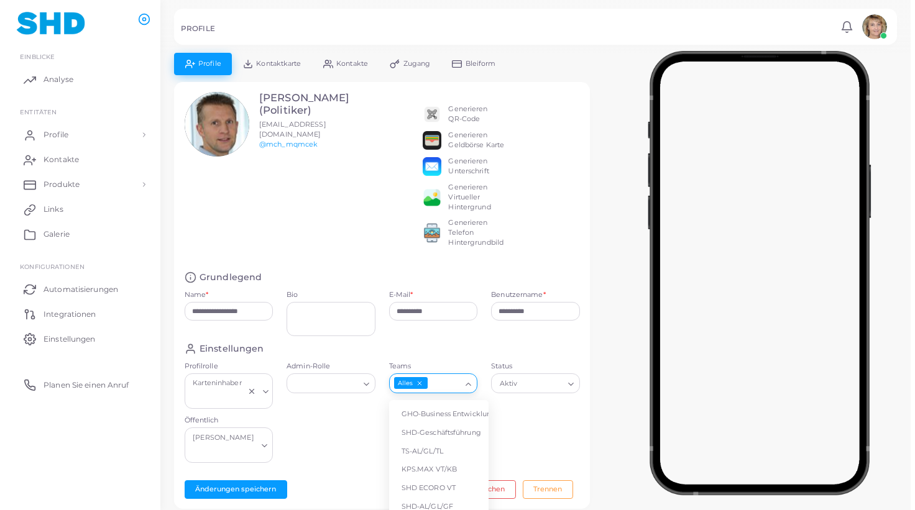
scroll to position [60, 0]
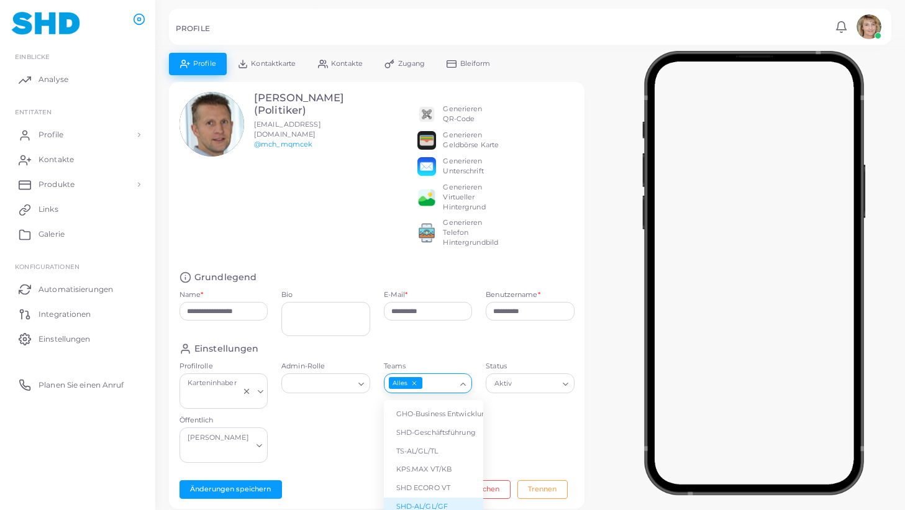
click at [438, 498] on li "SHD-AL/GL/GF" at bounding box center [433, 507] width 99 height 19
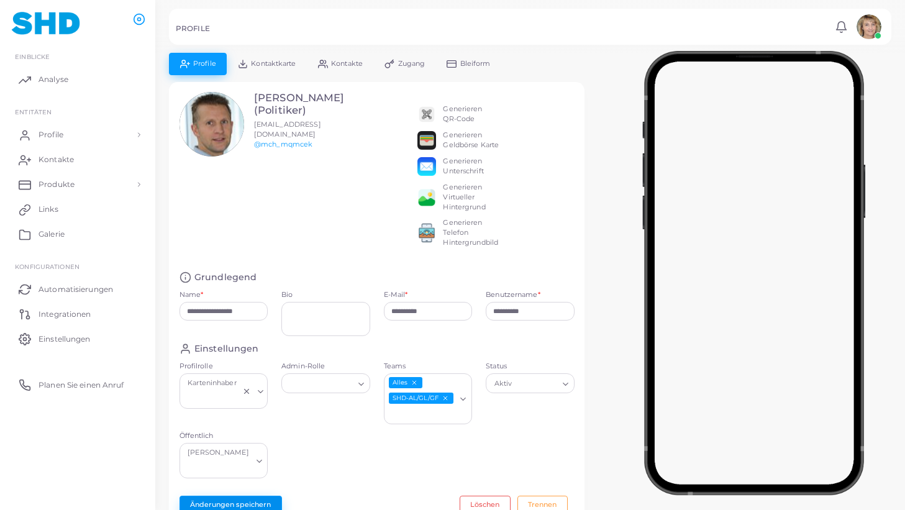
click at [239, 496] on button "Änderungen speichern" at bounding box center [231, 505] width 103 height 19
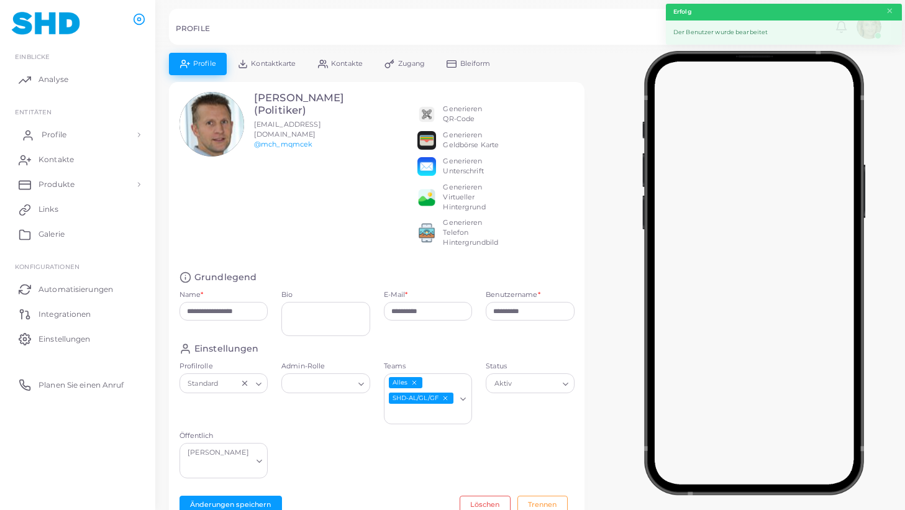
click at [60, 132] on span "Profile" at bounding box center [54, 134] width 25 height 11
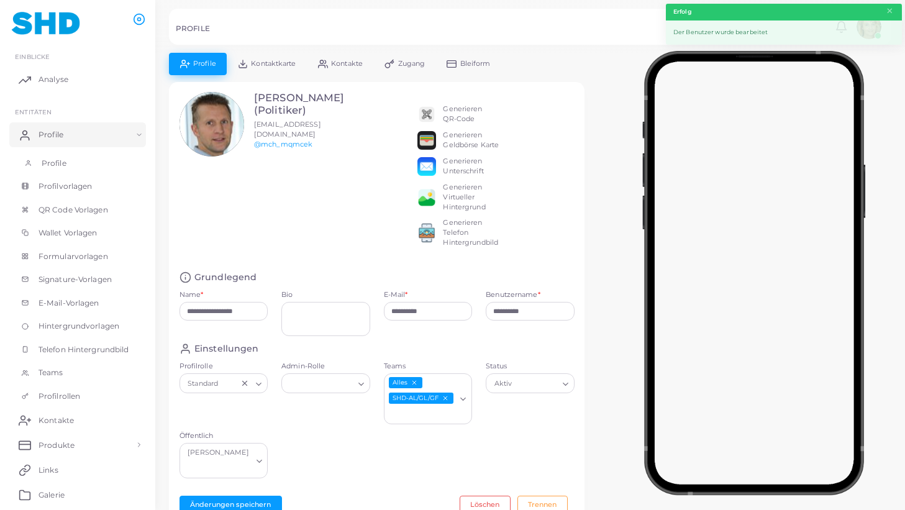
click at [69, 155] on link "Profile" at bounding box center [77, 164] width 137 height 24
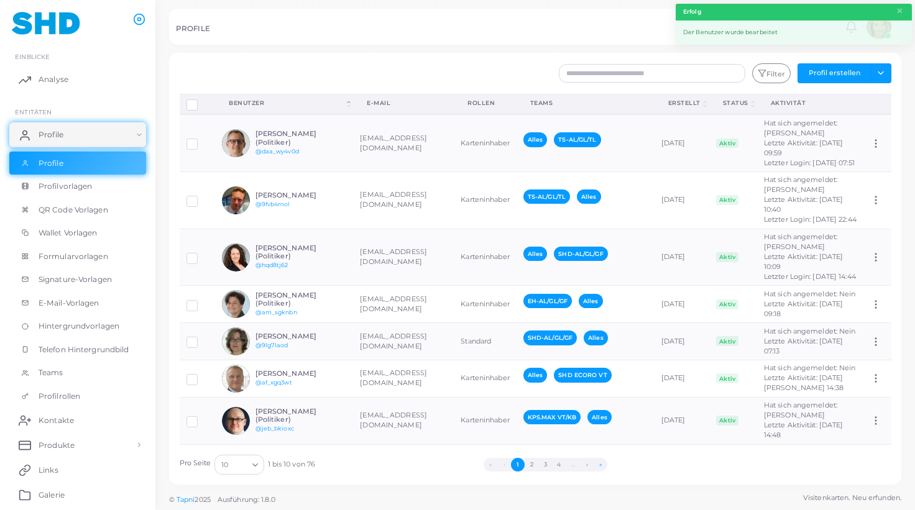
click at [600, 464] on button "»" at bounding box center [600, 465] width 14 height 14
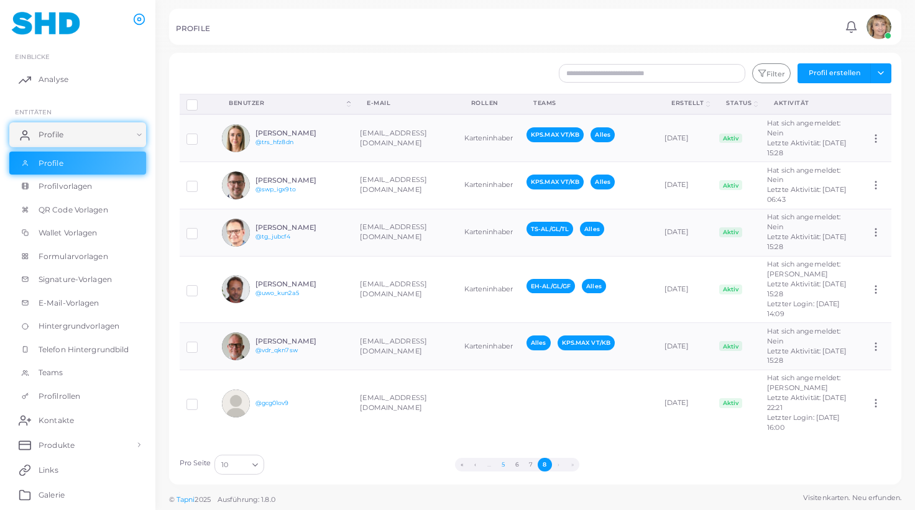
click at [505, 464] on button "5" at bounding box center [503, 465] width 14 height 14
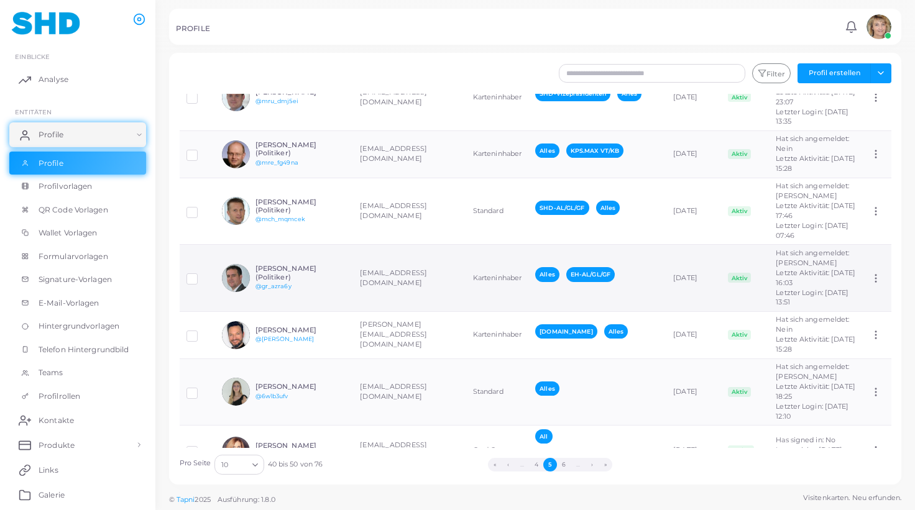
click at [408, 311] on td "[EMAIL_ADDRESS][DOMAIN_NAME]" at bounding box center [409, 278] width 112 height 67
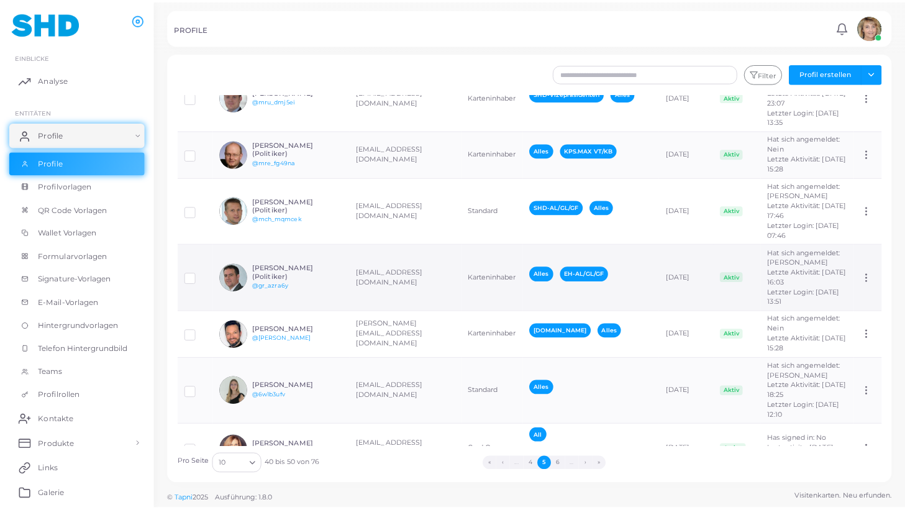
scroll to position [232, 0]
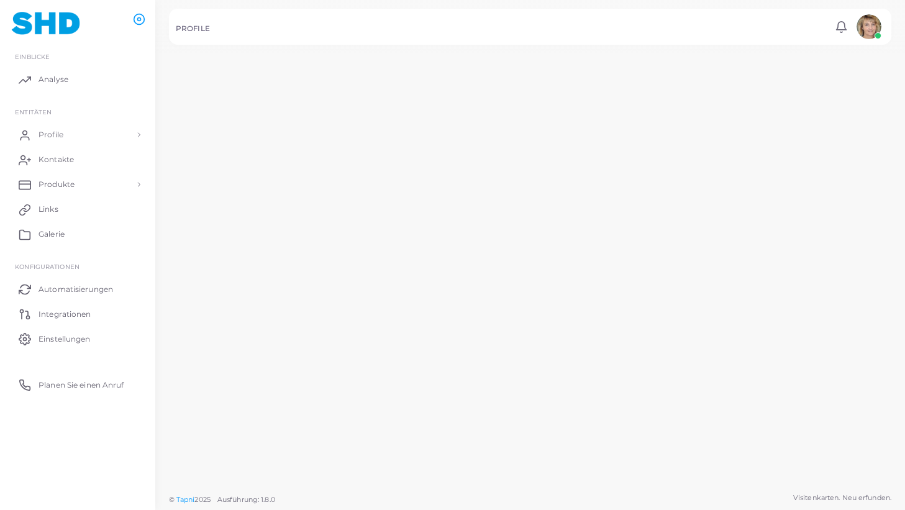
click at [408, 311] on td "[EMAIL_ADDRESS][DOMAIN_NAME]" at bounding box center [403, 278] width 110 height 69
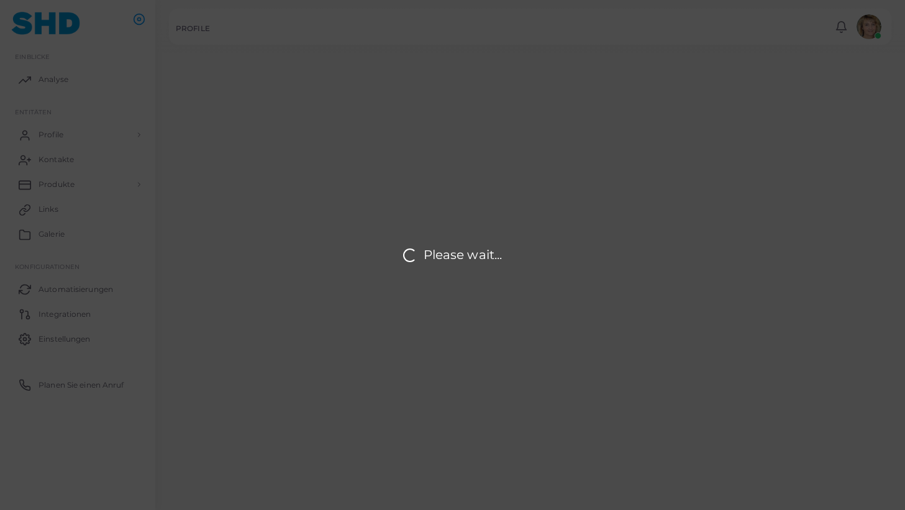
type input "**********"
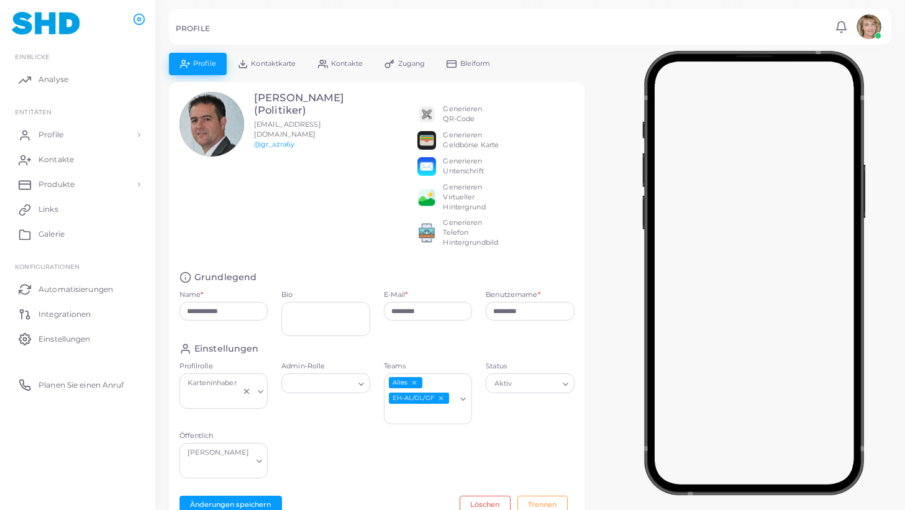
click at [270, 63] on span "Kontaktkarte" at bounding box center [273, 63] width 45 height 7
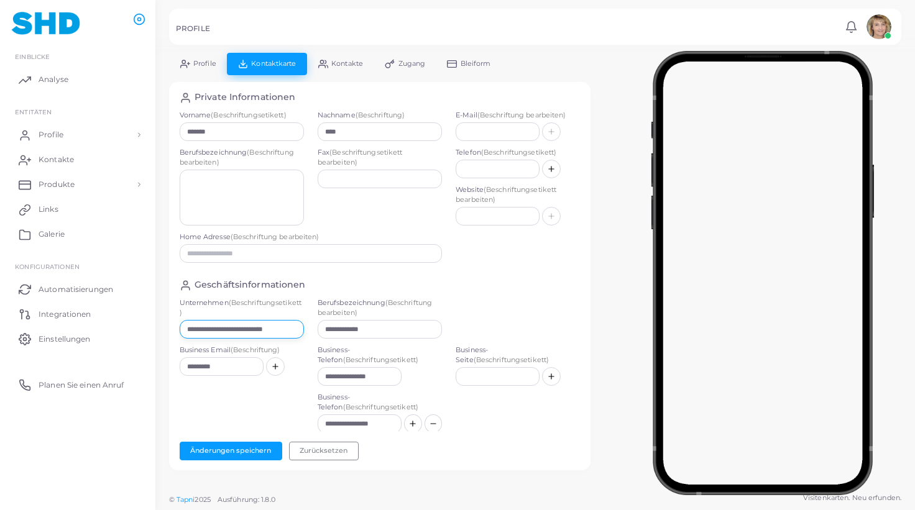
click at [284, 329] on input "**********" at bounding box center [242, 329] width 124 height 19
paste input "text"
click at [197, 63] on span "Profile" at bounding box center [204, 63] width 23 height 7
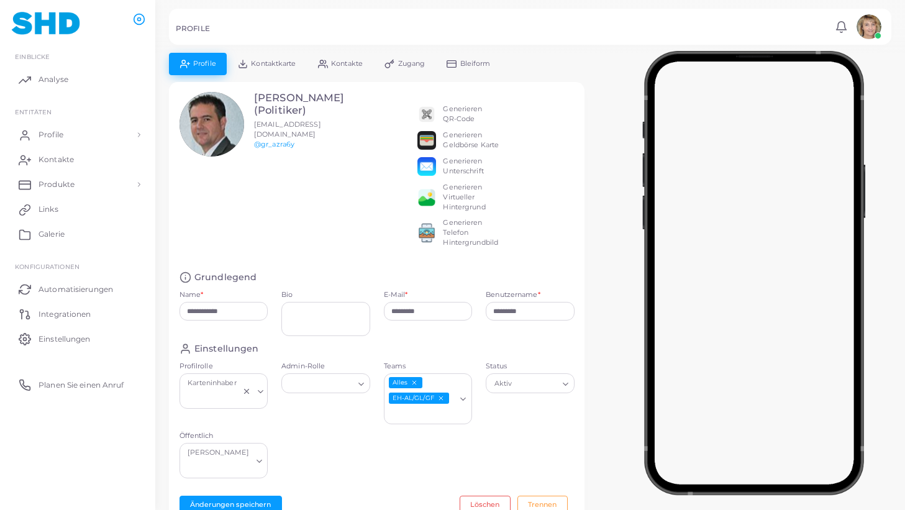
click at [442, 398] on line "EH-AL/GL/GF abwählen" at bounding box center [441, 398] width 4 height 4
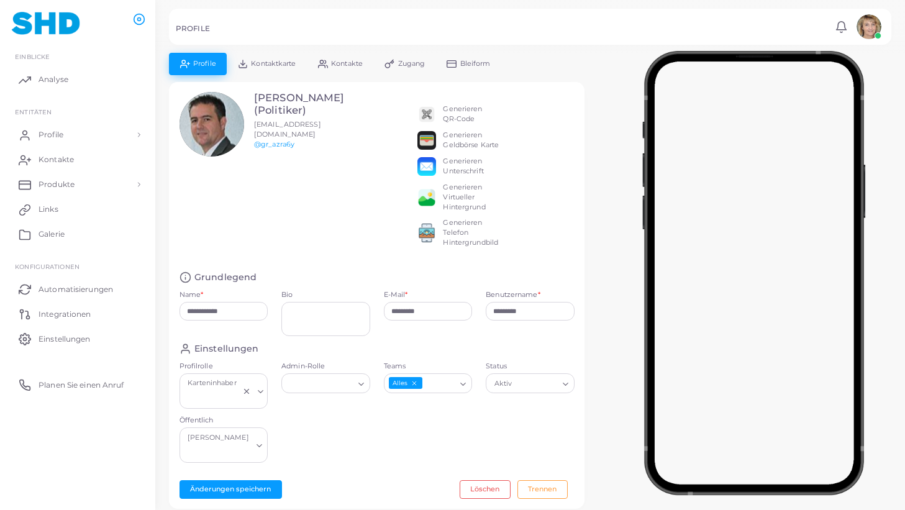
click at [464, 385] on icon "Suche nach Option" at bounding box center [463, 384] width 9 height 9
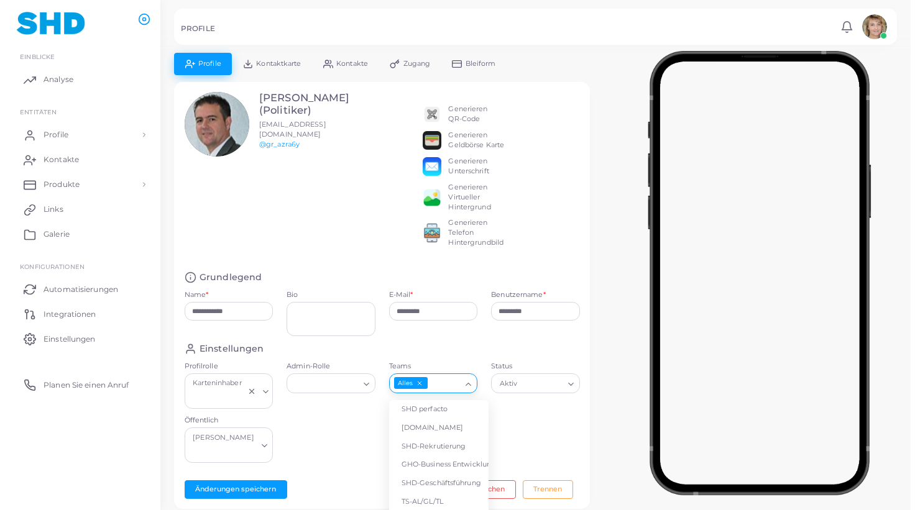
scroll to position [50, 0]
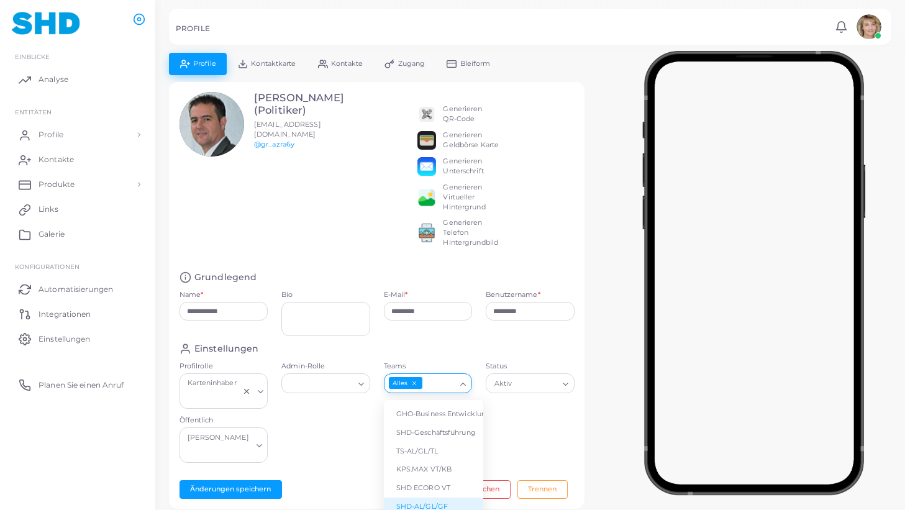
click at [449, 503] on li "SHD-AL/GL/GF" at bounding box center [433, 507] width 99 height 19
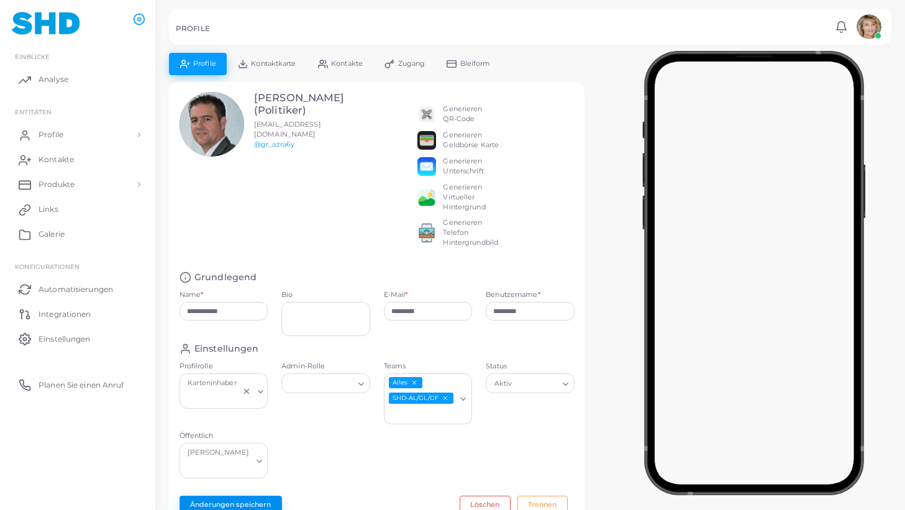
click at [251, 496] on button "Änderungen speichern" at bounding box center [231, 505] width 103 height 19
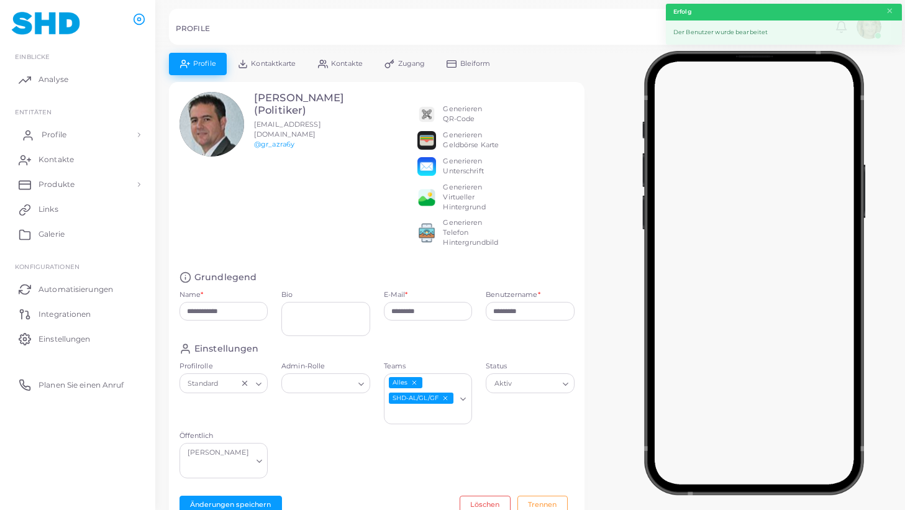
click at [56, 135] on span "Profile" at bounding box center [54, 134] width 25 height 11
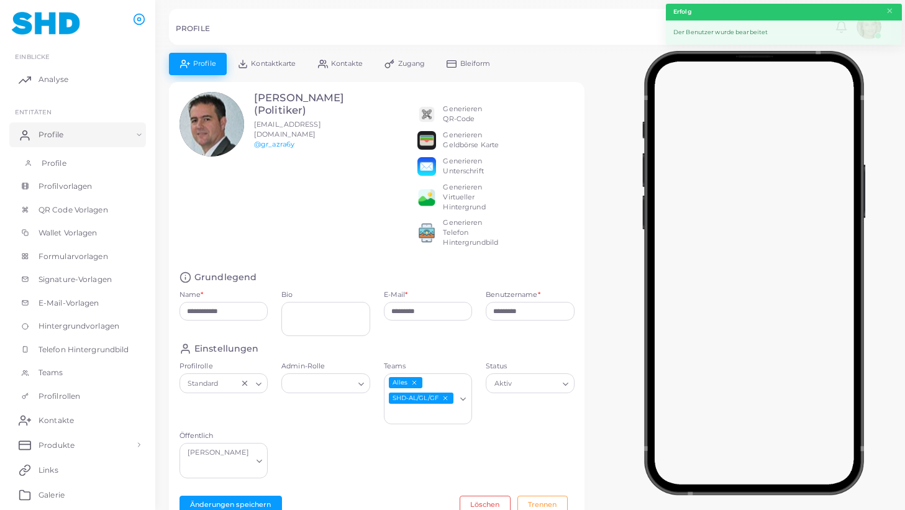
click at [59, 164] on span "Profile" at bounding box center [54, 163] width 25 height 11
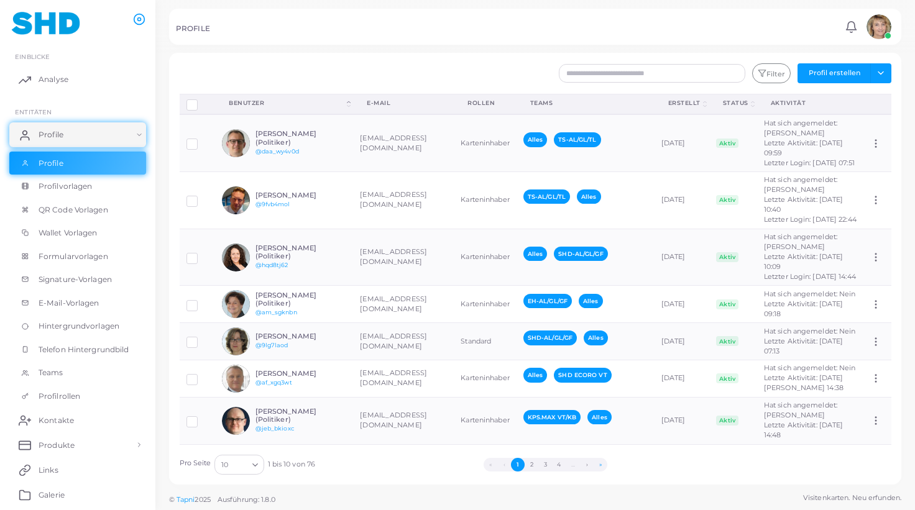
click at [602, 463] on button "»" at bounding box center [600, 465] width 14 height 14
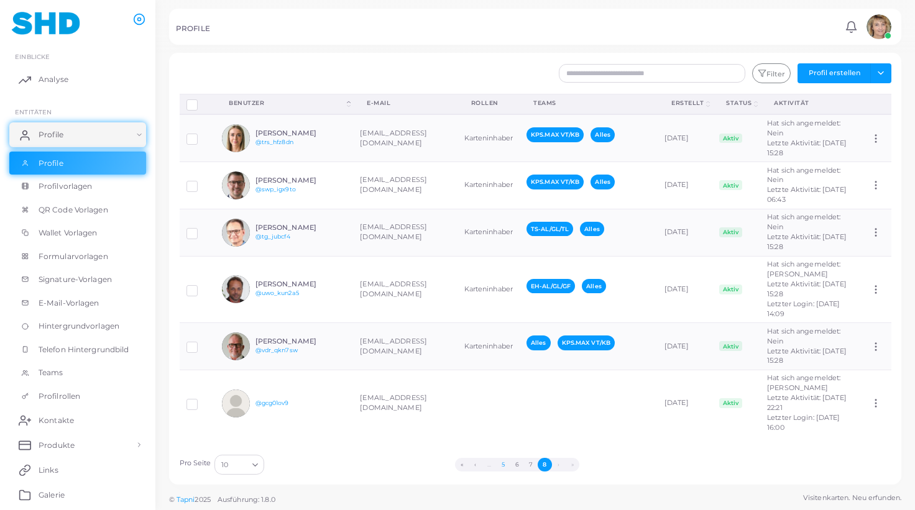
click at [507, 464] on button "5" at bounding box center [503, 465] width 14 height 14
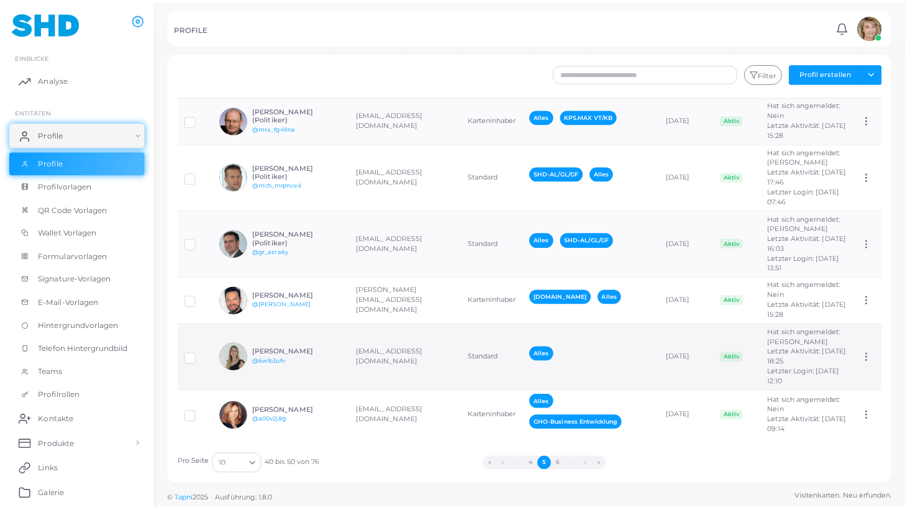
scroll to position [306, 0]
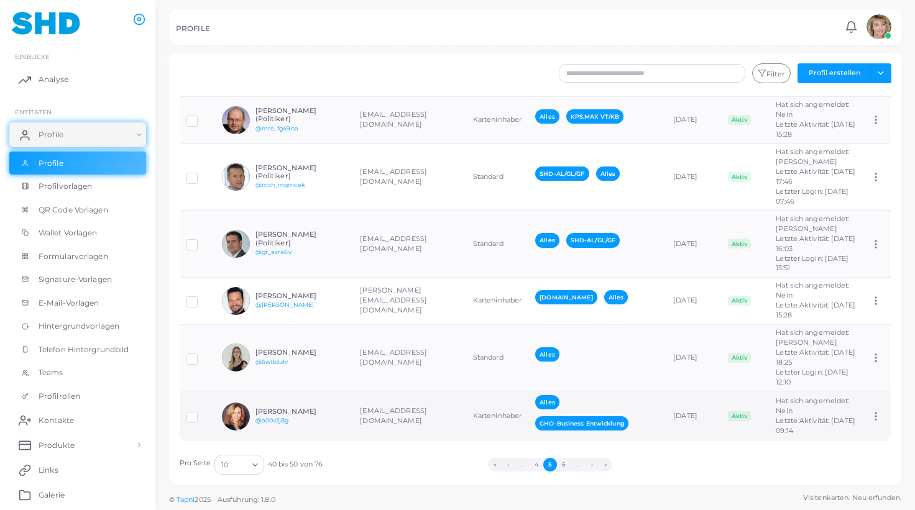
click at [393, 403] on td "[EMAIL_ADDRESS][DOMAIN_NAME]" at bounding box center [409, 417] width 112 height 50
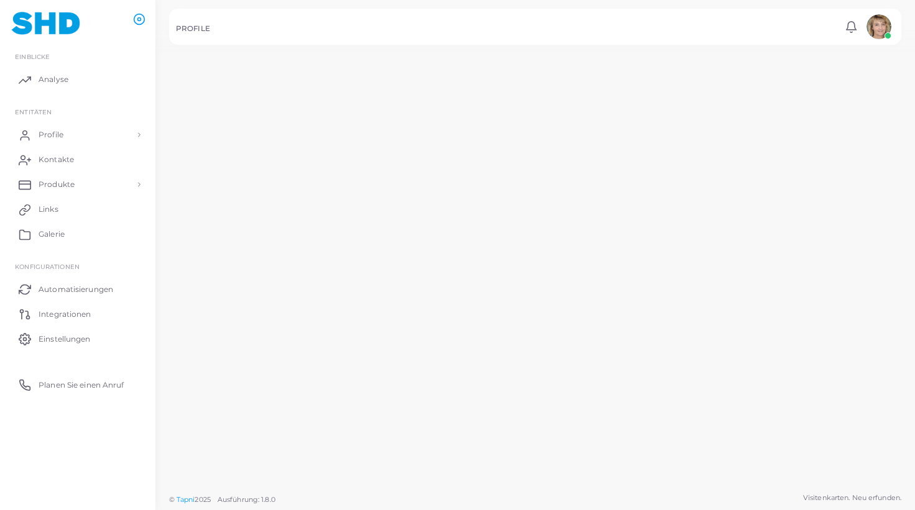
scroll to position [306, 0]
click at [393, 403] on tbody "[PERSON_NAME] (Politiker) @[PERSON_NAME] [PERSON_NAME][EMAIL_ADDRESS][DOMAIN_NA…" at bounding box center [530, 141] width 723 height 610
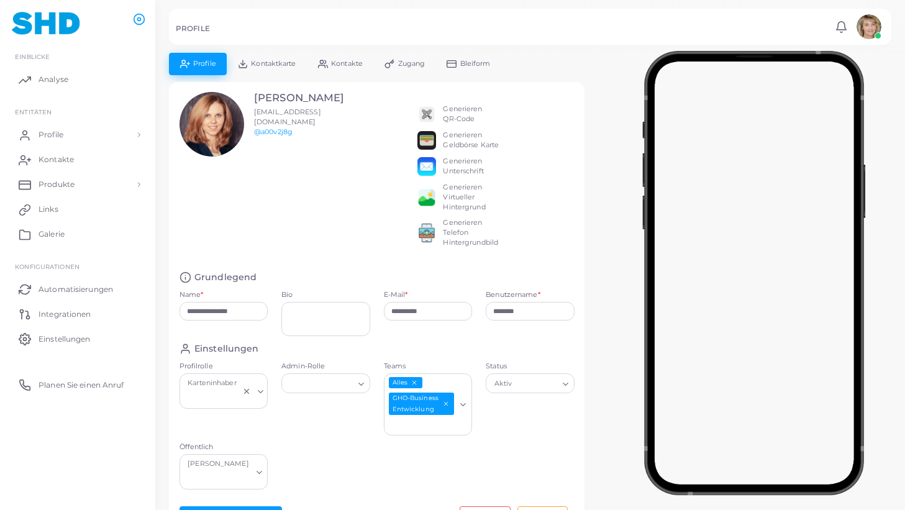
click at [274, 64] on span "Kontaktkarte" at bounding box center [273, 63] width 45 height 7
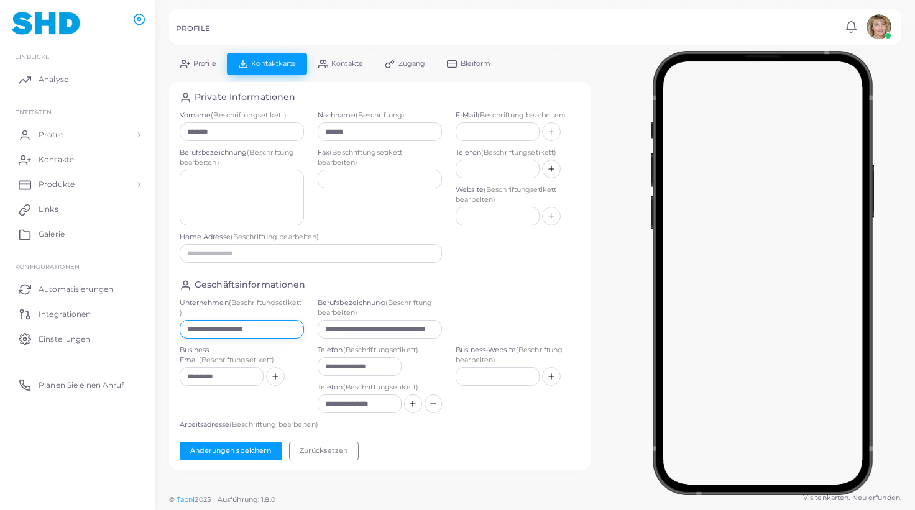
drag, startPoint x: 287, startPoint y: 328, endPoint x: 185, endPoint y: 331, distance: 102.6
click at [175, 327] on div "**********" at bounding box center [379, 276] width 421 height 389
drag, startPoint x: 283, startPoint y: 330, endPoint x: 143, endPoint y: 330, distance: 140.4
click at [180, 330] on input "**********" at bounding box center [242, 329] width 124 height 19
paste input "text"
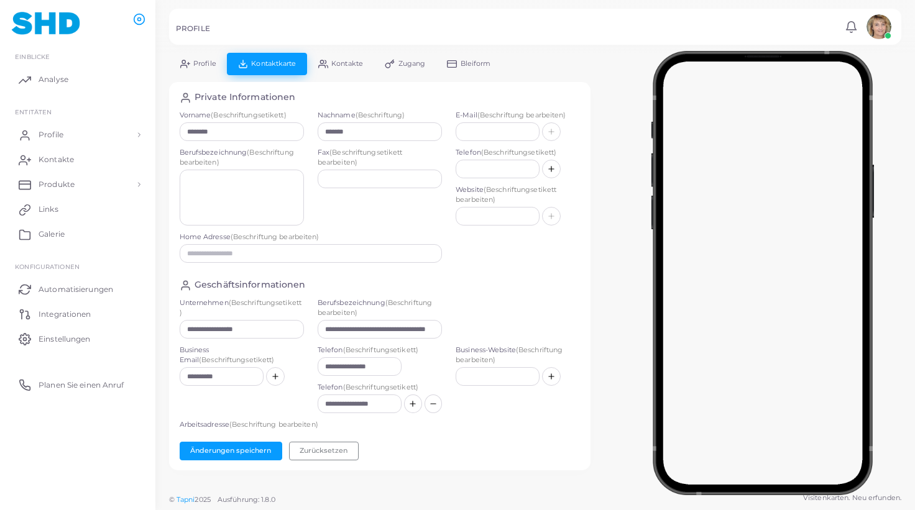
click at [200, 62] on span "Profile" at bounding box center [204, 63] width 23 height 7
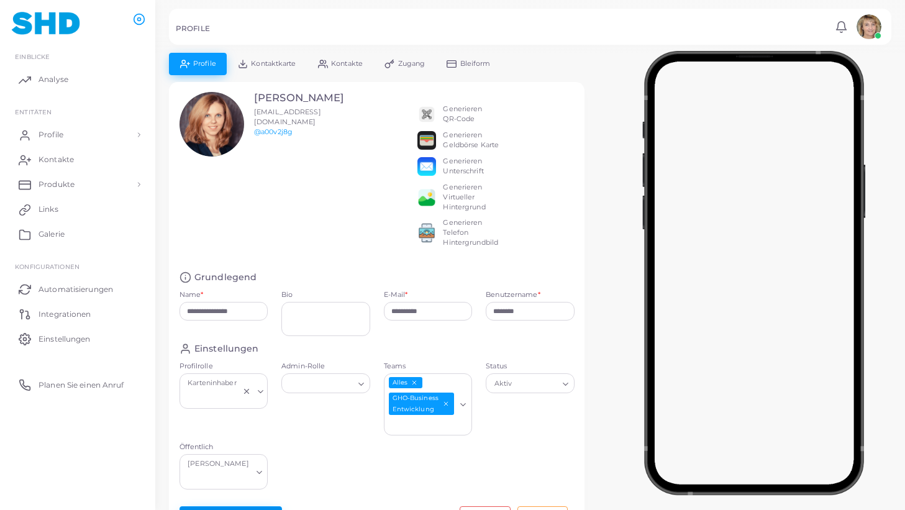
click at [213, 506] on button "Änderungen speichern" at bounding box center [231, 515] width 103 height 19
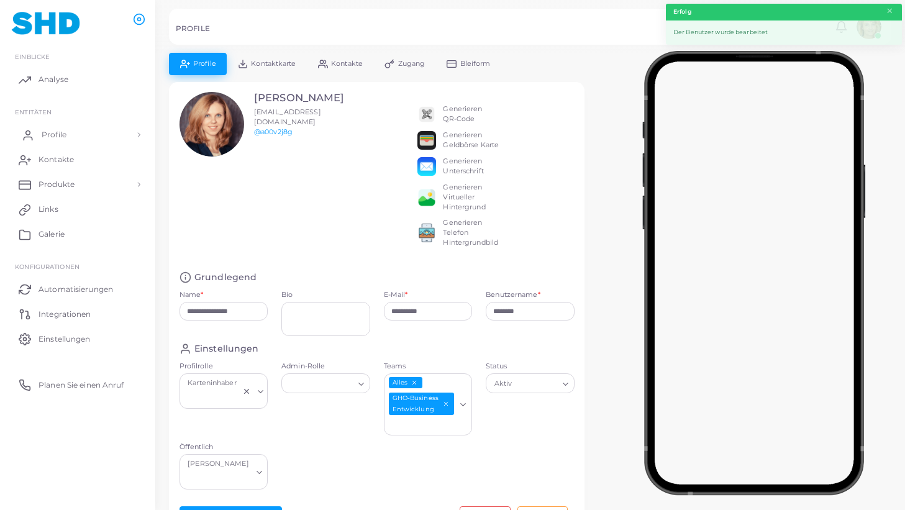
click at [49, 134] on span "Profile" at bounding box center [54, 134] width 25 height 11
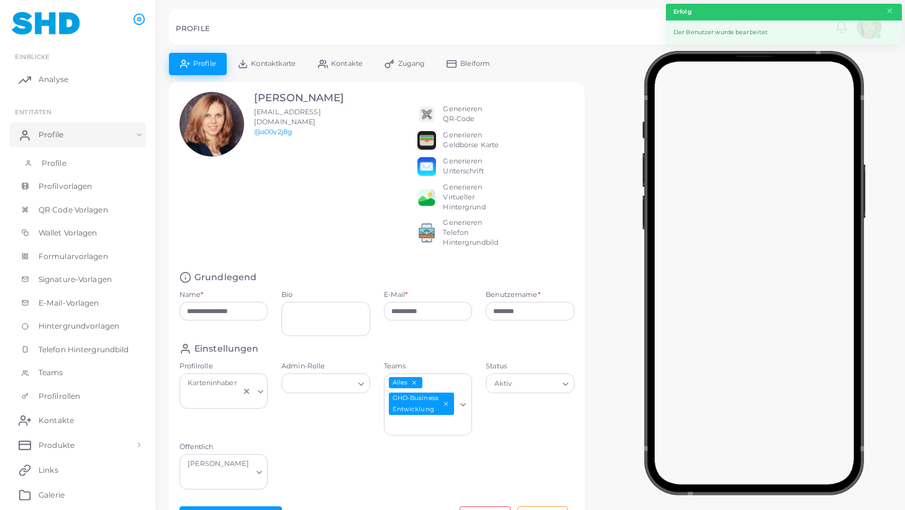
click at [49, 162] on span "Profile" at bounding box center [54, 163] width 25 height 11
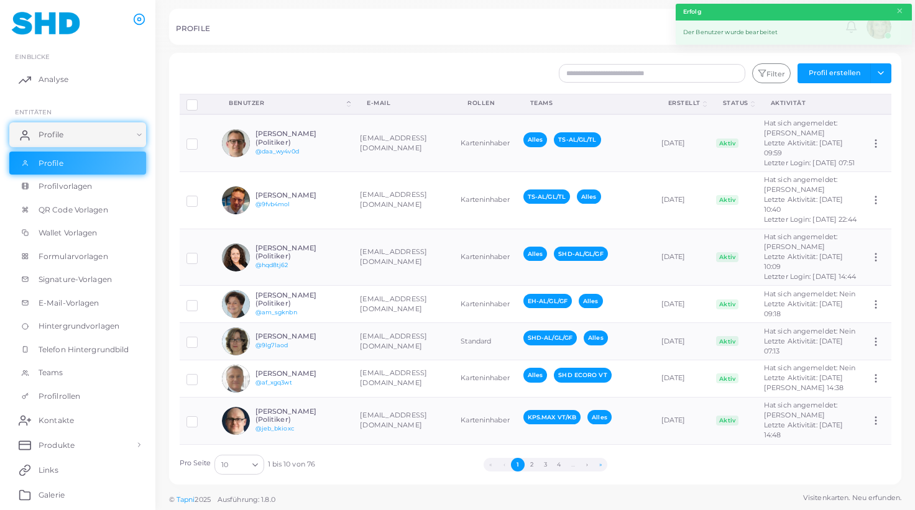
click at [602, 464] on button "»" at bounding box center [600, 465] width 14 height 14
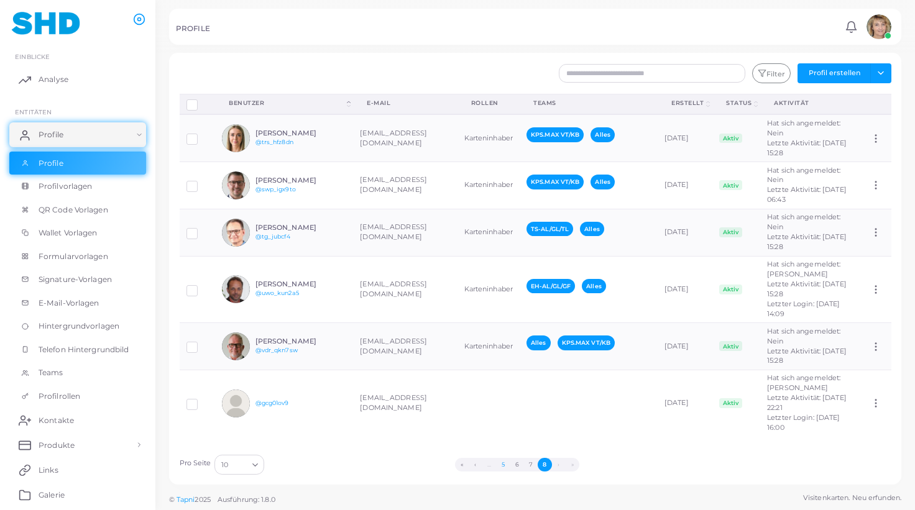
click at [506, 464] on button "5" at bounding box center [503, 465] width 14 height 14
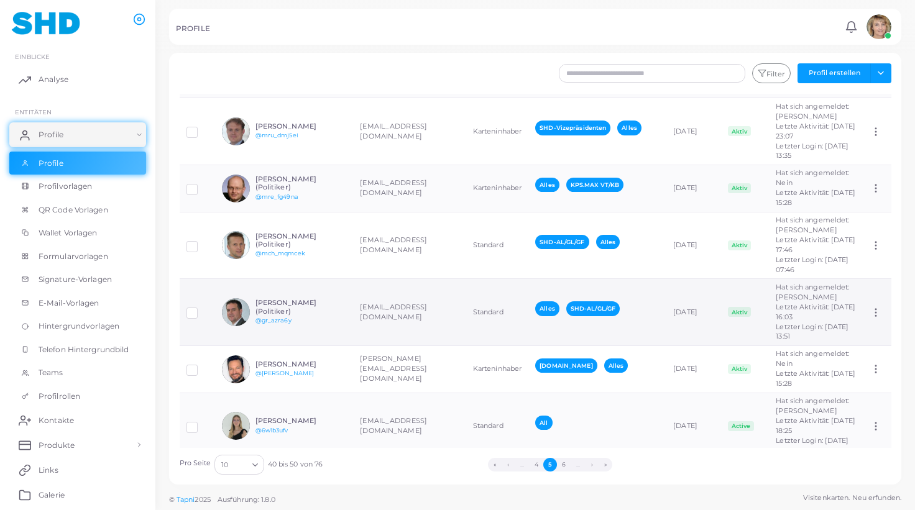
scroll to position [306, 0]
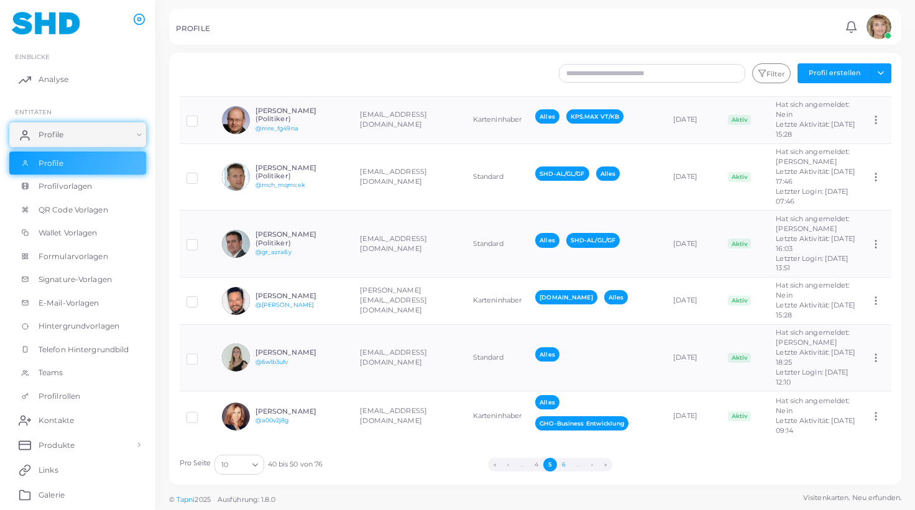
click at [565, 464] on button "6" at bounding box center [564, 465] width 14 height 14
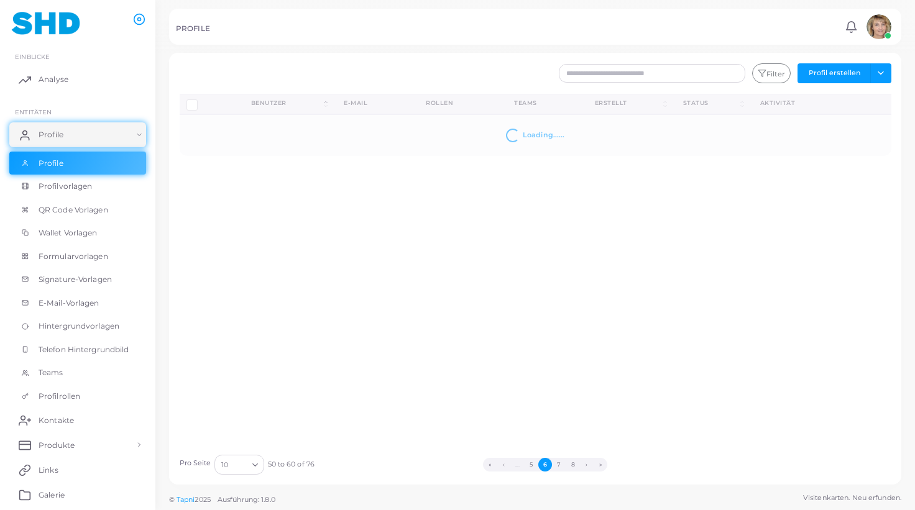
scroll to position [0, 0]
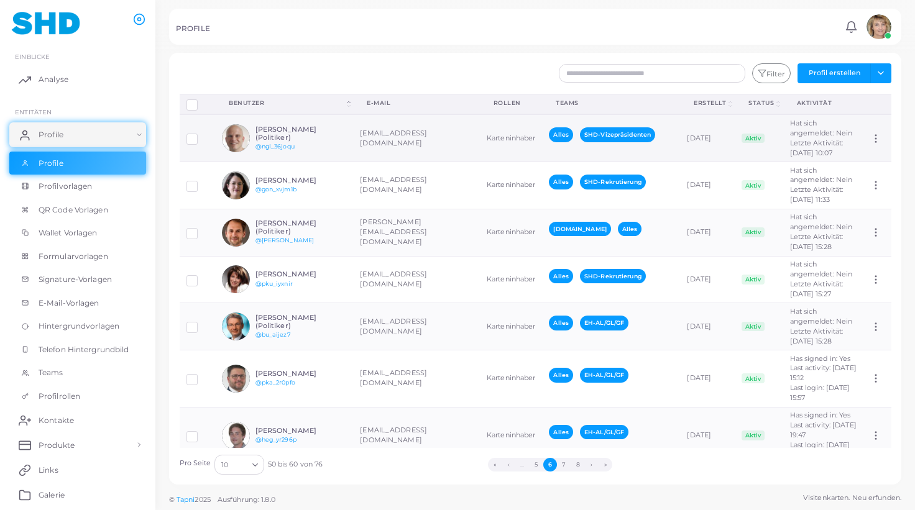
click at [402, 150] on td "[EMAIL_ADDRESS][DOMAIN_NAME]" at bounding box center [416, 137] width 127 height 47
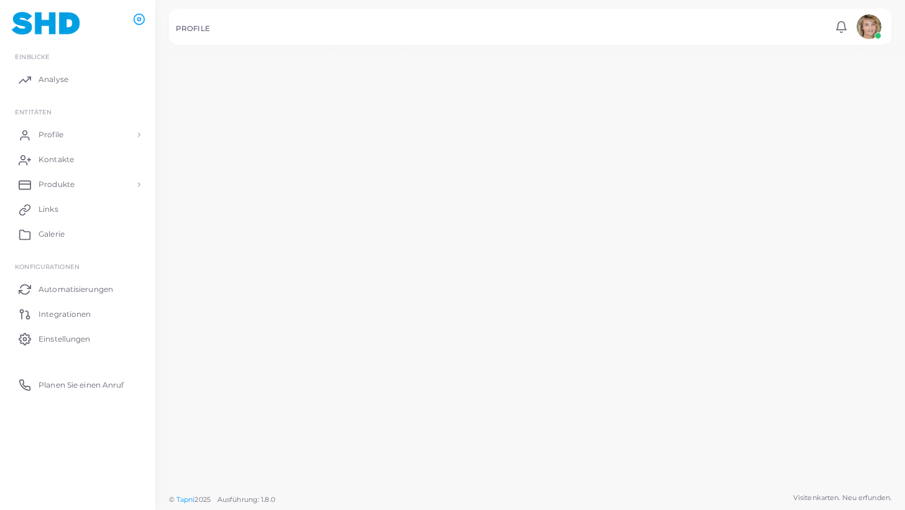
click at [402, 150] on td "[EMAIL_ADDRESS][DOMAIN_NAME]" at bounding box center [410, 134] width 124 height 49
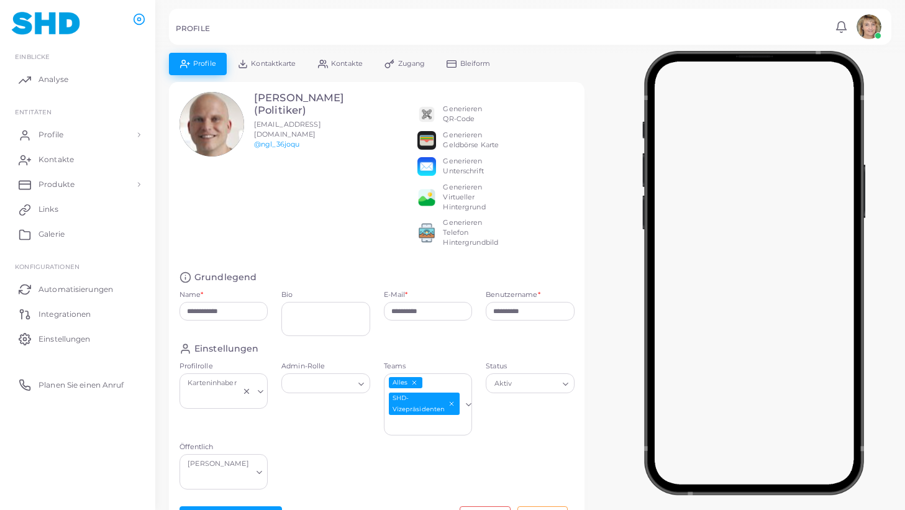
click at [449, 401] on icon "Sledge SHD-Vizepräsidenten" at bounding box center [452, 403] width 7 height 7
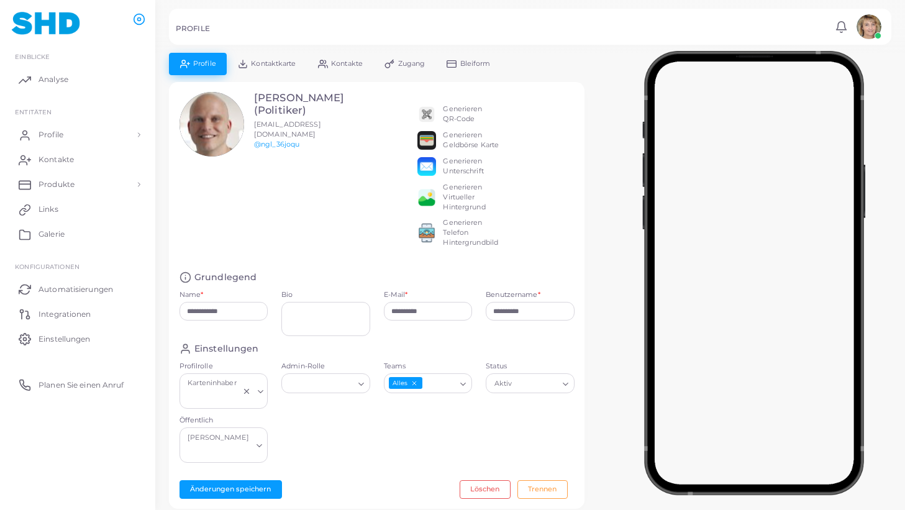
click at [278, 62] on span "Kontaktkarte" at bounding box center [273, 63] width 45 height 7
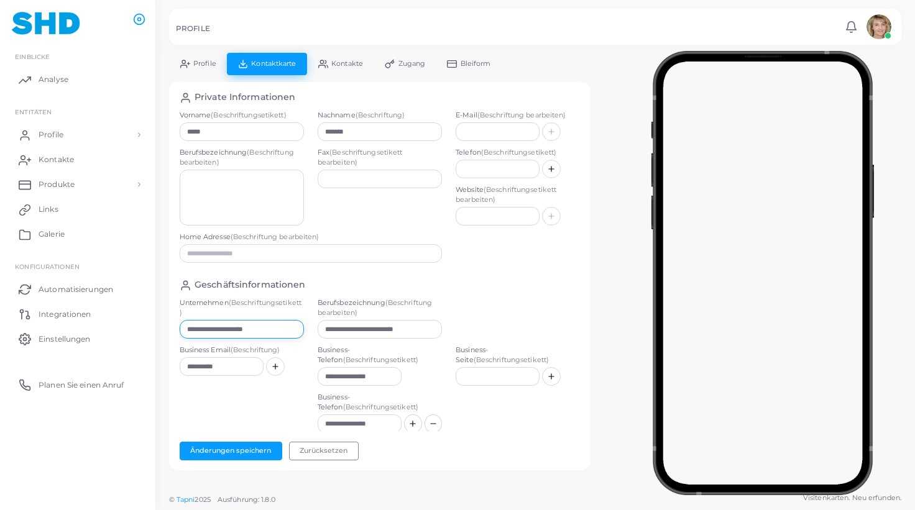
drag, startPoint x: 281, startPoint y: 331, endPoint x: 158, endPoint y: 326, distance: 122.6
click at [158, 326] on div "**********" at bounding box center [534, 243] width 759 height 487
drag, startPoint x: 249, startPoint y: 329, endPoint x: 131, endPoint y: 328, distance: 118.7
click at [180, 328] on input "**********" at bounding box center [242, 329] width 124 height 19
paste input "text"
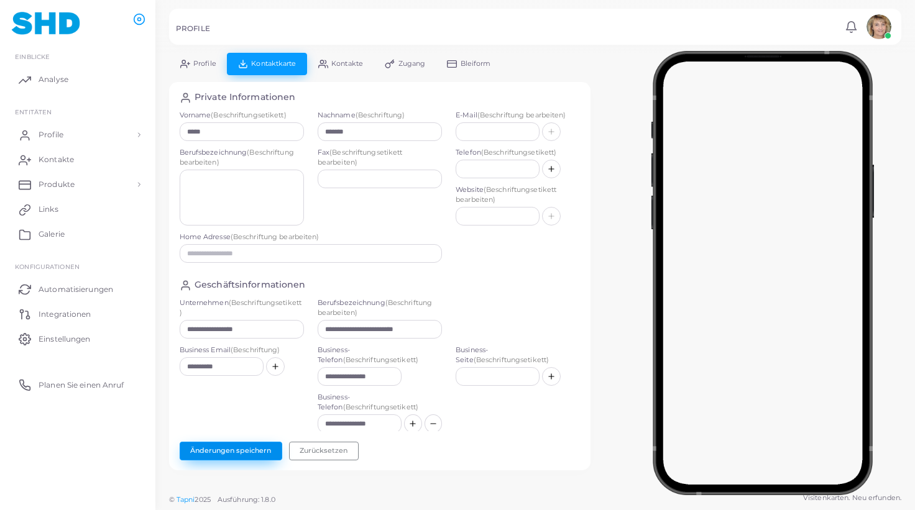
click at [239, 447] on button "Änderungen speichern" at bounding box center [231, 451] width 103 height 19
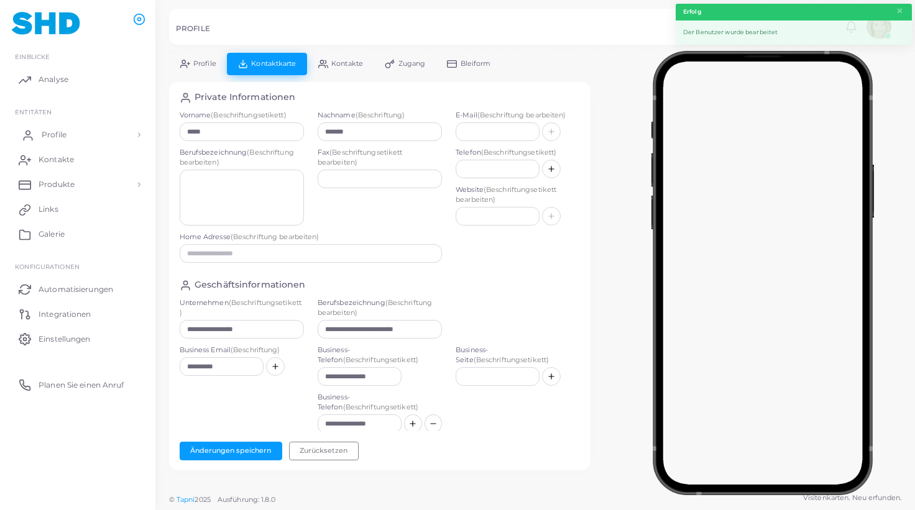
click at [59, 134] on span "Profile" at bounding box center [54, 134] width 25 height 11
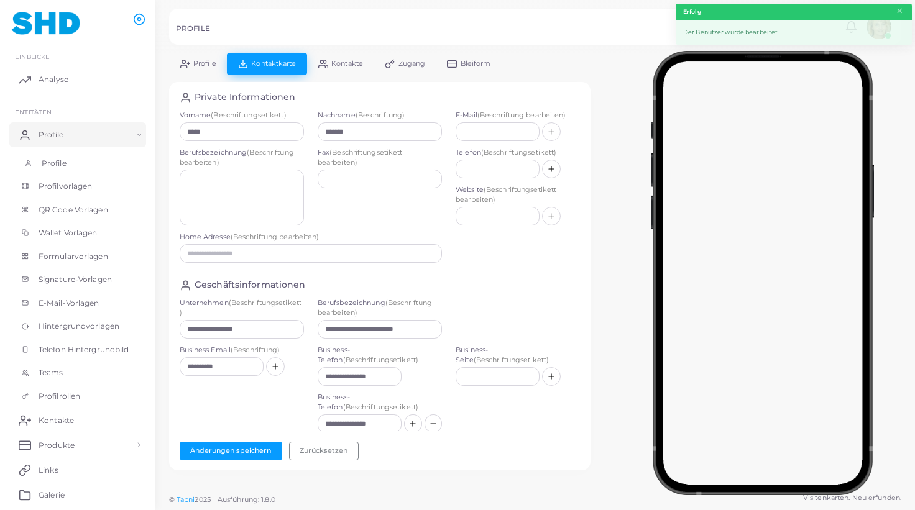
click at [55, 162] on span "Profile" at bounding box center [54, 163] width 25 height 11
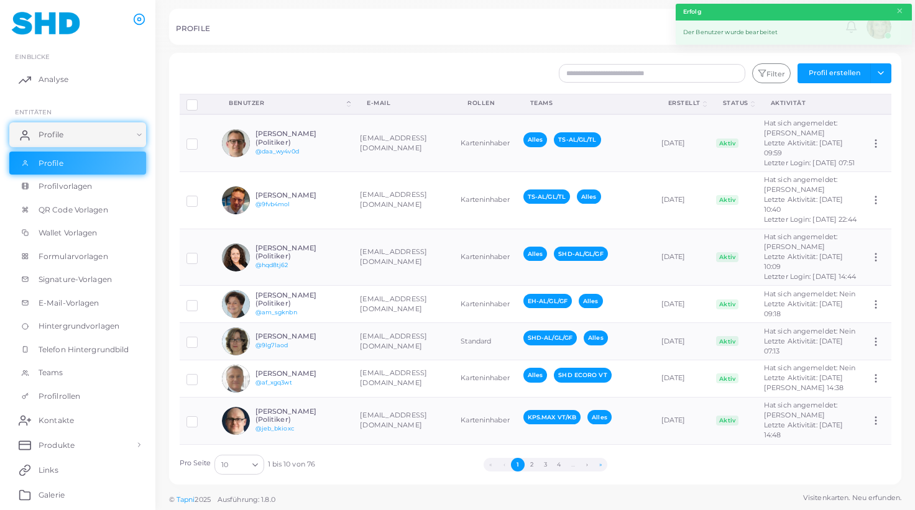
click at [600, 464] on button "»" at bounding box center [600, 465] width 14 height 14
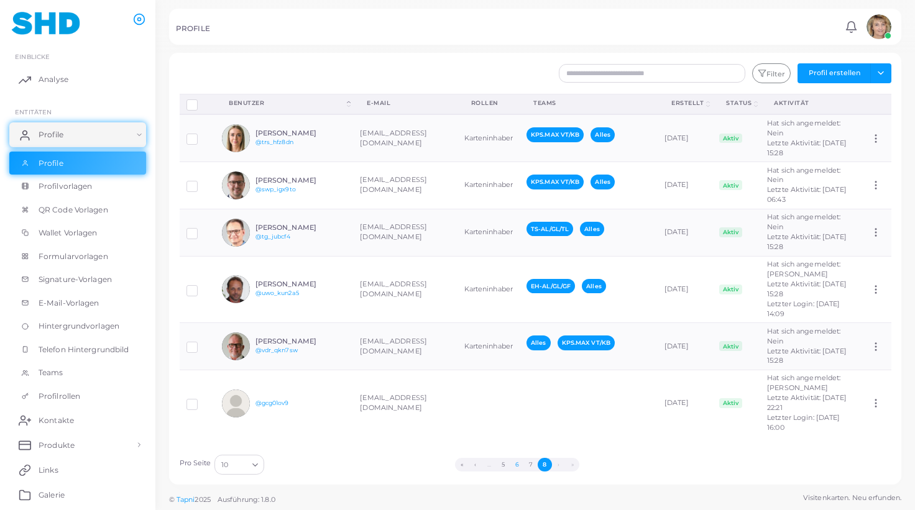
click at [517, 464] on button "6" at bounding box center [517, 465] width 14 height 14
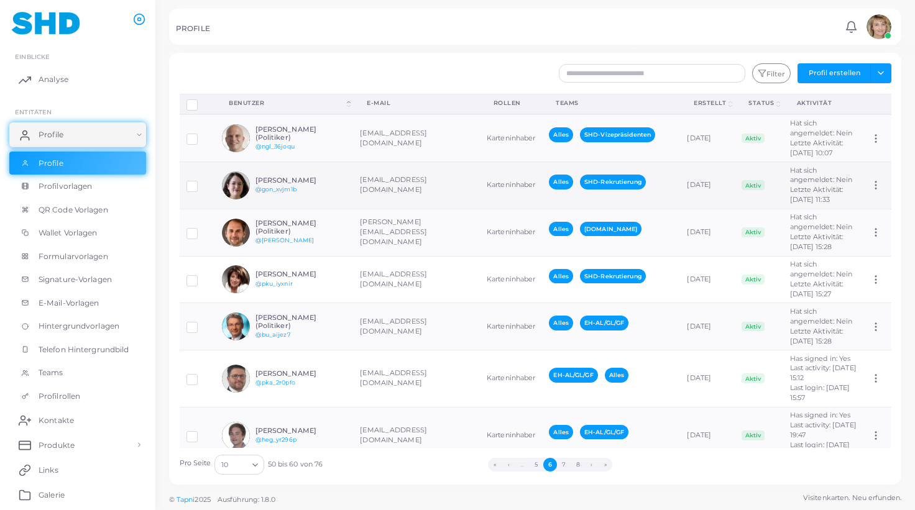
click at [326, 195] on div "[PERSON_NAME] @gon_xvjm1b" at bounding box center [300, 185] width 91 height 18
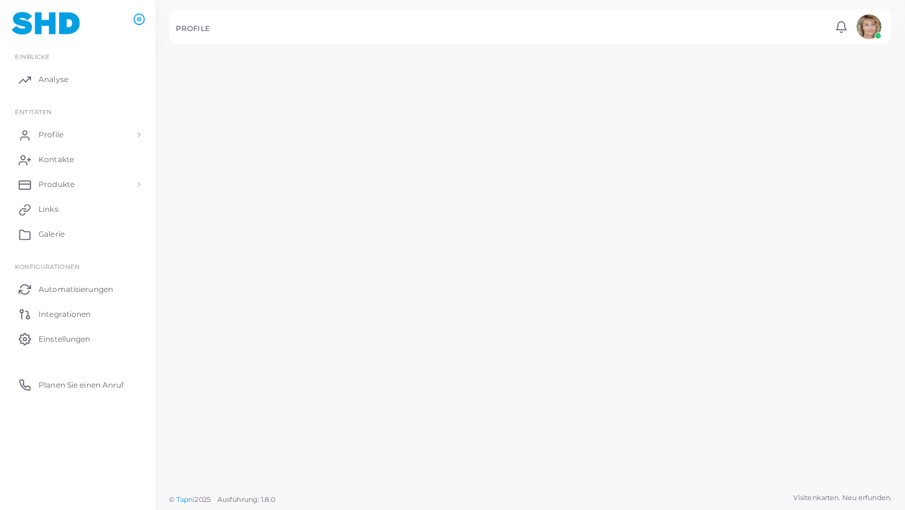
click at [326, 207] on td "[PERSON_NAME] @gon_xvjm1b" at bounding box center [277, 182] width 142 height 48
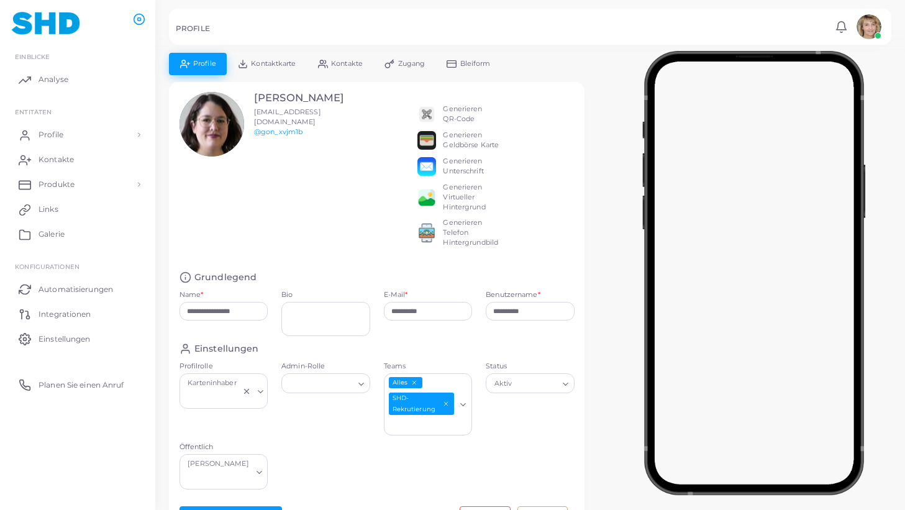
click at [265, 64] on span "Kontaktkarte" at bounding box center [273, 63] width 45 height 7
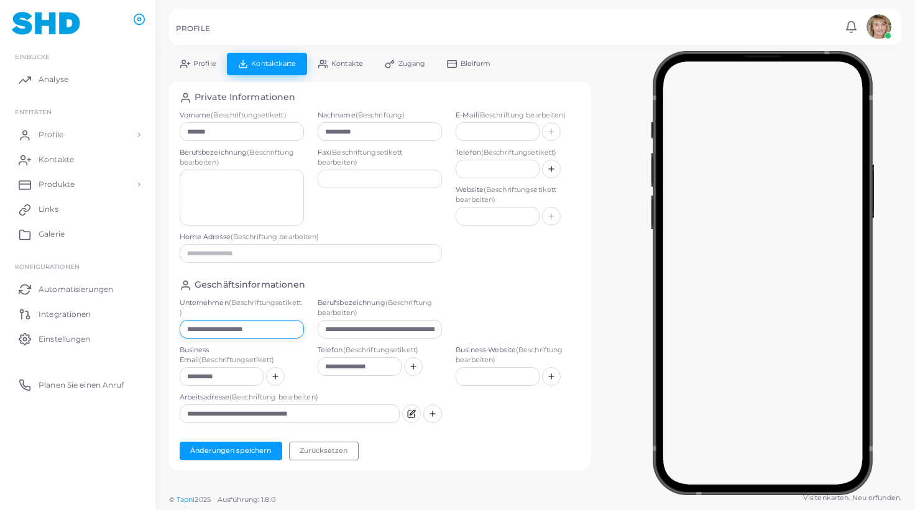
drag, startPoint x: 245, startPoint y: 327, endPoint x: 151, endPoint y: 326, distance: 94.5
click at [151, 326] on div "**********" at bounding box center [457, 255] width 915 height 510
drag, startPoint x: 283, startPoint y: 331, endPoint x: 143, endPoint y: 327, distance: 139.9
click at [180, 327] on input "**********" at bounding box center [242, 329] width 124 height 19
paste input "text"
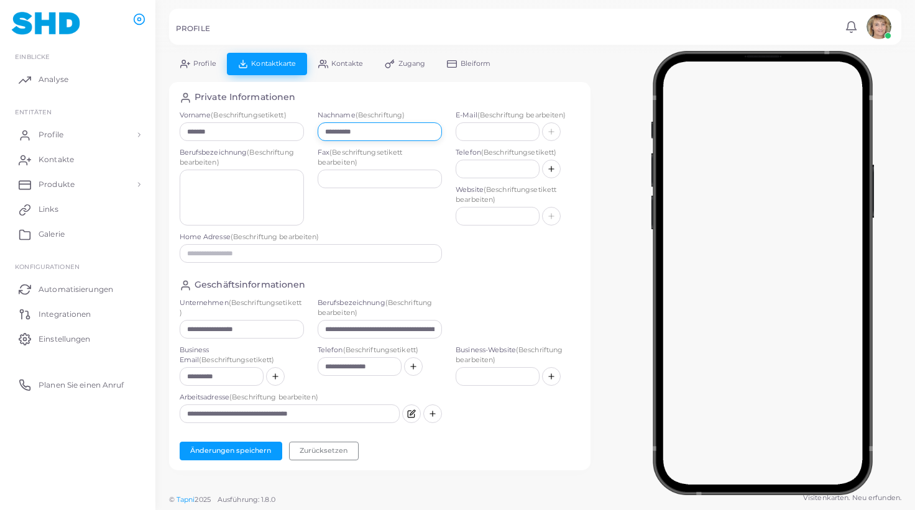
drag, startPoint x: 373, startPoint y: 131, endPoint x: 296, endPoint y: 131, distance: 76.4
click at [278, 129] on div "**********" at bounding box center [311, 190] width 277 height 159
drag, startPoint x: 337, startPoint y: 130, endPoint x: 301, endPoint y: 130, distance: 36.0
click at [318, 130] on input "**********" at bounding box center [380, 131] width 124 height 19
click at [240, 447] on button "Änderungen speichern" at bounding box center [231, 451] width 103 height 19
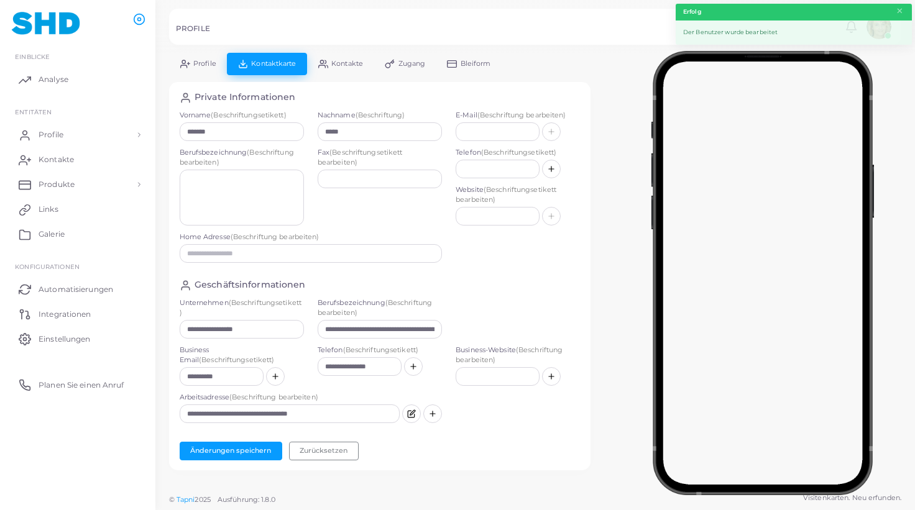
click at [202, 62] on span "Profile" at bounding box center [204, 63] width 23 height 7
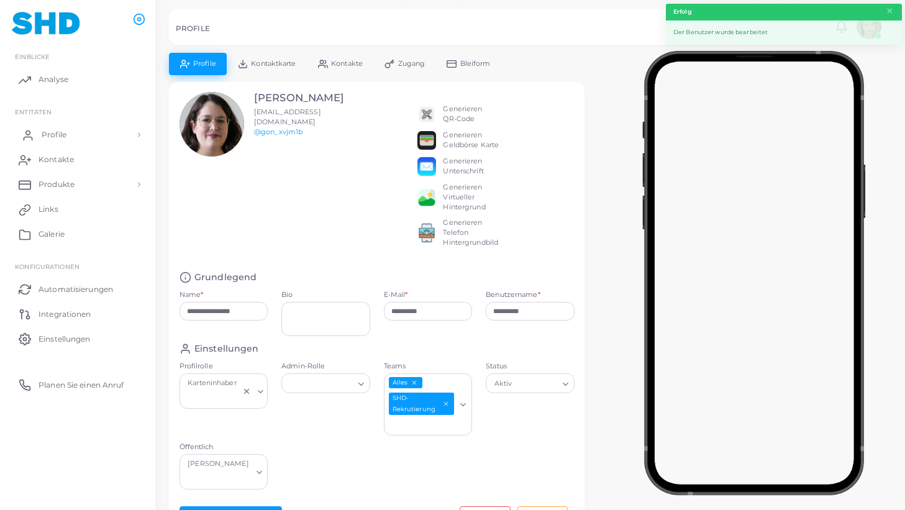
click at [50, 132] on span "Profile" at bounding box center [54, 134] width 25 height 11
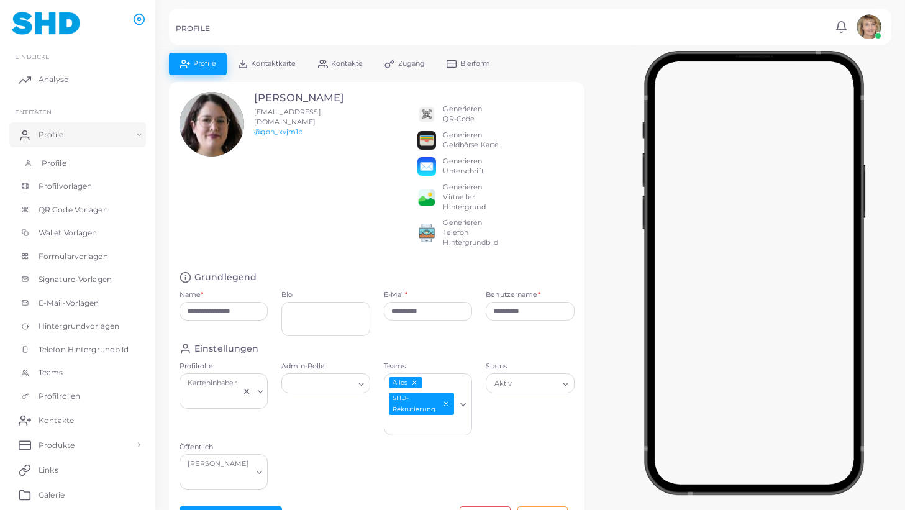
click at [61, 159] on span "Profile" at bounding box center [54, 163] width 25 height 11
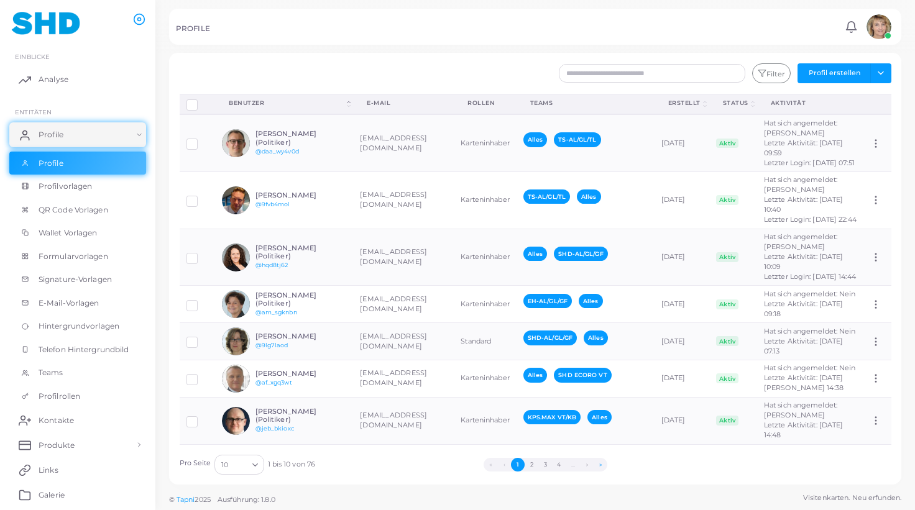
click at [603, 464] on button "»" at bounding box center [600, 465] width 14 height 14
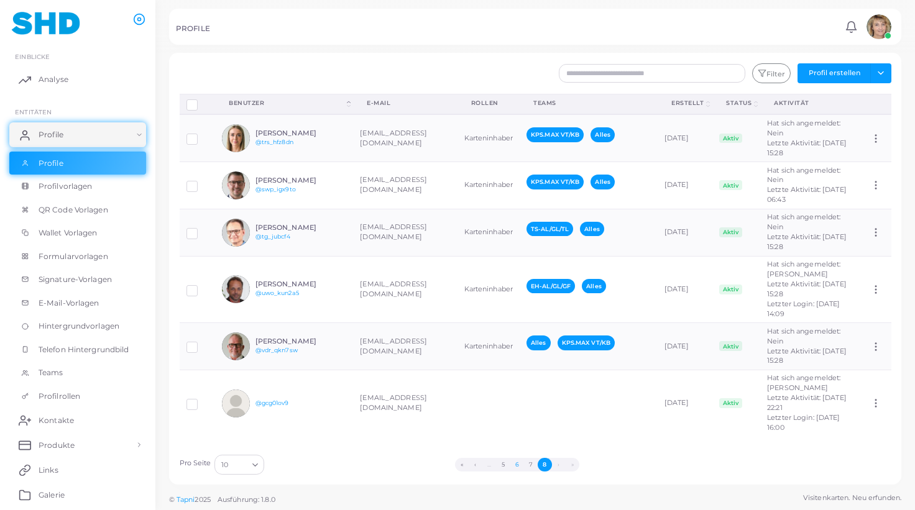
click at [518, 465] on button "6" at bounding box center [517, 465] width 14 height 14
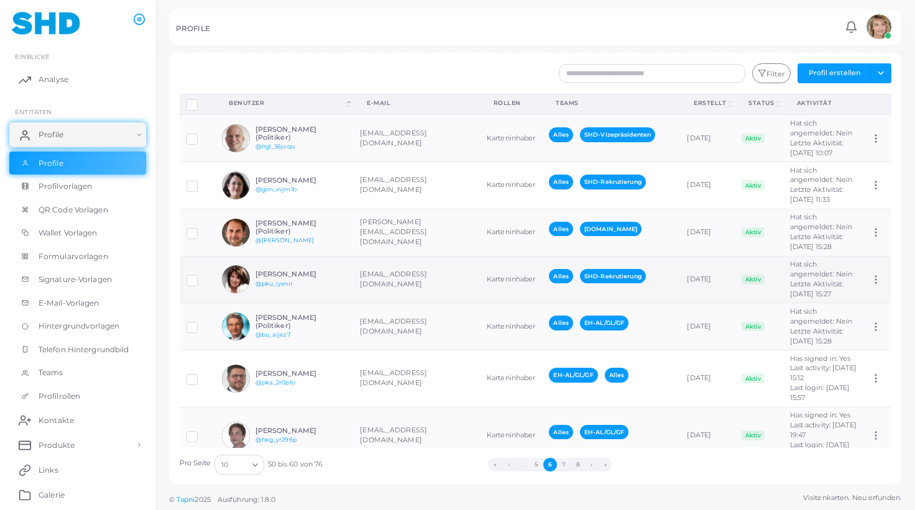
click at [334, 278] on h6 "[PERSON_NAME]" at bounding box center [300, 274] width 91 height 8
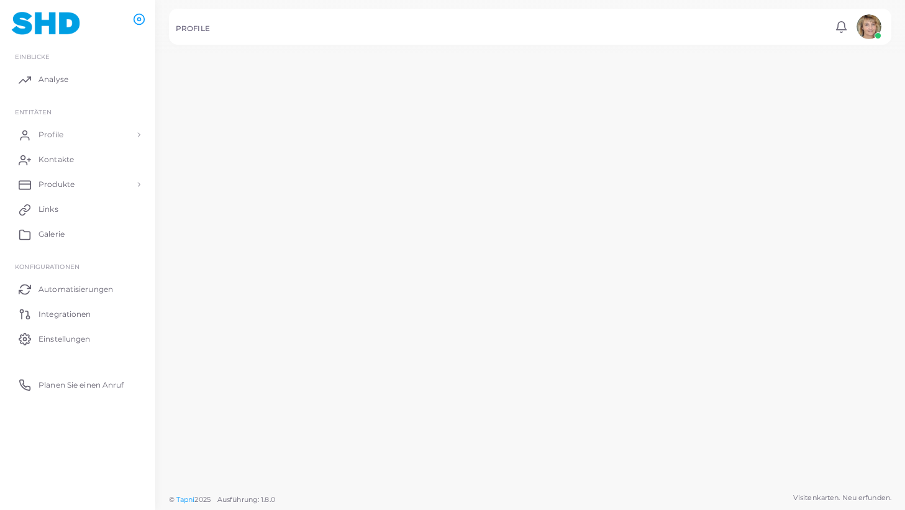
click at [334, 255] on td "[PERSON_NAME] (Politiker) @[PERSON_NAME]" at bounding box center [277, 231] width 142 height 48
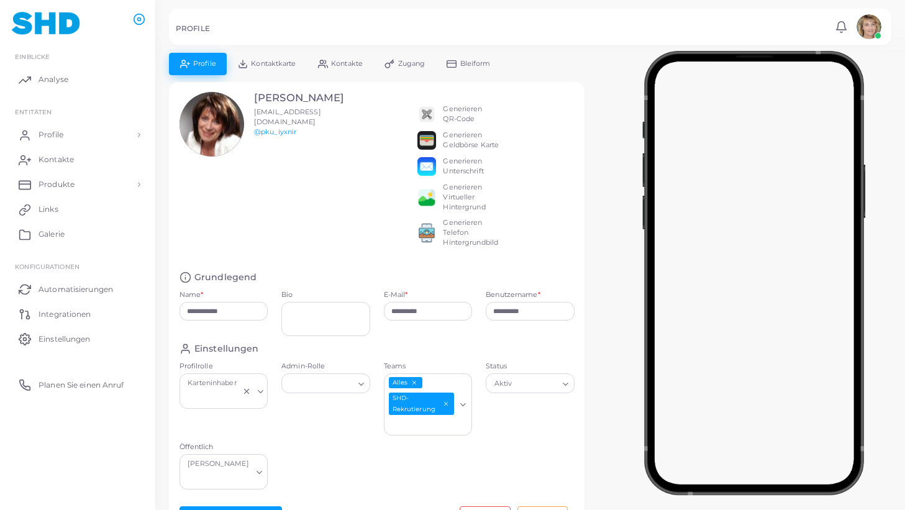
click at [260, 63] on span "Kontaktkarte" at bounding box center [273, 63] width 45 height 7
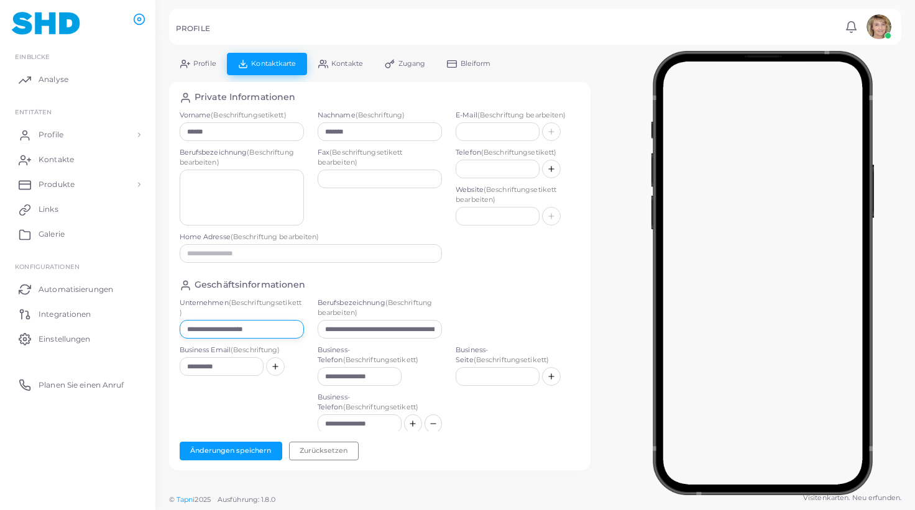
click at [278, 328] on input "**********" at bounding box center [242, 329] width 124 height 19
paste input "text"
click at [234, 448] on button "Änderungen speichern" at bounding box center [231, 451] width 103 height 19
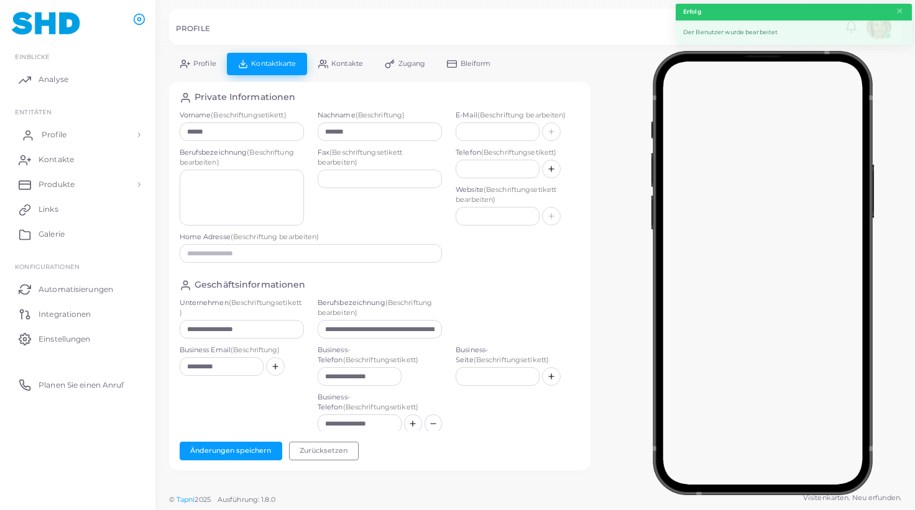
click at [52, 131] on span "Profile" at bounding box center [54, 134] width 25 height 11
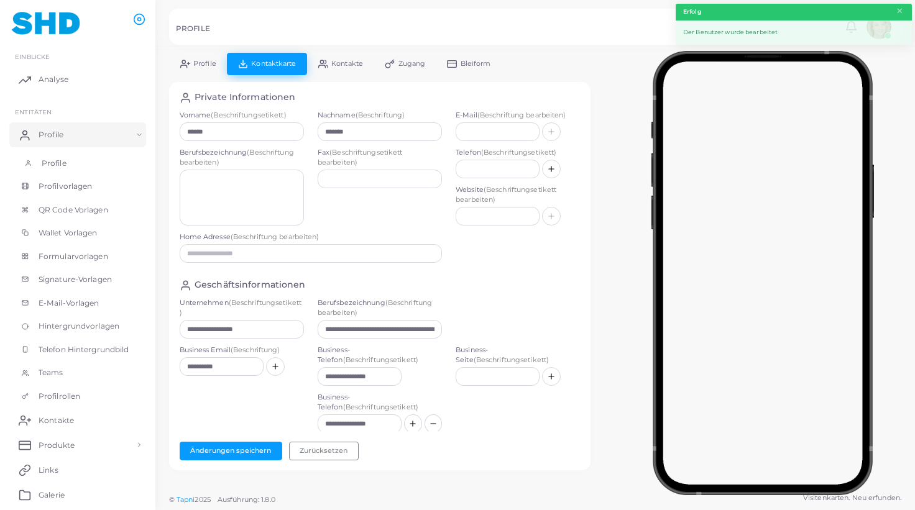
click at [55, 162] on span "Profile" at bounding box center [54, 163] width 25 height 11
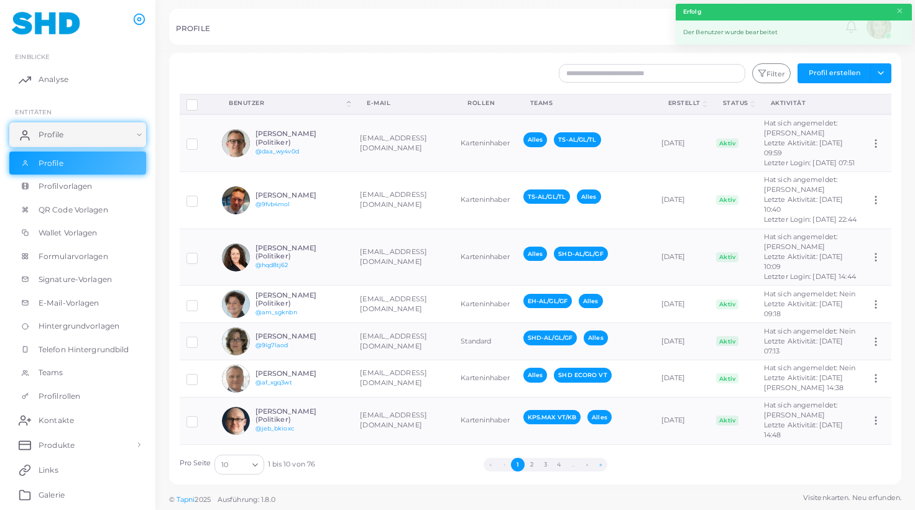
click at [601, 464] on button "»" at bounding box center [600, 465] width 14 height 14
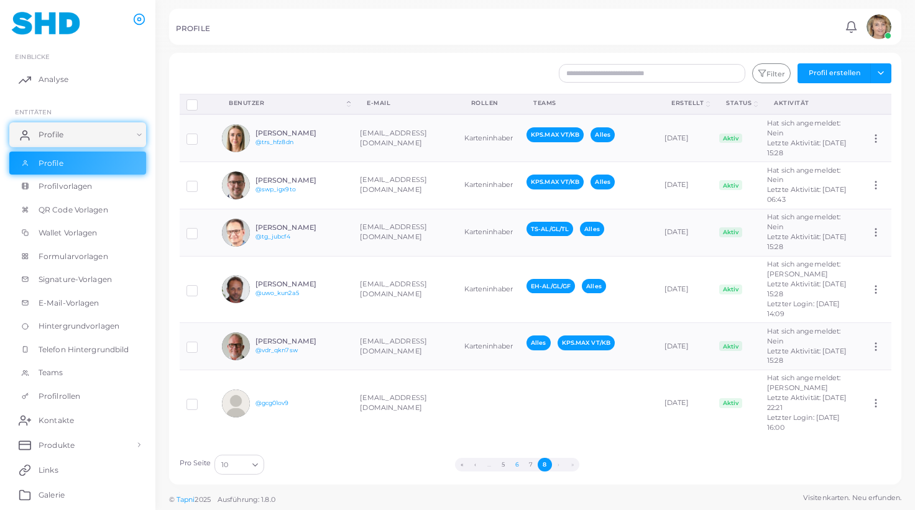
click at [520, 464] on button "6" at bounding box center [517, 465] width 14 height 14
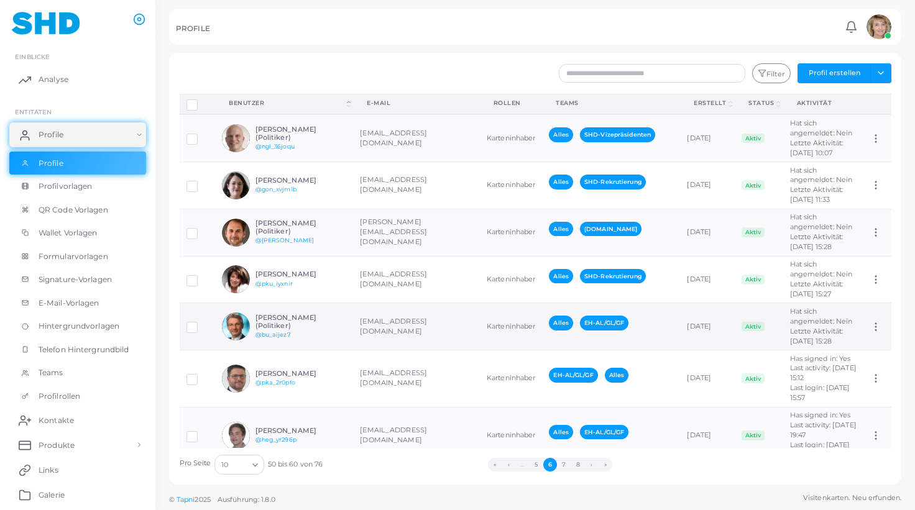
click at [350, 350] on td "[PERSON_NAME] (Politiker) @bu_aijez7" at bounding box center [284, 326] width 138 height 47
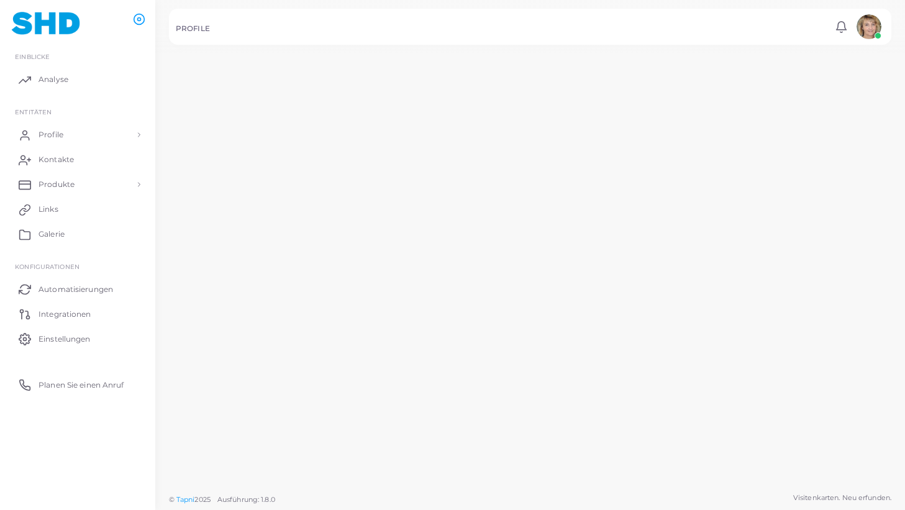
click at [350, 352] on tr "[PERSON_NAME] (Politiker) @bu_aijez7 [EMAIL_ADDRESS][DOMAIN_NAME] [PERSON_NAME]…" at bounding box center [530, 328] width 723 height 48
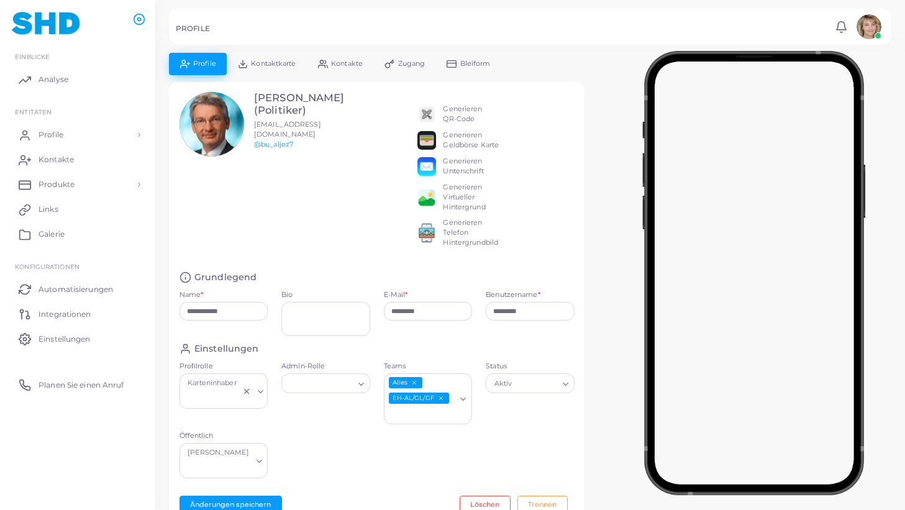
click at [443, 398] on icon "EH-AL/GL/GF abwählen" at bounding box center [440, 398] width 7 height 7
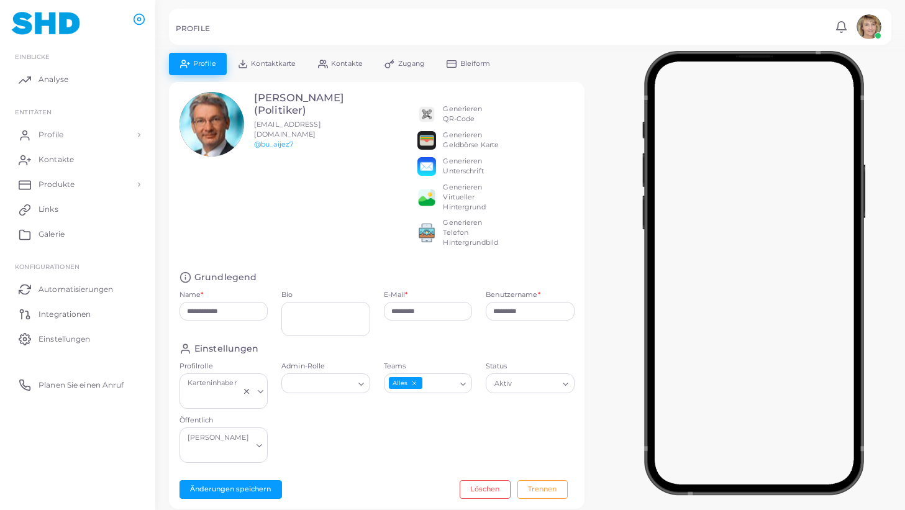
click at [464, 386] on icon "Suche nach Option" at bounding box center [463, 384] width 9 height 9
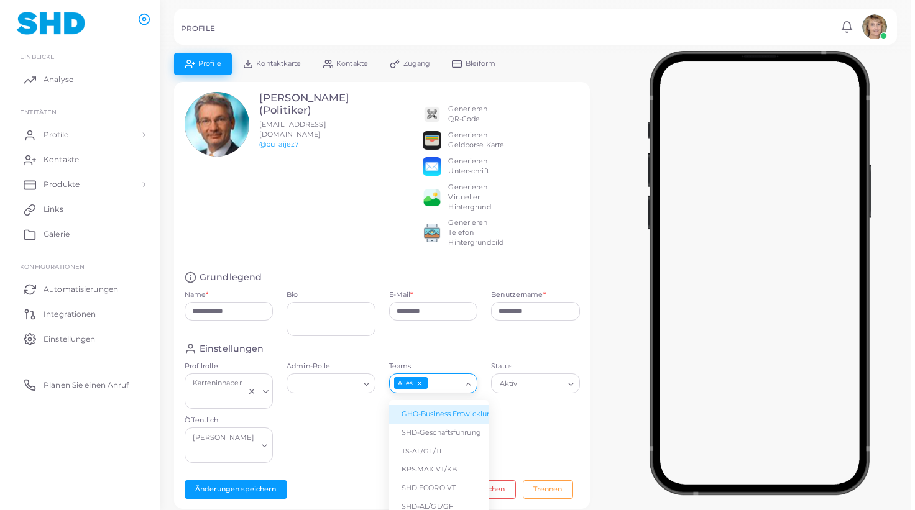
scroll to position [60, 0]
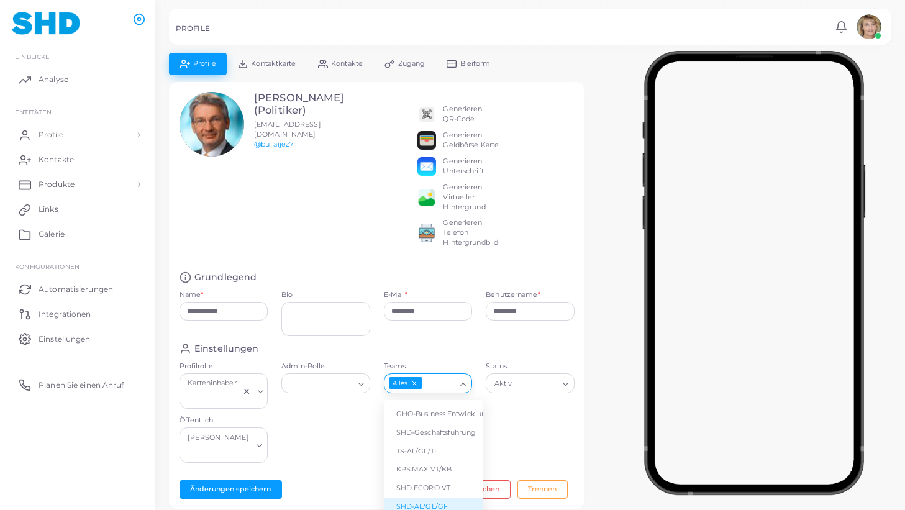
click at [437, 498] on li "SHD-AL/GL/GF" at bounding box center [433, 507] width 99 height 19
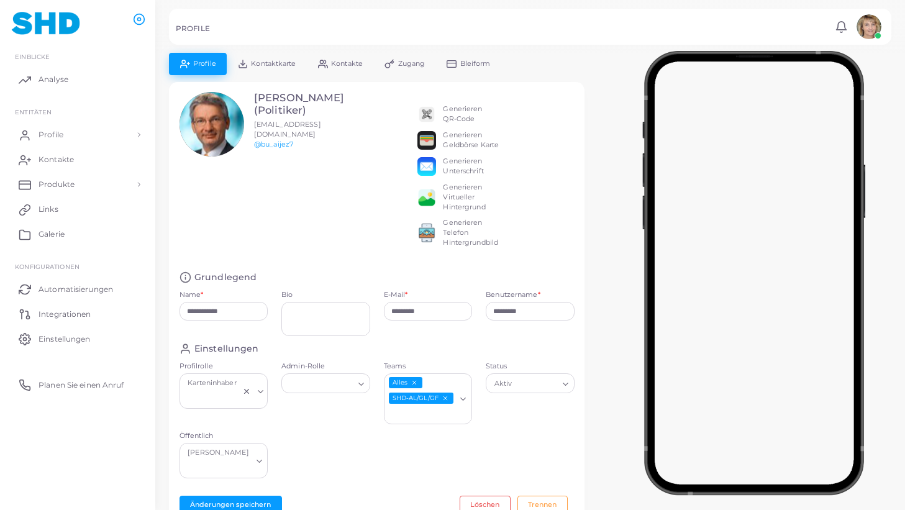
click at [286, 61] on span "Kontaktkarte" at bounding box center [273, 63] width 45 height 7
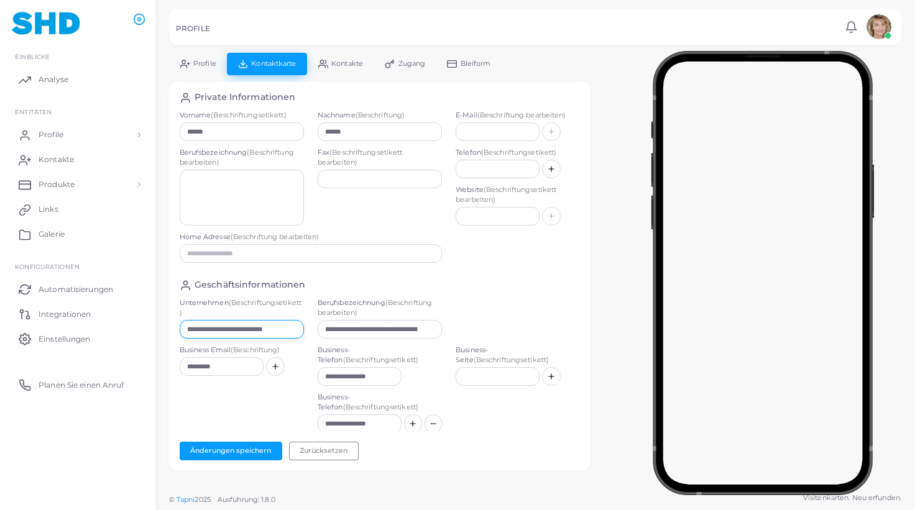
click at [254, 333] on input "**********" at bounding box center [242, 329] width 124 height 19
paste input "text"
click at [242, 449] on button "Änderungen speichern" at bounding box center [231, 451] width 103 height 19
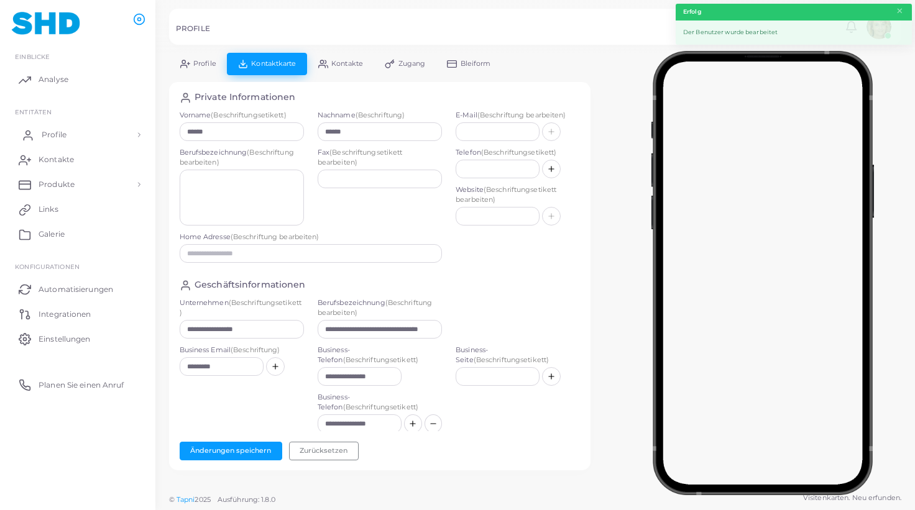
click at [51, 132] on span "Profile" at bounding box center [54, 134] width 25 height 11
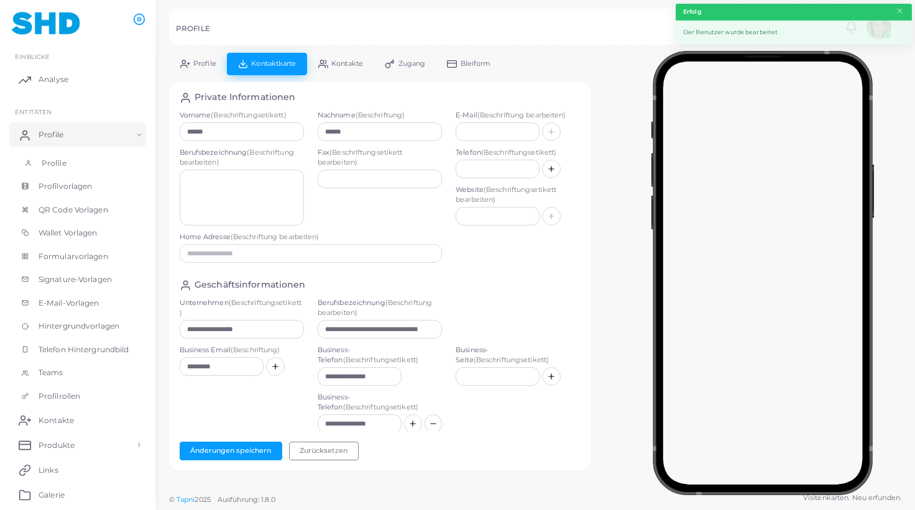
click at [55, 163] on span "Profile" at bounding box center [54, 163] width 25 height 11
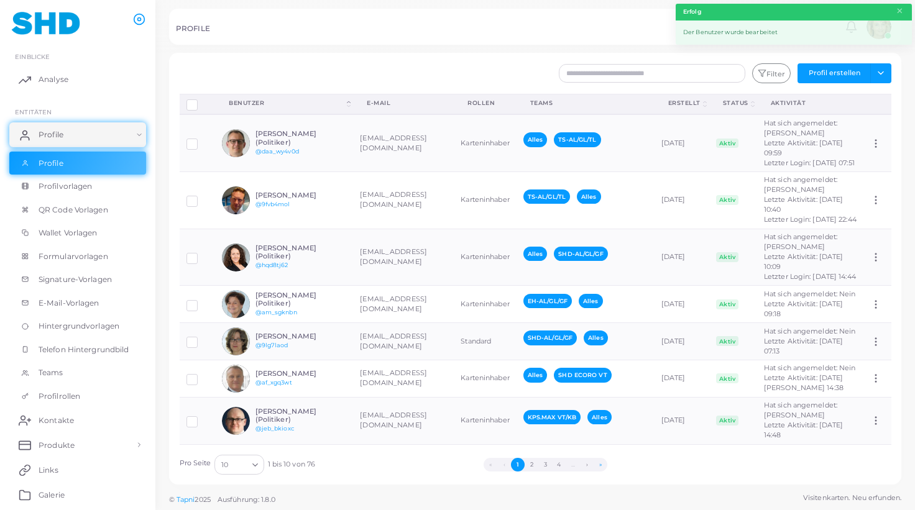
click at [599, 463] on button "»" at bounding box center [600, 465] width 14 height 14
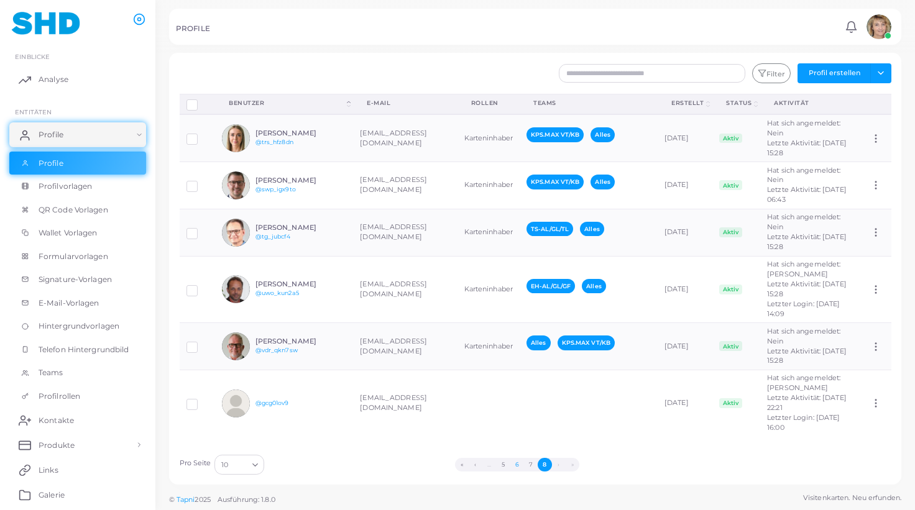
click at [517, 462] on button "6" at bounding box center [517, 465] width 14 height 14
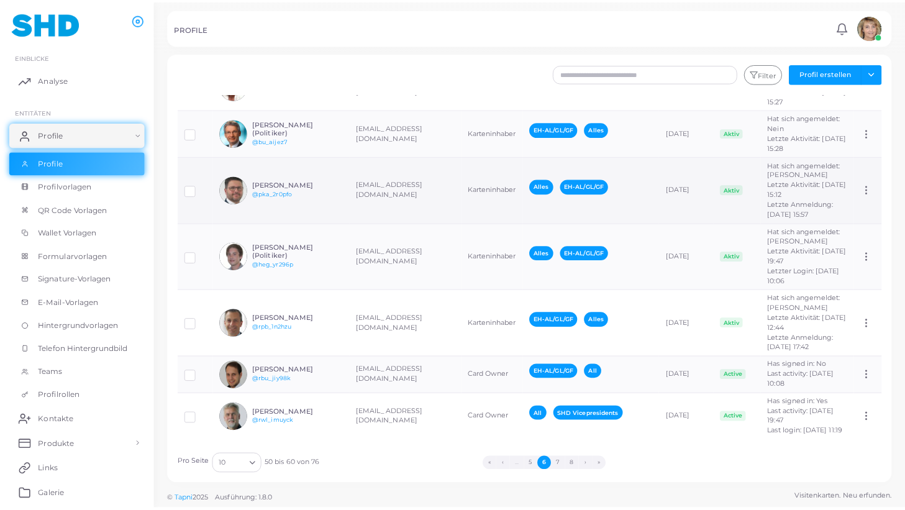
scroll to position [224, 0]
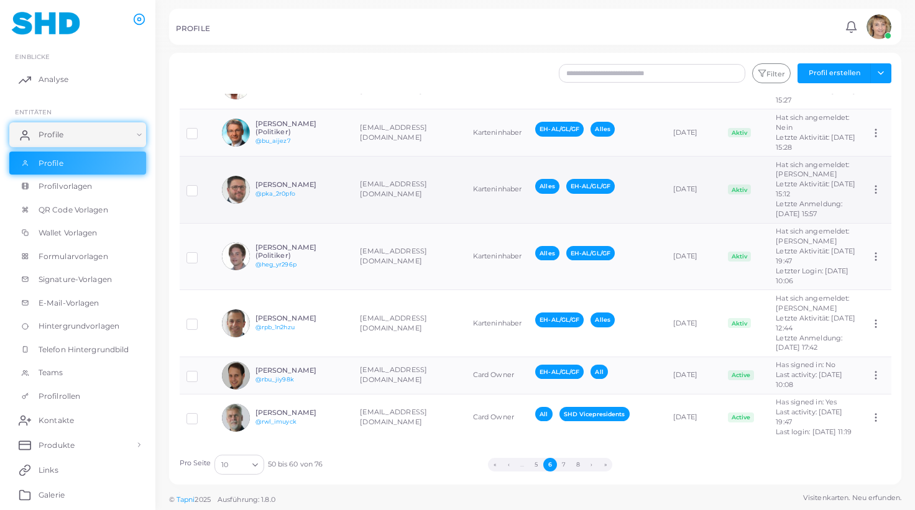
click at [342, 189] on h6 "[PERSON_NAME]" at bounding box center [300, 185] width 91 height 8
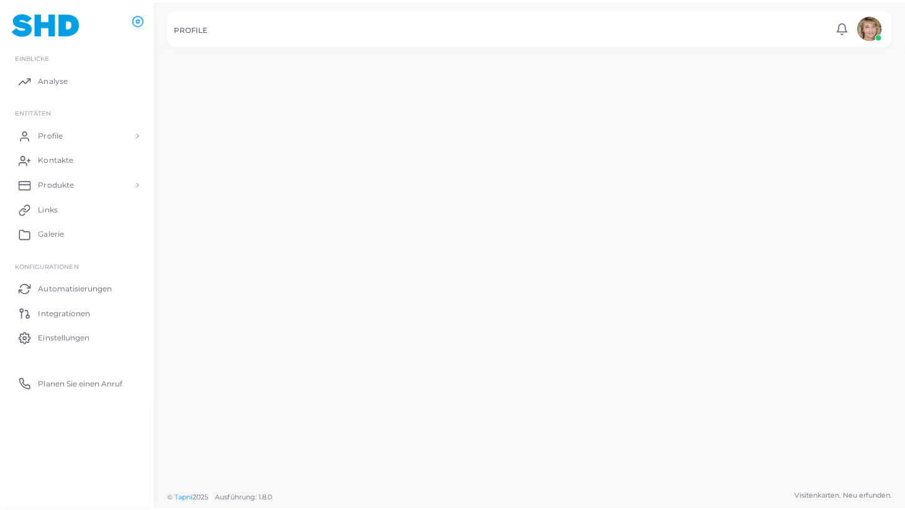
scroll to position [224, 0]
click at [342, 153] on td "[PERSON_NAME] (Politiker) @bu_aijez7" at bounding box center [277, 128] width 142 height 48
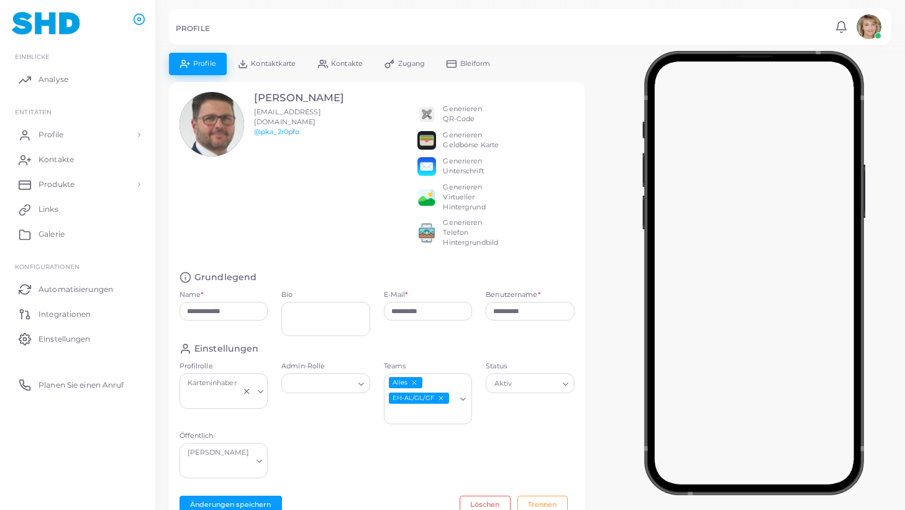
click at [442, 398] on icon "EH-AL/GL/GF abwählen" at bounding box center [440, 398] width 7 height 7
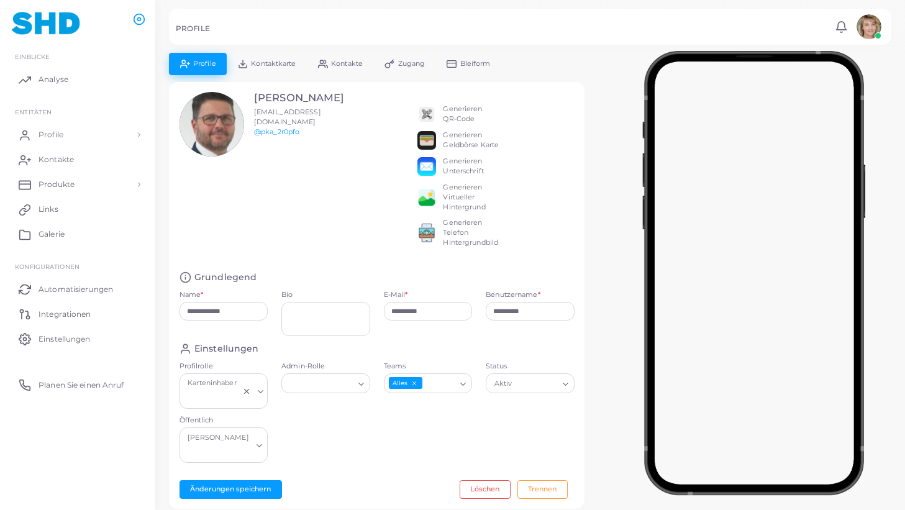
click at [464, 384] on icon "Suche nach Option" at bounding box center [463, 384] width 9 height 9
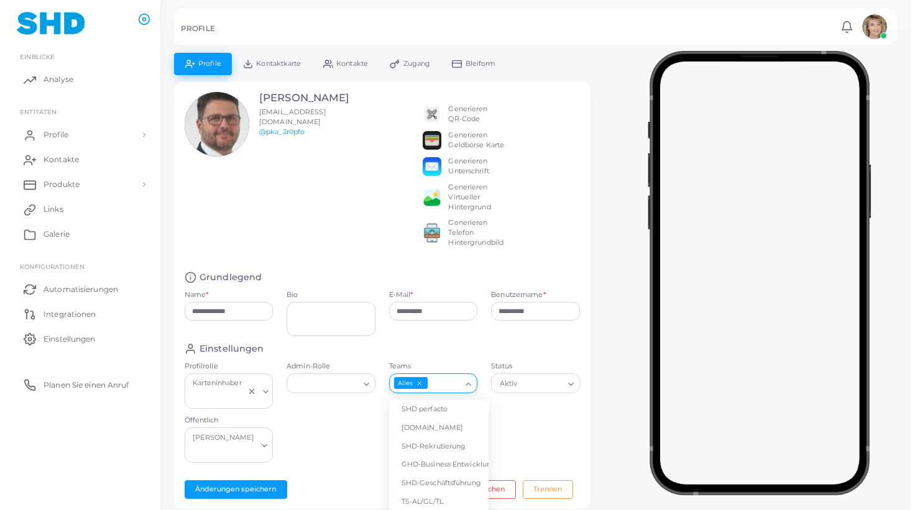
scroll to position [50, 0]
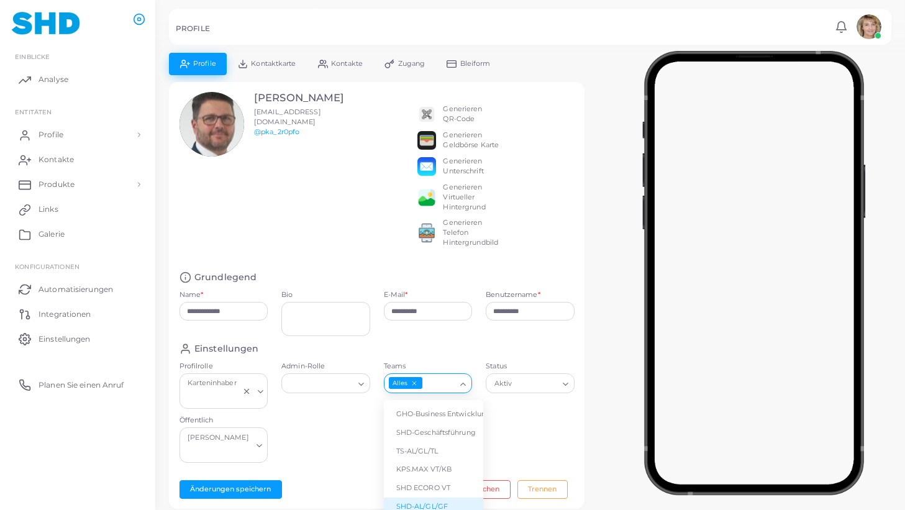
click at [435, 504] on li "SHD-AL/GL/GF" at bounding box center [433, 507] width 99 height 19
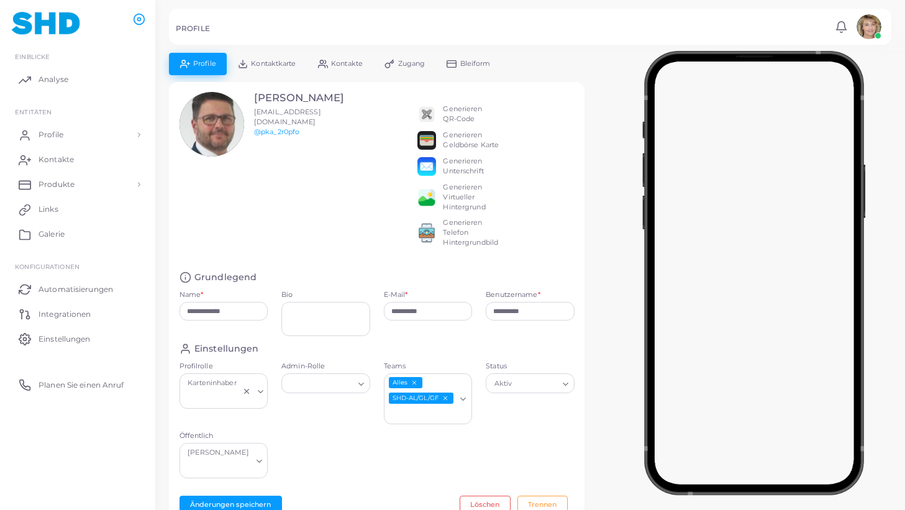
click at [284, 62] on span "Kontaktkarte" at bounding box center [273, 63] width 45 height 7
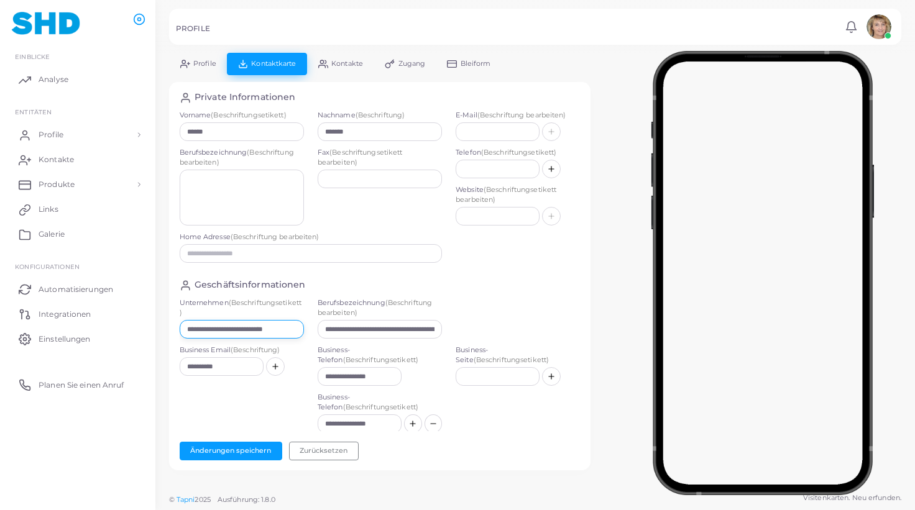
click at [284, 331] on input "**********" at bounding box center [242, 329] width 124 height 19
paste input "text"
click at [246, 446] on button "Änderungen speichern" at bounding box center [231, 451] width 103 height 19
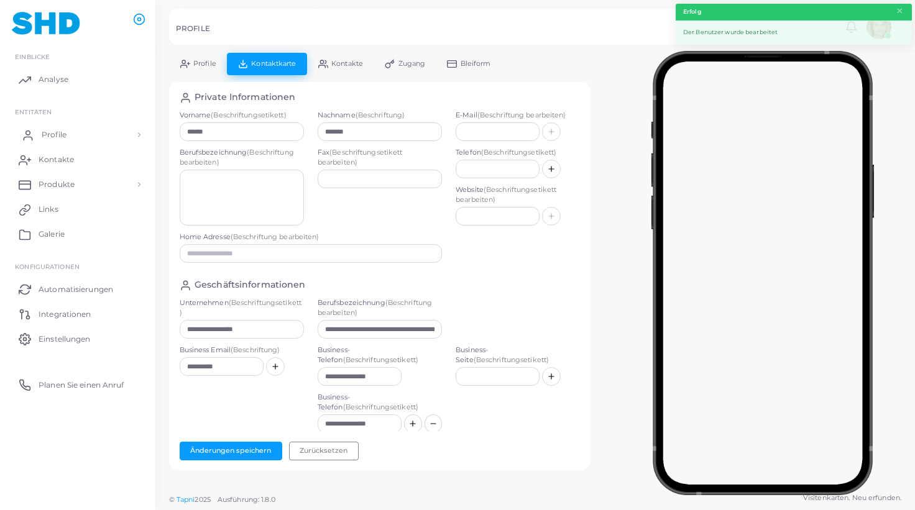
click at [50, 131] on span "Profile" at bounding box center [54, 134] width 25 height 11
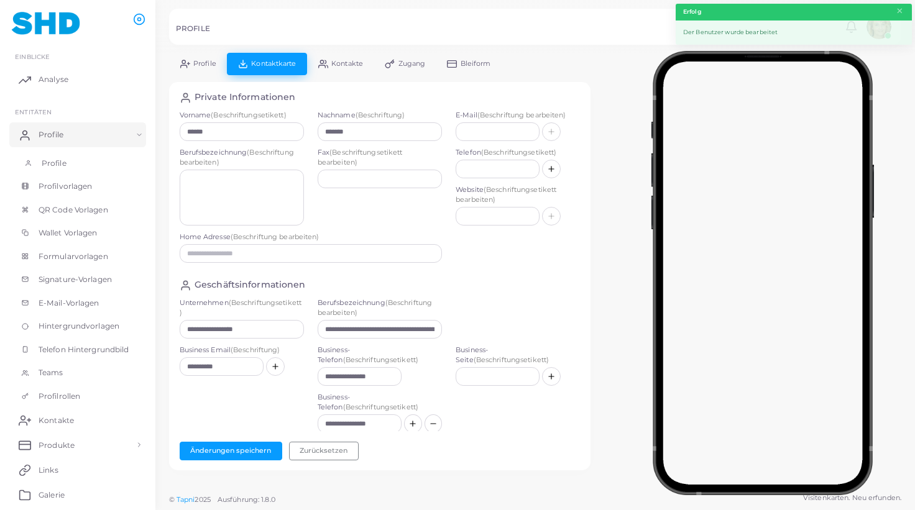
click at [60, 161] on span "Profile" at bounding box center [54, 163] width 25 height 11
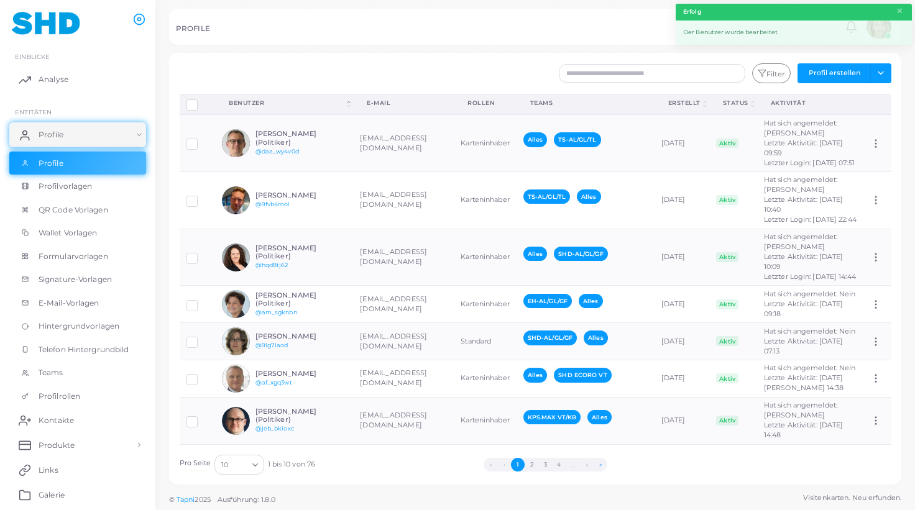
click at [600, 464] on button "»" at bounding box center [600, 465] width 14 height 14
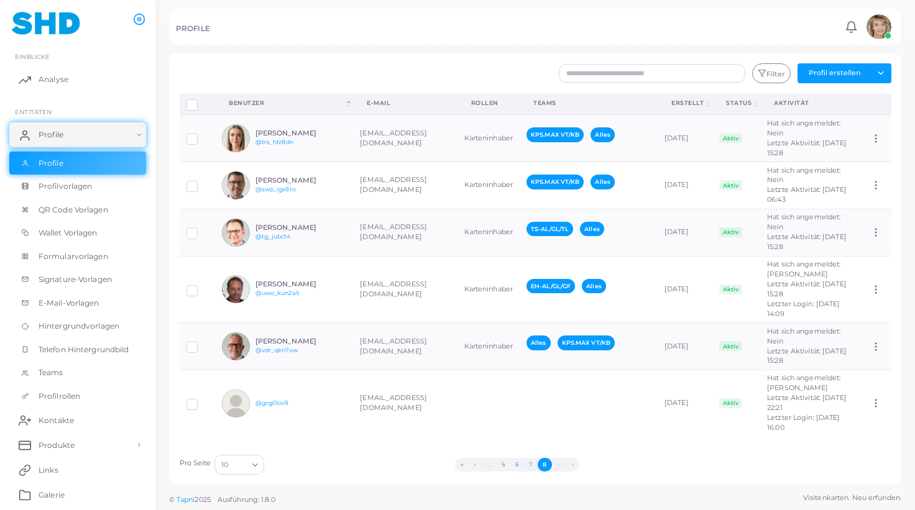
click at [518, 464] on button "6" at bounding box center [517, 465] width 14 height 14
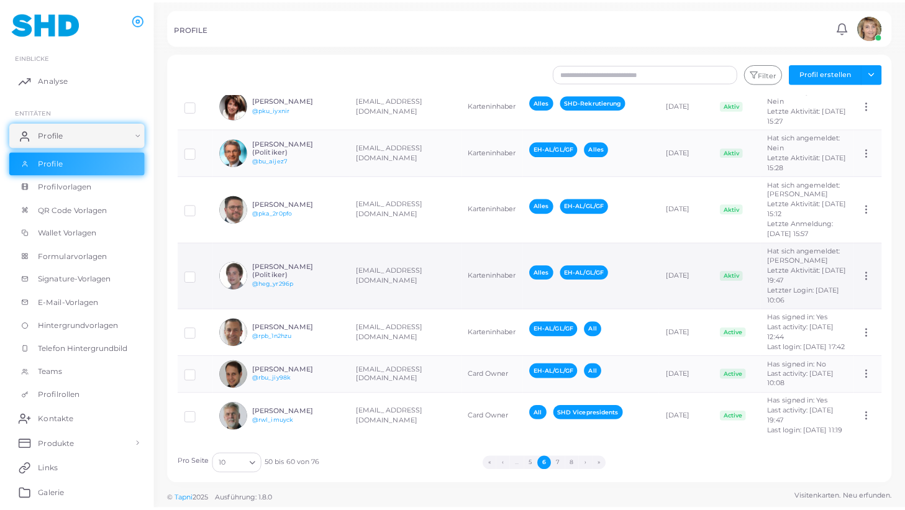
scroll to position [182, 0]
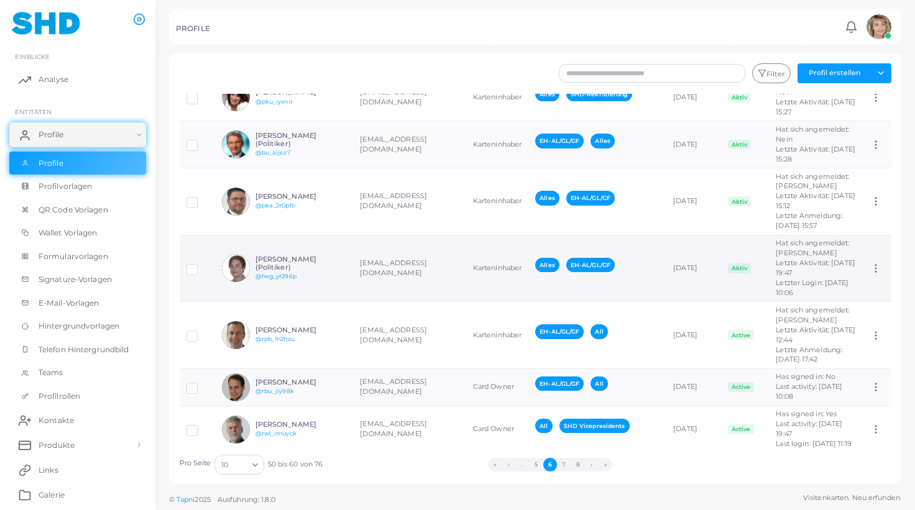
click at [416, 302] on td "[EMAIL_ADDRESS][DOMAIN_NAME]" at bounding box center [409, 268] width 112 height 67
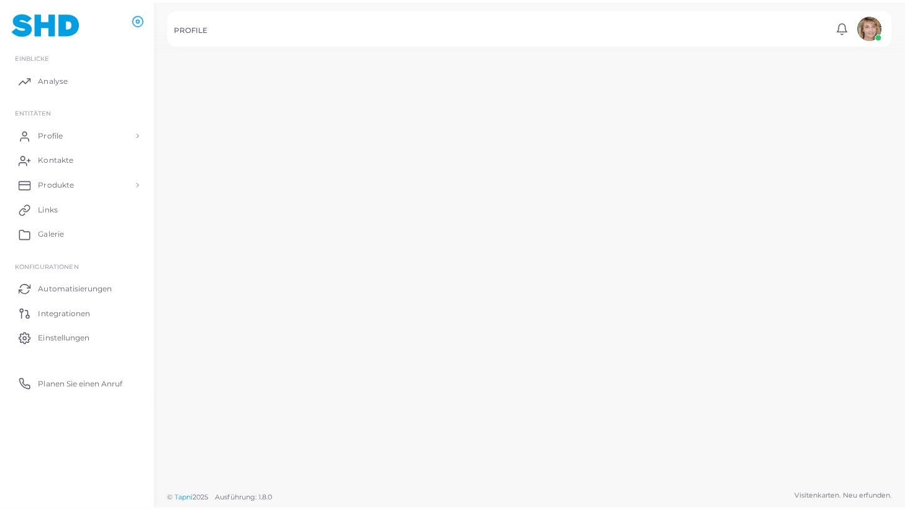
scroll to position [182, 0]
click at [416, 234] on td "[EMAIL_ADDRESS][DOMAIN_NAME]" at bounding box center [403, 199] width 110 height 69
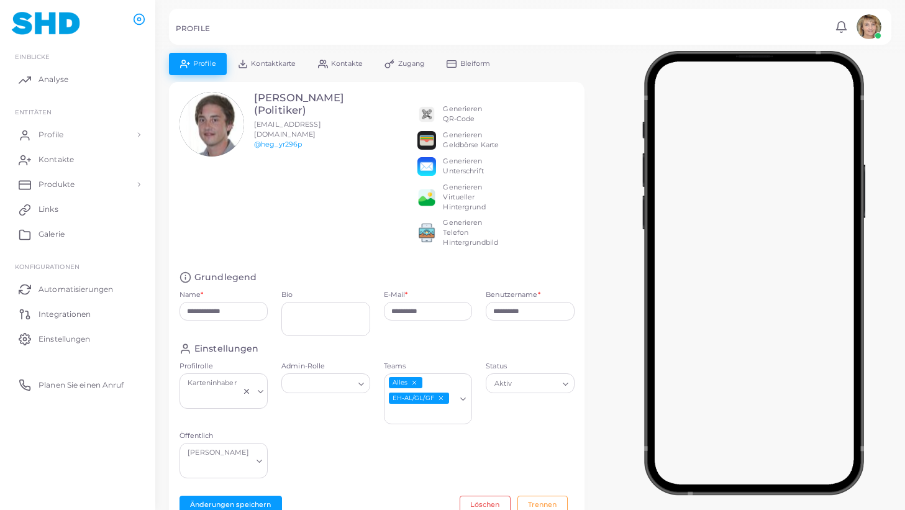
click at [273, 60] on span "Kontaktkarte" at bounding box center [273, 63] width 45 height 7
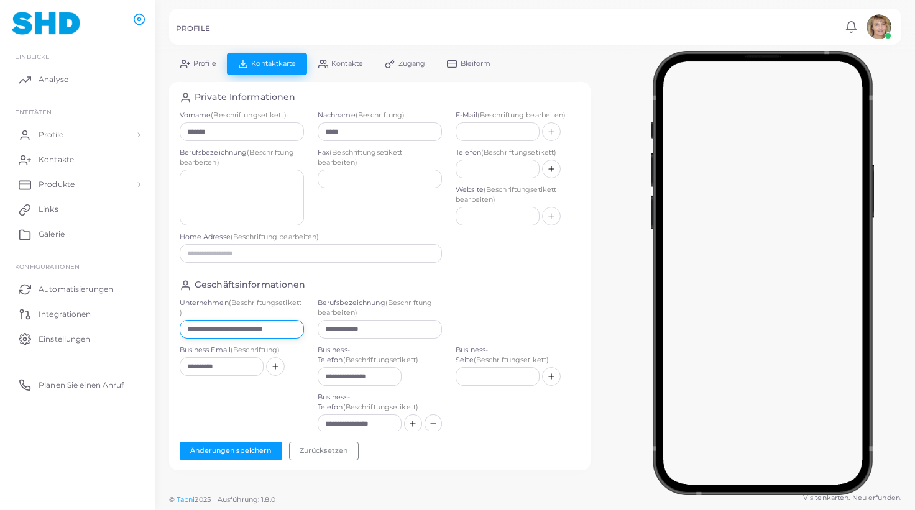
click at [277, 327] on input "**********" at bounding box center [242, 329] width 124 height 19
paste input "text"
click at [204, 62] on span "Profile" at bounding box center [204, 63] width 23 height 7
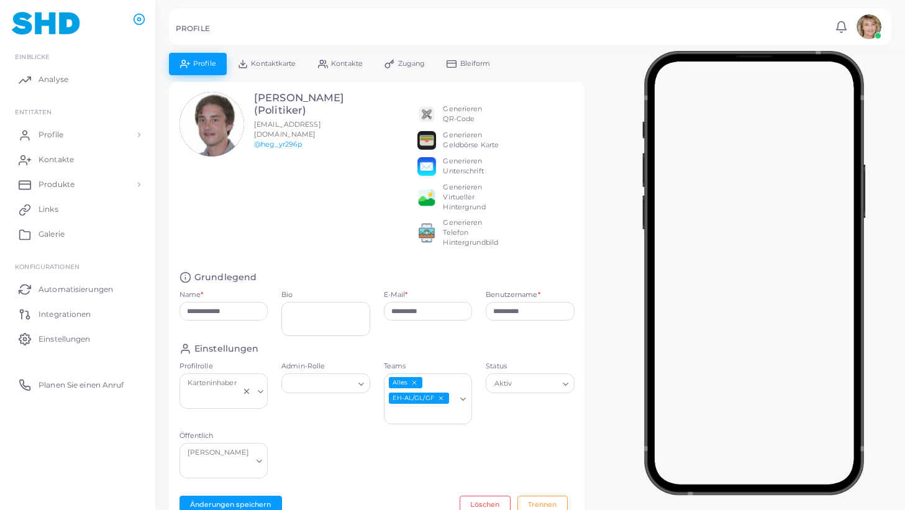
click at [443, 397] on icon "EH-AL/GL/GF abwählen" at bounding box center [440, 398] width 7 height 7
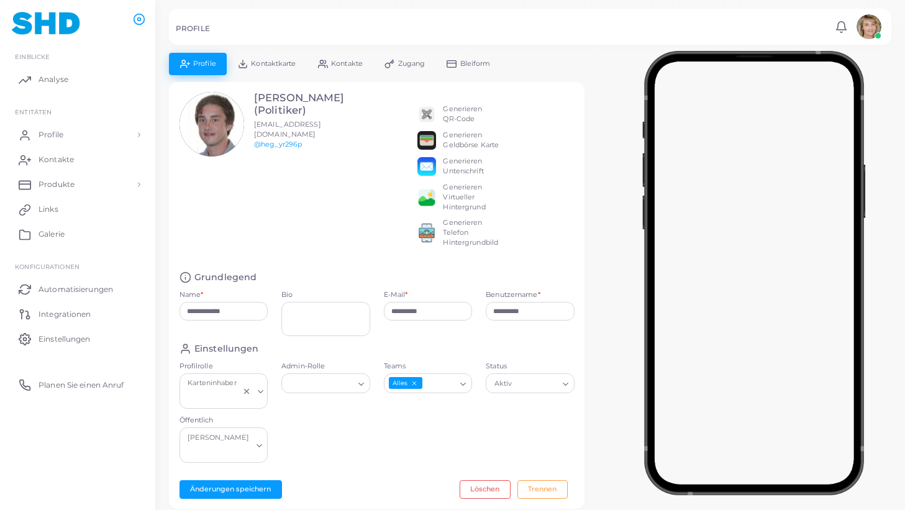
click at [463, 382] on icon "Suche nach Option" at bounding box center [463, 384] width 9 height 9
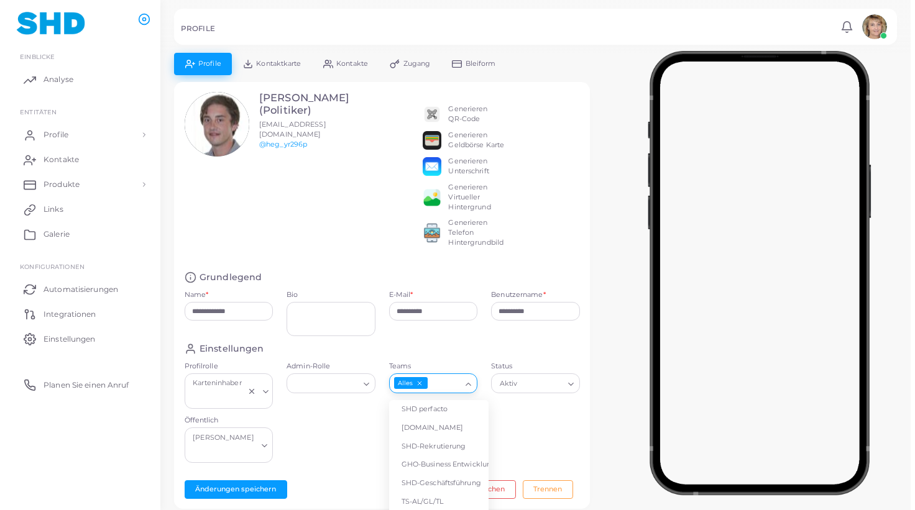
scroll to position [50, 0]
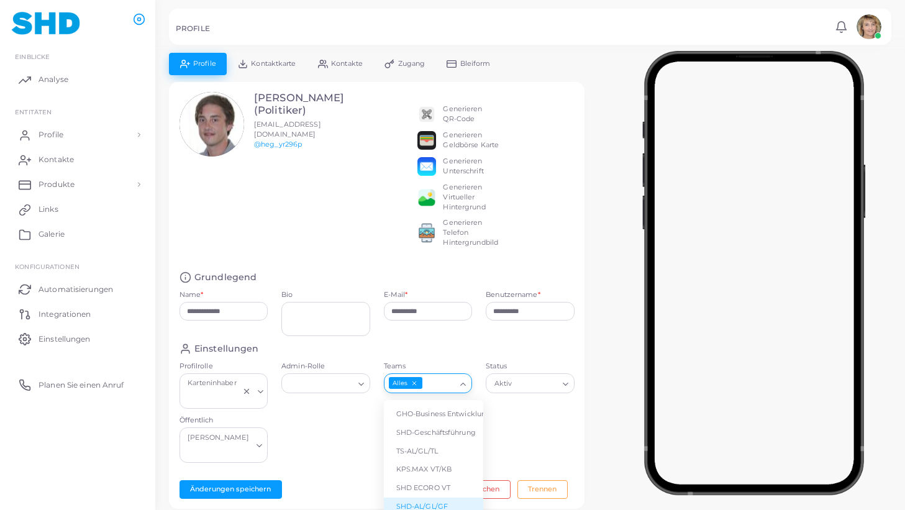
click at [445, 501] on li "SHD-AL/GL/GF" at bounding box center [433, 507] width 99 height 19
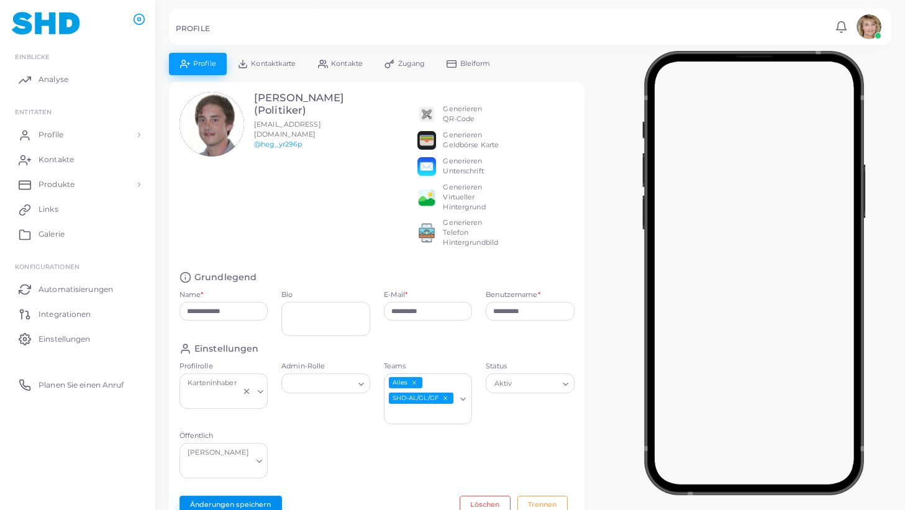
click at [234, 496] on button "Änderungen speichern" at bounding box center [231, 505] width 103 height 19
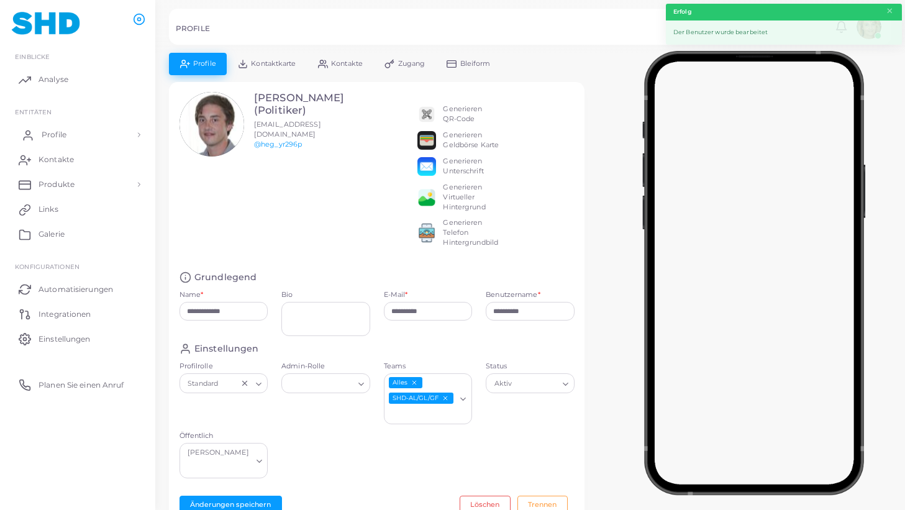
click at [63, 132] on span "Profile" at bounding box center [54, 134] width 25 height 11
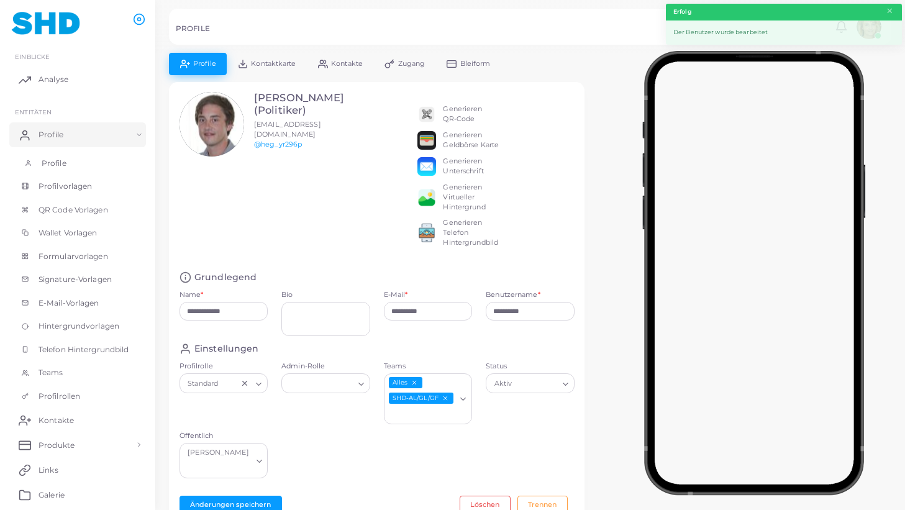
click at [56, 165] on span "Profile" at bounding box center [54, 163] width 25 height 11
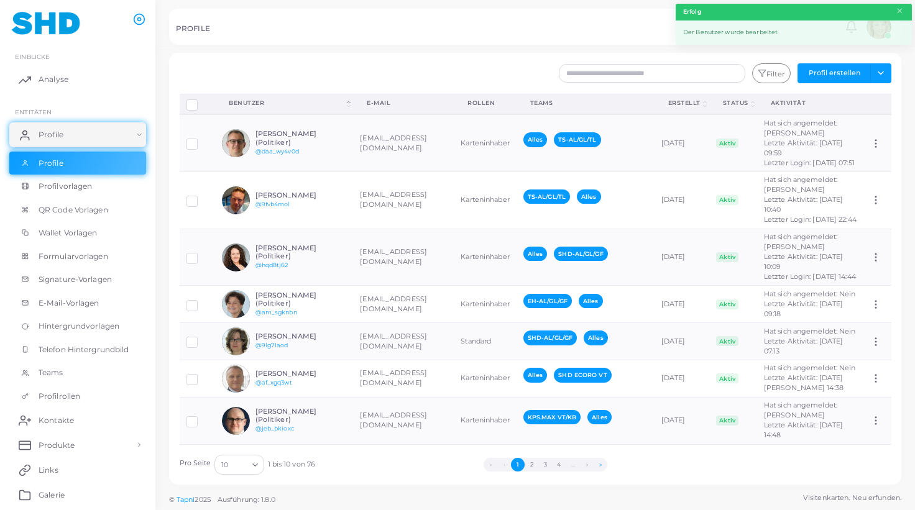
click at [602, 464] on button "»" at bounding box center [600, 465] width 14 height 14
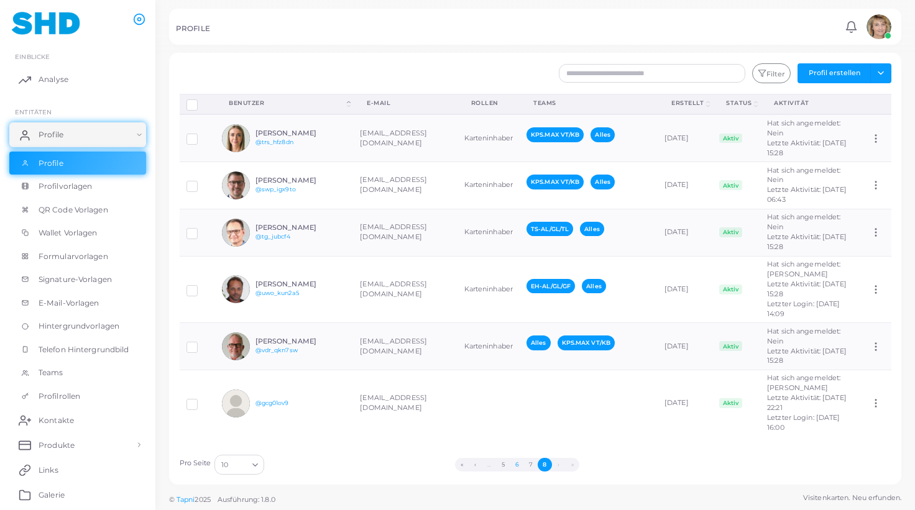
click at [518, 465] on button "6" at bounding box center [517, 465] width 14 height 14
click at [497, 465] on li "..." at bounding box center [489, 465] width 14 height 14
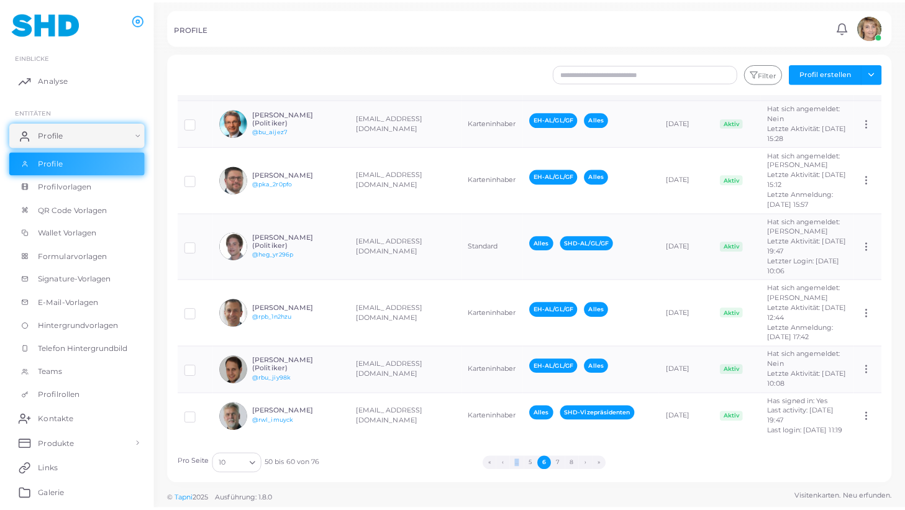
scroll to position [254, 0]
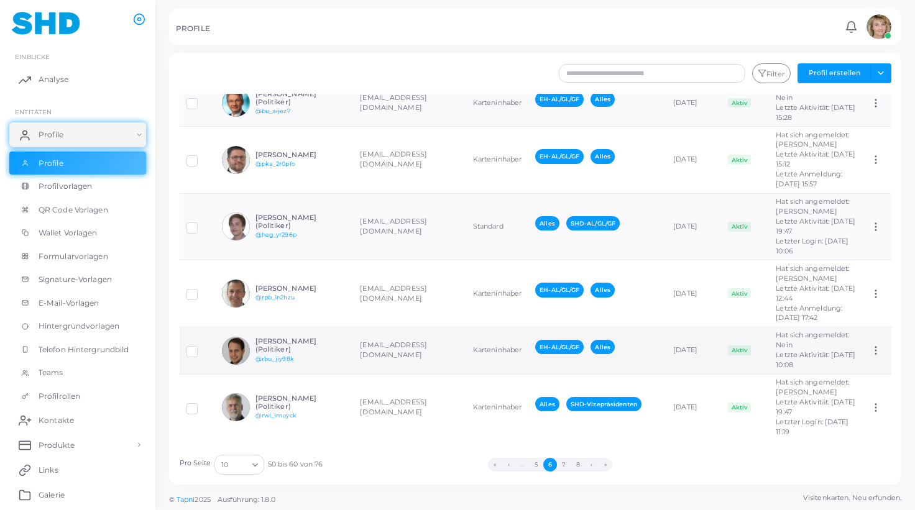
click at [421, 349] on td "[EMAIL_ADDRESS][DOMAIN_NAME]" at bounding box center [409, 350] width 112 height 47
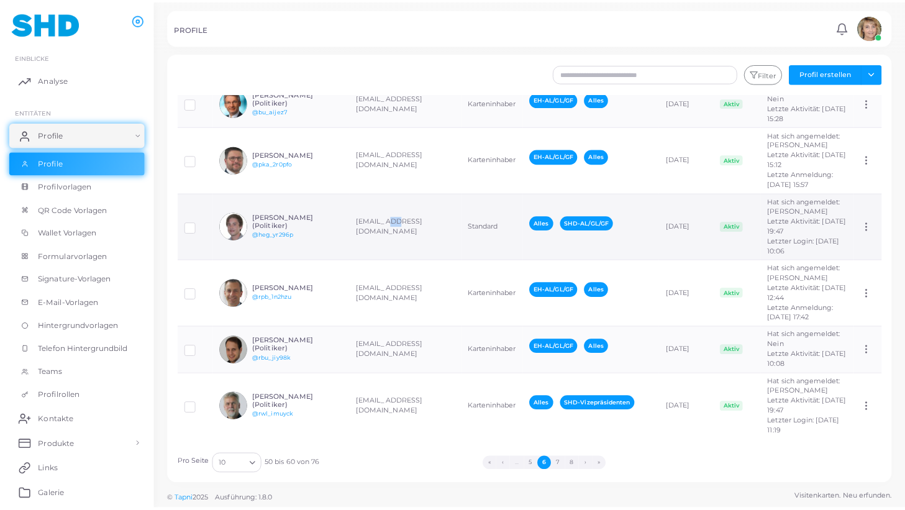
scroll to position [254, 0]
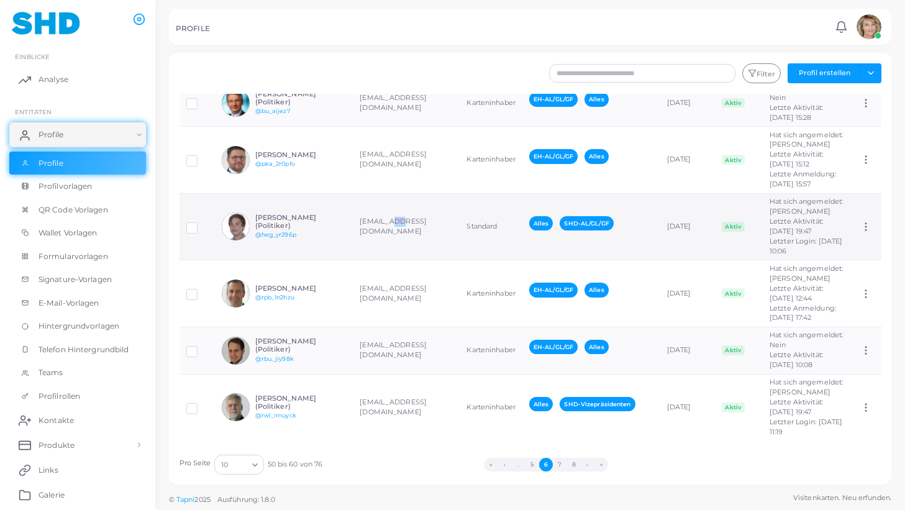
click at [421, 260] on td "[EMAIL_ADDRESS][DOMAIN_NAME]" at bounding box center [406, 226] width 107 height 67
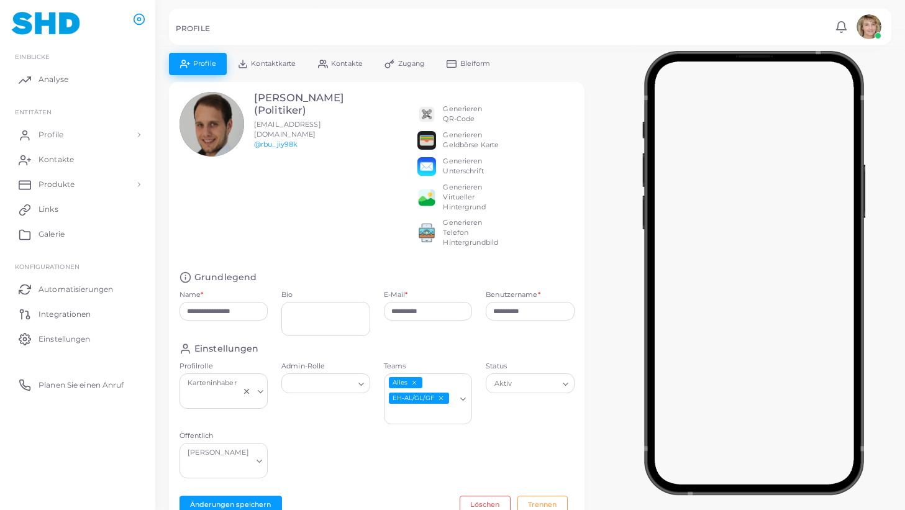
click at [441, 400] on icon "EH-AL/GL/GF abwählen" at bounding box center [440, 398] width 7 height 7
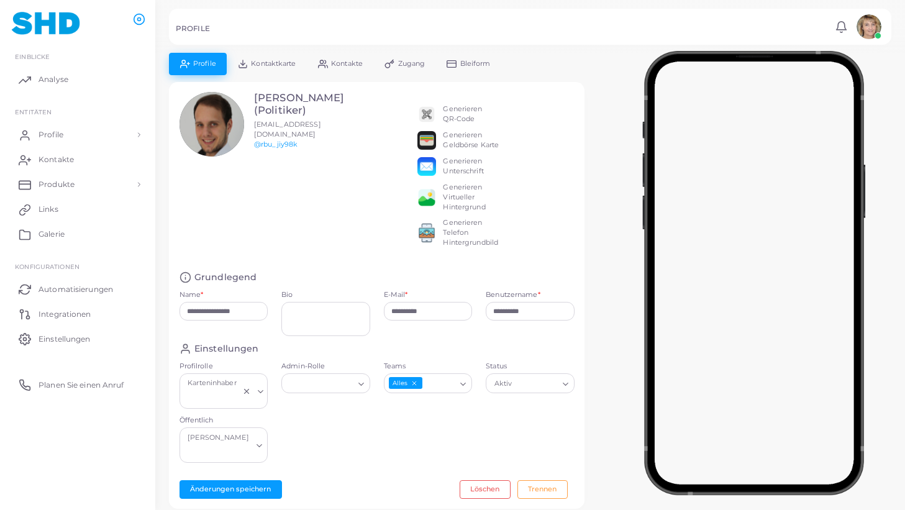
click at [464, 385] on icon "Suche nach Option" at bounding box center [463, 384] width 9 height 9
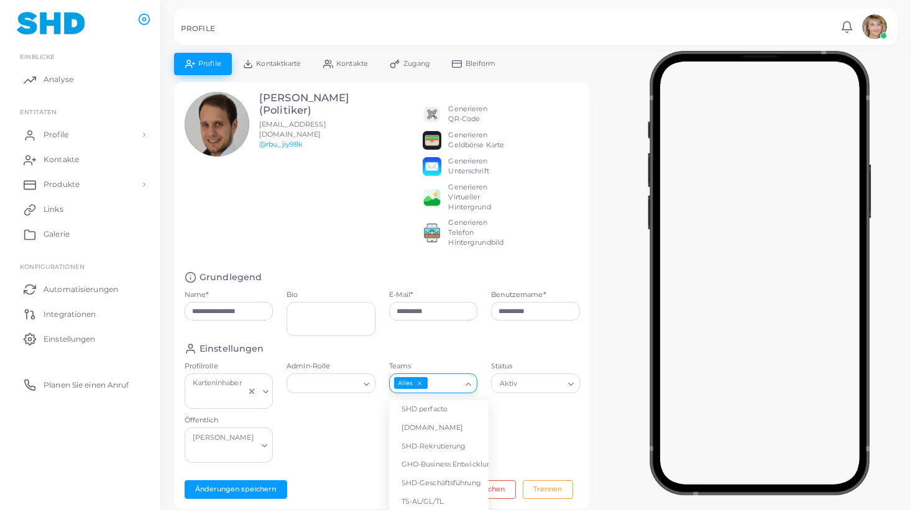
scroll to position [50, 0]
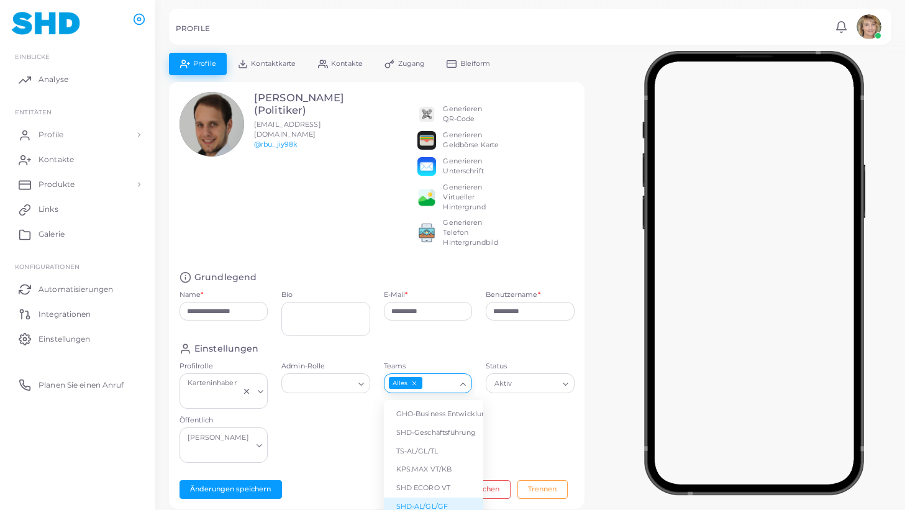
click at [444, 502] on li "SHD-AL/GL/GF" at bounding box center [433, 507] width 99 height 19
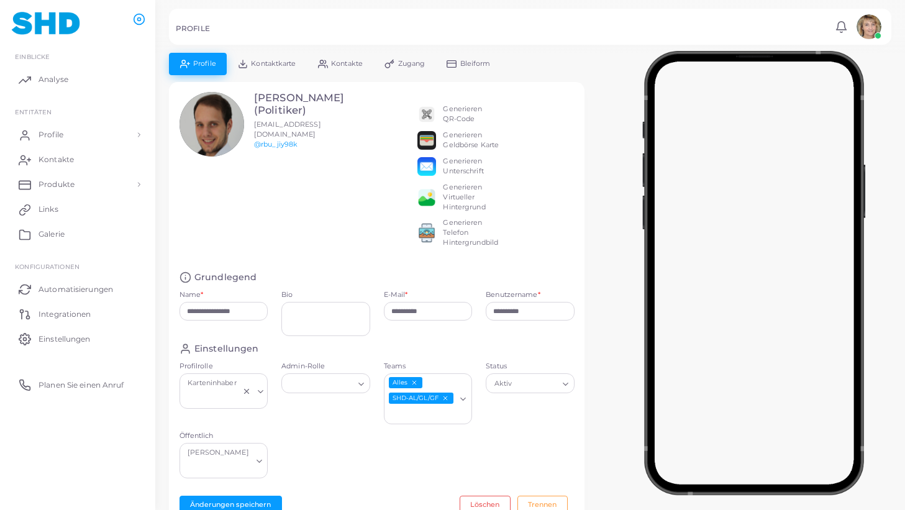
click at [272, 63] on span "Kontaktkarte" at bounding box center [273, 63] width 45 height 7
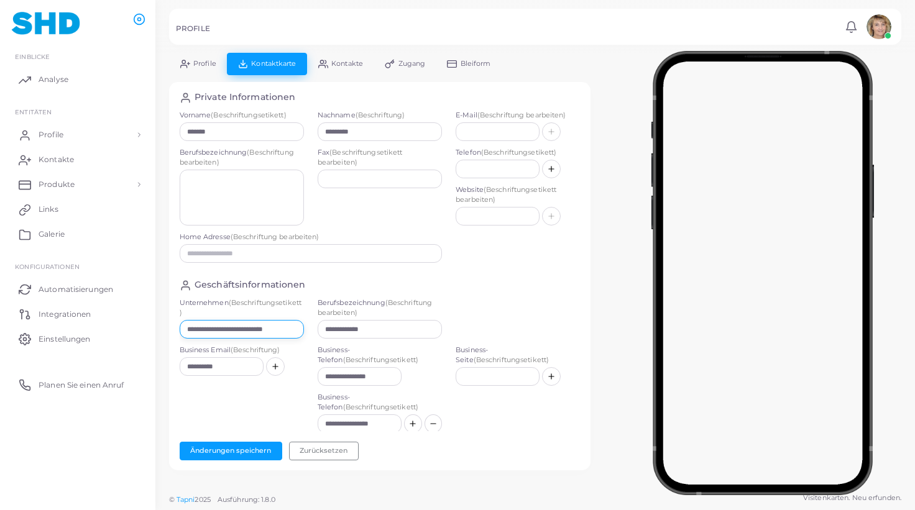
click at [270, 330] on input "**********" at bounding box center [242, 329] width 124 height 19
paste input "text"
click at [234, 447] on button "Änderungen speichern" at bounding box center [231, 451] width 103 height 19
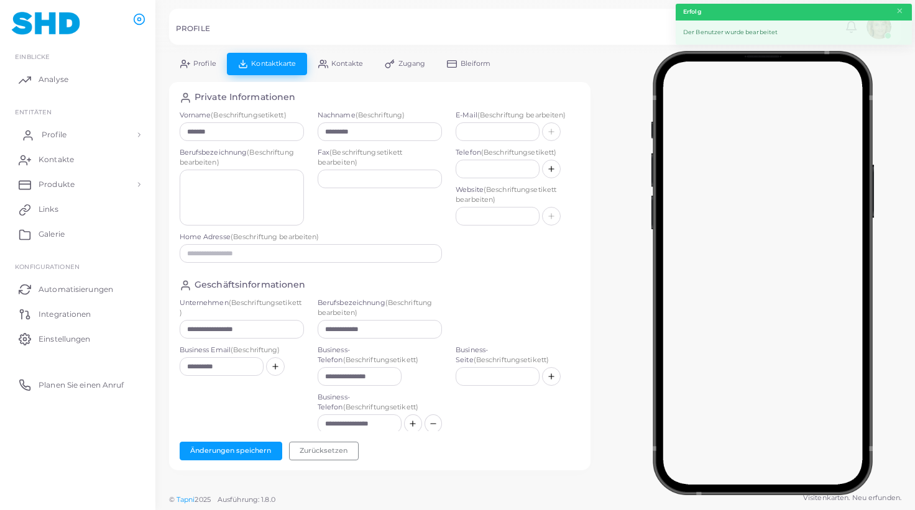
click at [57, 134] on span "Profile" at bounding box center [54, 134] width 25 height 11
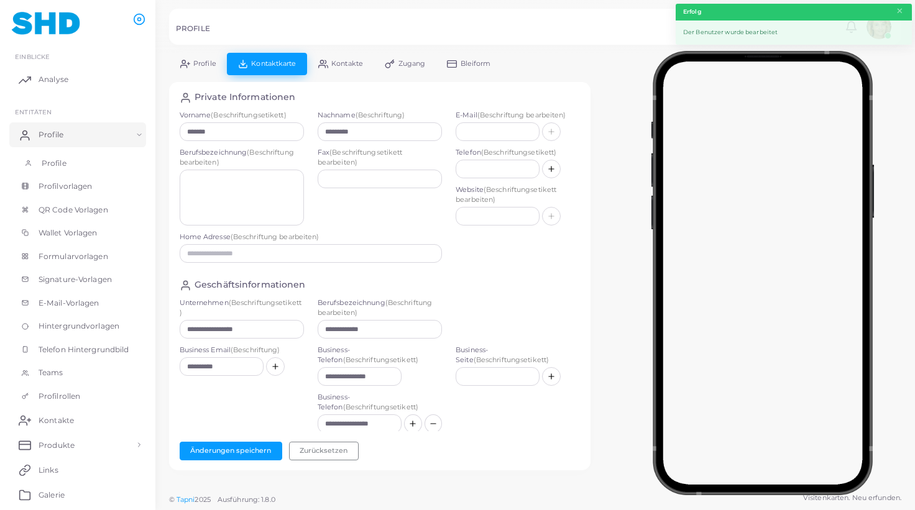
click at [63, 165] on span "Profile" at bounding box center [54, 163] width 25 height 11
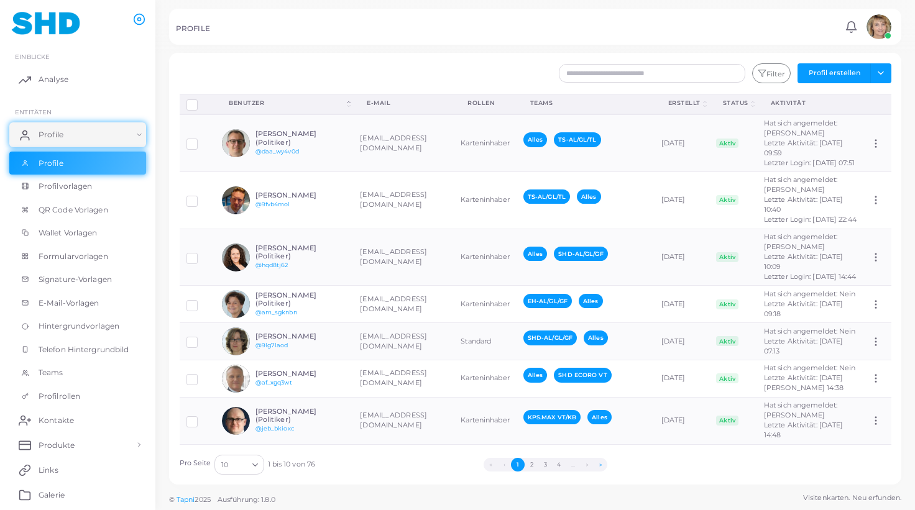
click at [603, 463] on button "»" at bounding box center [600, 465] width 14 height 14
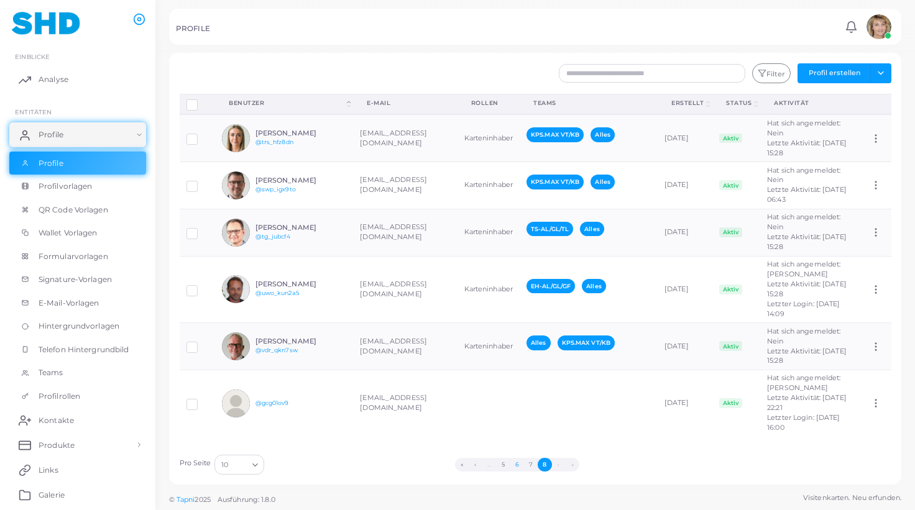
click at [520, 464] on button "6" at bounding box center [517, 465] width 14 height 14
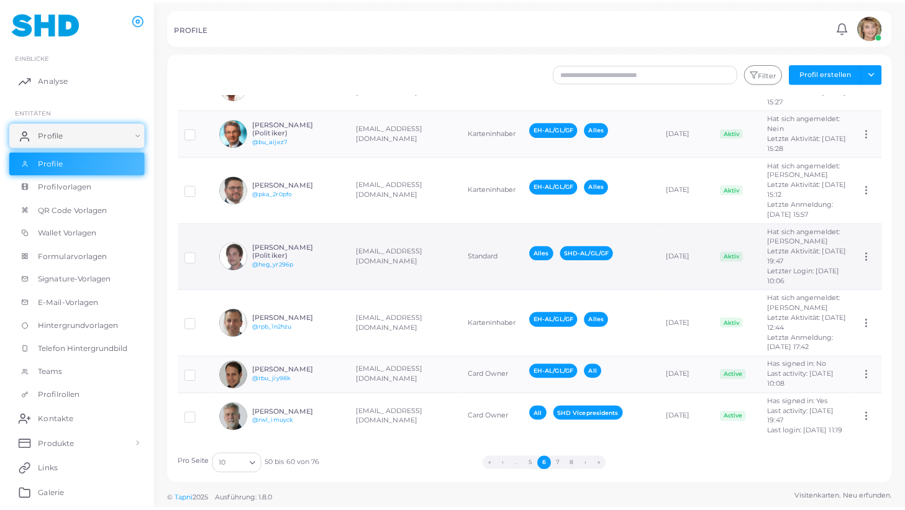
scroll to position [254, 0]
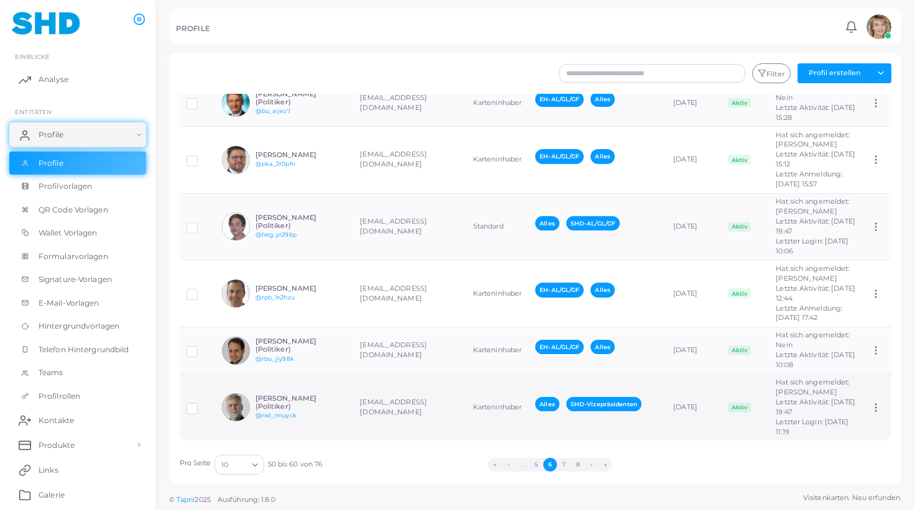
click at [431, 408] on td "[EMAIL_ADDRESS][DOMAIN_NAME]" at bounding box center [409, 407] width 112 height 66
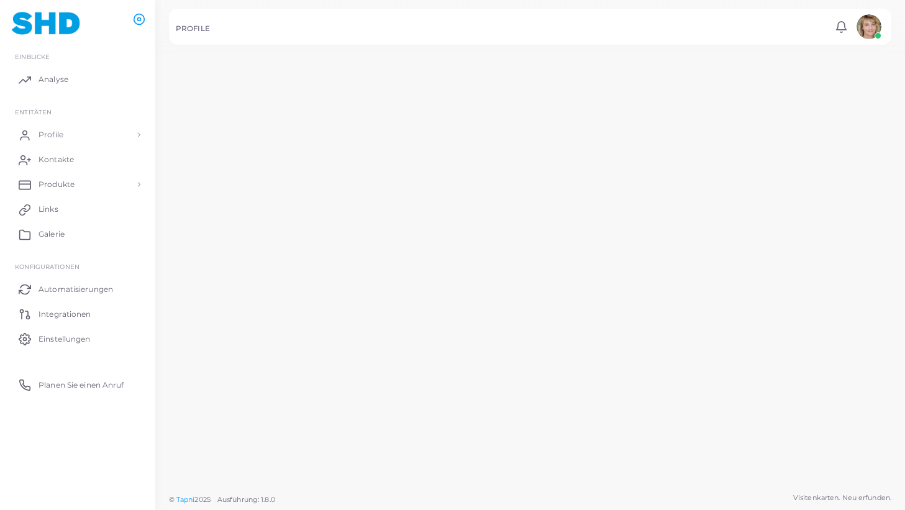
click at [431, 329] on td "[EMAIL_ADDRESS][DOMAIN_NAME]" at bounding box center [403, 294] width 110 height 69
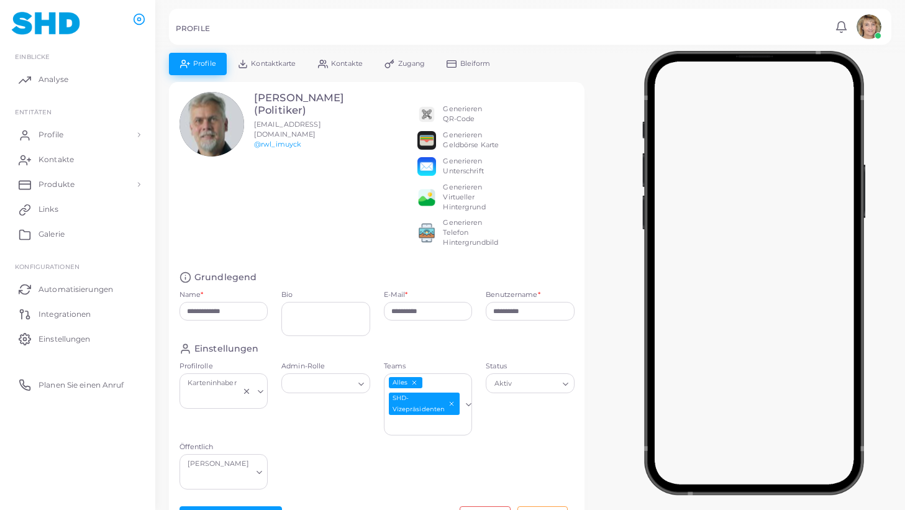
click at [262, 63] on span "Kontaktkarte" at bounding box center [273, 63] width 45 height 7
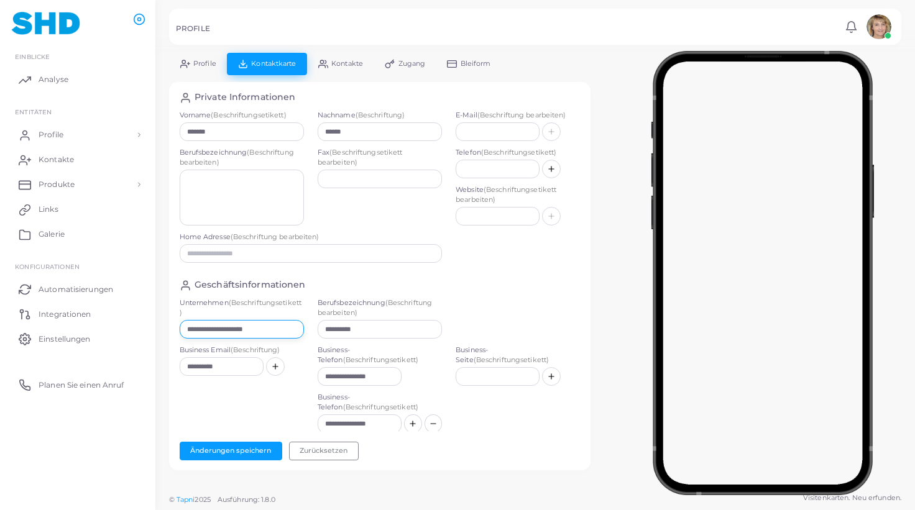
drag, startPoint x: 288, startPoint y: 329, endPoint x: 163, endPoint y: 319, distance: 125.9
click at [163, 319] on div "**********" at bounding box center [379, 268] width 435 height 431
paste input "text"
drag, startPoint x: 371, startPoint y: 331, endPoint x: 303, endPoint y: 327, distance: 68.5
click at [318, 327] on input "**********" at bounding box center [380, 329] width 124 height 19
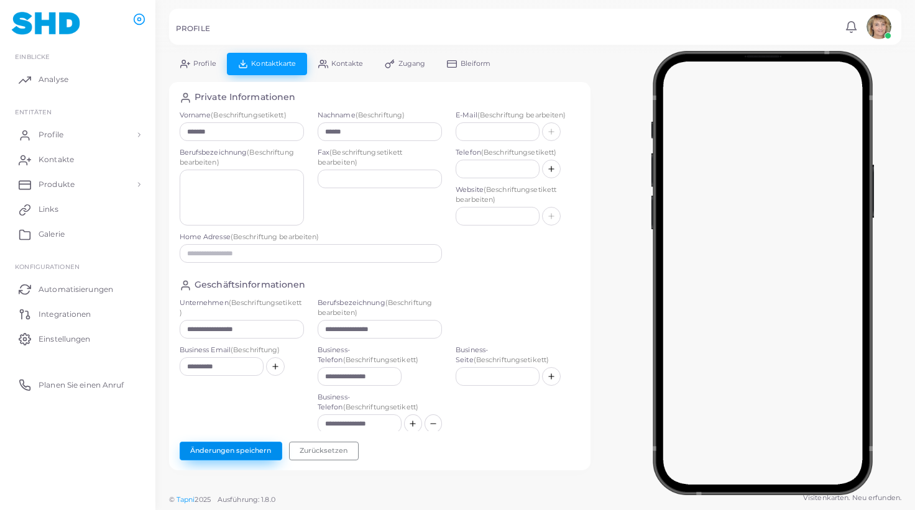
click at [247, 448] on button "Änderungen speichern" at bounding box center [231, 451] width 103 height 19
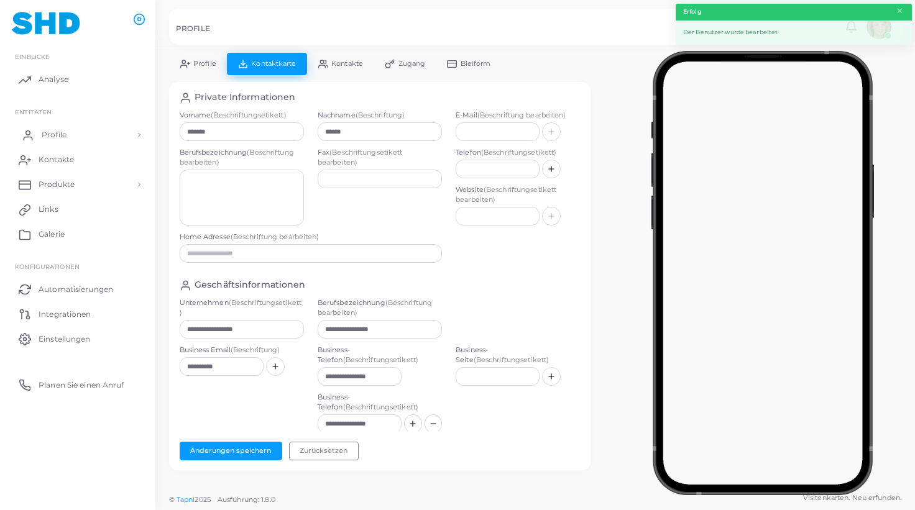
click at [55, 128] on link "Profile" at bounding box center [77, 134] width 137 height 25
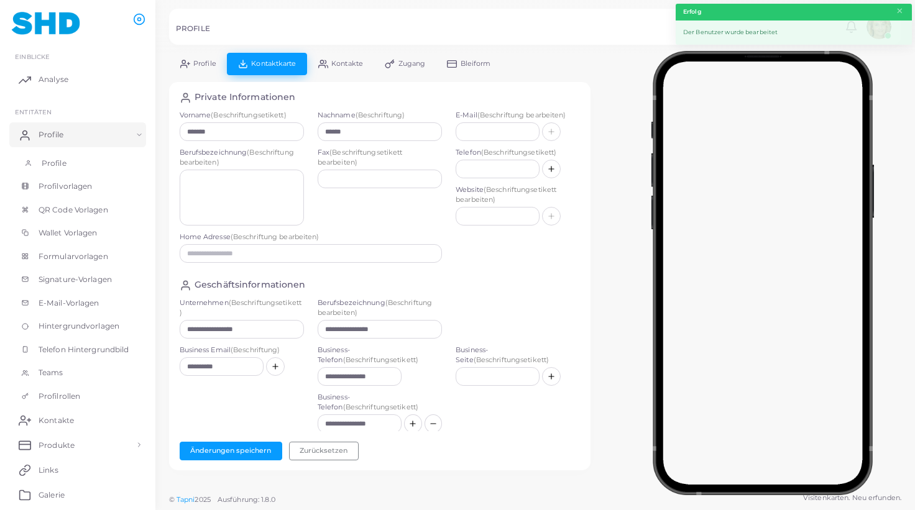
click at [53, 158] on span "Profile" at bounding box center [54, 163] width 25 height 11
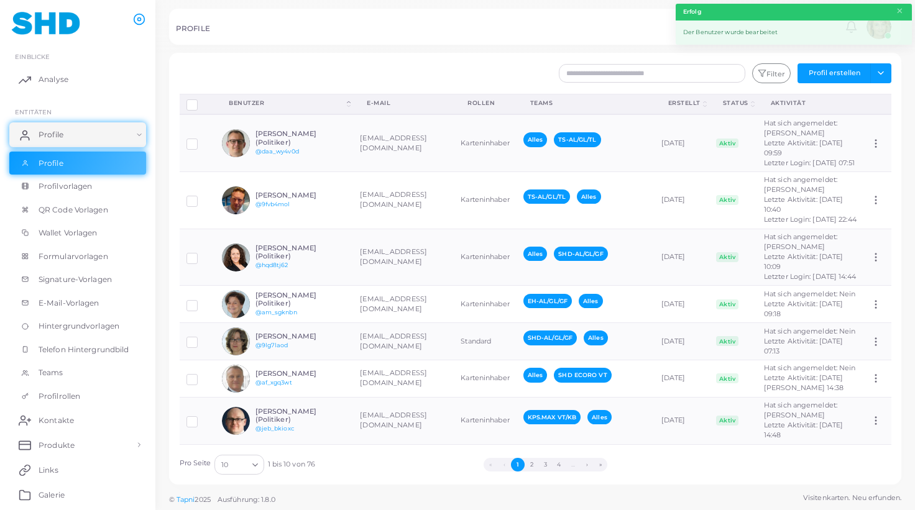
drag, startPoint x: 601, startPoint y: 464, endPoint x: 594, endPoint y: 465, distance: 6.9
click at [601, 464] on button "»" at bounding box center [600, 465] width 14 height 14
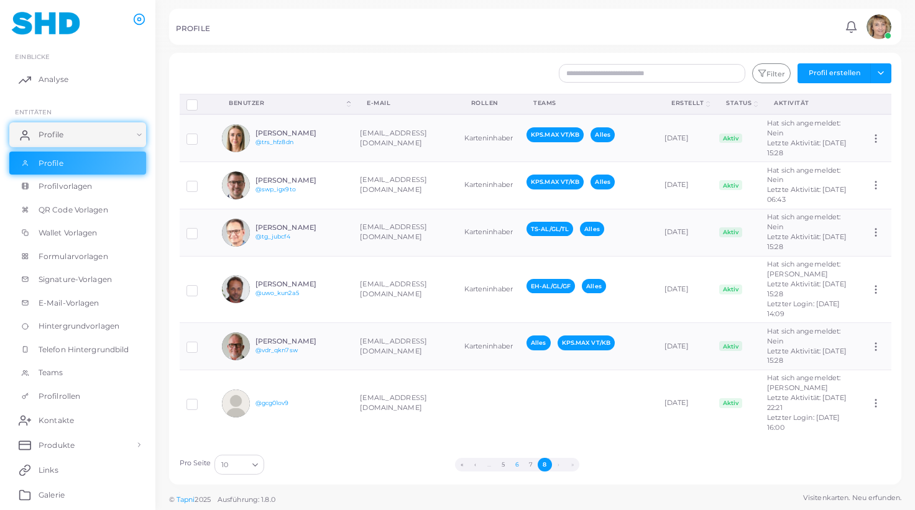
click at [518, 465] on button "6" at bounding box center [517, 465] width 14 height 14
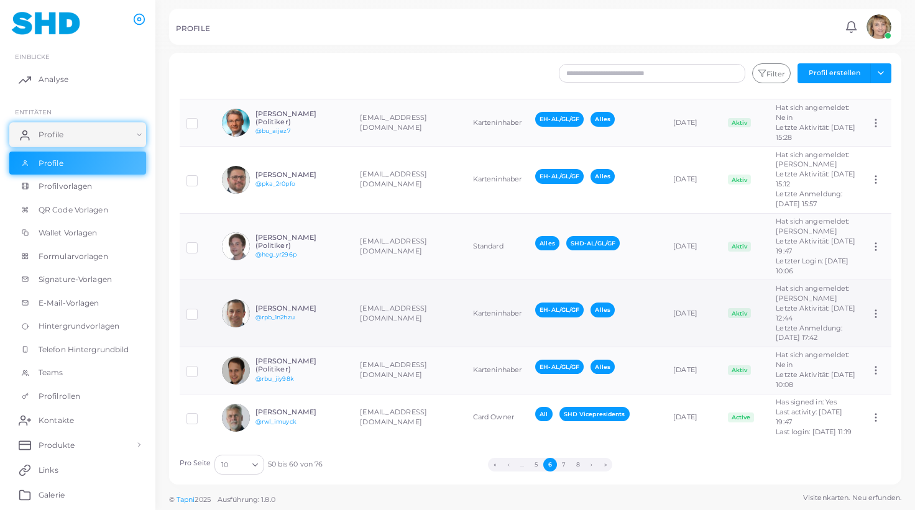
scroll to position [254, 0]
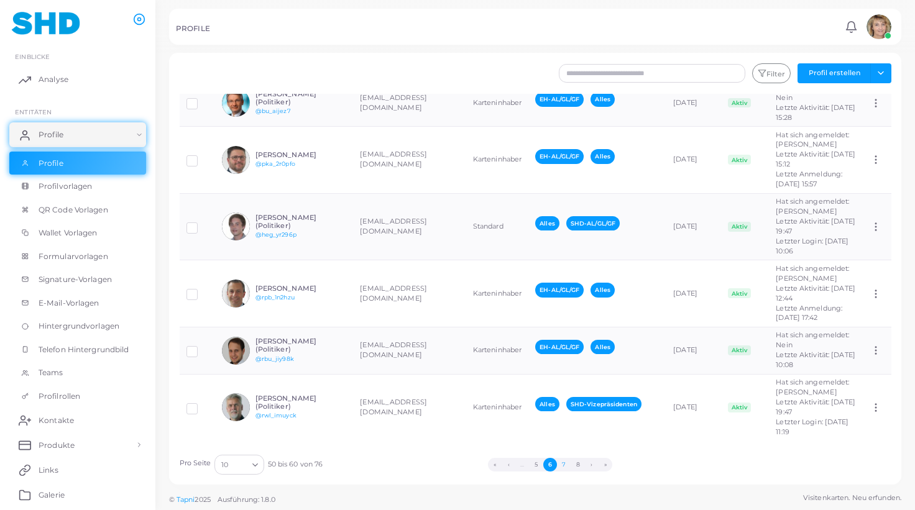
click at [564, 464] on button "7" at bounding box center [564, 465] width 14 height 14
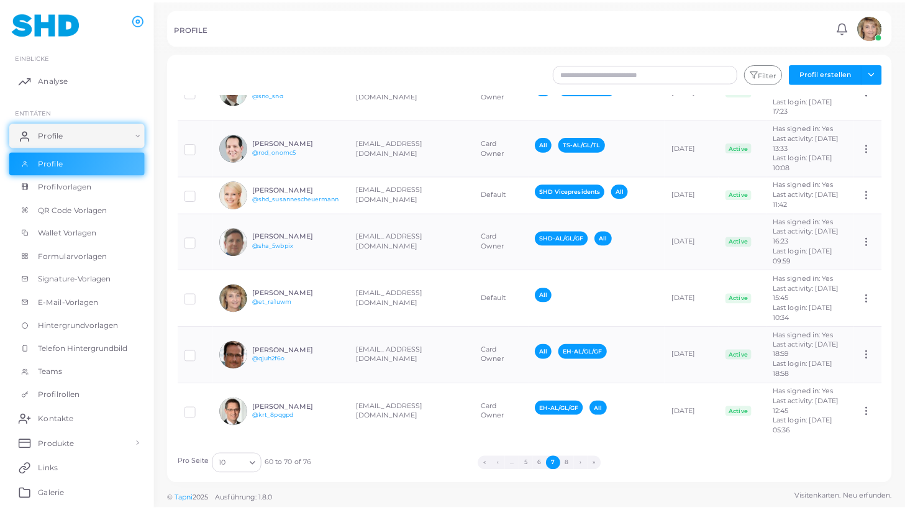
scroll to position [0, 0]
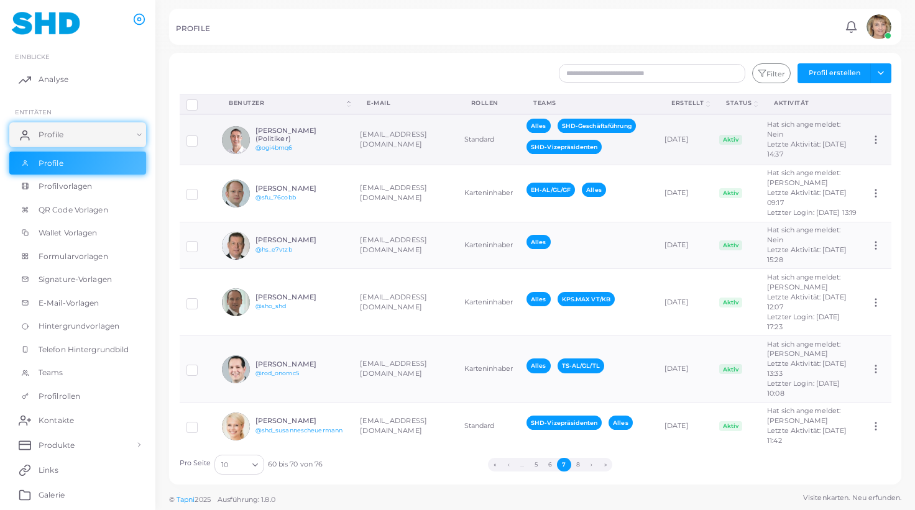
click at [356, 140] on td "[EMAIL_ADDRESS][DOMAIN_NAME]" at bounding box center [405, 139] width 104 height 50
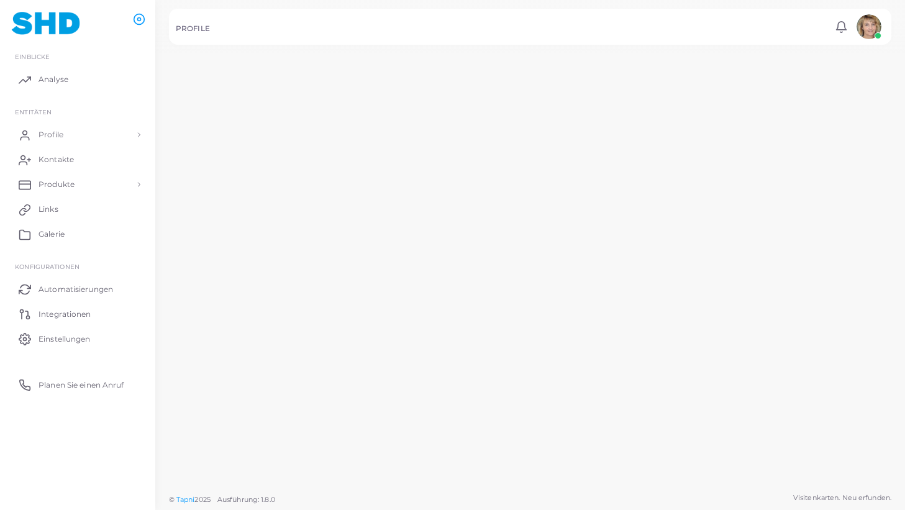
click at [356, 140] on td "[EMAIL_ADDRESS][DOMAIN_NAME]" at bounding box center [399, 136] width 103 height 52
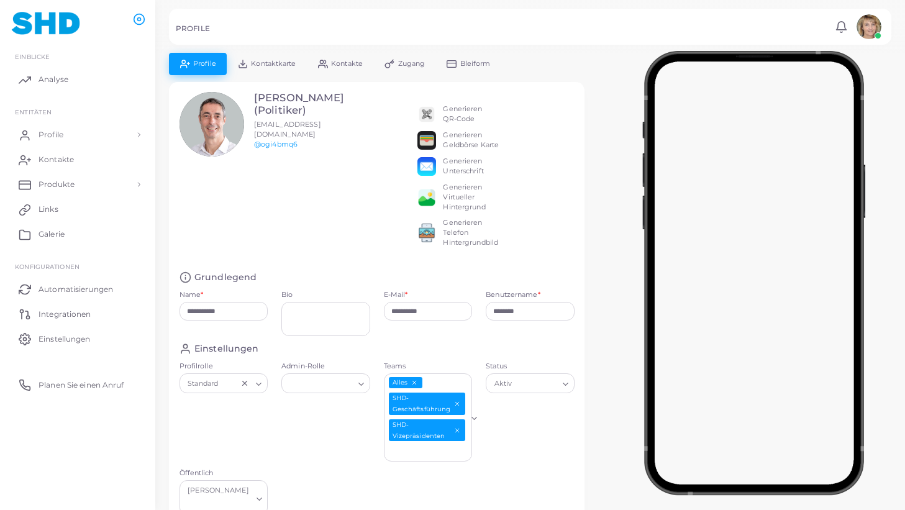
click at [456, 401] on icon "Deselect SHD-Geschäftsführung" at bounding box center [457, 403] width 7 height 7
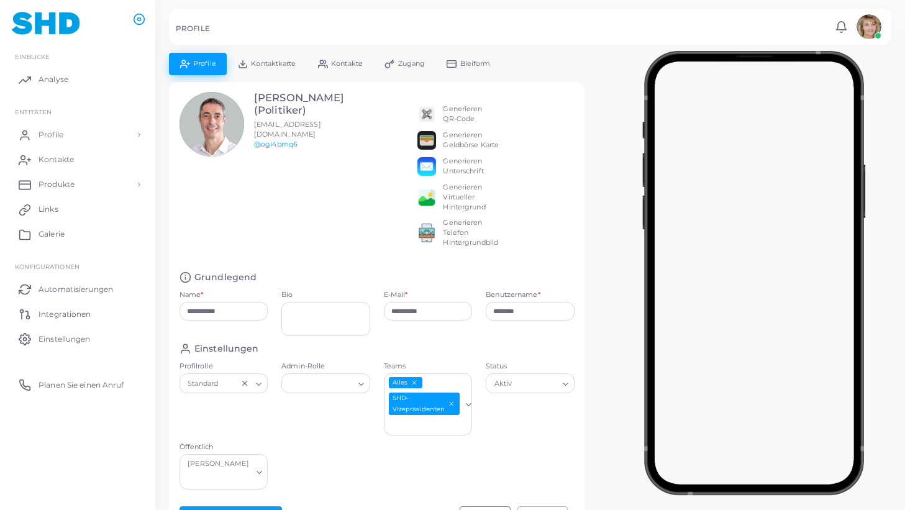
click at [279, 62] on span "Kontaktkarte" at bounding box center [273, 63] width 45 height 7
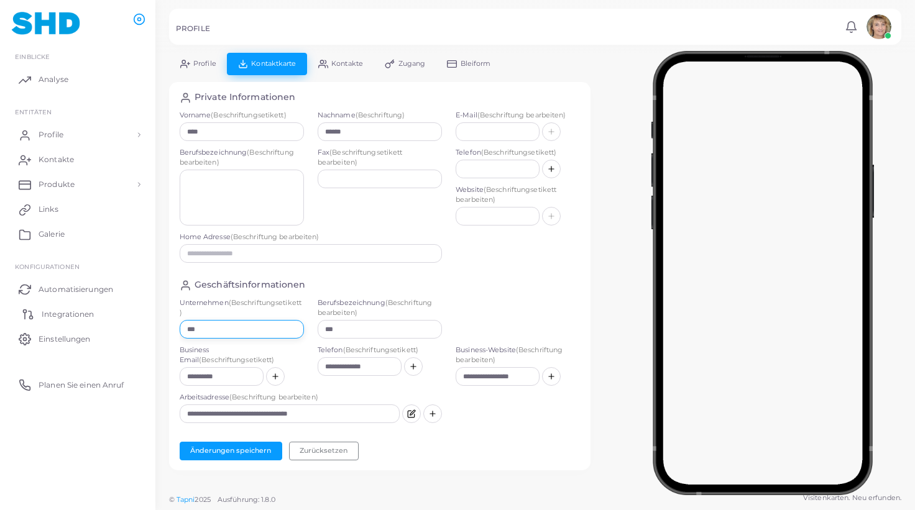
drag, startPoint x: 247, startPoint y: 328, endPoint x: 137, endPoint y: 326, distance: 110.0
click at [137, 326] on div "**********" at bounding box center [457, 255] width 915 height 510
drag, startPoint x: 222, startPoint y: 332, endPoint x: 160, endPoint y: 329, distance: 62.9
click at [180, 329] on input "***" at bounding box center [242, 329] width 124 height 19
paste input "**********"
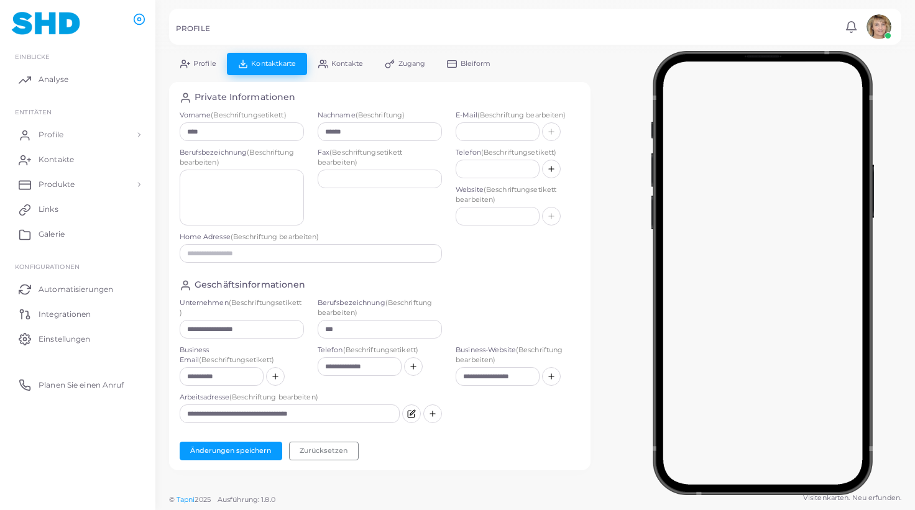
click at [206, 64] on span "Profile" at bounding box center [204, 63] width 23 height 7
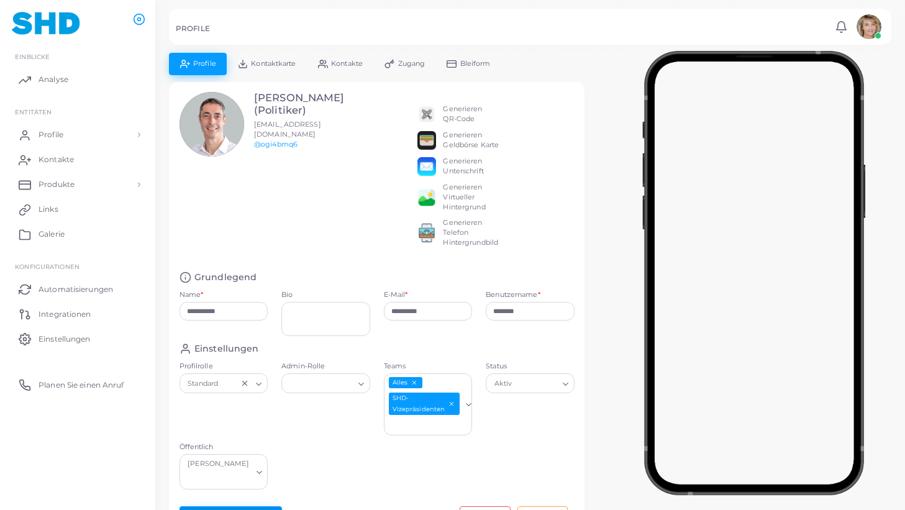
click at [216, 506] on button "Änderungen speichern" at bounding box center [231, 515] width 103 height 19
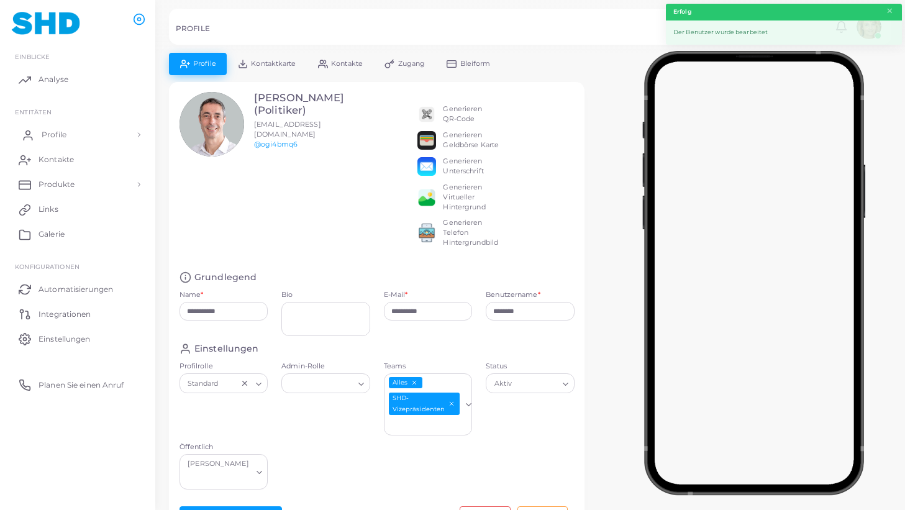
click at [52, 134] on span "Profile" at bounding box center [54, 134] width 25 height 11
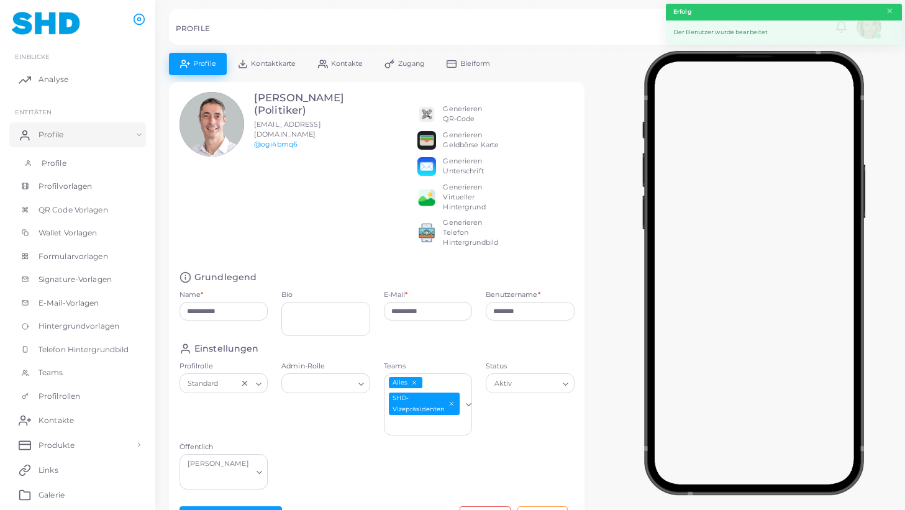
click at [55, 158] on span "Profile" at bounding box center [54, 163] width 25 height 11
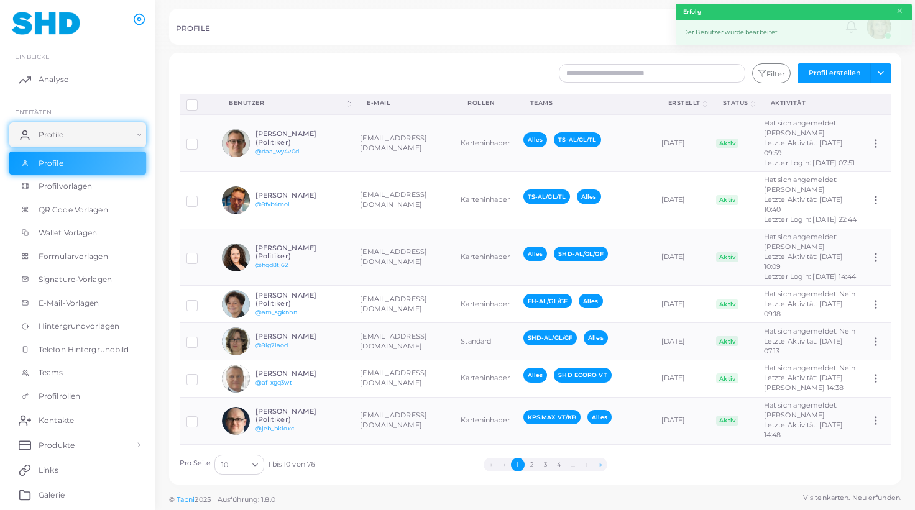
click at [600, 464] on button "»" at bounding box center [600, 465] width 14 height 14
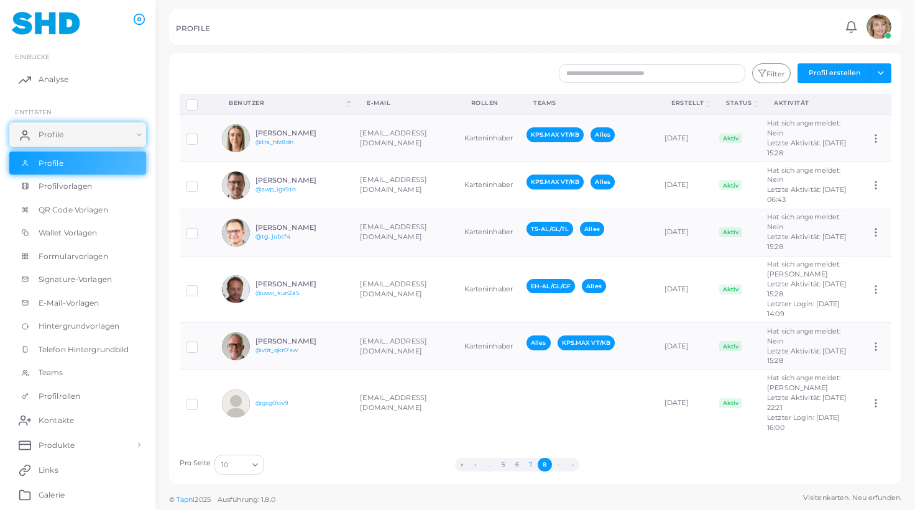
click at [528, 464] on button "7" at bounding box center [531, 465] width 14 height 14
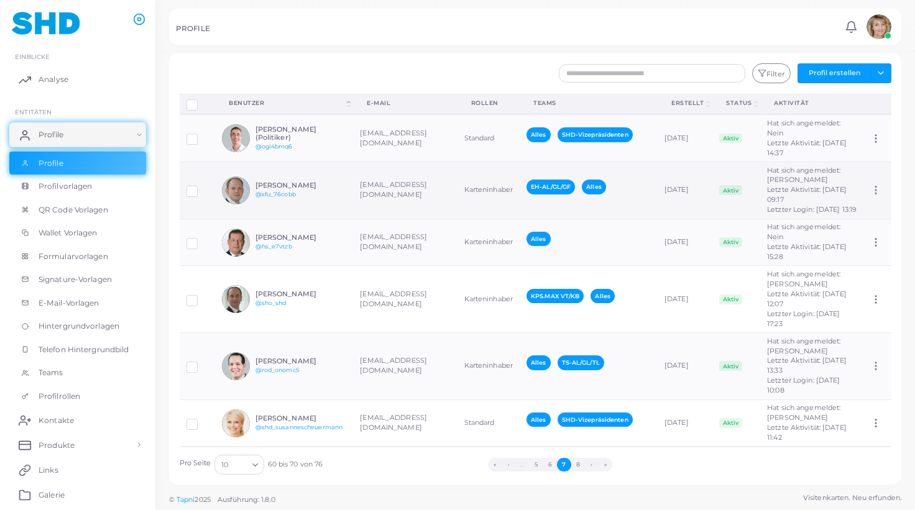
click at [321, 181] on h6 "[PERSON_NAME]" at bounding box center [300, 185] width 91 height 8
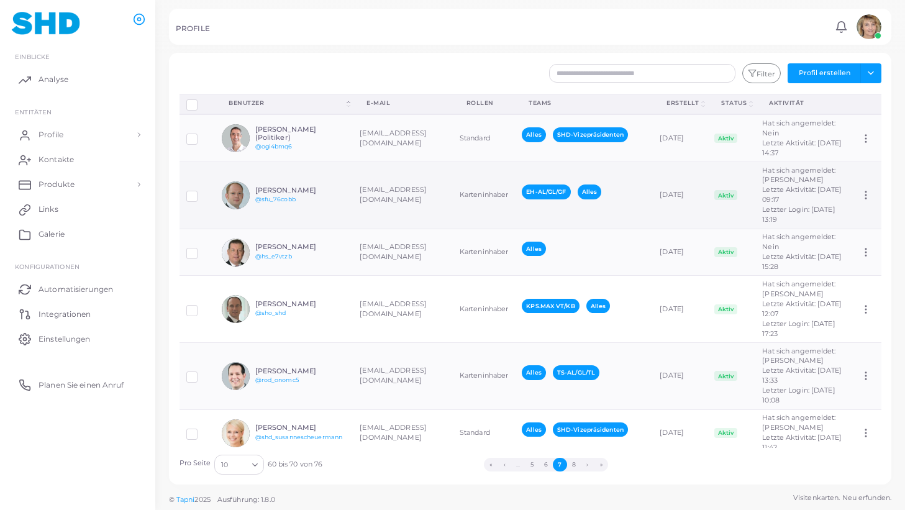
click at [321, 172] on td "[PERSON_NAME] @sfu_76cobb" at bounding box center [284, 195] width 138 height 67
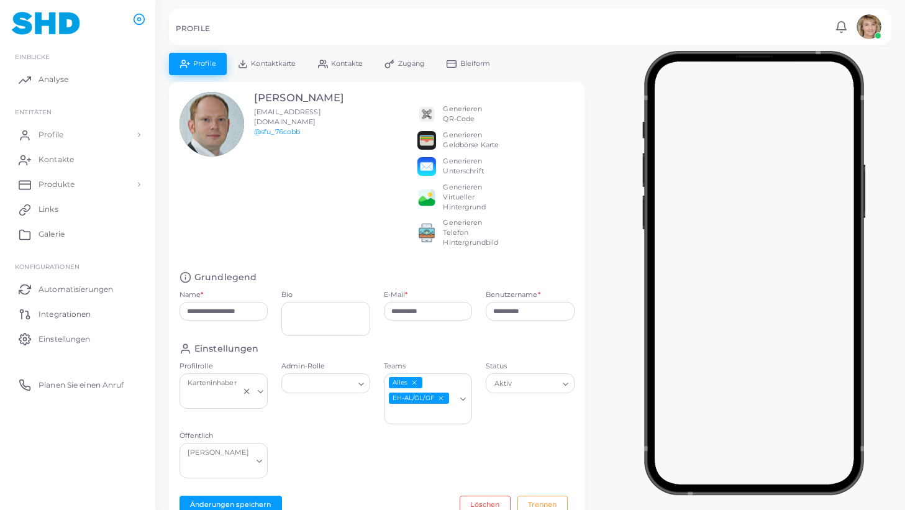
click at [441, 397] on icon "EH-AL/GL/GF abwählen" at bounding box center [440, 398] width 7 height 7
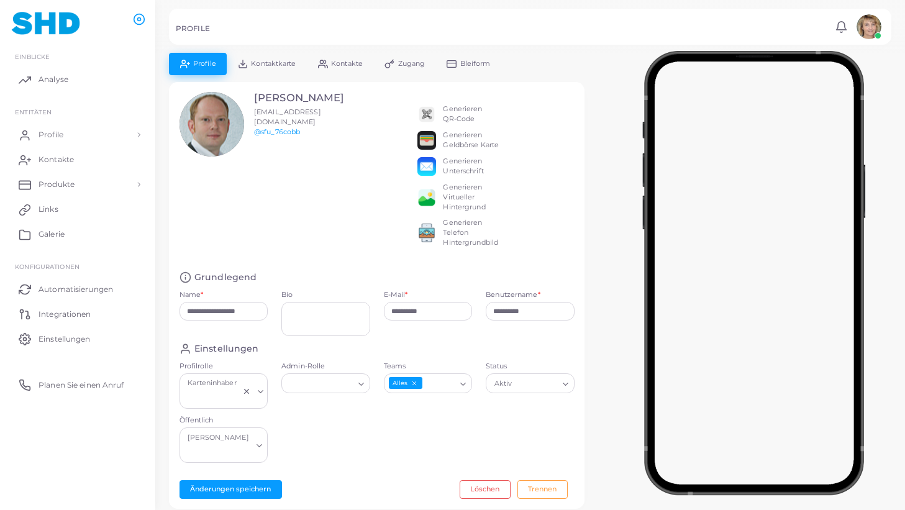
click at [463, 387] on icon "Suche nach Option" at bounding box center [463, 384] width 9 height 9
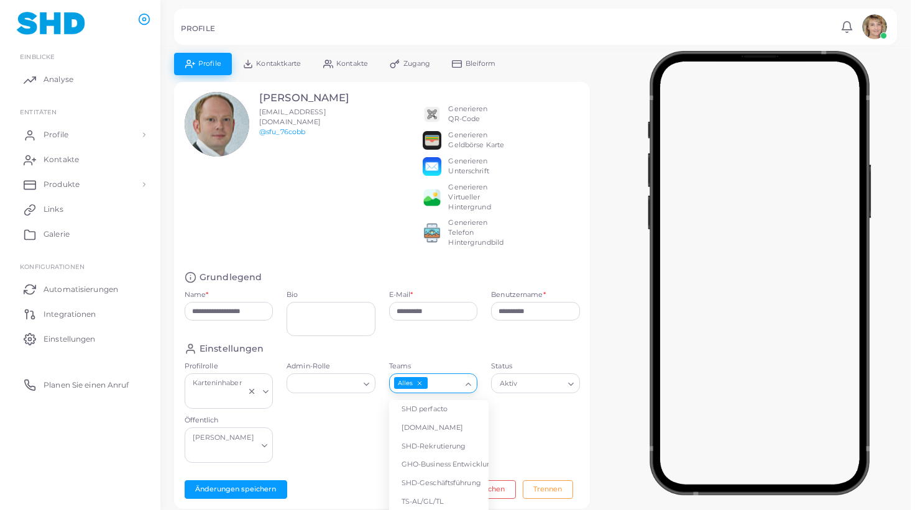
scroll to position [50, 0]
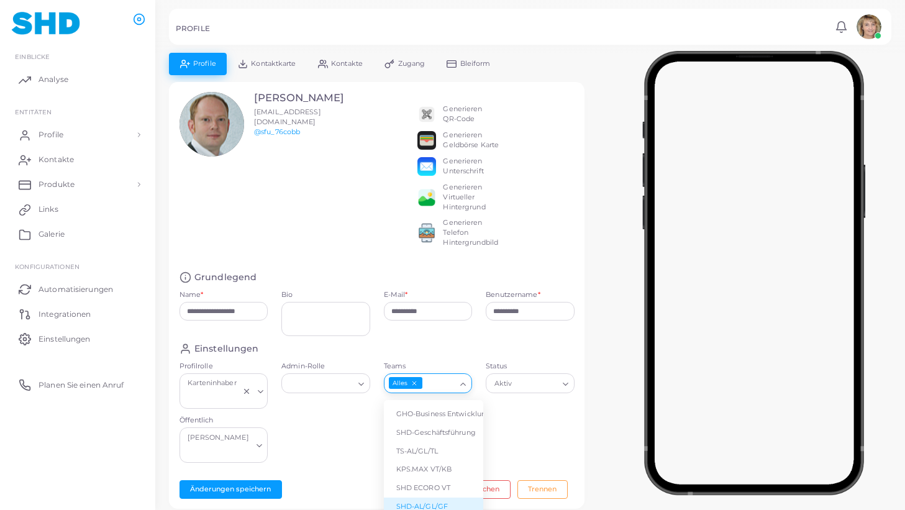
click at [442, 502] on li "SHD-AL/GL/GF" at bounding box center [433, 507] width 99 height 19
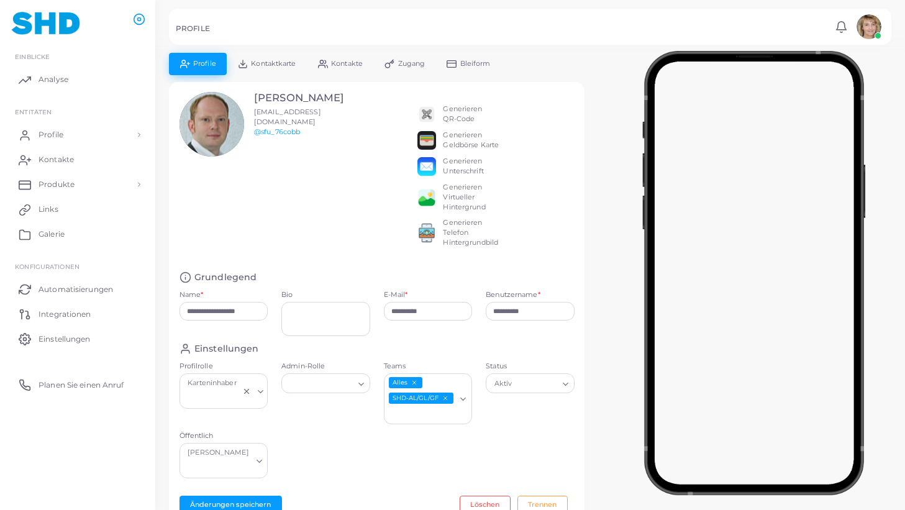
click at [282, 65] on span "Kontaktkarte" at bounding box center [273, 63] width 45 height 7
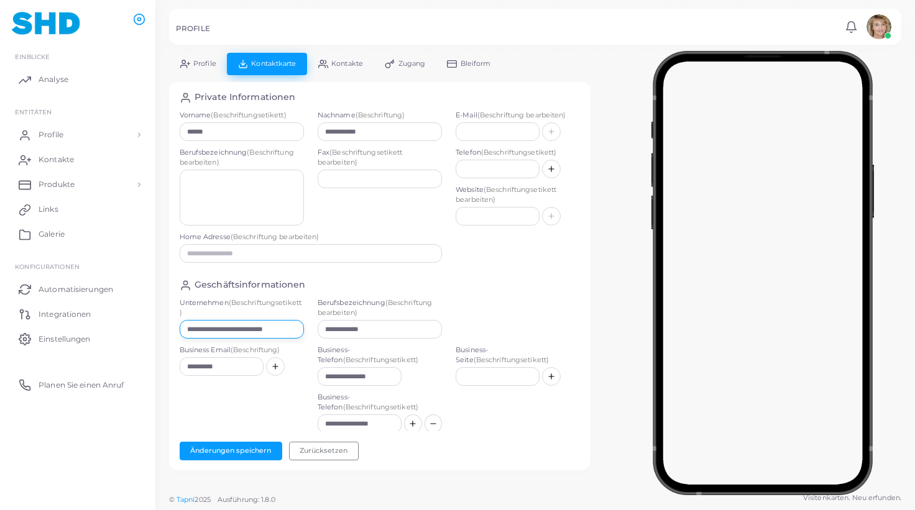
click at [252, 331] on input "**********" at bounding box center [242, 329] width 124 height 19
paste input "text"
click at [249, 447] on button "Änderungen speichern" at bounding box center [231, 451] width 103 height 19
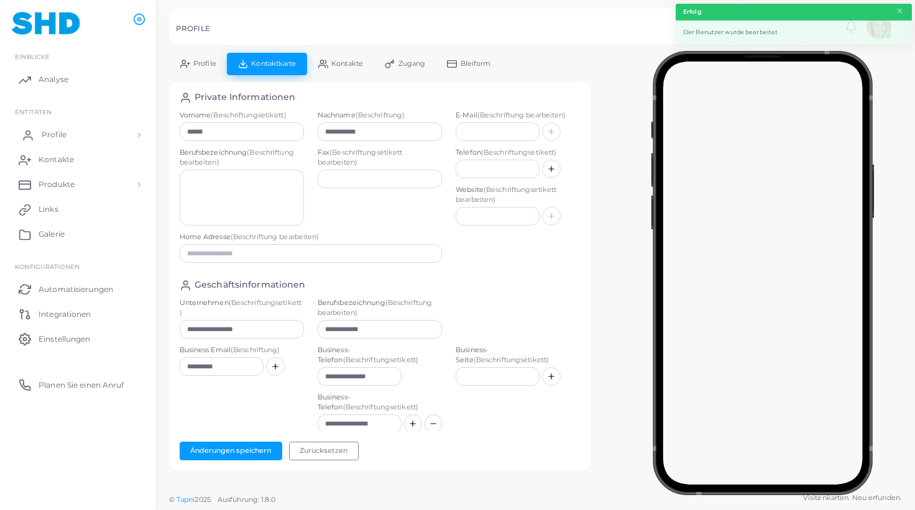
click at [62, 138] on span "Profile" at bounding box center [54, 134] width 25 height 11
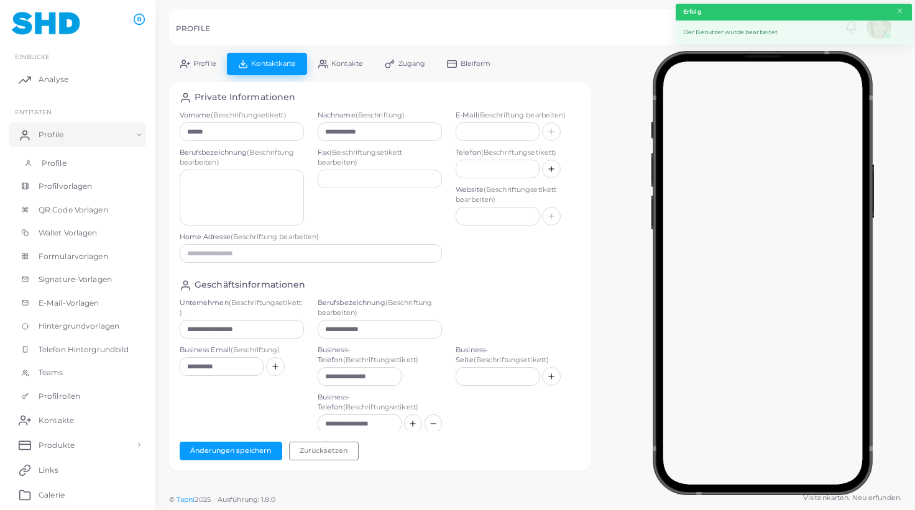
click at [74, 162] on link "Profile" at bounding box center [77, 164] width 137 height 24
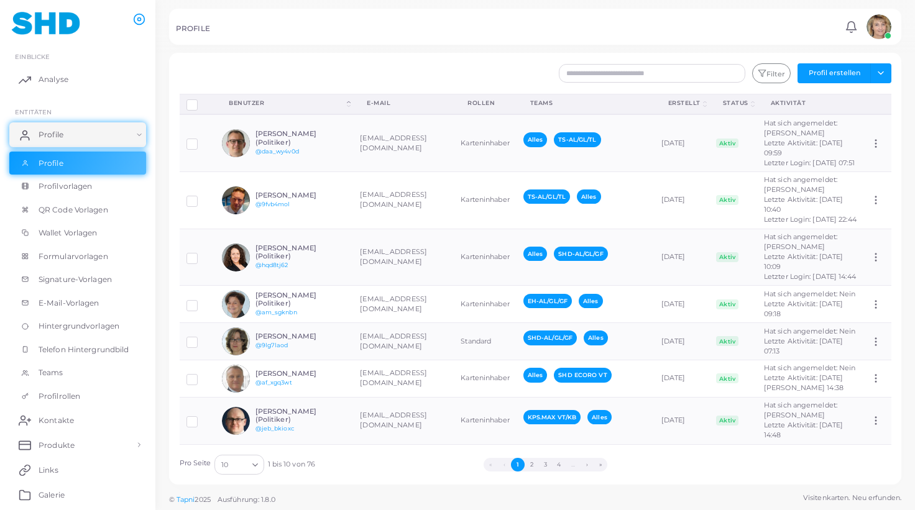
click at [602, 464] on button "»" at bounding box center [600, 465] width 14 height 14
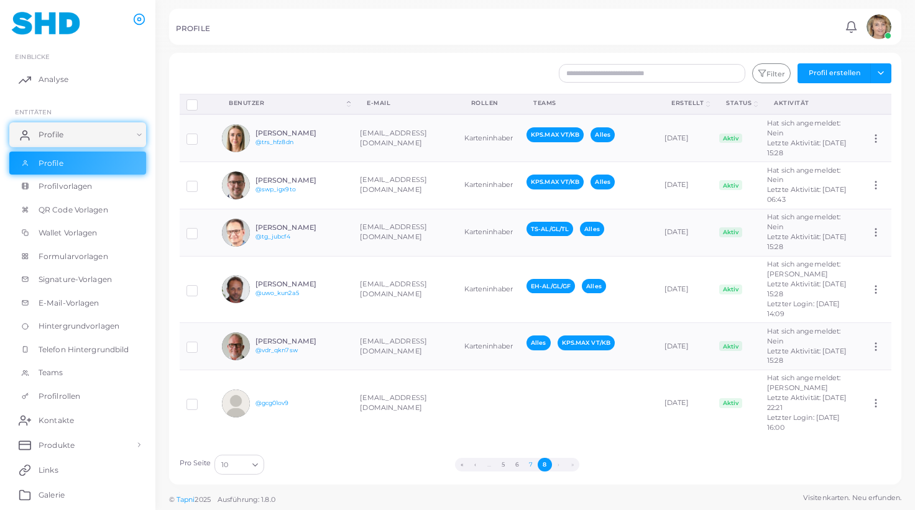
click at [530, 464] on button "7" at bounding box center [531, 465] width 14 height 14
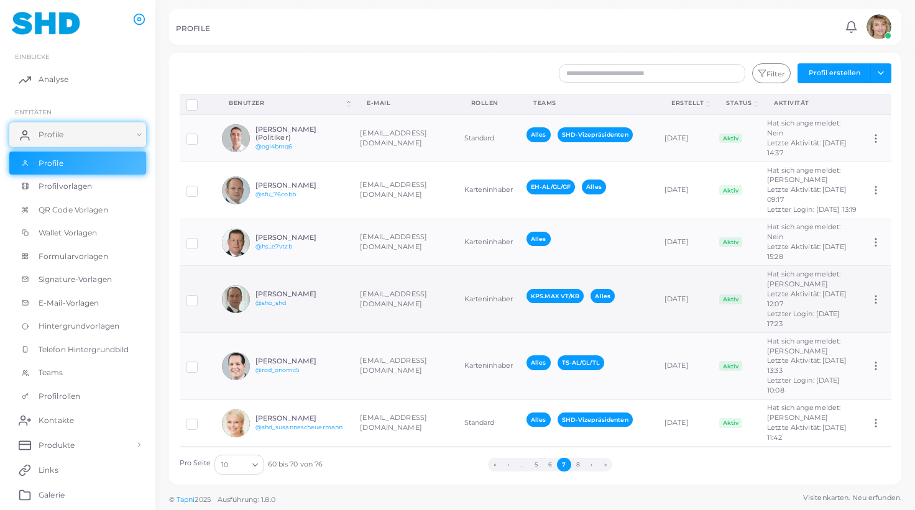
click at [327, 290] on div "[PERSON_NAME] @sho_shd" at bounding box center [300, 299] width 91 height 18
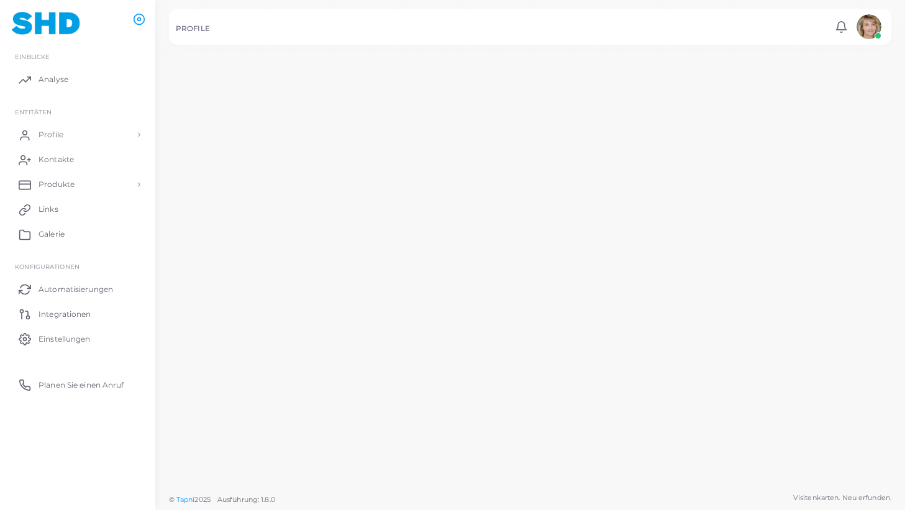
click at [327, 280] on td "[PERSON_NAME] @sho_shd" at bounding box center [277, 310] width 142 height 69
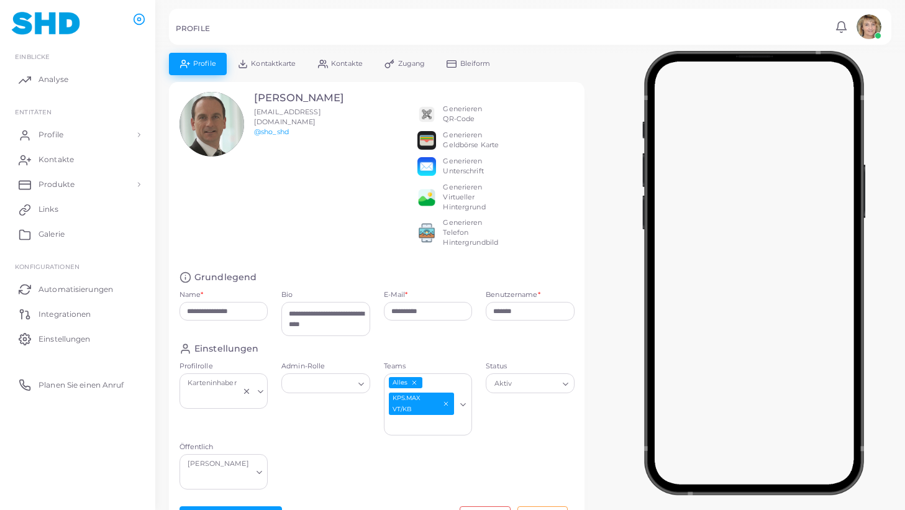
click at [275, 63] on span "Kontaktkarte" at bounding box center [273, 63] width 45 height 7
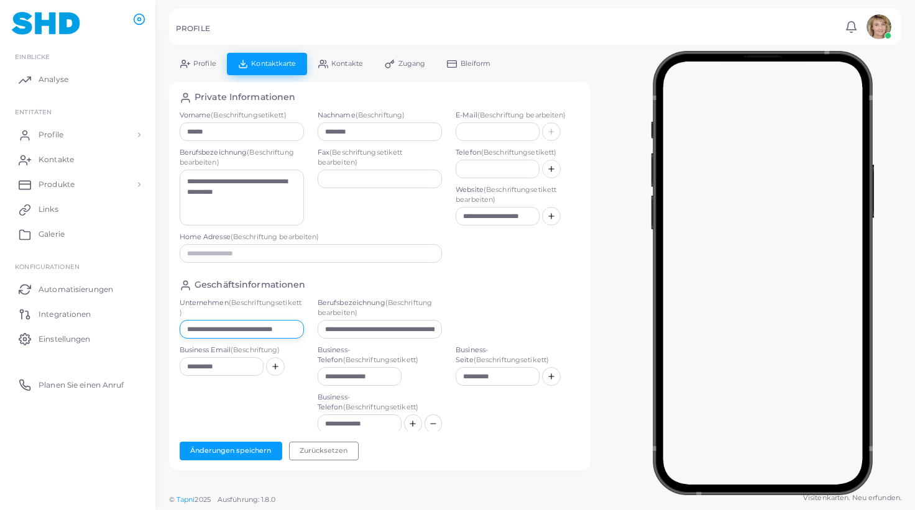
click at [285, 331] on input "**********" at bounding box center [242, 329] width 124 height 19
paste input "text"
drag, startPoint x: 373, startPoint y: 330, endPoint x: 478, endPoint y: 332, distance: 105.1
click at [439, 332] on input "**********" at bounding box center [378, 329] width 121 height 19
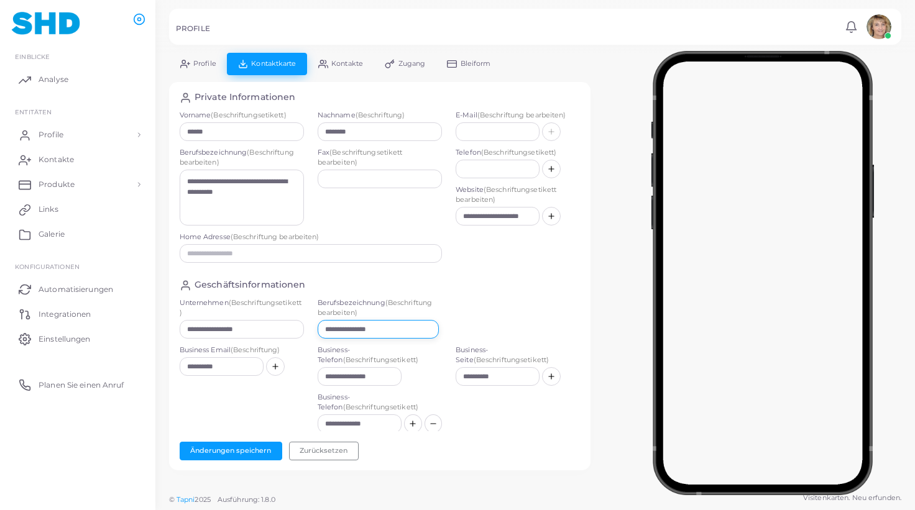
scroll to position [0, 0]
click at [242, 446] on button "Änderungen speichern" at bounding box center [231, 451] width 103 height 19
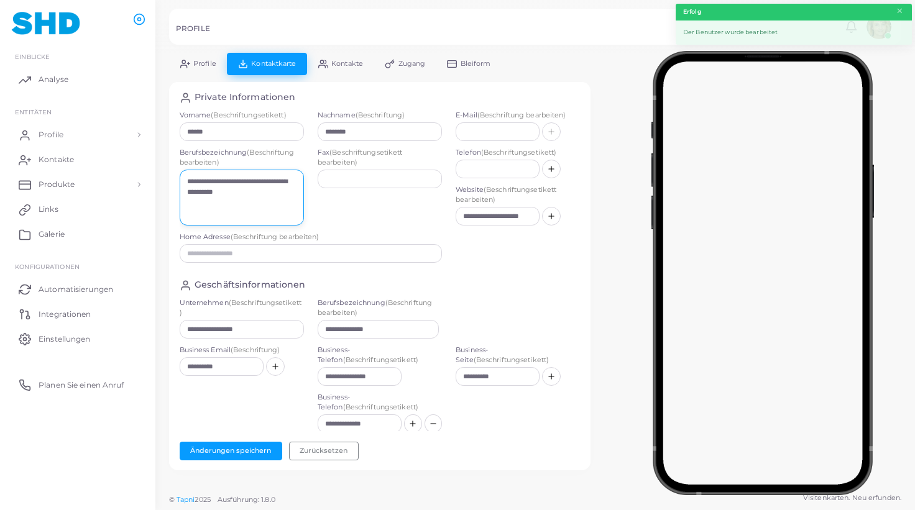
drag, startPoint x: 236, startPoint y: 182, endPoint x: 287, endPoint y: 200, distance: 54.6
click at [287, 200] on textarea "**********" at bounding box center [242, 198] width 124 height 56
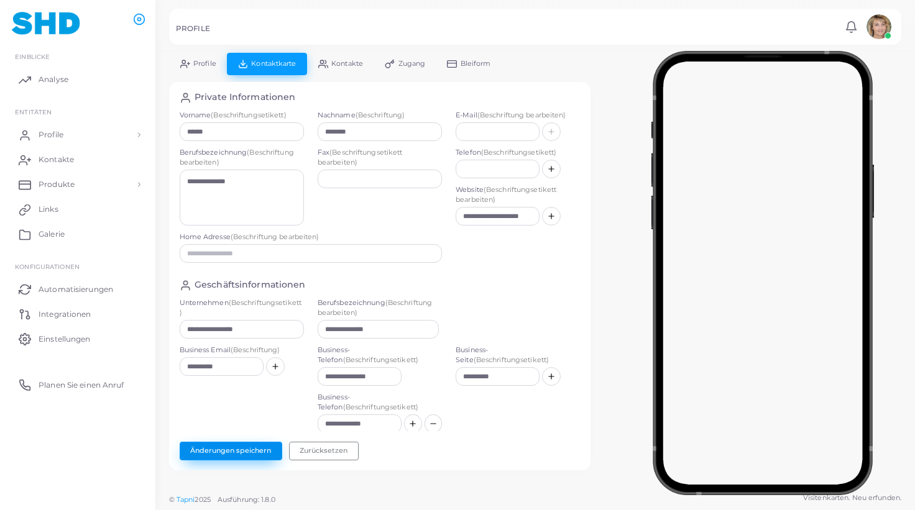
click at [239, 447] on button "Änderungen speichern" at bounding box center [231, 451] width 103 height 19
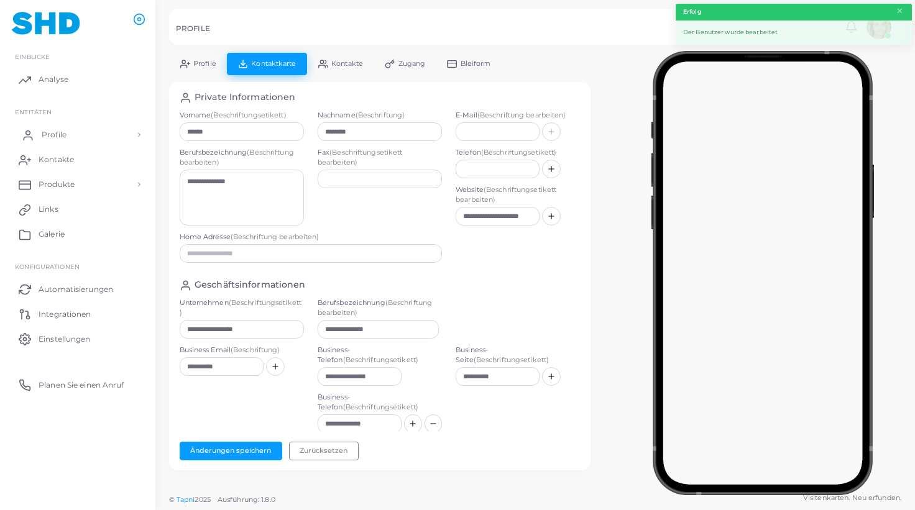
click at [55, 133] on span "Profile" at bounding box center [54, 134] width 25 height 11
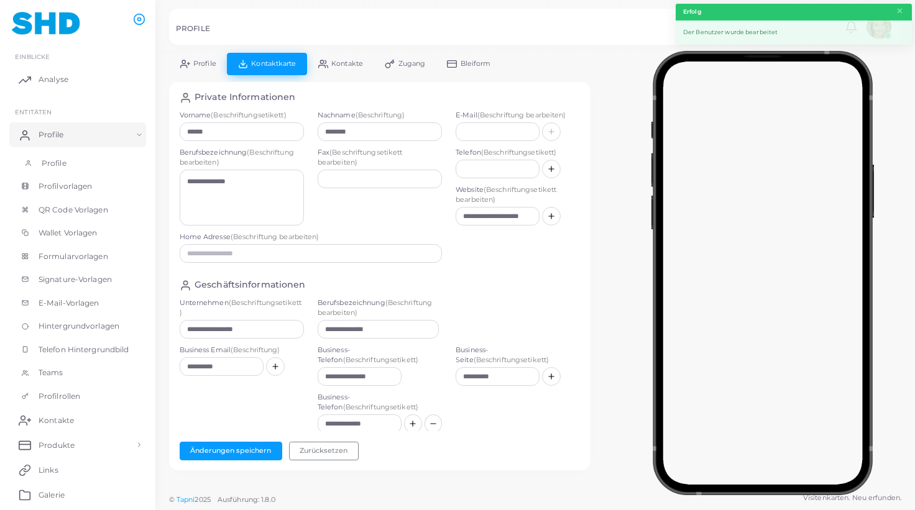
click at [62, 158] on span "Profile" at bounding box center [54, 163] width 25 height 11
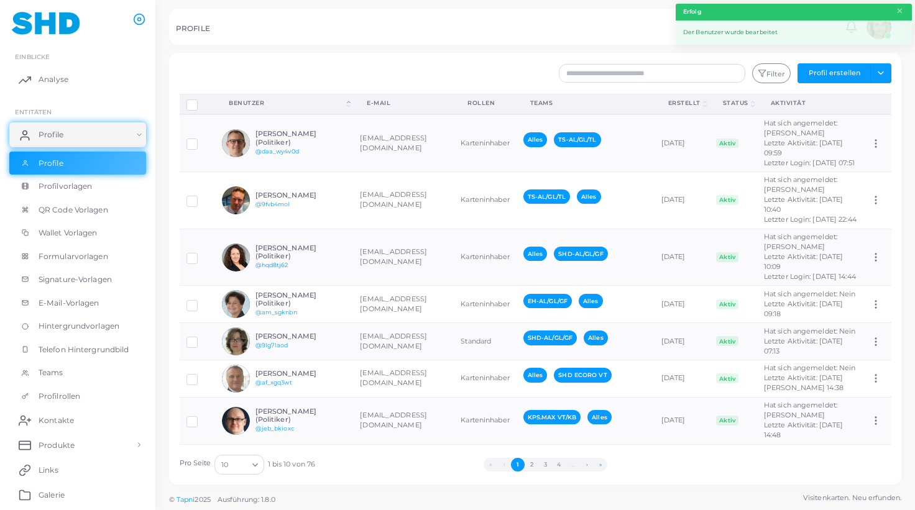
click at [602, 465] on button "»" at bounding box center [600, 465] width 14 height 14
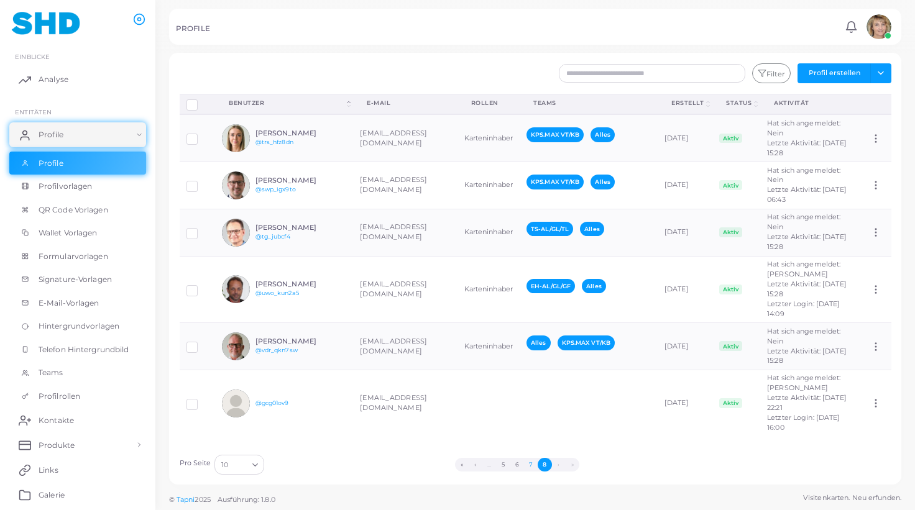
click at [530, 464] on button "7" at bounding box center [531, 465] width 14 height 14
click at [510, 464] on button "5" at bounding box center [503, 465] width 14 height 14
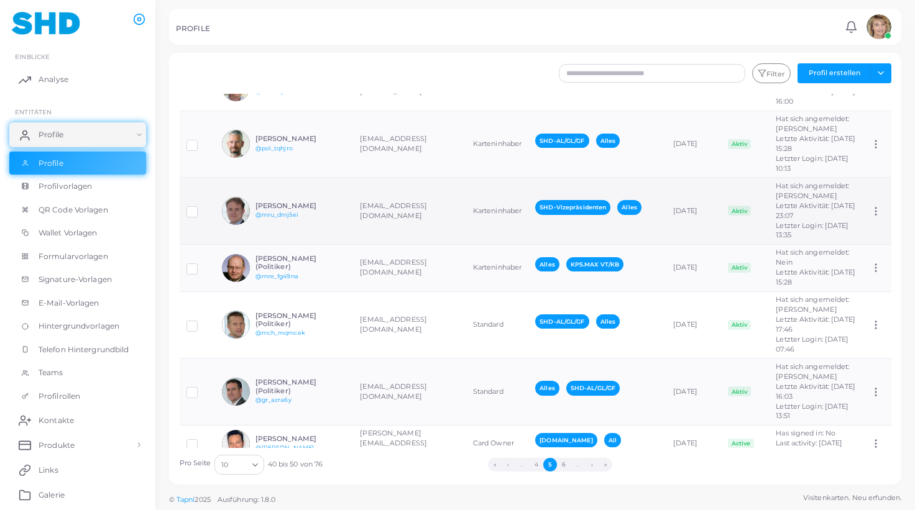
scroll to position [131, 0]
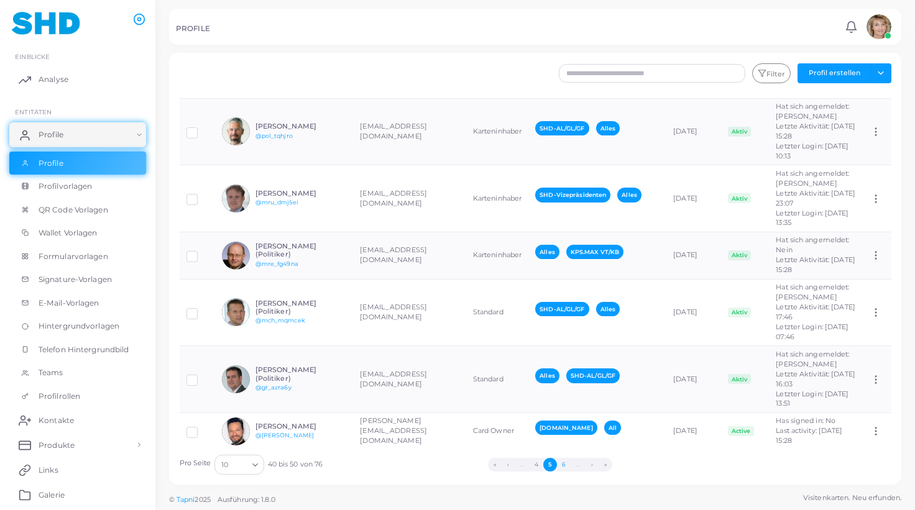
click at [564, 465] on button "6" at bounding box center [564, 465] width 14 height 14
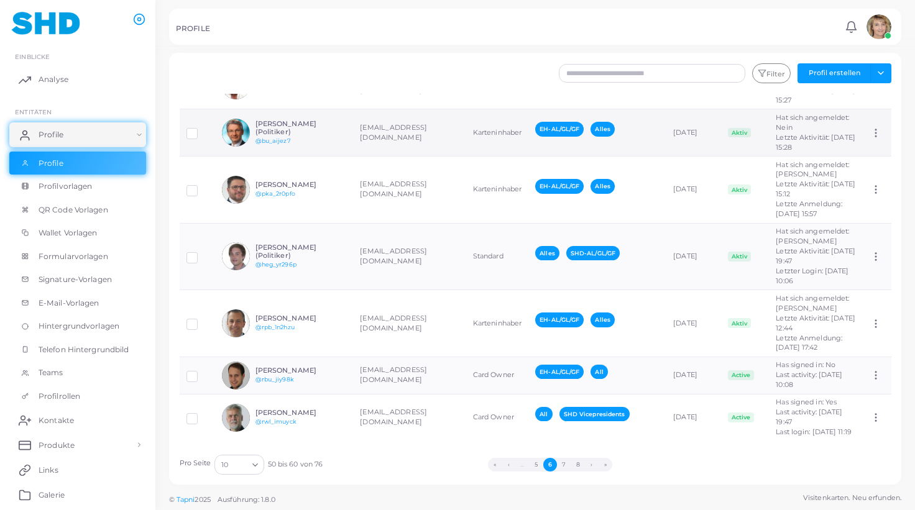
scroll to position [254, 0]
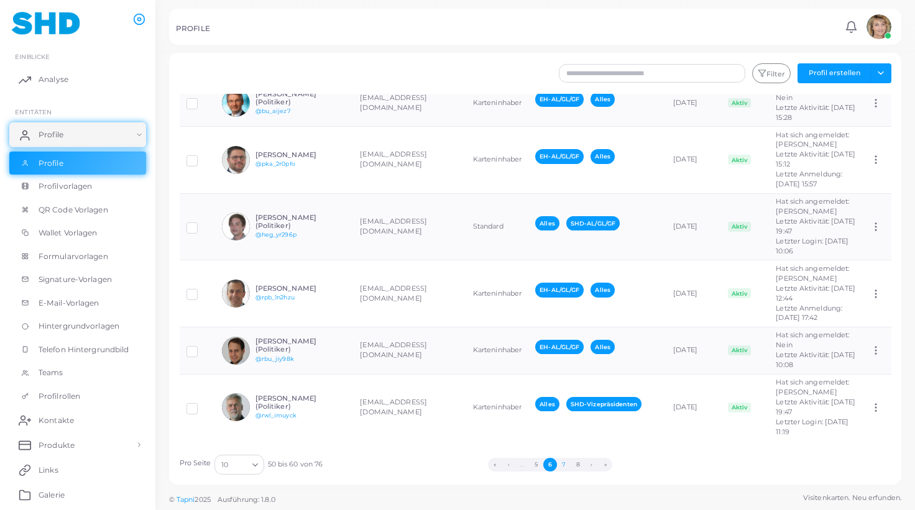
click at [564, 464] on button "7" at bounding box center [564, 465] width 14 height 14
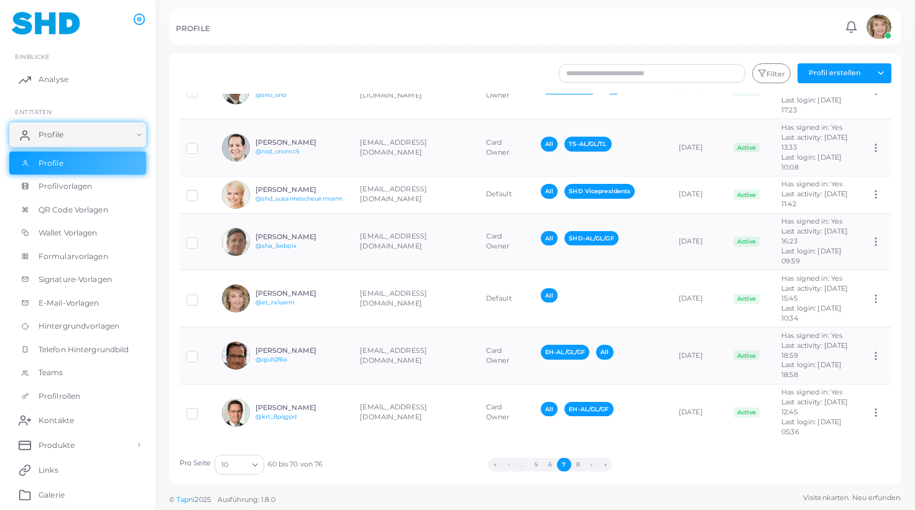
scroll to position [0, 0]
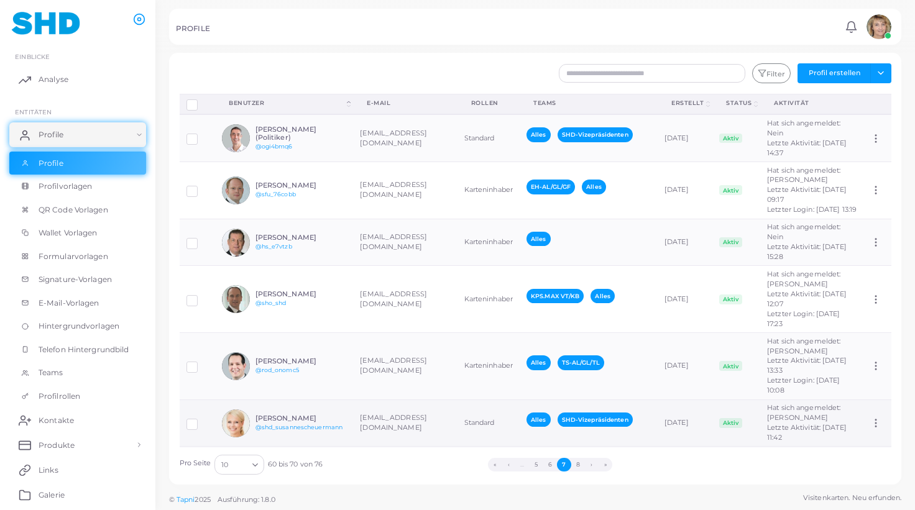
click at [347, 400] on td "[PERSON_NAME] @shd_susannescheuermann" at bounding box center [284, 423] width 138 height 47
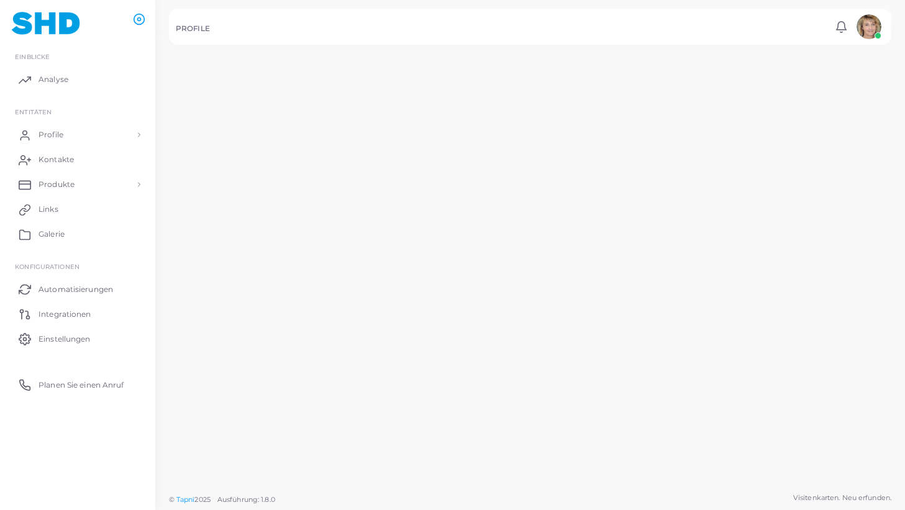
click at [347, 372] on td "[PERSON_NAME] @rod_onomc5" at bounding box center [277, 379] width 142 height 69
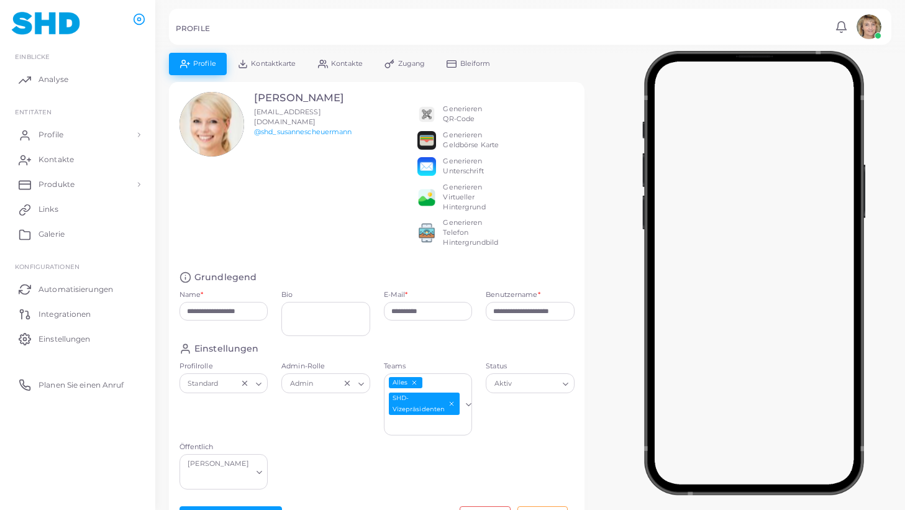
click at [279, 60] on span "Kontaktkarte" at bounding box center [273, 63] width 45 height 7
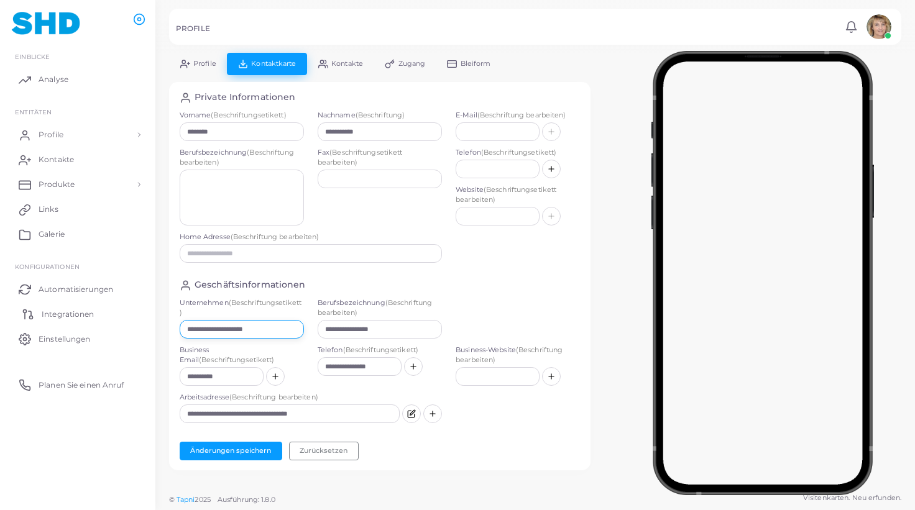
drag, startPoint x: 287, startPoint y: 328, endPoint x: 146, endPoint y: 326, distance: 141.1
click at [146, 326] on div "**********" at bounding box center [457, 255] width 915 height 510
paste input "text"
drag, startPoint x: 391, startPoint y: 329, endPoint x: 310, endPoint y: 327, distance: 80.8
click at [318, 327] on input "**********" at bounding box center [380, 329] width 124 height 19
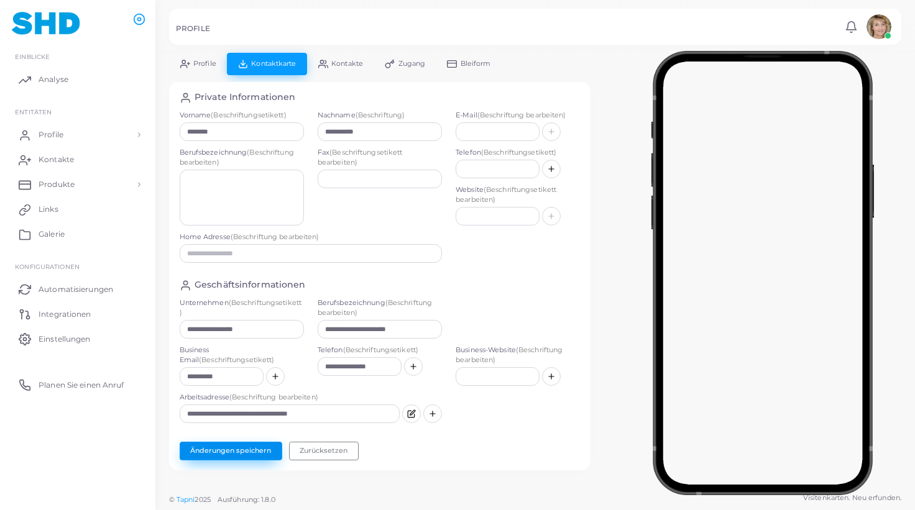
click at [221, 447] on button "Änderungen speichern" at bounding box center [231, 451] width 103 height 19
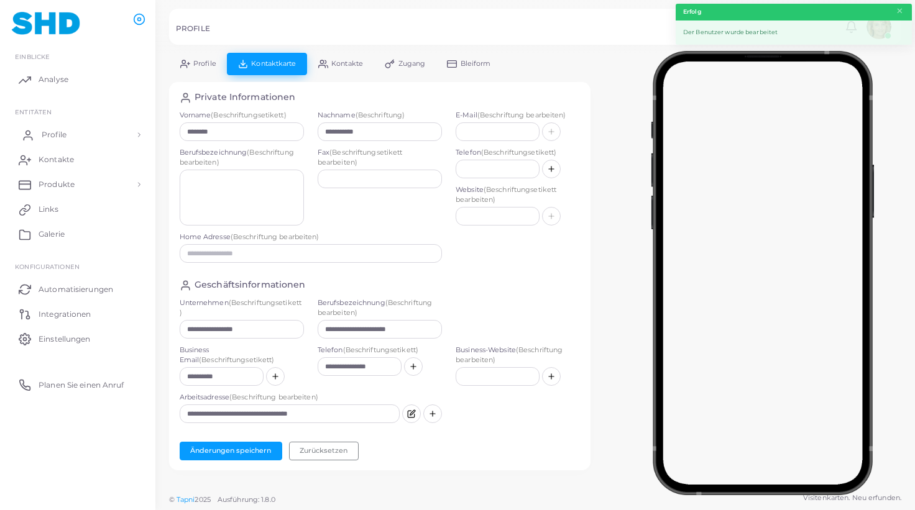
click at [70, 133] on link "Profile" at bounding box center [77, 134] width 137 height 25
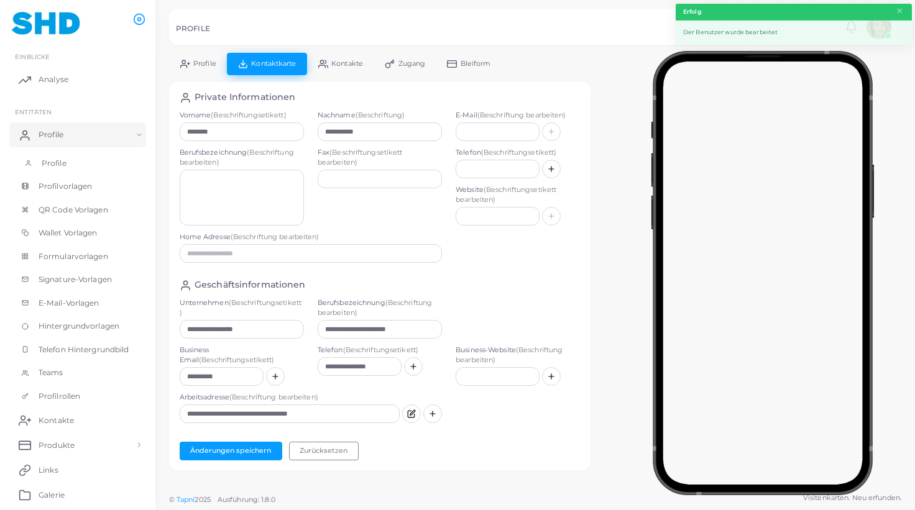
click at [55, 164] on span "Profile" at bounding box center [54, 163] width 25 height 11
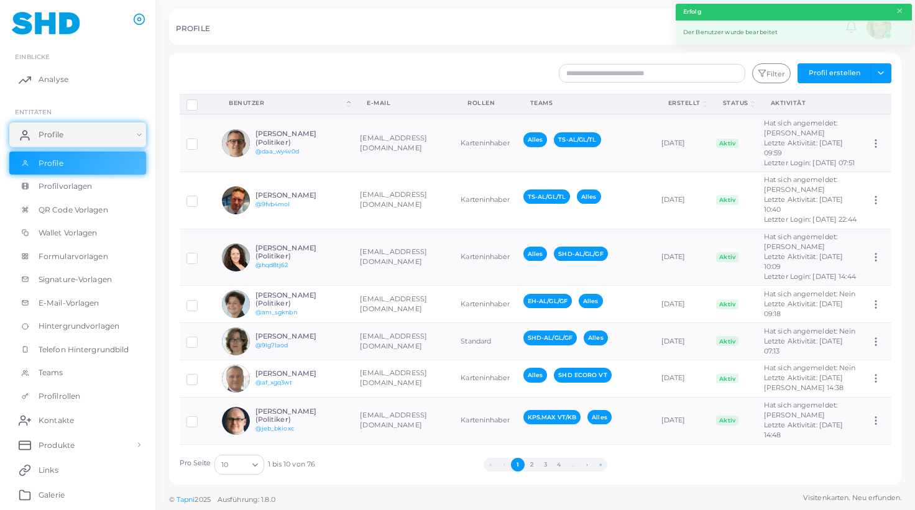
click at [602, 463] on button "»" at bounding box center [600, 465] width 14 height 14
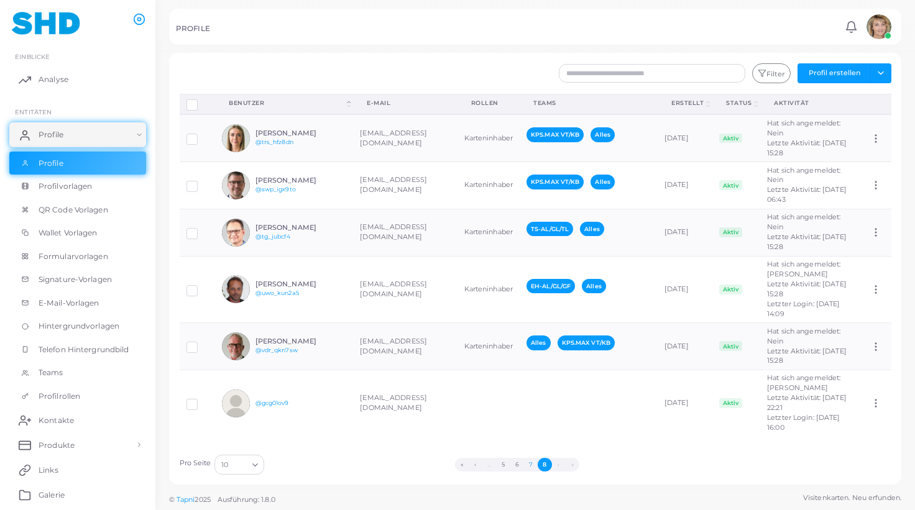
click at [533, 463] on button "7" at bounding box center [531, 465] width 14 height 14
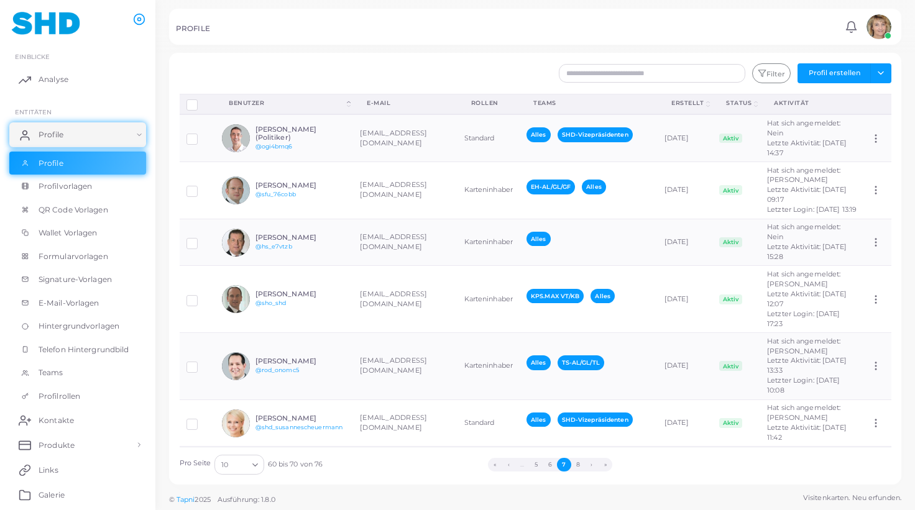
click at [388, 447] on td "[EMAIL_ADDRESS][DOMAIN_NAME]" at bounding box center [405, 480] width 104 height 67
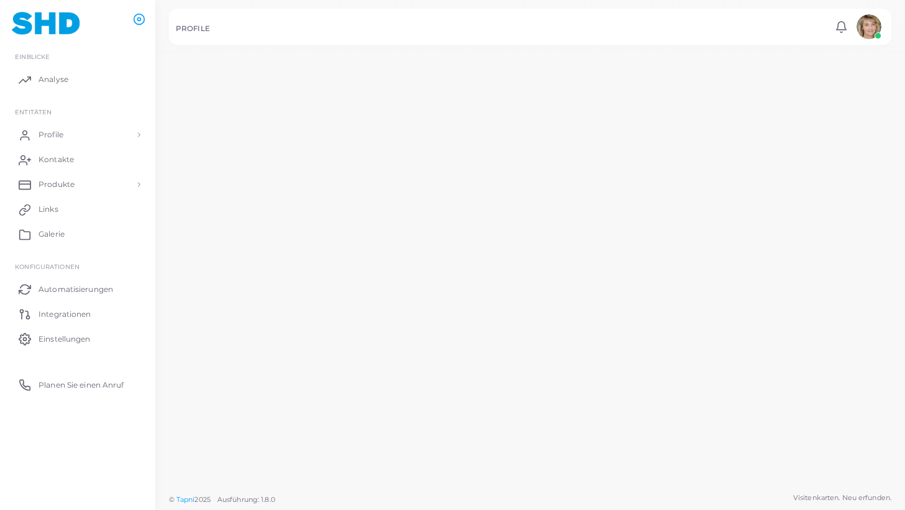
click at [388, 462] on td "[EMAIL_ADDRESS][DOMAIN_NAME]" at bounding box center [399, 496] width 103 height 69
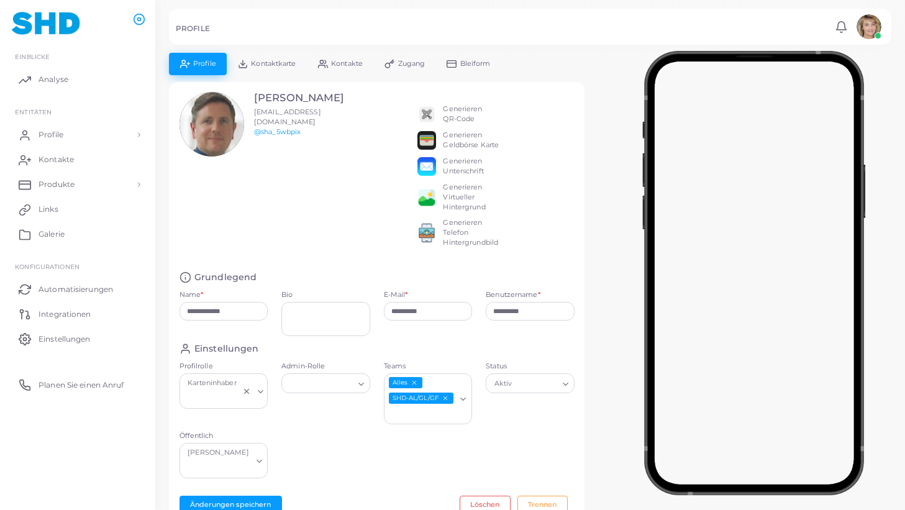
click at [280, 63] on span "Kontaktkarte" at bounding box center [273, 63] width 45 height 7
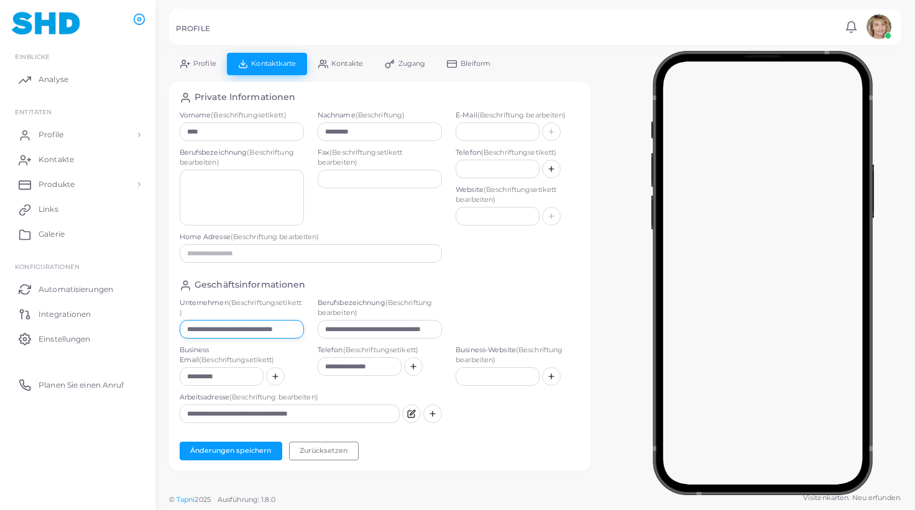
click at [281, 331] on input "**********" at bounding box center [242, 329] width 124 height 19
paste input "text"
click at [244, 448] on button "Änderungen speichern" at bounding box center [231, 451] width 103 height 19
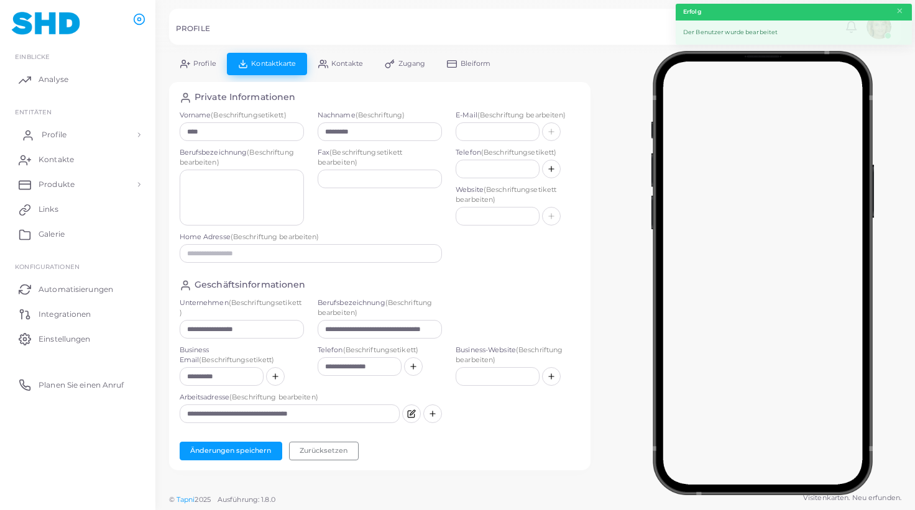
click at [57, 135] on span "Profile" at bounding box center [54, 134] width 25 height 11
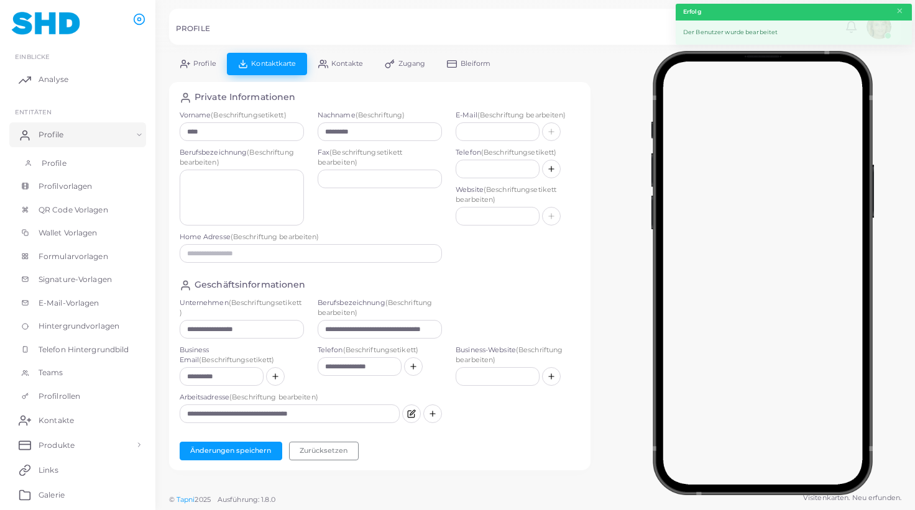
click at [65, 160] on span "Profile" at bounding box center [54, 163] width 25 height 11
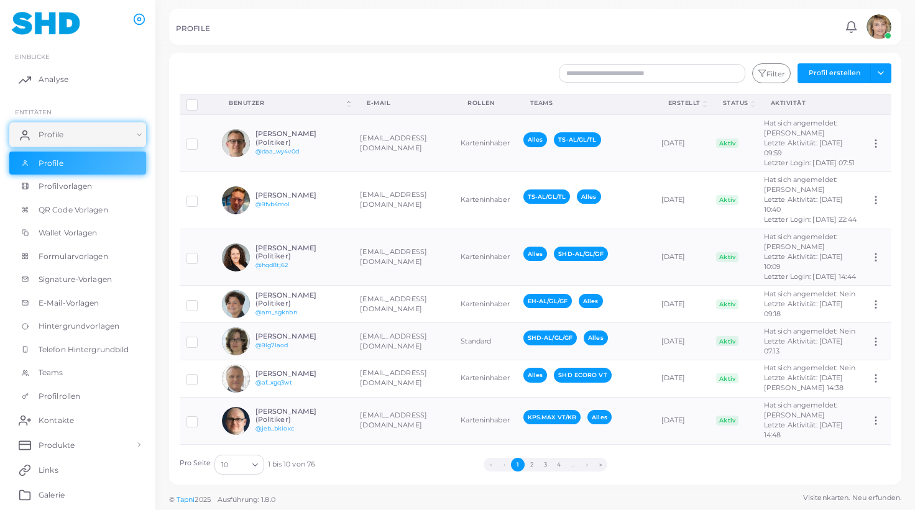
click at [601, 465] on button "»" at bounding box center [600, 465] width 14 height 14
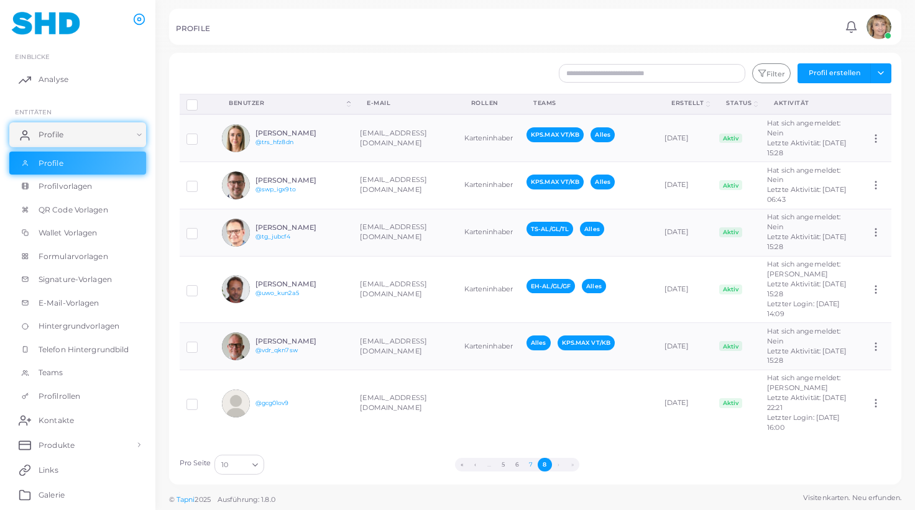
click at [532, 463] on button "7" at bounding box center [531, 465] width 14 height 14
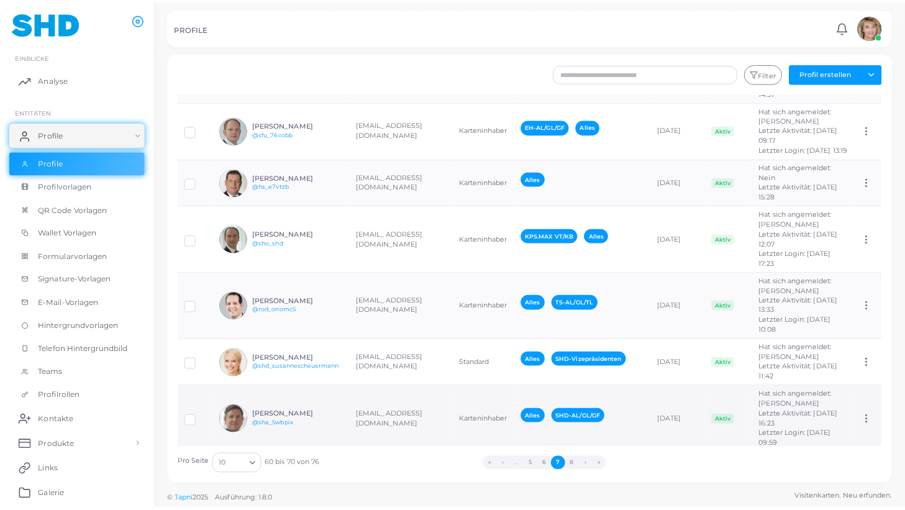
scroll to position [185, 0]
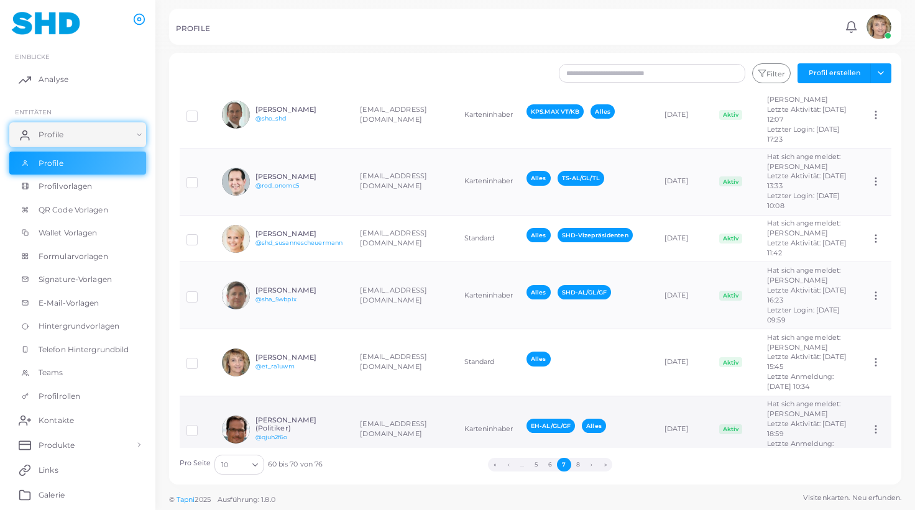
click at [355, 396] on td "[EMAIL_ADDRESS][DOMAIN_NAME]" at bounding box center [405, 429] width 104 height 67
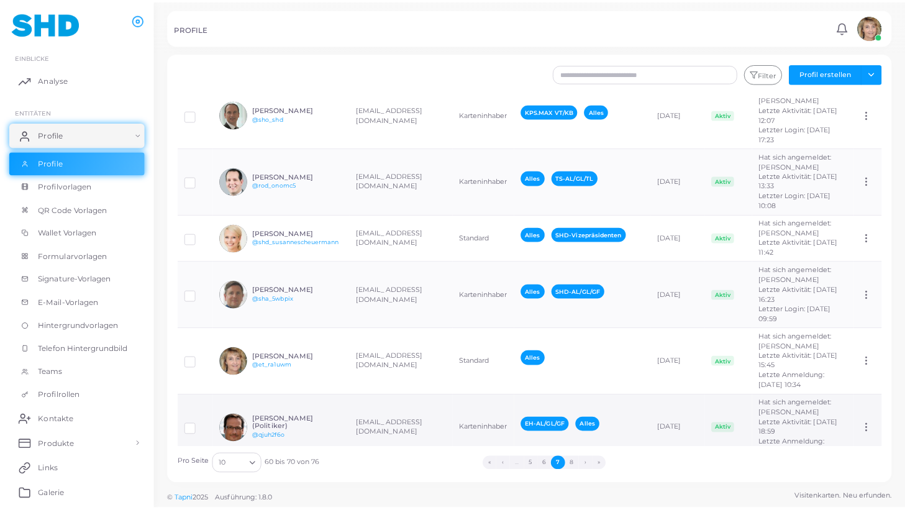
scroll to position [185, 0]
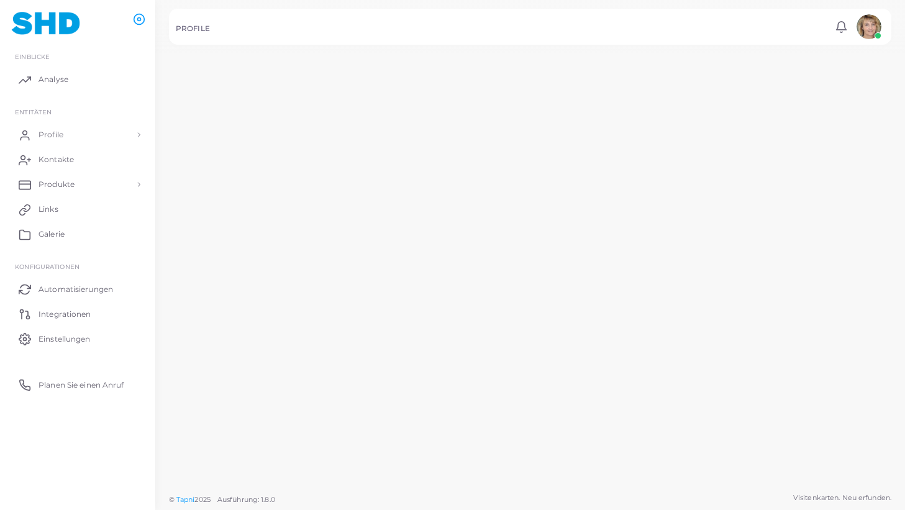
click at [355, 410] on td "[EMAIL_ADDRESS][DOMAIN_NAME]" at bounding box center [399, 444] width 103 height 69
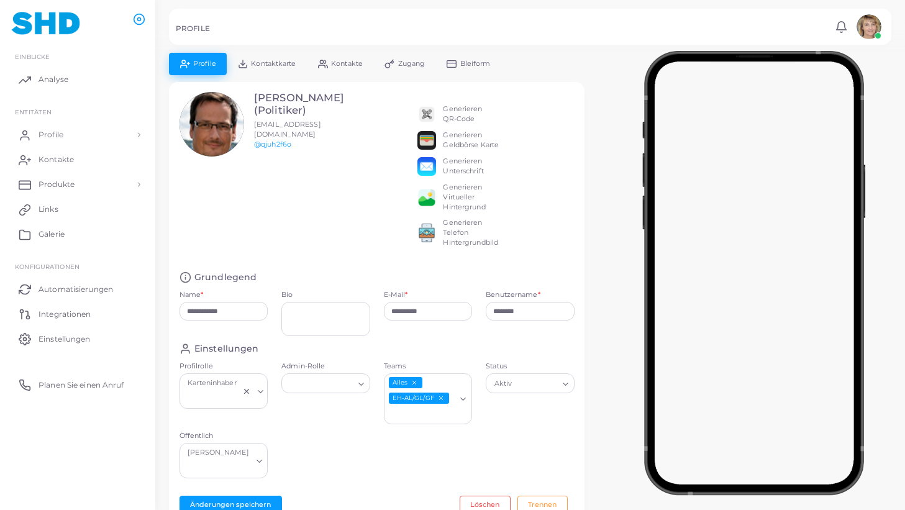
click at [443, 398] on icon "EH-AL/GL/GF abwählen" at bounding box center [440, 398] width 7 height 7
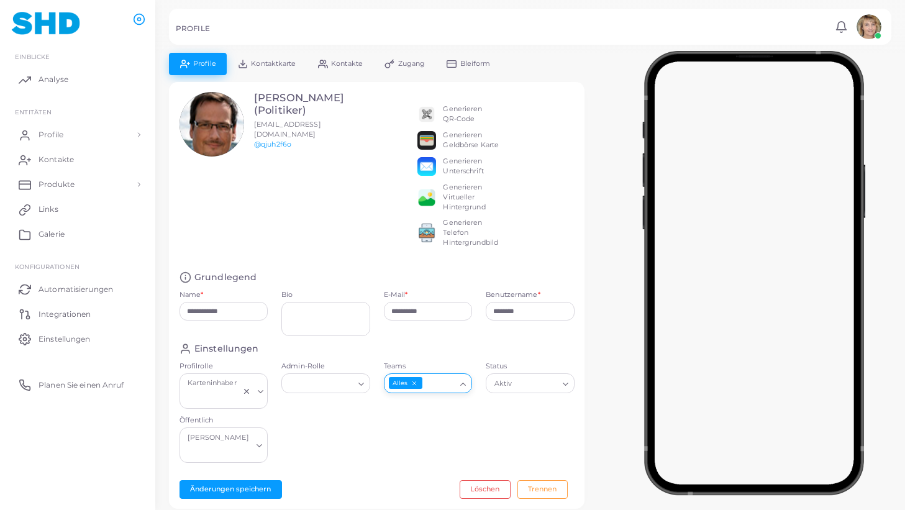
click at [465, 386] on icon "Suche nach Option" at bounding box center [463, 384] width 9 height 9
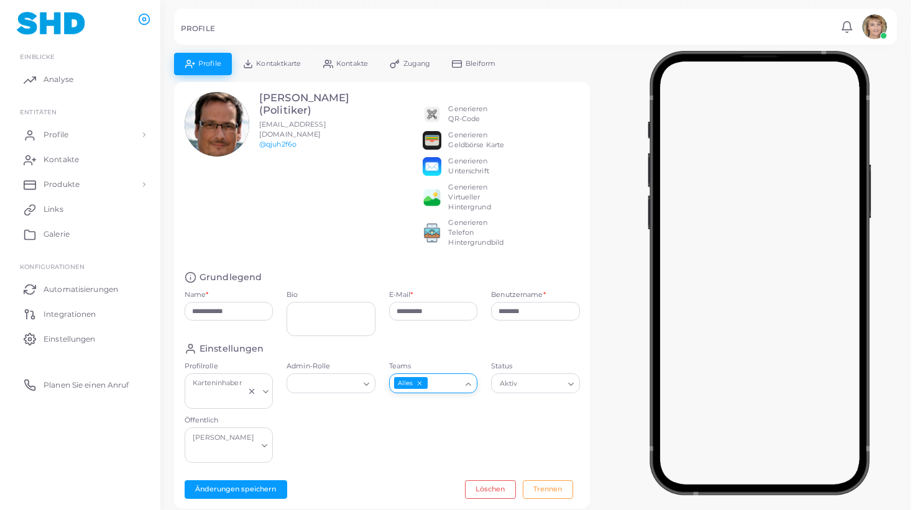
scroll to position [50, 0]
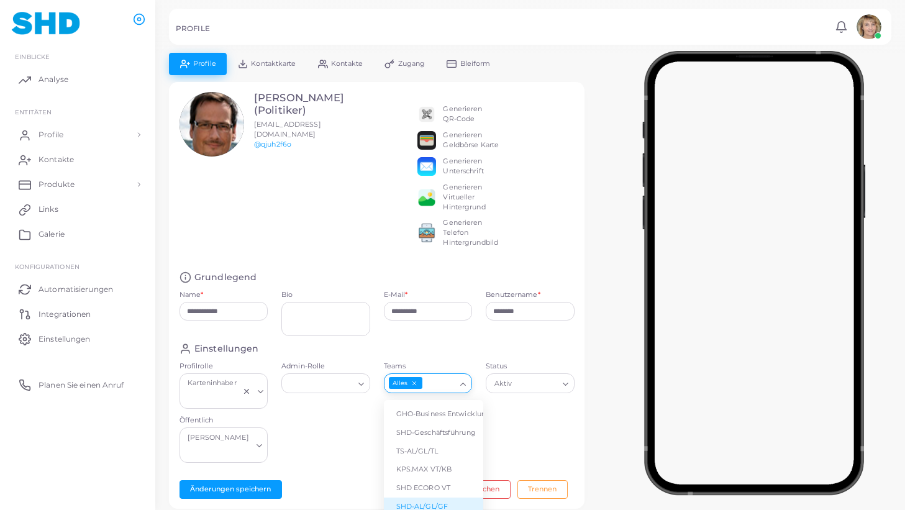
click at [452, 500] on li "SHD-AL/GL/GF" at bounding box center [433, 507] width 99 height 19
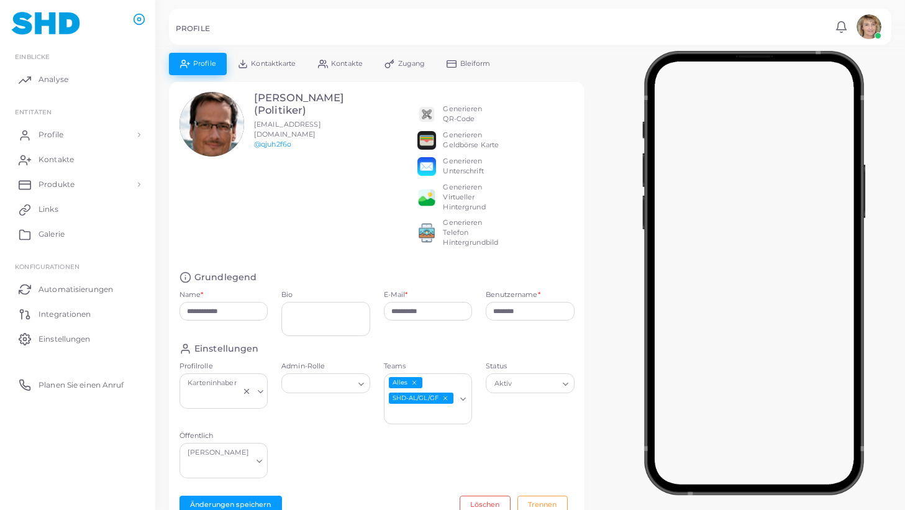
click at [275, 63] on span "Kontaktkarte" at bounding box center [273, 63] width 45 height 7
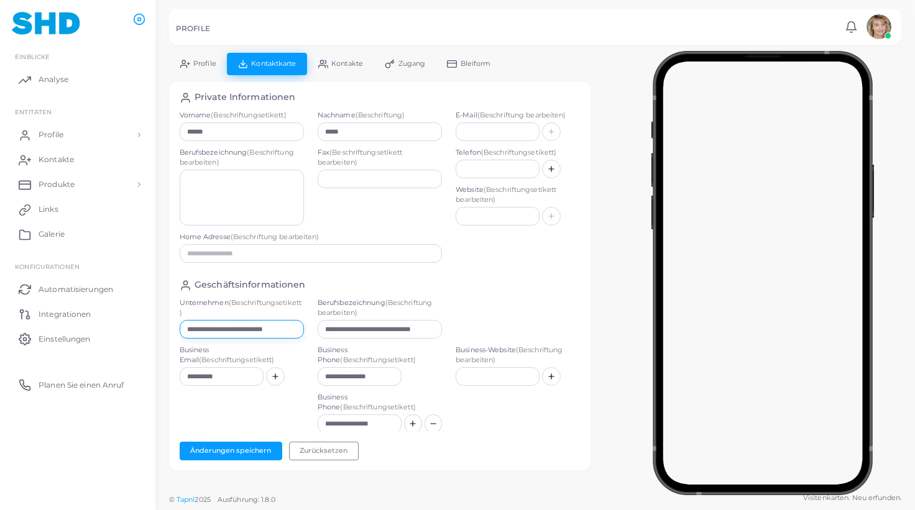
click at [259, 328] on input "**********" at bounding box center [242, 329] width 124 height 19
paste input "text"
click at [244, 445] on button "Änderungen speichern" at bounding box center [231, 451] width 103 height 19
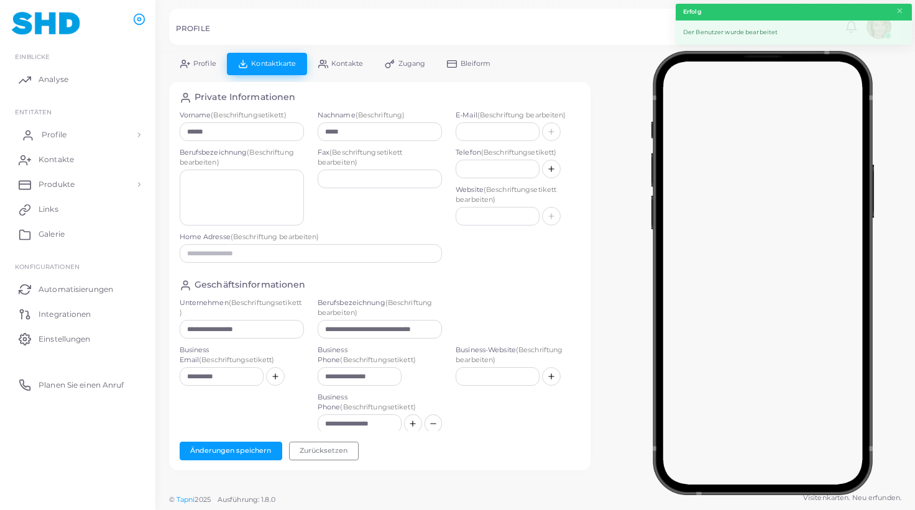
click at [62, 132] on span "Profile" at bounding box center [54, 134] width 25 height 11
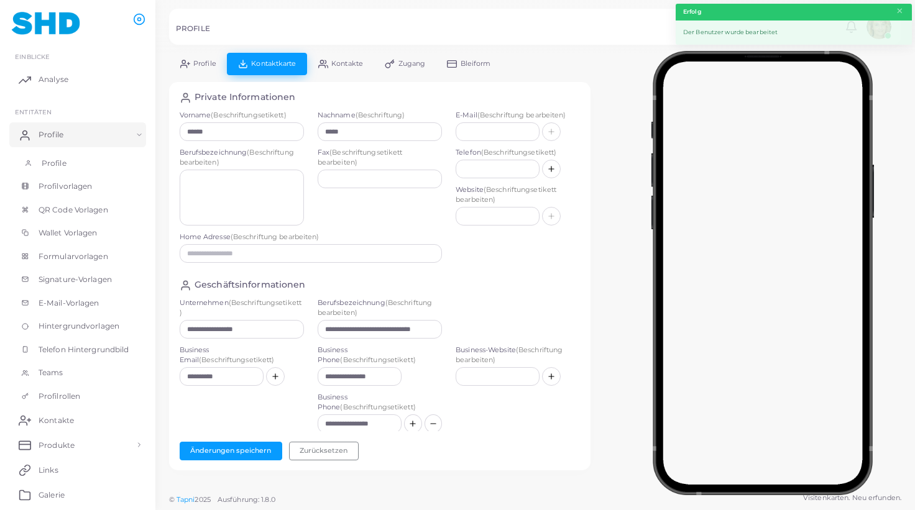
click at [60, 160] on span "Profile" at bounding box center [54, 163] width 25 height 11
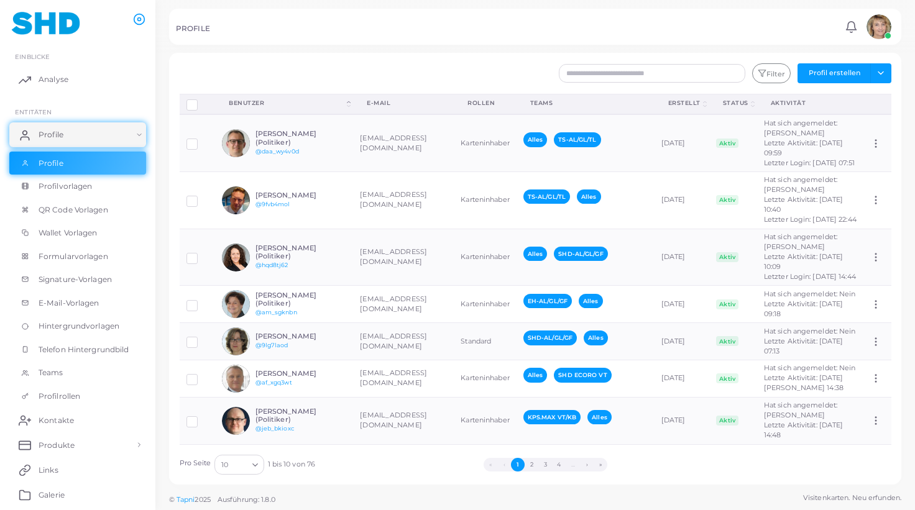
click at [602, 464] on button "»" at bounding box center [600, 465] width 14 height 14
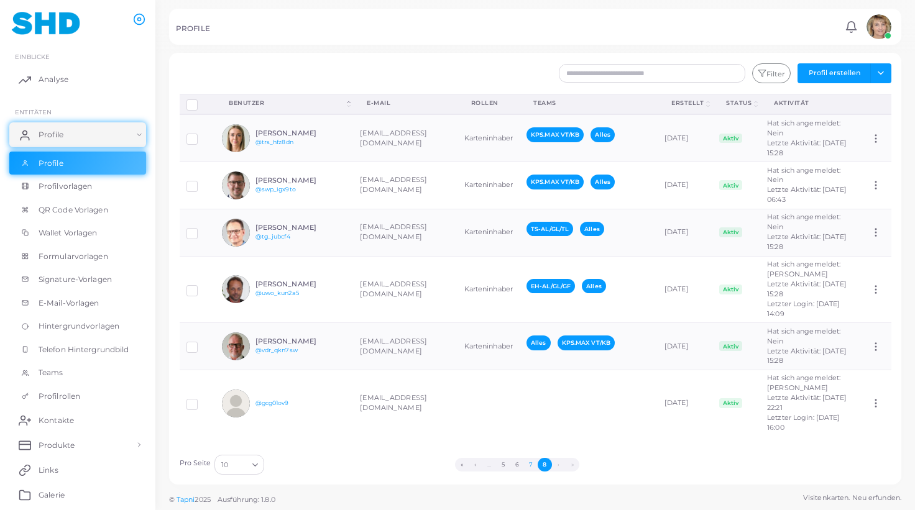
click at [531, 464] on button "7" at bounding box center [531, 465] width 14 height 14
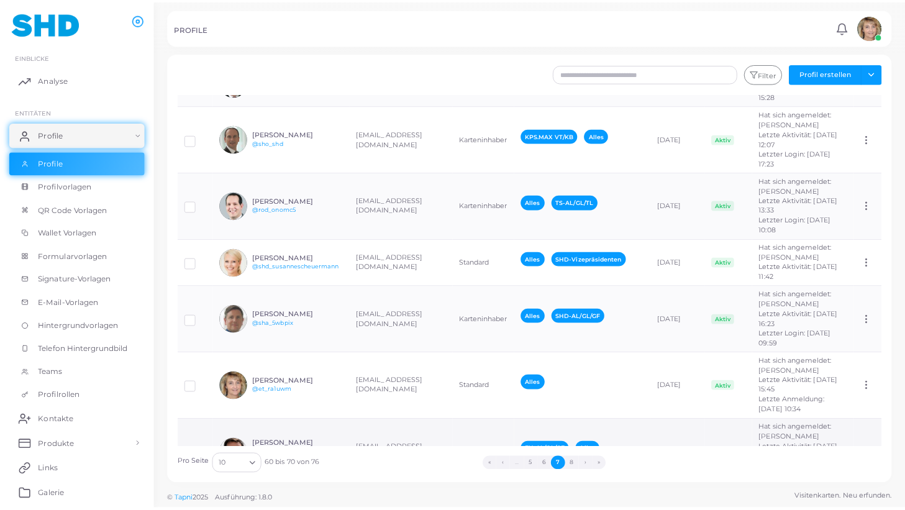
scroll to position [185, 0]
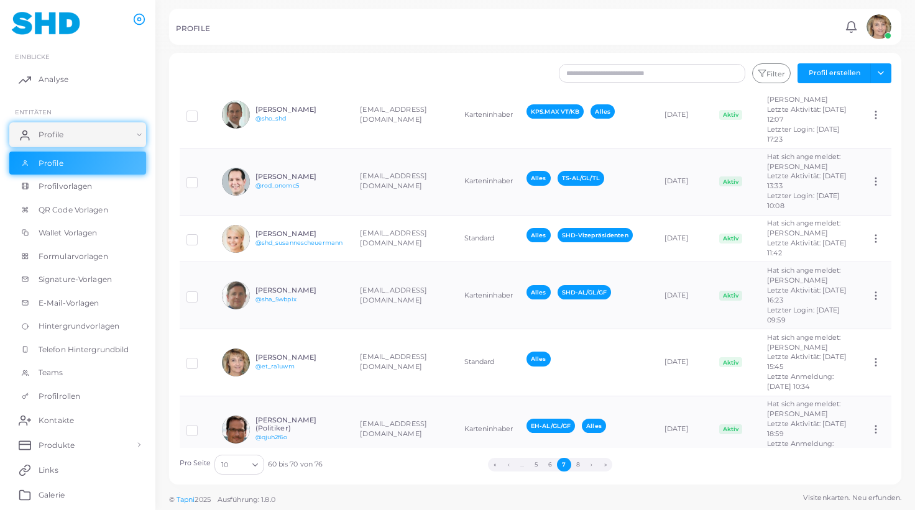
click at [457, 463] on td "Karteninhaber" at bounding box center [488, 496] width 62 height 66
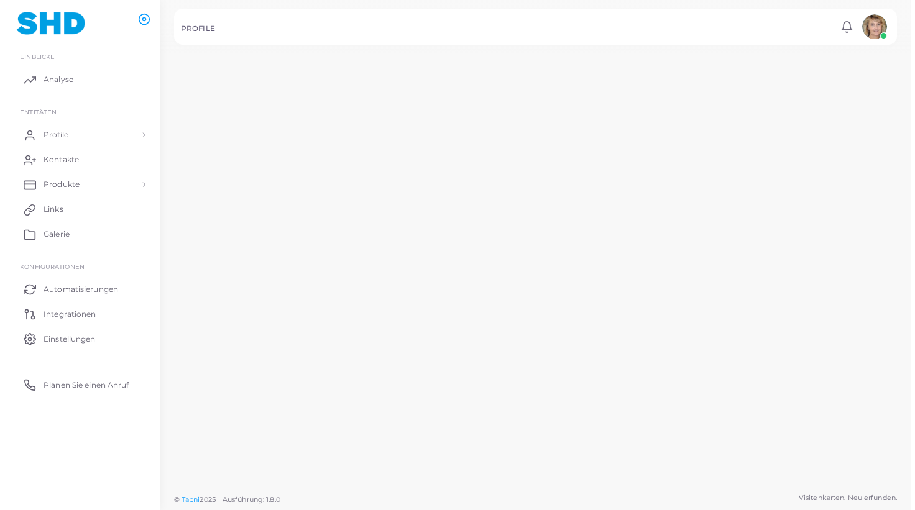
scroll to position [185, 0]
click at [451, 479] on td "Karteninhaber" at bounding box center [483, 513] width 64 height 68
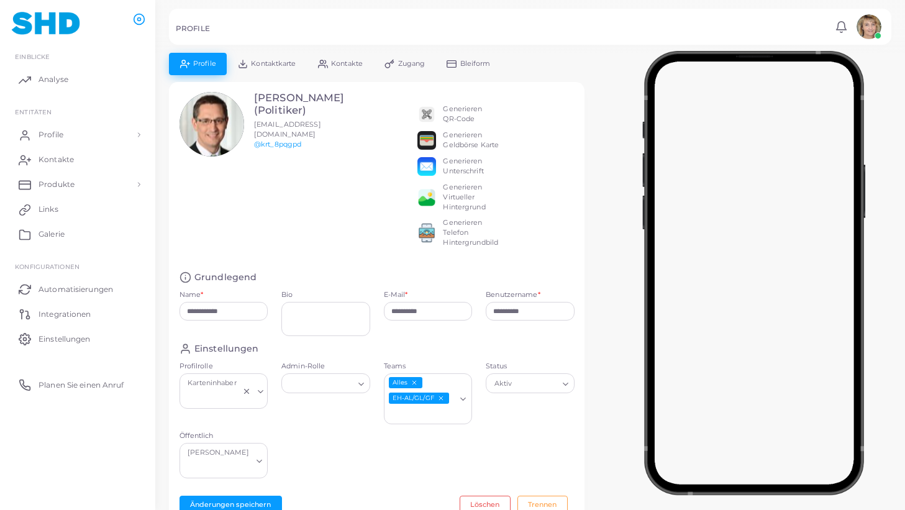
click at [282, 63] on span "Kontaktkarte" at bounding box center [273, 63] width 45 height 7
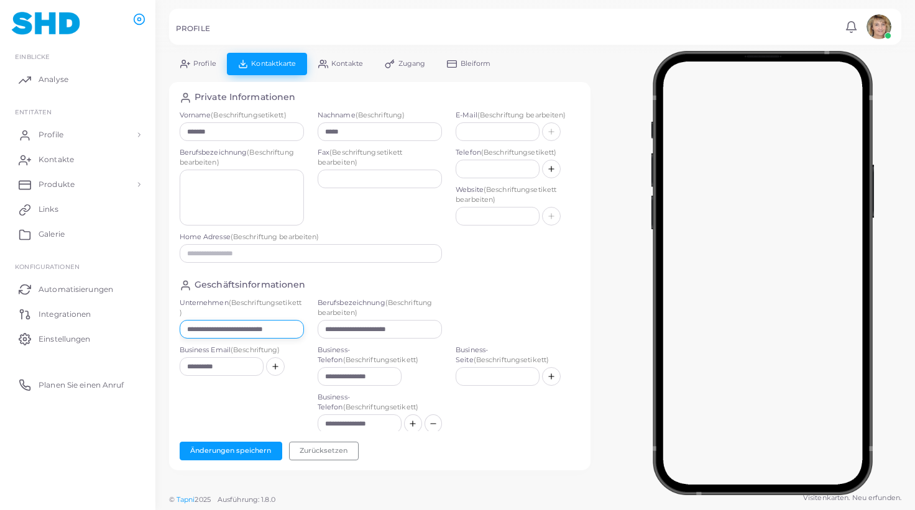
click at [283, 327] on input "**********" at bounding box center [242, 329] width 124 height 19
paste input "text"
drag, startPoint x: 419, startPoint y: 328, endPoint x: 310, endPoint y: 327, distance: 108.8
click at [318, 327] on input "**********" at bounding box center [380, 329] width 124 height 19
paste input "**********"
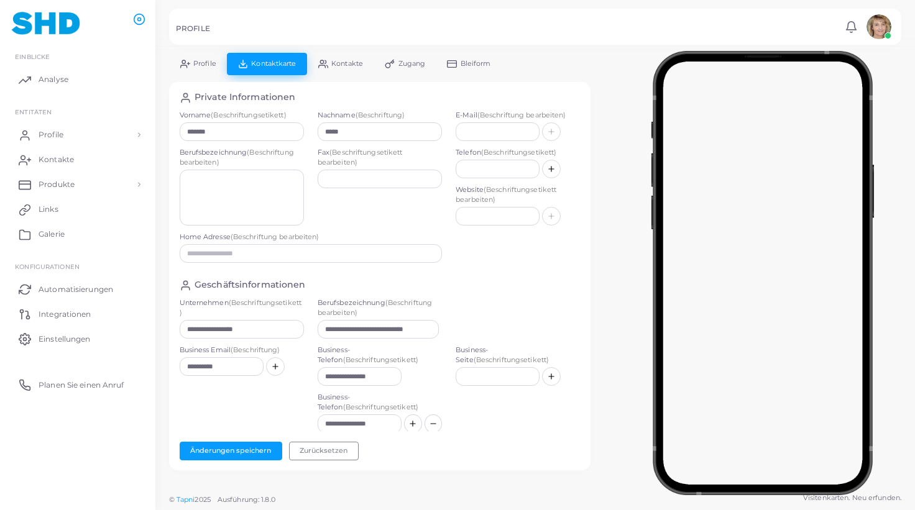
scroll to position [0, 1]
click at [198, 61] on span "Profile" at bounding box center [204, 63] width 23 height 7
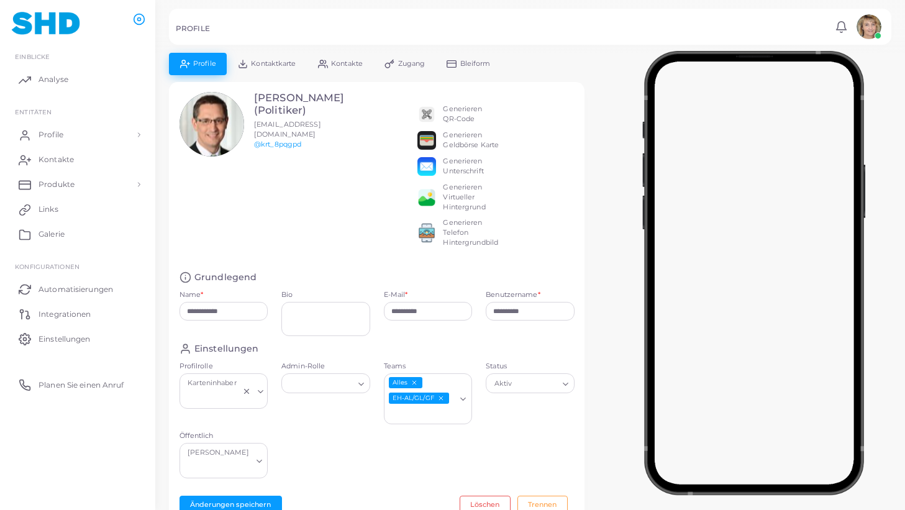
click at [276, 62] on span "Kontaktkarte" at bounding box center [273, 63] width 45 height 7
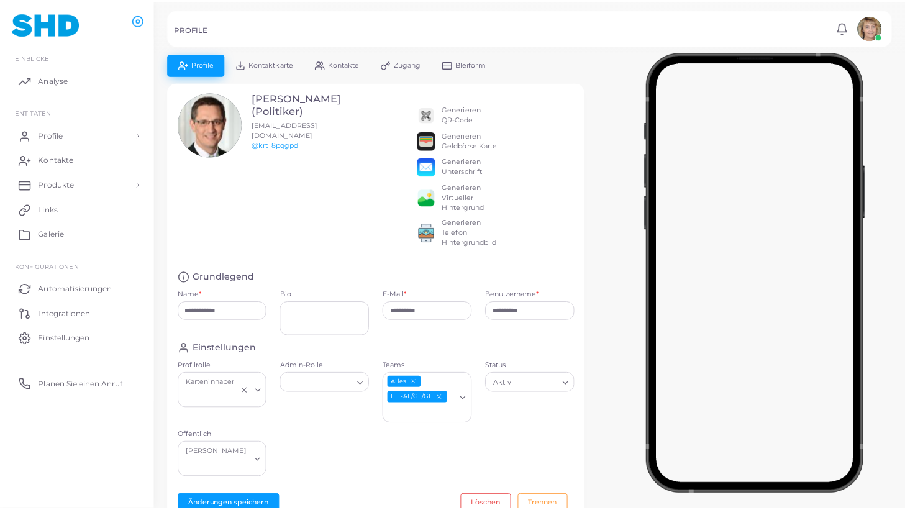
scroll to position [0, 1]
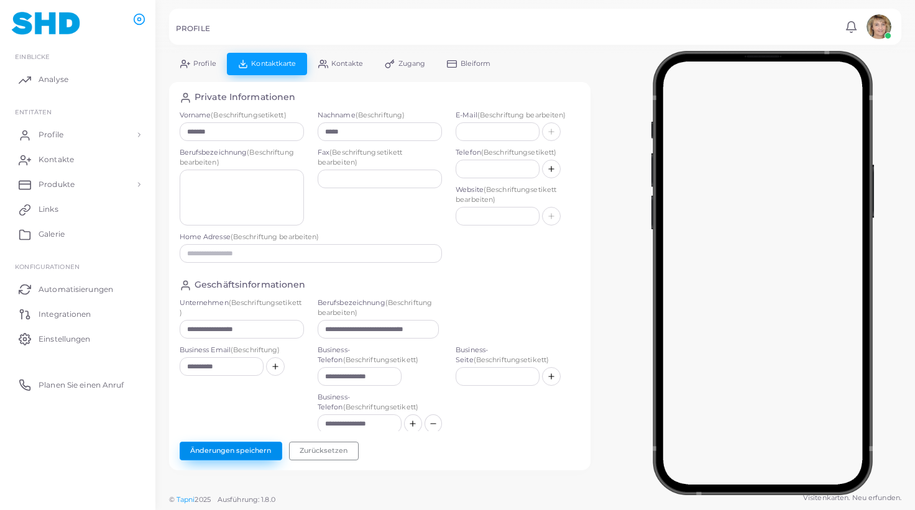
click at [224, 448] on button "Änderungen speichern" at bounding box center [231, 451] width 103 height 19
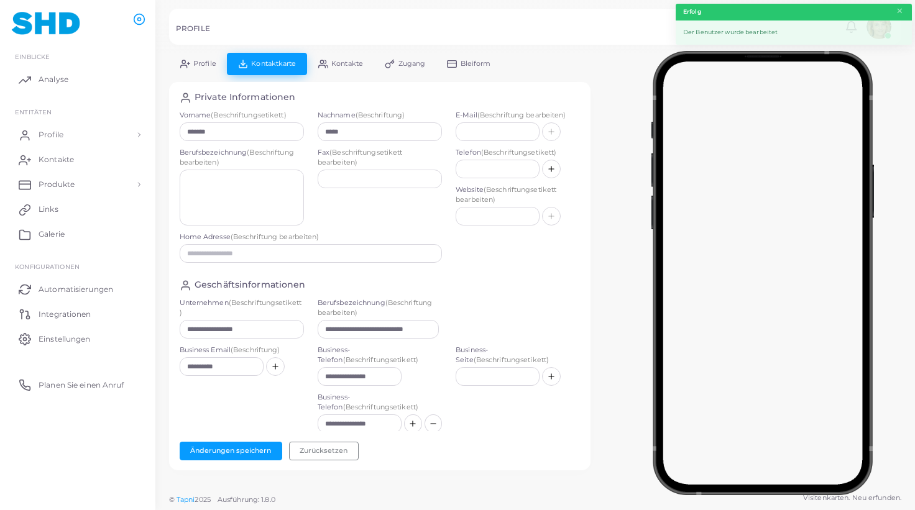
click at [209, 63] on span "Profile" at bounding box center [204, 63] width 23 height 7
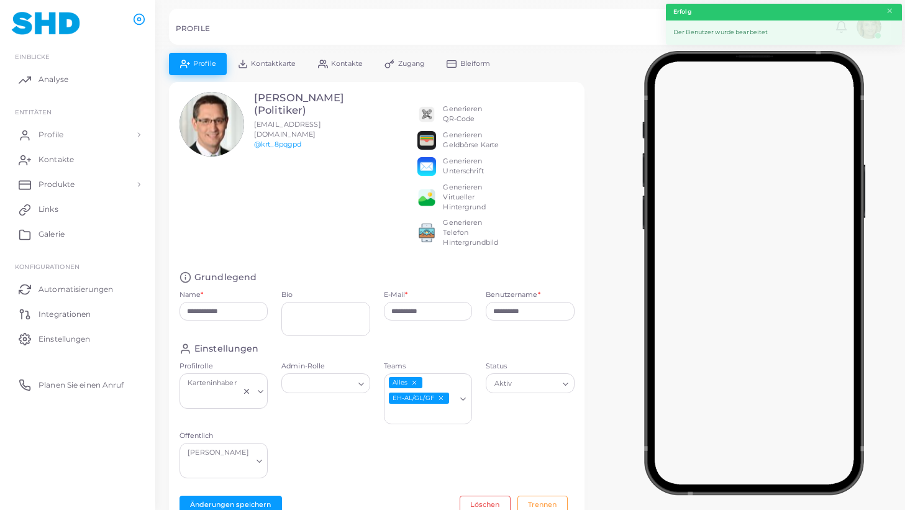
click at [442, 396] on icon "EH-AL/GL/GF abwählen" at bounding box center [440, 398] width 7 height 7
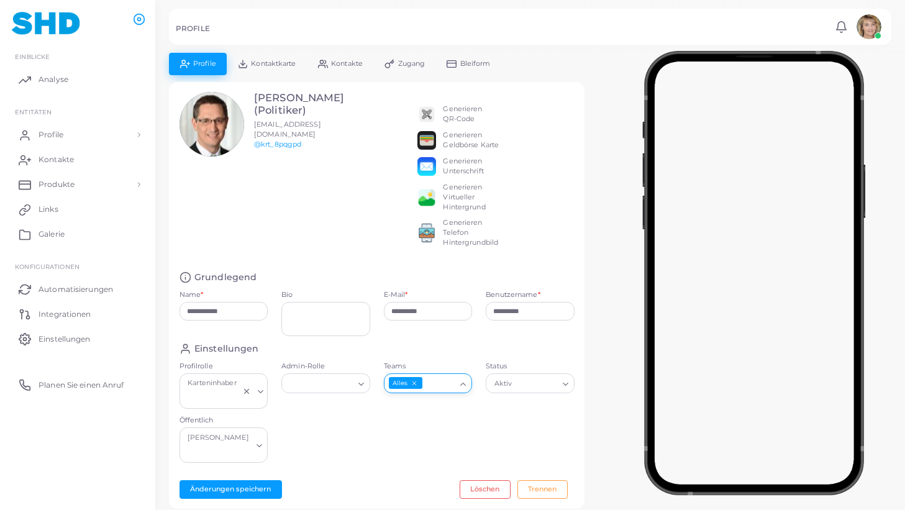
click at [464, 384] on icon "Suche nach Option" at bounding box center [463, 384] width 9 height 9
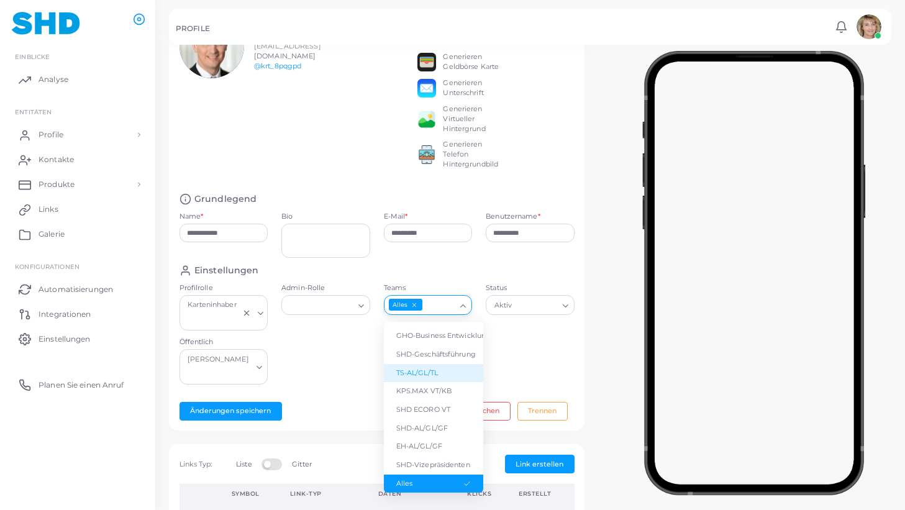
scroll to position [94, 0]
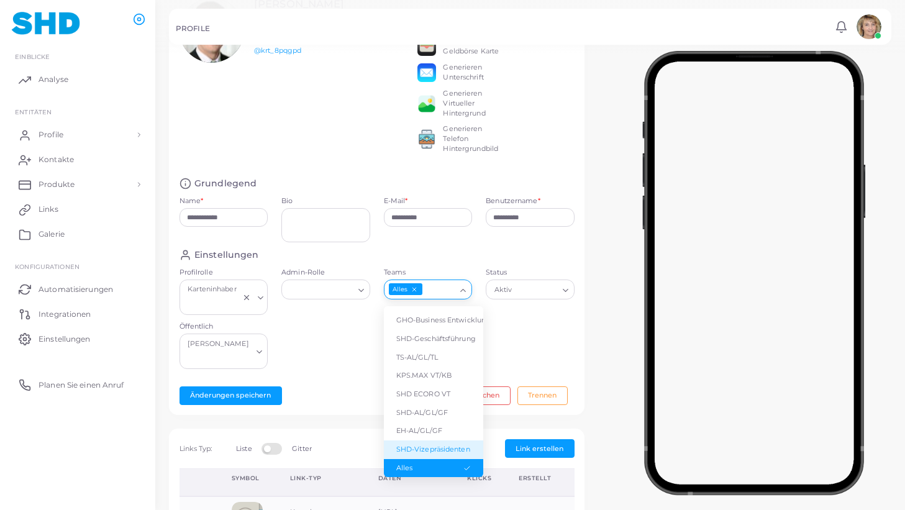
click at [439, 441] on li "SHD-Vizepräsidenten" at bounding box center [433, 450] width 99 height 19
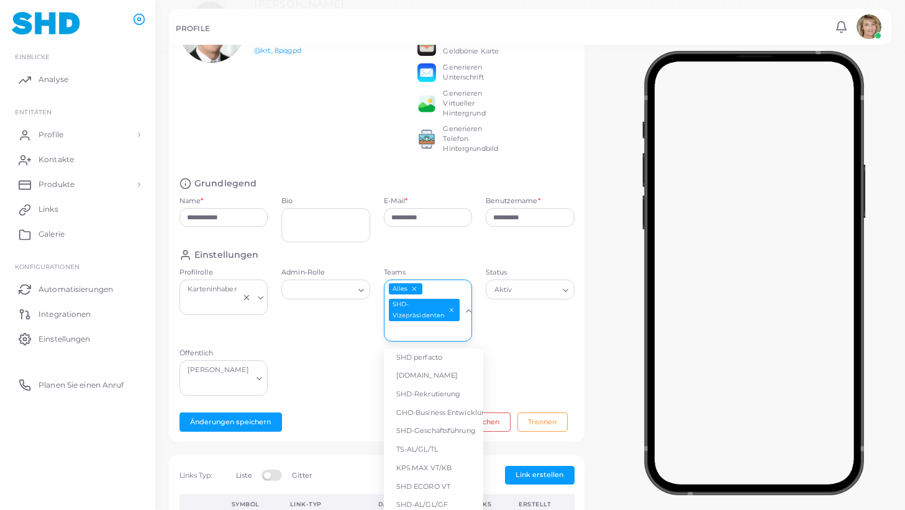
click at [467, 313] on icon "Suche nach Option" at bounding box center [468, 310] width 9 height 9
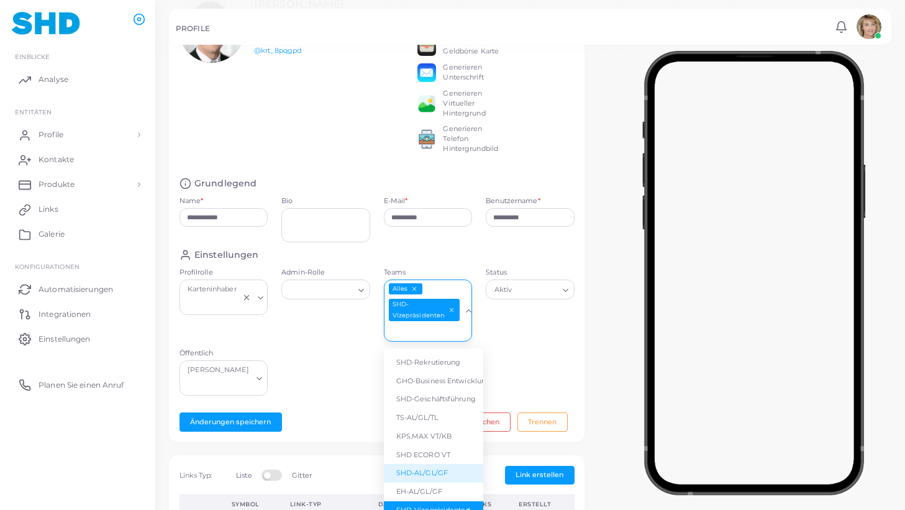
click at [426, 467] on li "SHD-AL/GL/GF" at bounding box center [433, 473] width 99 height 19
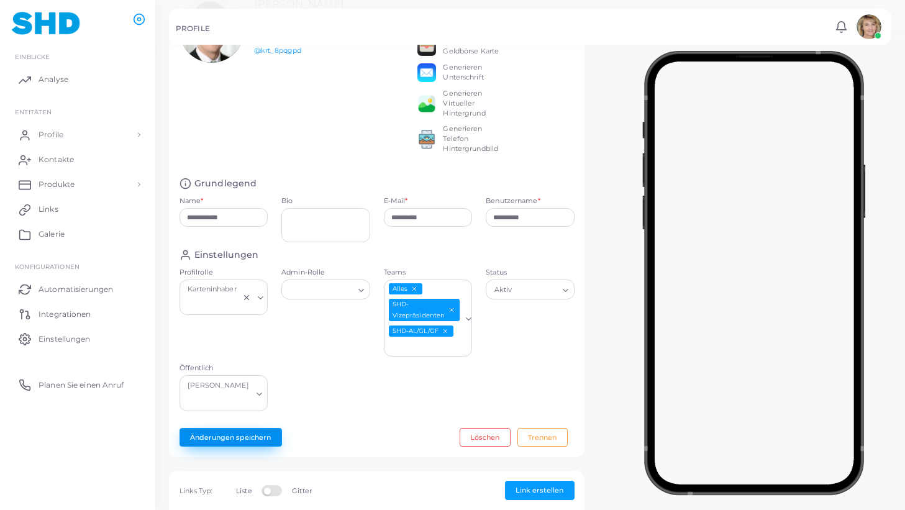
click at [245, 428] on button "Änderungen speichern" at bounding box center [231, 437] width 103 height 19
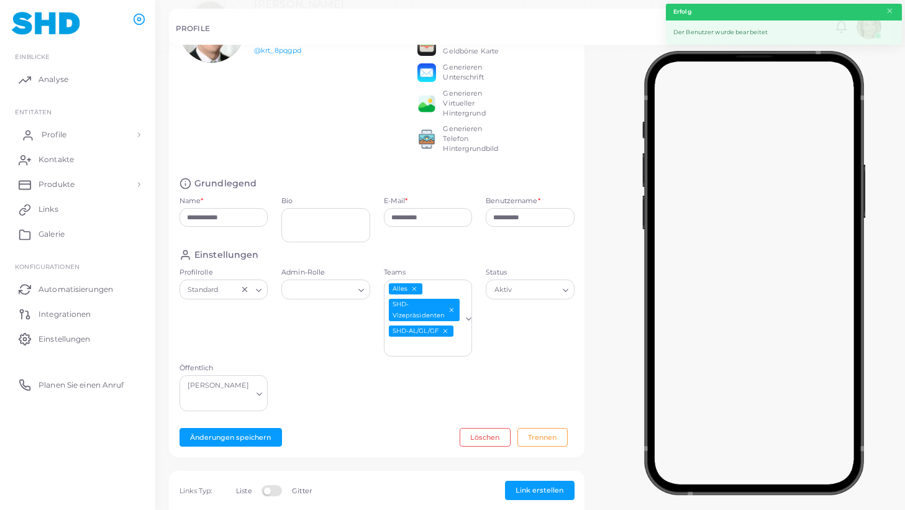
click at [62, 134] on span "Profile" at bounding box center [54, 134] width 25 height 11
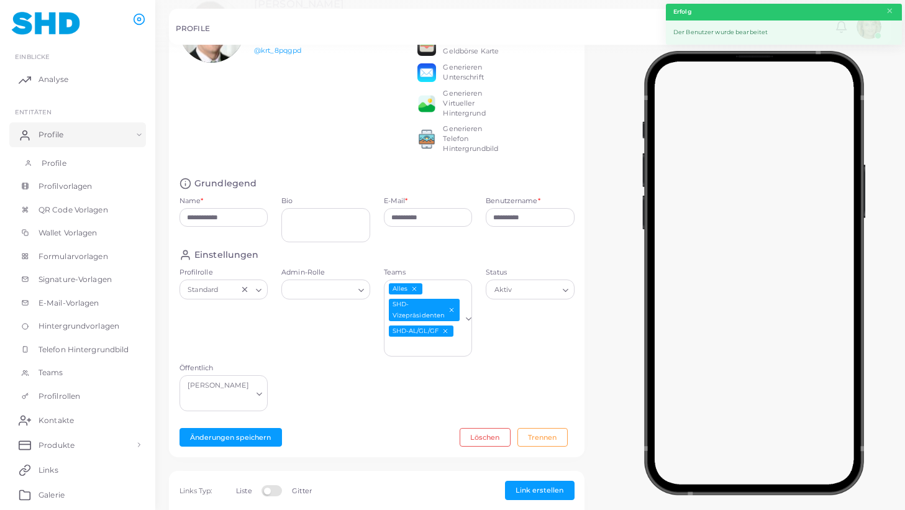
click at [62, 162] on span "Profile" at bounding box center [54, 163] width 25 height 11
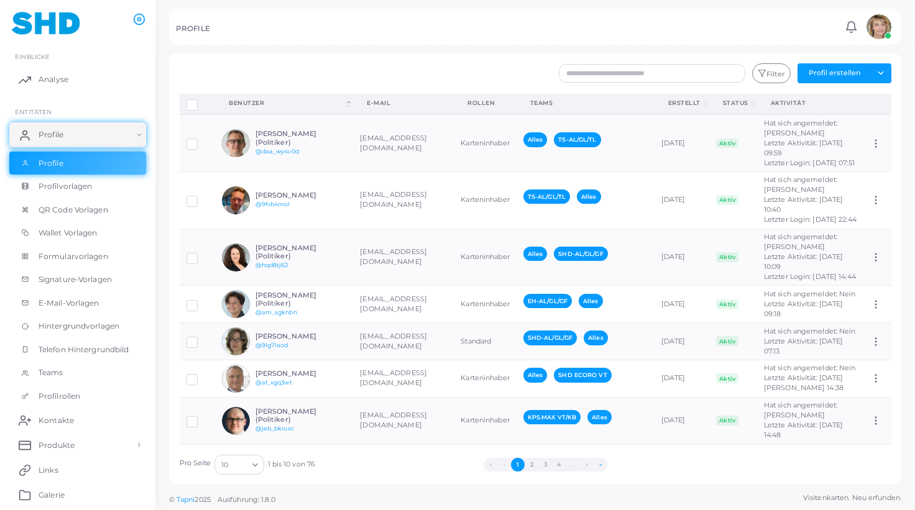
click at [602, 464] on button "»" at bounding box center [600, 465] width 14 height 14
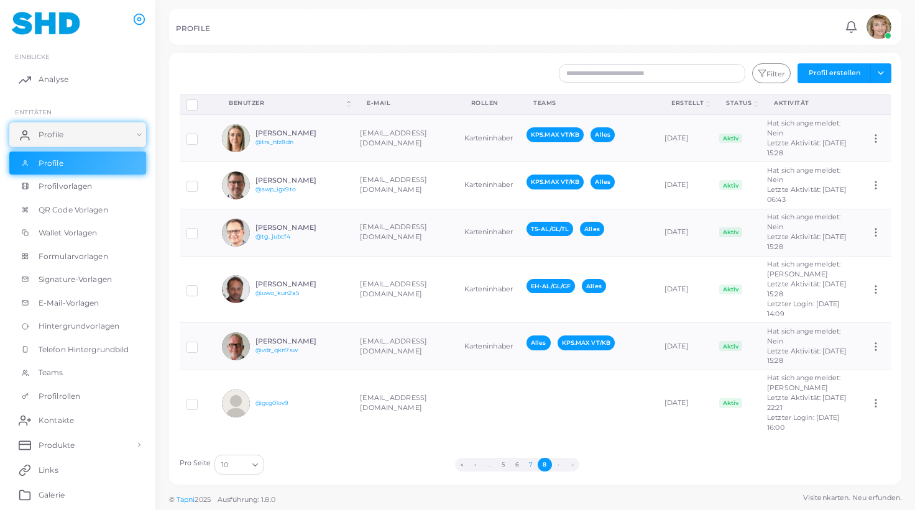
click at [533, 464] on button "7" at bounding box center [531, 465] width 14 height 14
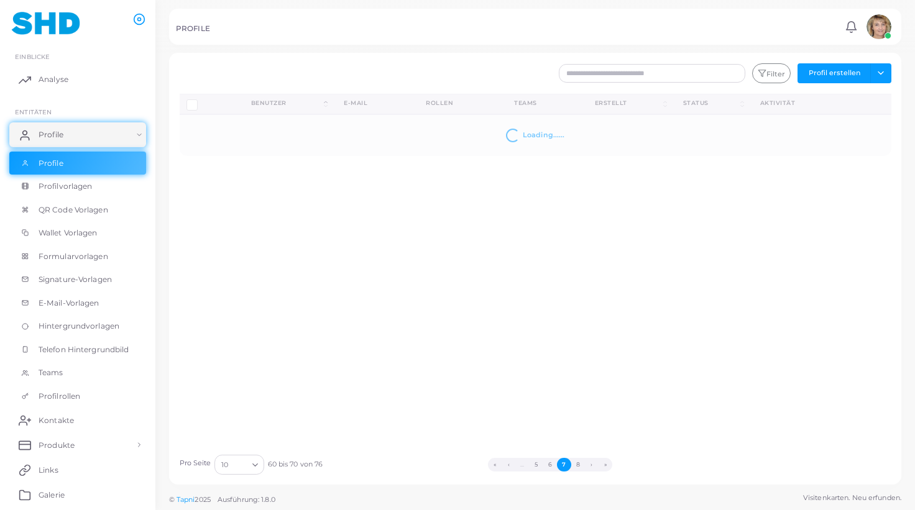
click at [533, 464] on button "5" at bounding box center [536, 465] width 14 height 14
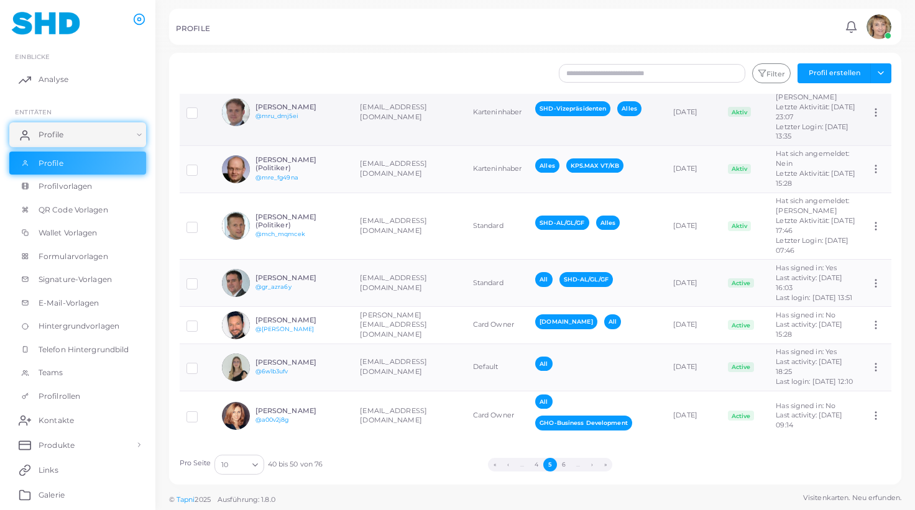
scroll to position [306, 0]
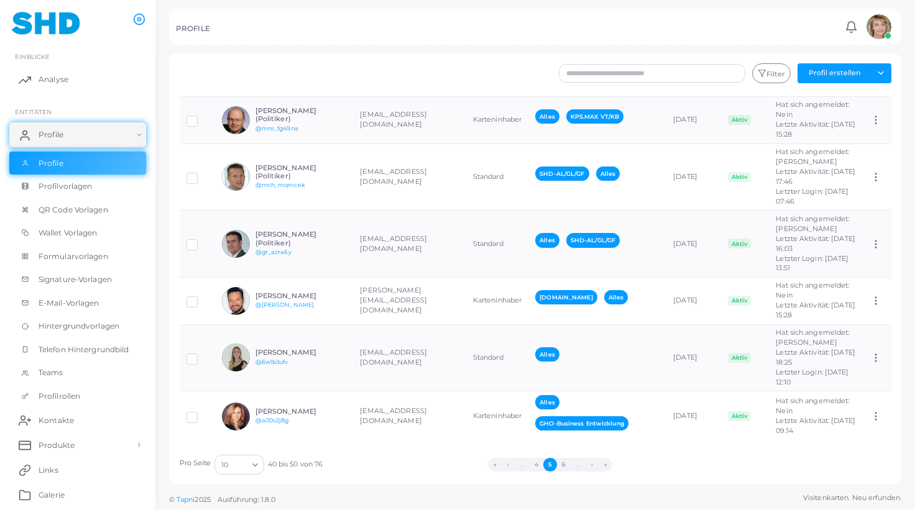
click at [605, 463] on button "»" at bounding box center [605, 465] width 14 height 14
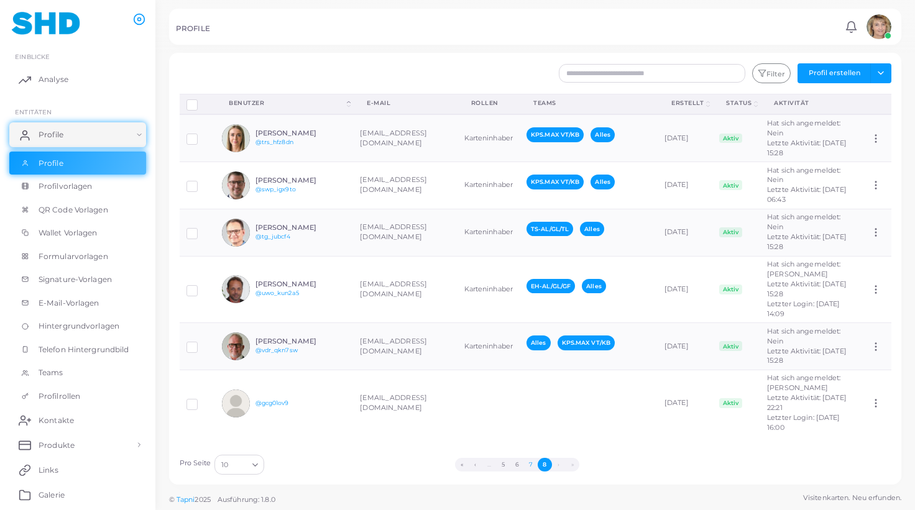
click at [533, 464] on button "7" at bounding box center [531, 465] width 14 height 14
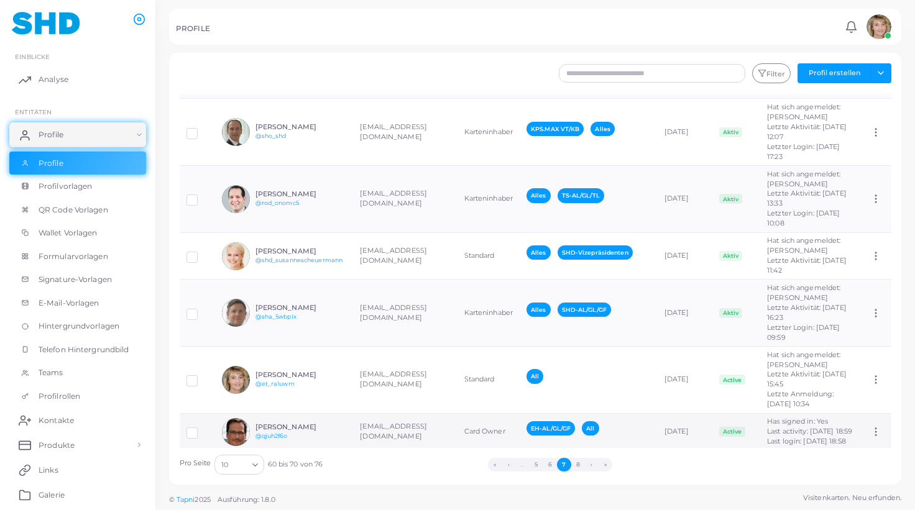
scroll to position [185, 0]
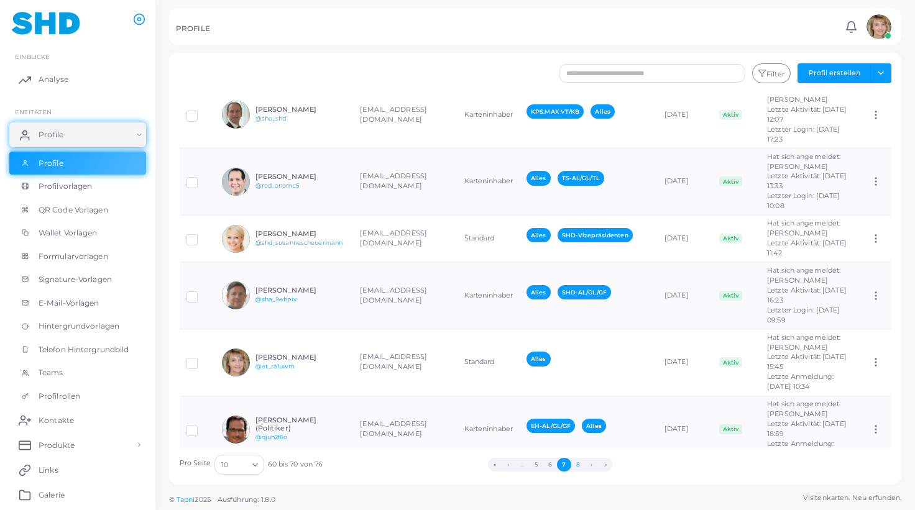
click at [580, 464] on button "8" at bounding box center [578, 465] width 14 height 14
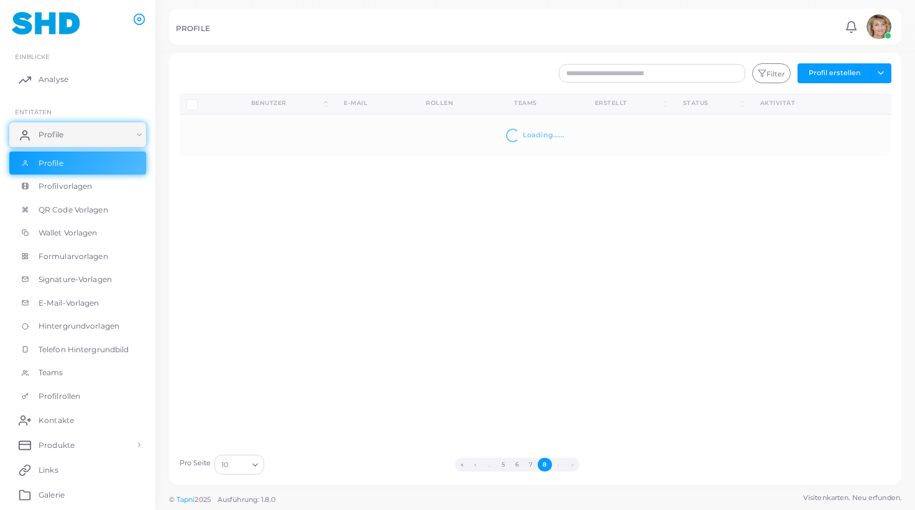
scroll to position [0, 0]
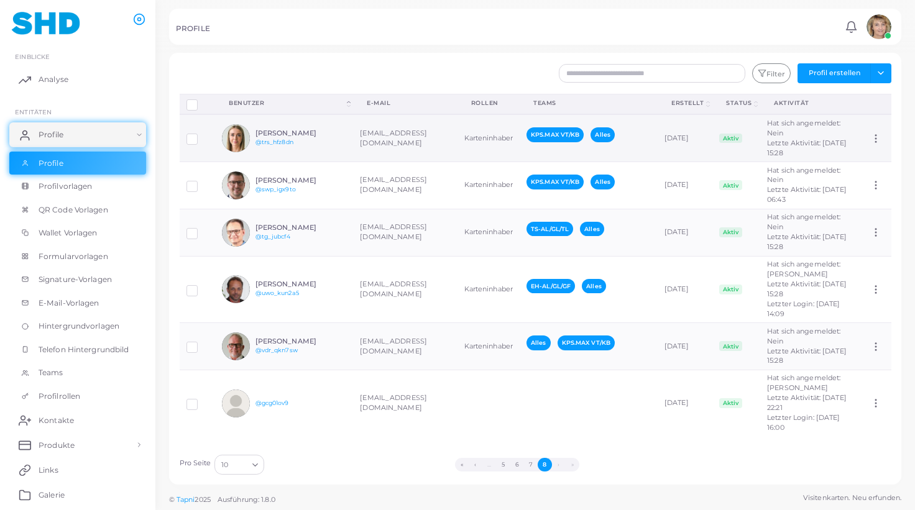
click at [330, 143] on div "[PERSON_NAME] @trs_hfz8dn" at bounding box center [300, 138] width 91 height 18
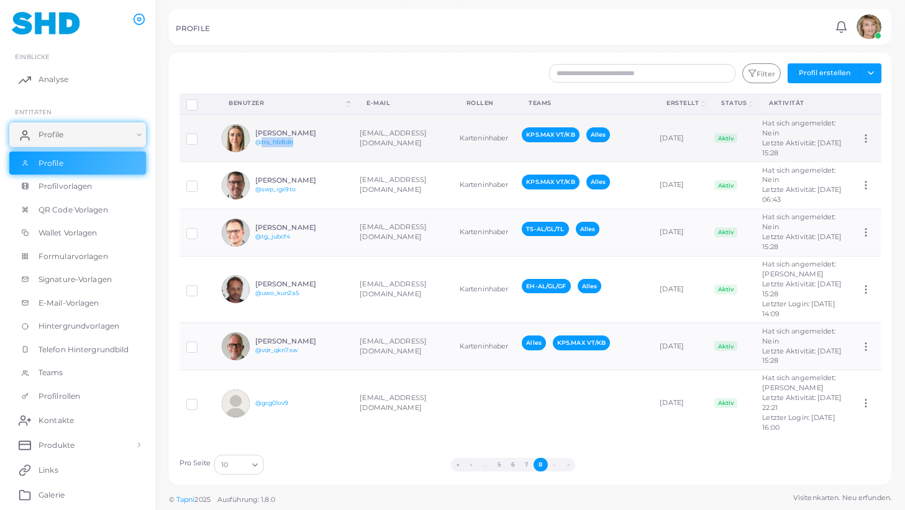
click at [330, 143] on div "[PERSON_NAME] @trs_hfz8dn" at bounding box center [300, 138] width 91 height 18
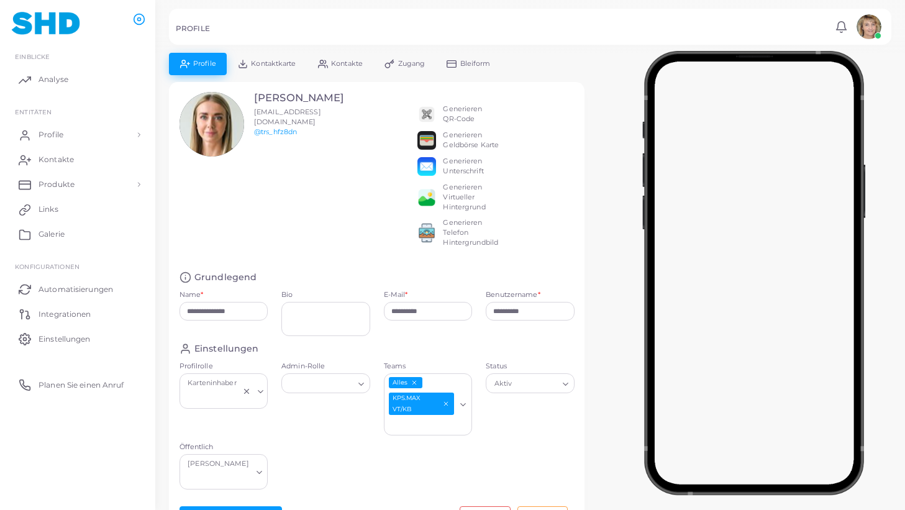
click at [286, 63] on span "Kontaktkarte" at bounding box center [273, 63] width 45 height 7
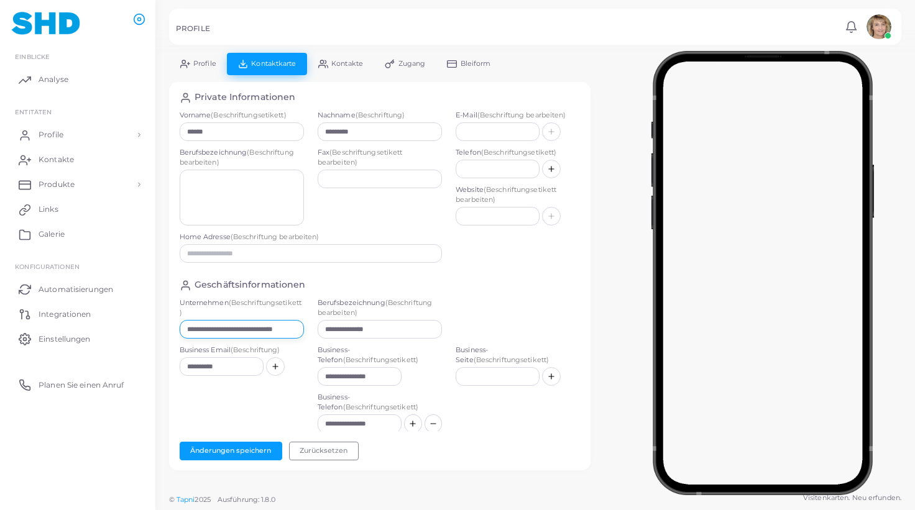
click at [277, 329] on input "**********" at bounding box center [242, 329] width 124 height 19
paste input "text"
drag, startPoint x: 263, startPoint y: 325, endPoint x: 175, endPoint y: 321, distance: 88.3
click at [180, 321] on input "**********" at bounding box center [242, 329] width 124 height 19
click at [240, 449] on button "Änderungen speichern" at bounding box center [231, 451] width 103 height 19
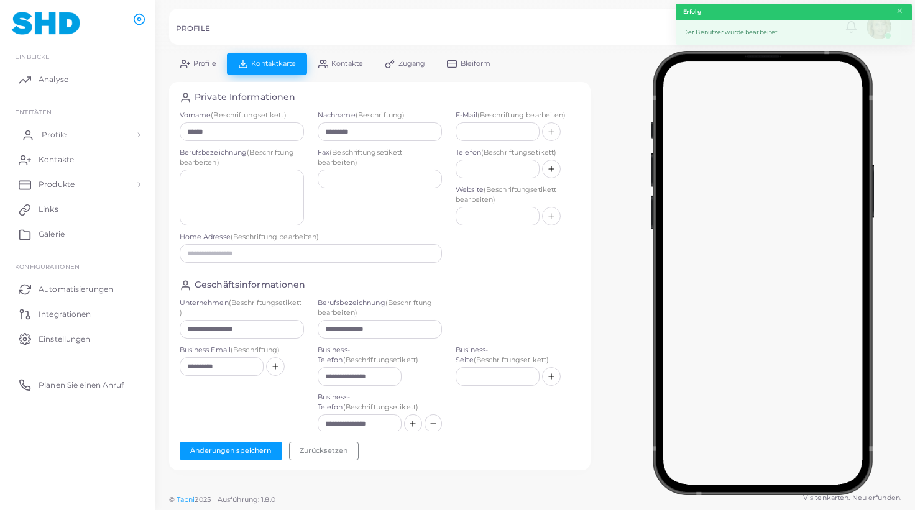
click at [50, 133] on span "Profile" at bounding box center [54, 134] width 25 height 11
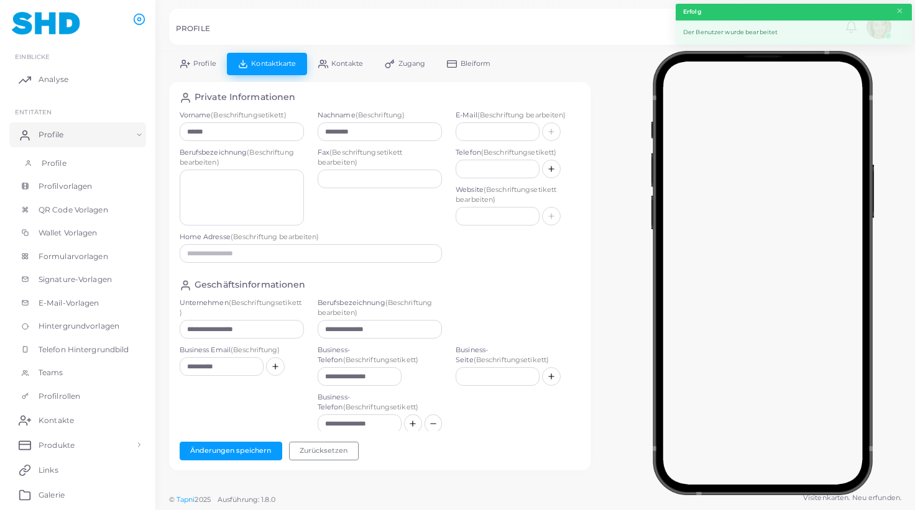
click at [62, 158] on span "Profile" at bounding box center [54, 163] width 25 height 11
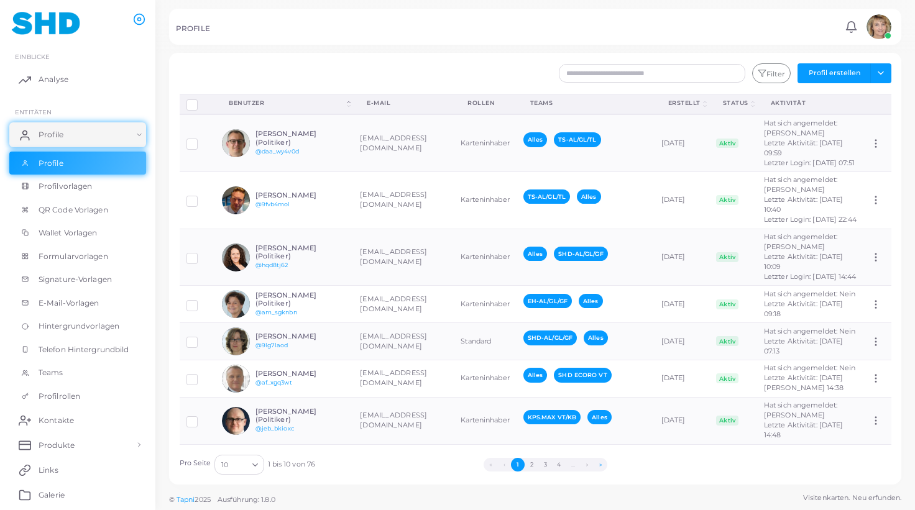
click at [602, 464] on button "»" at bounding box center [600, 465] width 14 height 14
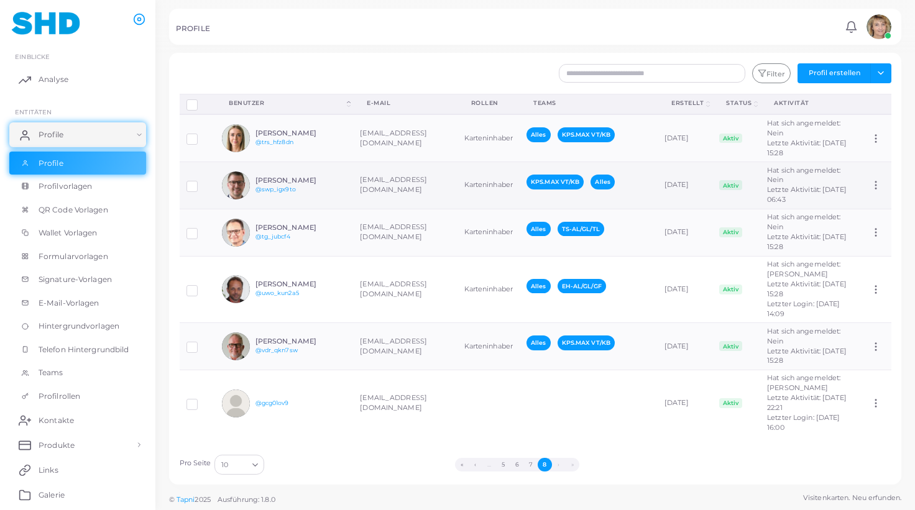
click at [314, 195] on div "[PERSON_NAME] @swp_igx9to" at bounding box center [300, 185] width 91 height 18
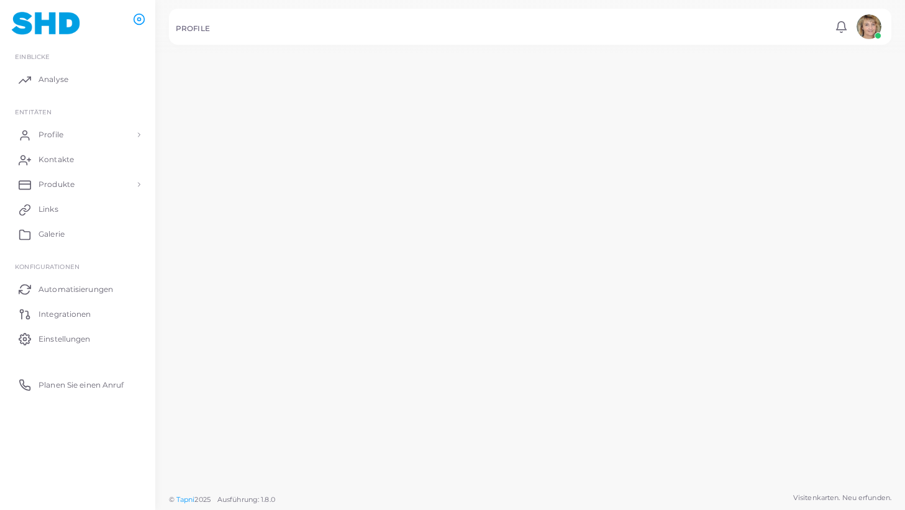
click at [314, 197] on div "[PERSON_NAME] @swp_igx9to" at bounding box center [277, 182] width 128 height 29
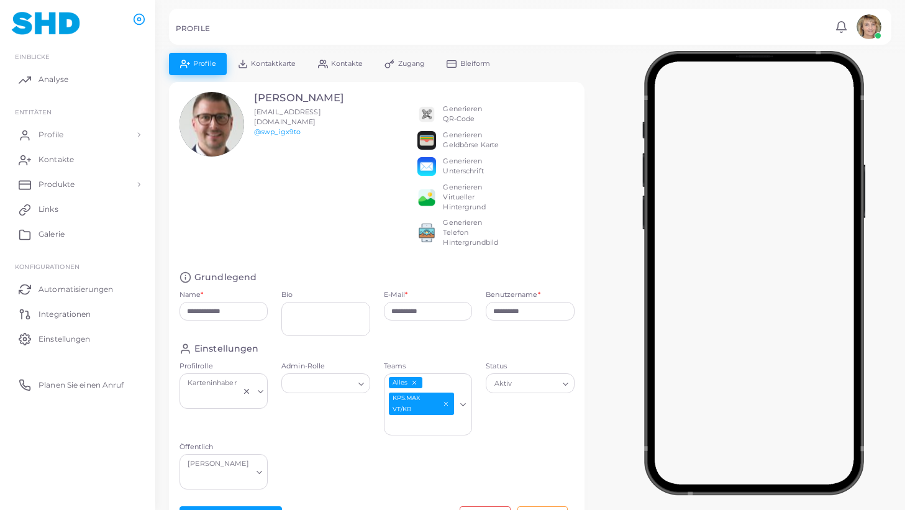
click at [272, 62] on span "Kontaktkarte" at bounding box center [273, 63] width 45 height 7
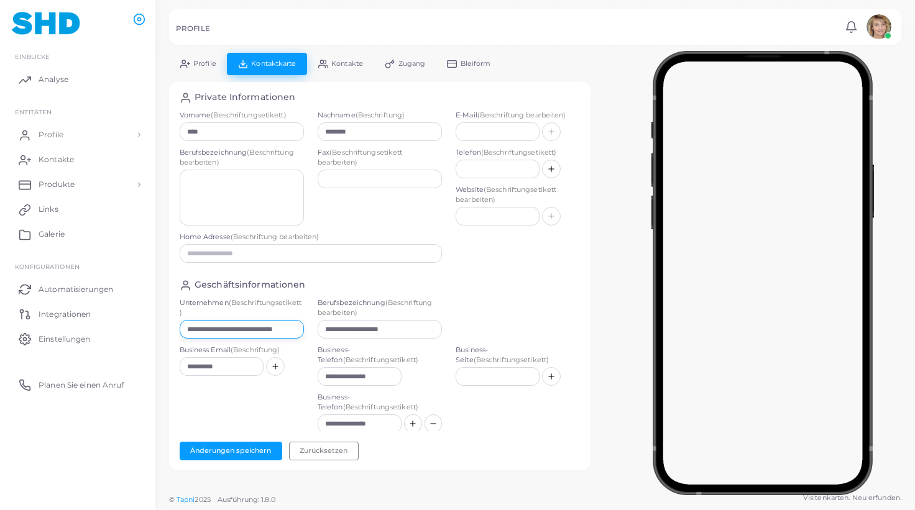
drag, startPoint x: 205, startPoint y: 331, endPoint x: 296, endPoint y: 329, distance: 90.8
click at [296, 329] on input "**********" at bounding box center [242, 329] width 124 height 19
click at [240, 449] on button "Änderungen speichern" at bounding box center [231, 451] width 103 height 19
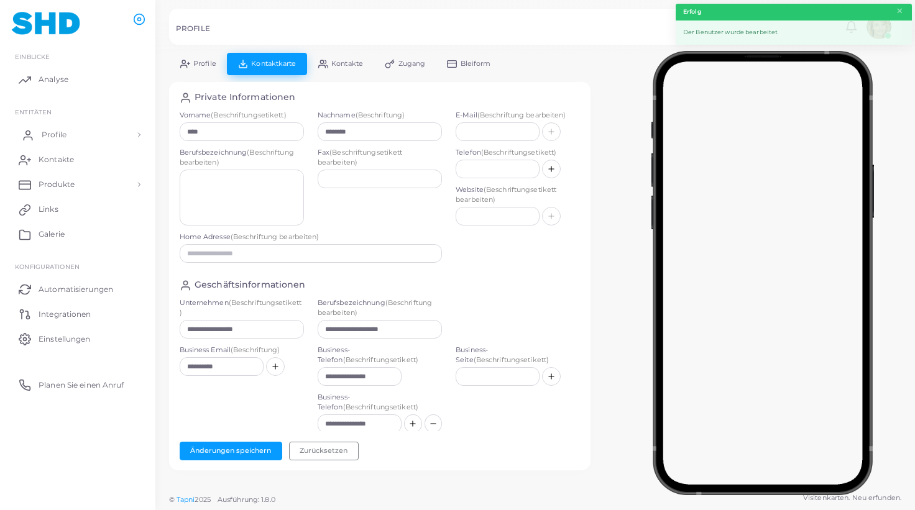
click at [62, 131] on span "Profile" at bounding box center [54, 134] width 25 height 11
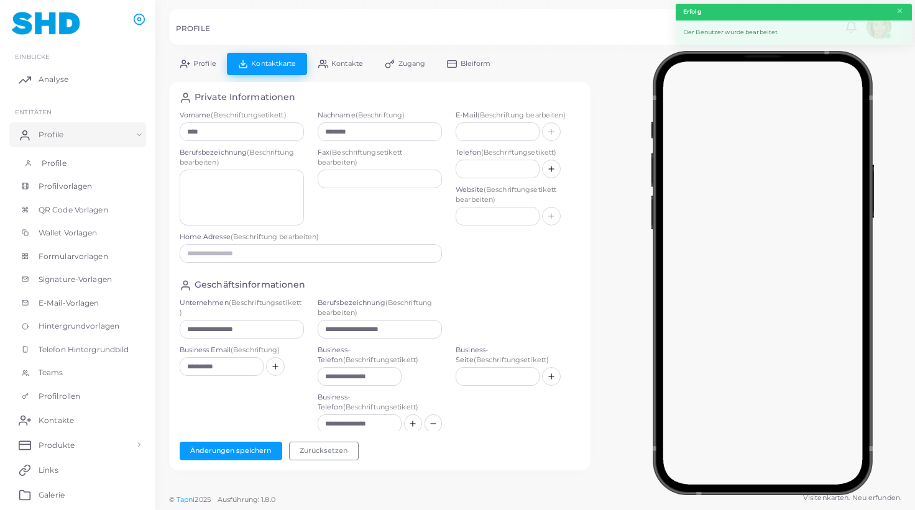
click at [60, 158] on span "Profile" at bounding box center [54, 163] width 25 height 11
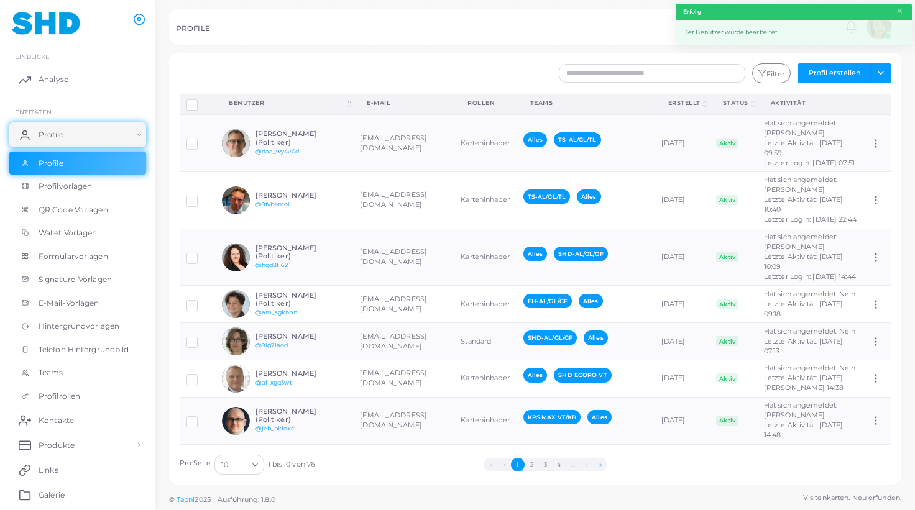
click at [602, 465] on button "»" at bounding box center [600, 465] width 14 height 14
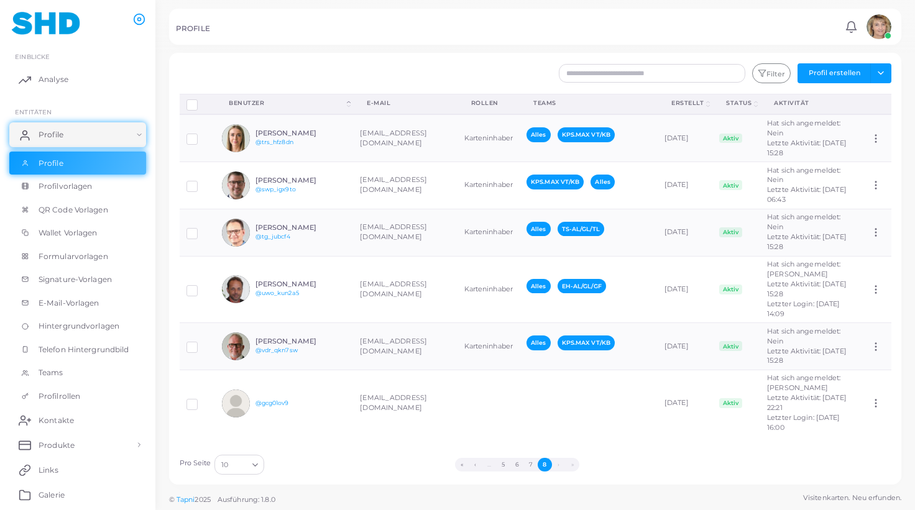
click at [546, 464] on button "8" at bounding box center [545, 465] width 14 height 14
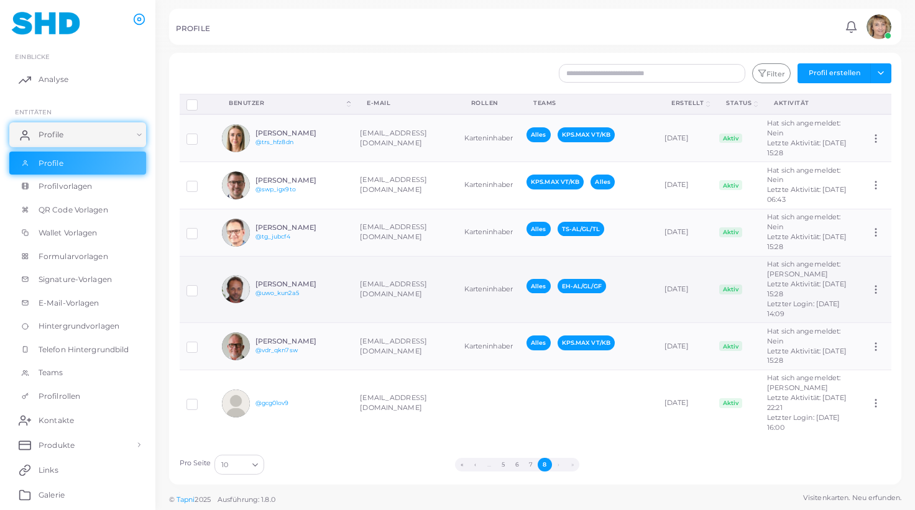
click at [421, 295] on td "[EMAIL_ADDRESS][DOMAIN_NAME]" at bounding box center [405, 289] width 104 height 67
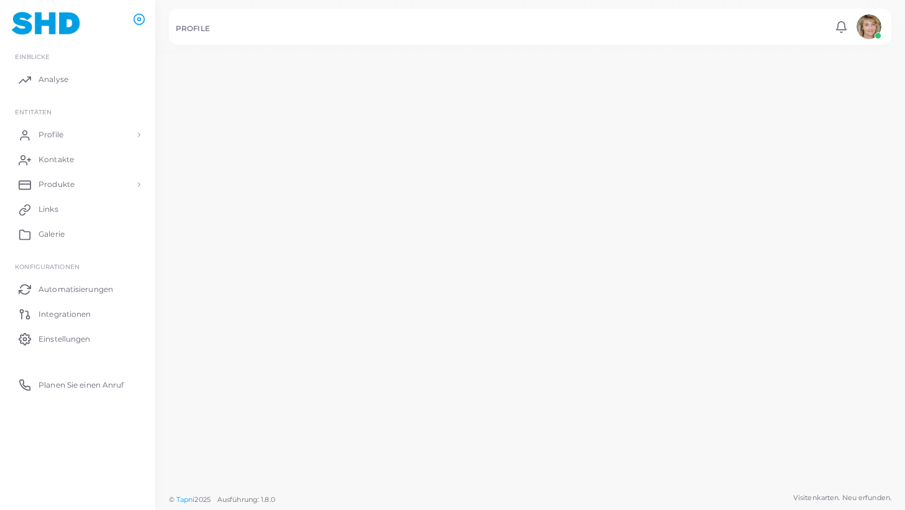
click at [421, 295] on td "[EMAIL_ADDRESS][DOMAIN_NAME]" at bounding box center [399, 289] width 103 height 69
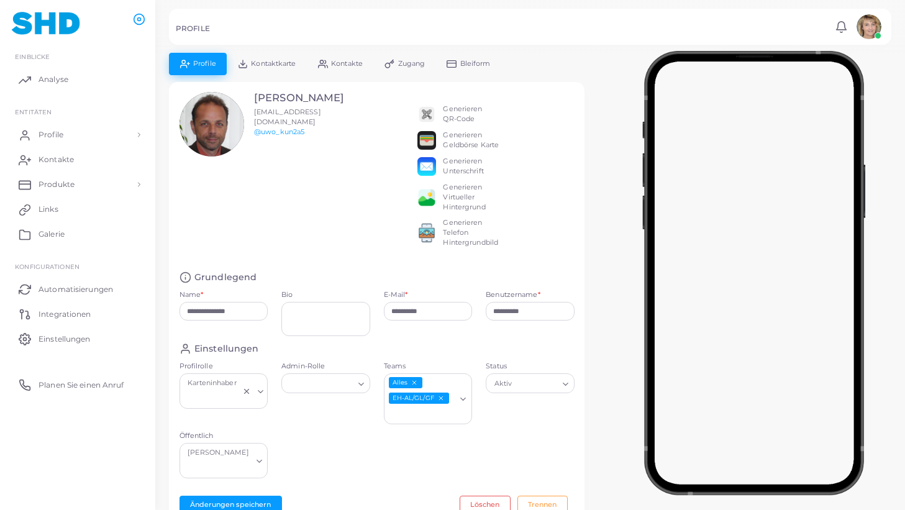
click at [442, 399] on icon "EH-AL/GL/GF abwählen" at bounding box center [440, 398] width 7 height 7
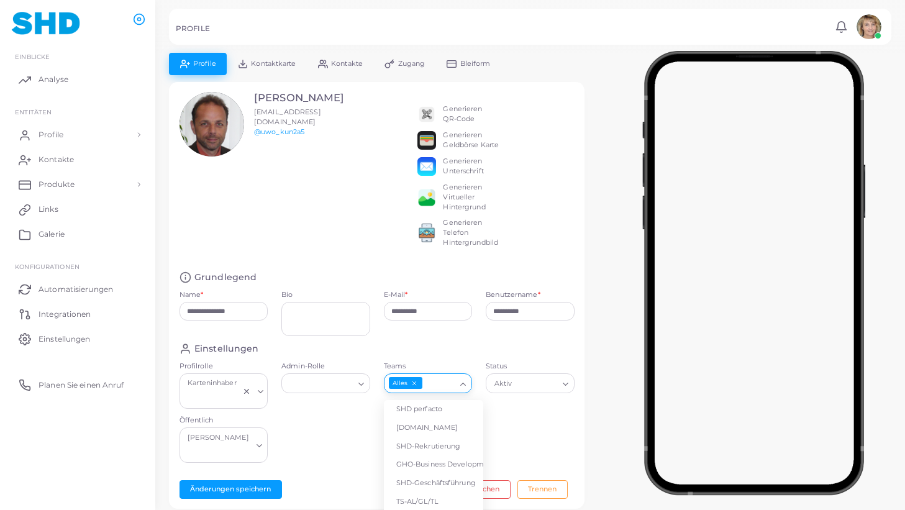
click at [462, 387] on icon "Suche nach Option" at bounding box center [463, 384] width 9 height 9
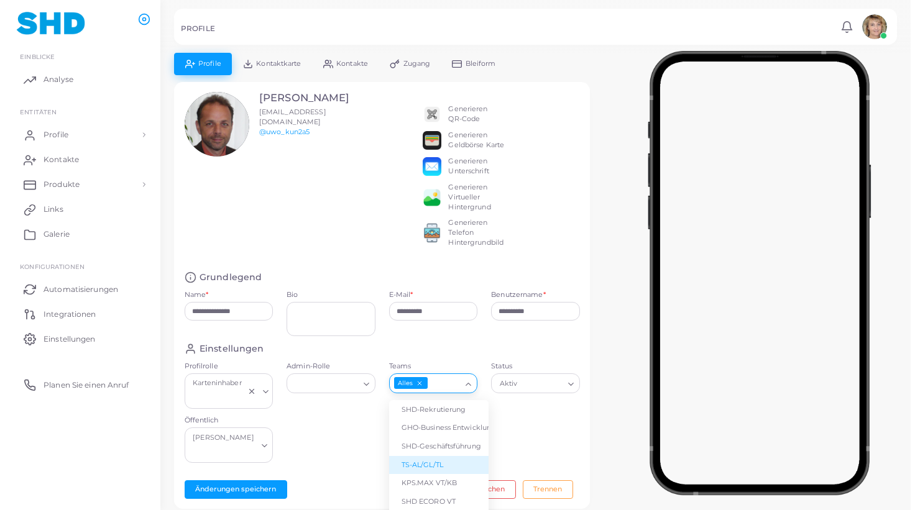
scroll to position [60, 0]
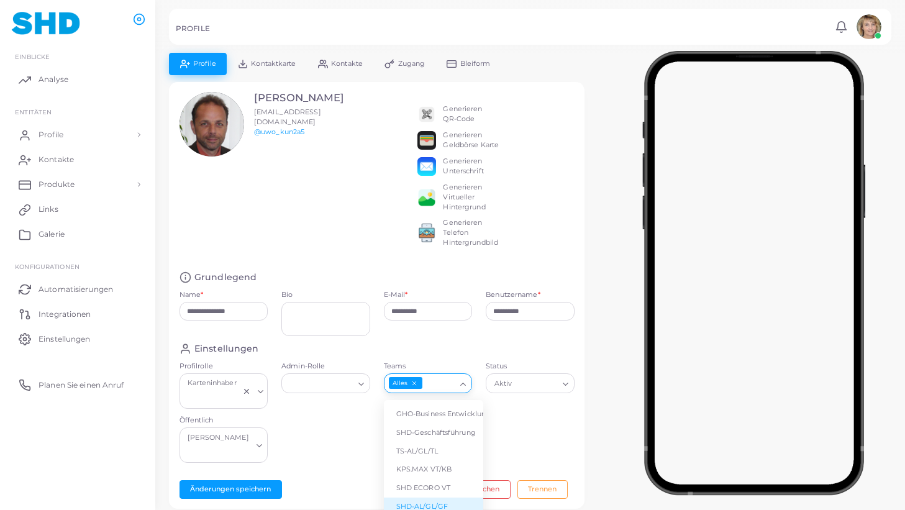
click at [439, 498] on li "SHD-AL/GL/GF" at bounding box center [433, 507] width 99 height 19
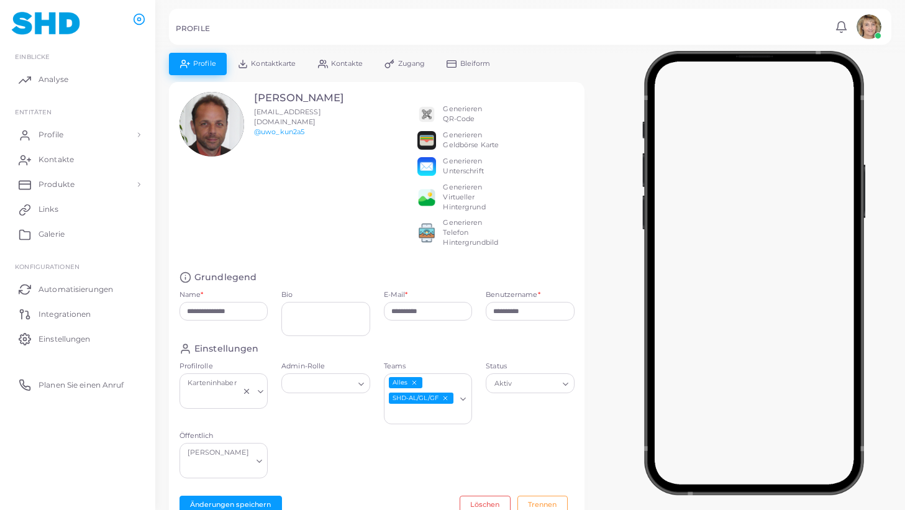
click at [277, 62] on span "Kontaktkarte" at bounding box center [273, 63] width 45 height 7
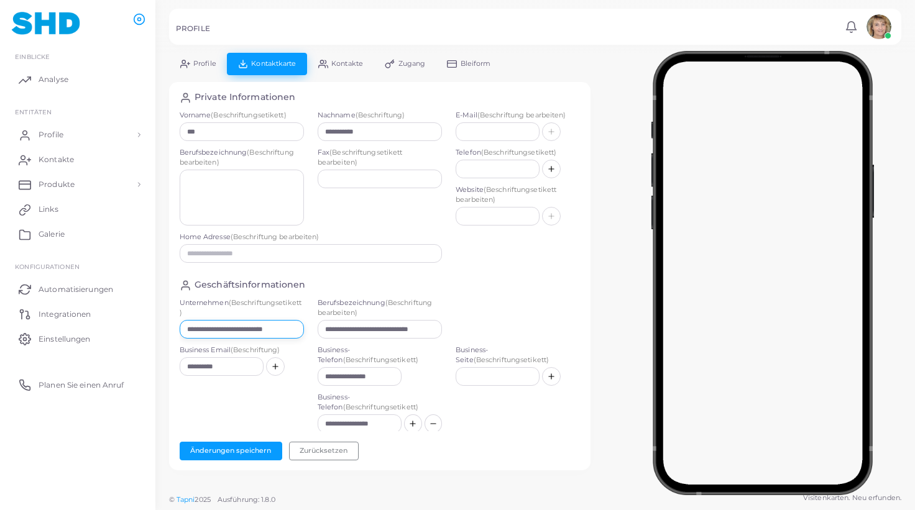
click at [272, 330] on input "**********" at bounding box center [242, 329] width 124 height 19
paste input "text"
drag, startPoint x: 370, startPoint y: 330, endPoint x: 271, endPoint y: 324, distance: 99.6
click at [318, 324] on input "**********" at bounding box center [380, 329] width 124 height 19
click at [230, 449] on button "Änderungen speichern" at bounding box center [231, 451] width 103 height 19
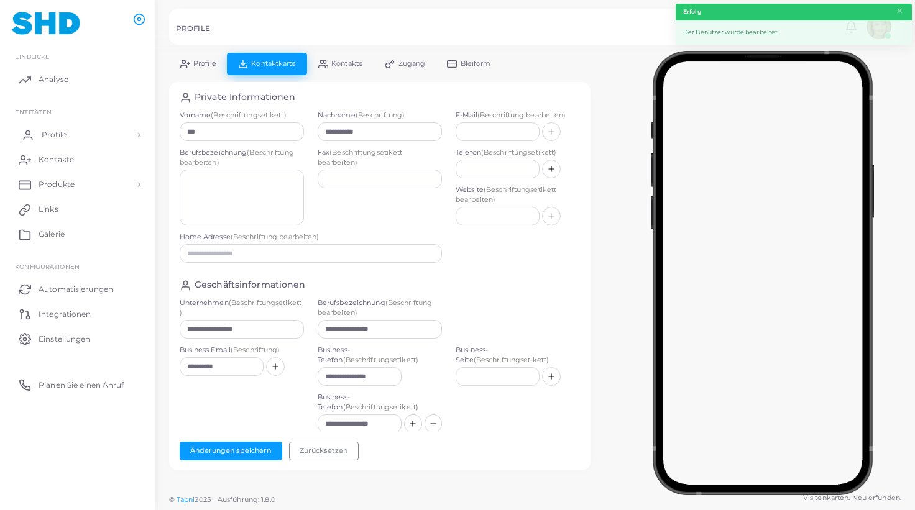
click at [54, 131] on span "Profile" at bounding box center [54, 134] width 25 height 11
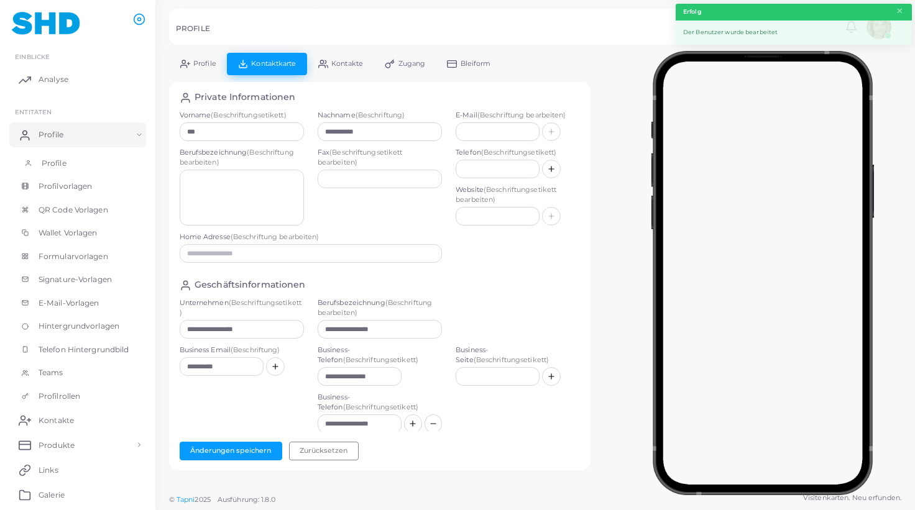
click at [53, 162] on span "Profile" at bounding box center [54, 163] width 25 height 11
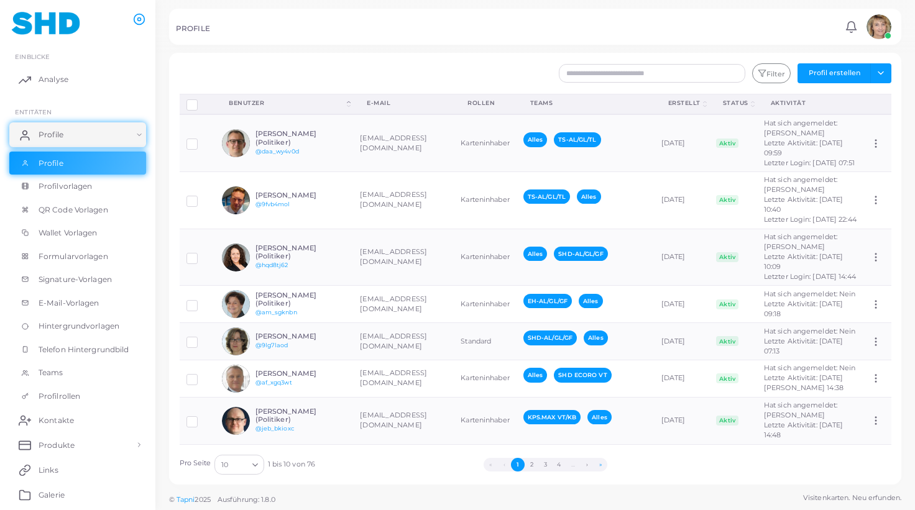
click at [604, 463] on button "»" at bounding box center [600, 465] width 14 height 14
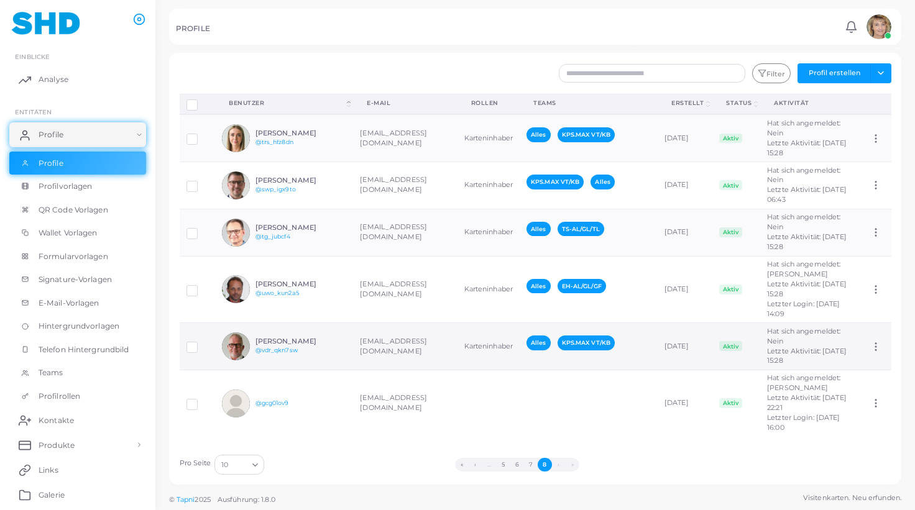
click at [331, 346] on h6 "[PERSON_NAME]" at bounding box center [300, 341] width 91 height 8
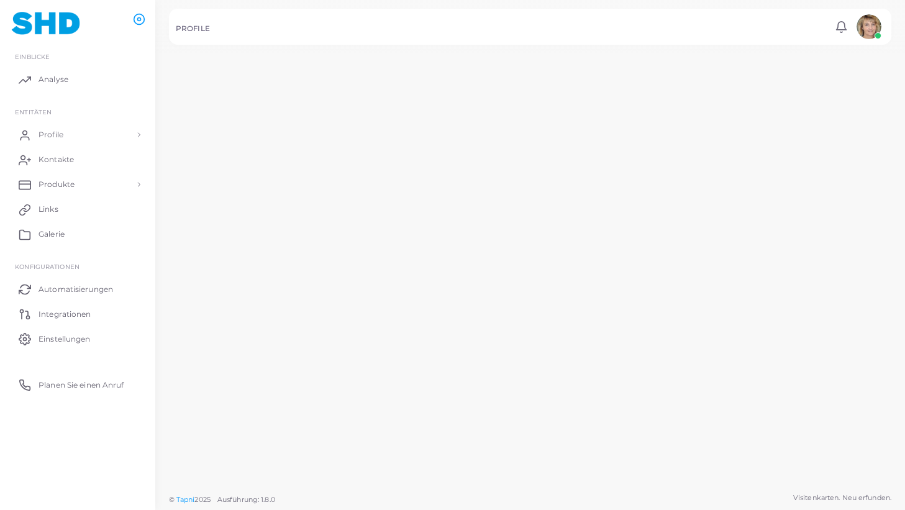
click at [331, 348] on h6 "[PERSON_NAME]" at bounding box center [294, 343] width 94 height 9
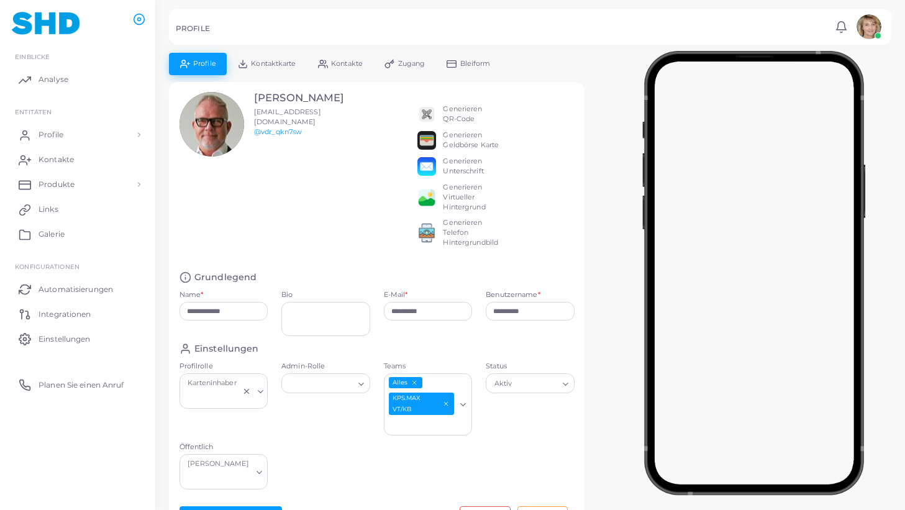
click at [285, 64] on span "Kontaktkarte" at bounding box center [273, 63] width 45 height 7
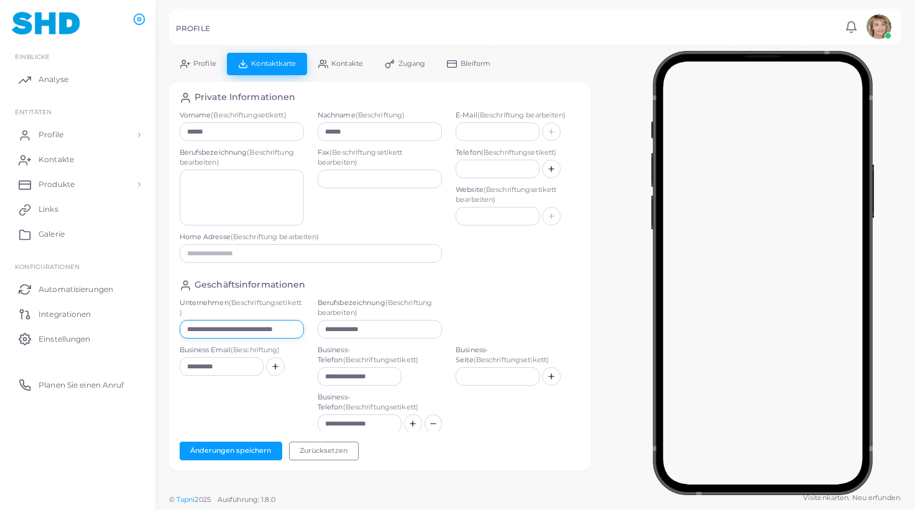
click at [283, 329] on input "**********" at bounding box center [242, 329] width 124 height 19
paste input "text"
click at [198, 60] on span "Profile" at bounding box center [204, 63] width 23 height 7
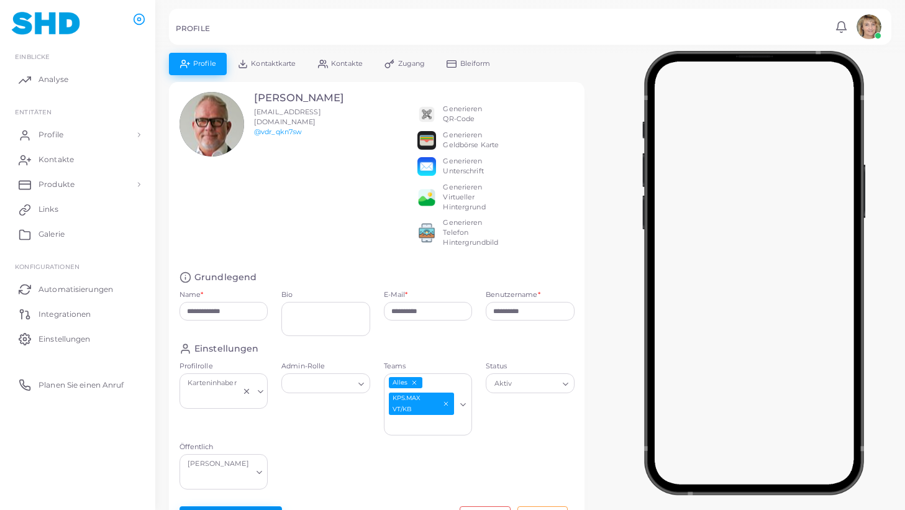
click at [229, 506] on button "Änderungen speichern" at bounding box center [231, 515] width 103 height 19
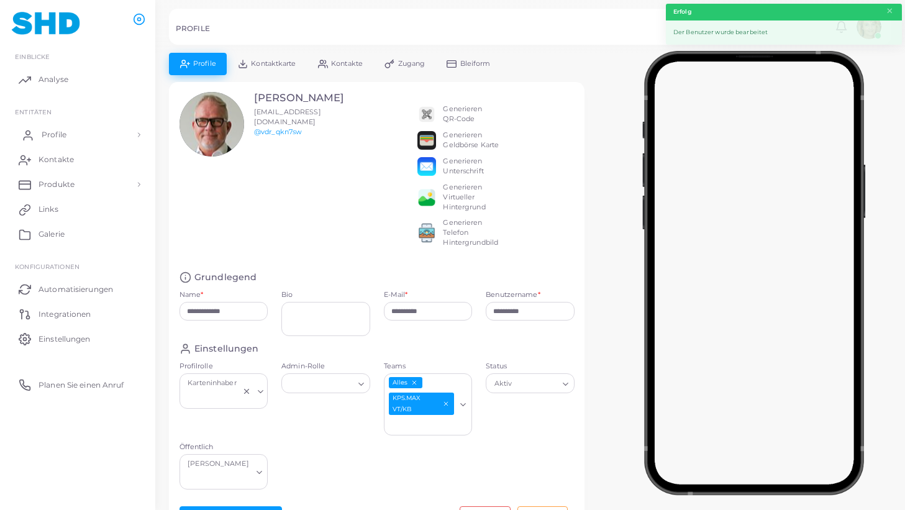
click at [66, 131] on link "Profile" at bounding box center [77, 134] width 137 height 25
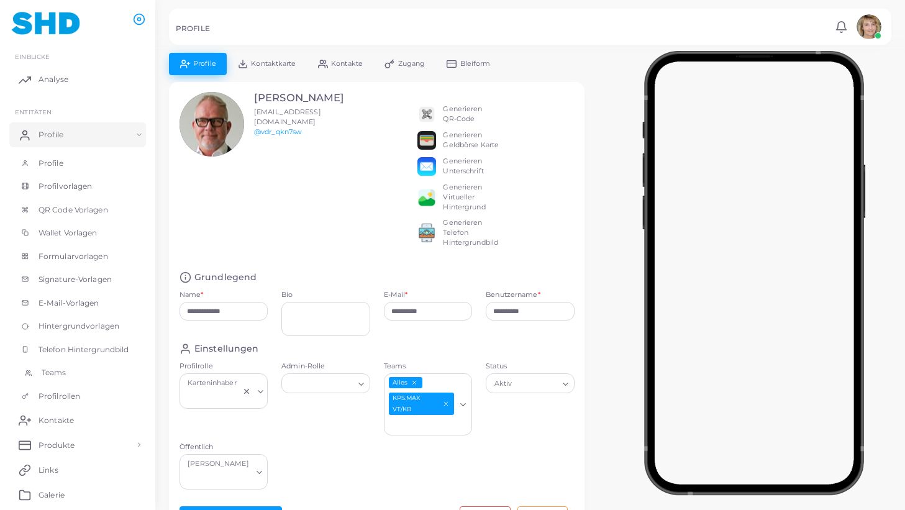
click at [46, 372] on span "Teams" at bounding box center [54, 372] width 25 height 11
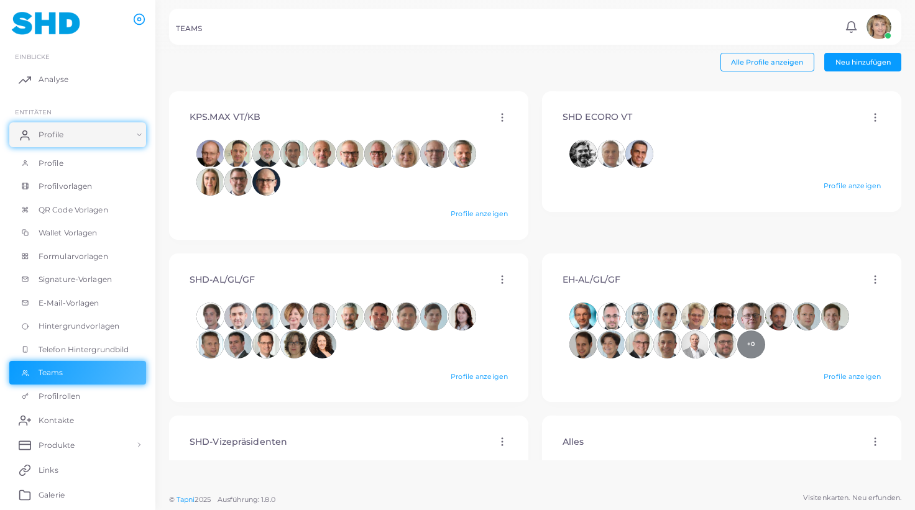
scroll to position [416, 0]
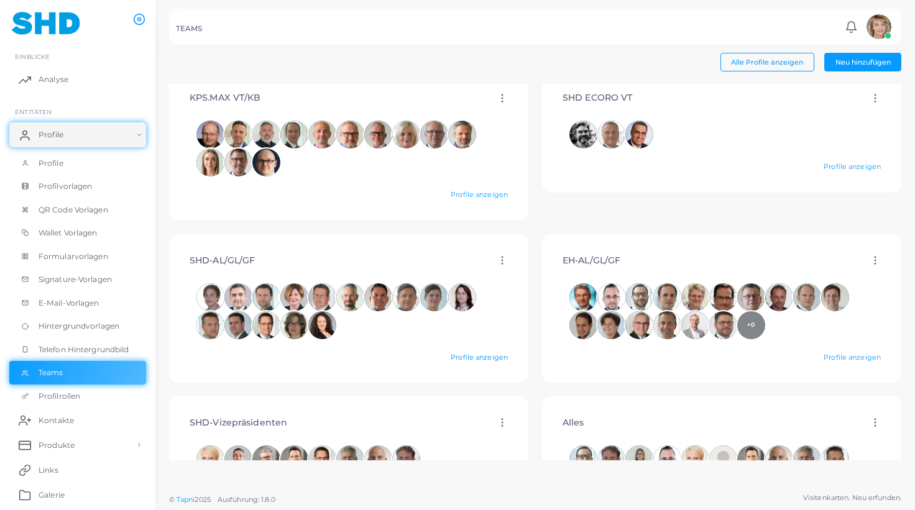
click at [466, 354] on link "Profile anzeigen" at bounding box center [479, 357] width 57 height 9
click at [57, 161] on span "Profile" at bounding box center [54, 163] width 25 height 11
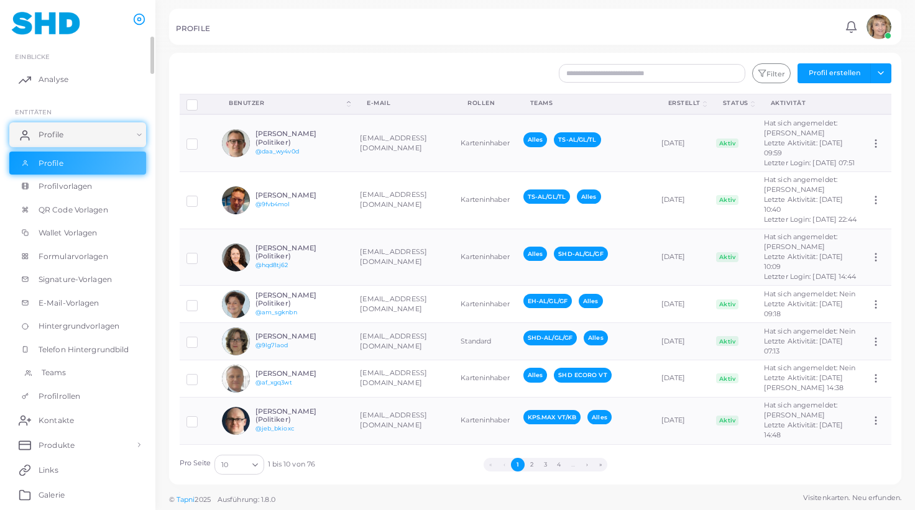
click at [55, 373] on span "Teams" at bounding box center [54, 372] width 25 height 11
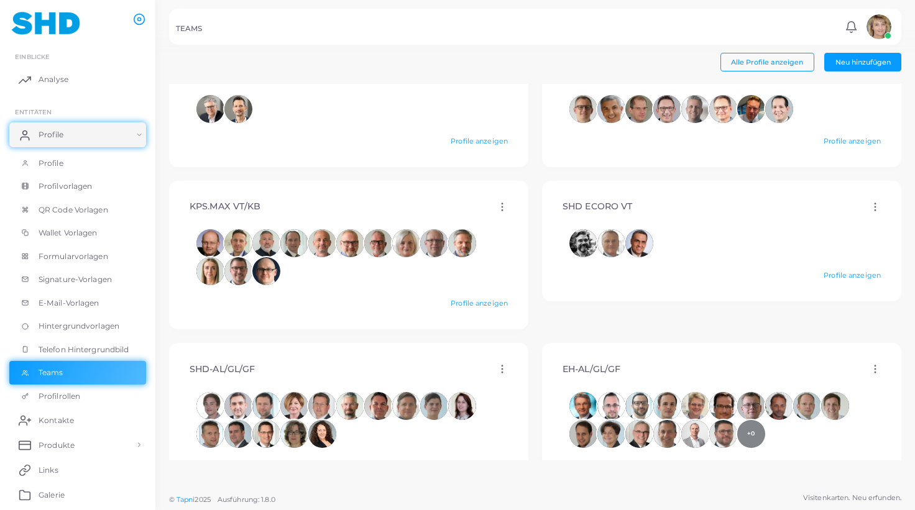
scroll to position [309, 0]
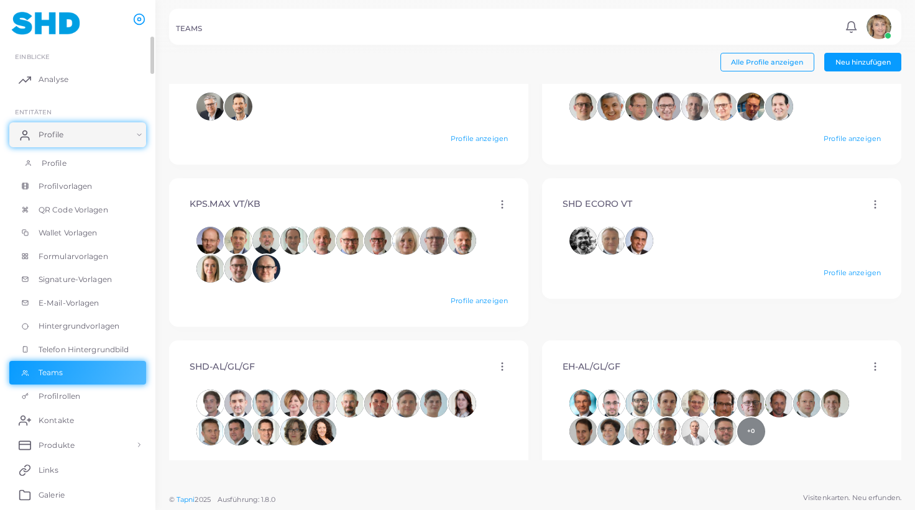
click at [66, 162] on link "Profile" at bounding box center [77, 164] width 137 height 24
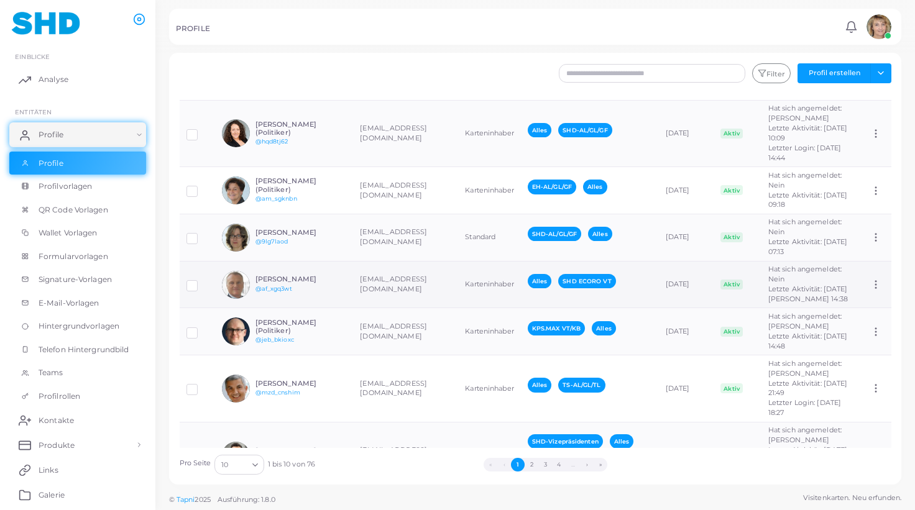
scroll to position [204, 0]
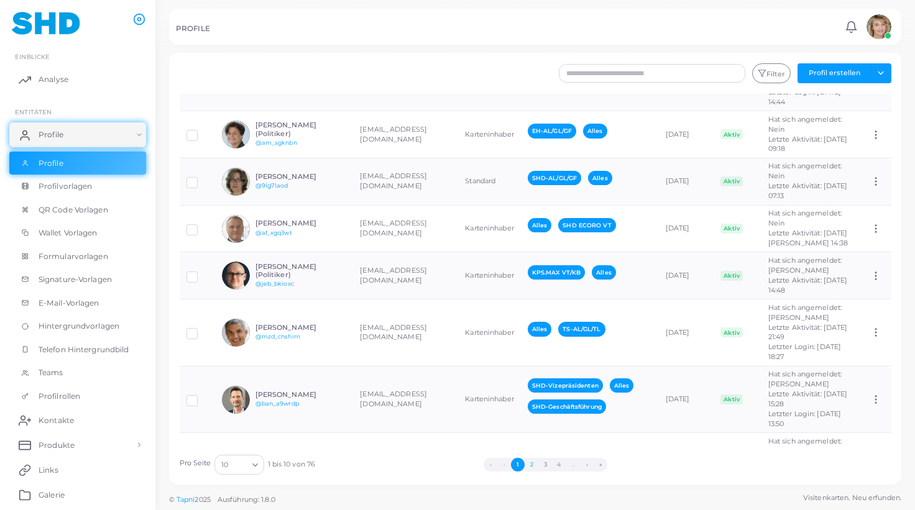
click at [533, 463] on button "2" at bounding box center [531, 465] width 14 height 14
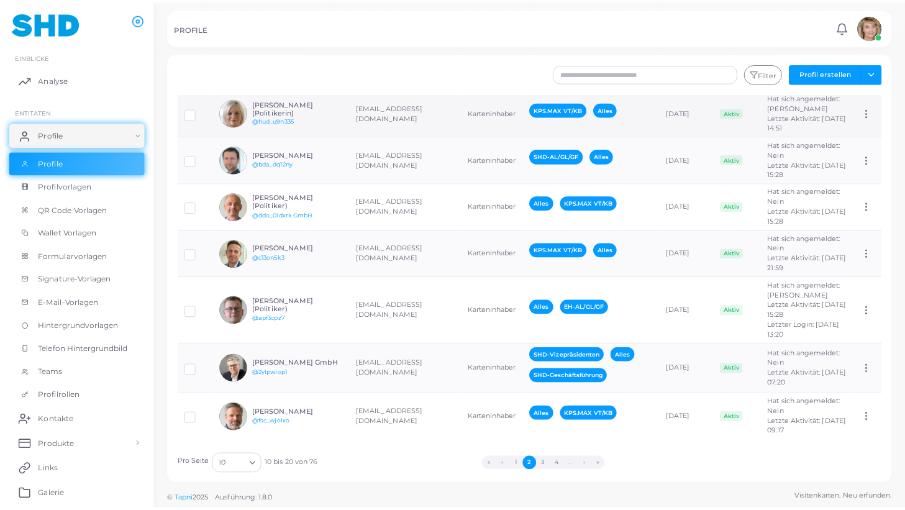
scroll to position [492, 0]
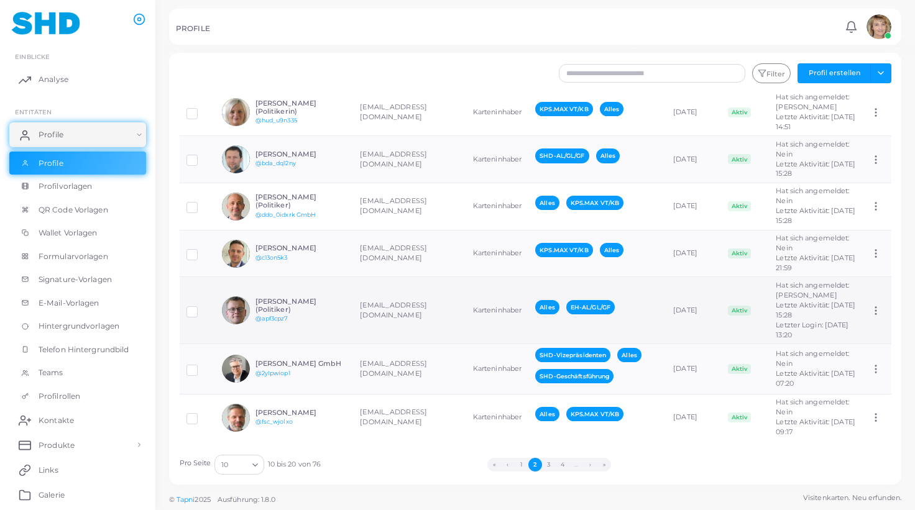
click at [395, 277] on td "[EMAIL_ADDRESS][DOMAIN_NAME]" at bounding box center [409, 310] width 112 height 67
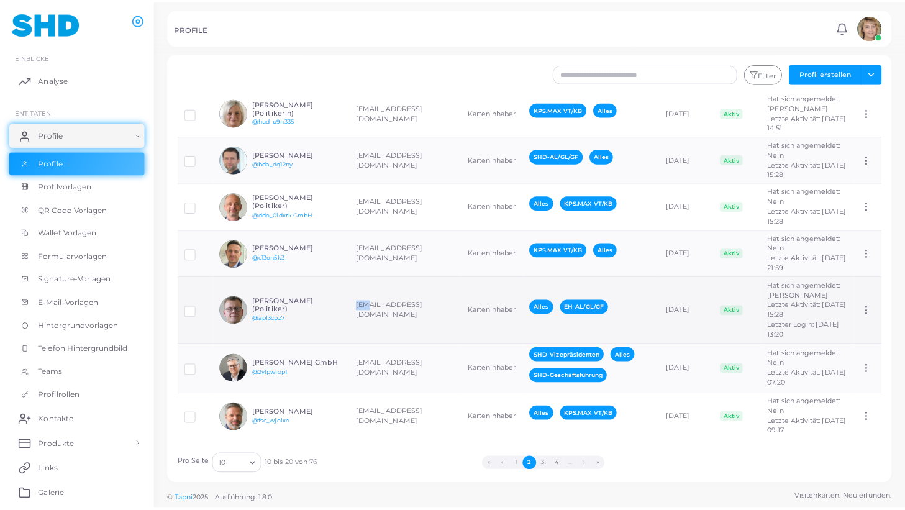
scroll to position [492, 0]
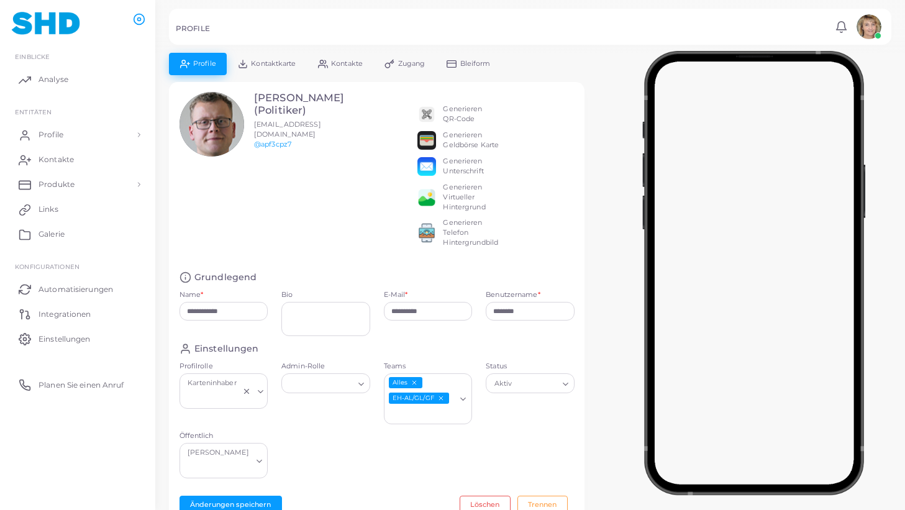
click at [444, 398] on icon "EH-AL/GL/GF abwählen" at bounding box center [440, 398] width 7 height 7
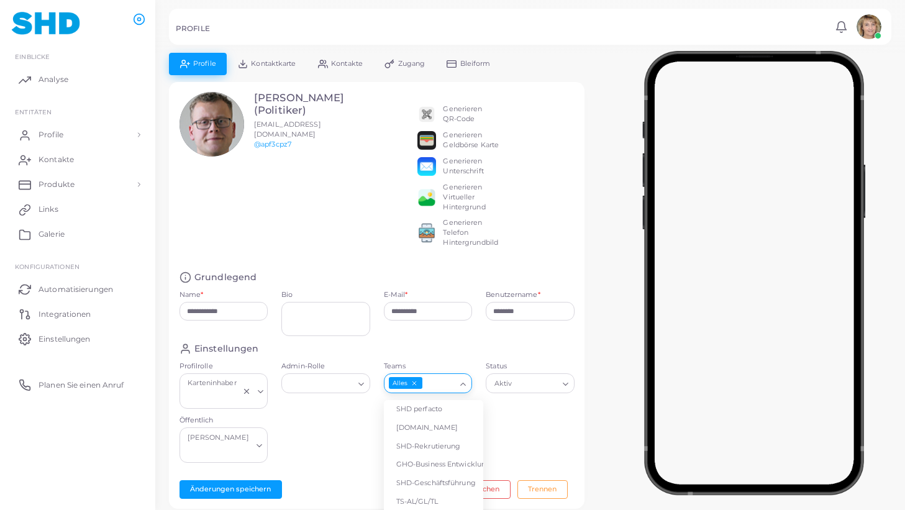
click at [464, 385] on polyline "Suche nach Option" at bounding box center [463, 384] width 5 height 2
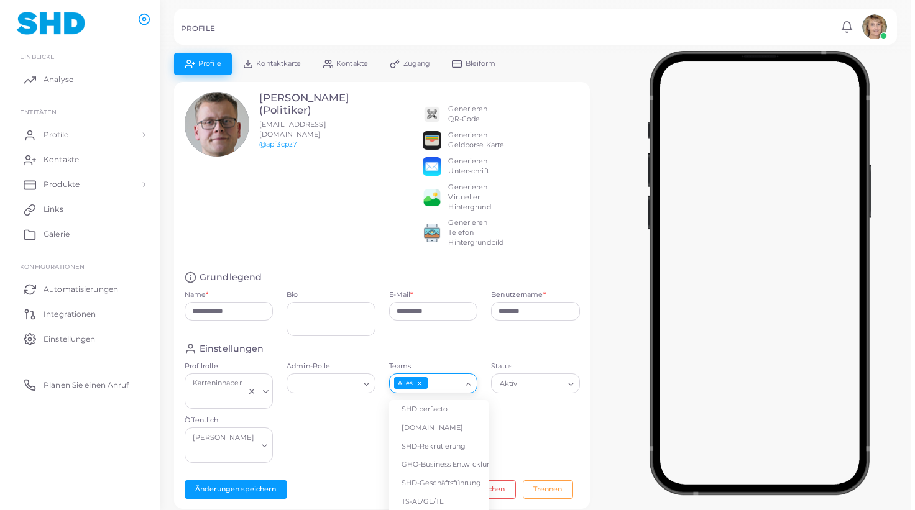
scroll to position [50, 0]
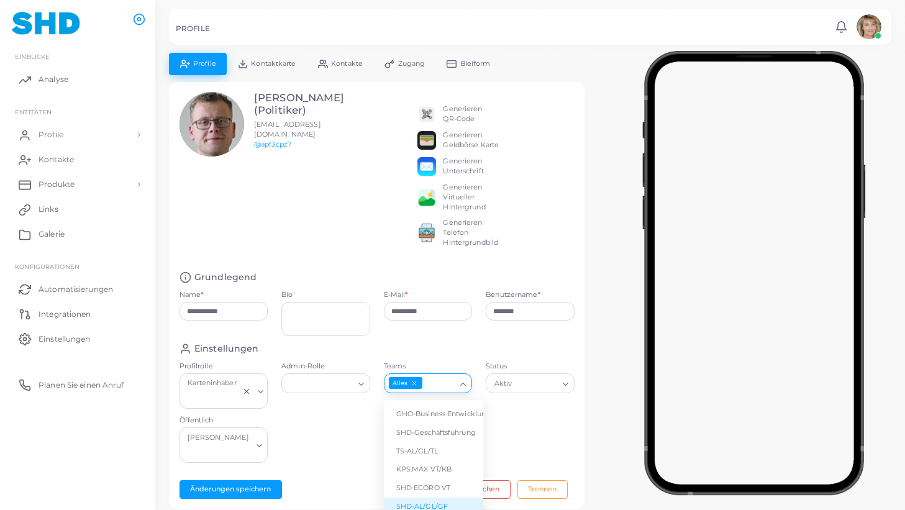
click at [451, 503] on li "SHD-AL/GL/GF" at bounding box center [433, 507] width 99 height 19
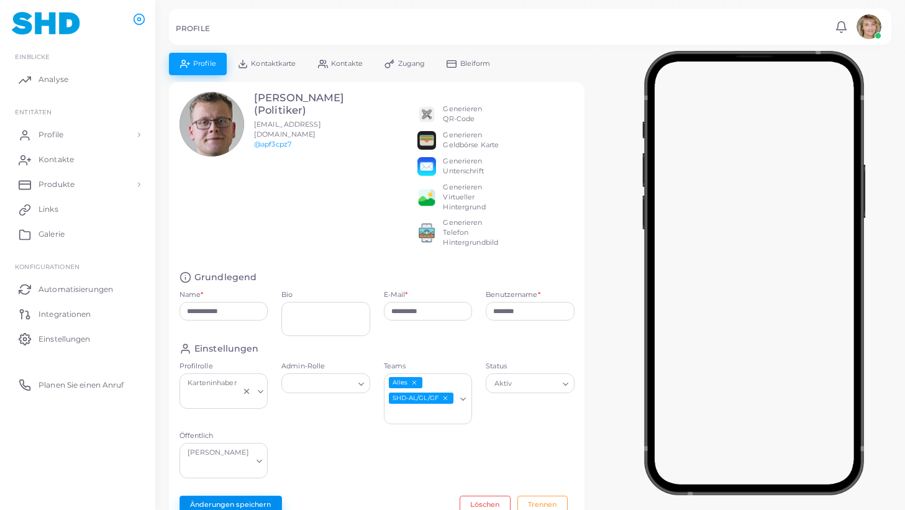
click at [245, 496] on button "Änderungen speichern" at bounding box center [231, 505] width 103 height 19
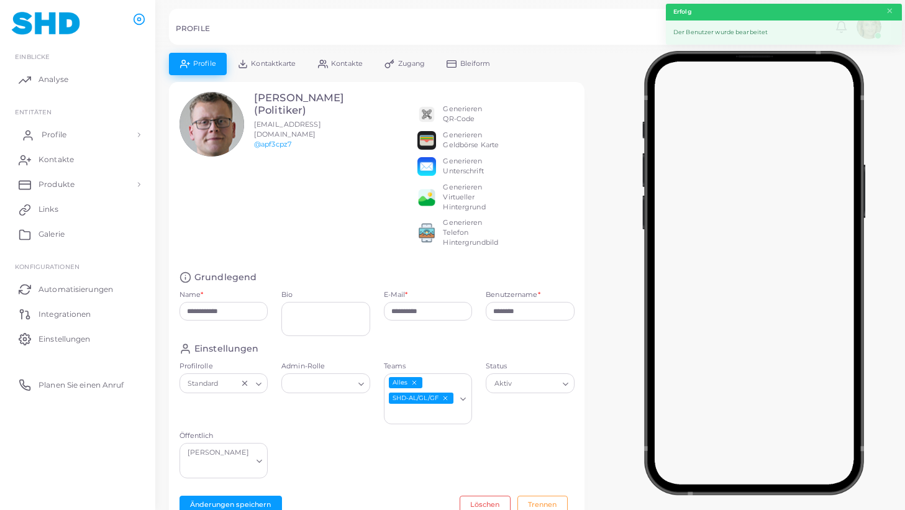
click at [53, 134] on span "Profile" at bounding box center [54, 134] width 25 height 11
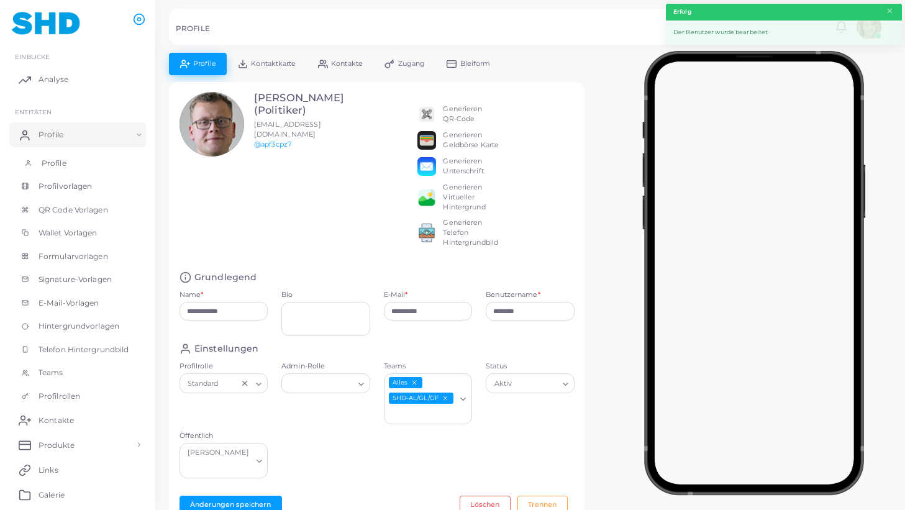
click at [47, 160] on span "Profile" at bounding box center [54, 163] width 25 height 11
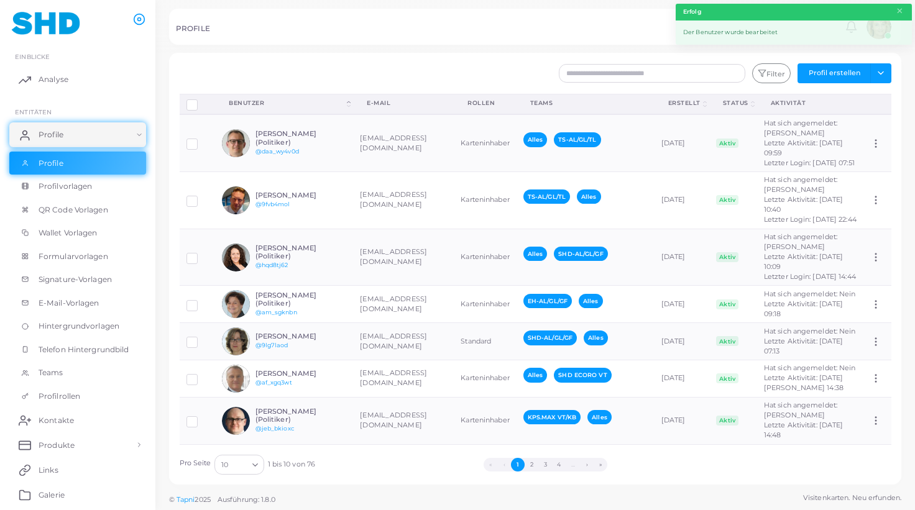
click at [604, 466] on button "»" at bounding box center [600, 465] width 14 height 14
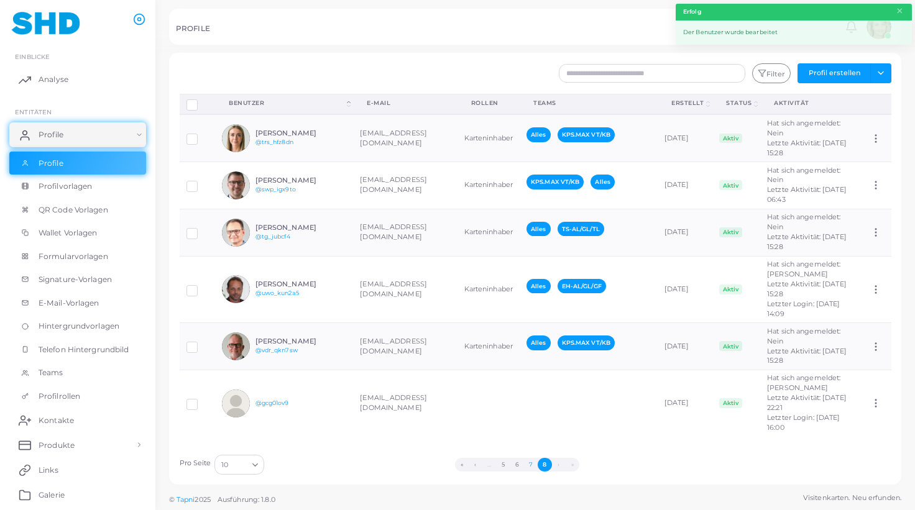
click at [531, 464] on button "7" at bounding box center [531, 465] width 14 height 14
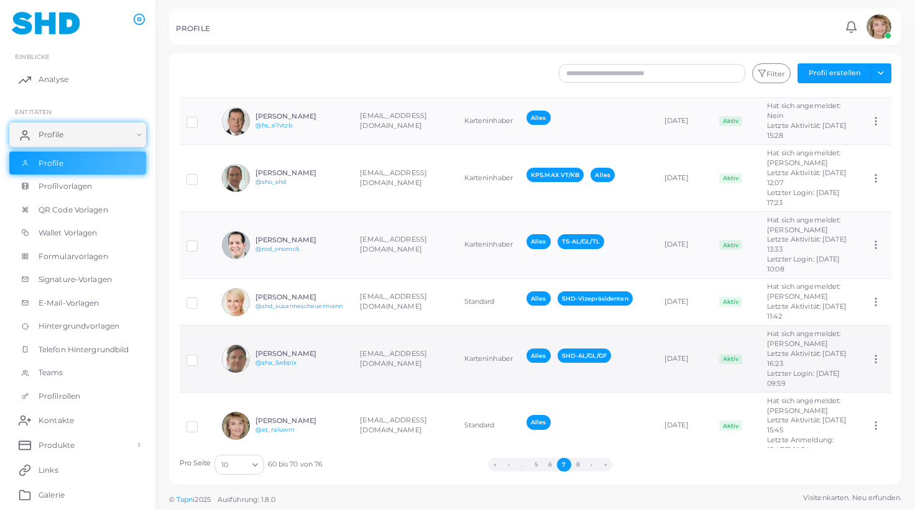
scroll to position [185, 0]
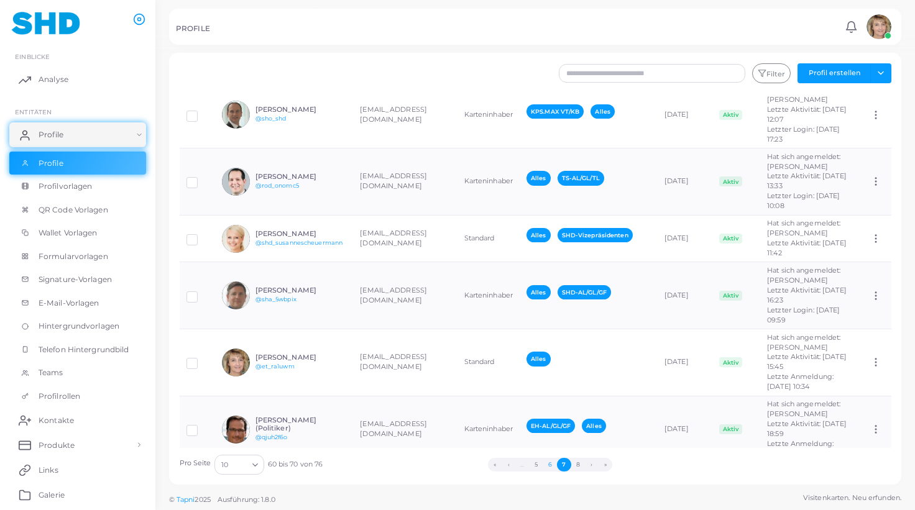
click at [551, 464] on button "6" at bounding box center [550, 465] width 14 height 14
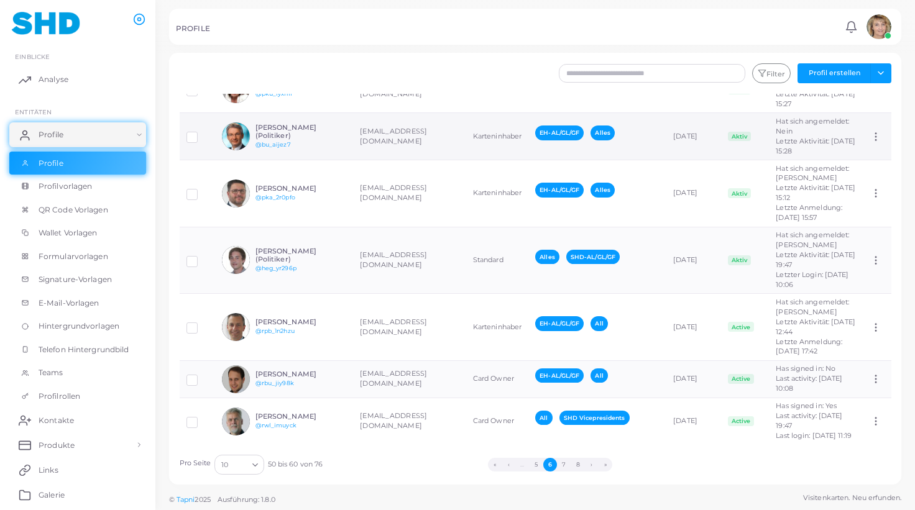
scroll to position [192, 0]
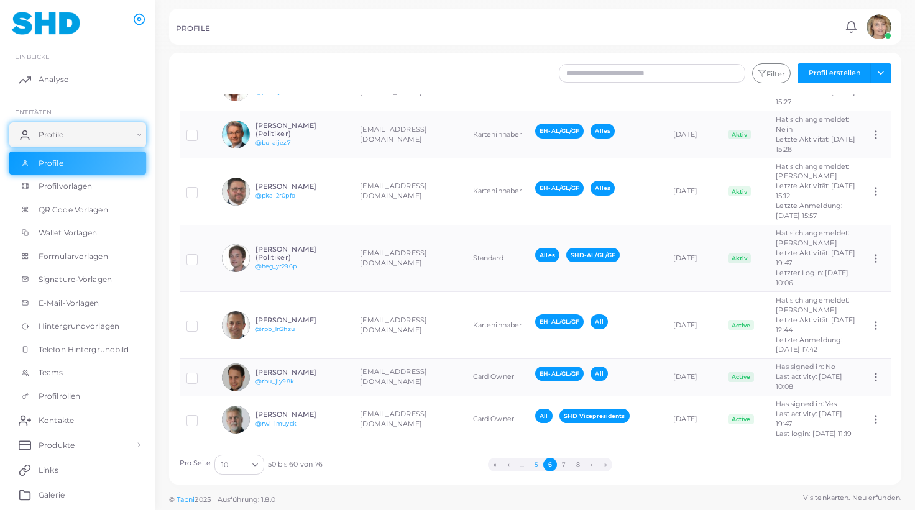
click at [539, 464] on button "5" at bounding box center [536, 465] width 14 height 14
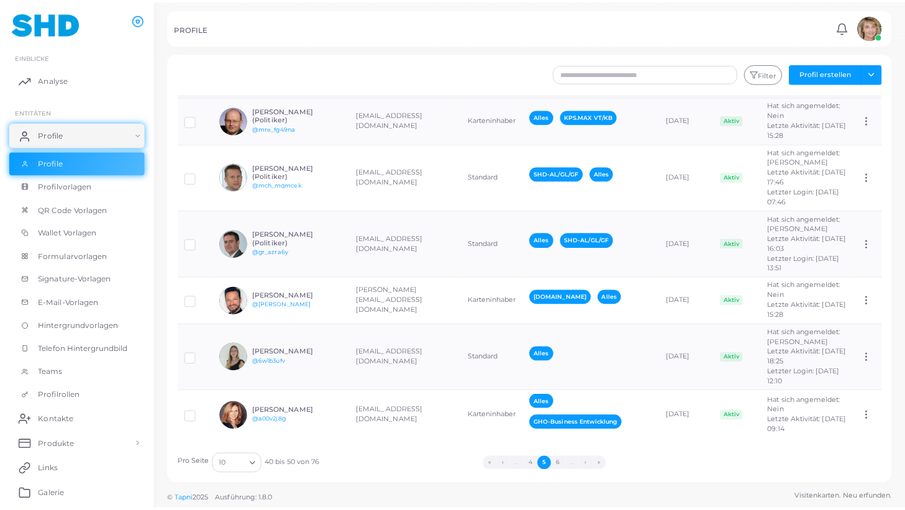
scroll to position [306, 0]
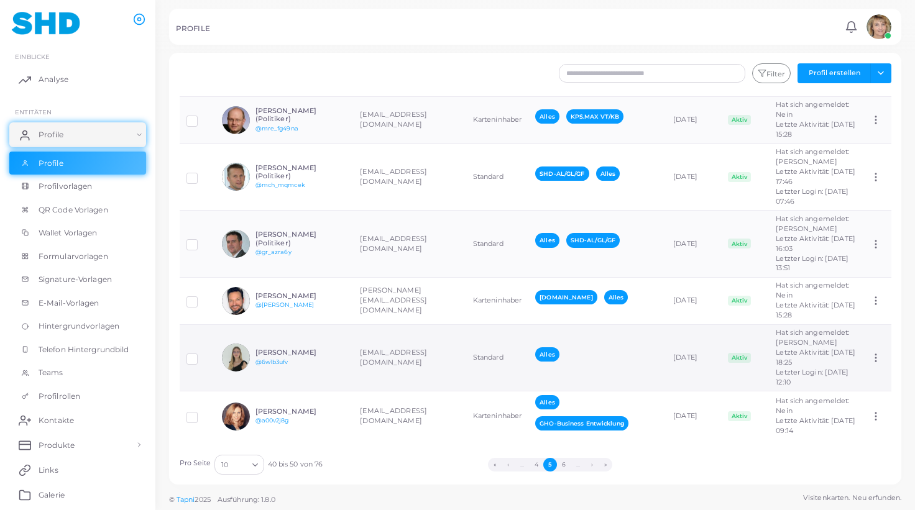
click at [870, 355] on icon at bounding box center [875, 357] width 11 height 11
click at [201, 354] on label at bounding box center [201, 354] width 0 height 0
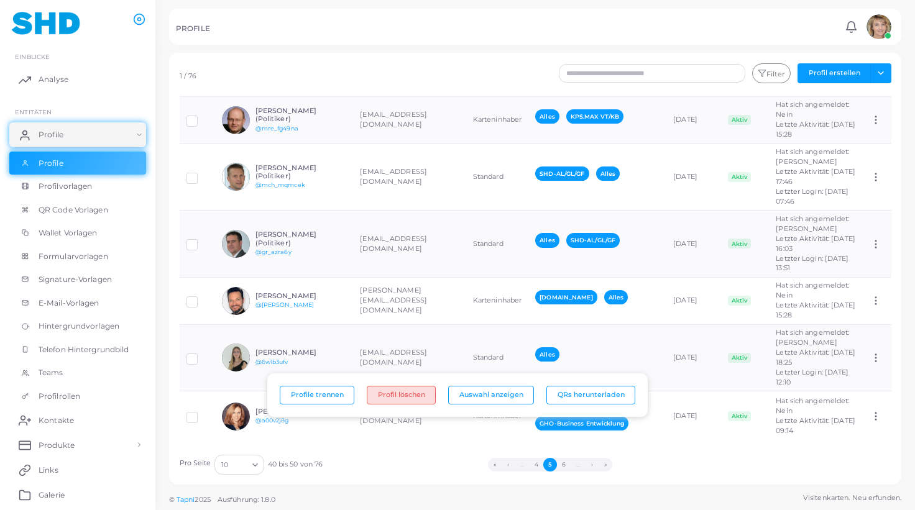
click at [412, 392] on button "Profil löschen" at bounding box center [401, 395] width 69 height 19
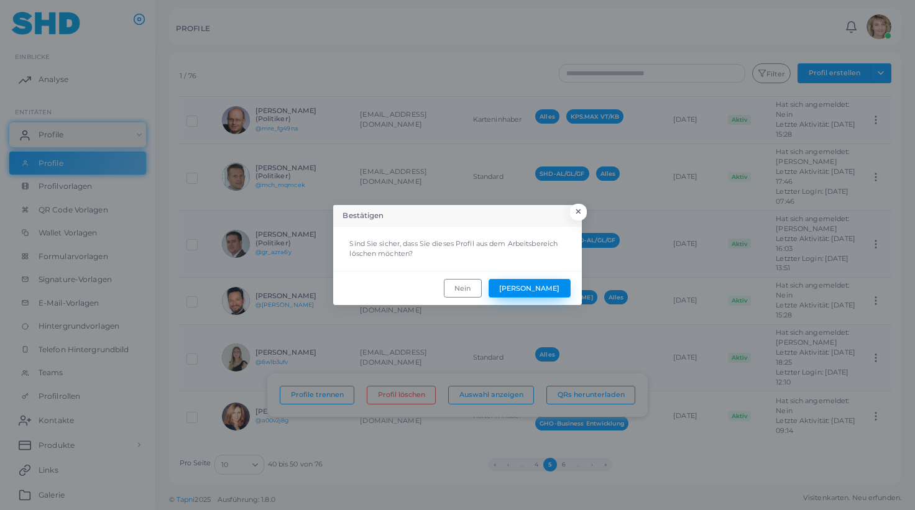
click at [555, 284] on button "[PERSON_NAME]" at bounding box center [529, 288] width 82 height 19
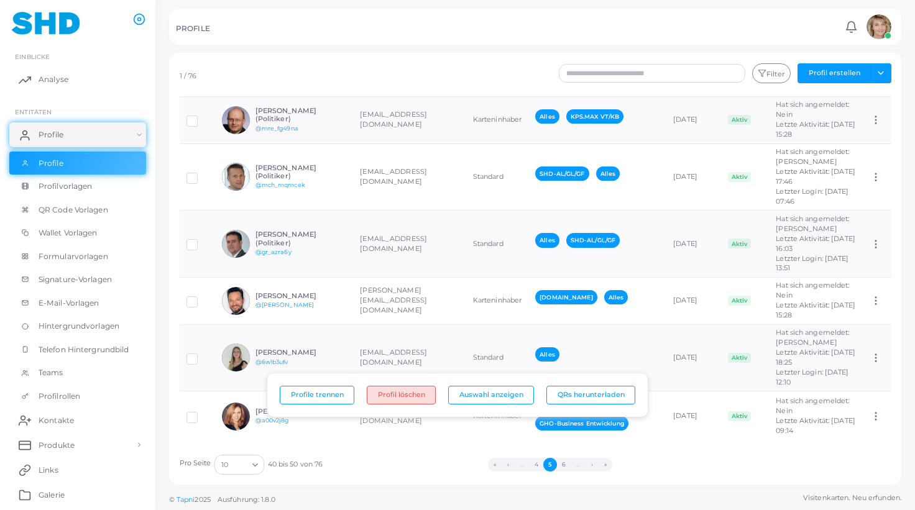
click at [393, 394] on button "Profil löschen" at bounding box center [401, 395] width 69 height 19
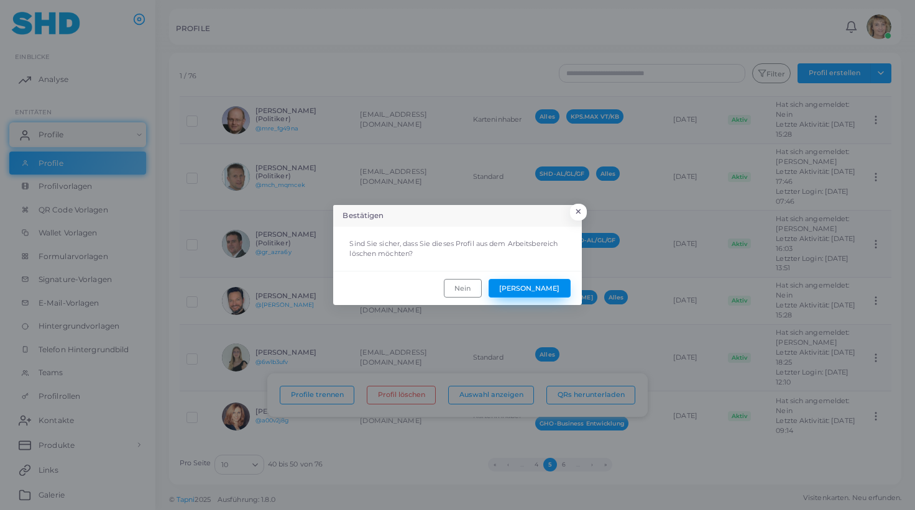
click at [555, 286] on button "[PERSON_NAME]" at bounding box center [529, 288] width 82 height 19
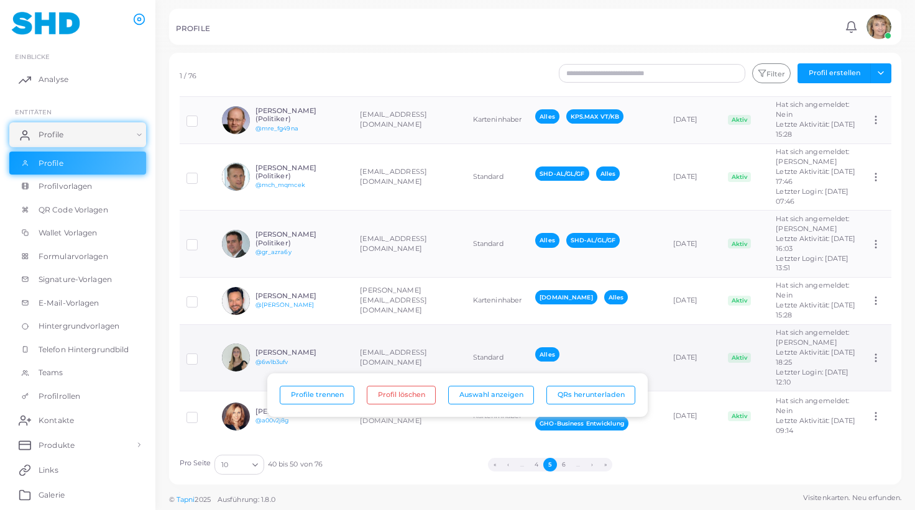
click at [201, 354] on label at bounding box center [201, 354] width 0 height 0
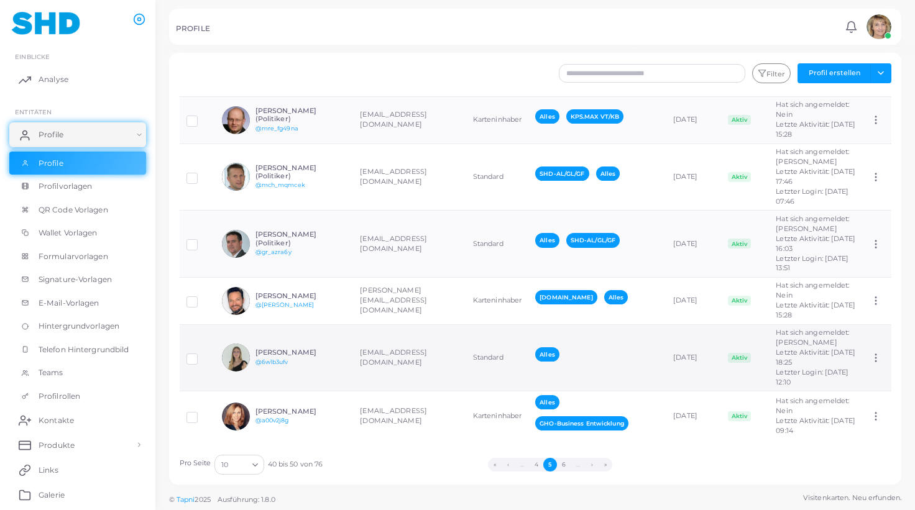
click at [362, 355] on td "[EMAIL_ADDRESS][DOMAIN_NAME]" at bounding box center [409, 357] width 112 height 67
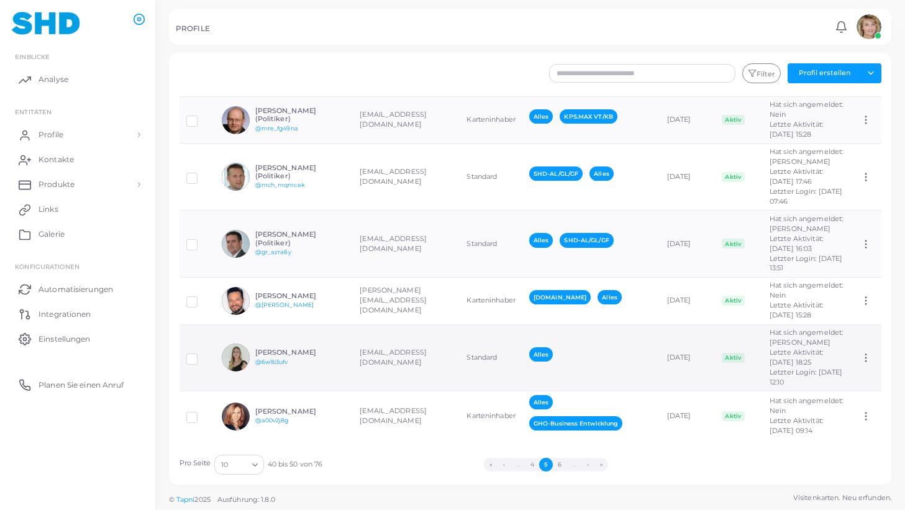
scroll to position [306, 0]
click at [362, 355] on td "[EMAIL_ADDRESS][DOMAIN_NAME]" at bounding box center [406, 357] width 107 height 67
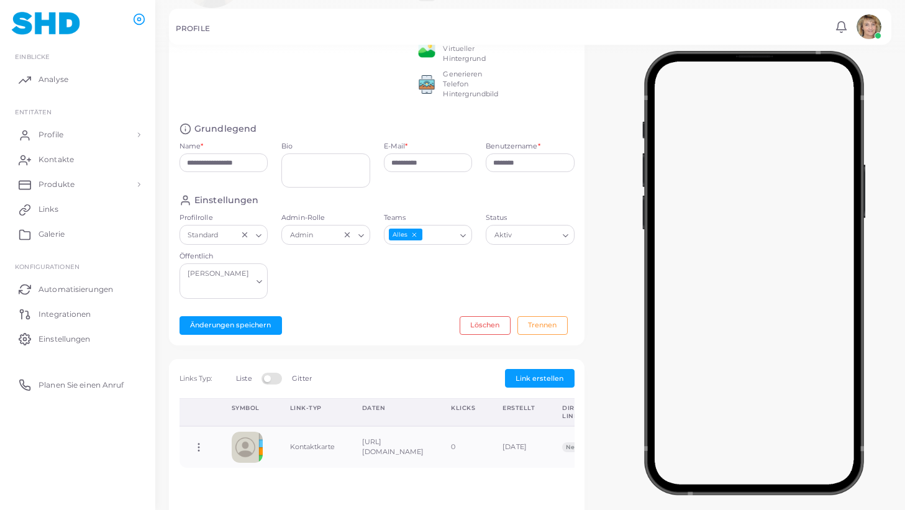
scroll to position [114, 0]
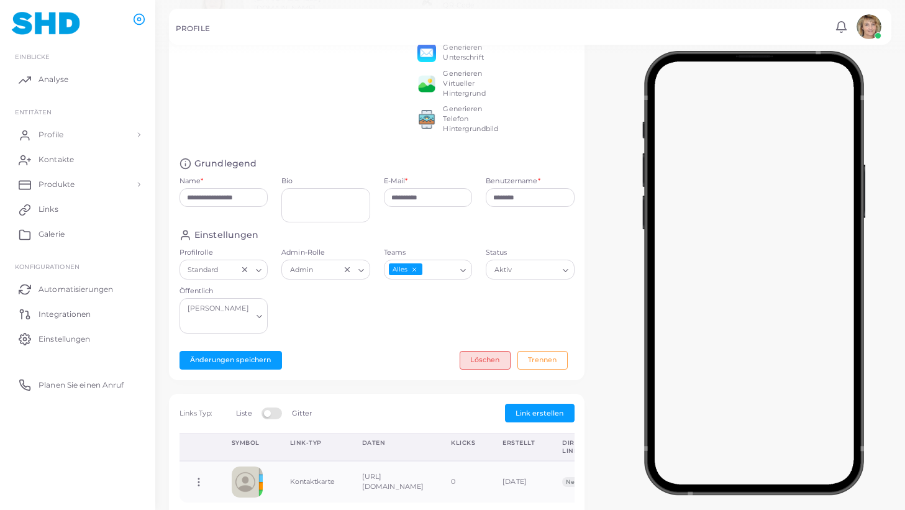
click at [483, 351] on button "Löschen" at bounding box center [485, 360] width 51 height 19
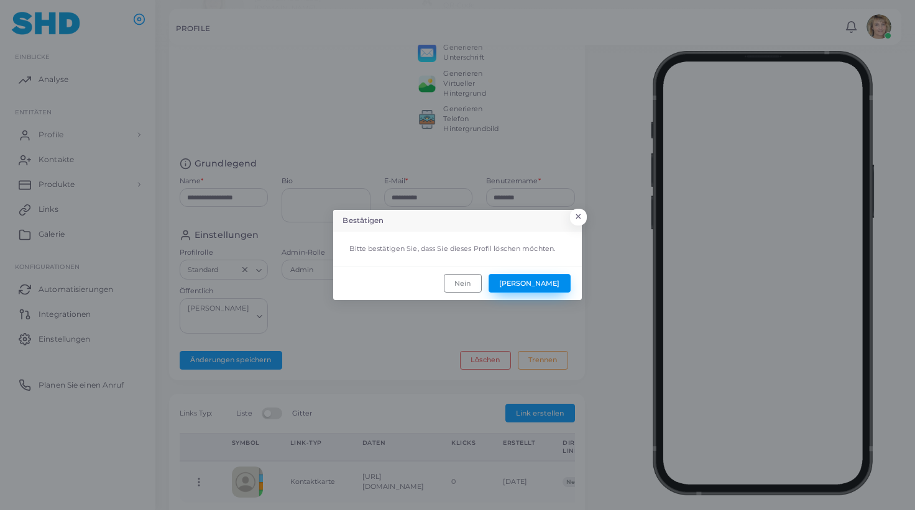
click at [558, 280] on button "[PERSON_NAME]" at bounding box center [529, 283] width 82 height 19
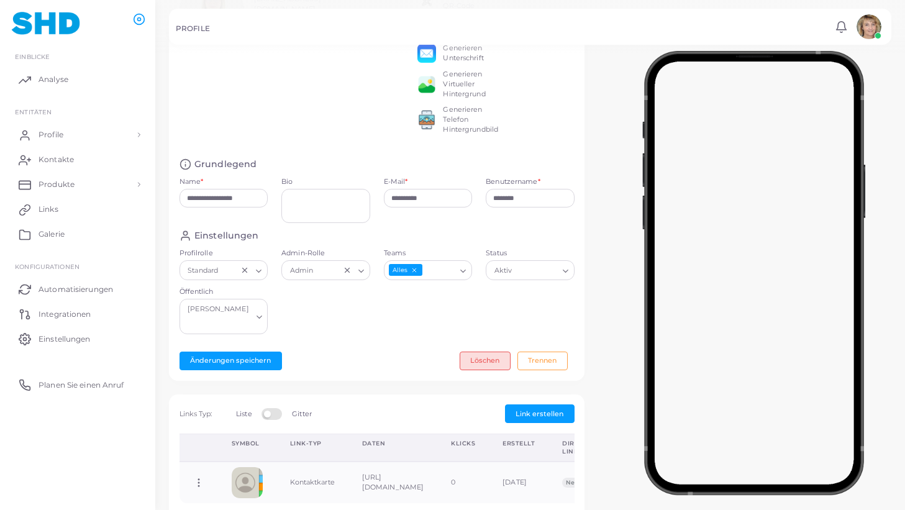
scroll to position [0, 0]
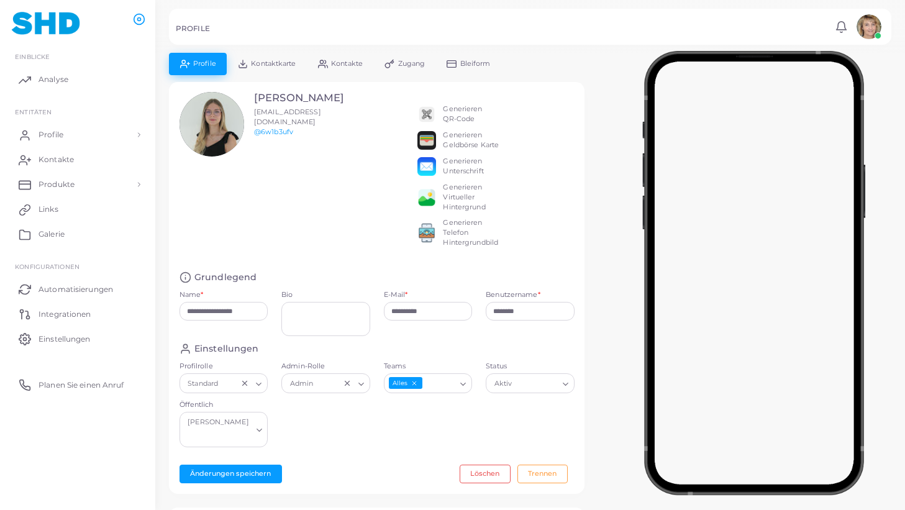
click at [272, 62] on span "Kontaktkarte" at bounding box center [273, 63] width 45 height 7
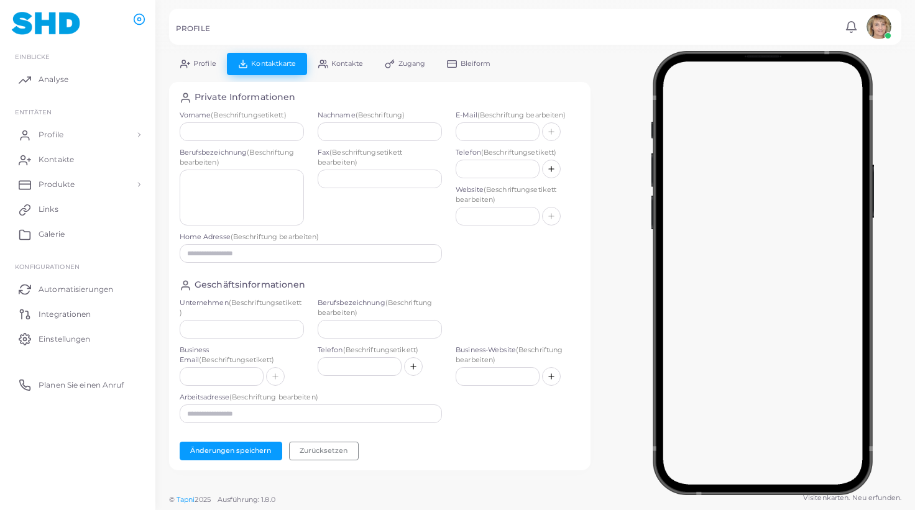
click at [334, 63] on span "Kontakte" at bounding box center [347, 63] width 32 height 7
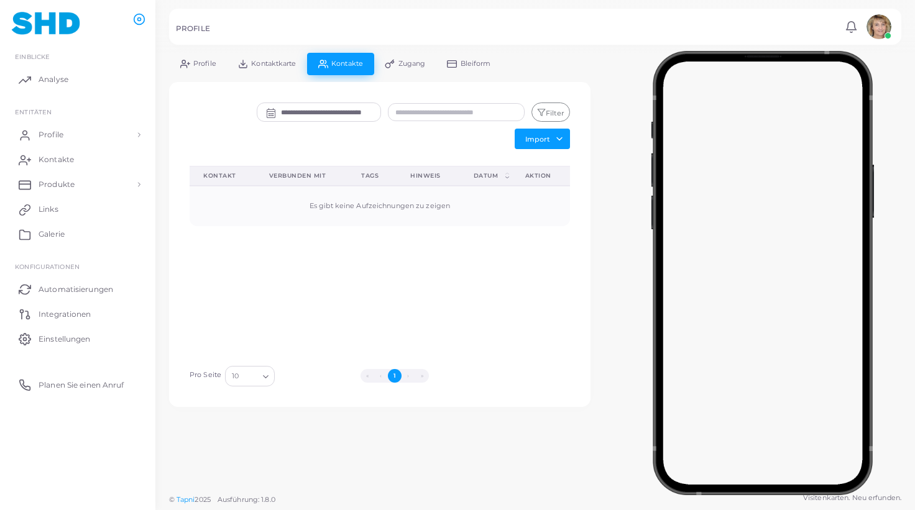
click at [403, 63] on span "Zugang" at bounding box center [411, 63] width 27 height 7
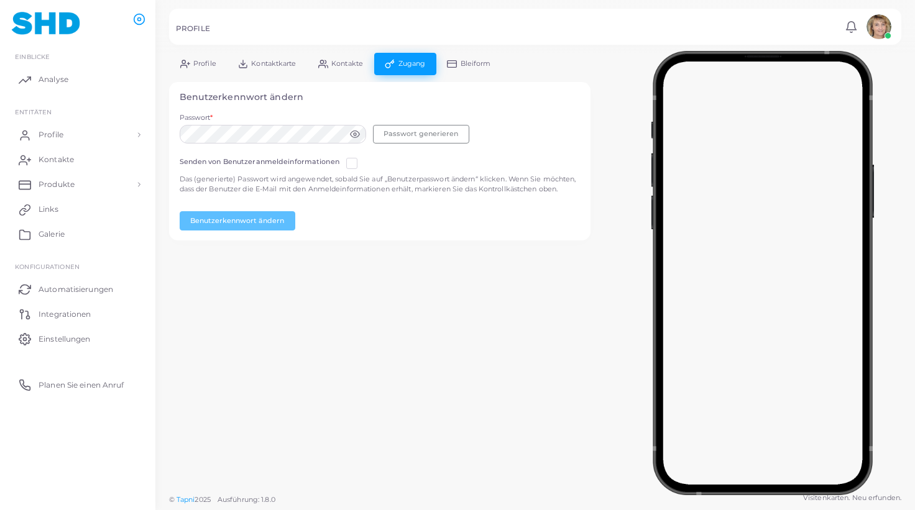
click at [483, 62] on span "Bleiform" at bounding box center [475, 63] width 30 height 7
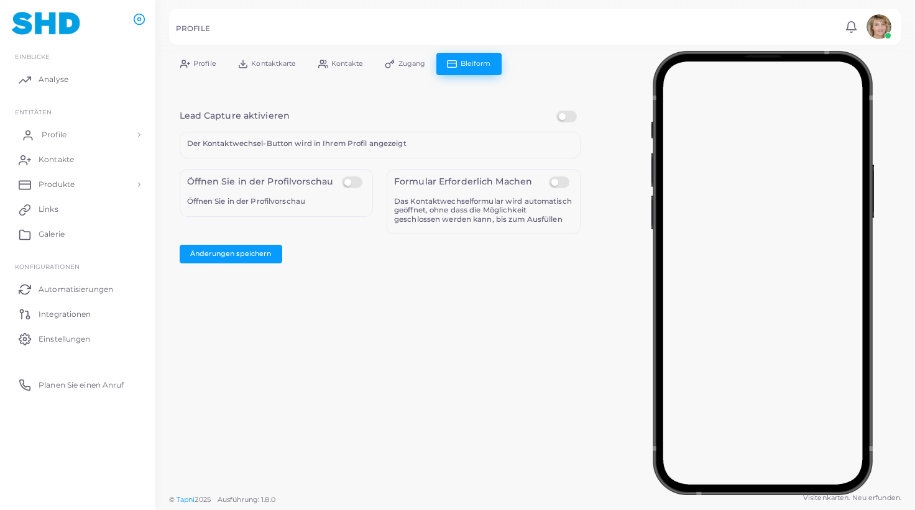
click at [55, 132] on span "Profile" at bounding box center [54, 134] width 25 height 11
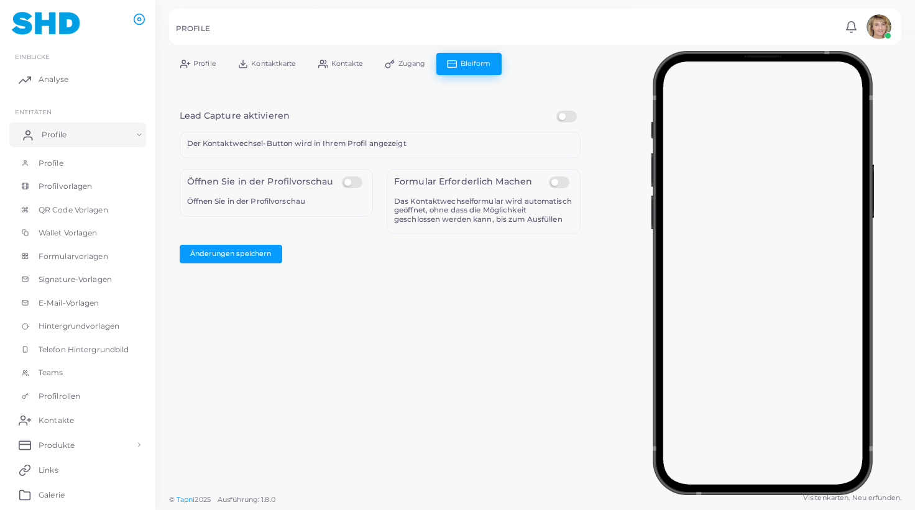
click at [58, 131] on span "Profile" at bounding box center [54, 134] width 25 height 11
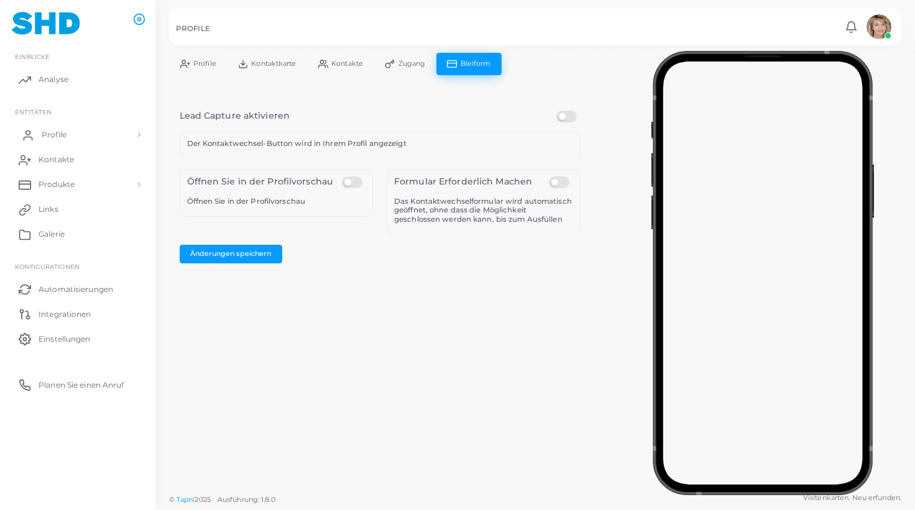
click at [60, 129] on span "Profile" at bounding box center [54, 134] width 25 height 11
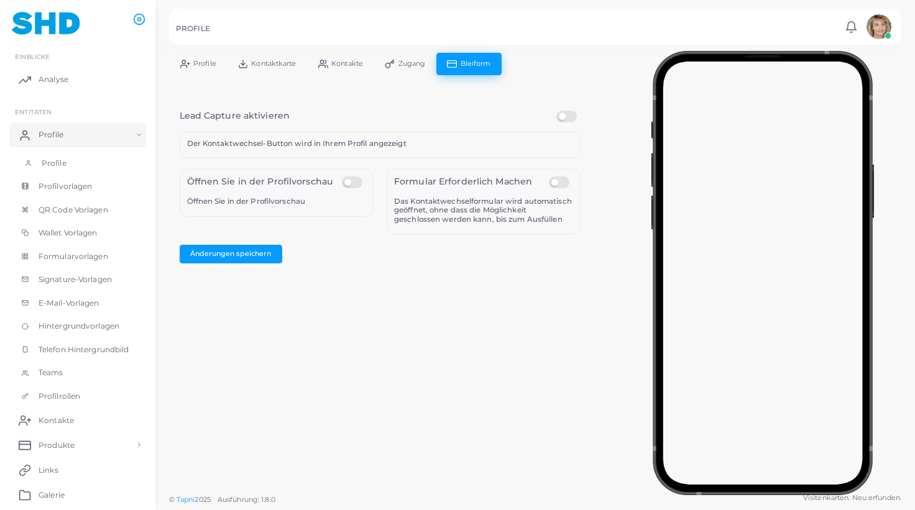
click at [50, 160] on span "Profile" at bounding box center [54, 163] width 25 height 11
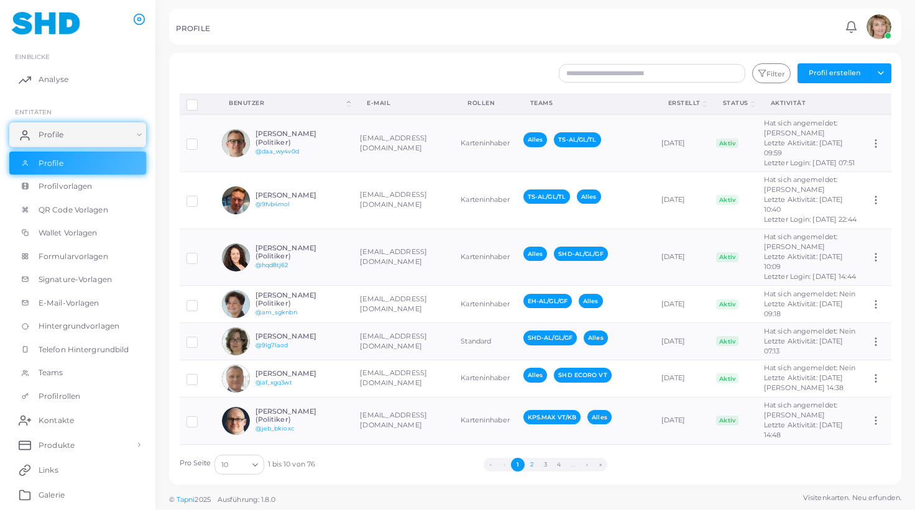
click at [529, 462] on button "2" at bounding box center [531, 465] width 14 height 14
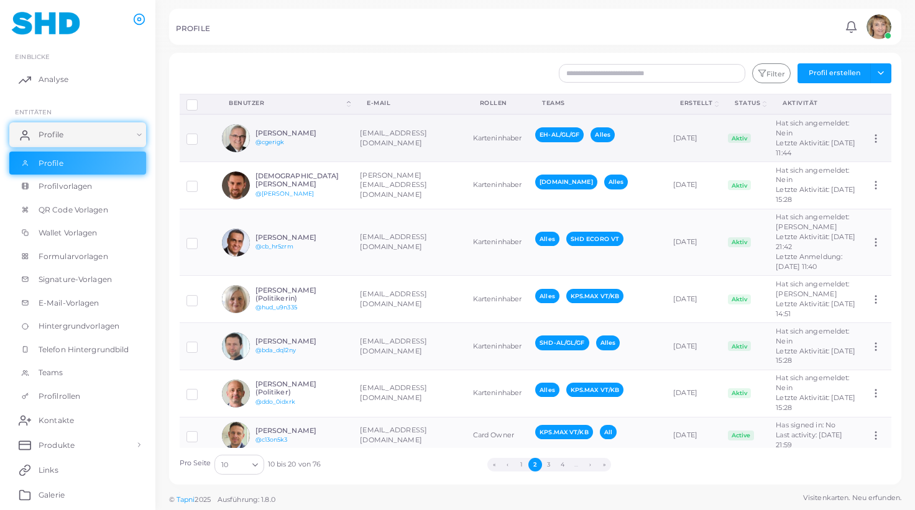
click at [505, 162] on td "Karteninhaber" at bounding box center [497, 137] width 62 height 47
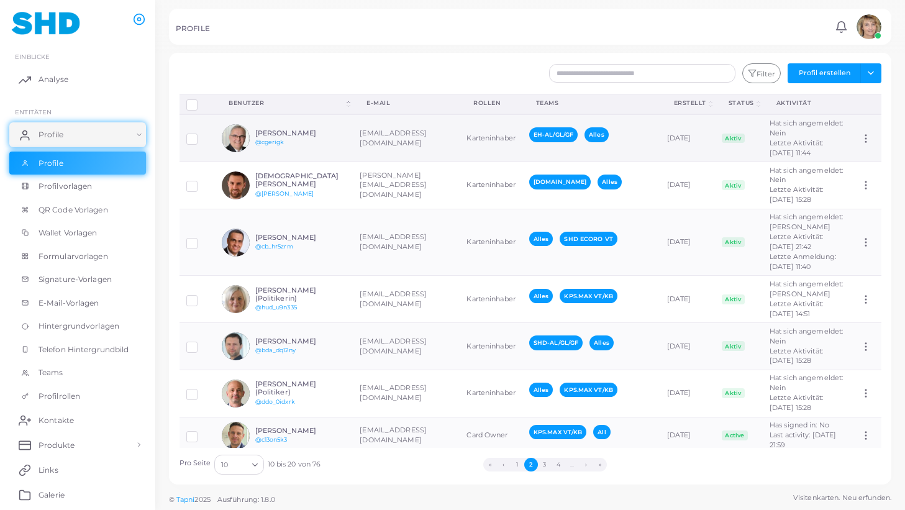
click at [505, 162] on td "Karteninhaber" at bounding box center [491, 137] width 62 height 47
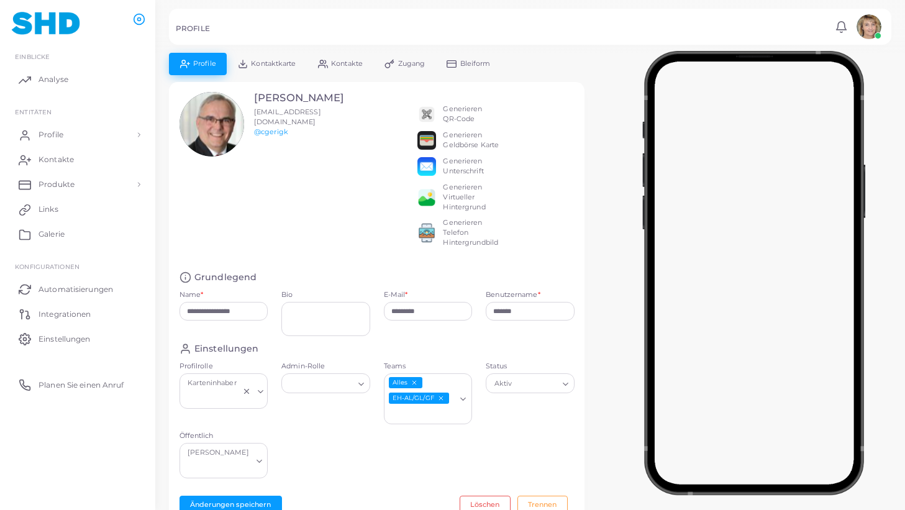
drag, startPoint x: 440, startPoint y: 398, endPoint x: 450, endPoint y: 403, distance: 11.1
click at [440, 398] on line "EH-AL/GL/GF abwählen" at bounding box center [441, 398] width 4 height 4
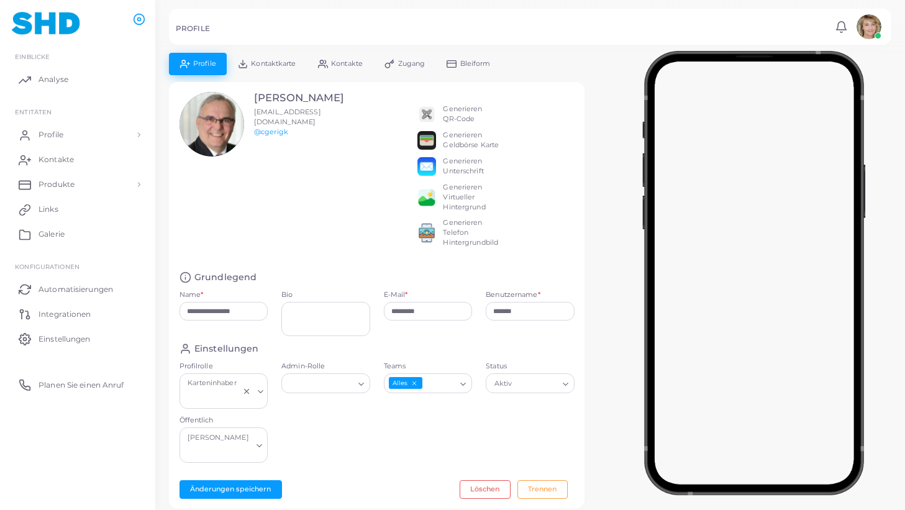
click at [464, 383] on icon "Suche nach Option" at bounding box center [463, 384] width 9 height 9
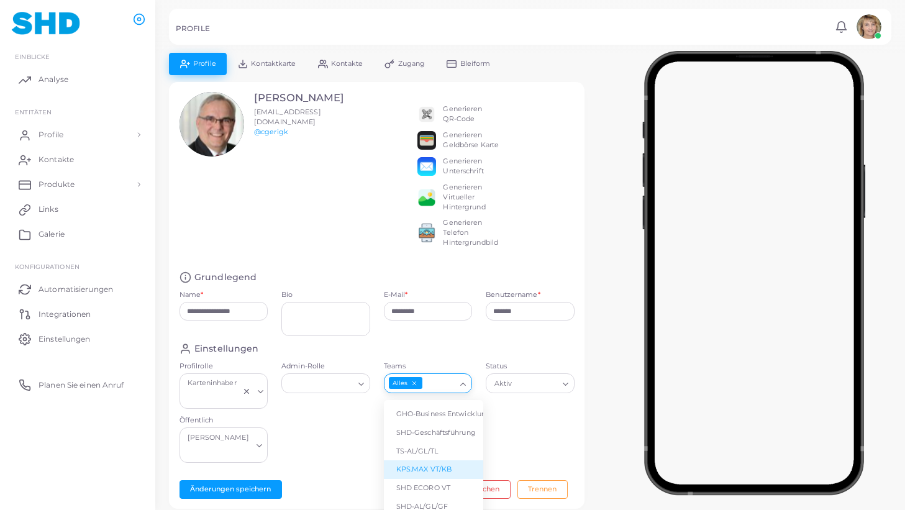
scroll to position [60, 0]
click at [435, 498] on li "SHD-AL/GL/GF" at bounding box center [433, 507] width 99 height 19
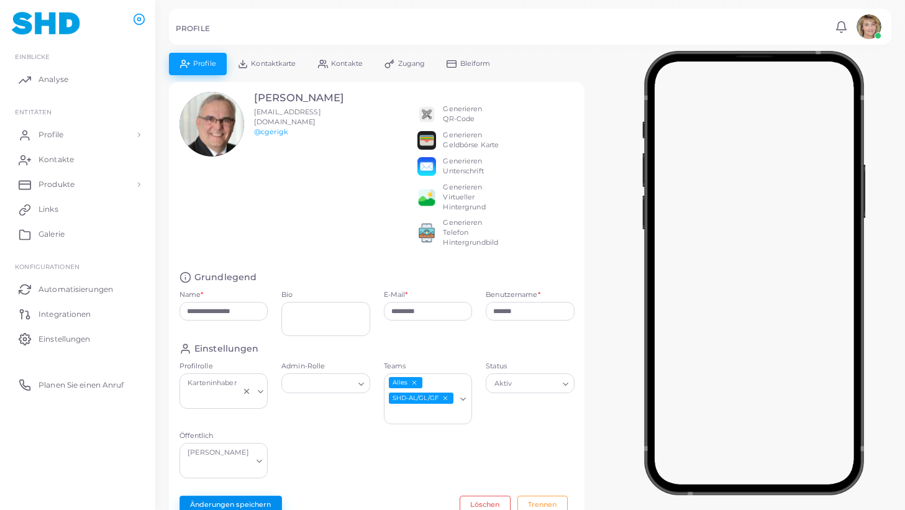
click at [250, 496] on button "Änderungen speichern" at bounding box center [231, 505] width 103 height 19
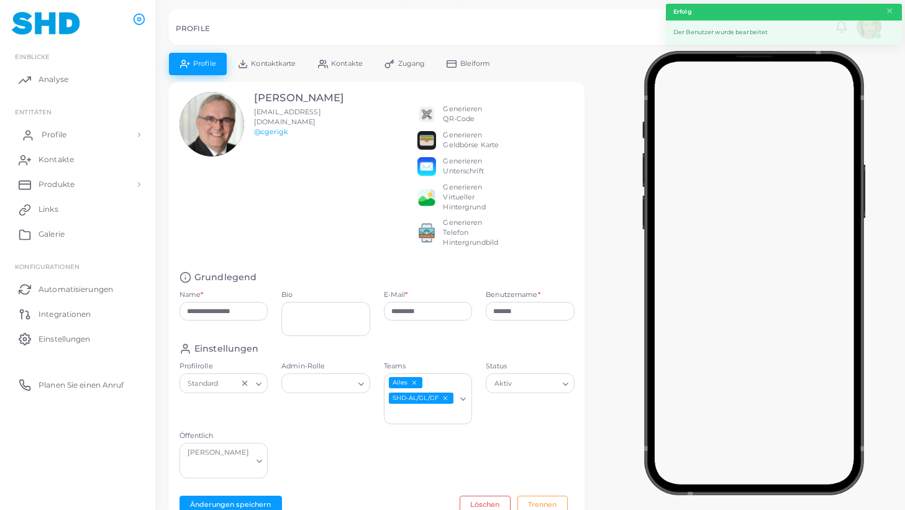
click at [59, 129] on span "Profile" at bounding box center [54, 134] width 25 height 11
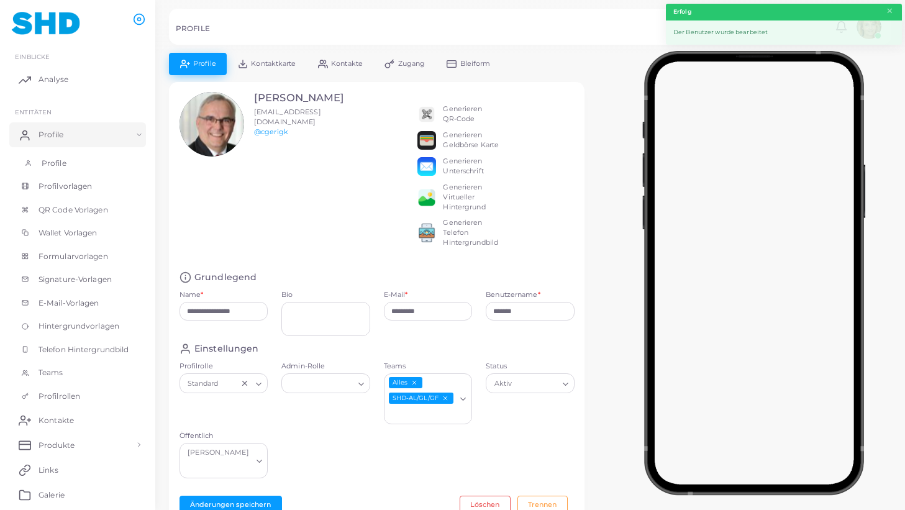
click at [55, 163] on span "Profile" at bounding box center [54, 163] width 25 height 11
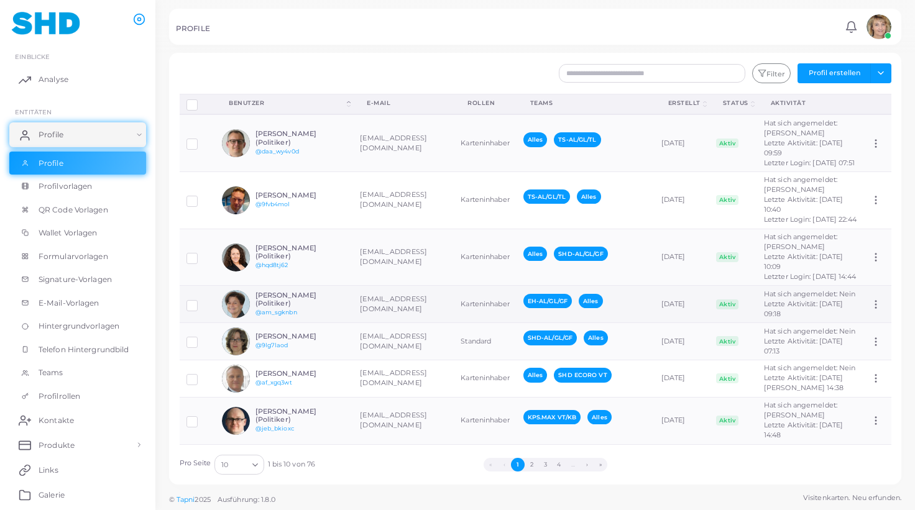
click at [392, 303] on td "[EMAIL_ADDRESS][DOMAIN_NAME]" at bounding box center [403, 304] width 101 height 37
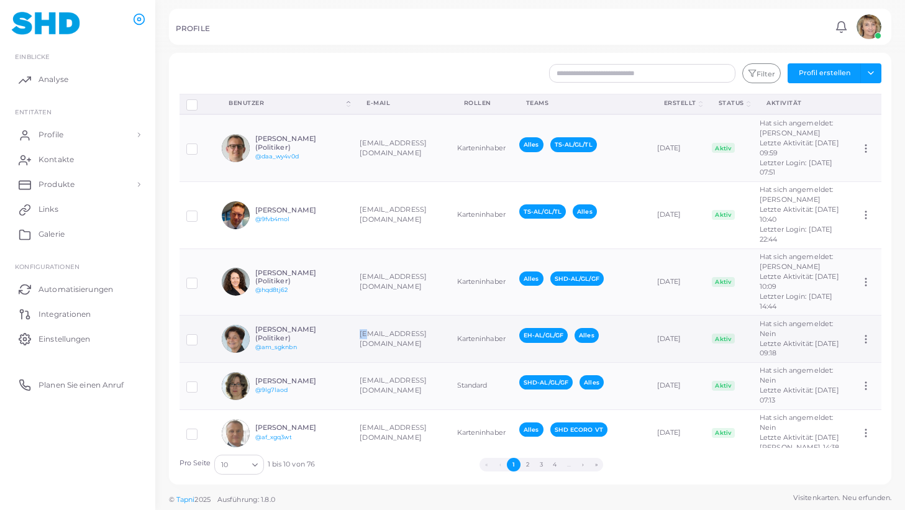
click at [392, 316] on td "[EMAIL_ADDRESS][DOMAIN_NAME]" at bounding box center [401, 339] width 97 height 47
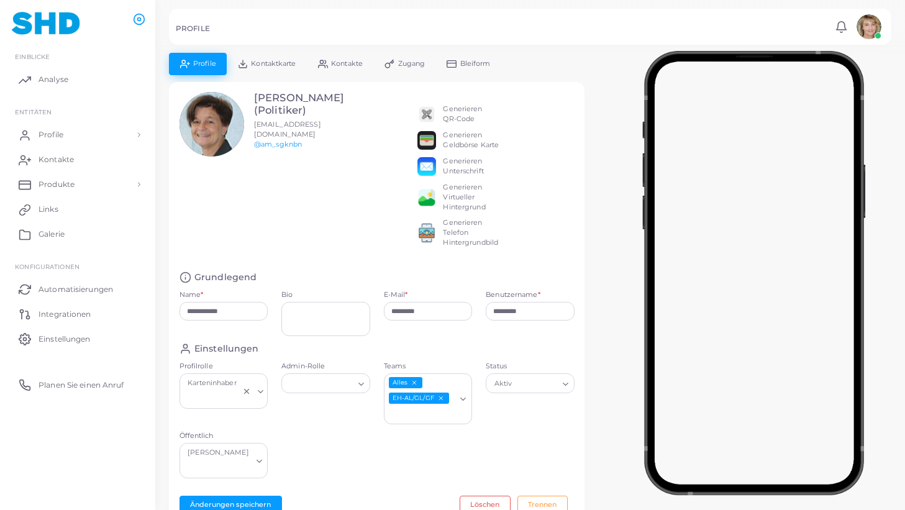
click at [443, 398] on icon "EH-AL/GL/GF abwählen" at bounding box center [440, 398] width 7 height 7
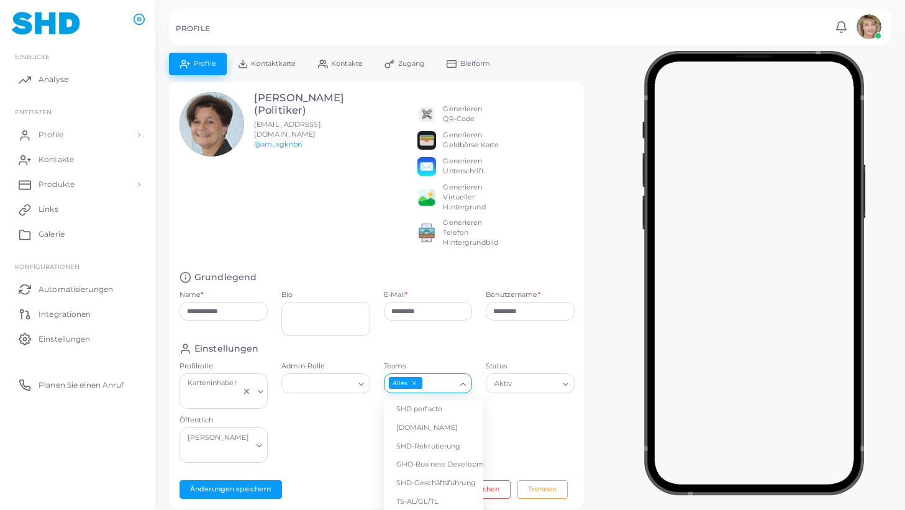
click at [464, 385] on polyline "Suche nach Option" at bounding box center [463, 384] width 5 height 2
click at [433, 497] on li "SHD-AL/GL/GF" at bounding box center [433, 506] width 99 height 19
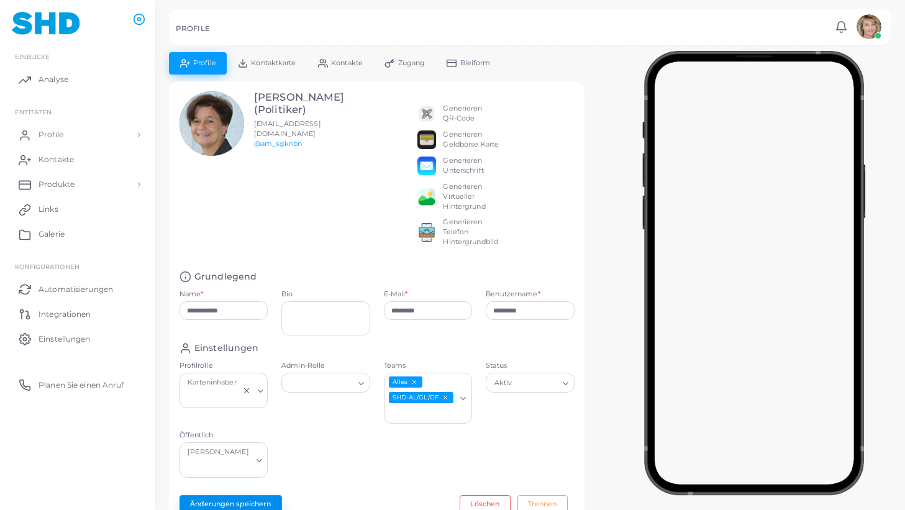
click at [239, 495] on button "Änderungen speichern" at bounding box center [231, 504] width 103 height 19
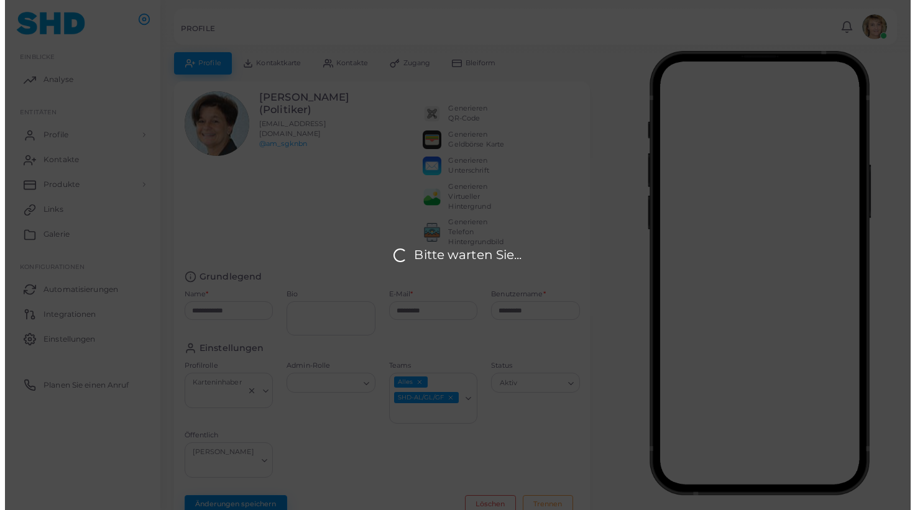
scroll to position [0, 0]
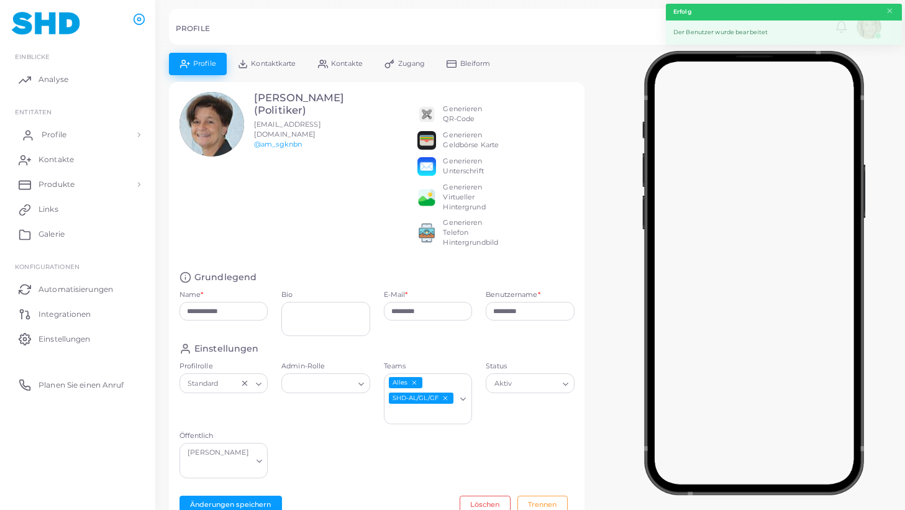
click at [50, 132] on span "Profile" at bounding box center [54, 134] width 25 height 11
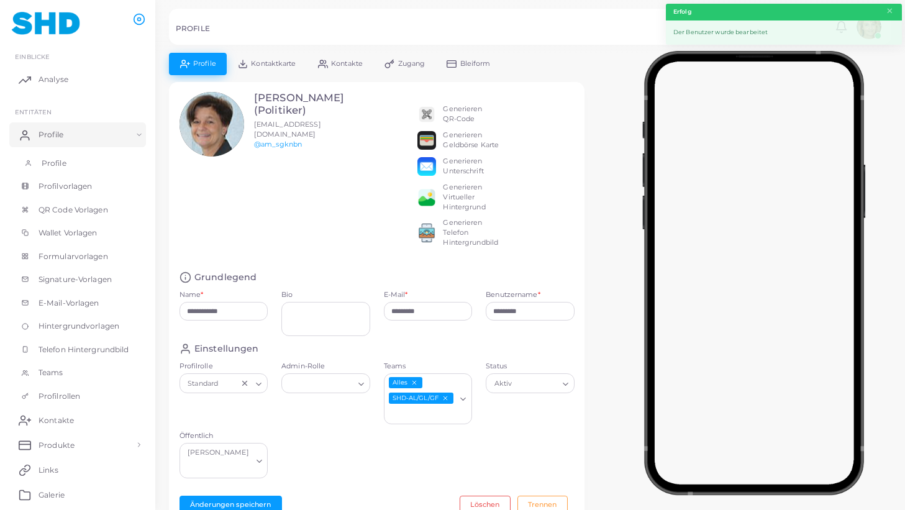
click at [50, 157] on link "Profile" at bounding box center [77, 164] width 137 height 24
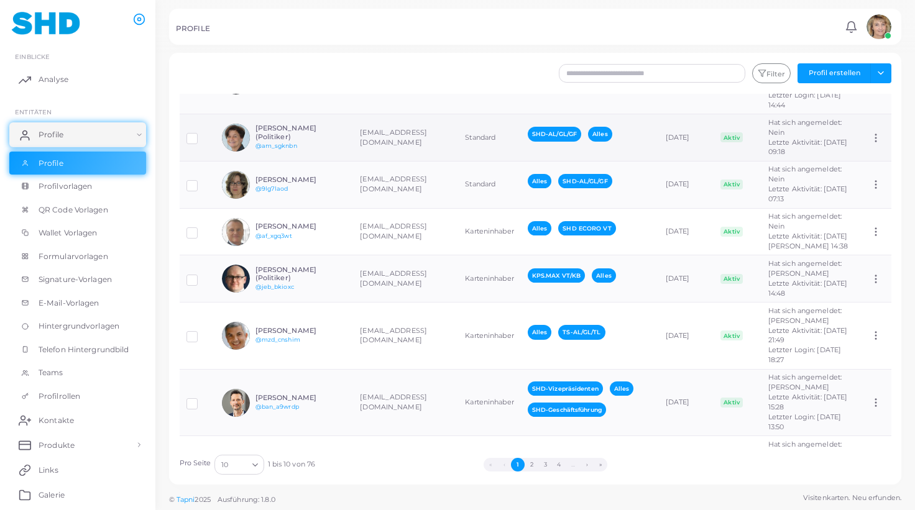
scroll to position [204, 0]
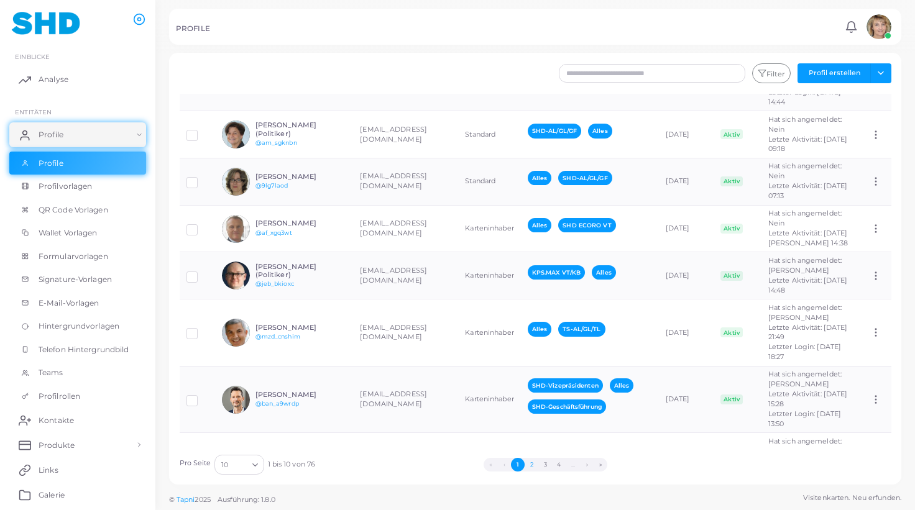
click at [533, 464] on button "2" at bounding box center [531, 465] width 14 height 14
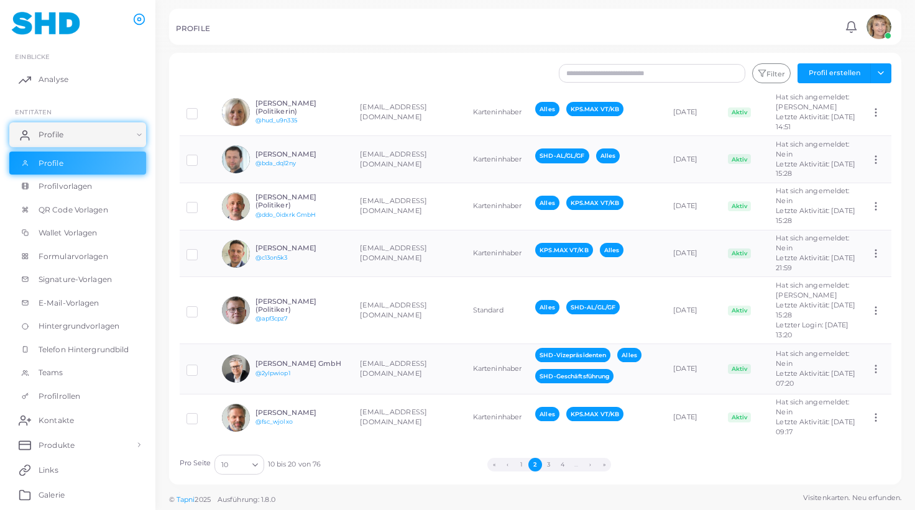
scroll to position [492, 0]
click at [551, 464] on button "3" at bounding box center [549, 465] width 14 height 14
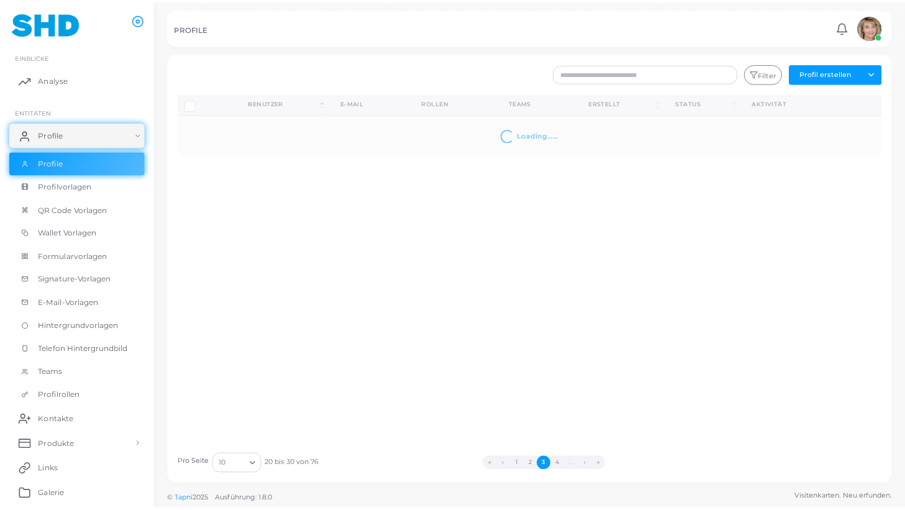
scroll to position [0, 0]
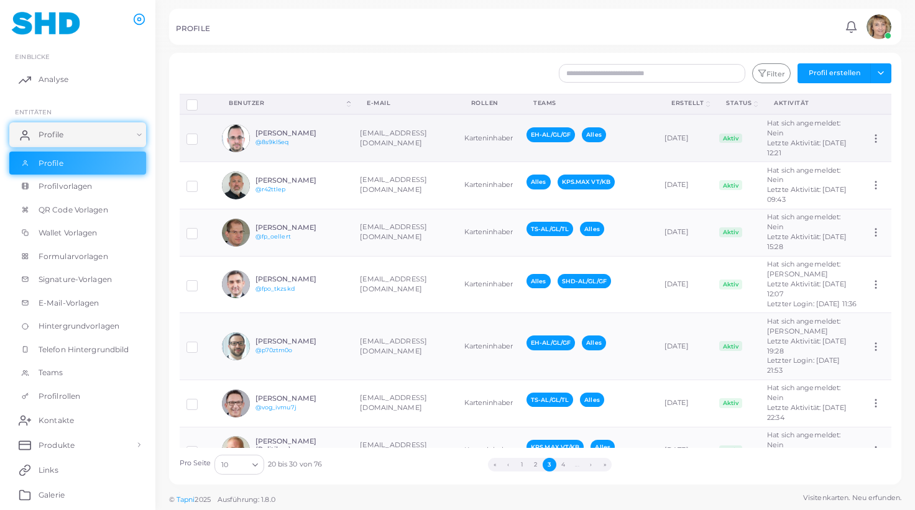
click at [403, 140] on td "[EMAIL_ADDRESS][DOMAIN_NAME]" at bounding box center [405, 137] width 104 height 47
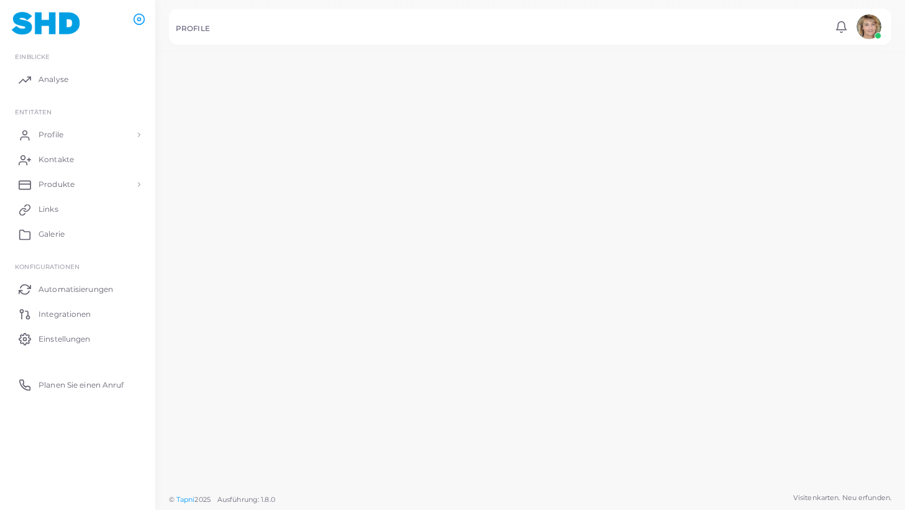
click at [403, 140] on td "[EMAIL_ADDRESS][DOMAIN_NAME]" at bounding box center [399, 134] width 103 height 49
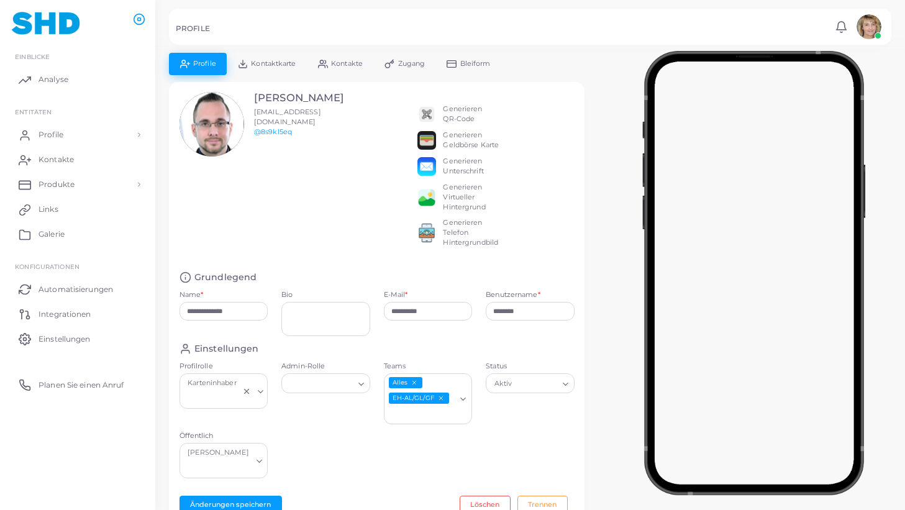
click at [442, 399] on icon "EH-AL/GL/GF abwählen" at bounding box center [440, 398] width 7 height 7
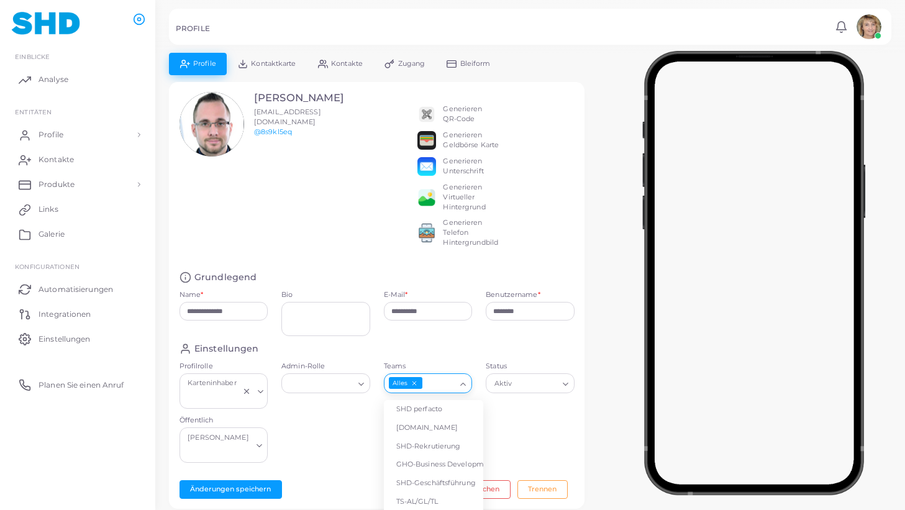
click at [462, 385] on polyline "Suche nach Option" at bounding box center [463, 384] width 5 height 2
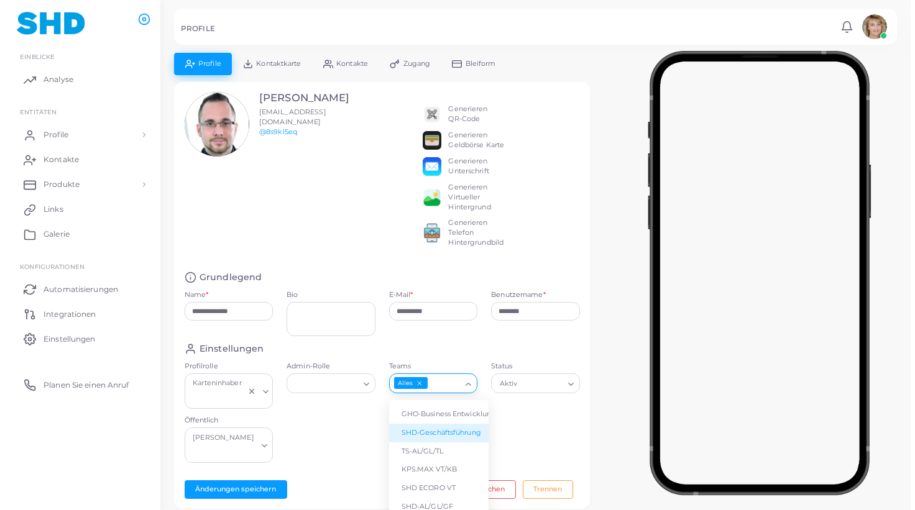
scroll to position [60, 0]
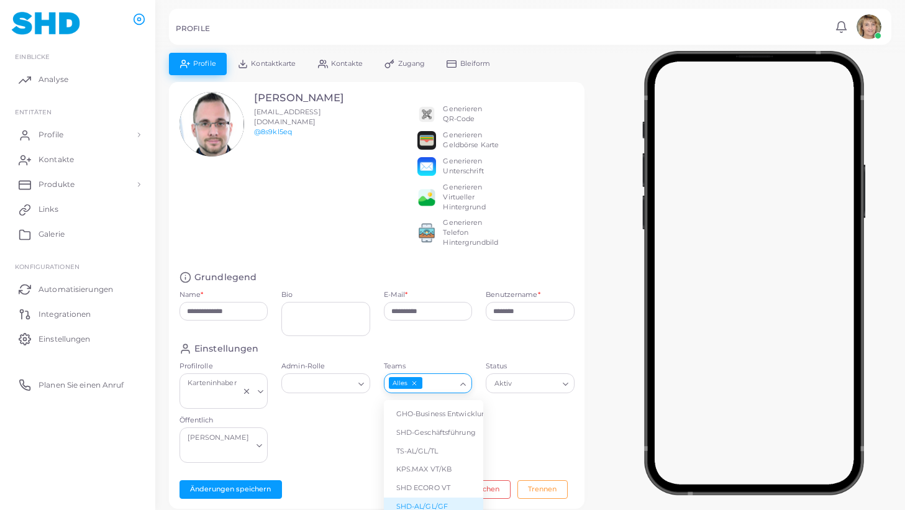
drag, startPoint x: 437, startPoint y: 497, endPoint x: 392, endPoint y: 497, distance: 46.0
click at [437, 498] on li "SHD-AL/GL/GF" at bounding box center [433, 507] width 99 height 19
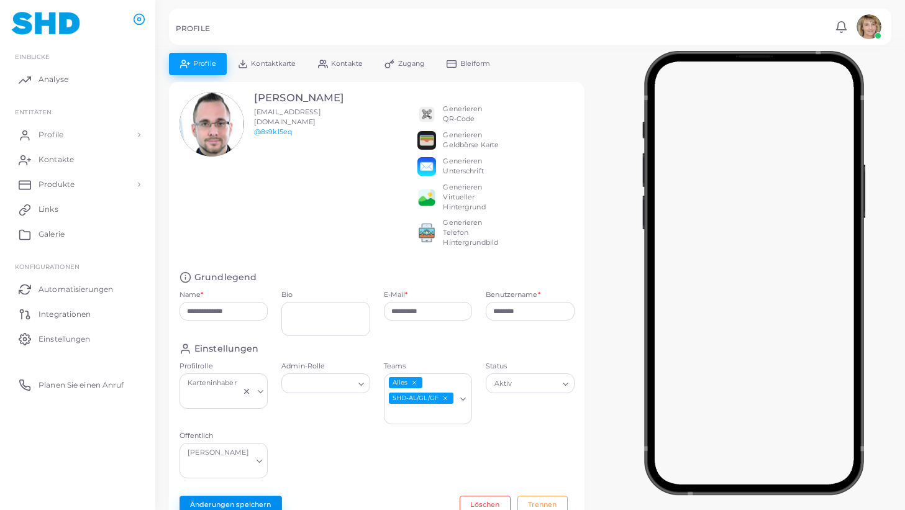
click at [252, 496] on button "Änderungen speichern" at bounding box center [231, 505] width 103 height 19
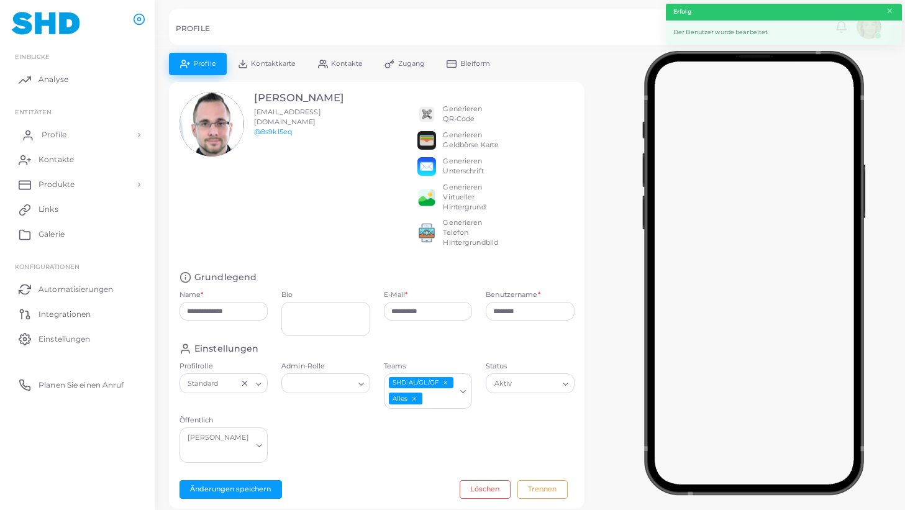
click at [66, 132] on link "Profile" at bounding box center [77, 134] width 137 height 25
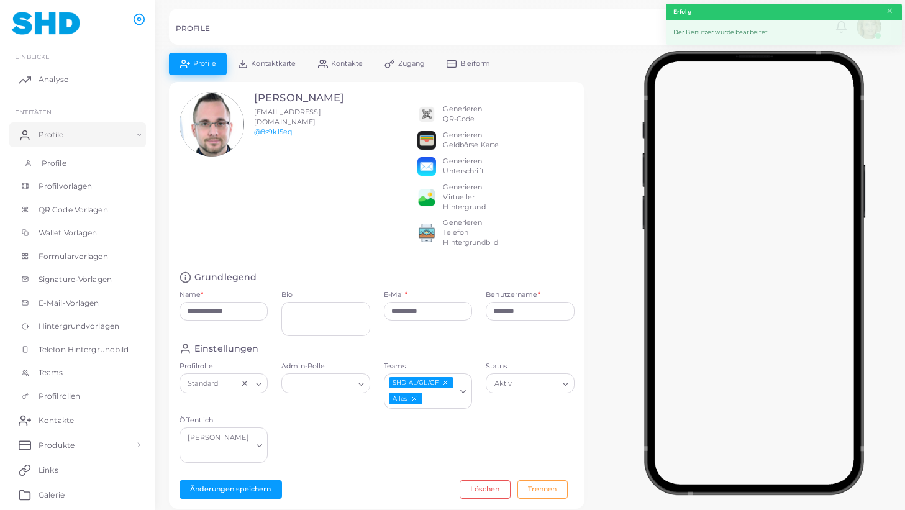
click at [53, 158] on span "Profile" at bounding box center [54, 163] width 25 height 11
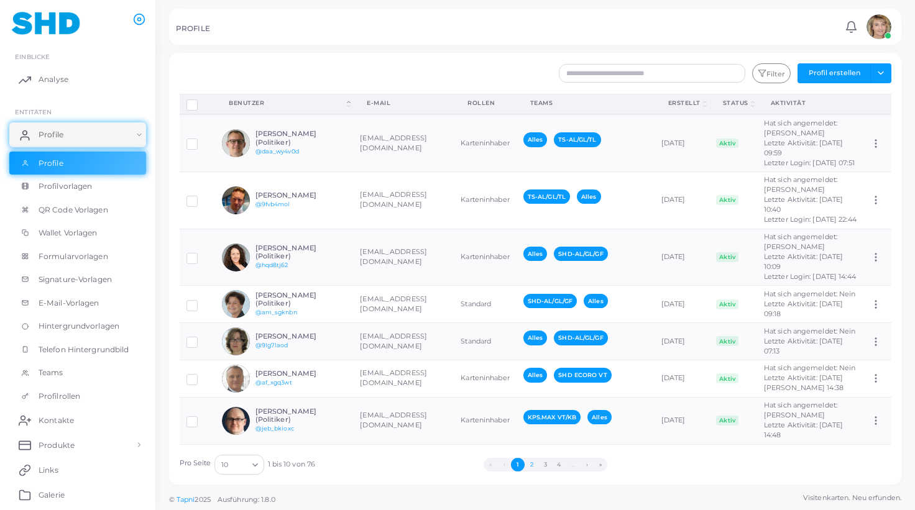
click at [531, 463] on button "2" at bounding box center [531, 465] width 14 height 14
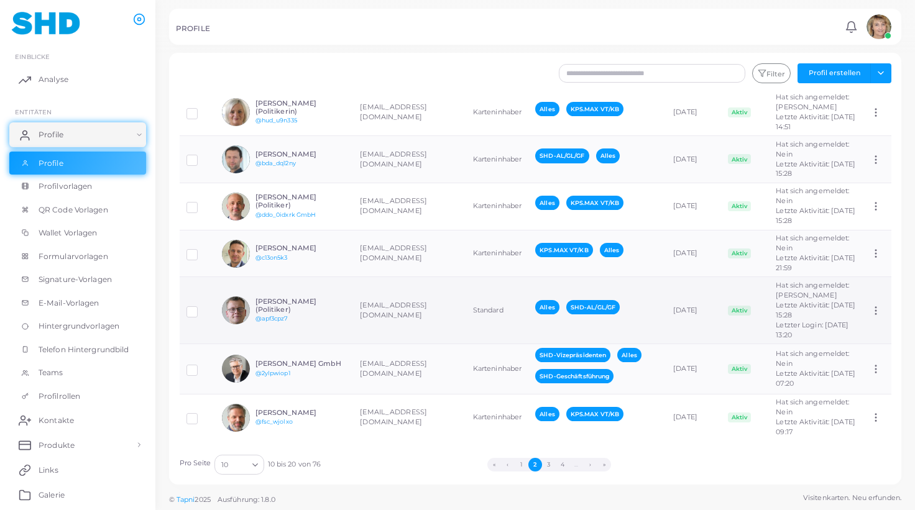
scroll to position [492, 0]
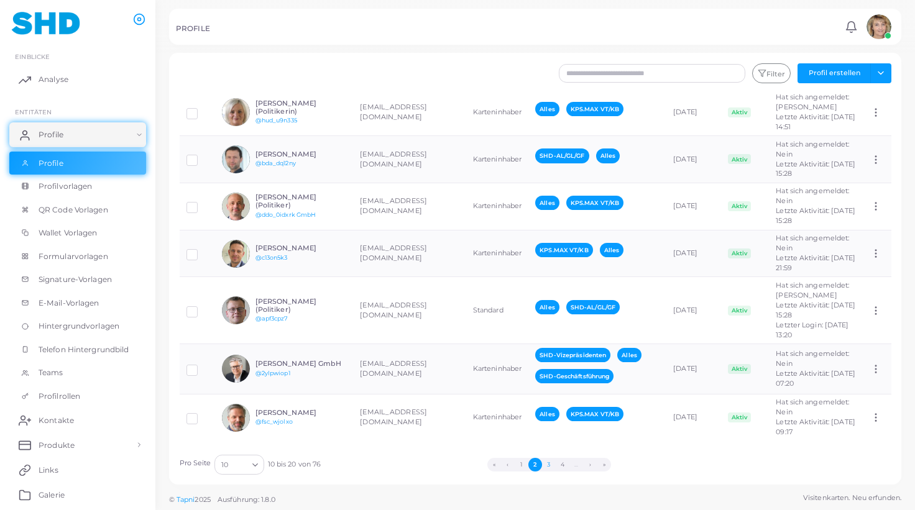
click at [549, 465] on button "3" at bounding box center [549, 465] width 14 height 14
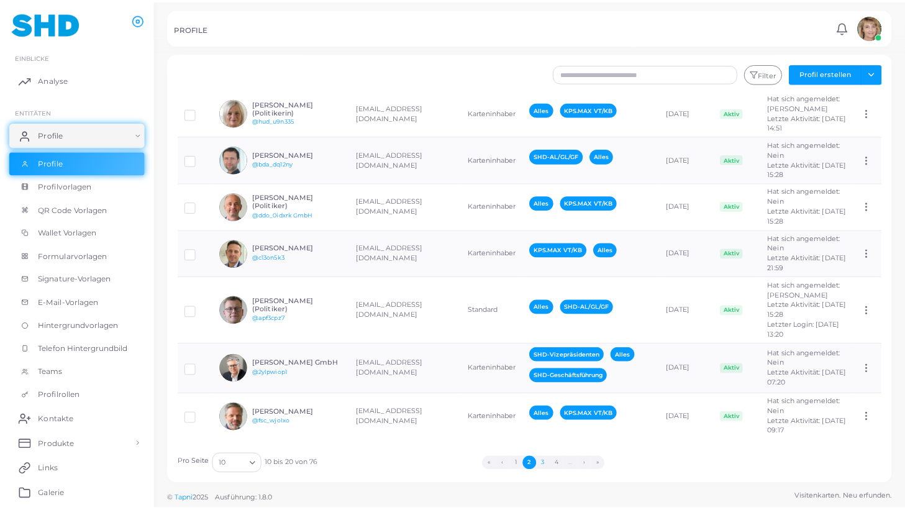
scroll to position [0, 0]
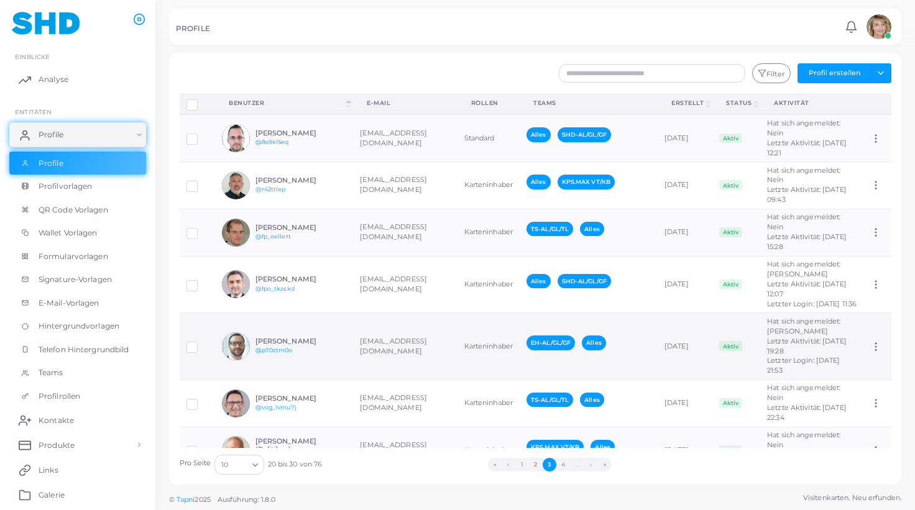
click at [457, 345] on td "Karteninhaber" at bounding box center [488, 346] width 62 height 67
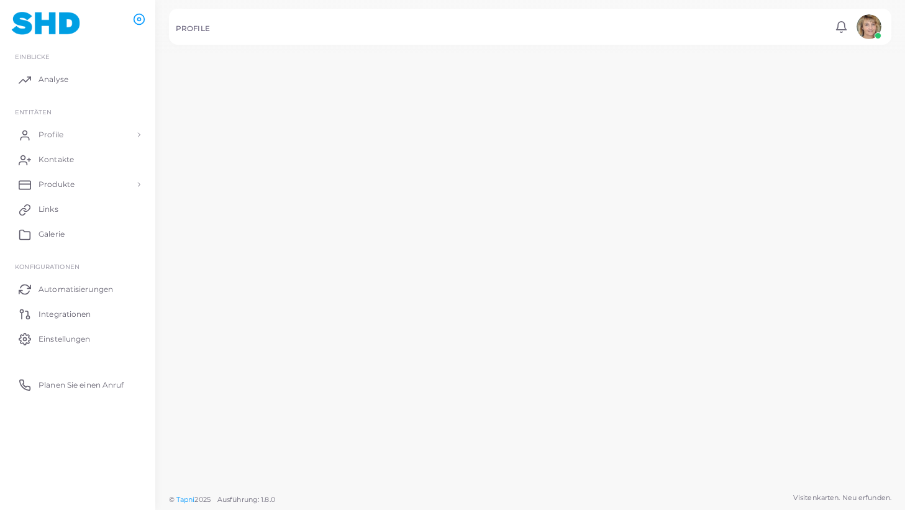
click at [451, 345] on td "Karteninhaber" at bounding box center [483, 358] width 64 height 69
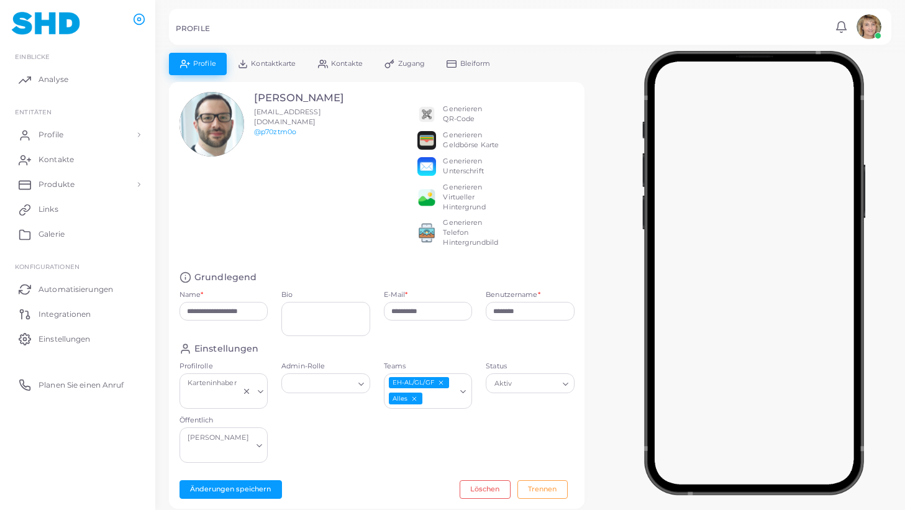
click at [444, 382] on icon "EH-AL/GL/GF abwählen" at bounding box center [440, 383] width 7 height 7
click at [464, 383] on icon "Suche nach Option" at bounding box center [463, 384] width 9 height 9
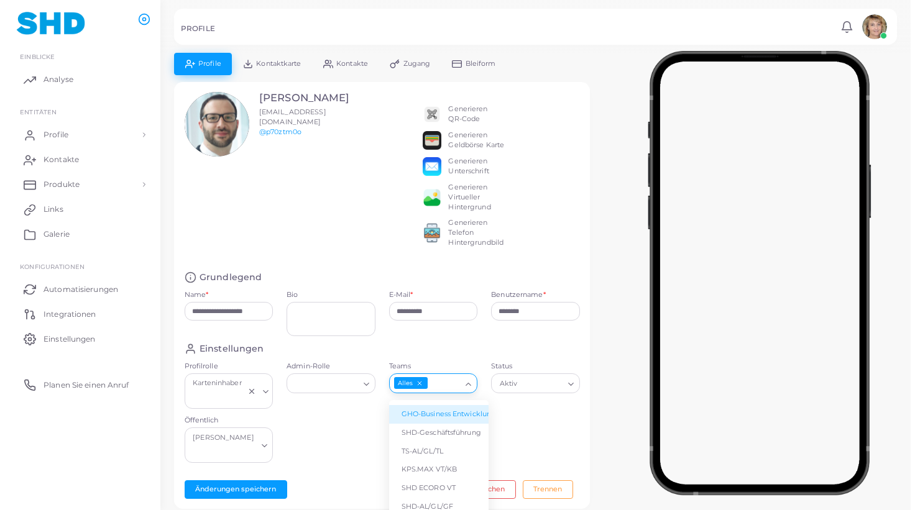
scroll to position [60, 0]
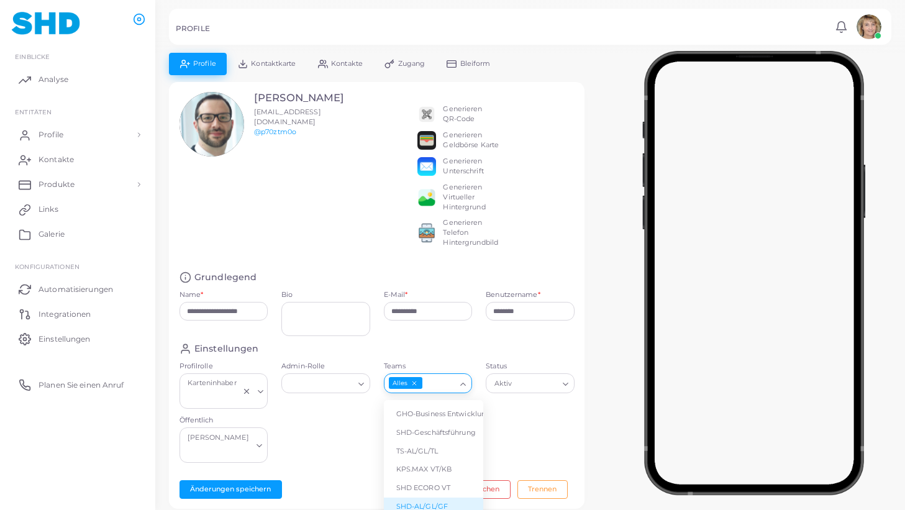
click at [428, 498] on li "SHD-AL/GL/GF" at bounding box center [433, 507] width 99 height 19
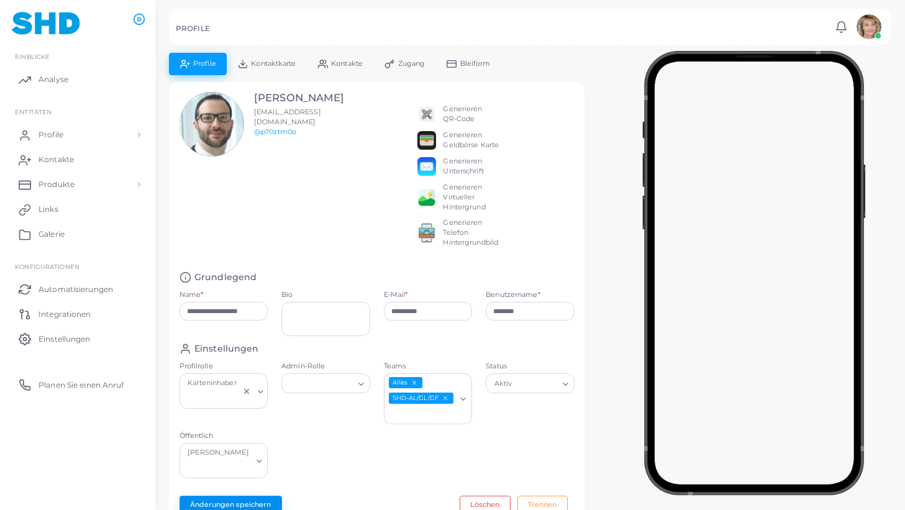
click at [244, 496] on button "Änderungen speichern" at bounding box center [231, 505] width 103 height 19
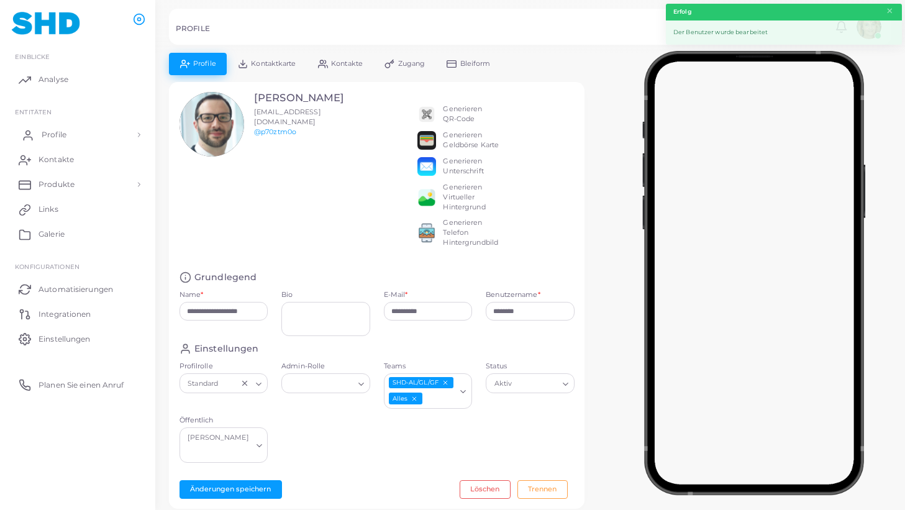
click at [55, 133] on span "Profile" at bounding box center [54, 134] width 25 height 11
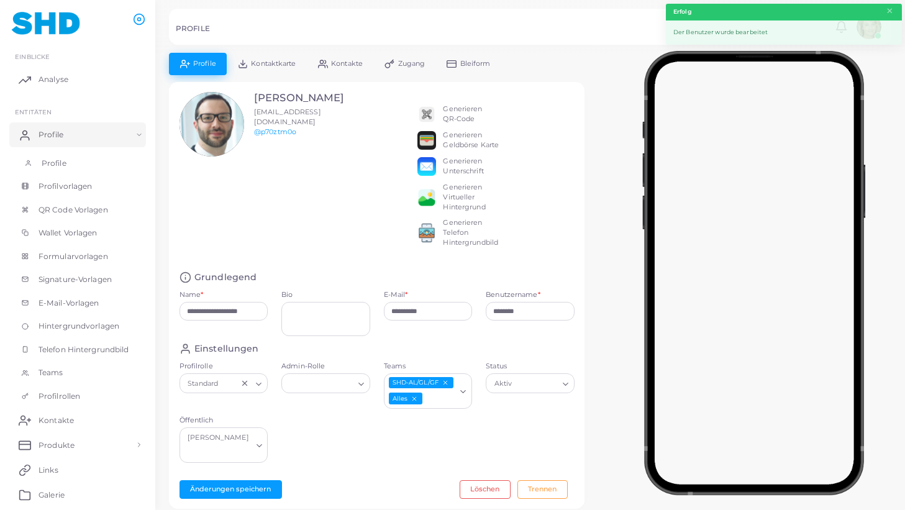
click at [53, 155] on link "Profile" at bounding box center [77, 164] width 137 height 24
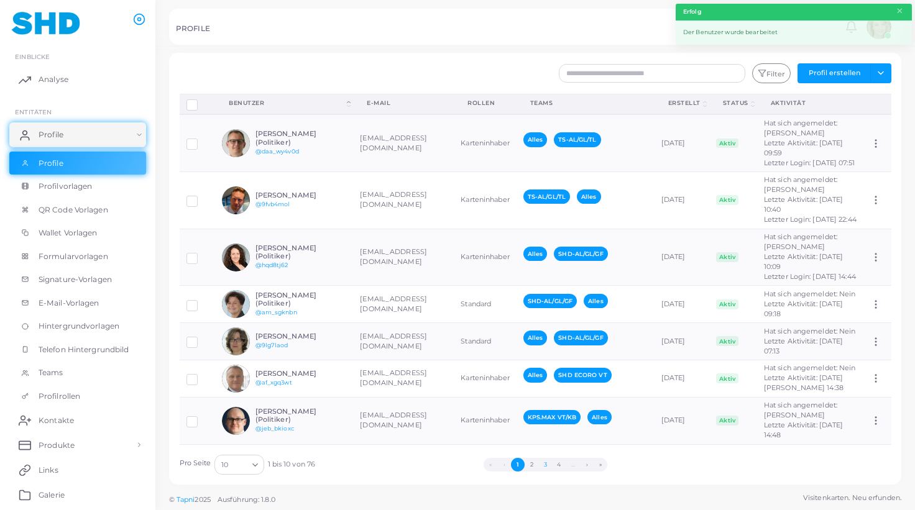
click at [547, 462] on button "3" at bounding box center [545, 465] width 14 height 14
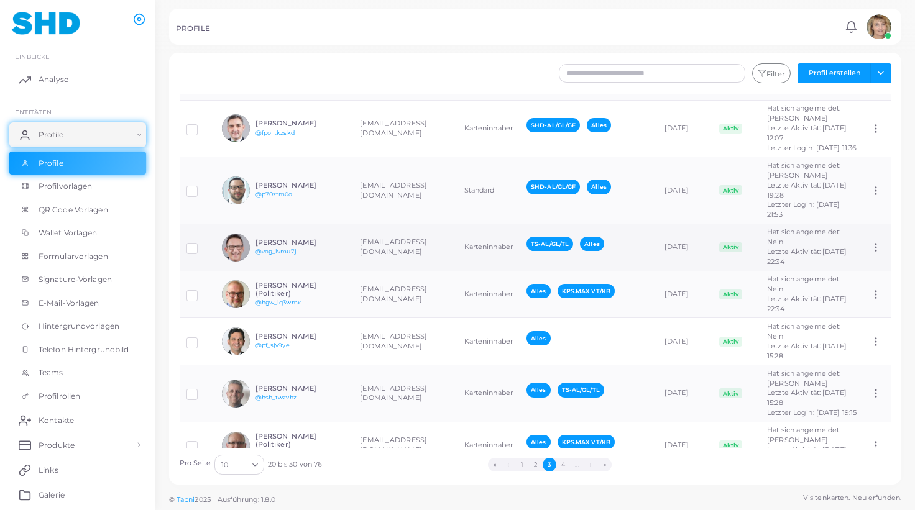
scroll to position [165, 0]
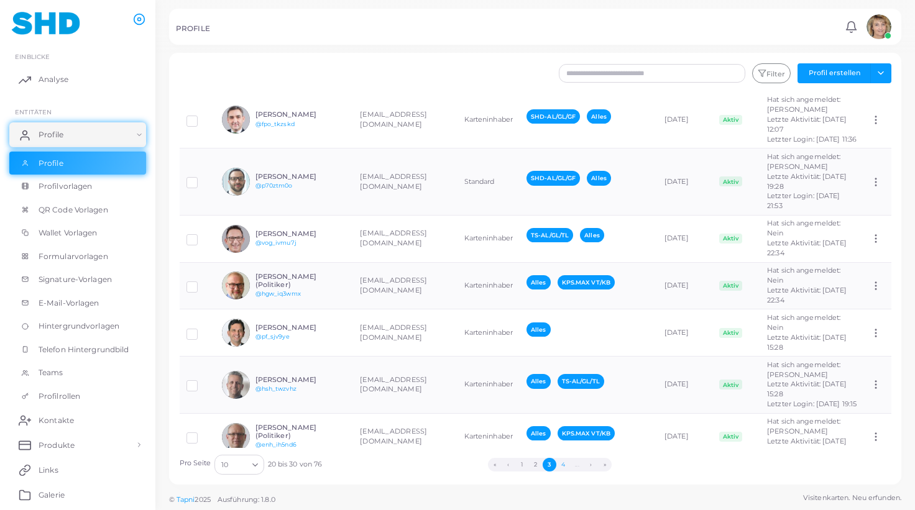
click at [564, 464] on button "4" at bounding box center [563, 465] width 14 height 14
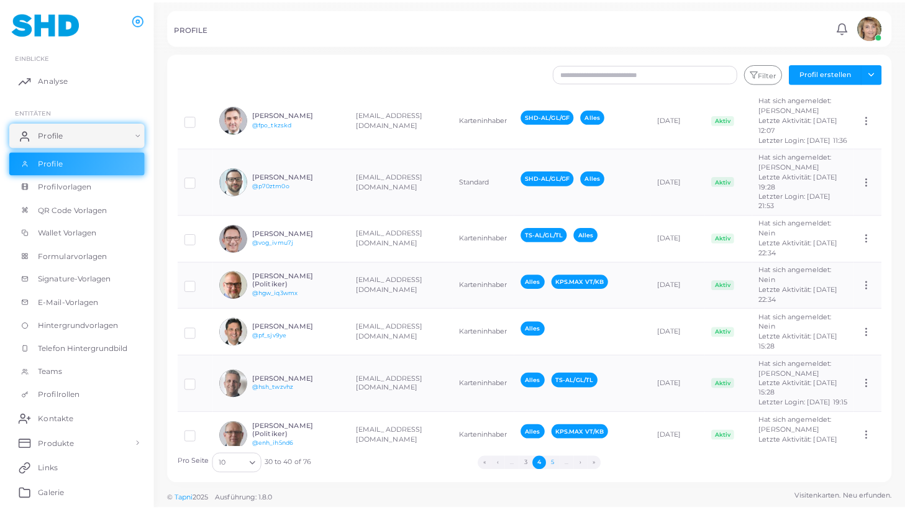
scroll to position [0, 0]
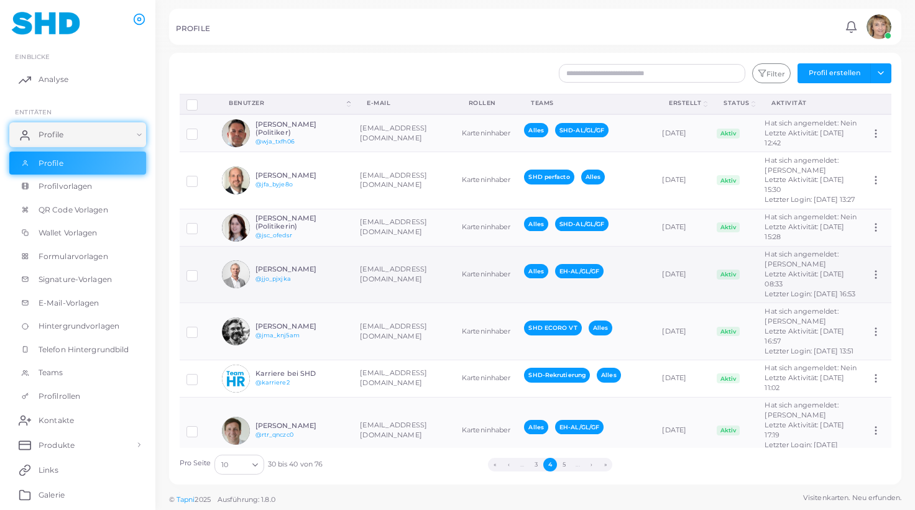
click at [455, 303] on td "Karteninhaber" at bounding box center [486, 274] width 62 height 57
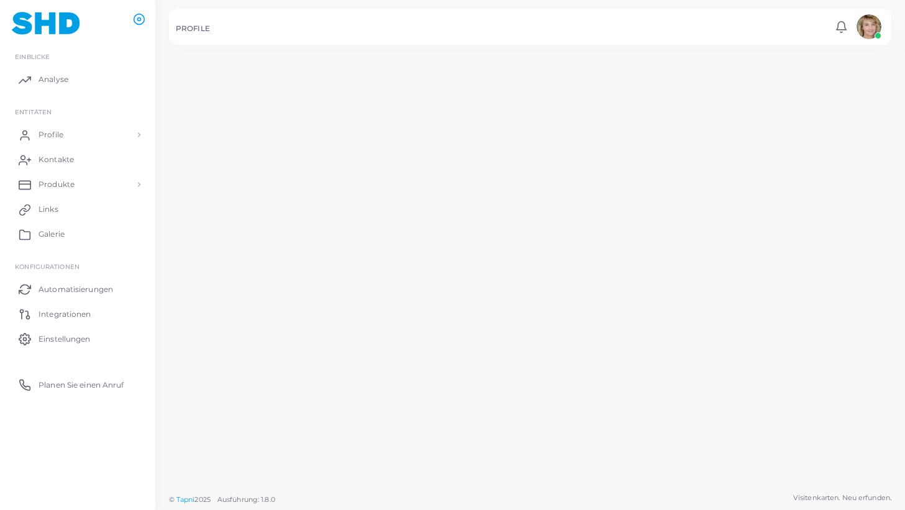
click at [449, 313] on td "Karteninhaber" at bounding box center [481, 310] width 64 height 69
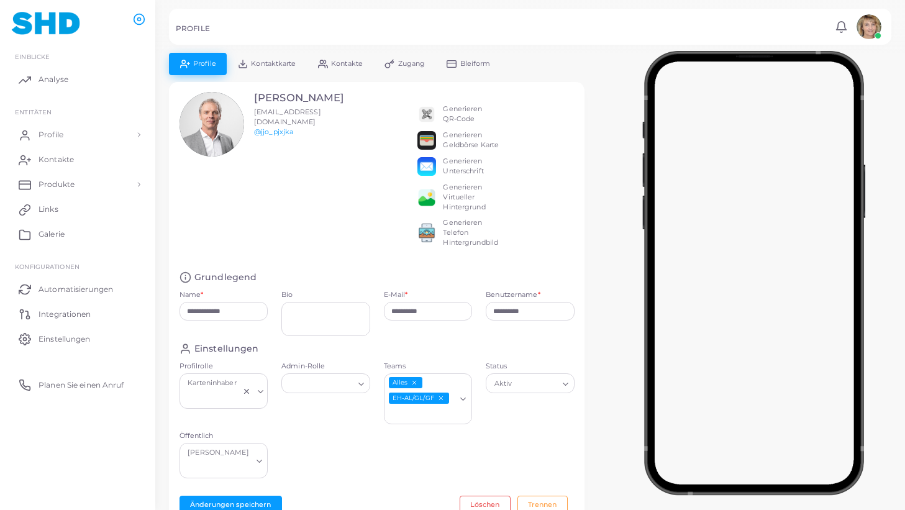
click at [441, 397] on icon "EH-AL/GL/GF abwählen" at bounding box center [440, 398] width 7 height 7
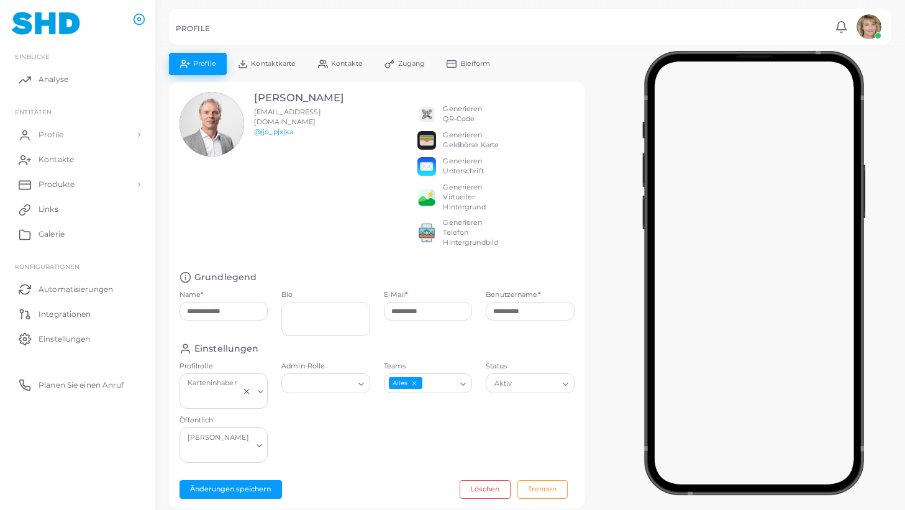
click at [464, 388] on icon "Suche nach Option" at bounding box center [463, 384] width 9 height 9
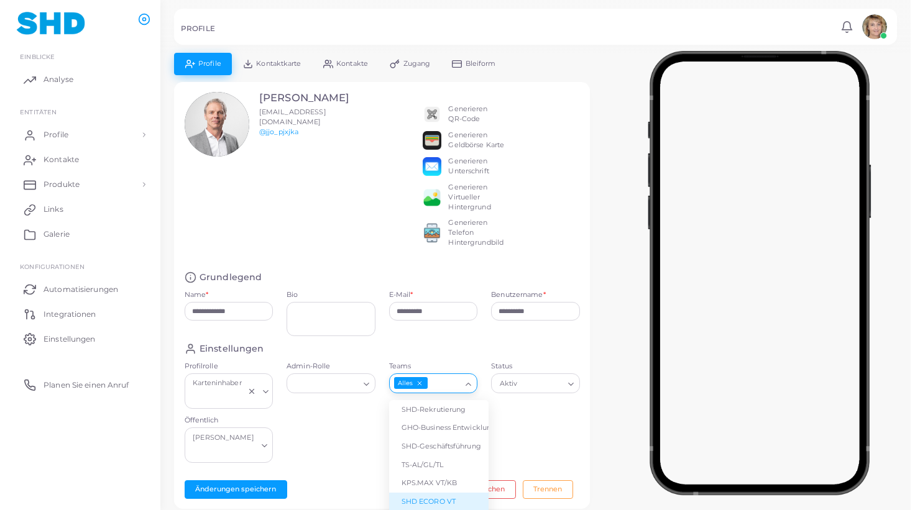
scroll to position [60, 0]
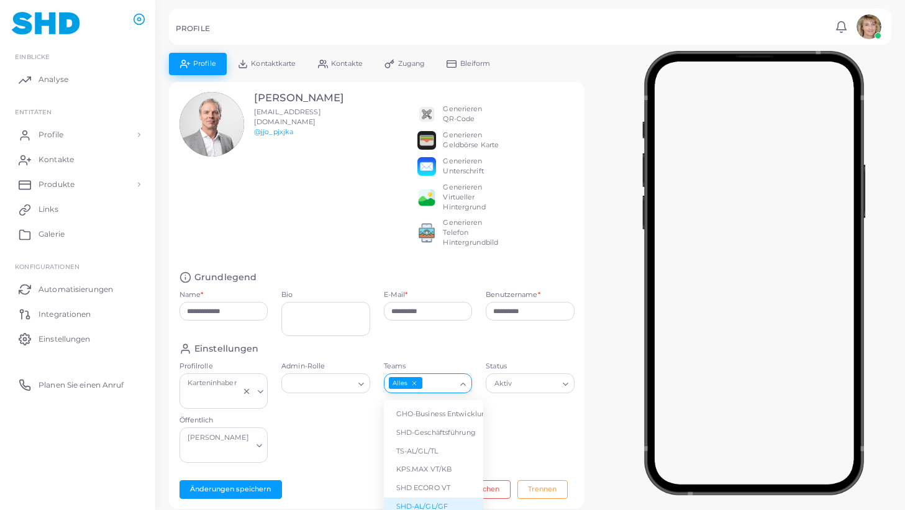
click at [432, 499] on li "SHD-AL/GL/GF" at bounding box center [433, 507] width 99 height 19
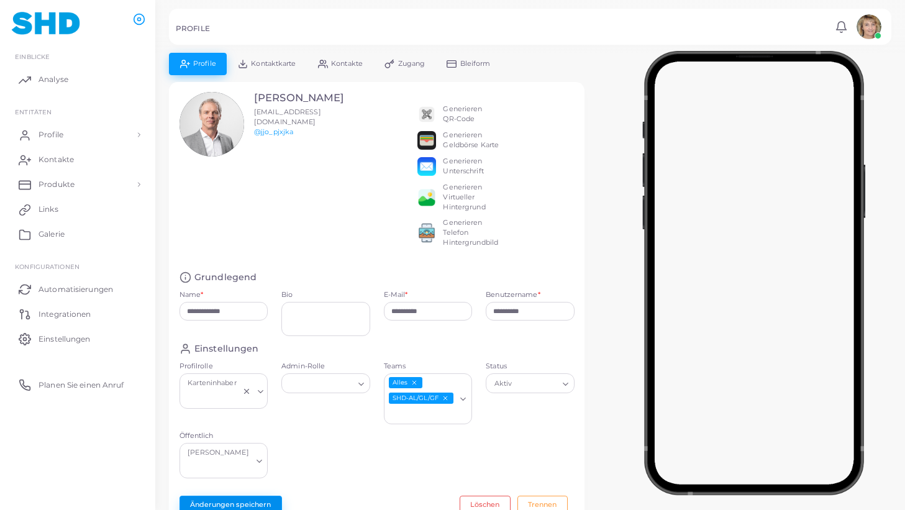
click at [254, 496] on button "Änderungen speichern" at bounding box center [231, 505] width 103 height 19
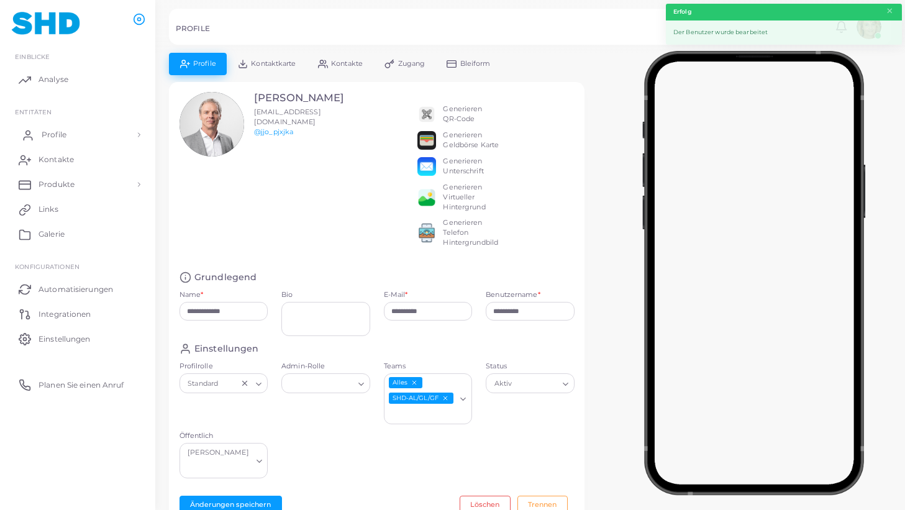
click at [41, 131] on link "Profile" at bounding box center [77, 134] width 137 height 25
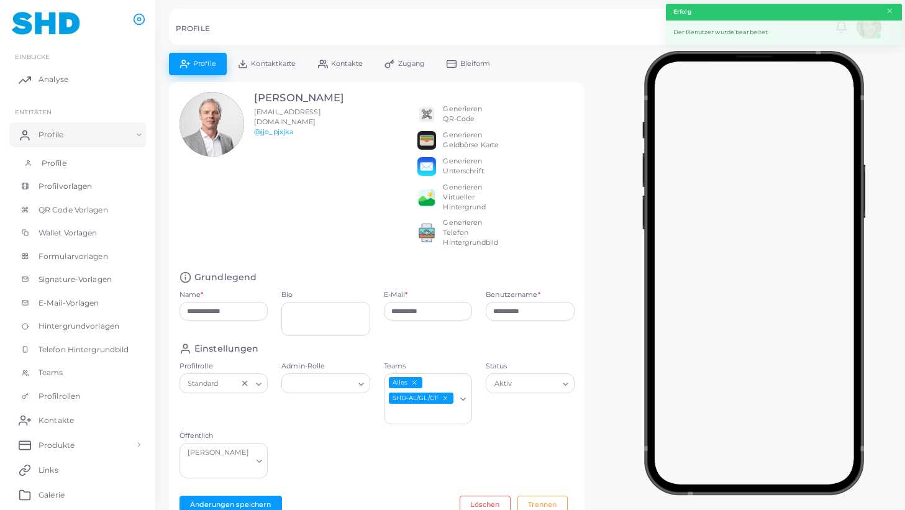
click at [49, 165] on span "Profile" at bounding box center [54, 163] width 25 height 11
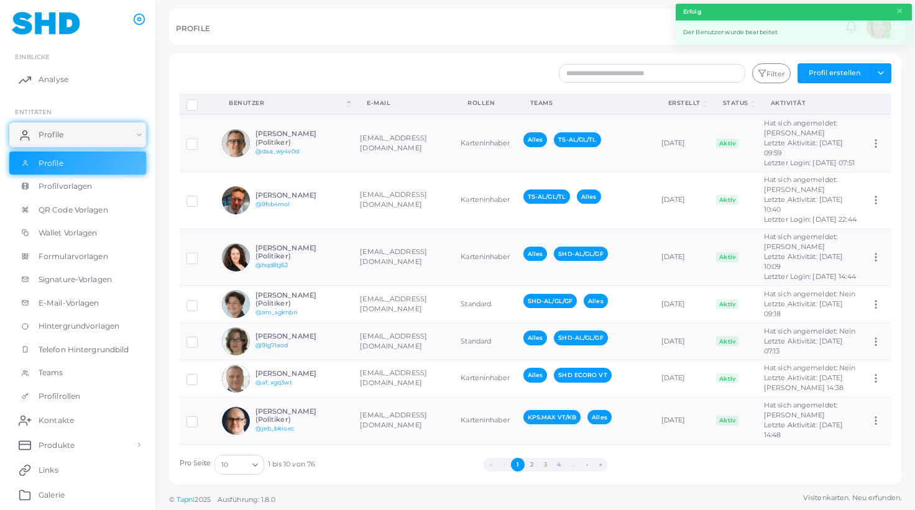
click at [559, 465] on button "4" at bounding box center [559, 465] width 14 height 14
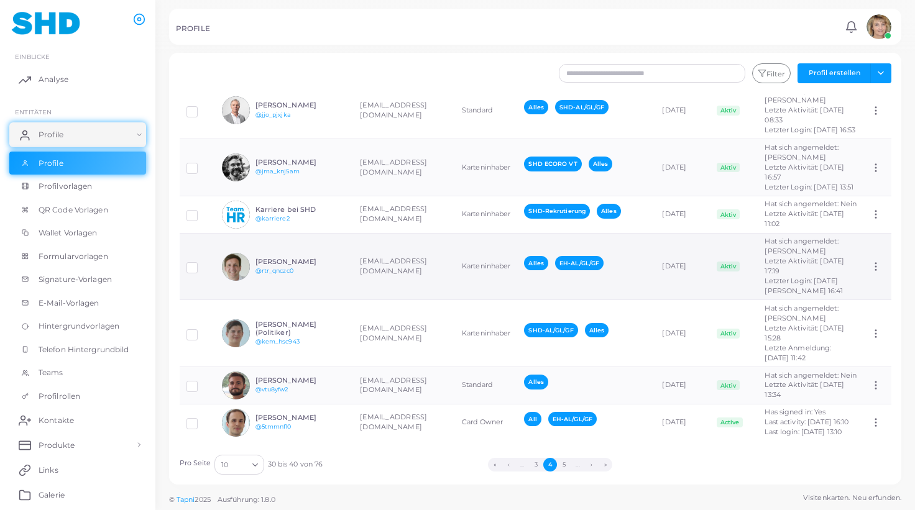
click at [517, 300] on td "Alles EH-AL/GL/GF" at bounding box center [586, 266] width 138 height 67
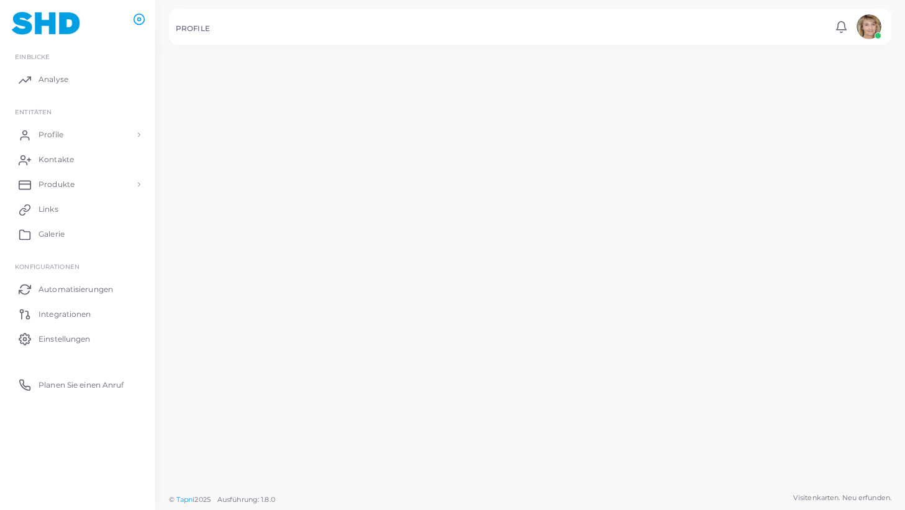
scroll to position [196, 0]
click at [520, 305] on div "Alles EH-AL/GL/GF" at bounding box center [584, 294] width 128 height 22
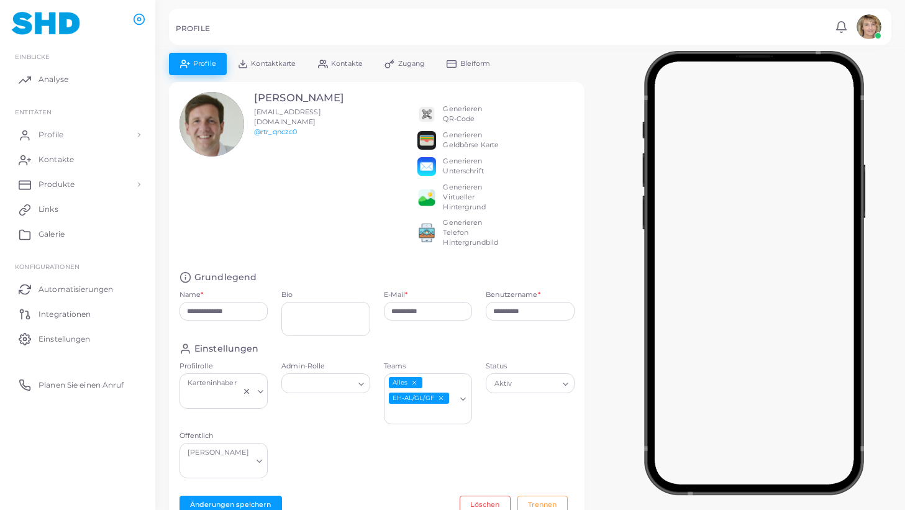
click at [442, 396] on icon "EH-AL/GL/GF abwählen" at bounding box center [440, 398] width 7 height 7
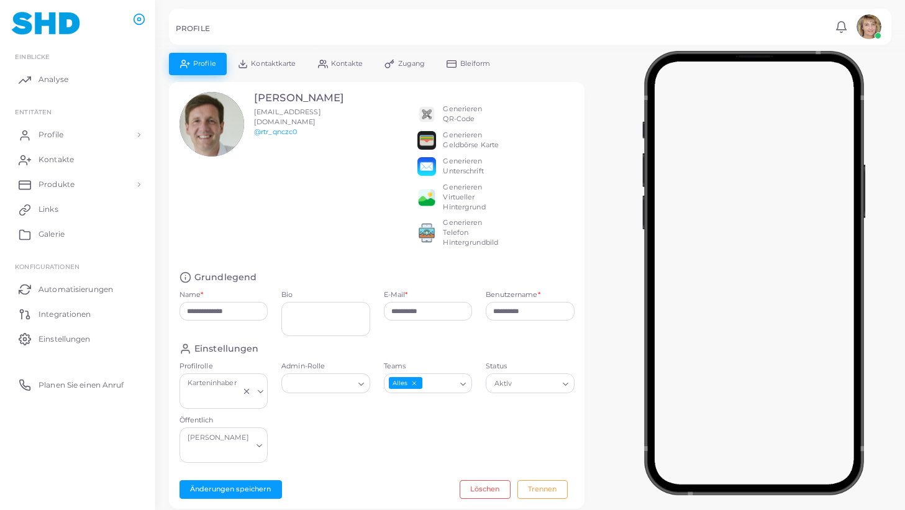
click at [462, 387] on icon "Suche nach Option" at bounding box center [463, 384] width 9 height 9
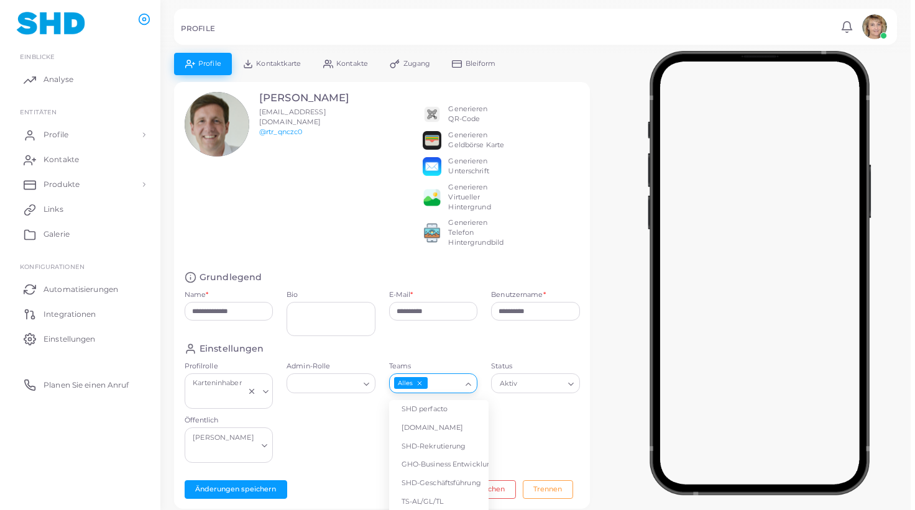
scroll to position [50, 0]
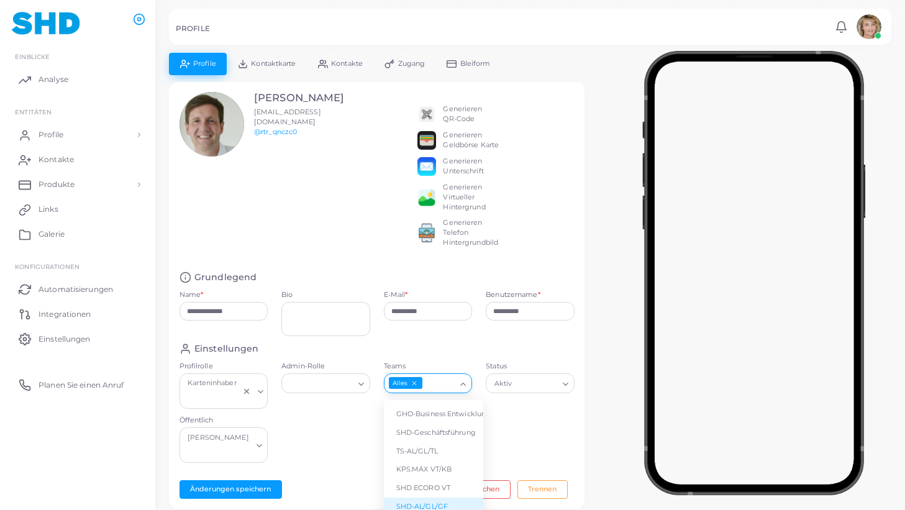
drag, startPoint x: 447, startPoint y: 505, endPoint x: 331, endPoint y: 496, distance: 116.6
click at [447, 505] on li "SHD-AL/GL/GF" at bounding box center [433, 507] width 99 height 19
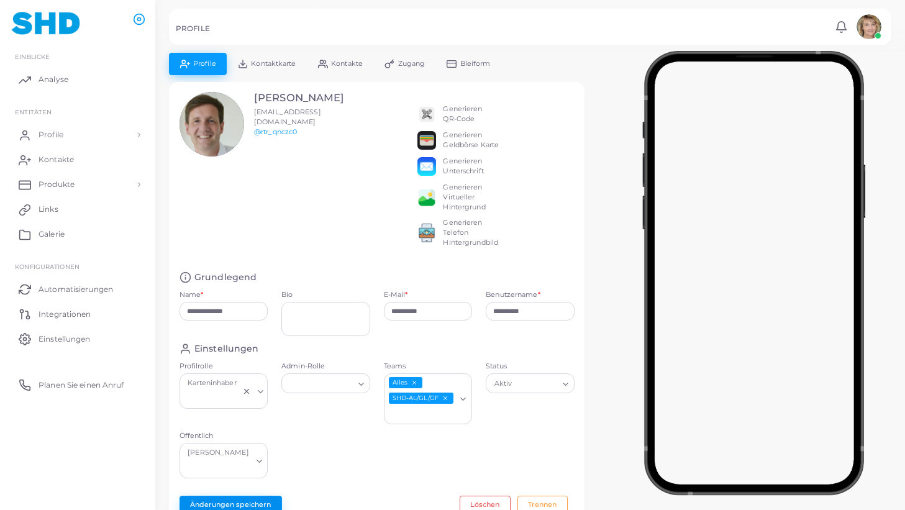
click at [237, 496] on button "Änderungen speichern" at bounding box center [231, 505] width 103 height 19
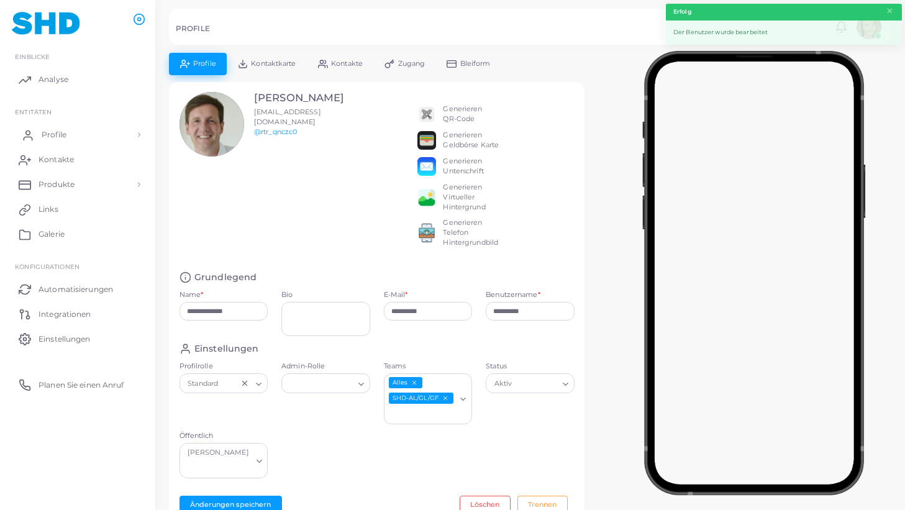
click at [62, 134] on span "Profile" at bounding box center [54, 134] width 25 height 11
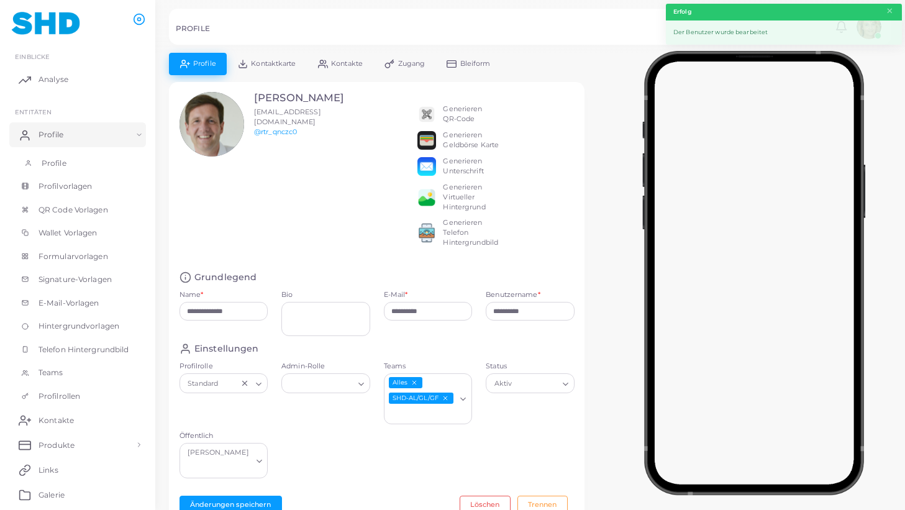
click at [55, 160] on span "Profile" at bounding box center [54, 163] width 25 height 11
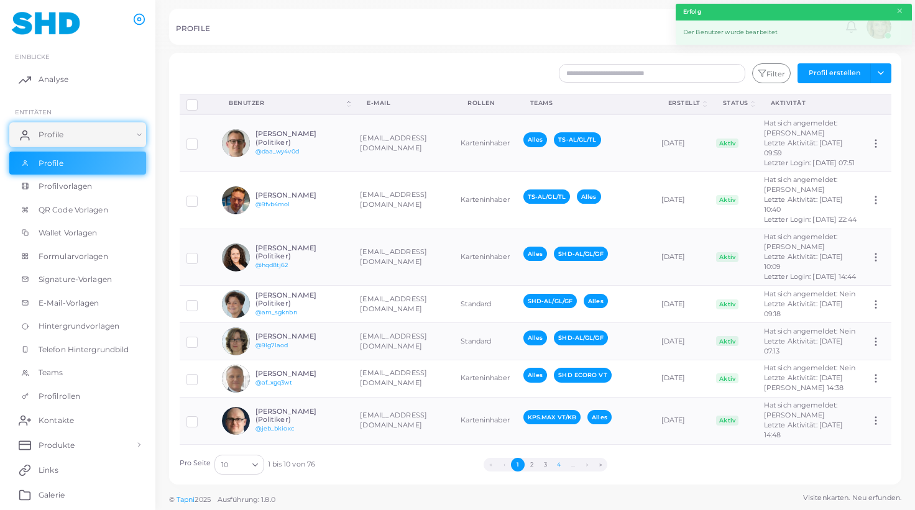
click at [559, 463] on button "4" at bounding box center [559, 465] width 14 height 14
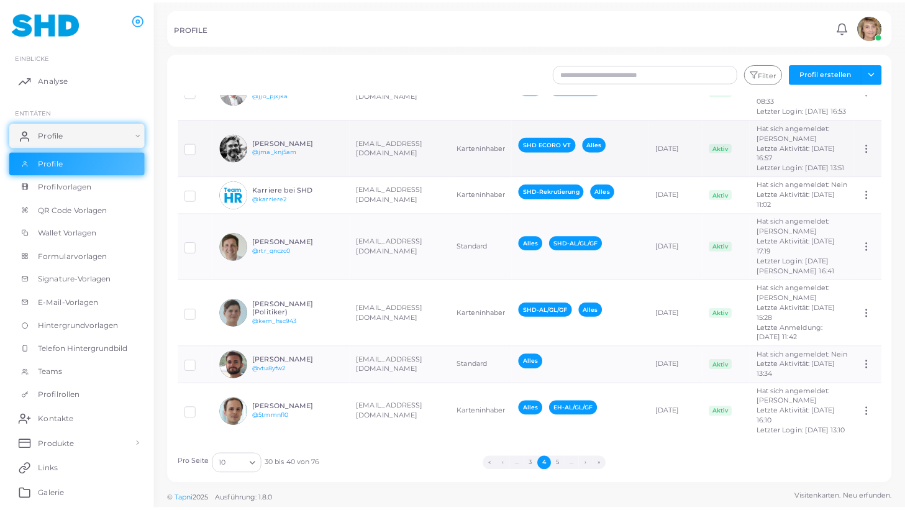
scroll to position [283, 0]
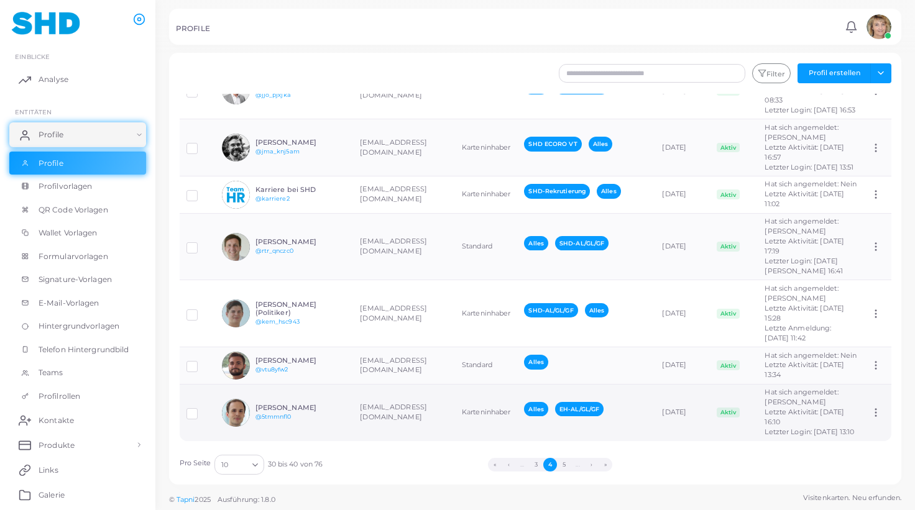
click at [522, 419] on td "Alles EH-AL/GL/GF" at bounding box center [586, 412] width 138 height 57
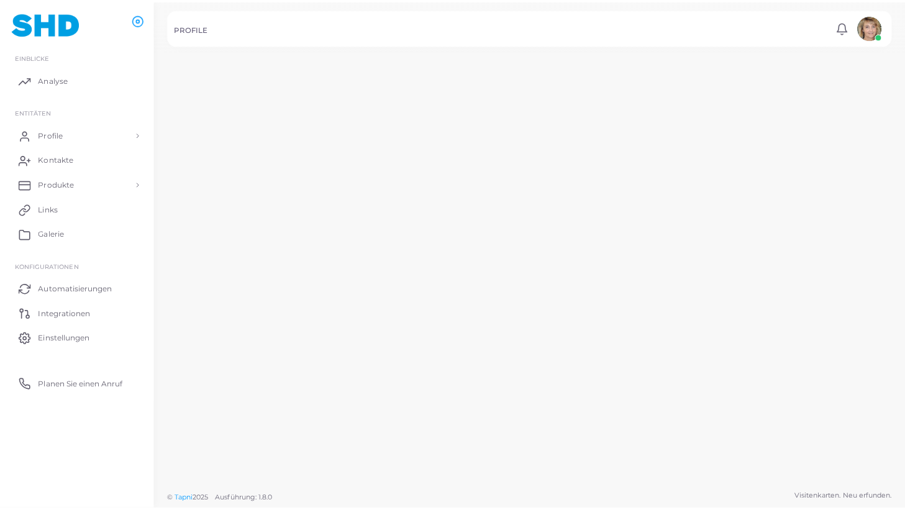
scroll to position [283, 0]
click at [522, 419] on div "Alles EH-AL/GL/GF" at bounding box center [584, 412] width 128 height 22
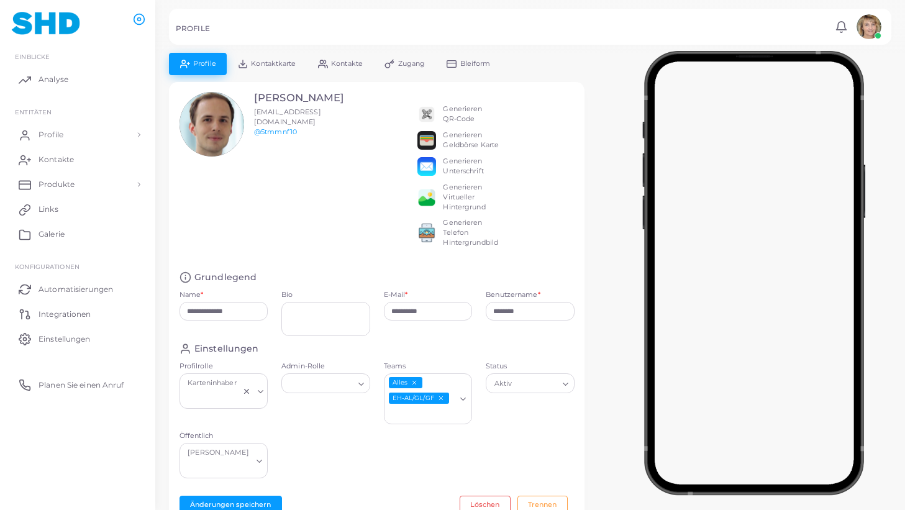
click at [441, 398] on icon "EH-AL/GL/GF abwählen" at bounding box center [440, 398] width 7 height 7
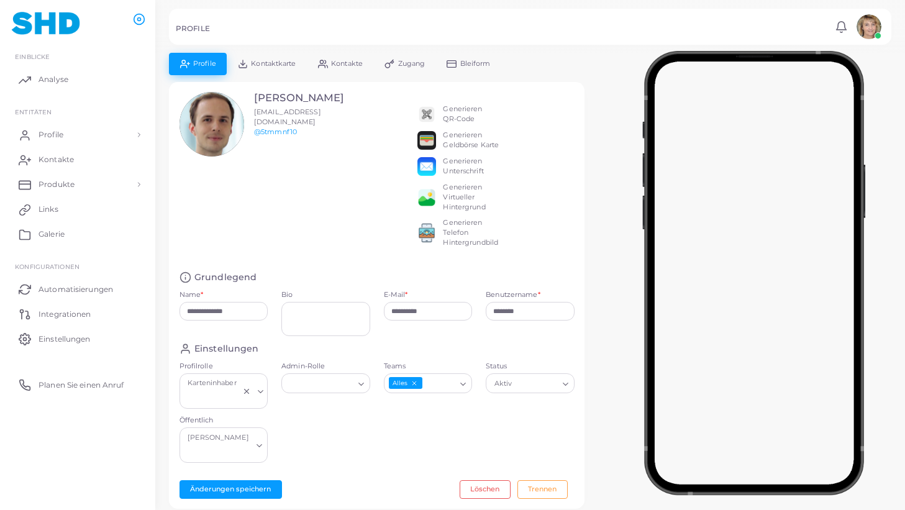
click at [464, 387] on icon "Suche nach Option" at bounding box center [463, 384] width 9 height 9
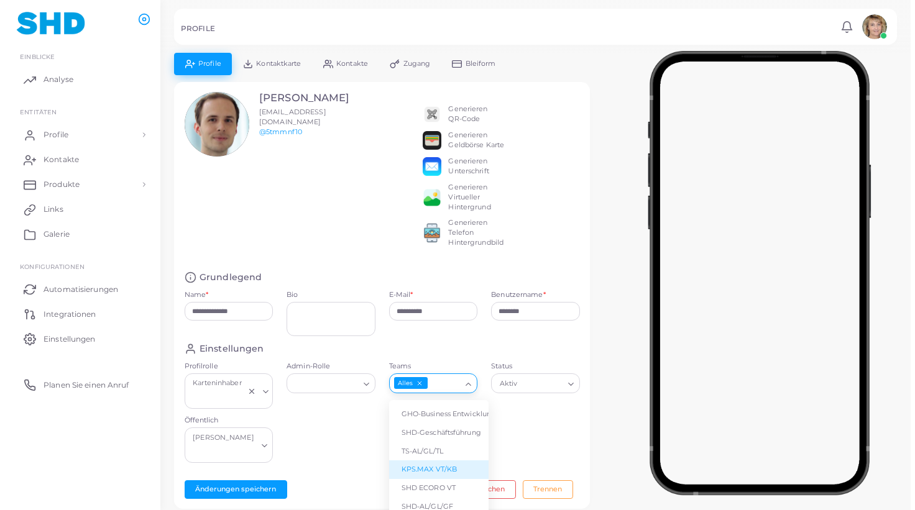
scroll to position [60, 0]
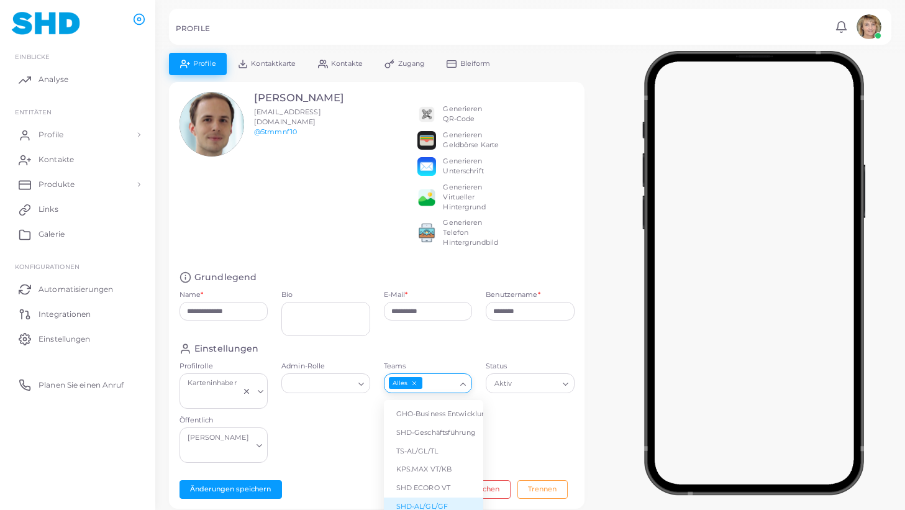
drag, startPoint x: 428, startPoint y: 495, endPoint x: 436, endPoint y: 494, distance: 8.2
click at [428, 498] on li "SHD-AL/GL/GF" at bounding box center [433, 507] width 99 height 19
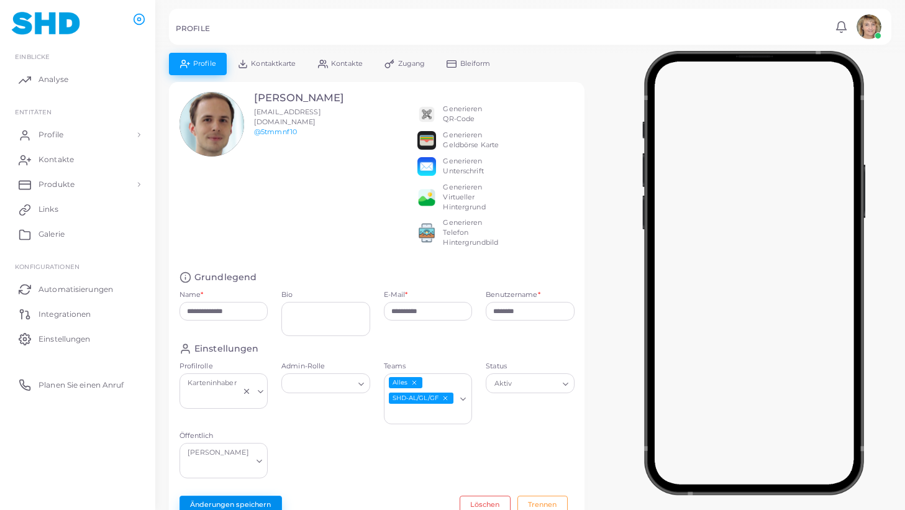
click at [235, 496] on button "Änderungen speichern" at bounding box center [231, 505] width 103 height 19
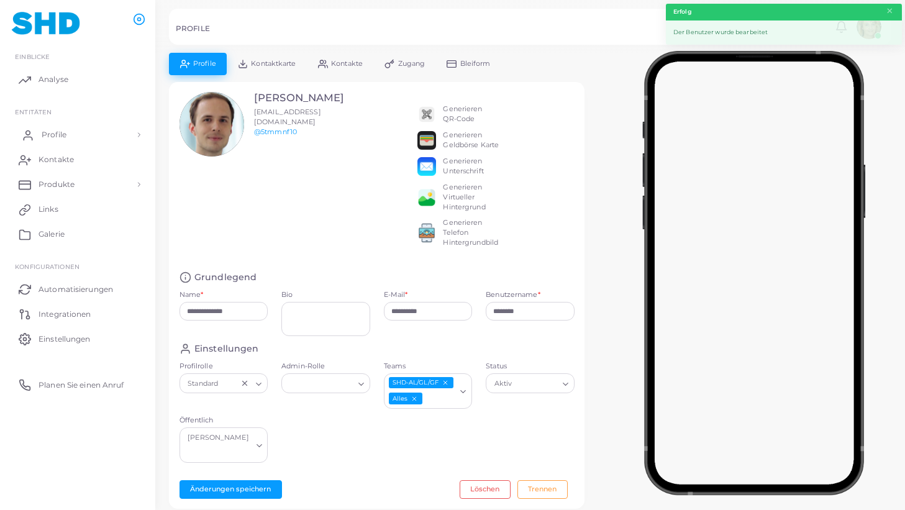
click at [50, 134] on span "Profile" at bounding box center [54, 134] width 25 height 11
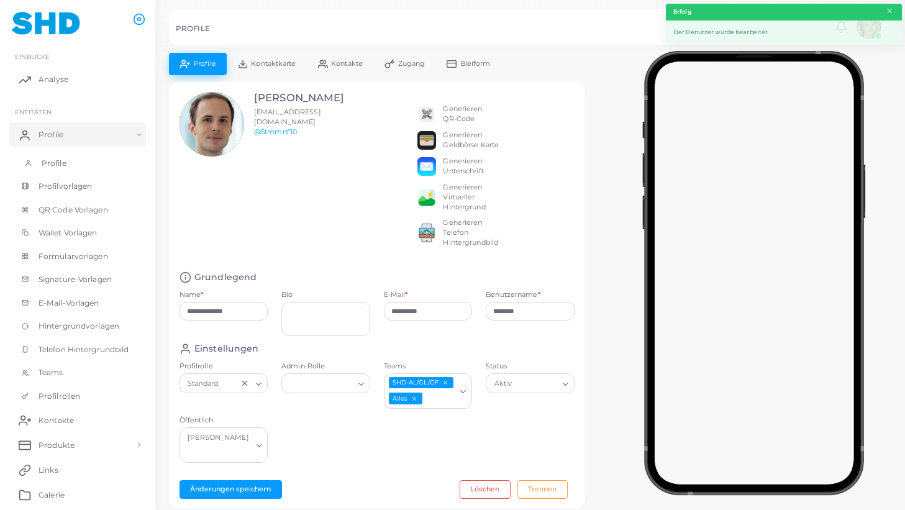
click at [58, 157] on link "Profile" at bounding box center [77, 164] width 137 height 24
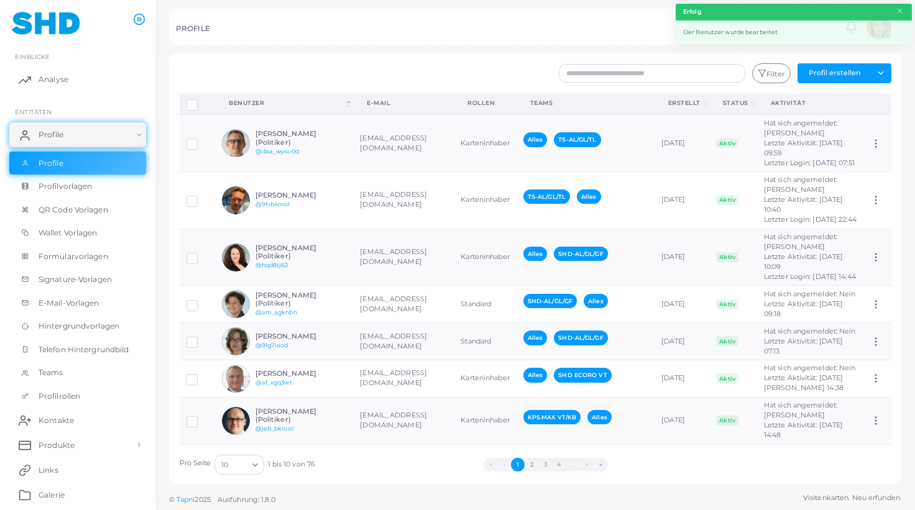
click at [601, 463] on button "»" at bounding box center [600, 465] width 14 height 14
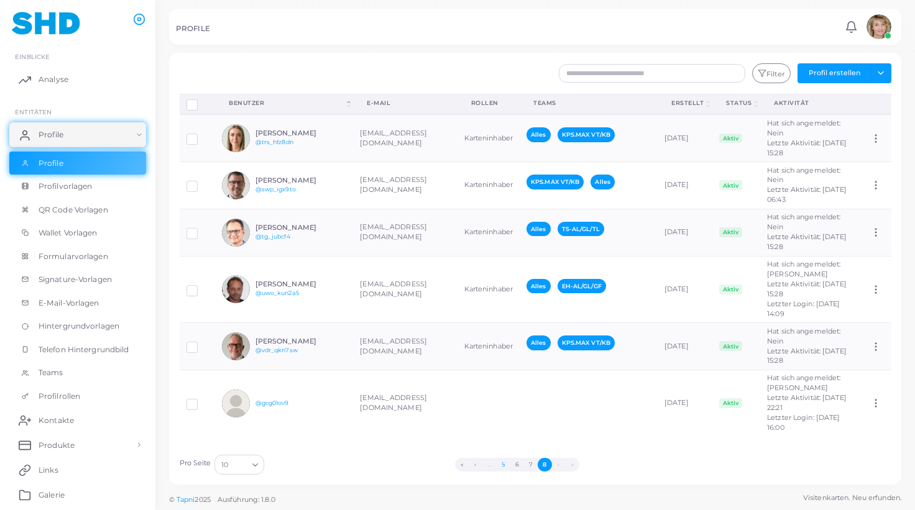
click at [503, 464] on button "5" at bounding box center [503, 465] width 14 height 14
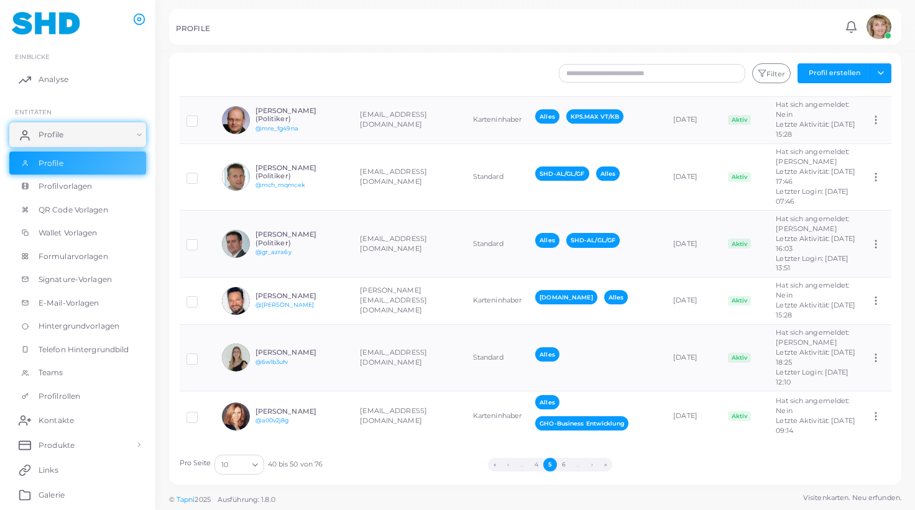
scroll to position [306, 0]
click at [566, 463] on button "6" at bounding box center [564, 465] width 14 height 14
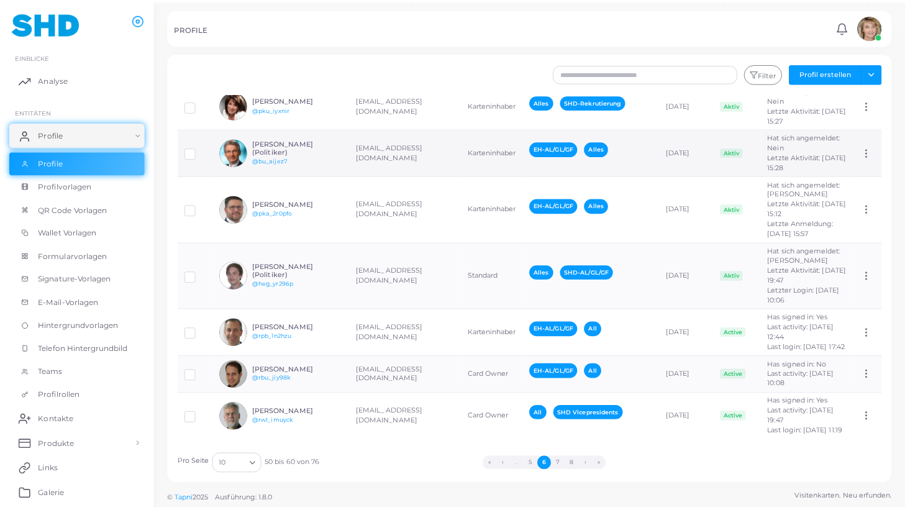
scroll to position [193, 0]
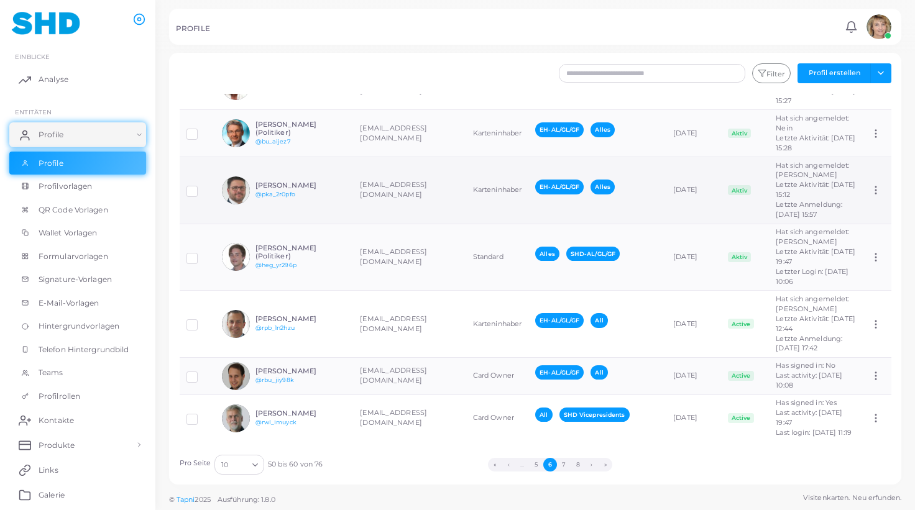
click at [466, 224] on td "Karteninhaber" at bounding box center [497, 190] width 62 height 67
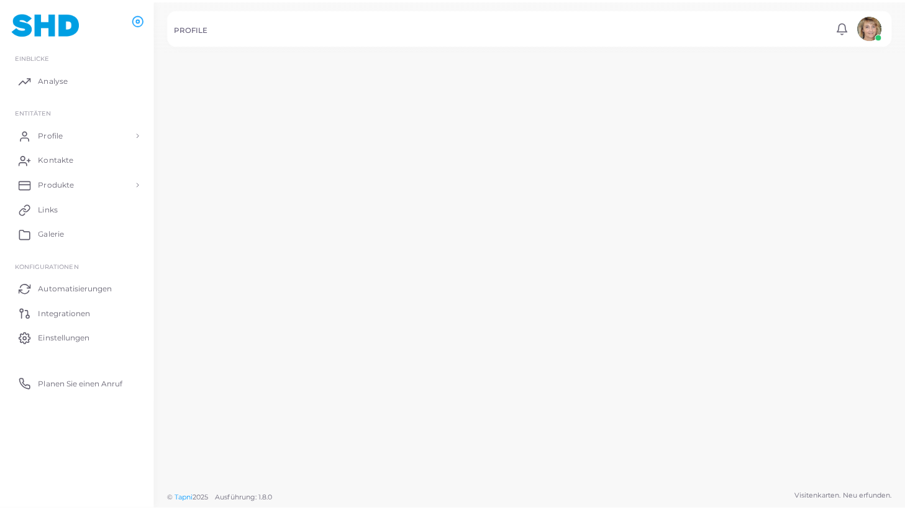
scroll to position [193, 0]
click at [458, 222] on td "Karteninhaber" at bounding box center [490, 187] width 64 height 69
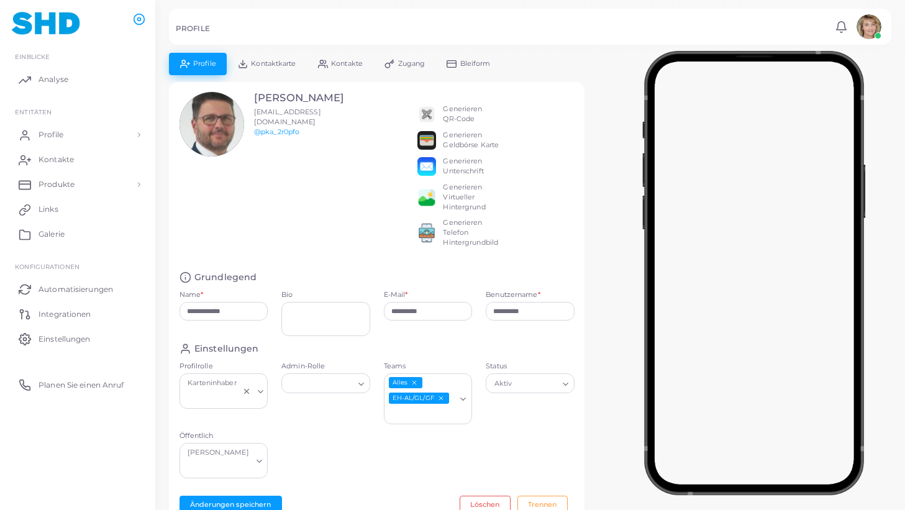
click at [442, 399] on icon "EH-AL/GL/GF abwählen" at bounding box center [440, 398] width 7 height 7
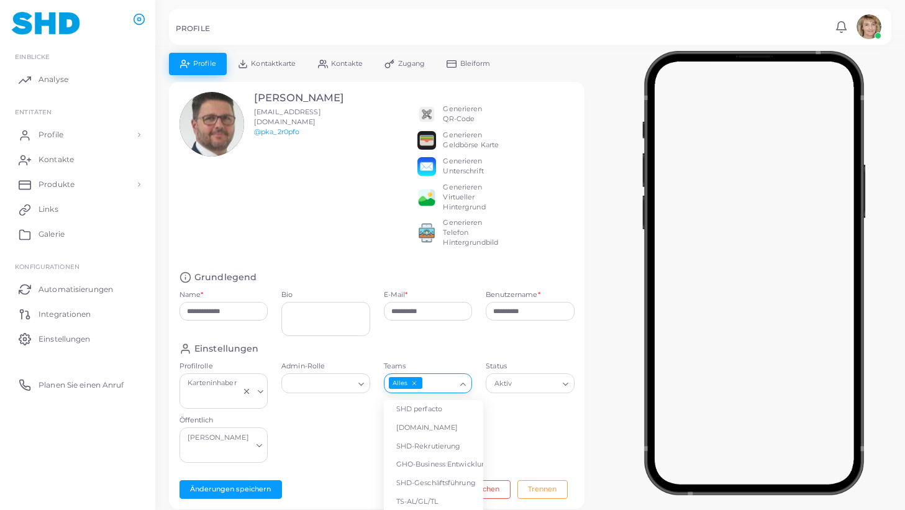
click at [462, 388] on icon "Suche nach Option" at bounding box center [463, 384] width 9 height 9
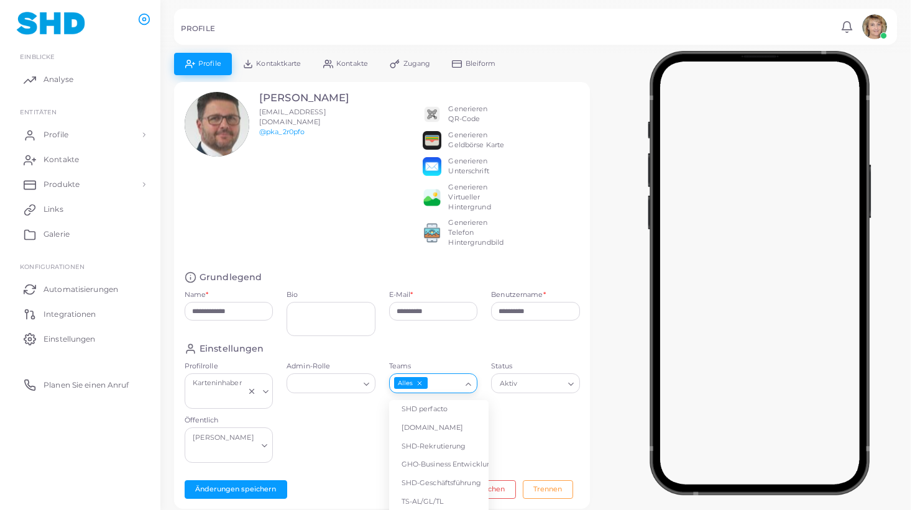
scroll to position [50, 0]
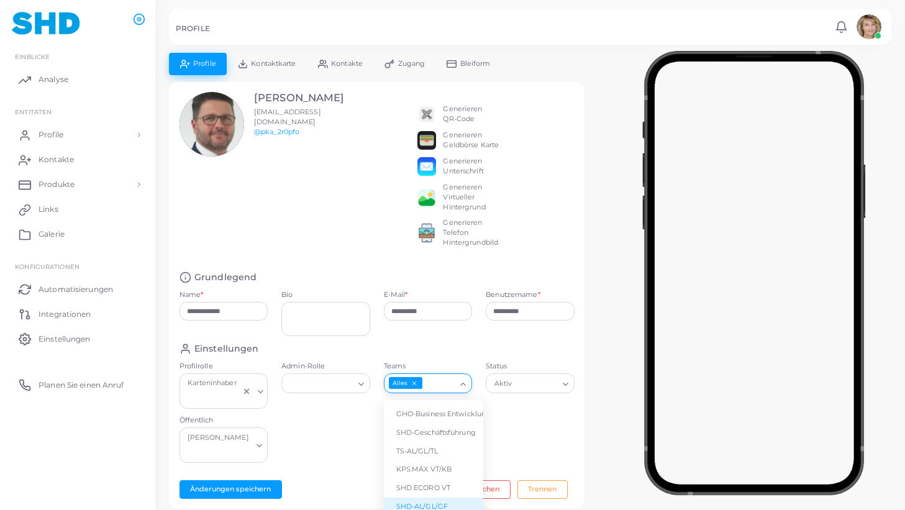
click at [441, 505] on li "SHD-AL/GL/GF" at bounding box center [433, 507] width 99 height 19
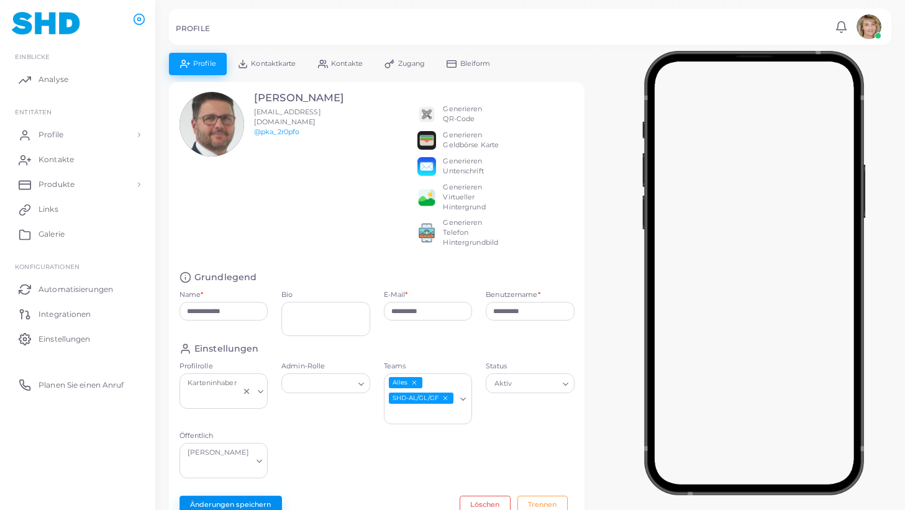
click at [231, 496] on button "Änderungen speichern" at bounding box center [231, 505] width 103 height 19
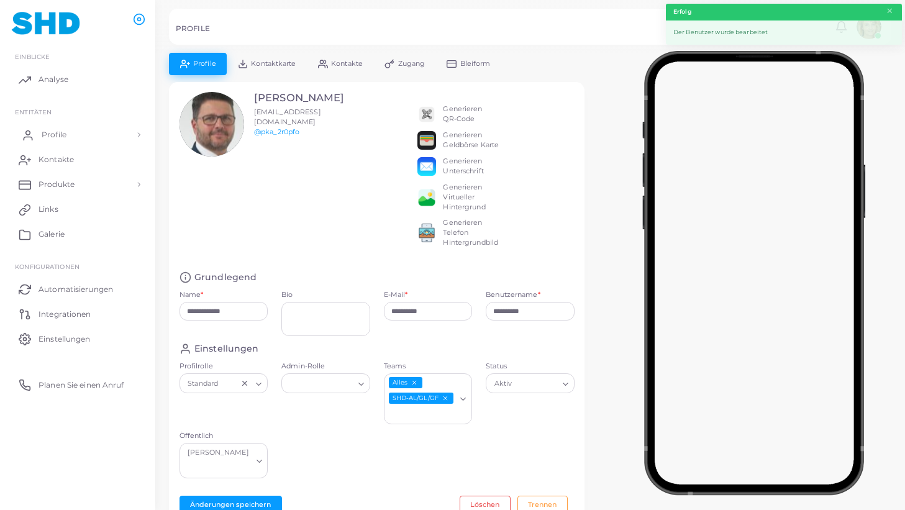
click at [46, 132] on span "Profile" at bounding box center [54, 134] width 25 height 11
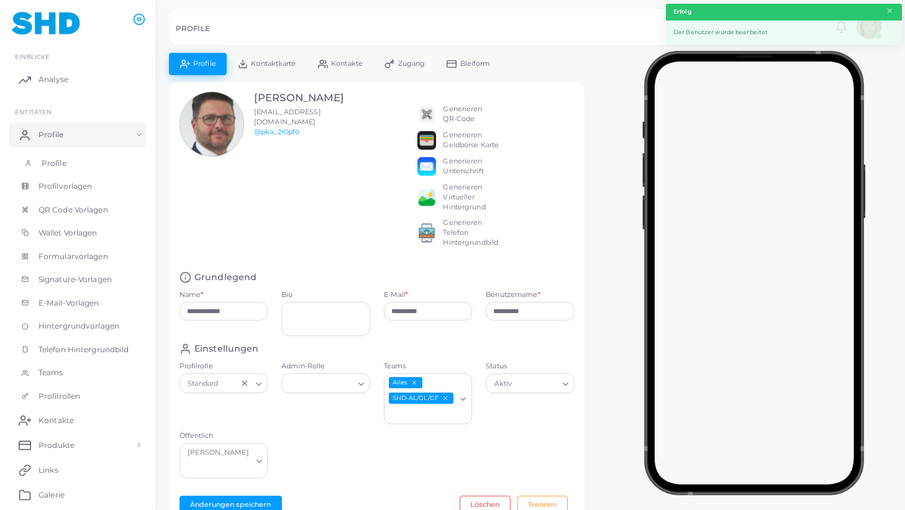
click at [48, 162] on span "Profile" at bounding box center [54, 163] width 25 height 11
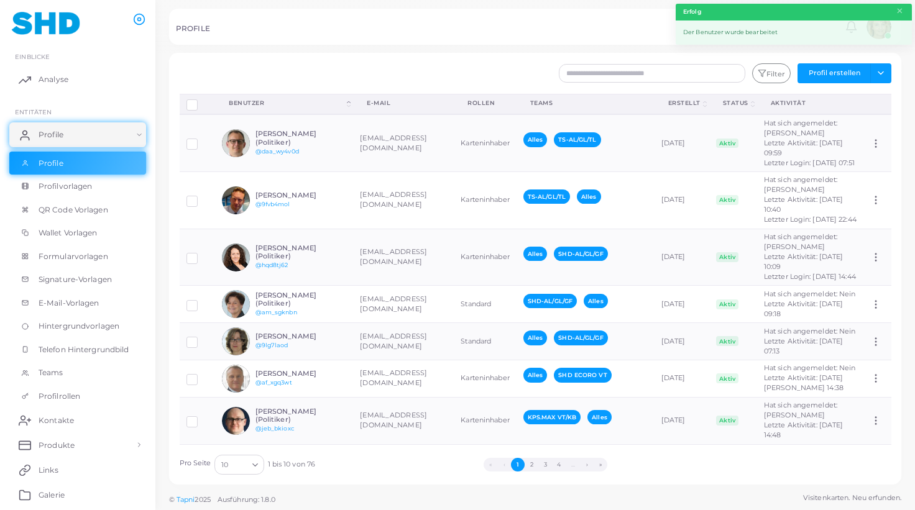
click at [600, 462] on button "»" at bounding box center [600, 465] width 14 height 14
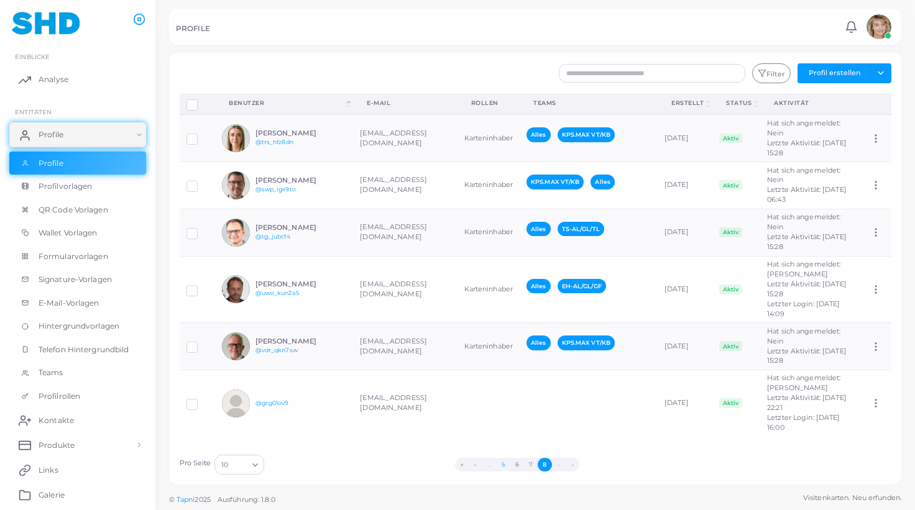
click at [503, 464] on button "5" at bounding box center [503, 465] width 14 height 14
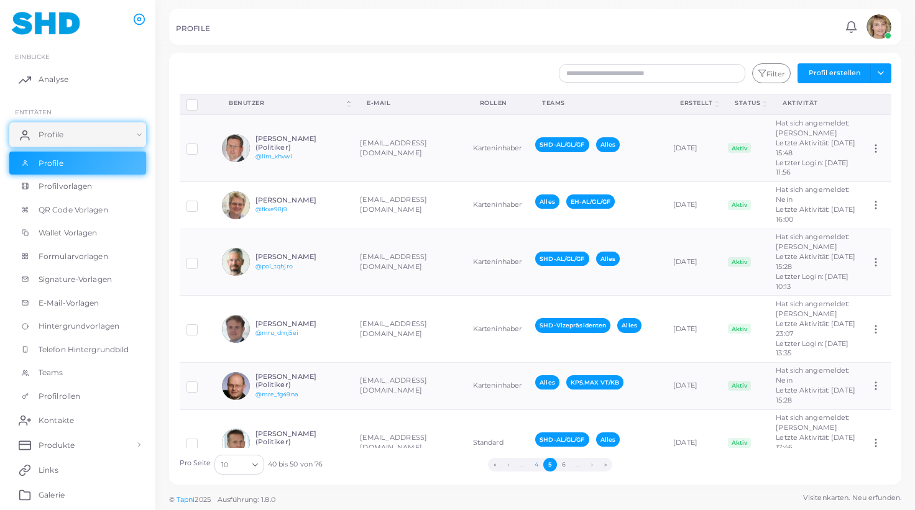
click at [536, 464] on button "4" at bounding box center [536, 465] width 14 height 14
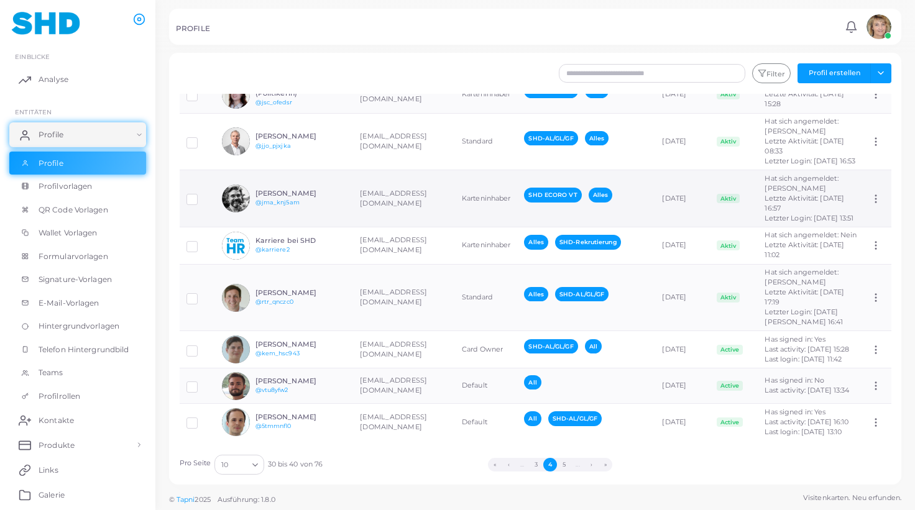
scroll to position [283, 0]
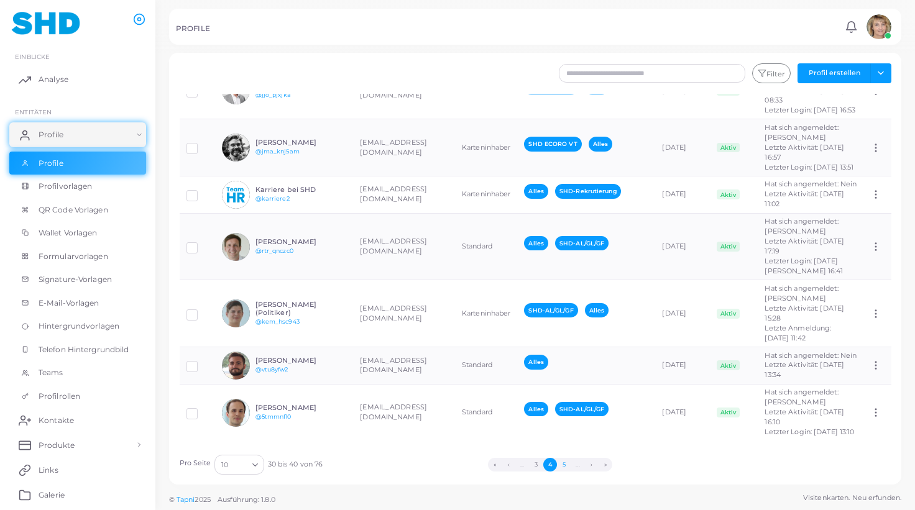
click at [565, 465] on button "5" at bounding box center [564, 465] width 14 height 14
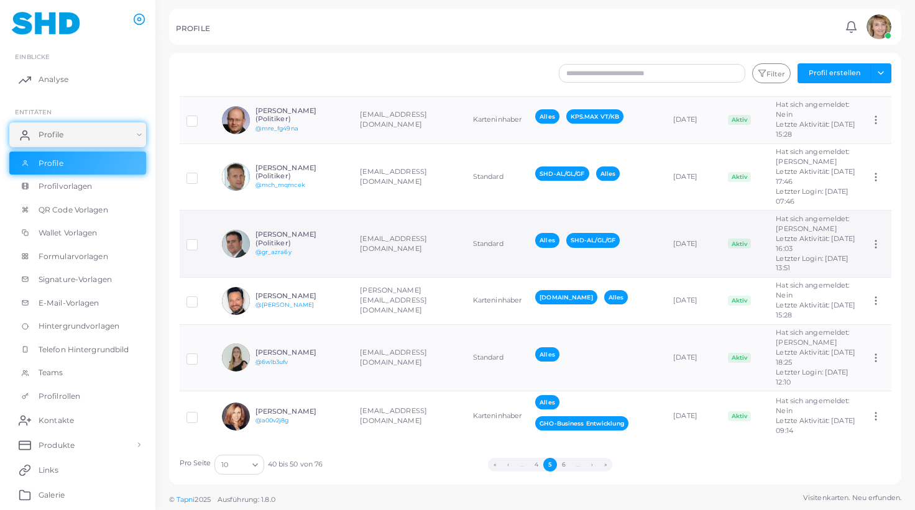
scroll to position [306, 0]
click at [566, 464] on button "6" at bounding box center [564, 465] width 14 height 14
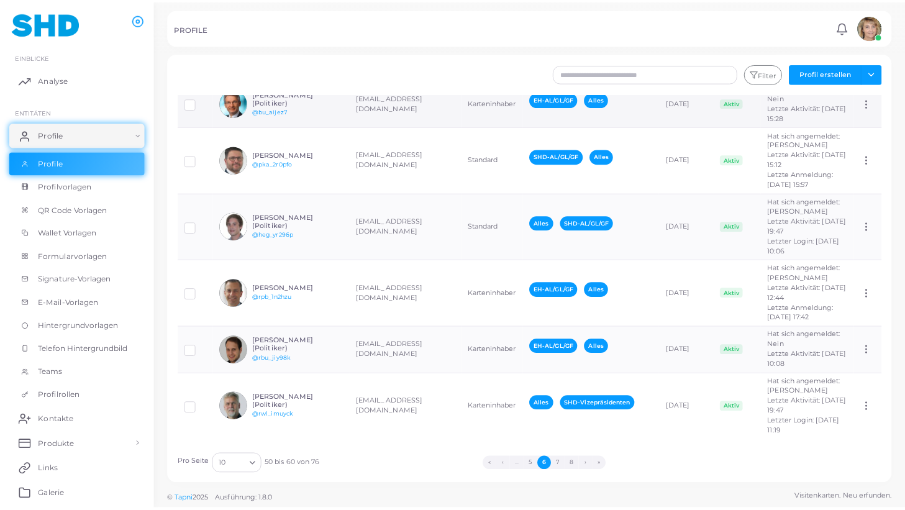
scroll to position [236, 0]
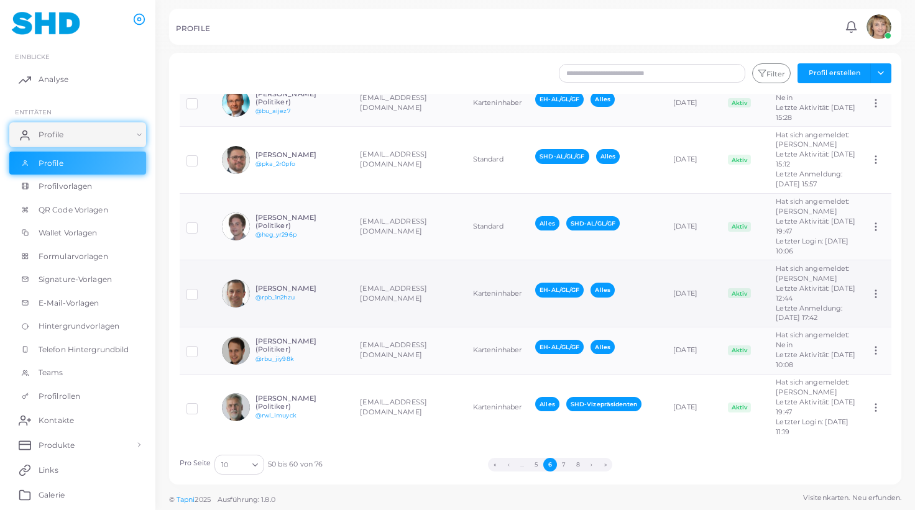
click at [498, 320] on td "Karteninhaber" at bounding box center [497, 293] width 62 height 67
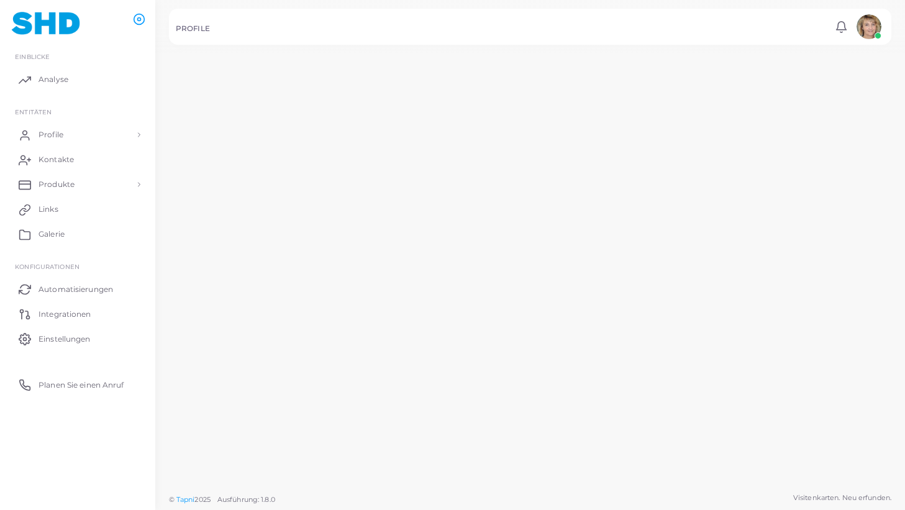
scroll to position [236, 0]
click at [498, 260] on td "Standard" at bounding box center [490, 225] width 64 height 69
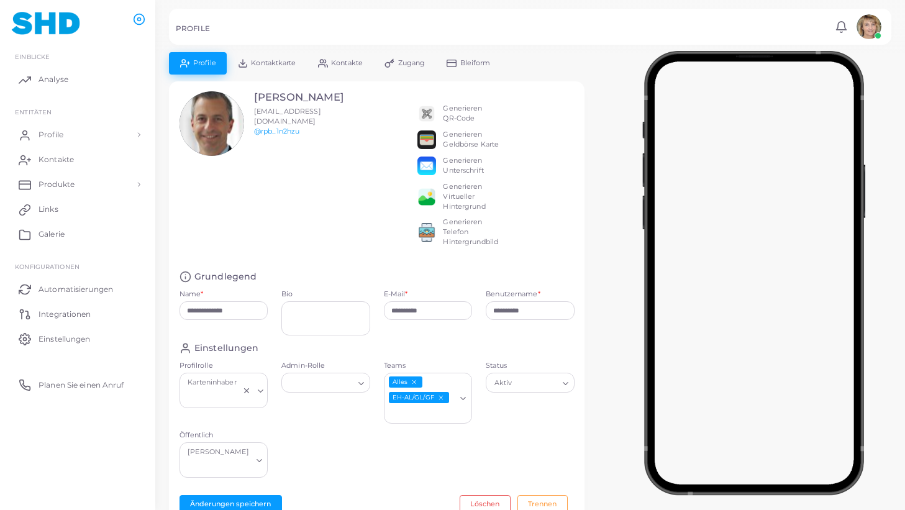
scroll to position [2, 0]
click at [444, 396] on icon "EH-AL/GL/GF abwählen" at bounding box center [440, 396] width 7 height 7
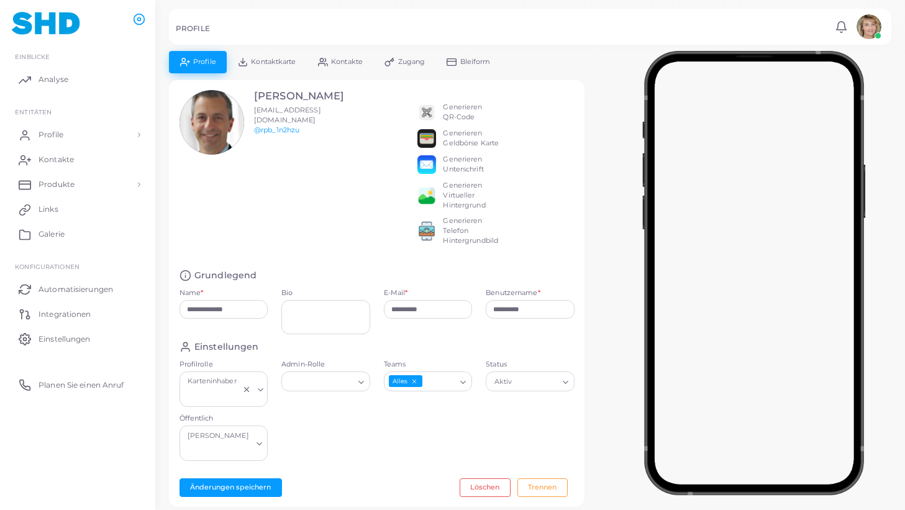
scroll to position [0, 0]
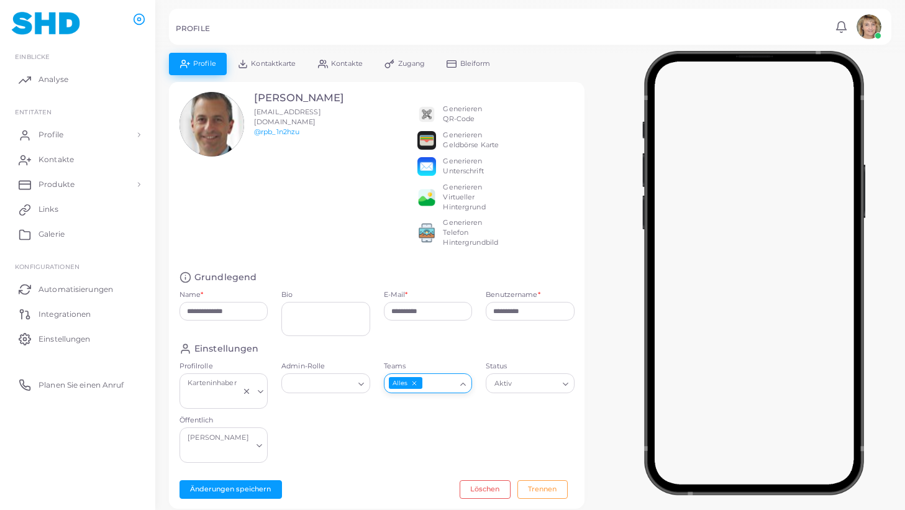
click at [463, 383] on icon "Suche nach Option" at bounding box center [463, 384] width 9 height 9
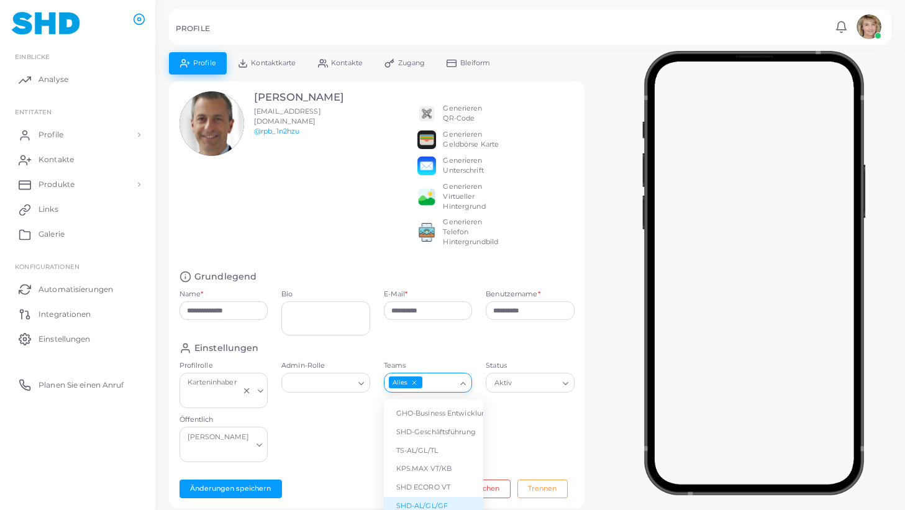
scroll to position [53, 0]
click at [436, 498] on li "SHD-AL/GL/GF" at bounding box center [433, 506] width 99 height 19
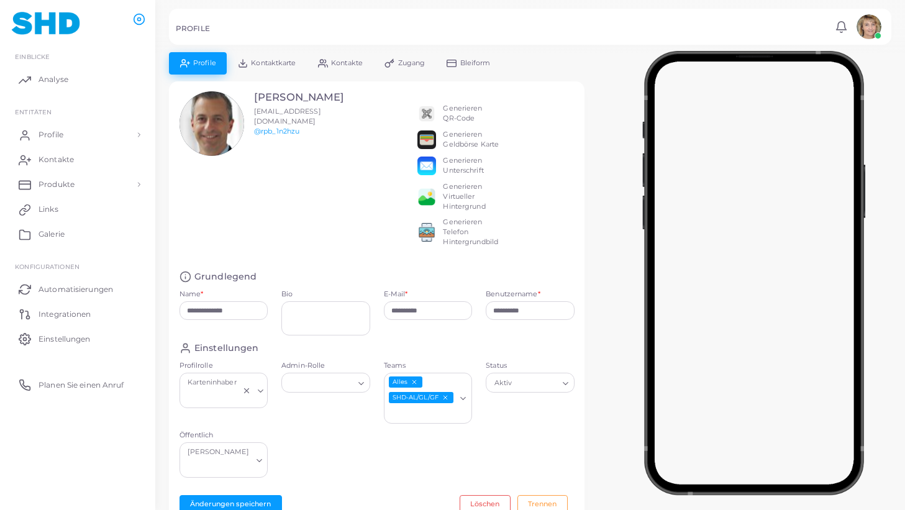
scroll to position [1, 0]
click at [249, 495] on button "Änderungen speichern" at bounding box center [231, 504] width 103 height 19
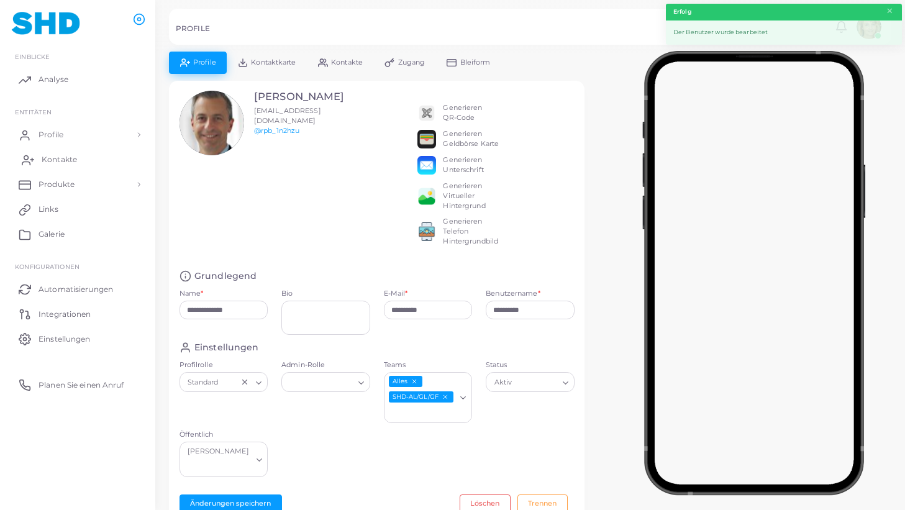
click at [63, 134] on span "Profile" at bounding box center [51, 134] width 25 height 11
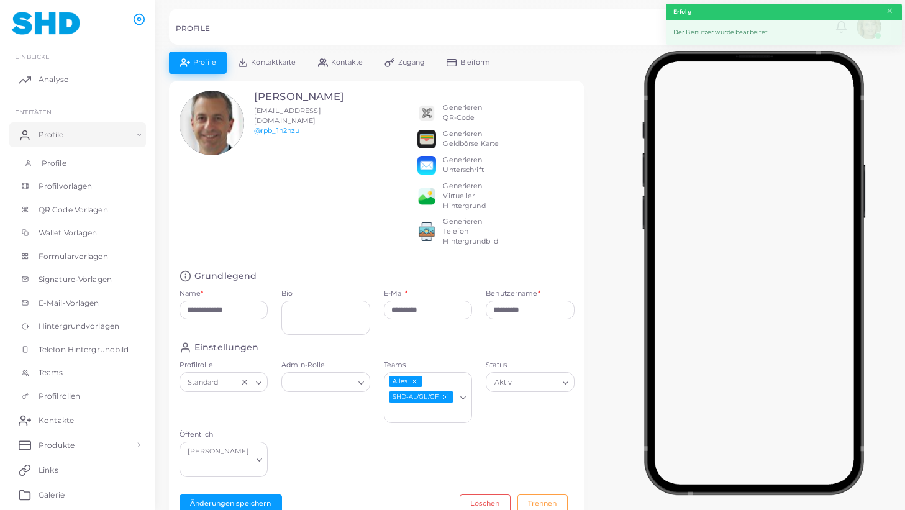
click at [53, 159] on span "Profile" at bounding box center [54, 163] width 25 height 11
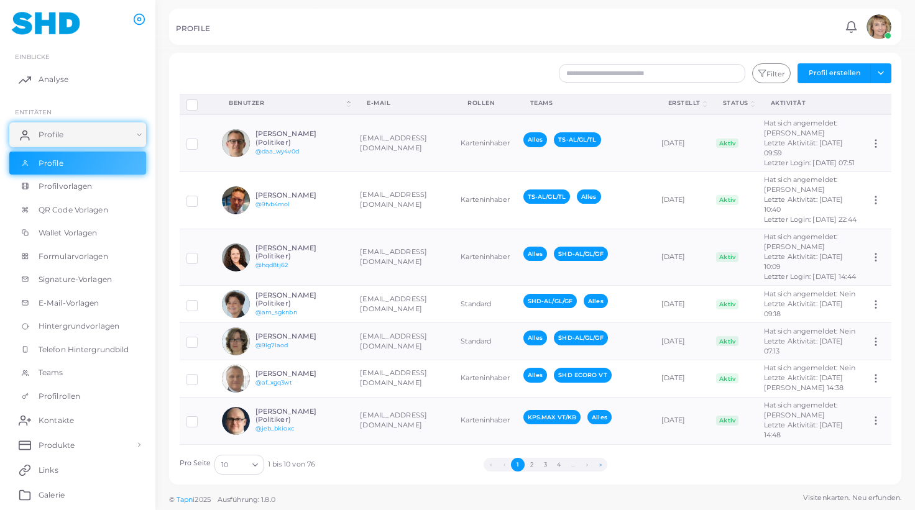
click at [602, 464] on button "»" at bounding box center [600, 465] width 14 height 14
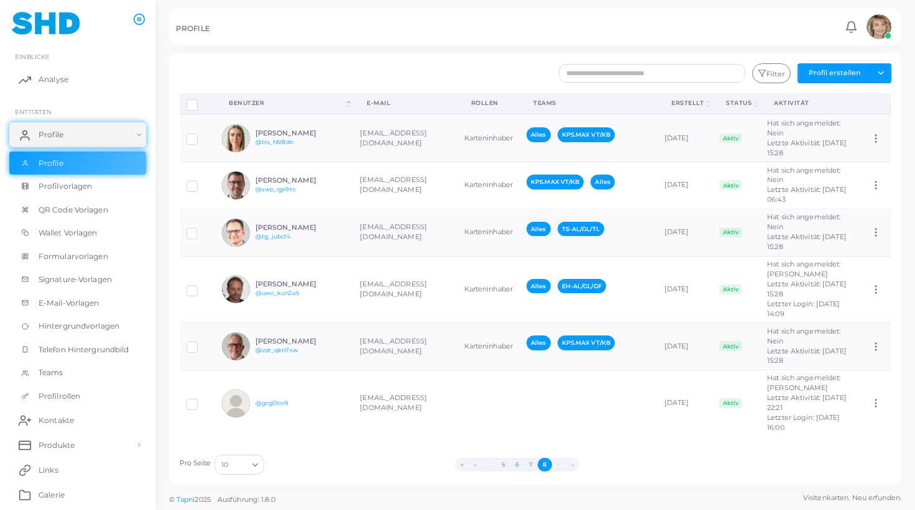
click at [520, 465] on button "6" at bounding box center [517, 465] width 14 height 14
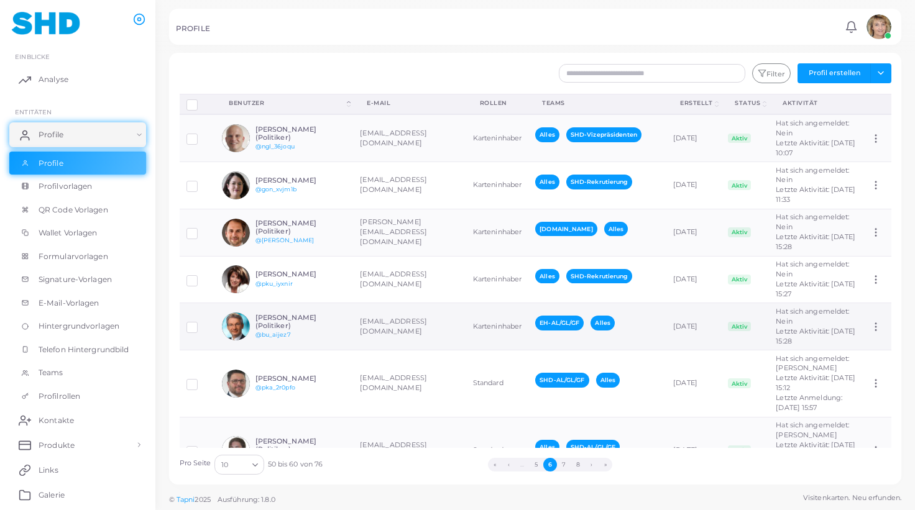
click at [416, 350] on td "[EMAIL_ADDRESS][DOMAIN_NAME]" at bounding box center [409, 326] width 112 height 47
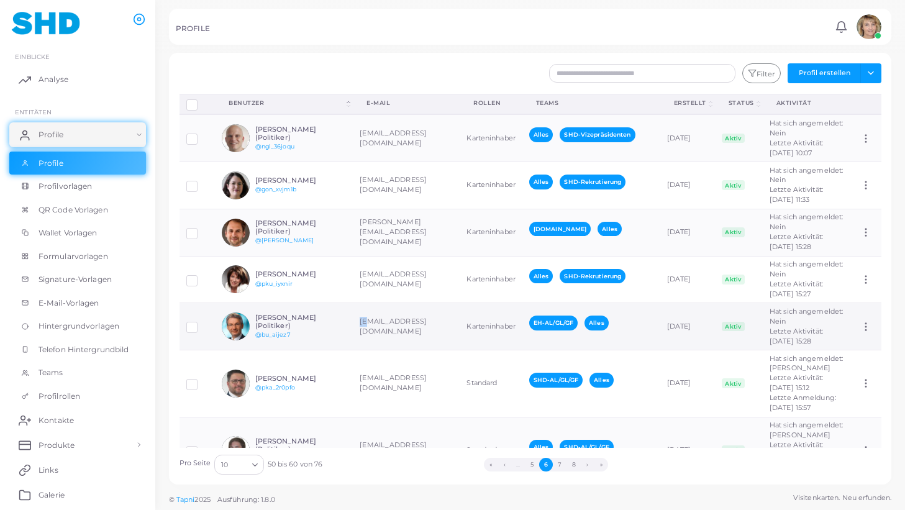
click at [416, 350] on td "[EMAIL_ADDRESS][DOMAIN_NAME]" at bounding box center [406, 326] width 107 height 47
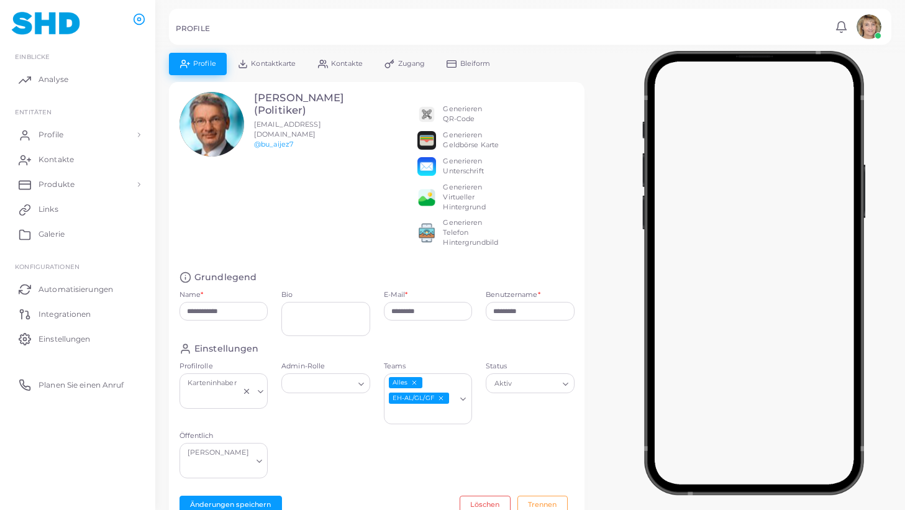
click at [442, 398] on icon "EH-AL/GL/GF abwählen" at bounding box center [440, 398] width 7 height 7
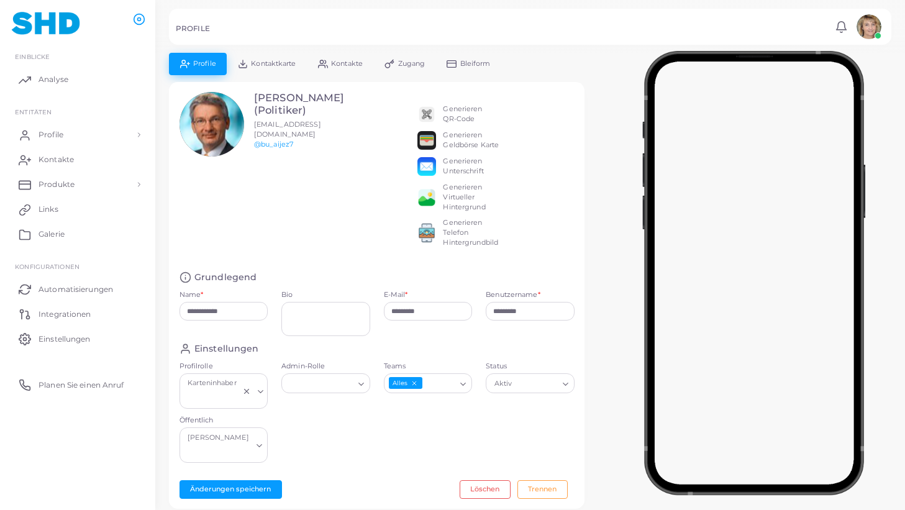
click at [464, 388] on icon "Suche nach Option" at bounding box center [463, 384] width 9 height 9
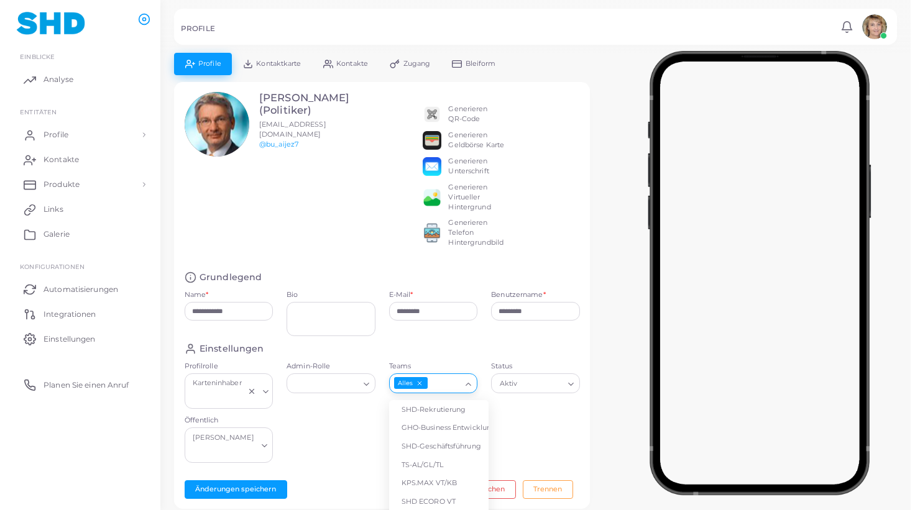
scroll to position [60, 0]
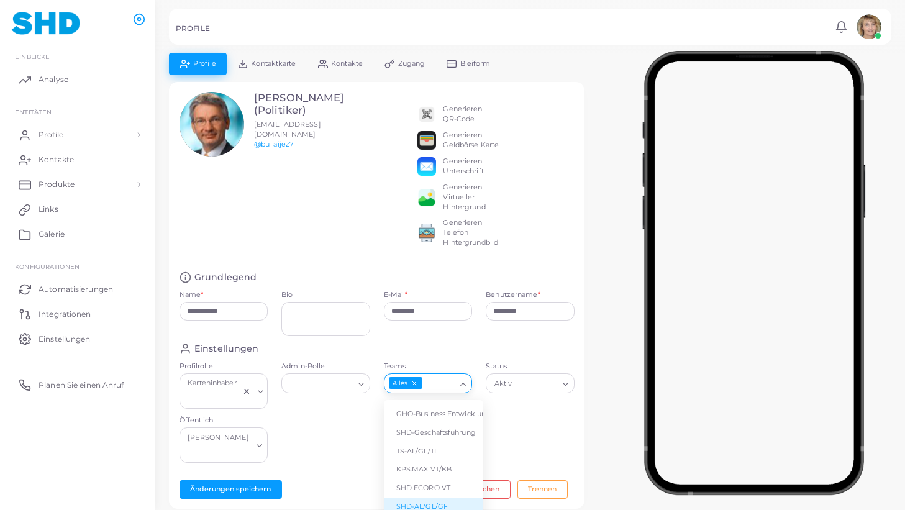
click at [441, 498] on li "SHD-AL/GL/GF" at bounding box center [433, 507] width 99 height 19
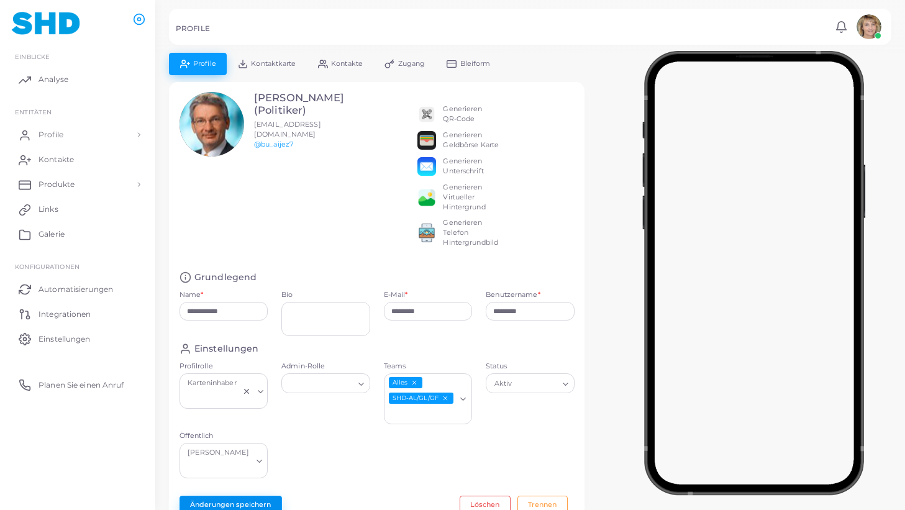
click at [255, 496] on button "Änderungen speichern" at bounding box center [231, 505] width 103 height 19
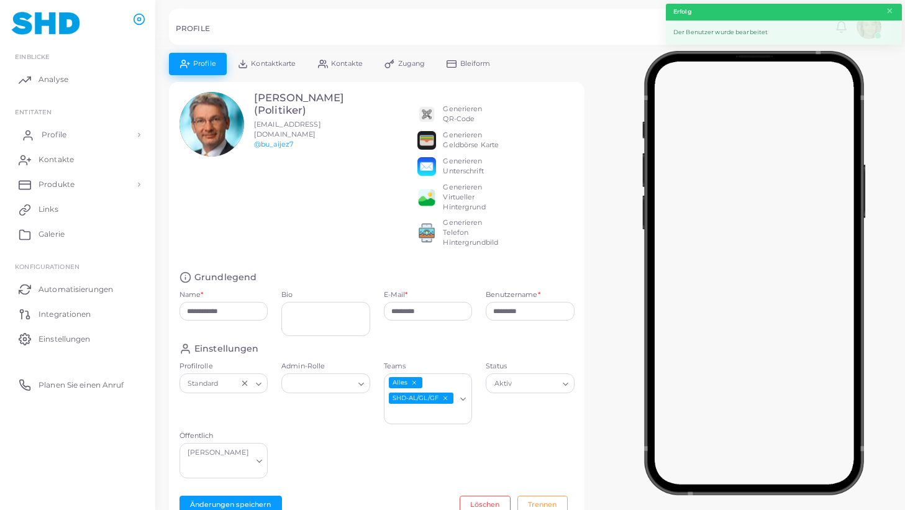
click at [45, 130] on span "Profile" at bounding box center [54, 134] width 25 height 11
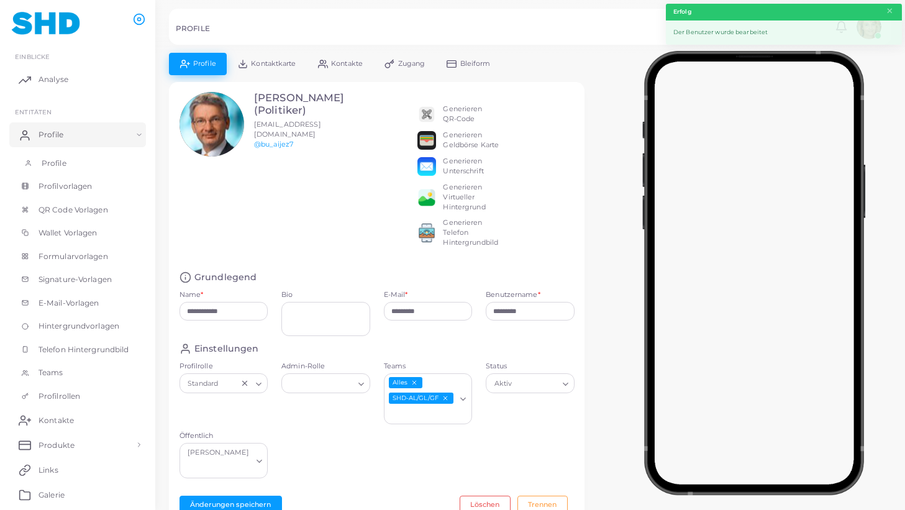
click at [59, 160] on span "Profile" at bounding box center [54, 163] width 25 height 11
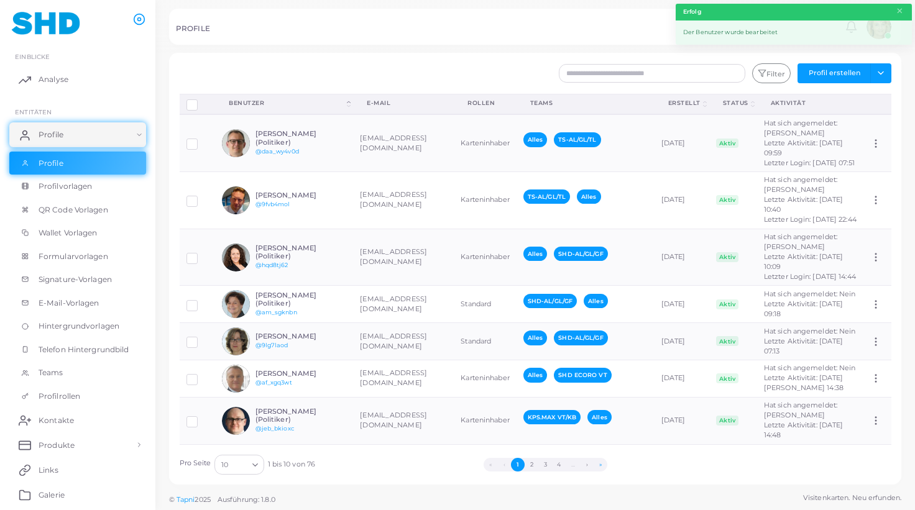
click at [603, 464] on button "»" at bounding box center [600, 465] width 14 height 14
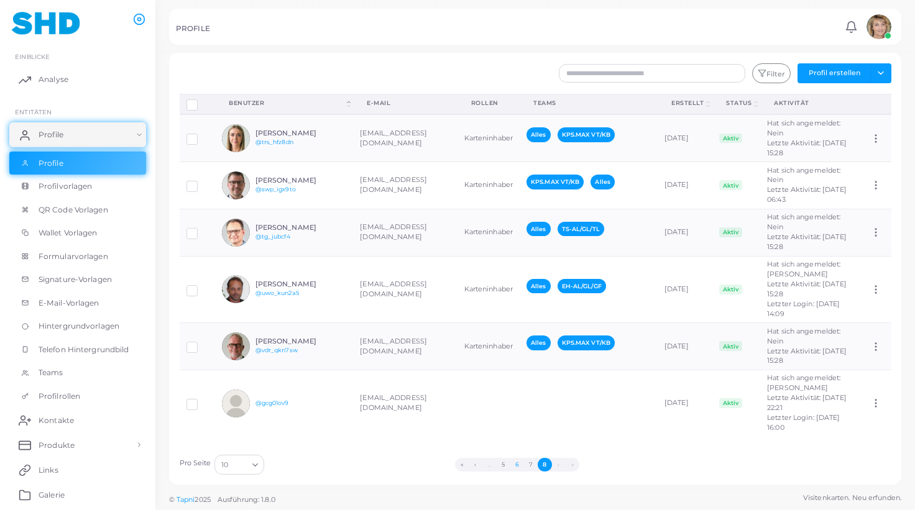
click at [519, 463] on button "6" at bounding box center [517, 465] width 14 height 14
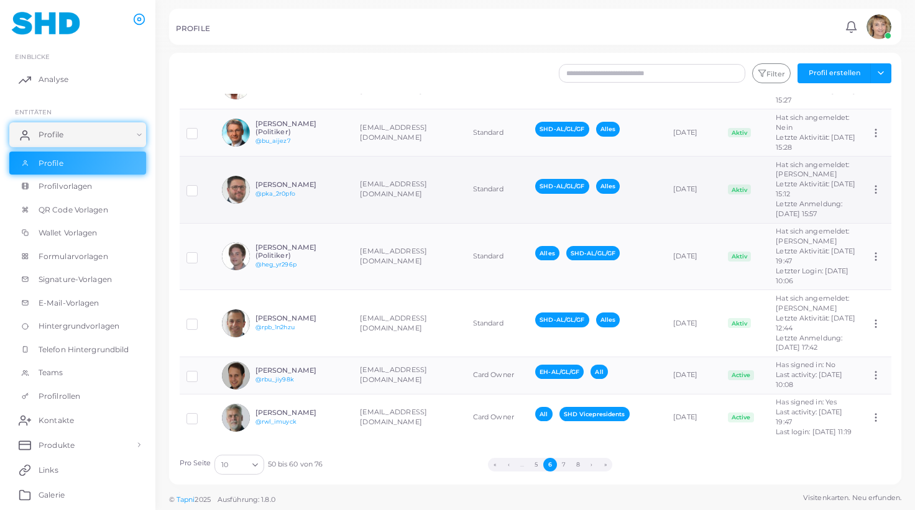
scroll to position [254, 0]
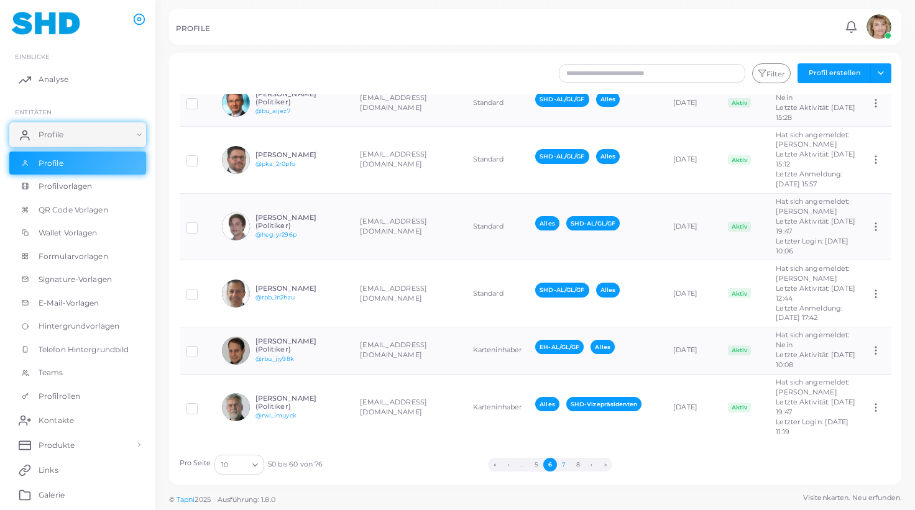
click at [564, 462] on button "7" at bounding box center [564, 465] width 14 height 14
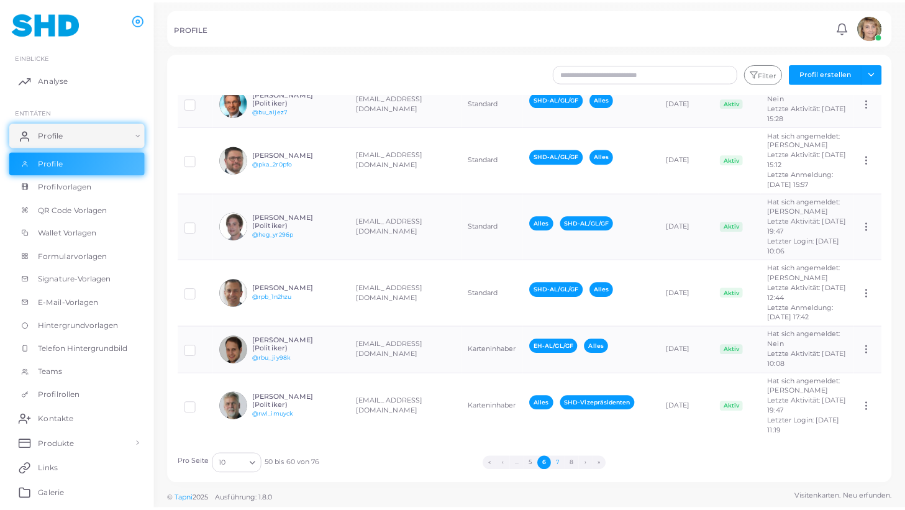
scroll to position [0, 0]
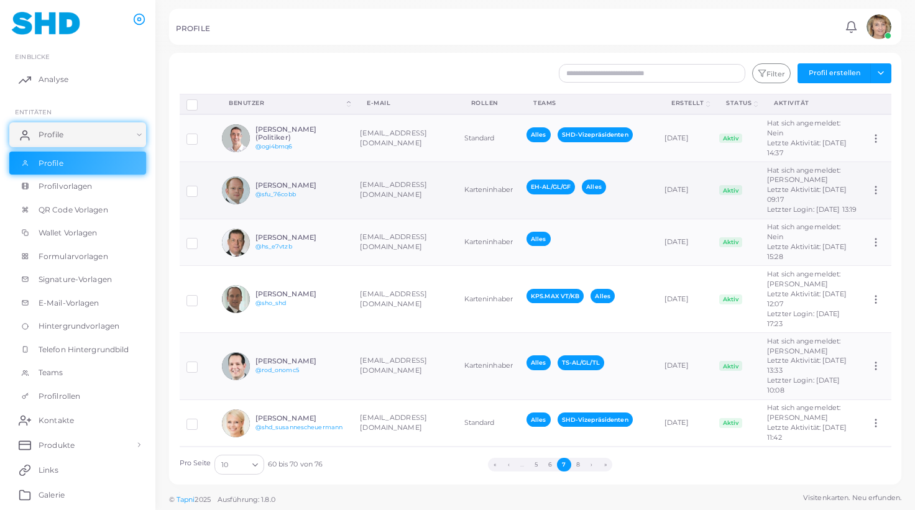
click at [402, 185] on td "[EMAIL_ADDRESS][DOMAIN_NAME]" at bounding box center [405, 190] width 104 height 57
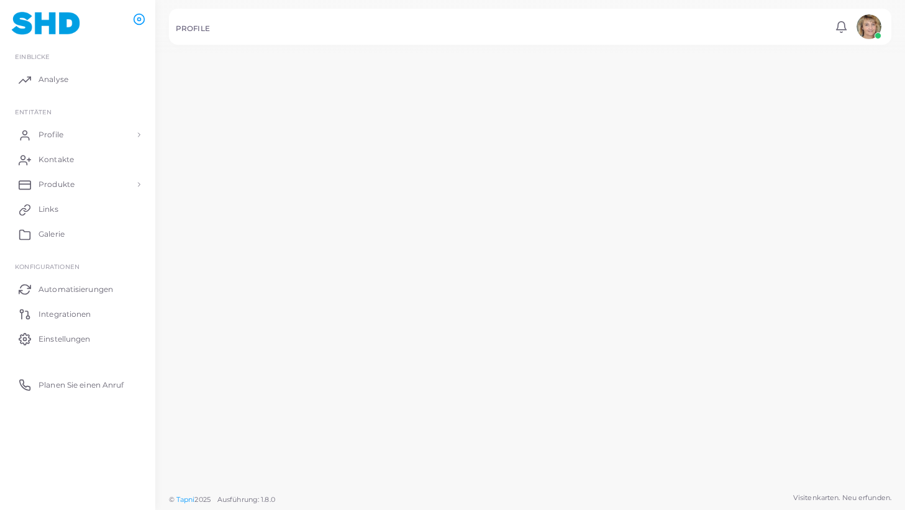
click at [402, 185] on td "[EMAIL_ADDRESS][DOMAIN_NAME]" at bounding box center [399, 192] width 103 height 69
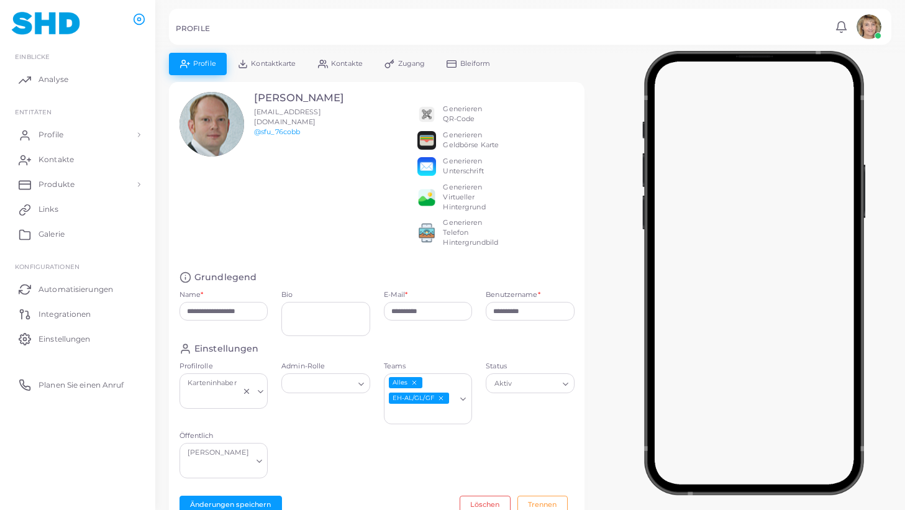
click at [441, 400] on line "EH-AL/GL/GF abwählen" at bounding box center [441, 398] width 4 height 4
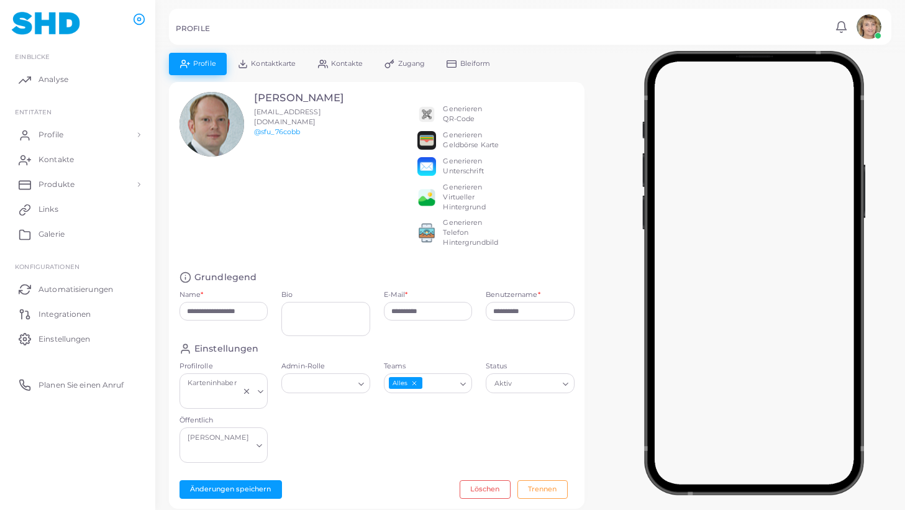
click at [463, 386] on icon "Suche nach Option" at bounding box center [463, 384] width 9 height 9
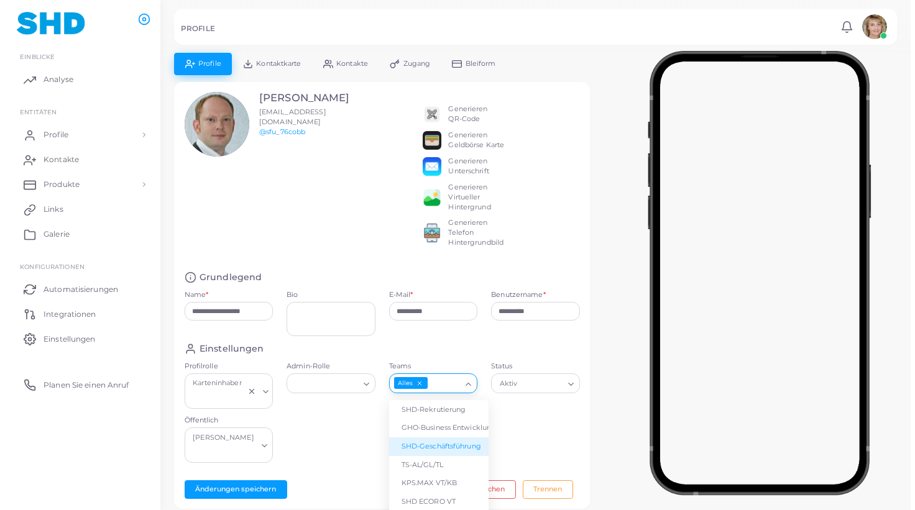
scroll to position [60, 0]
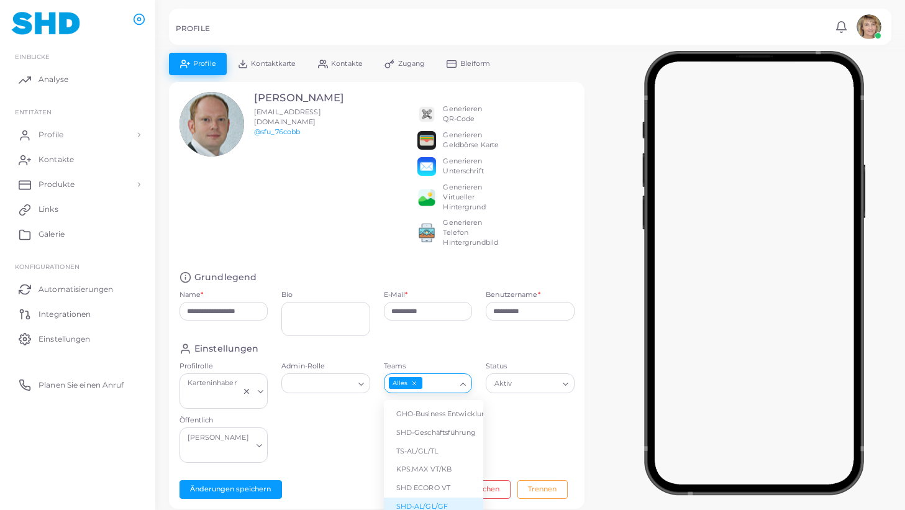
click at [424, 498] on li "SHD-AL/GL/GF" at bounding box center [433, 507] width 99 height 19
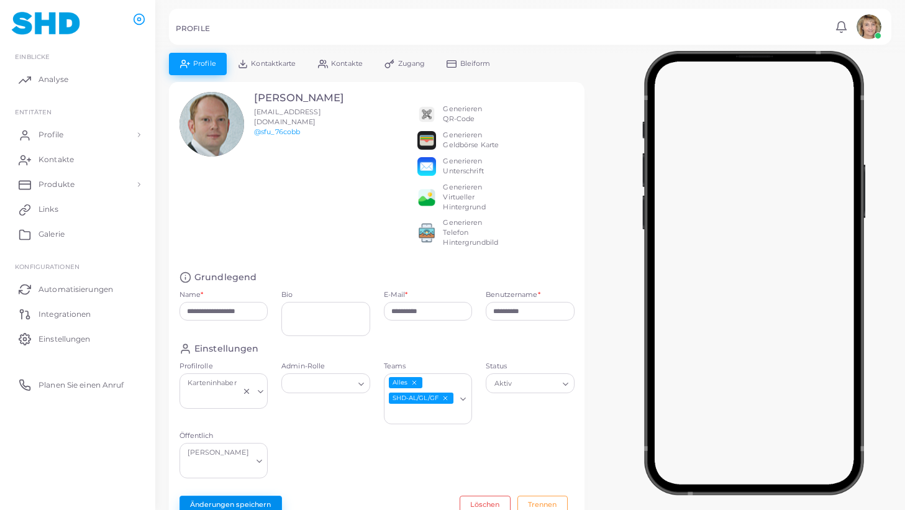
click at [229, 496] on button "Änderungen speichern" at bounding box center [231, 505] width 103 height 19
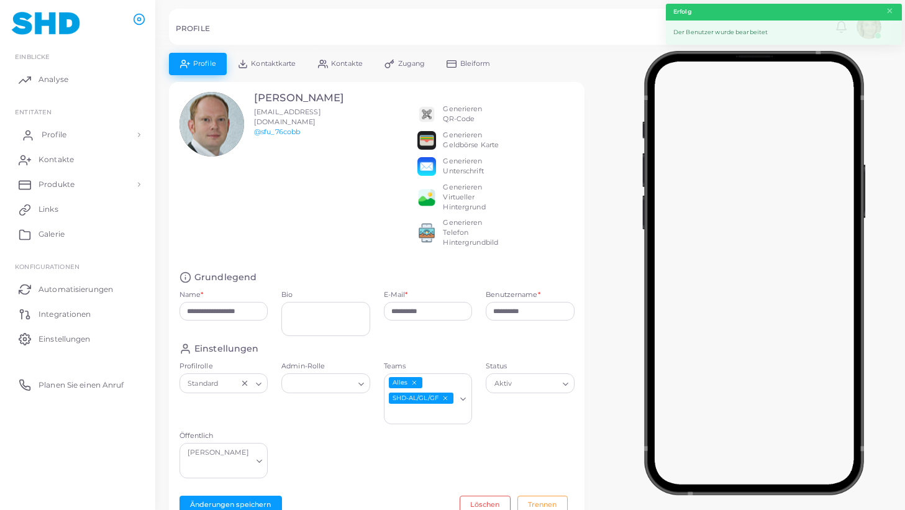
click at [55, 135] on span "Profile" at bounding box center [54, 134] width 25 height 11
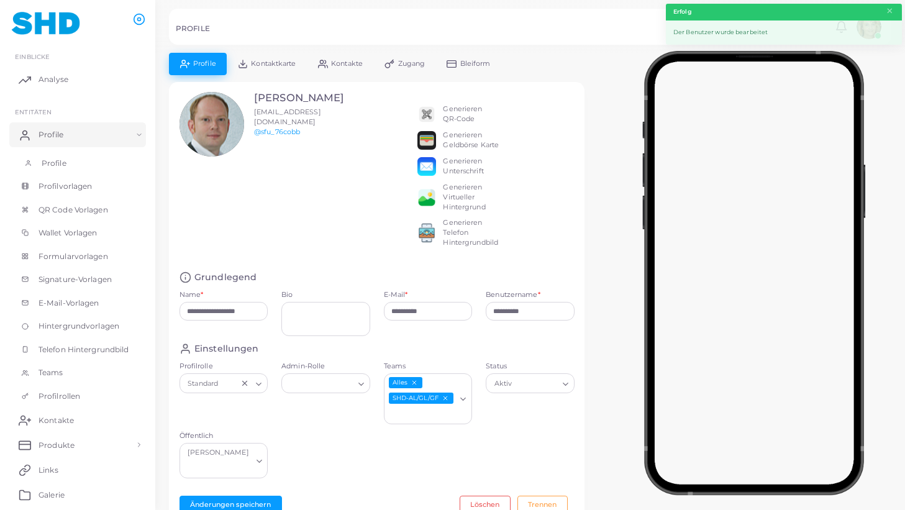
click at [53, 157] on link "Profile" at bounding box center [77, 164] width 137 height 24
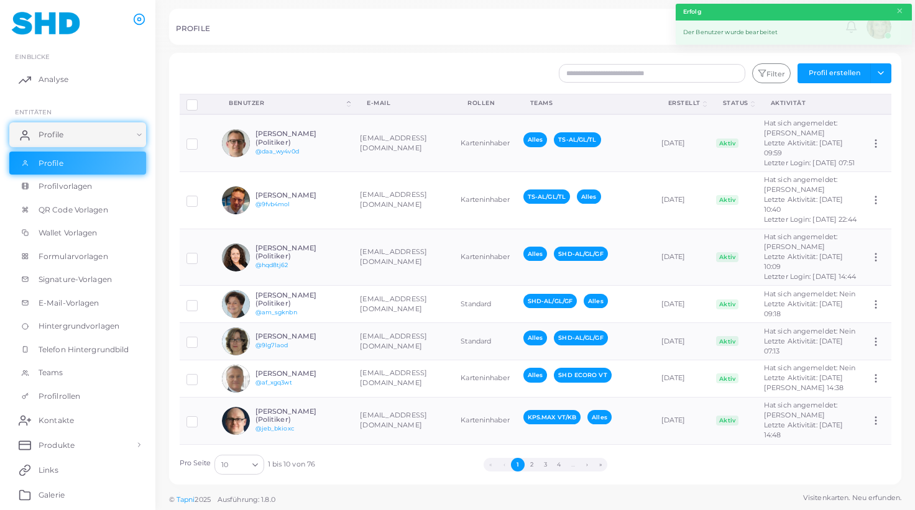
click at [602, 463] on button "»" at bounding box center [600, 465] width 14 height 14
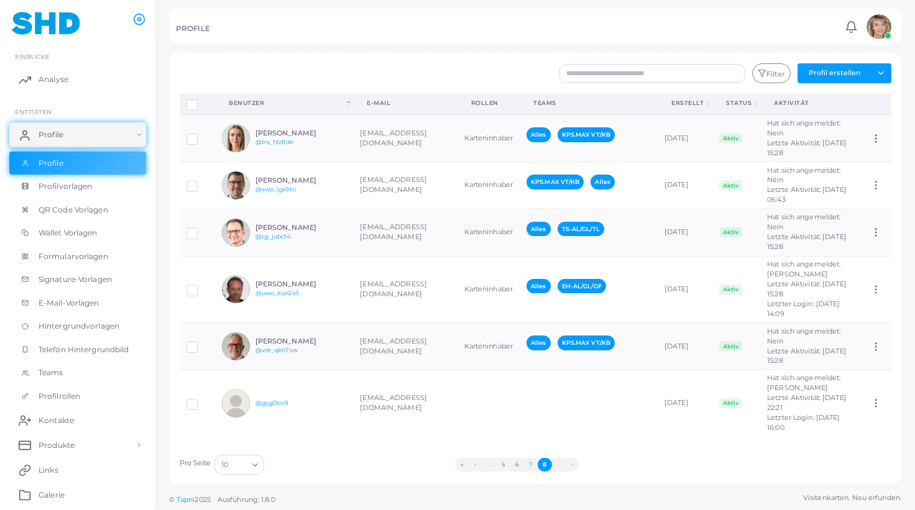
click at [531, 464] on button "7" at bounding box center [531, 465] width 14 height 14
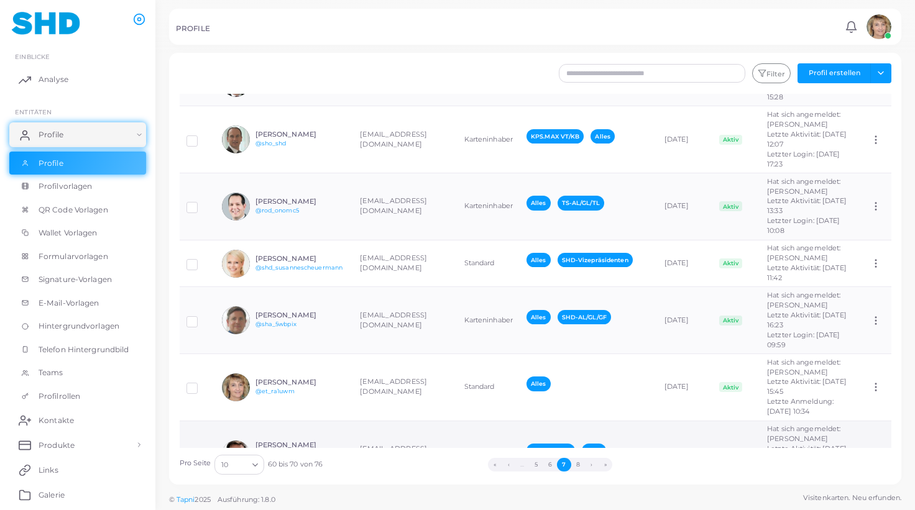
click at [457, 421] on td "Karteninhaber" at bounding box center [488, 454] width 62 height 67
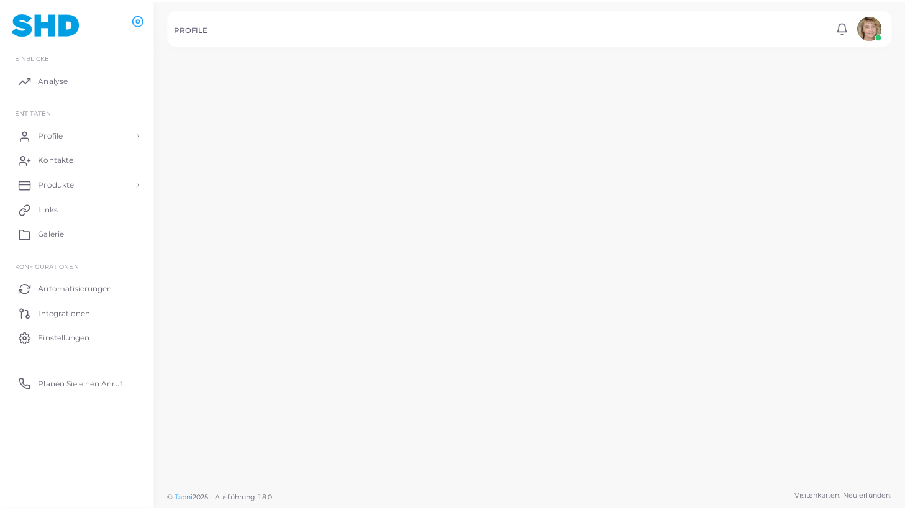
scroll to position [160, 0]
click at [451, 436] on td "Karteninhaber" at bounding box center [483, 470] width 64 height 69
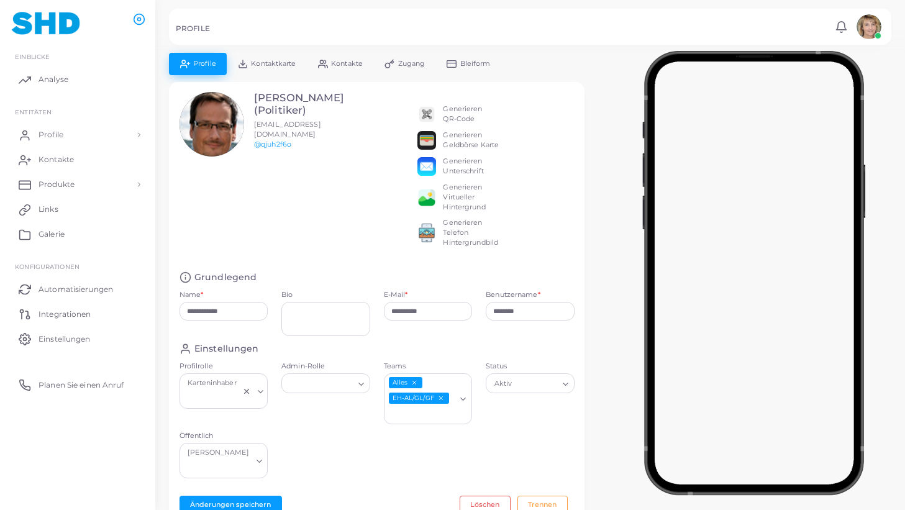
click at [441, 398] on icon "EH-AL/GL/GF abwählen" at bounding box center [440, 398] width 7 height 7
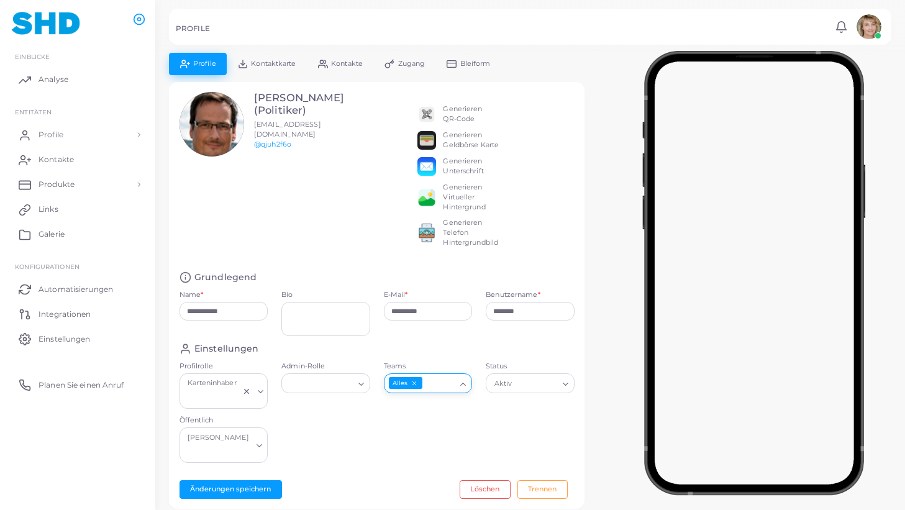
click at [462, 385] on polyline "Suche nach Option" at bounding box center [463, 384] width 5 height 2
click at [434, 498] on li "SHD-AL/GL/GF" at bounding box center [433, 507] width 99 height 19
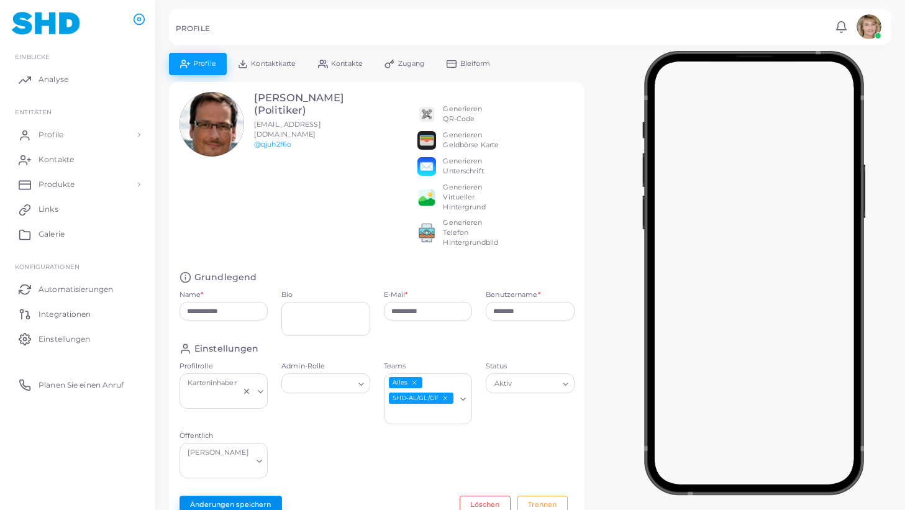
click at [252, 496] on button "Änderungen speichern" at bounding box center [231, 505] width 103 height 19
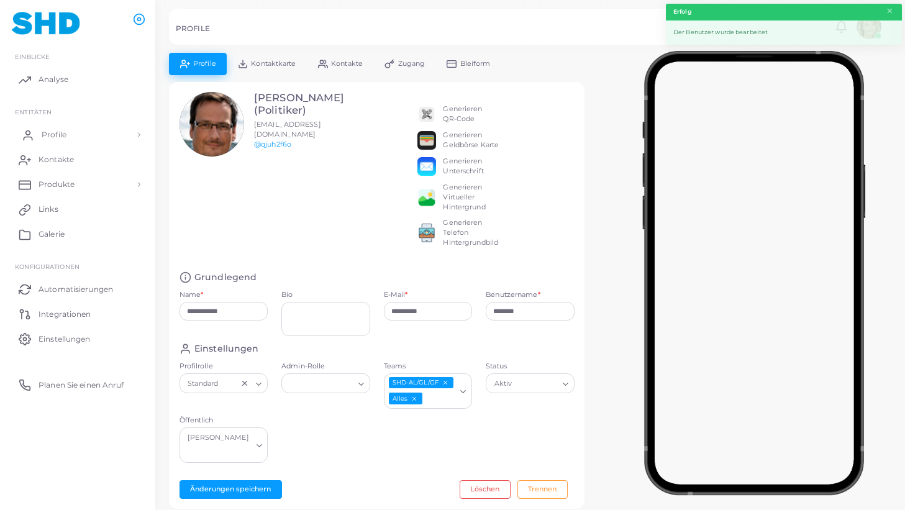
click at [55, 131] on span "Profile" at bounding box center [54, 134] width 25 height 11
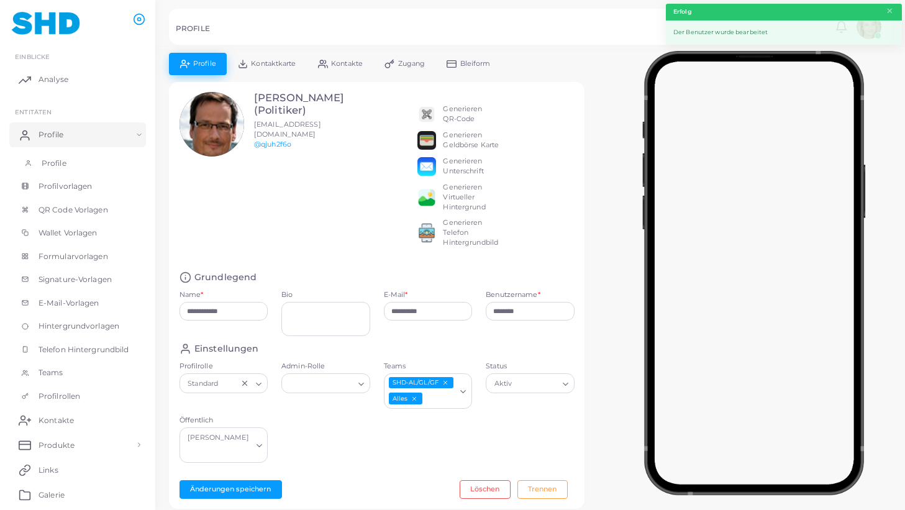
click at [50, 155] on link "Profile" at bounding box center [77, 164] width 137 height 24
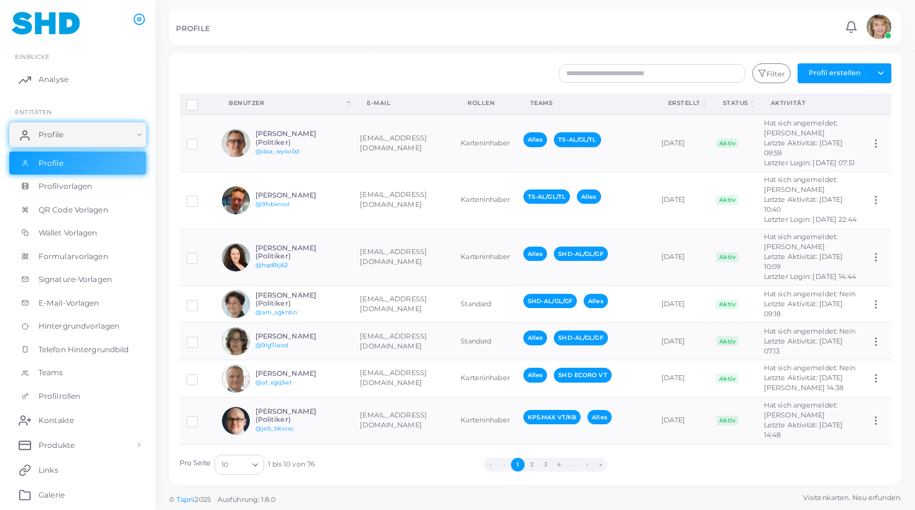
click at [603, 465] on button "»" at bounding box center [600, 465] width 14 height 14
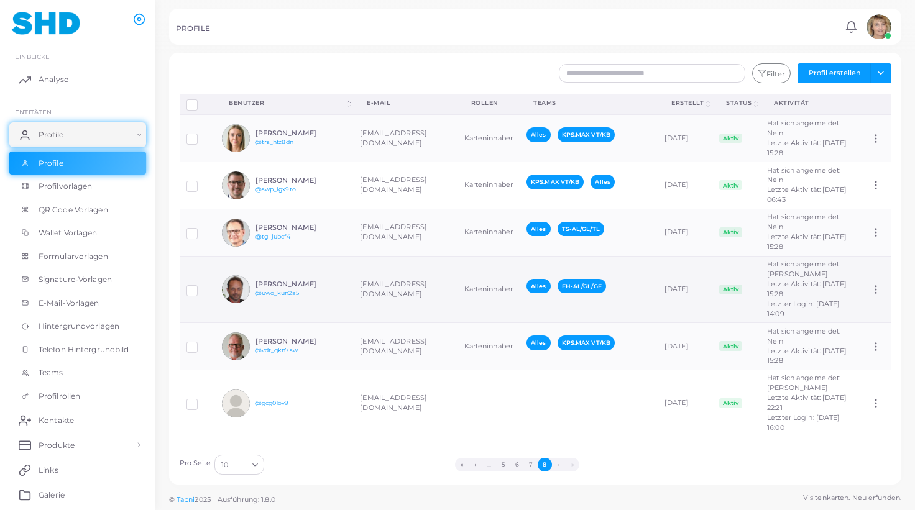
click at [395, 307] on td "[EMAIL_ADDRESS][DOMAIN_NAME]" at bounding box center [405, 289] width 104 height 67
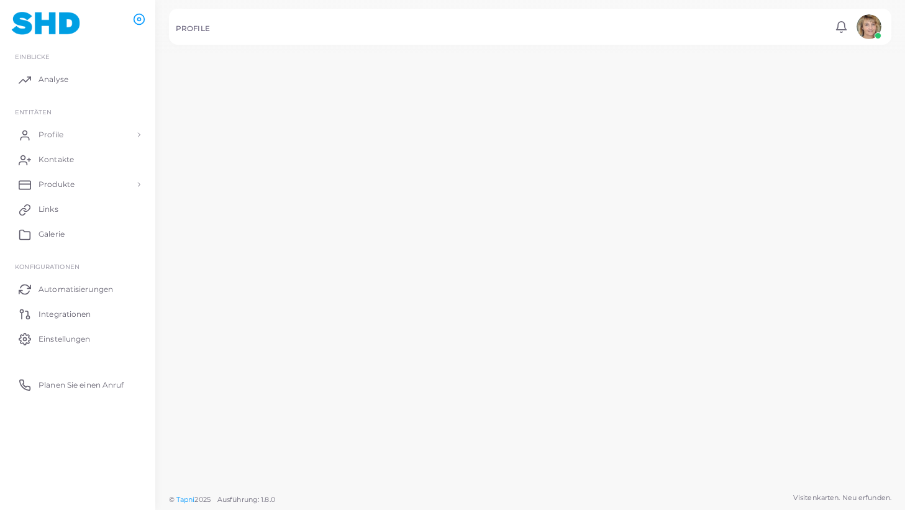
click at [395, 307] on td "[EMAIL_ADDRESS][DOMAIN_NAME]" at bounding box center [399, 289] width 103 height 69
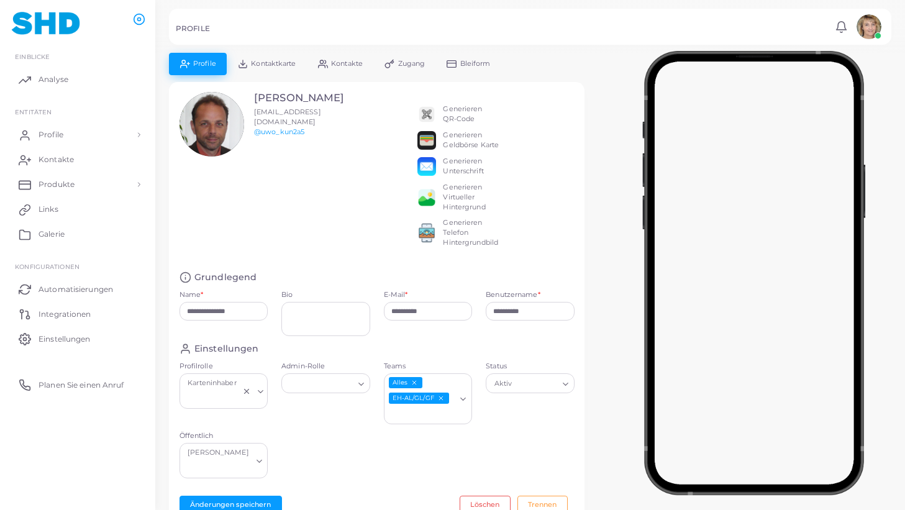
click at [441, 396] on icon "EH-AL/GL/GF abwählen" at bounding box center [440, 398] width 7 height 7
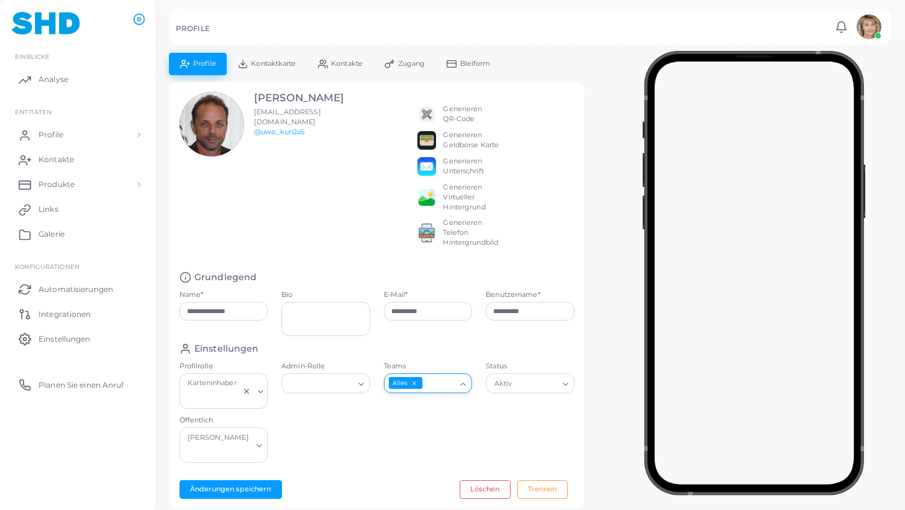
click at [464, 385] on polyline "Suche nach Option" at bounding box center [463, 384] width 5 height 2
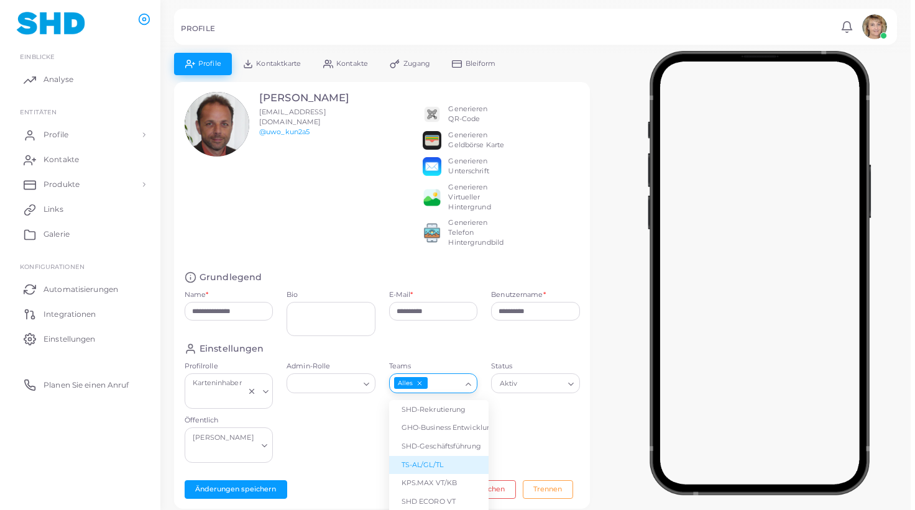
scroll to position [60, 0]
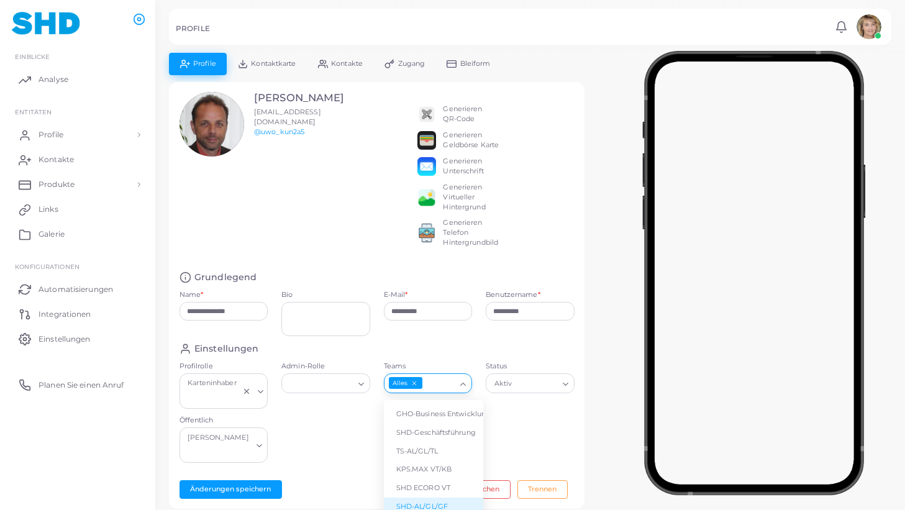
click at [439, 502] on li "SHD-AL/GL/GF" at bounding box center [433, 507] width 99 height 19
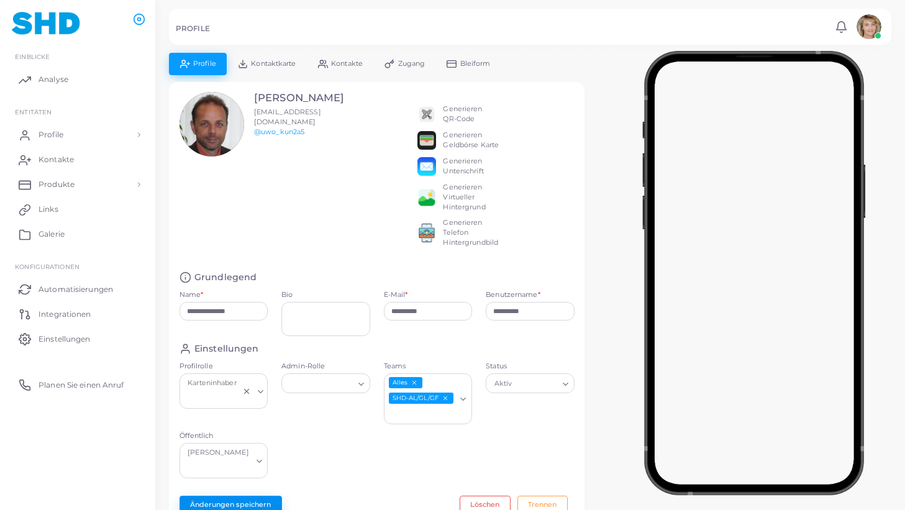
click at [241, 496] on button "Änderungen speichern" at bounding box center [231, 505] width 103 height 19
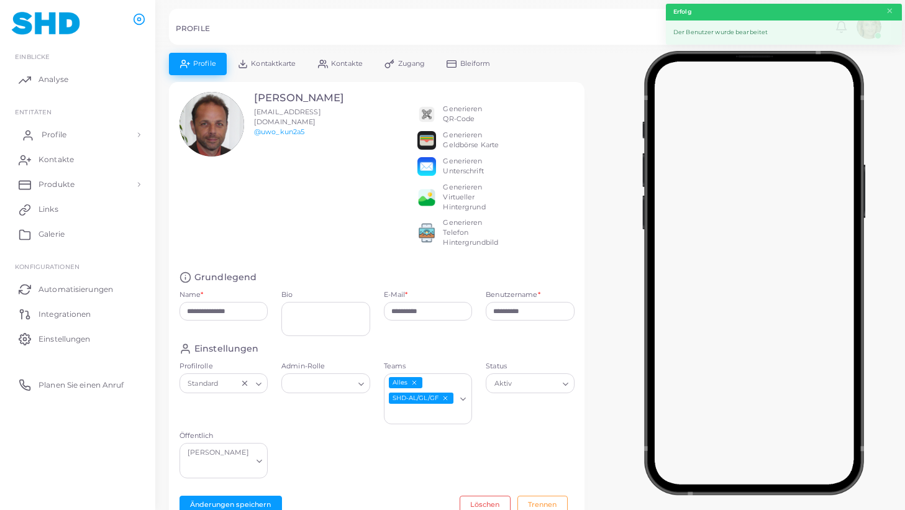
click at [52, 130] on span "Profile" at bounding box center [54, 134] width 25 height 11
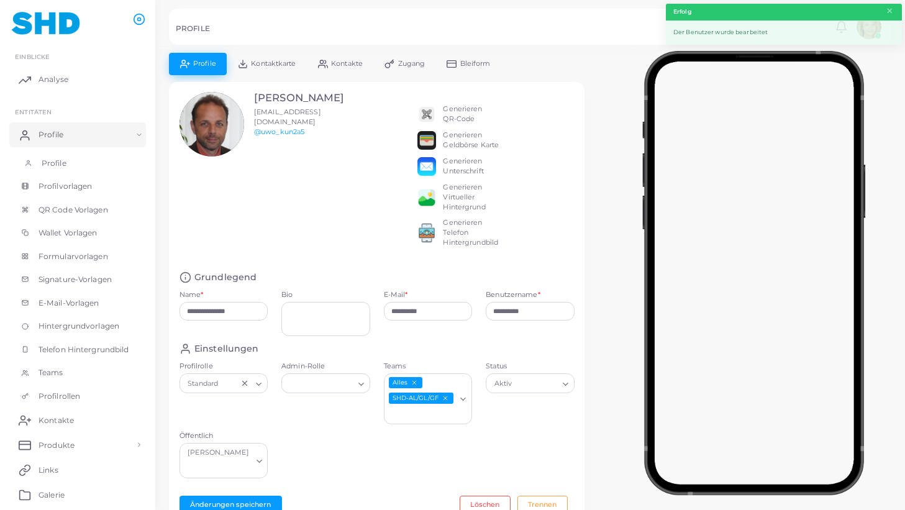
click at [50, 162] on span "Profile" at bounding box center [54, 163] width 25 height 11
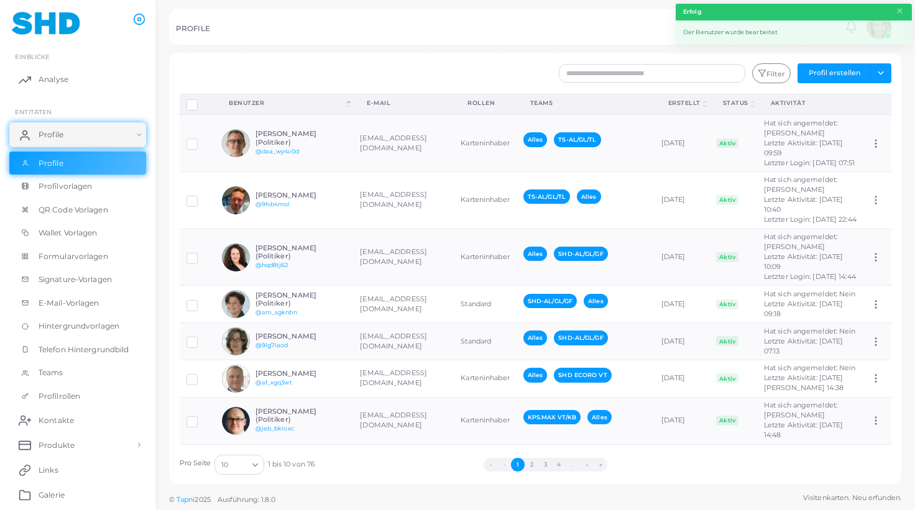
click at [605, 464] on button "»" at bounding box center [600, 465] width 14 height 14
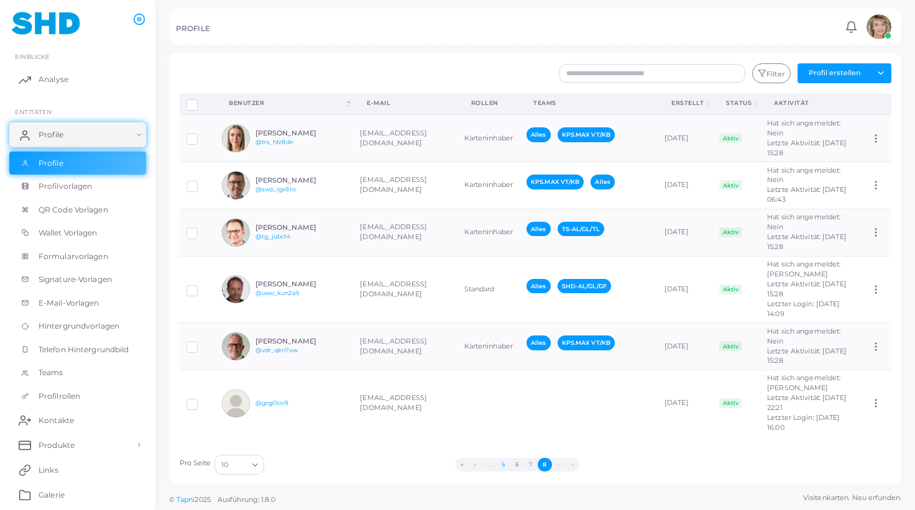
click at [532, 462] on button "7" at bounding box center [531, 465] width 14 height 14
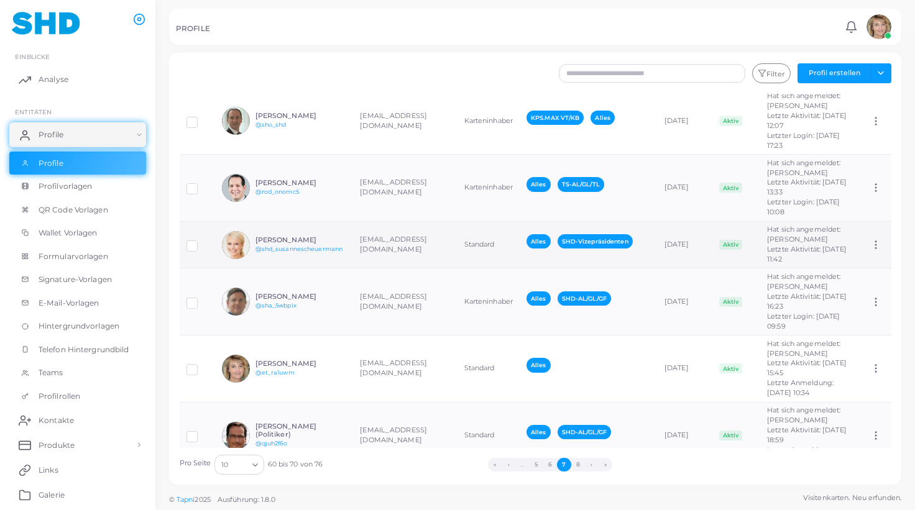
scroll to position [185, 0]
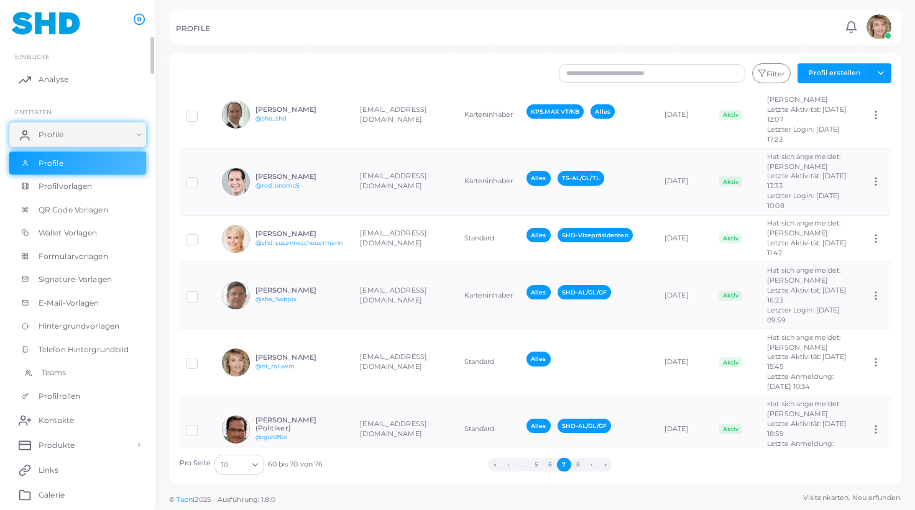
click at [63, 369] on span "Teams" at bounding box center [54, 372] width 25 height 11
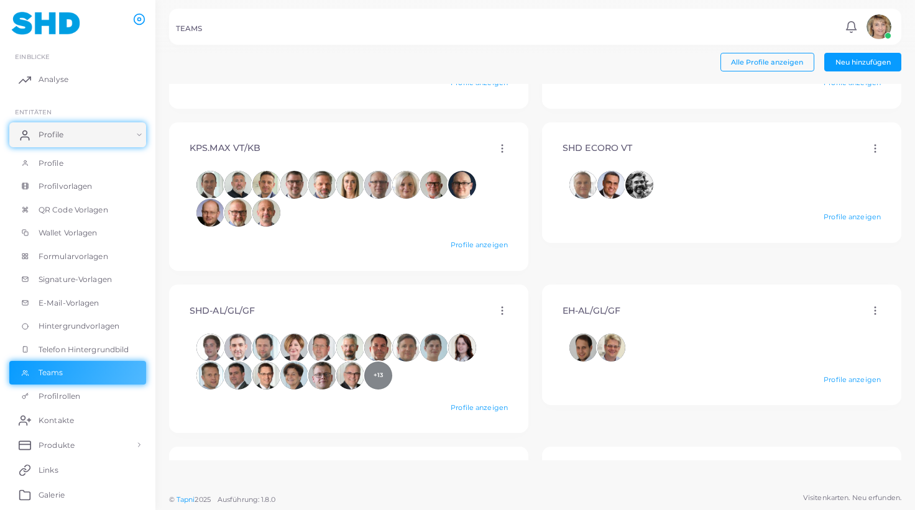
scroll to position [367, 0]
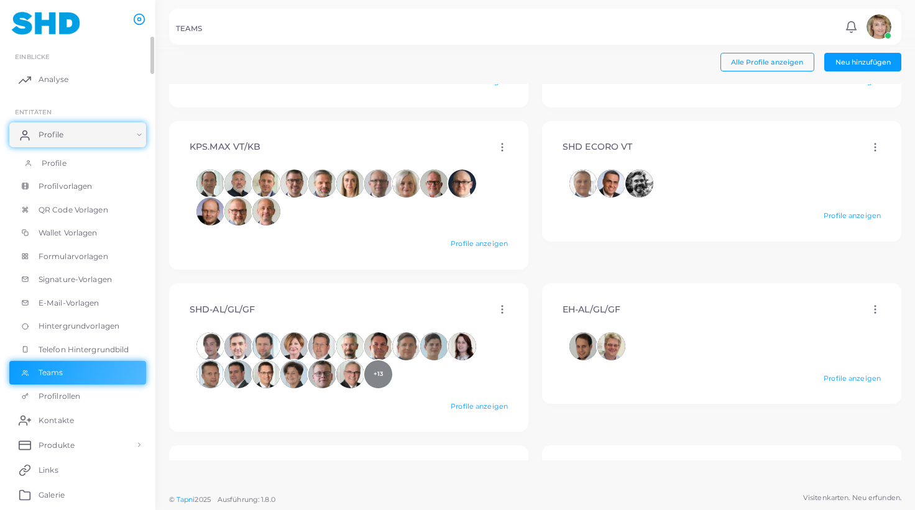
click at [62, 158] on span "Profile" at bounding box center [54, 163] width 25 height 11
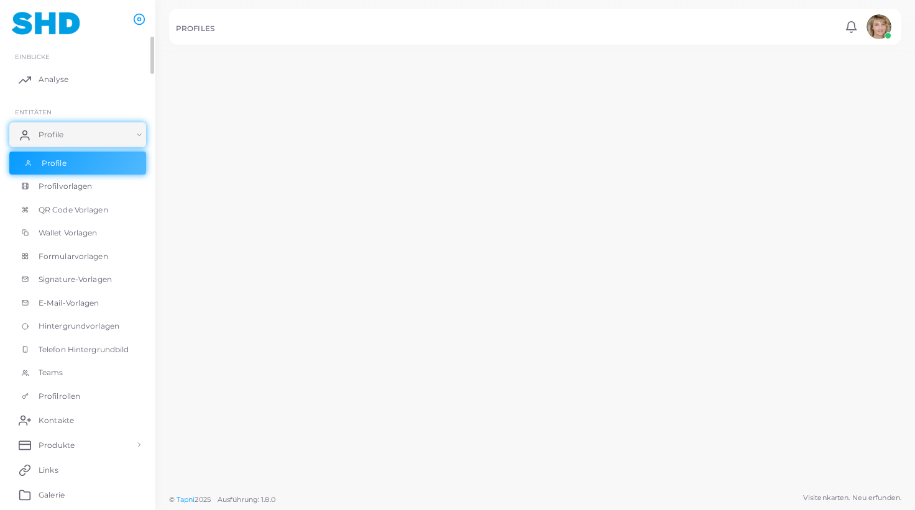
scroll to position [367, 0]
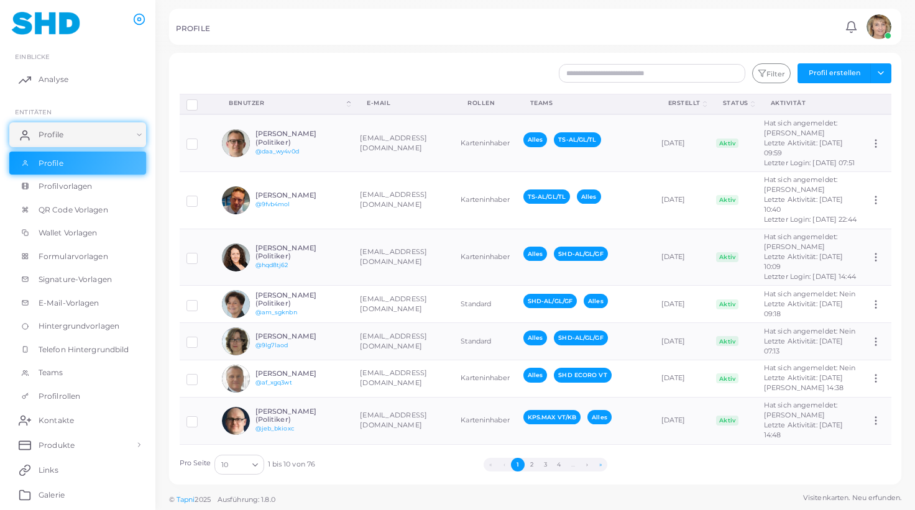
click at [600, 465] on button "»" at bounding box center [600, 465] width 14 height 14
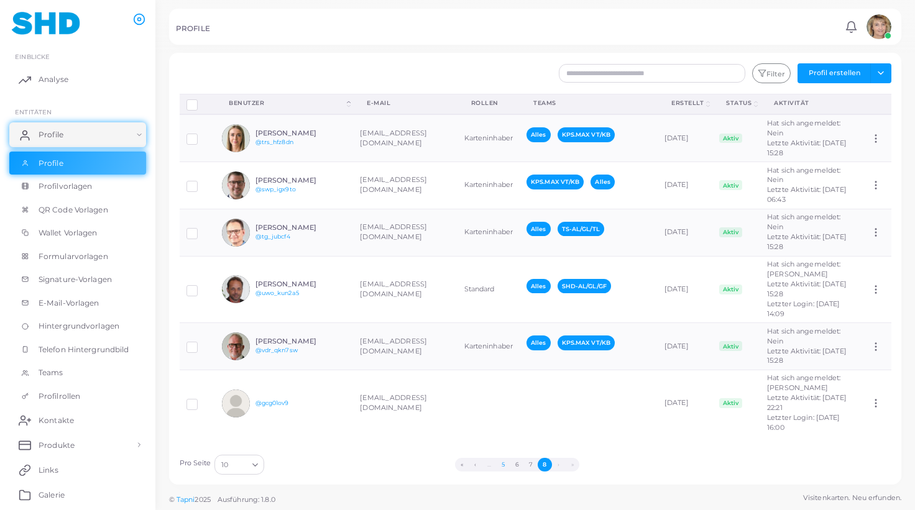
click at [506, 464] on button "5" at bounding box center [503, 465] width 14 height 14
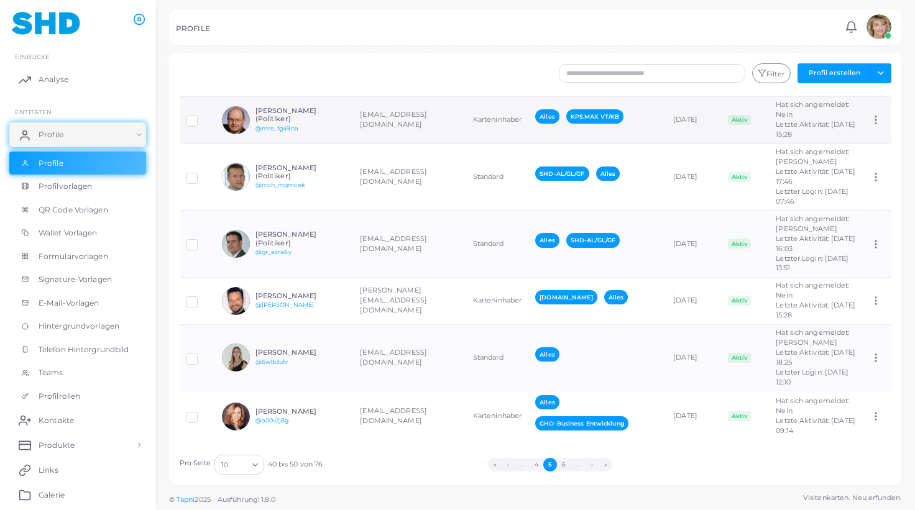
scroll to position [306, 0]
click at [564, 463] on button "6" at bounding box center [564, 465] width 14 height 14
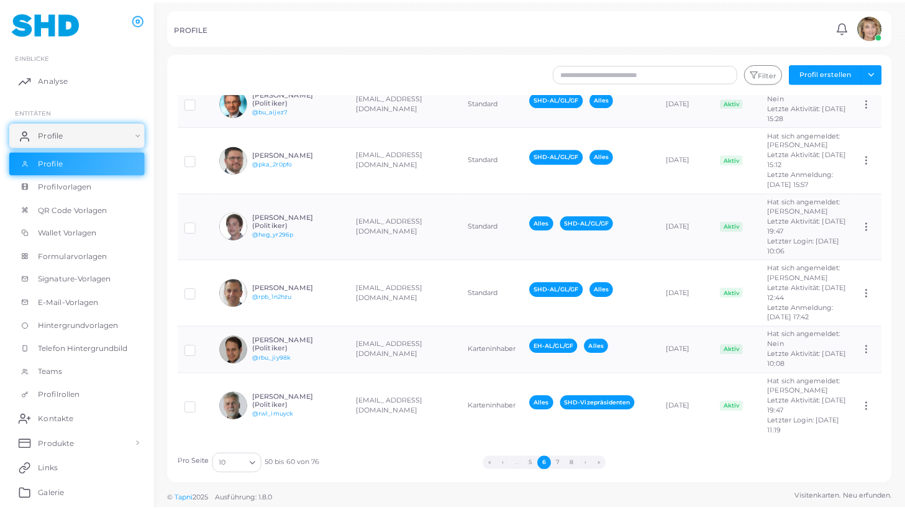
scroll to position [254, 0]
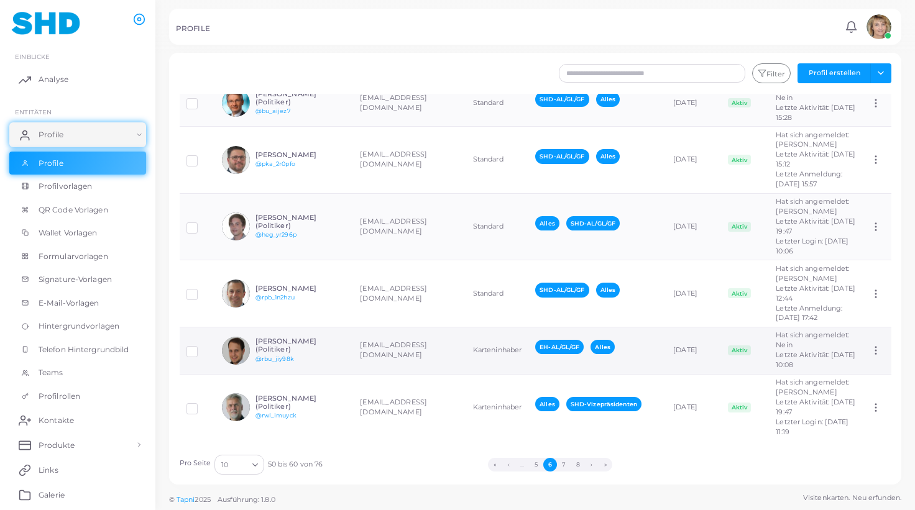
click at [411, 346] on td "[EMAIL_ADDRESS][DOMAIN_NAME]" at bounding box center [409, 350] width 112 height 47
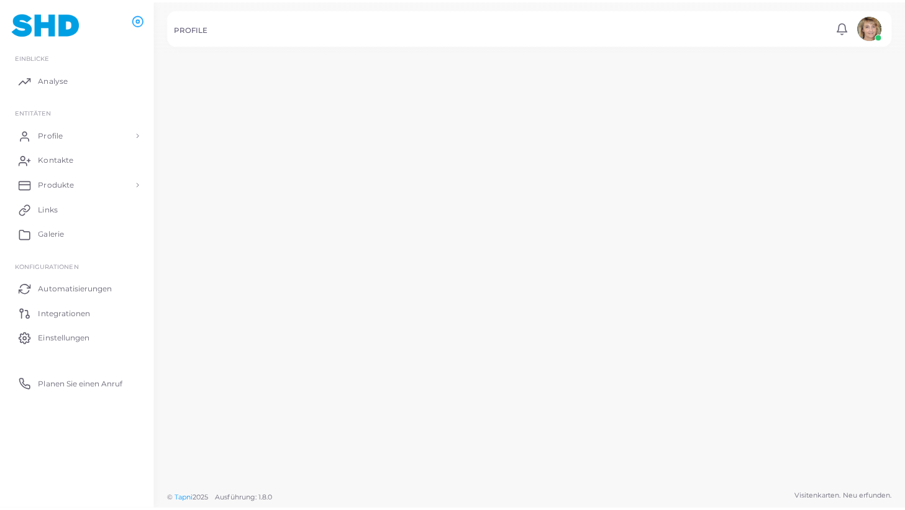
scroll to position [254, 0]
click at [411, 260] on td "[EMAIL_ADDRESS][DOMAIN_NAME]" at bounding box center [403, 225] width 110 height 69
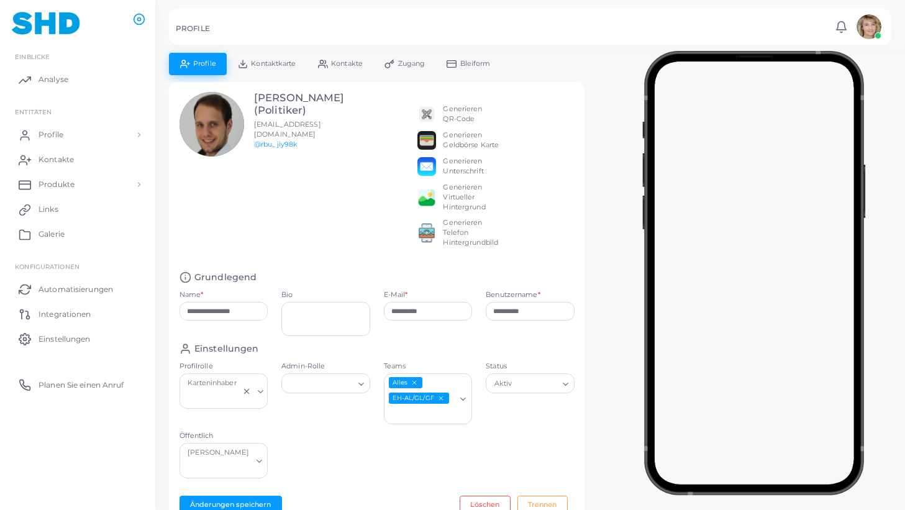
click at [442, 398] on icon "EH-AL/GL/GF abwählen" at bounding box center [440, 398] width 7 height 7
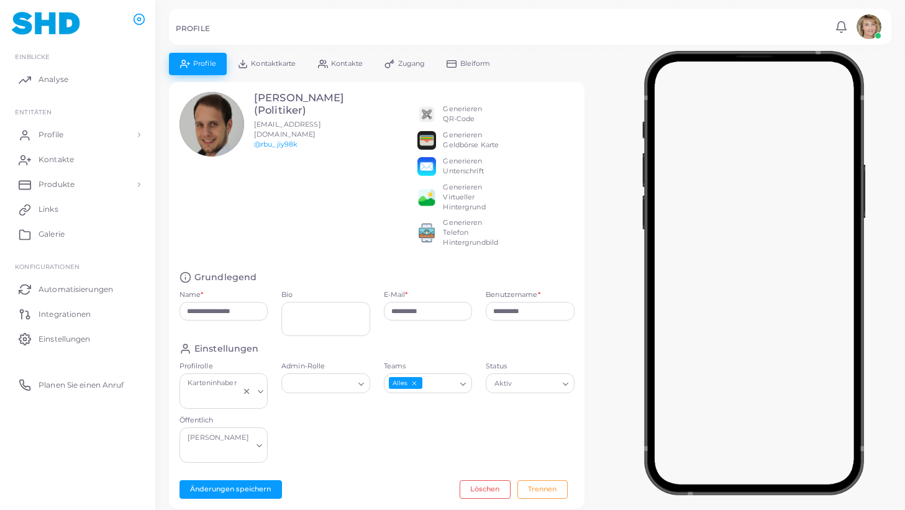
click at [464, 383] on icon "Suche nach Option" at bounding box center [463, 384] width 9 height 9
click at [439, 498] on li "SHD-AL/GL/GF" at bounding box center [433, 507] width 99 height 19
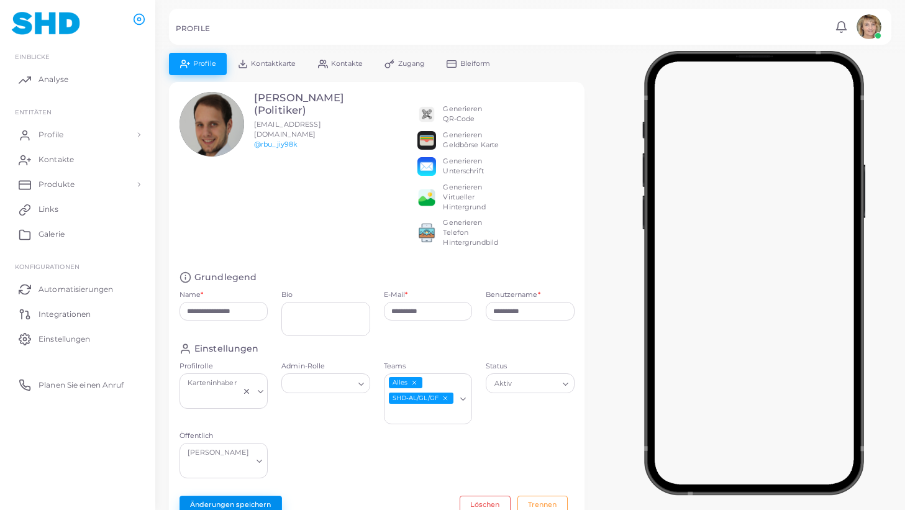
click at [216, 496] on button "Änderungen speichern" at bounding box center [231, 505] width 103 height 19
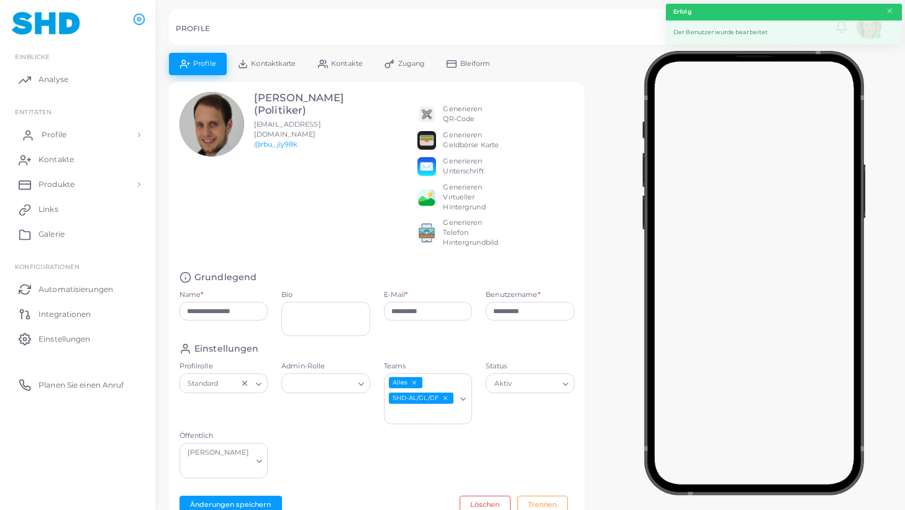
click at [50, 134] on span "Profile" at bounding box center [54, 134] width 25 height 11
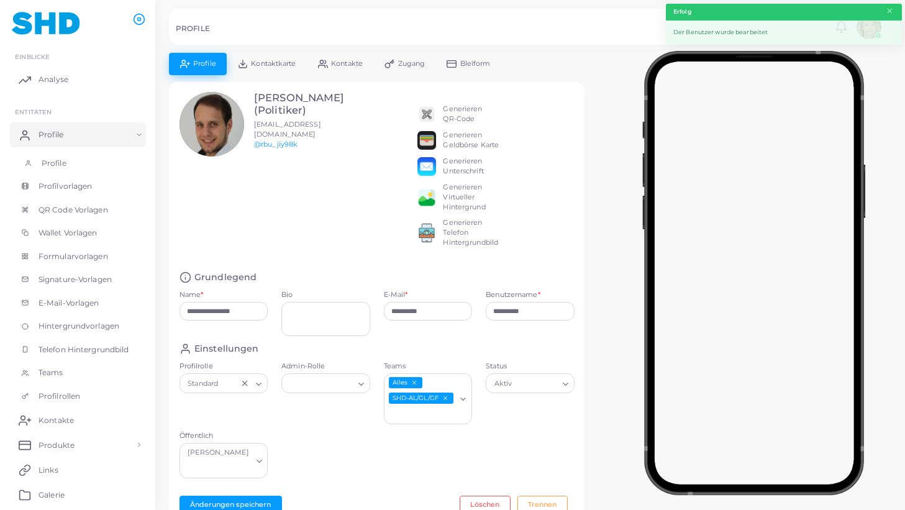
click at [58, 162] on span "Profile" at bounding box center [54, 163] width 25 height 11
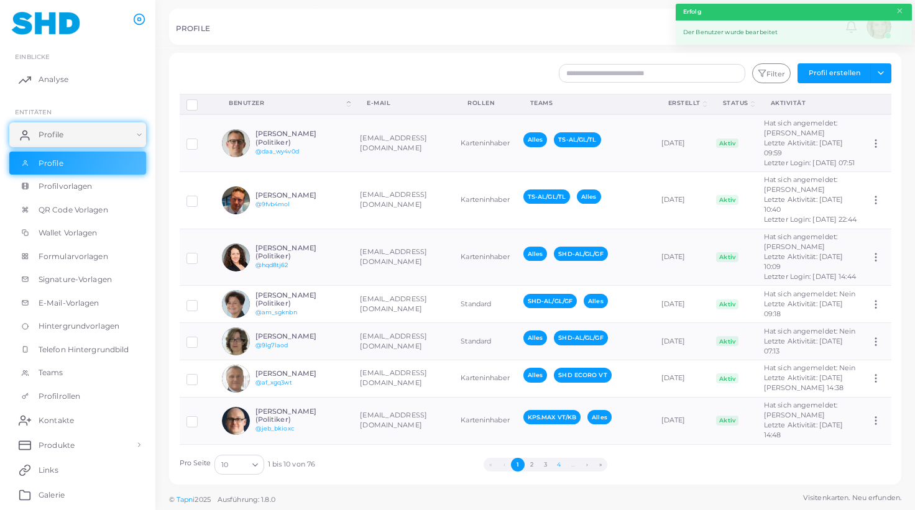
click at [559, 464] on button "4" at bounding box center [559, 465] width 14 height 14
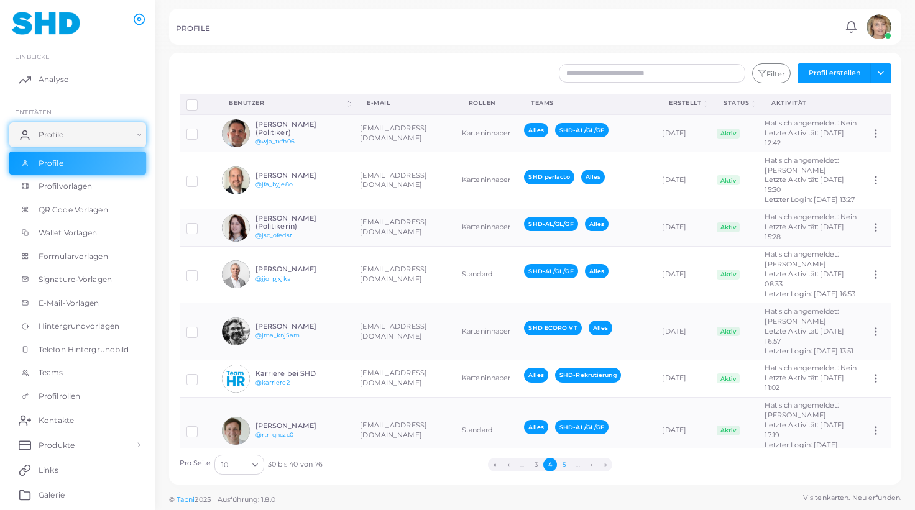
click at [566, 464] on button "5" at bounding box center [564, 465] width 14 height 14
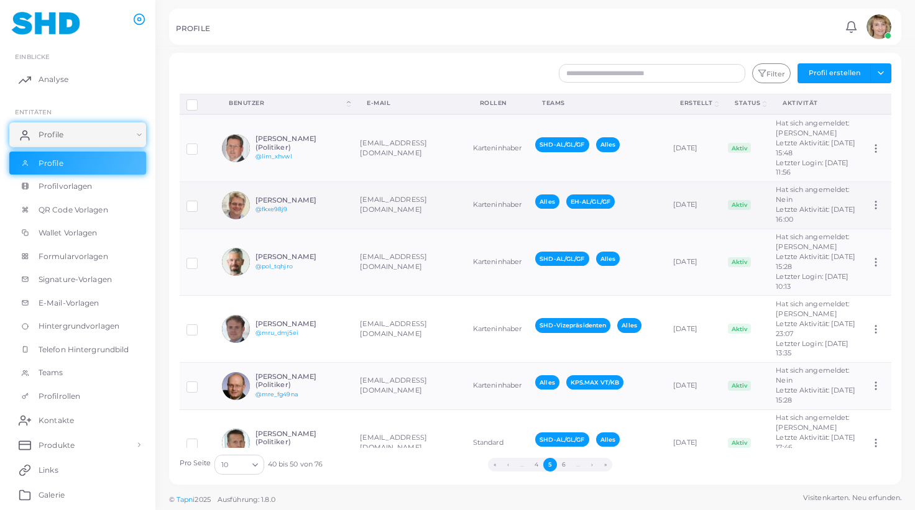
click at [466, 226] on td "Karteninhaber" at bounding box center [497, 204] width 62 height 47
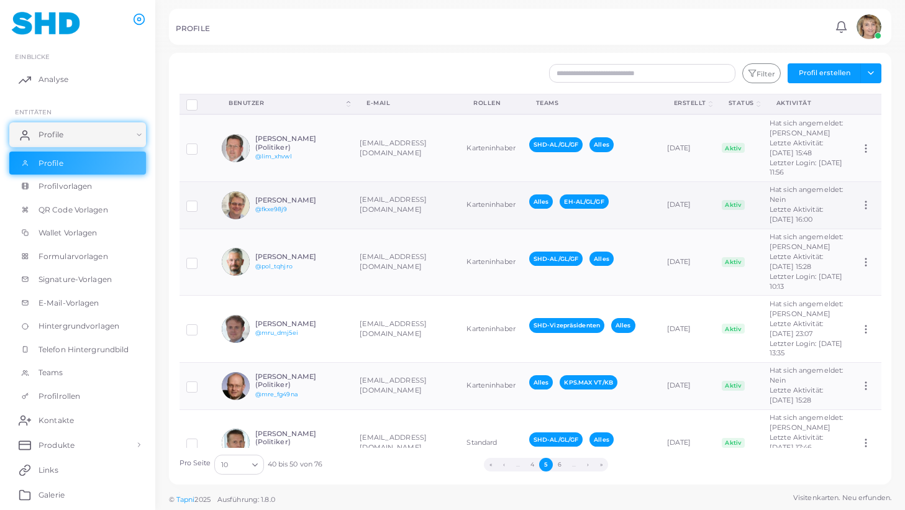
click at [460, 226] on td "Karteninhaber" at bounding box center [491, 204] width 62 height 47
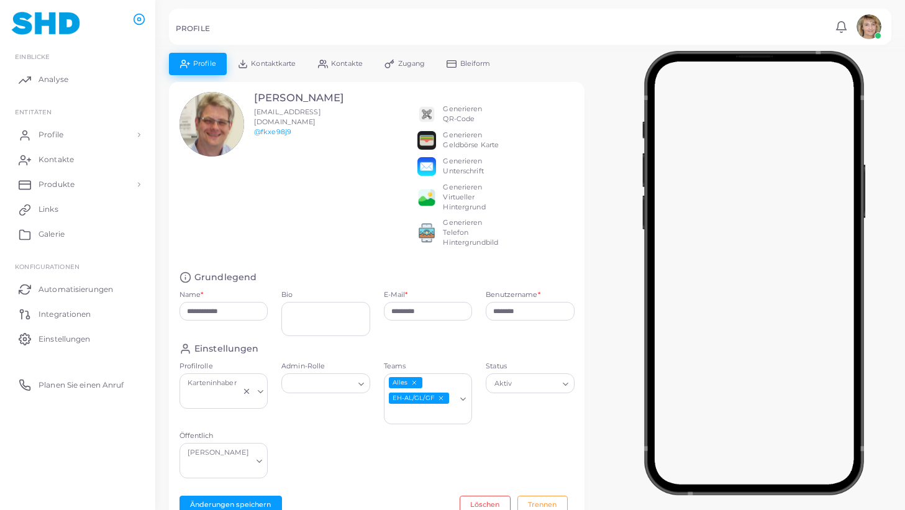
drag, startPoint x: 443, startPoint y: 397, endPoint x: 460, endPoint y: 395, distance: 17.5
click at [443, 397] on icon "EH-AL/GL/GF abwählen" at bounding box center [440, 398] width 7 height 7
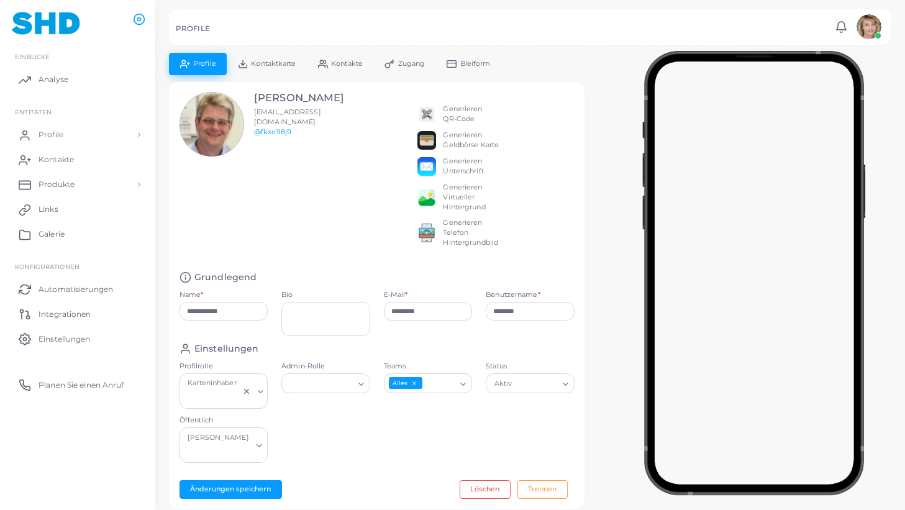
click at [464, 381] on icon "Suche nach Option" at bounding box center [463, 384] width 9 height 9
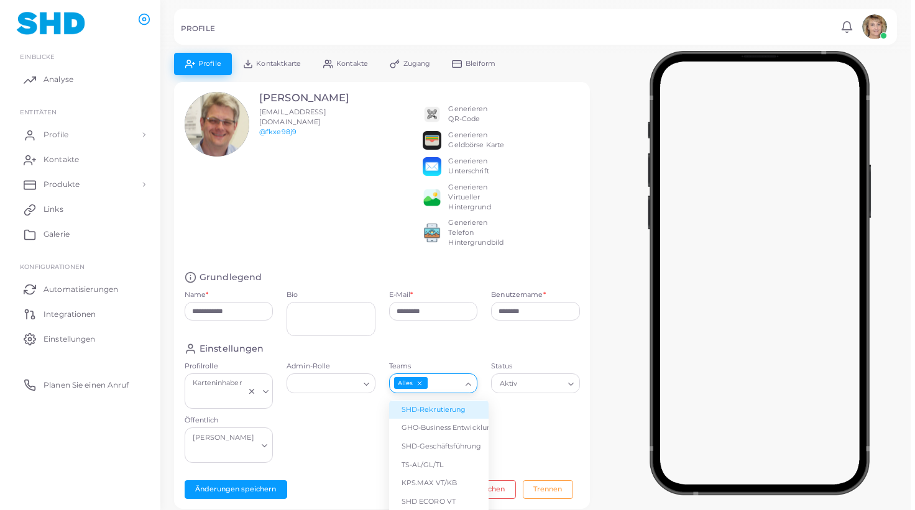
scroll to position [60, 0]
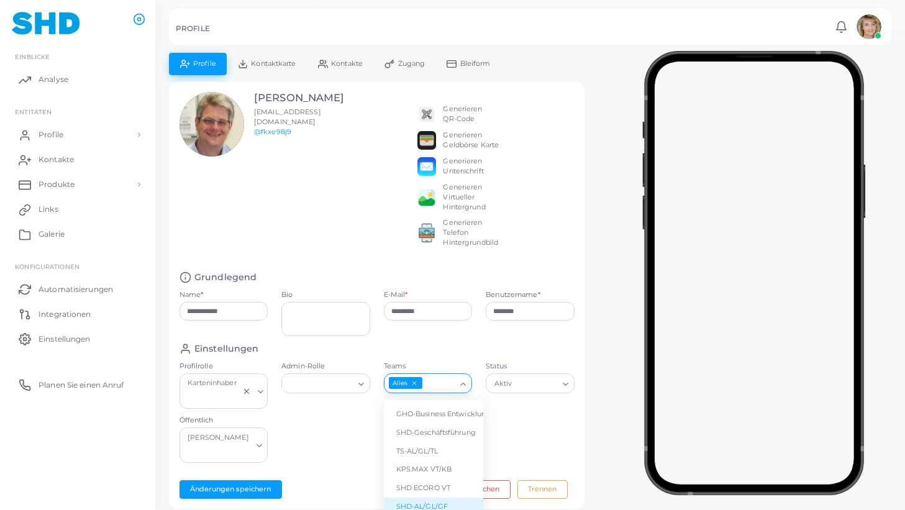
click at [435, 498] on li "SHD-AL/GL/GF" at bounding box center [433, 507] width 99 height 19
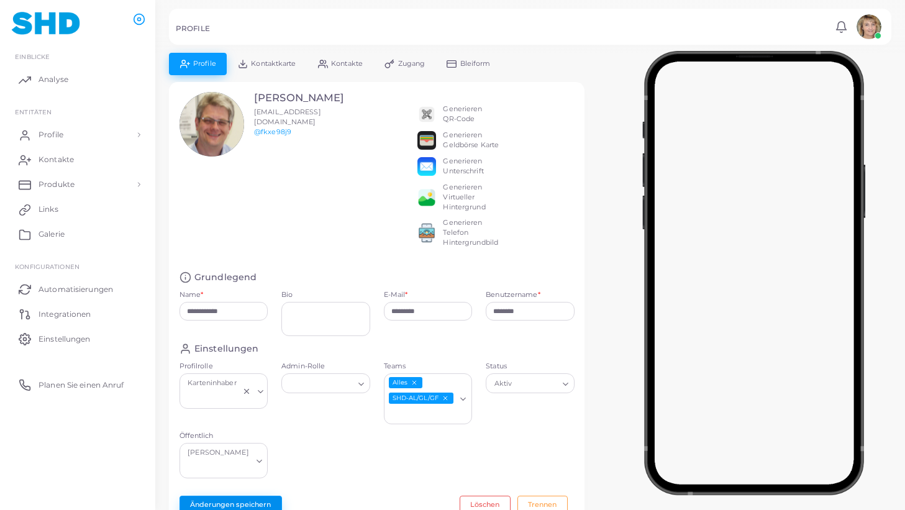
click at [226, 496] on button "Änderungen speichern" at bounding box center [231, 505] width 103 height 19
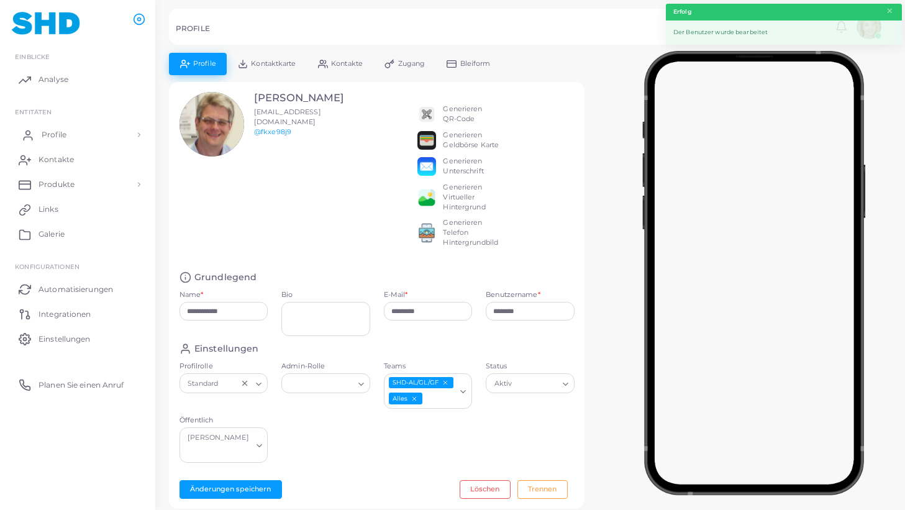
click at [50, 132] on span "Profile" at bounding box center [54, 134] width 25 height 11
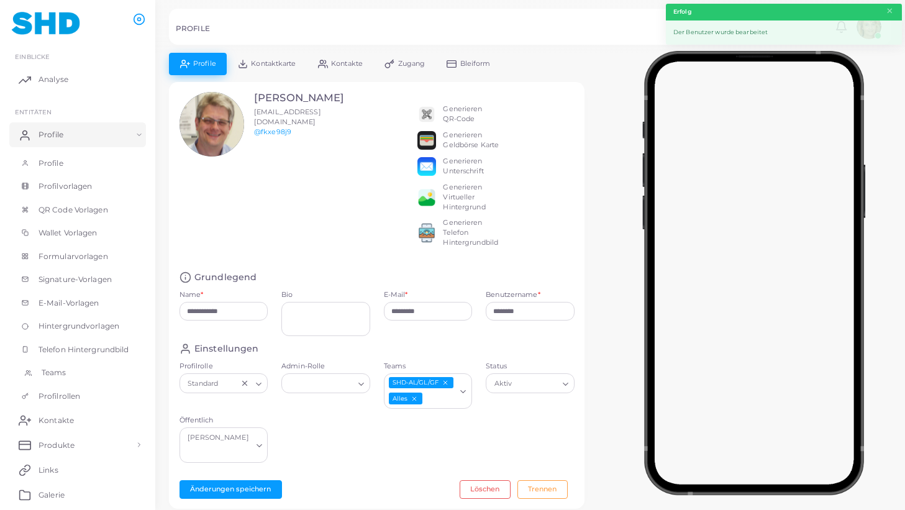
click at [65, 373] on span "Teams" at bounding box center [54, 372] width 25 height 11
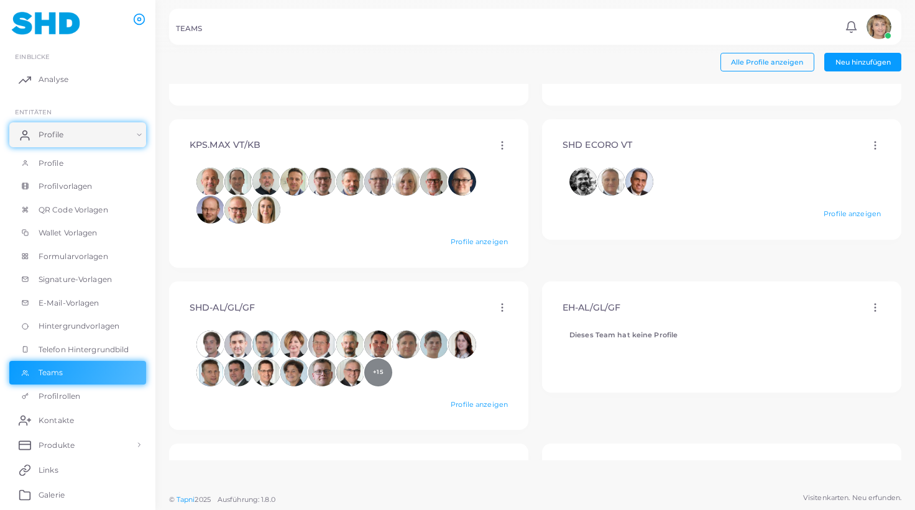
scroll to position [398, 0]
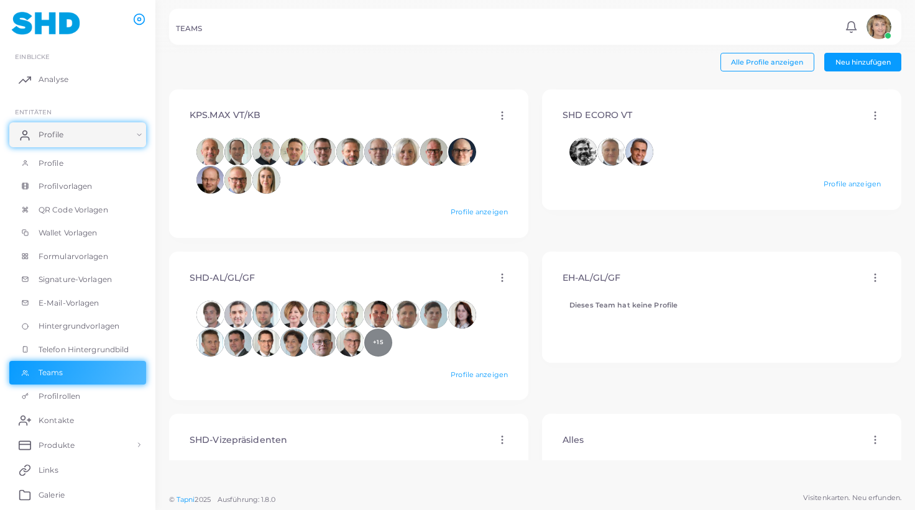
click at [869, 277] on icon at bounding box center [874, 277] width 11 height 11
click at [868, 303] on link "Löschen" at bounding box center [867, 309] width 73 height 17
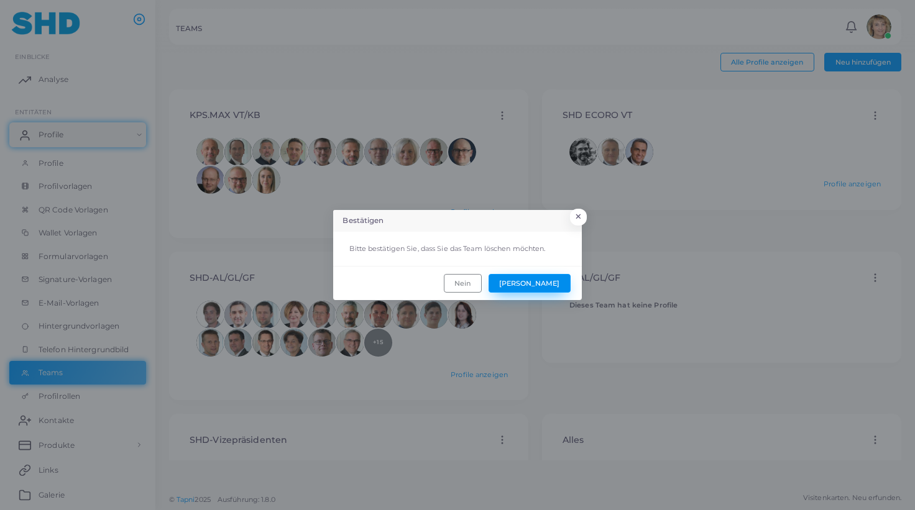
click at [562, 280] on button "[PERSON_NAME]" at bounding box center [529, 283] width 82 height 19
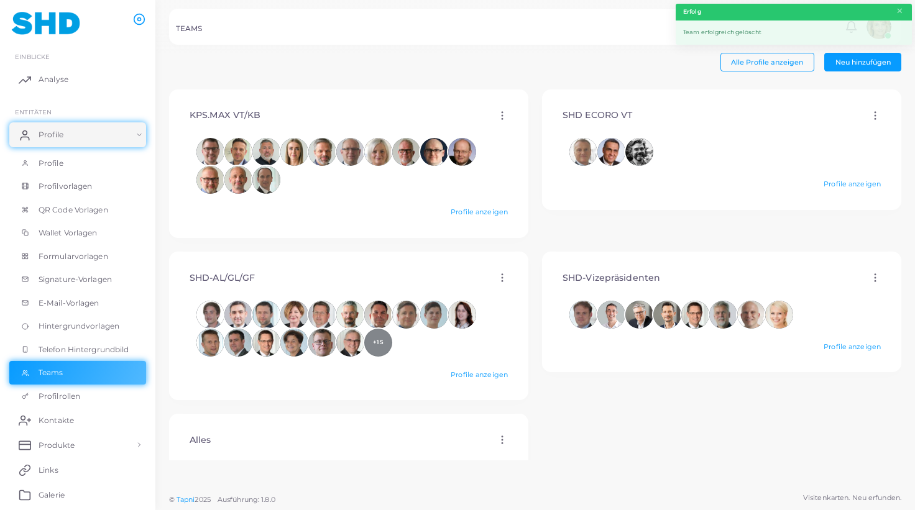
click at [869, 277] on icon at bounding box center [874, 277] width 11 height 11
click at [868, 289] on span "Bearbeiten" at bounding box center [876, 293] width 38 height 10
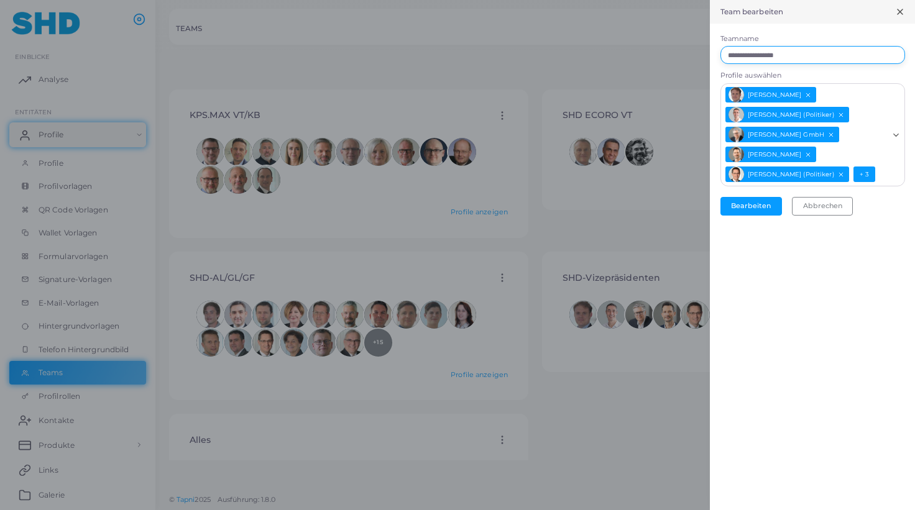
click at [804, 57] on input "**********" at bounding box center [812, 55] width 185 height 19
click at [754, 200] on button "Bearbeiten" at bounding box center [751, 206] width 62 height 19
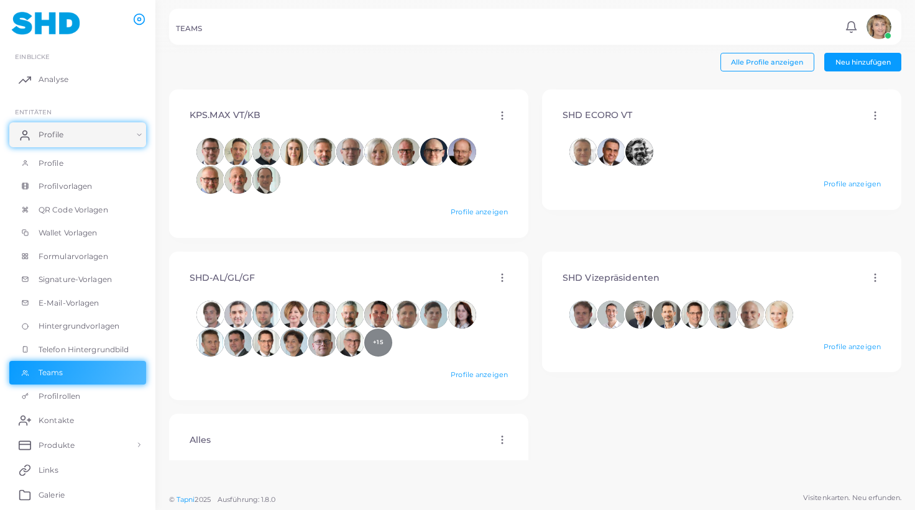
scroll to position [397, 0]
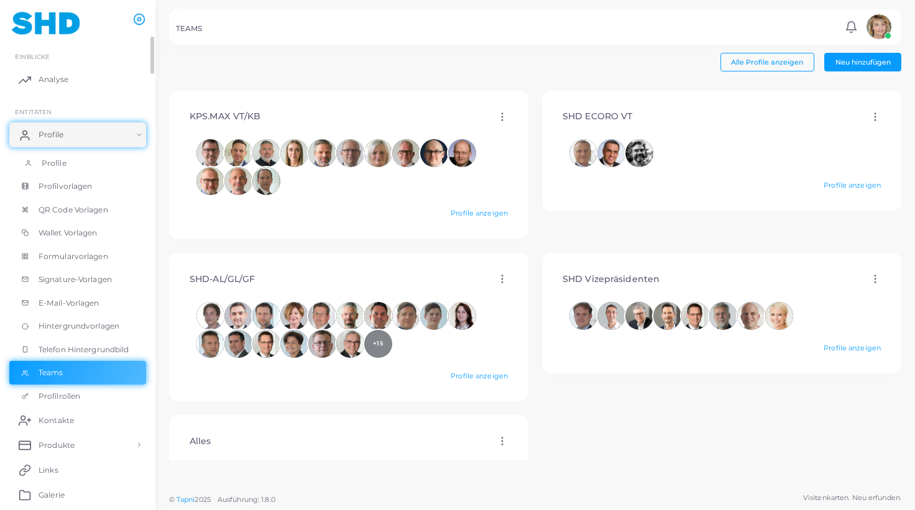
click at [47, 158] on span "Profile" at bounding box center [54, 163] width 25 height 11
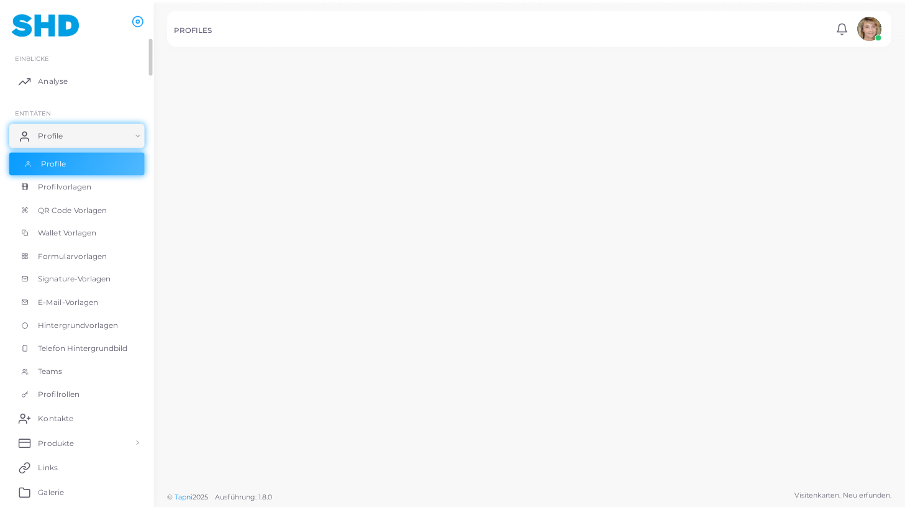
scroll to position [397, 0]
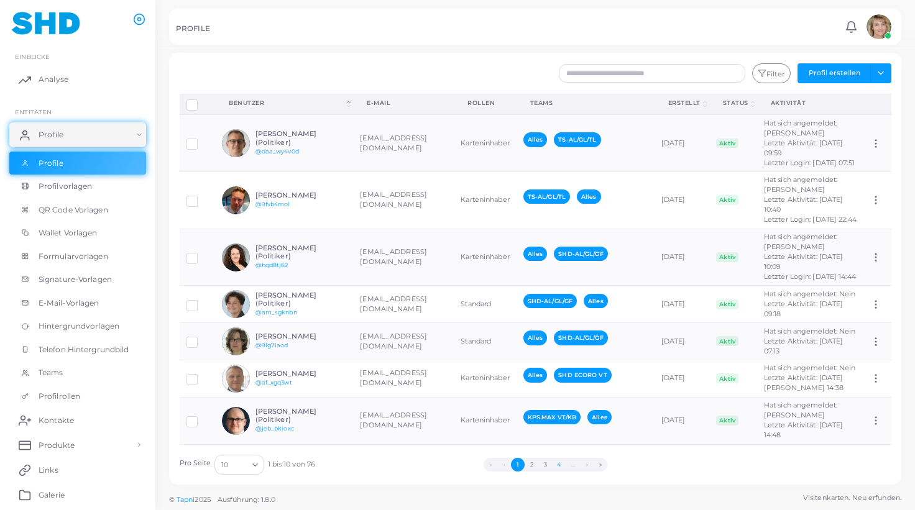
click at [562, 463] on button "4" at bounding box center [559, 465] width 14 height 14
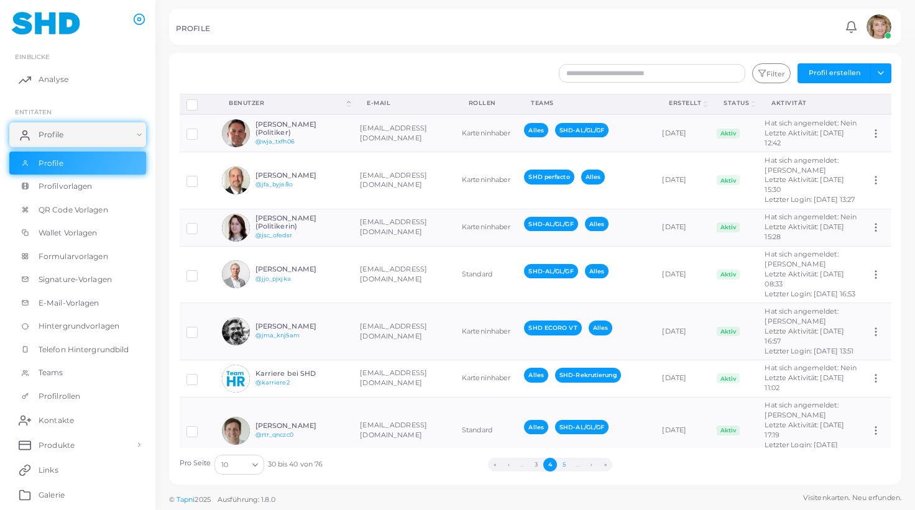
click at [566, 464] on button "5" at bounding box center [564, 465] width 14 height 14
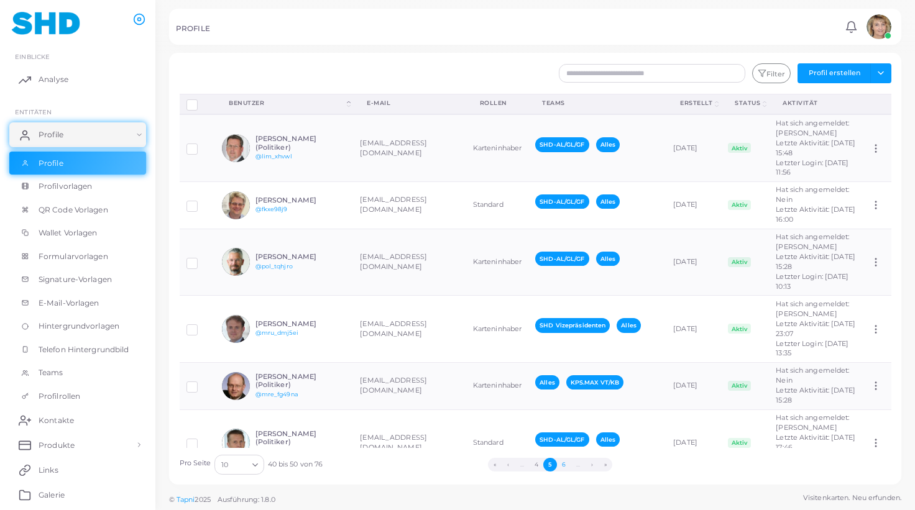
click at [566, 464] on button "6" at bounding box center [564, 465] width 14 height 14
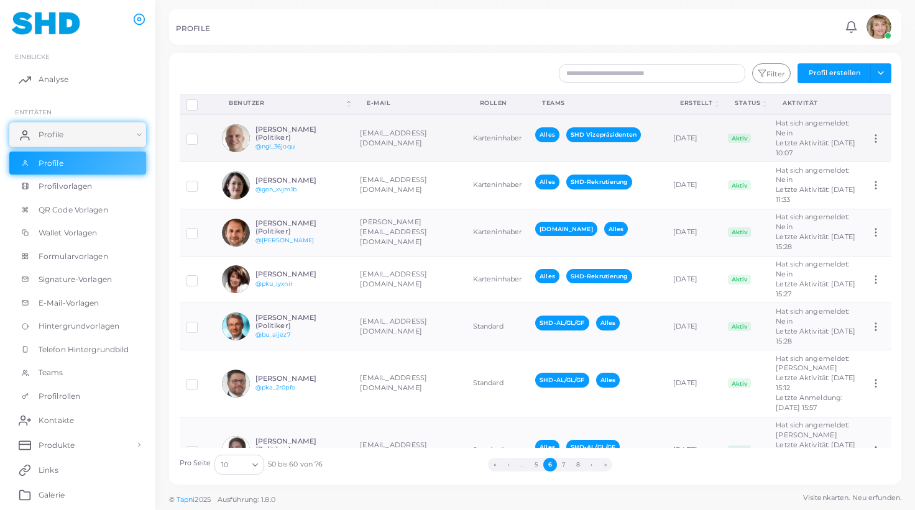
click at [466, 160] on td "Karteninhaber" at bounding box center [497, 137] width 62 height 47
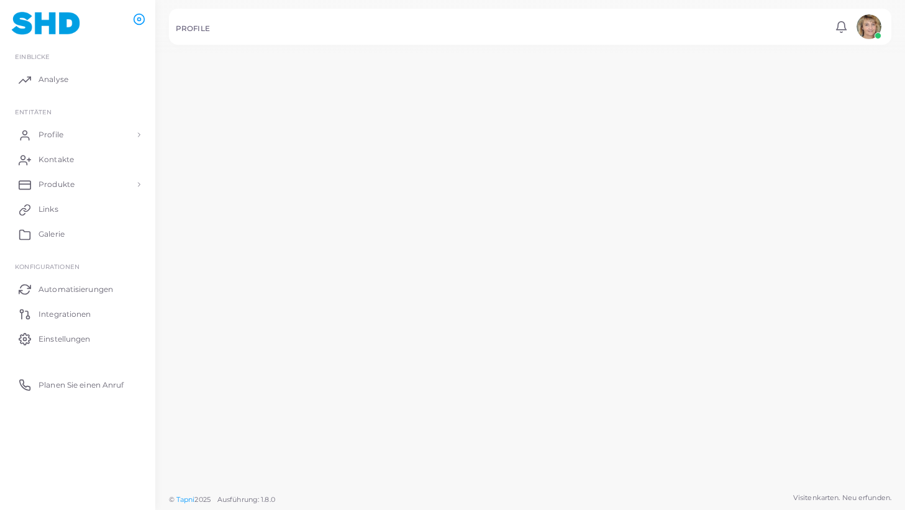
click at [458, 159] on td "Karteninhaber" at bounding box center [490, 134] width 64 height 49
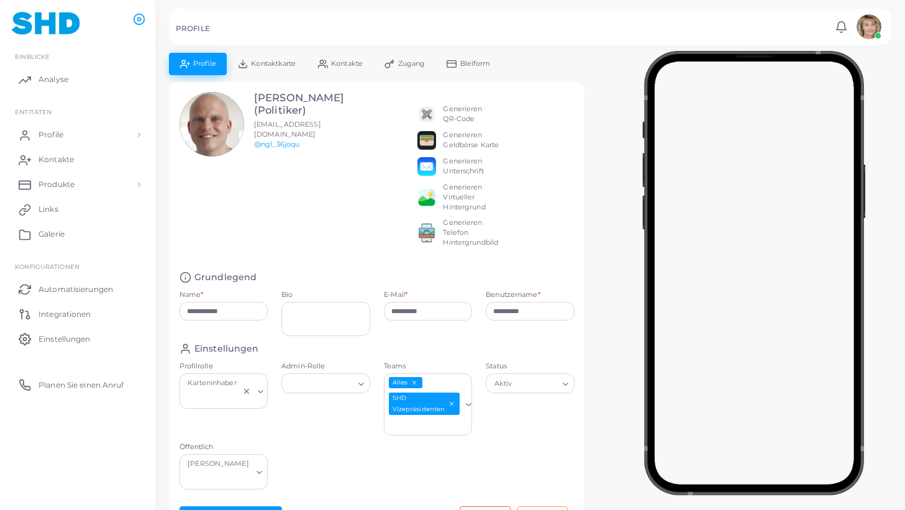
click at [452, 402] on icon "SHD-Vizepräsidenten abwählen" at bounding box center [452, 403] width 7 height 7
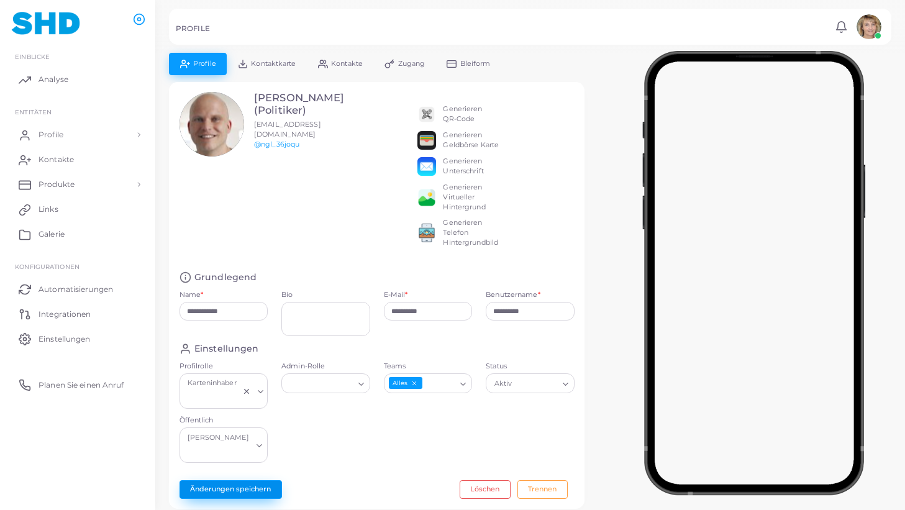
click at [243, 480] on button "Änderungen speichern" at bounding box center [231, 489] width 103 height 19
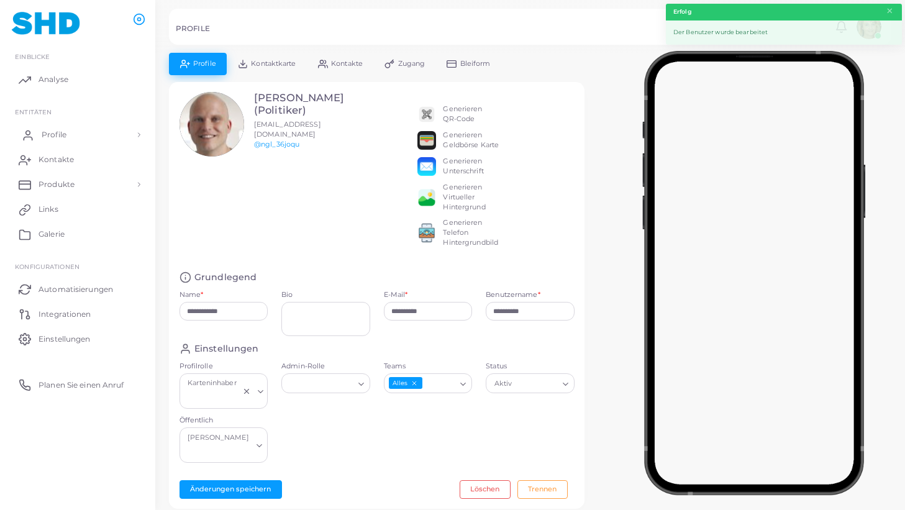
click at [60, 133] on span "Profile" at bounding box center [54, 134] width 25 height 11
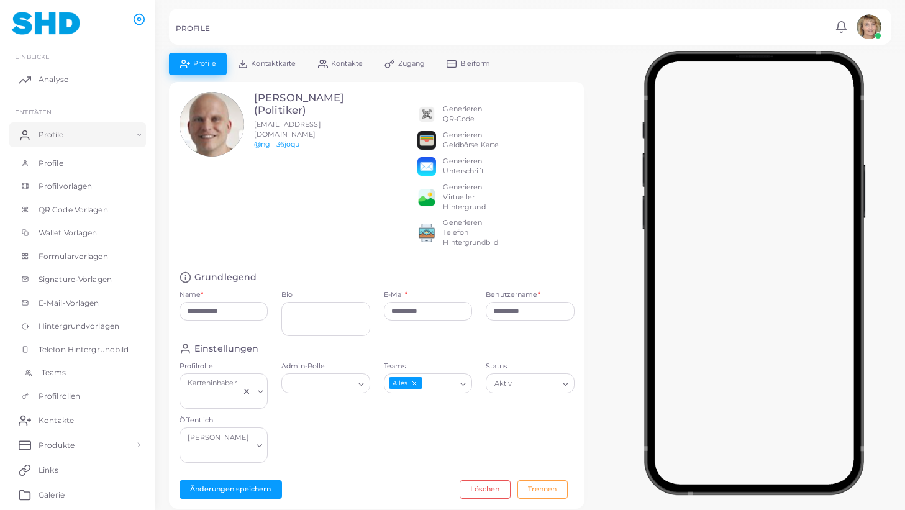
click at [57, 370] on span "Teams" at bounding box center [54, 372] width 25 height 11
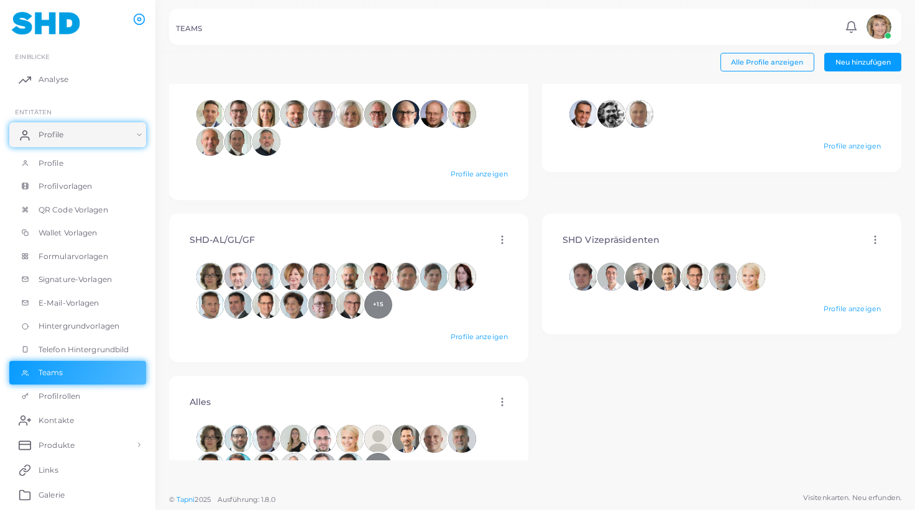
scroll to position [488, 0]
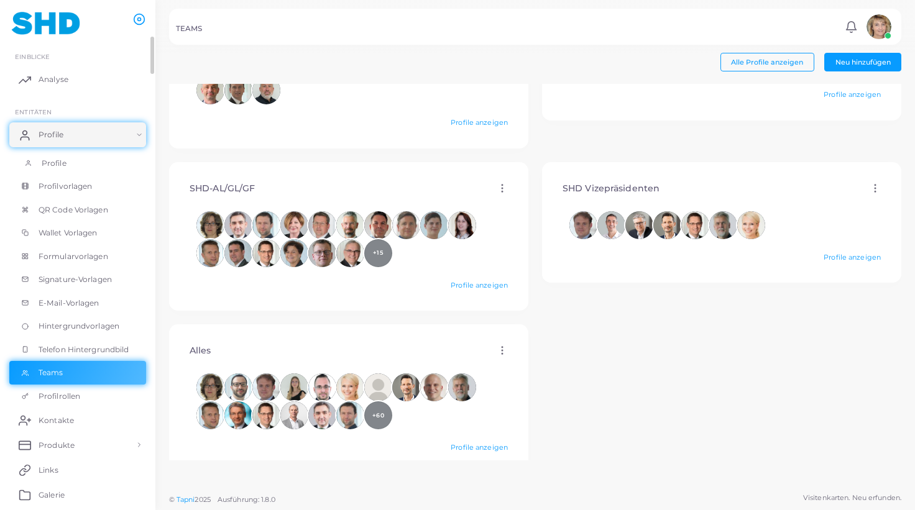
click at [62, 158] on link "Profile" at bounding box center [77, 164] width 137 height 24
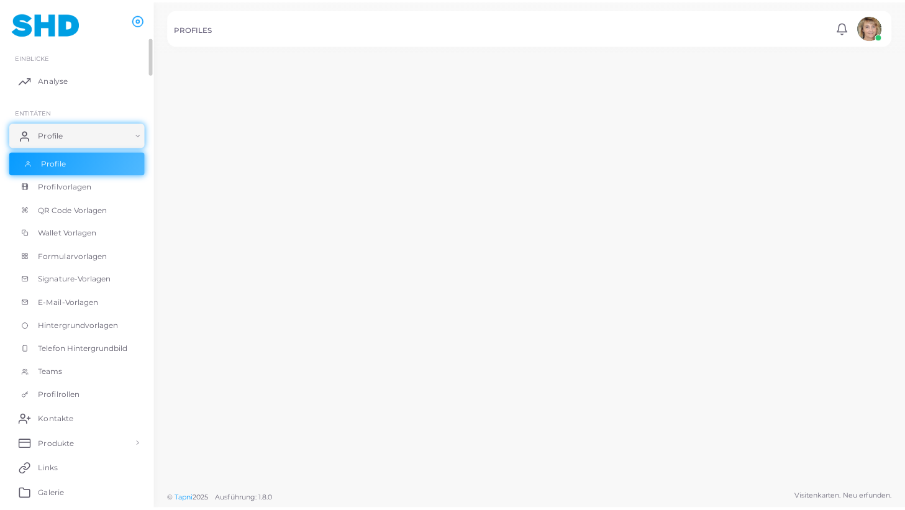
scroll to position [488, 0]
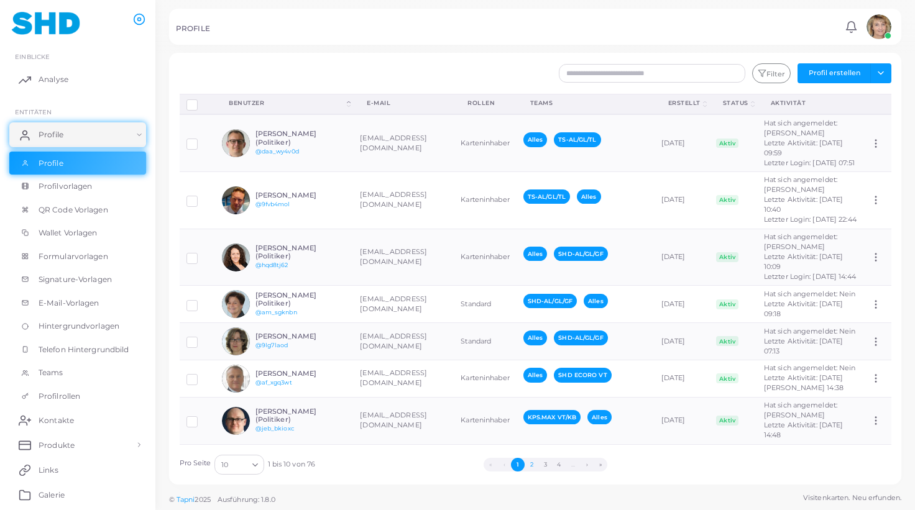
click at [529, 462] on button "2" at bounding box center [531, 465] width 14 height 14
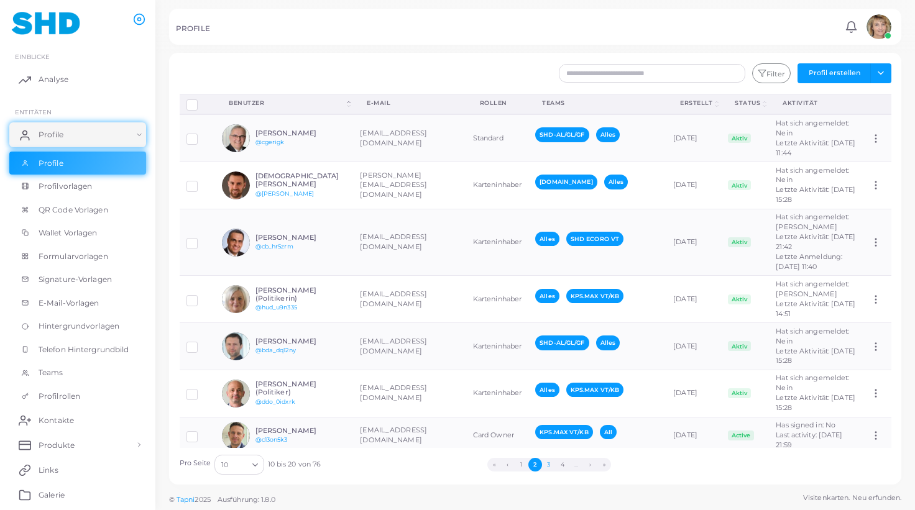
click at [549, 463] on button "3" at bounding box center [549, 465] width 14 height 14
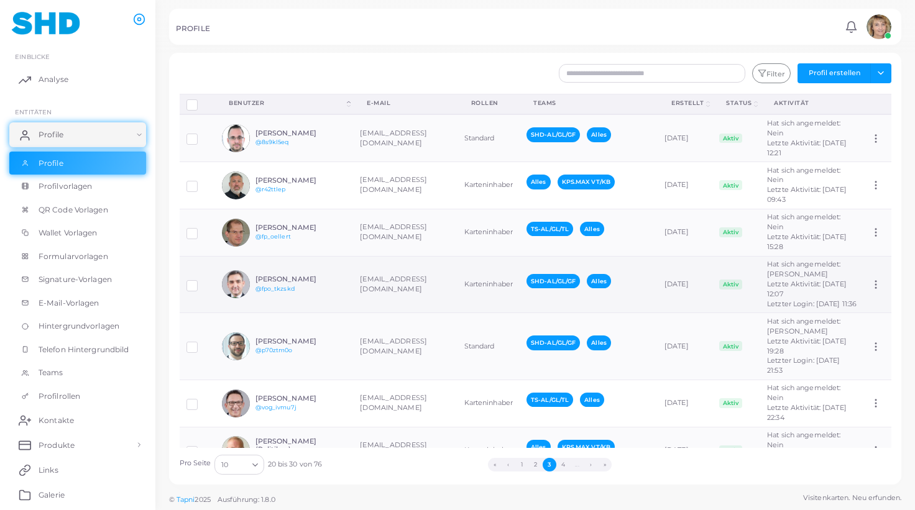
click at [316, 276] on h6 "[PERSON_NAME]" at bounding box center [300, 279] width 91 height 8
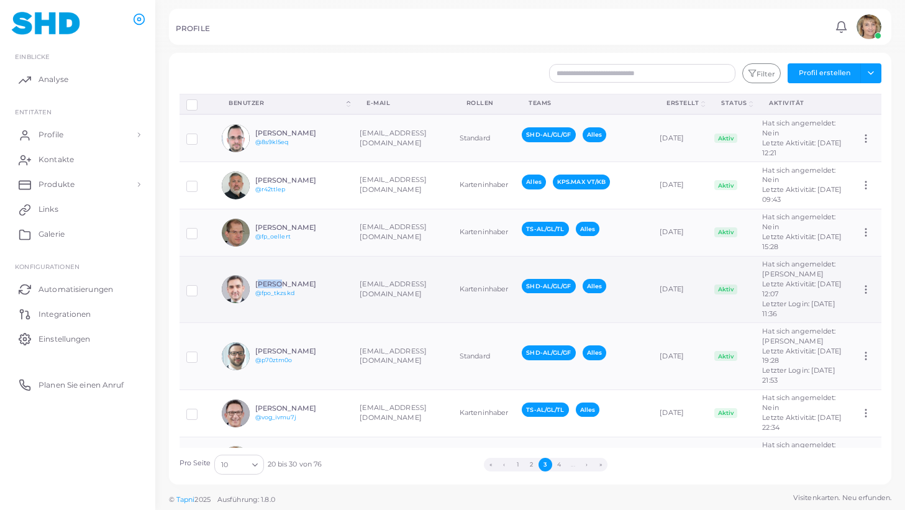
click at [316, 276] on div "[PERSON_NAME] @fpo_tkzskd" at bounding box center [284, 289] width 124 height 28
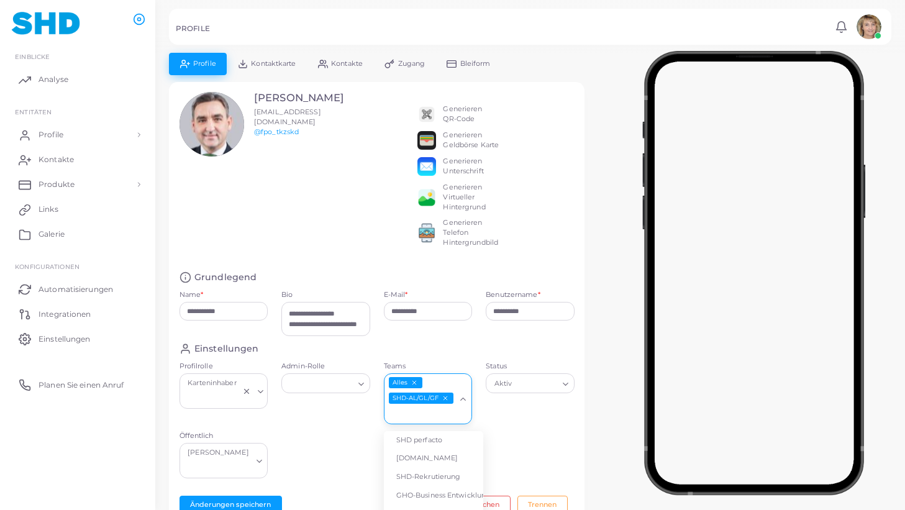
click at [462, 400] on polyline "Suche nach Option" at bounding box center [463, 399] width 5 height 2
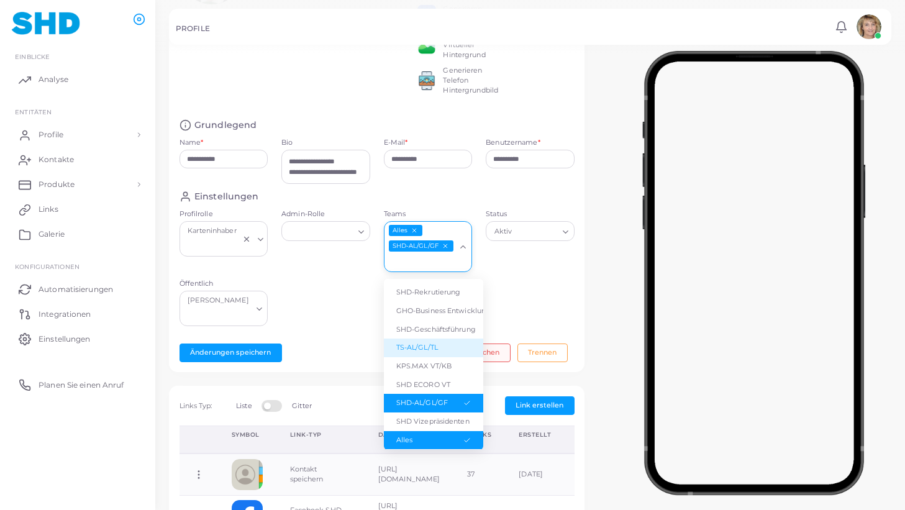
scroll to position [196, 0]
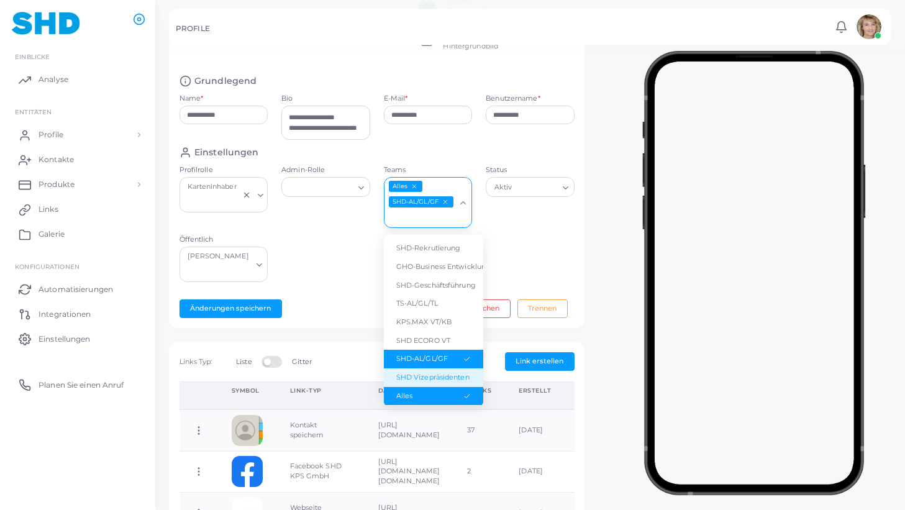
click at [431, 369] on li "SHD Vizepräsidenten" at bounding box center [433, 378] width 99 height 19
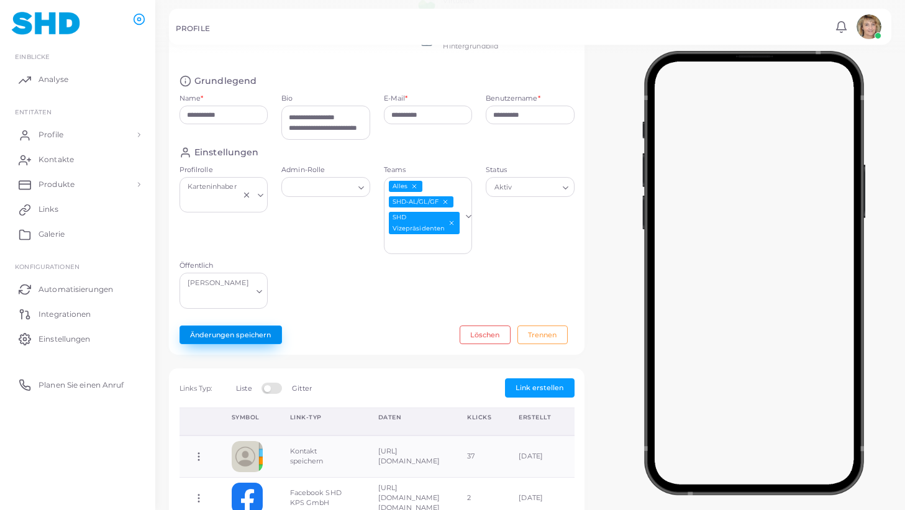
click at [250, 326] on button "Änderungen speichern" at bounding box center [231, 335] width 103 height 19
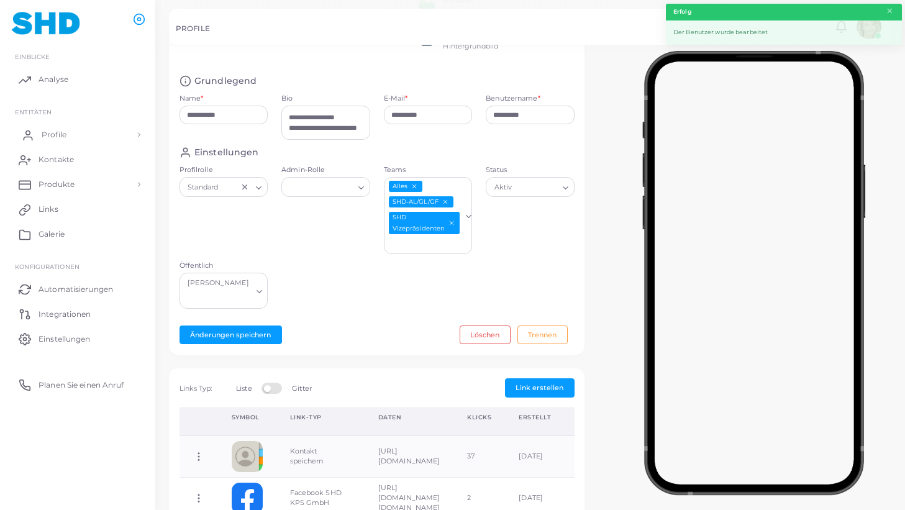
click at [50, 135] on span "Profile" at bounding box center [54, 134] width 25 height 11
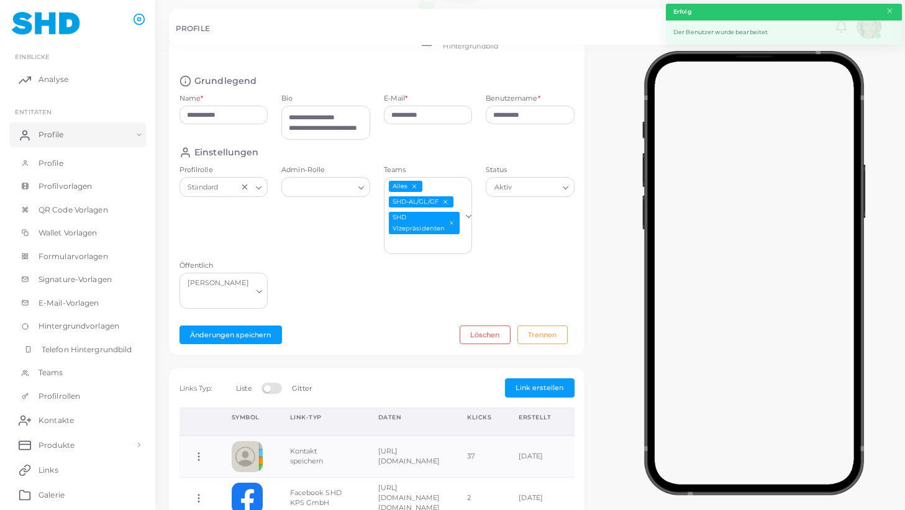
scroll to position [6, 0]
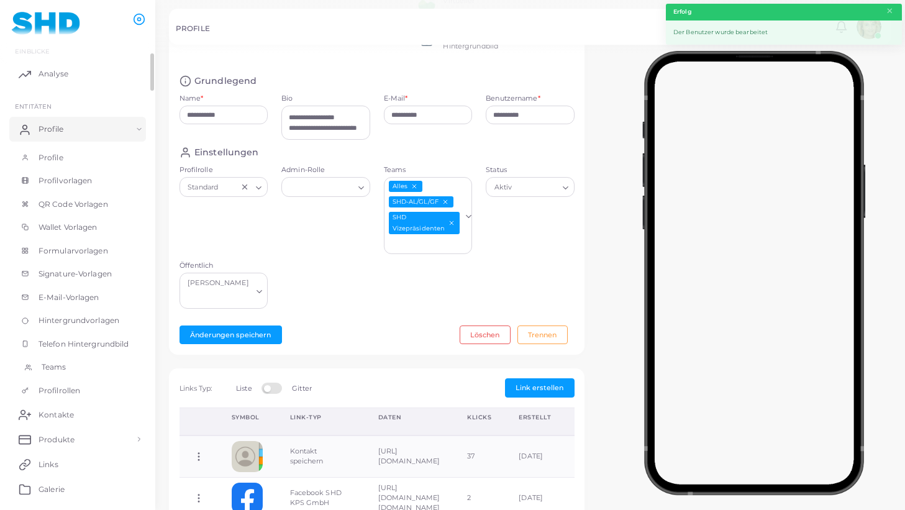
click at [58, 365] on span "Teams" at bounding box center [54, 367] width 25 height 11
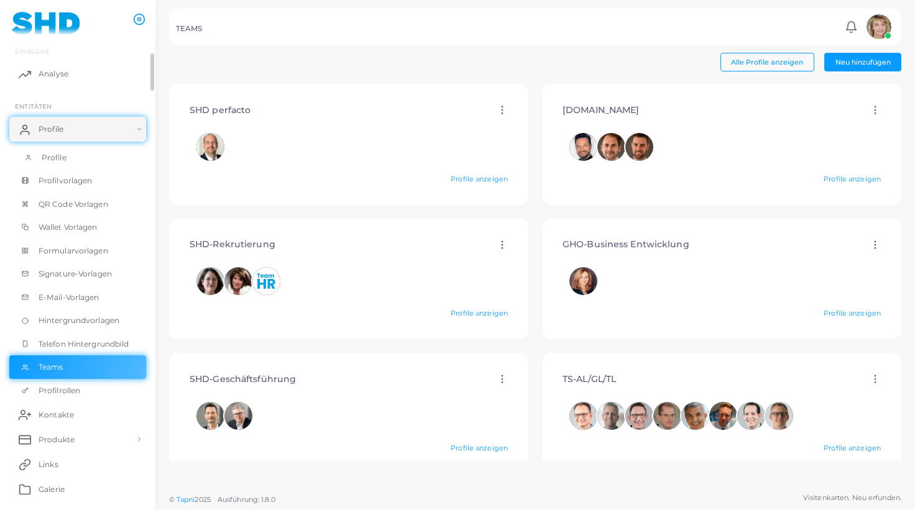
click at [55, 153] on span "Profile" at bounding box center [54, 157] width 25 height 11
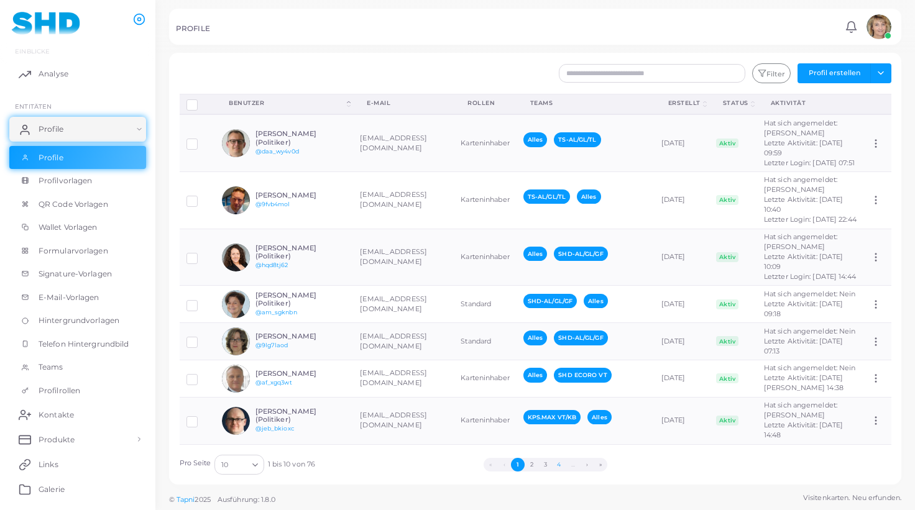
click at [560, 464] on button "4" at bounding box center [559, 465] width 14 height 14
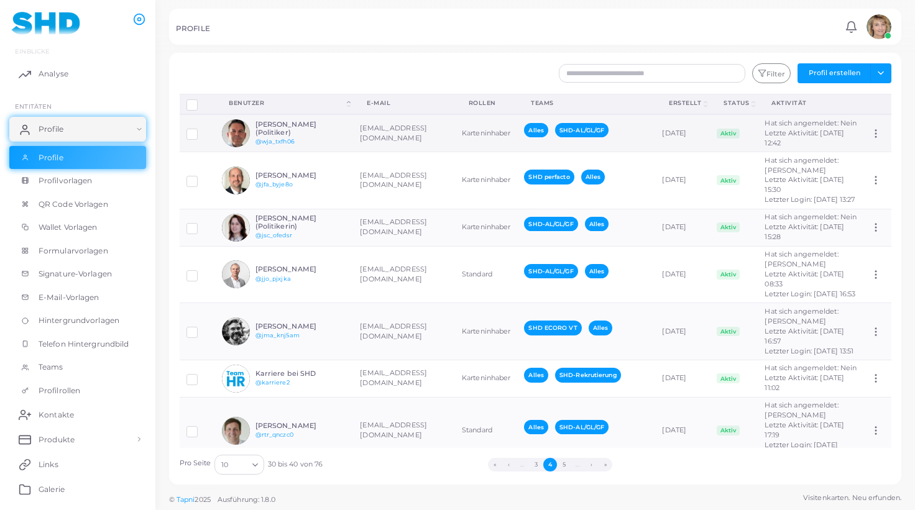
click at [418, 137] on td "[EMAIL_ADDRESS][DOMAIN_NAME]" at bounding box center [404, 132] width 102 height 37
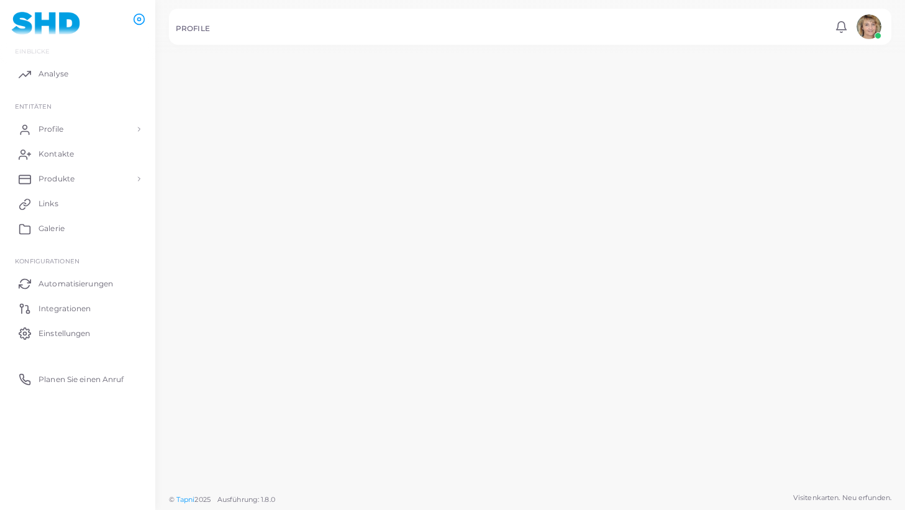
click at [418, 137] on td "[EMAIL_ADDRESS][DOMAIN_NAME]" at bounding box center [398, 134] width 101 height 49
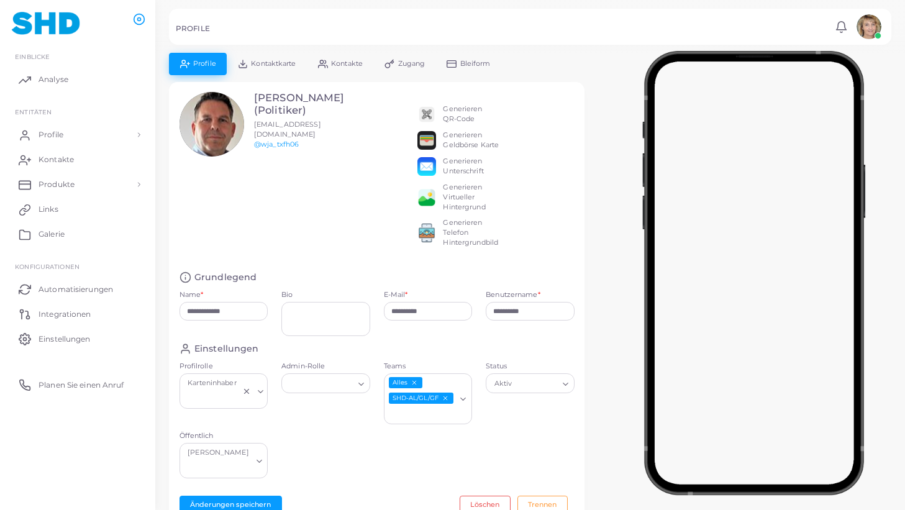
click at [464, 399] on icon "Suche nach Option" at bounding box center [463, 399] width 9 height 9
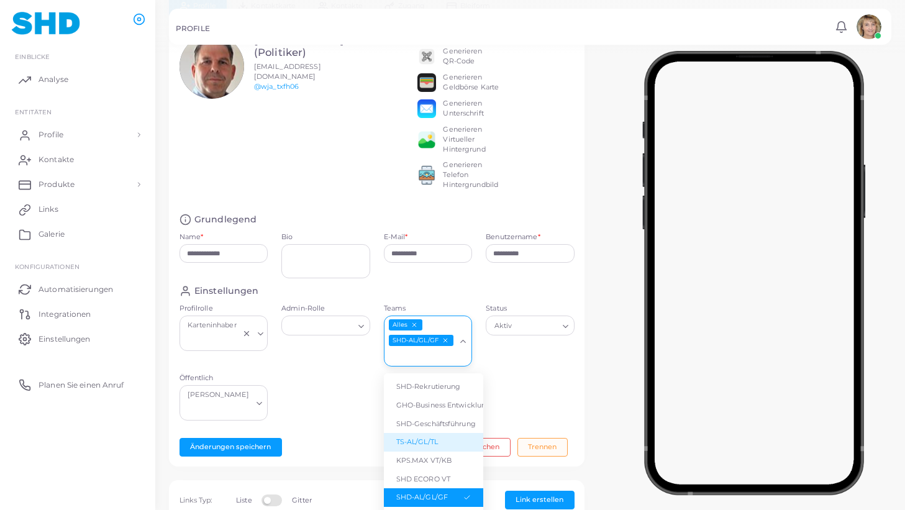
scroll to position [69, 0]
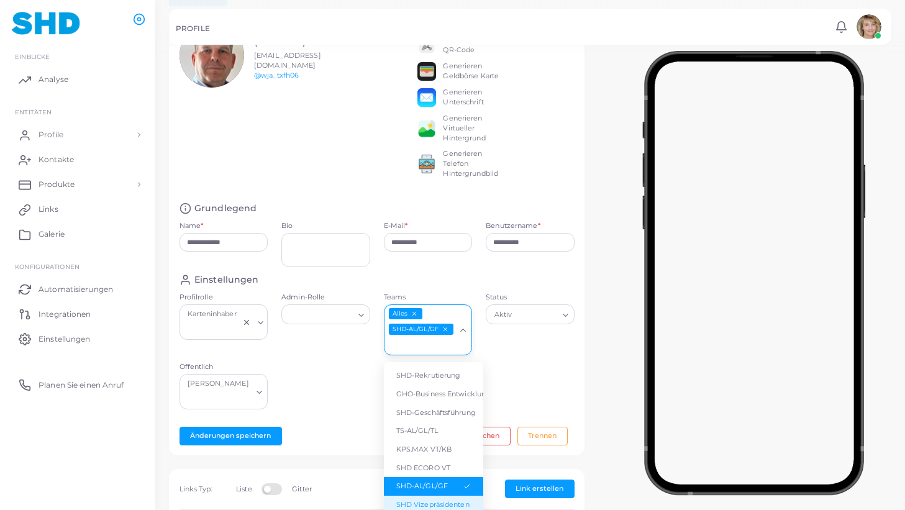
click at [443, 499] on li "SHD Vizepräsidenten" at bounding box center [433, 505] width 99 height 19
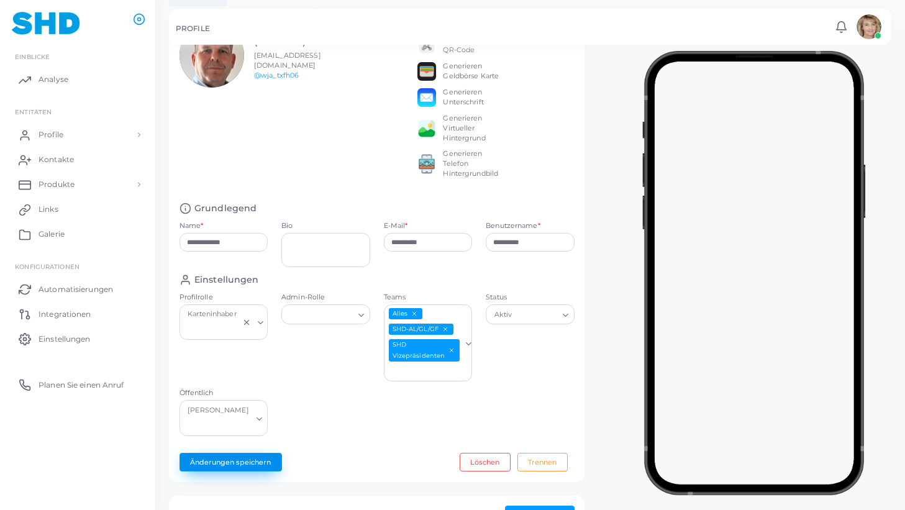
click at [259, 453] on button "Änderungen speichern" at bounding box center [231, 462] width 103 height 19
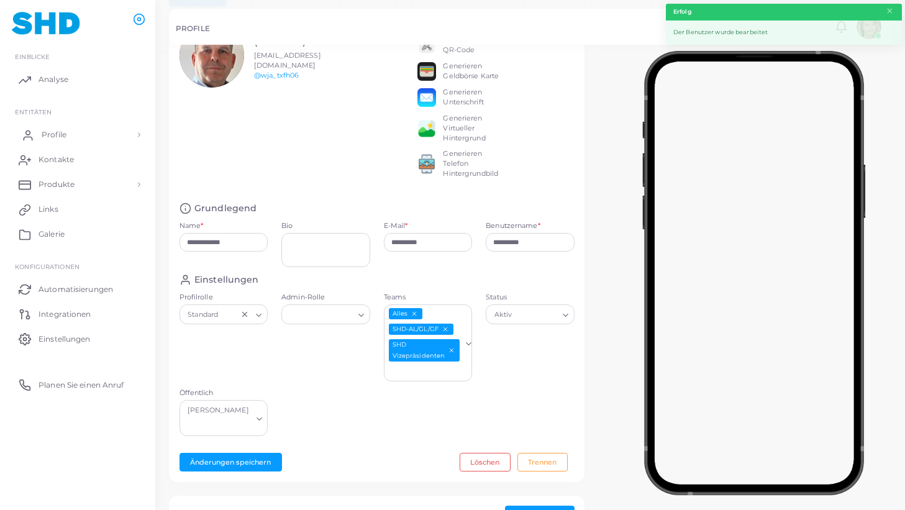
click at [68, 132] on link "Profile" at bounding box center [77, 134] width 137 height 25
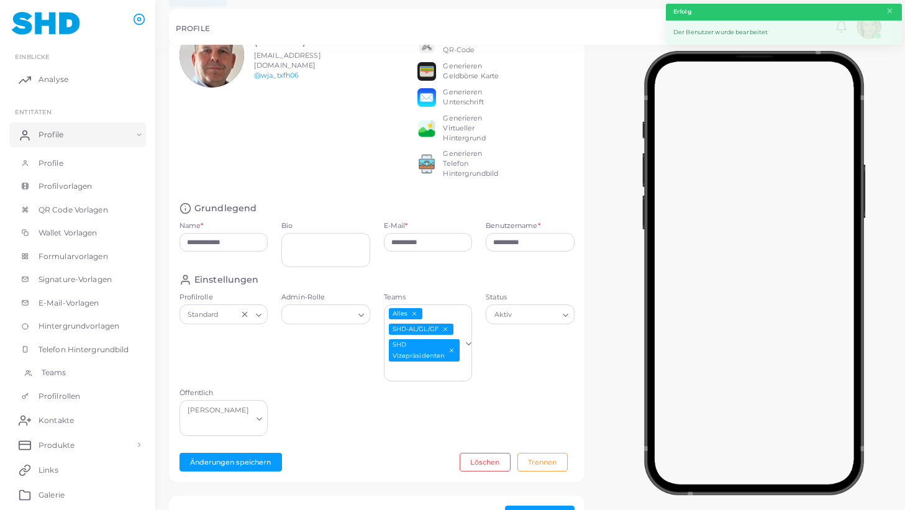
click at [59, 368] on span "Teams" at bounding box center [54, 372] width 25 height 11
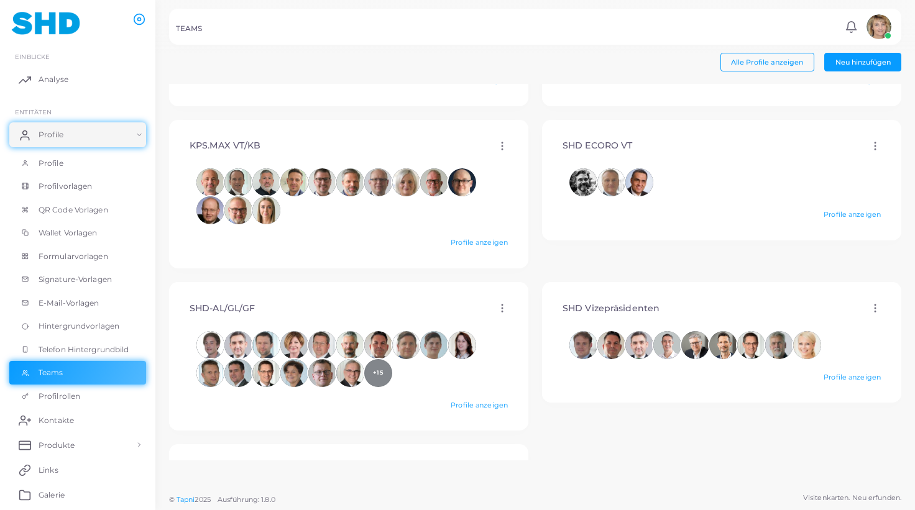
scroll to position [391, 0]
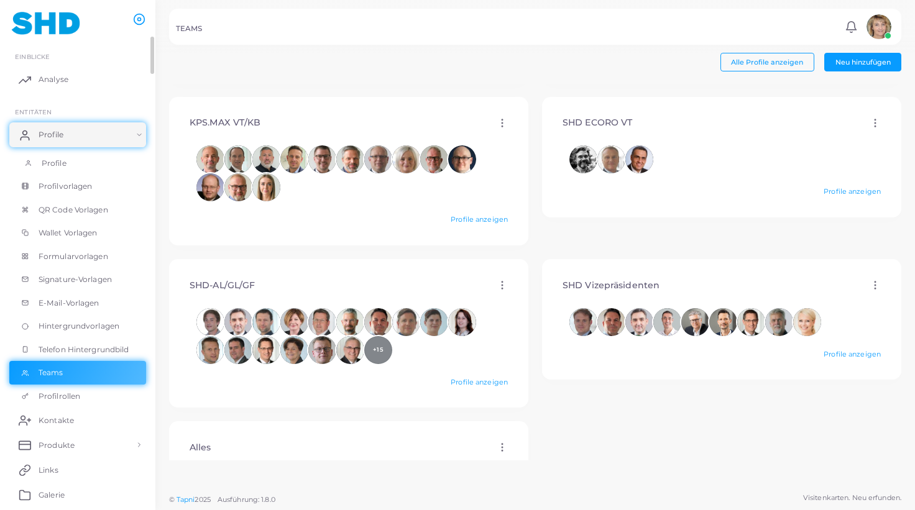
click at [65, 162] on span "Profile" at bounding box center [54, 163] width 25 height 11
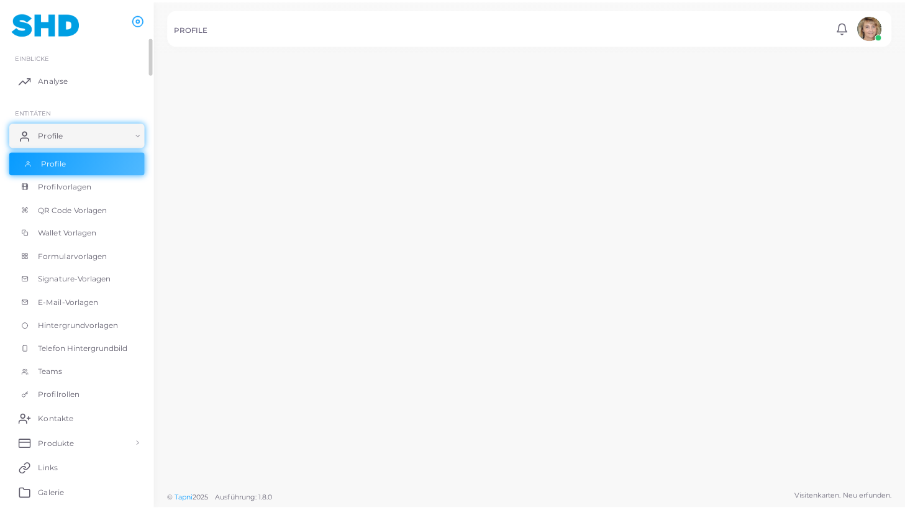
scroll to position [391, 0]
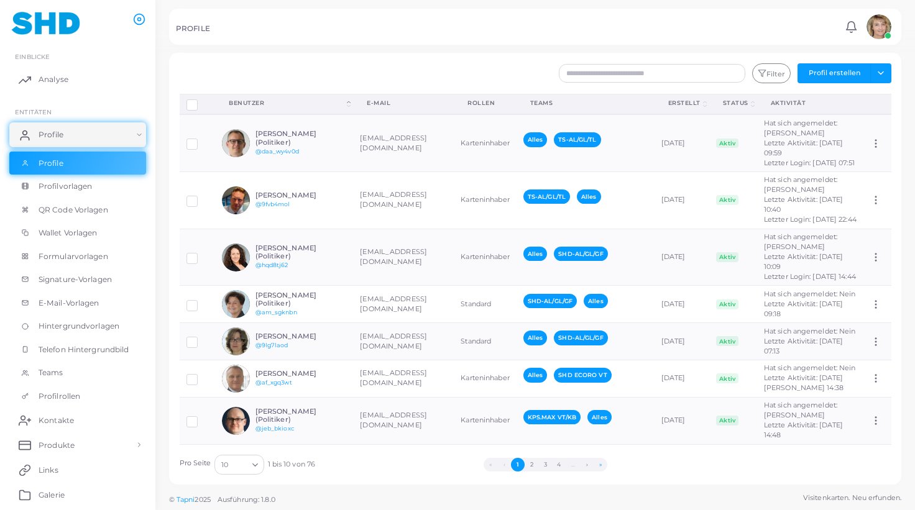
click at [602, 462] on button "»" at bounding box center [600, 465] width 14 height 14
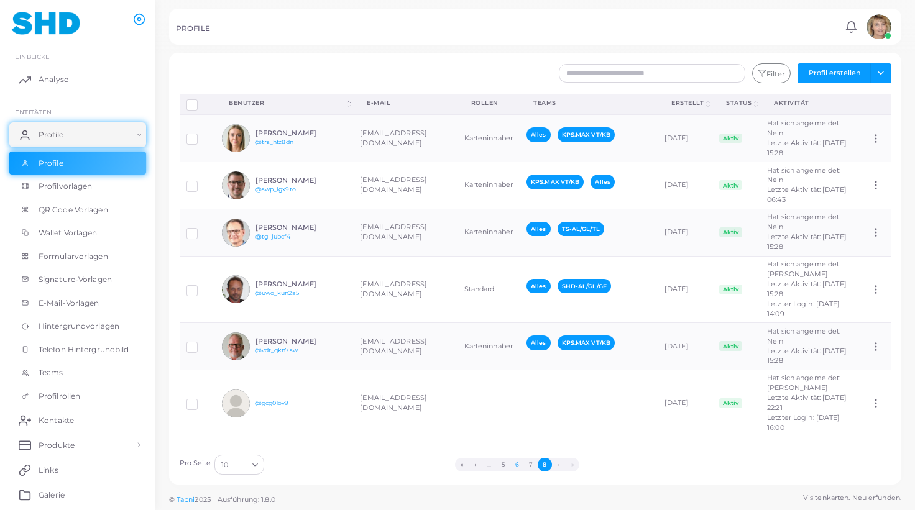
click at [519, 464] on button "6" at bounding box center [517, 465] width 14 height 14
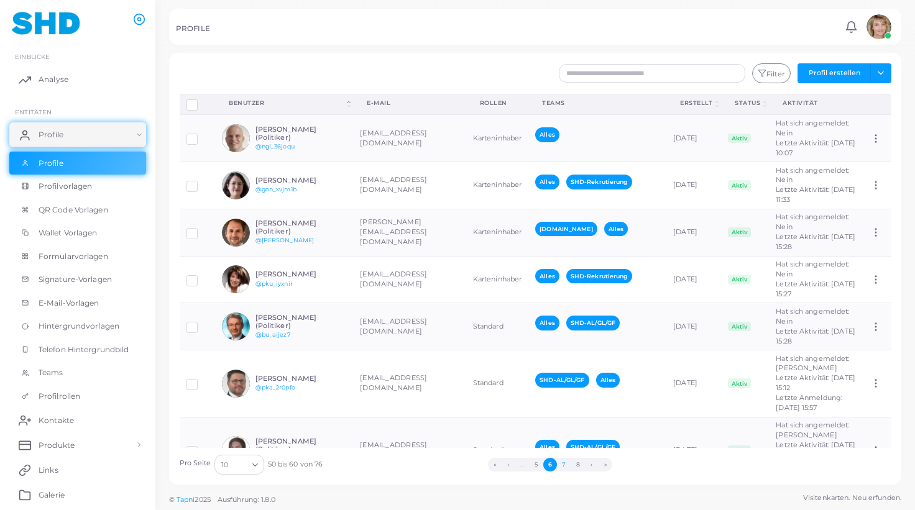
click at [567, 464] on button "7" at bounding box center [564, 465] width 14 height 14
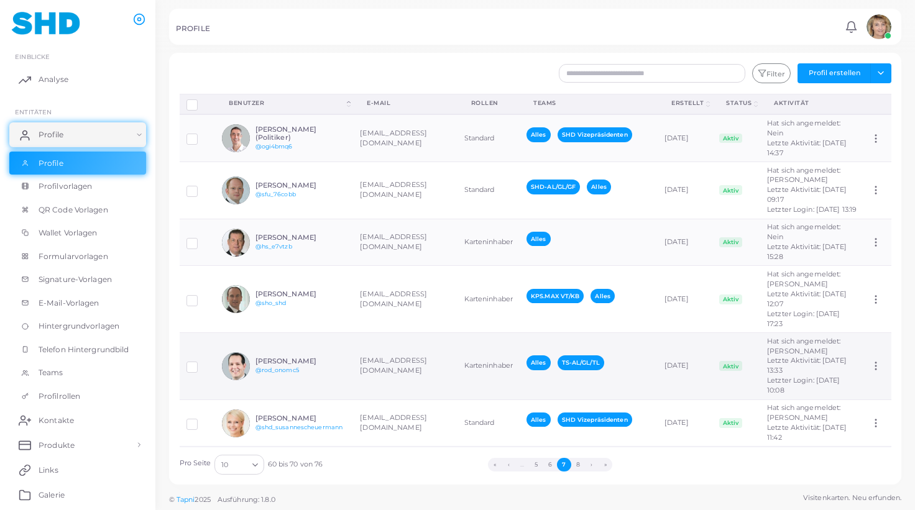
click at [457, 341] on td "Karteninhaber" at bounding box center [488, 366] width 62 height 67
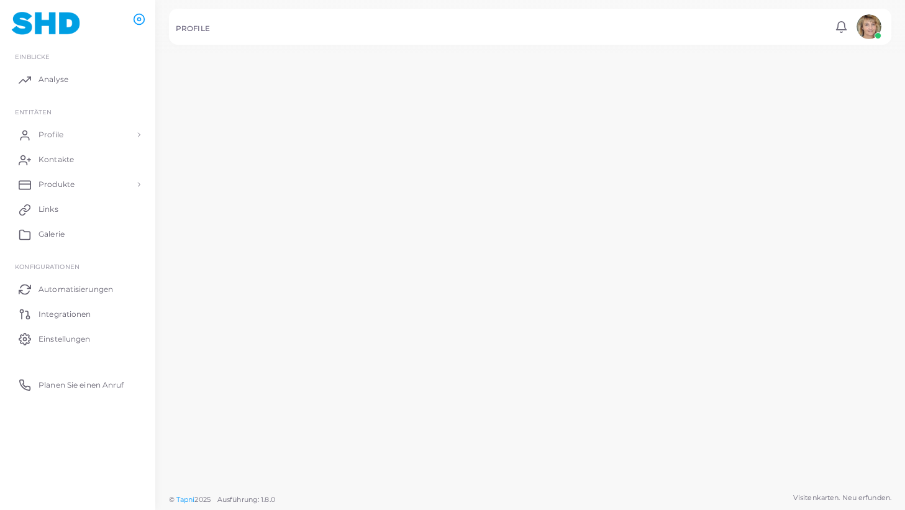
click at [451, 345] on td "Karteninhaber" at bounding box center [483, 379] width 64 height 69
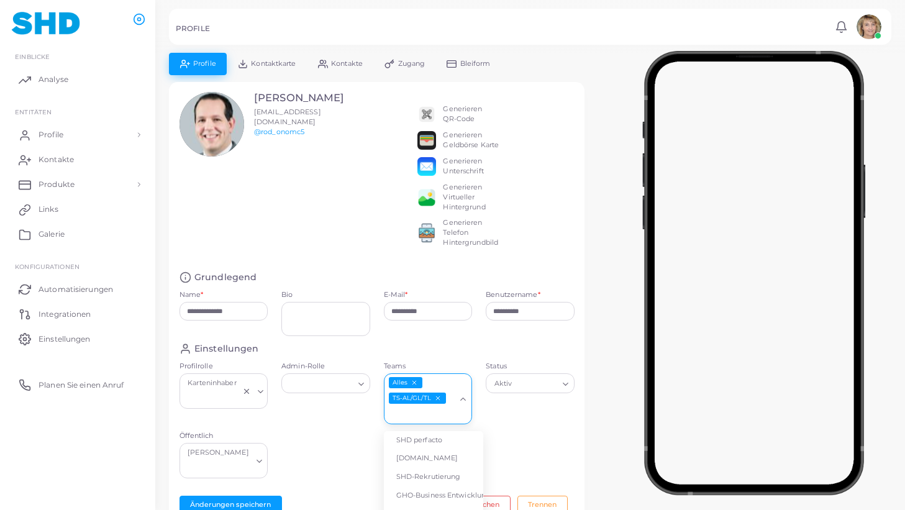
click at [463, 399] on icon "Suche nach Option" at bounding box center [463, 399] width 9 height 9
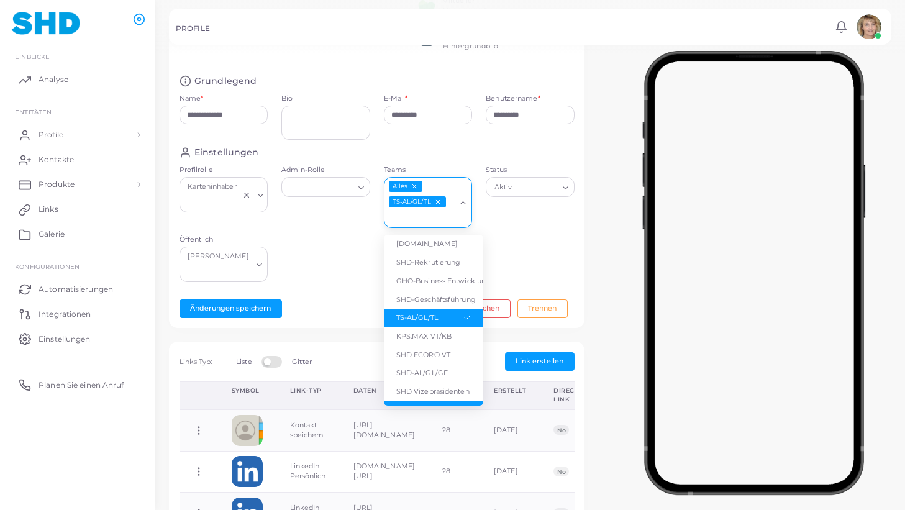
scroll to position [42, 0]
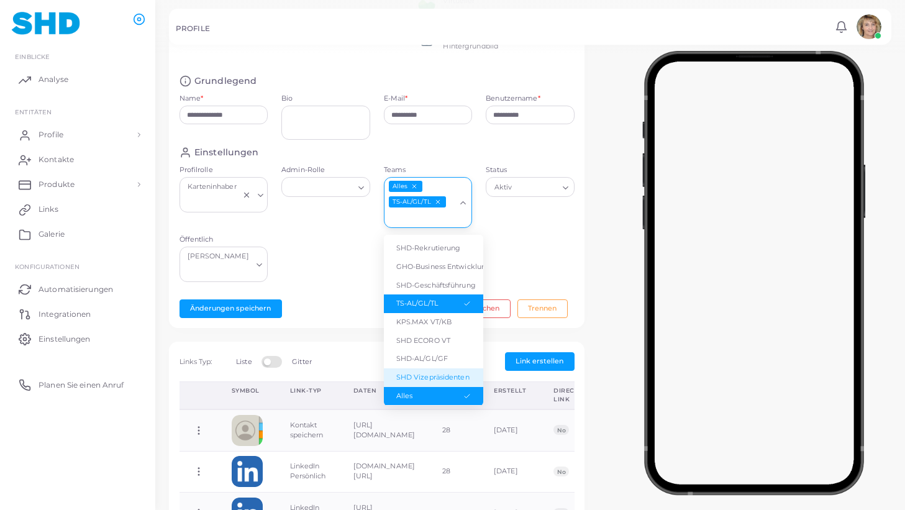
click at [434, 369] on li "SHD Vizepräsidenten" at bounding box center [433, 378] width 99 height 19
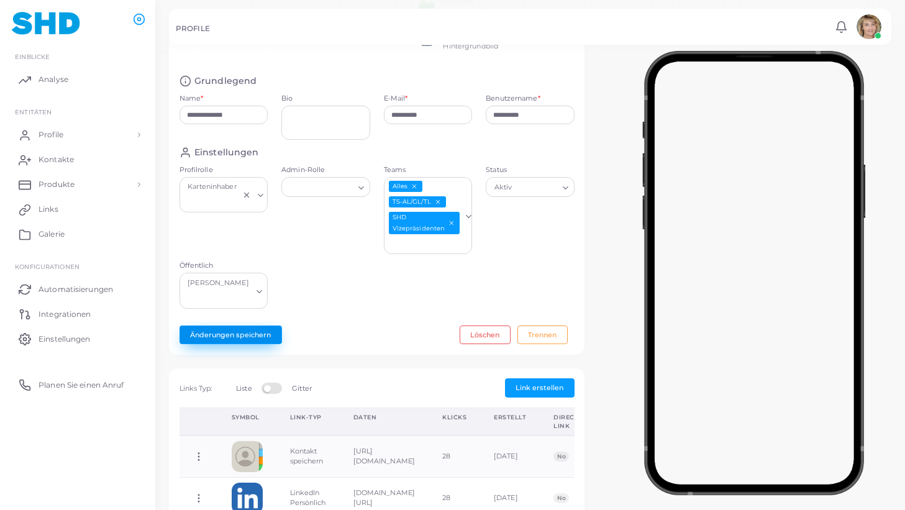
click at [212, 326] on button "Änderungen speichern" at bounding box center [231, 335] width 103 height 19
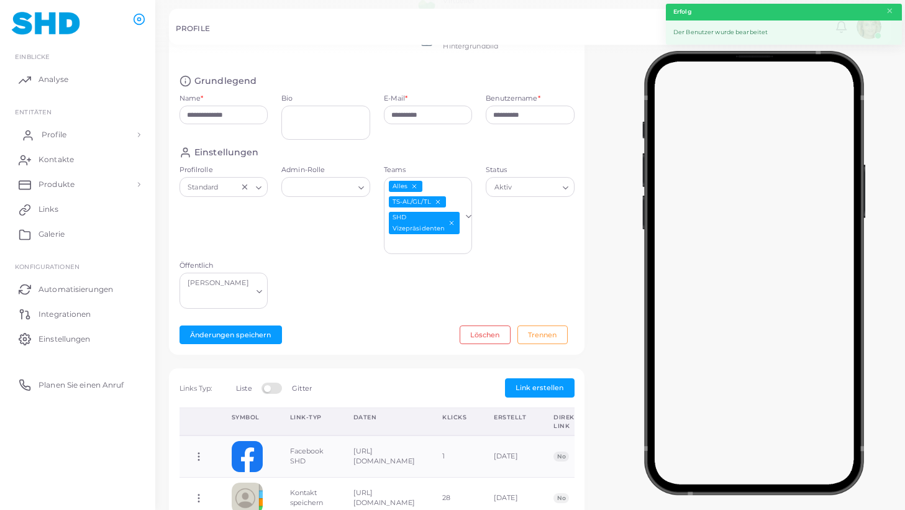
click at [55, 132] on span "Profile" at bounding box center [54, 134] width 25 height 11
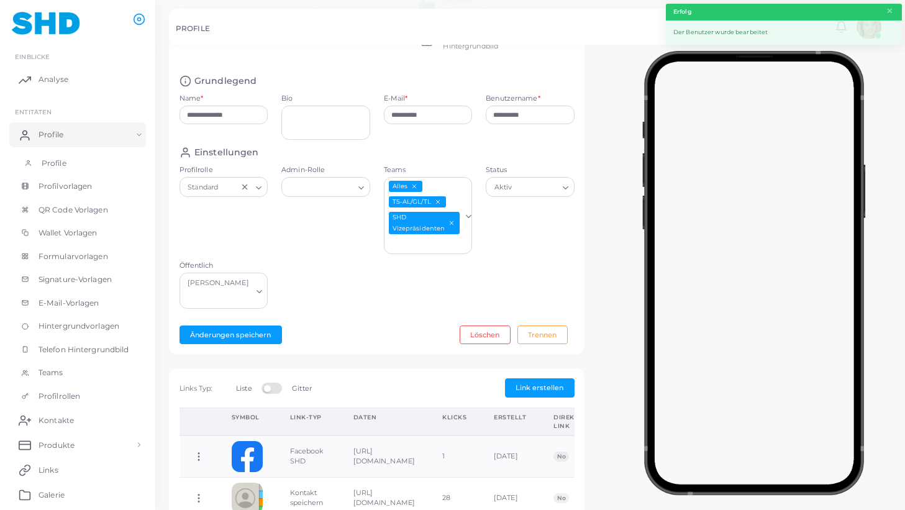
click at [57, 157] on link "Profile" at bounding box center [77, 164] width 137 height 24
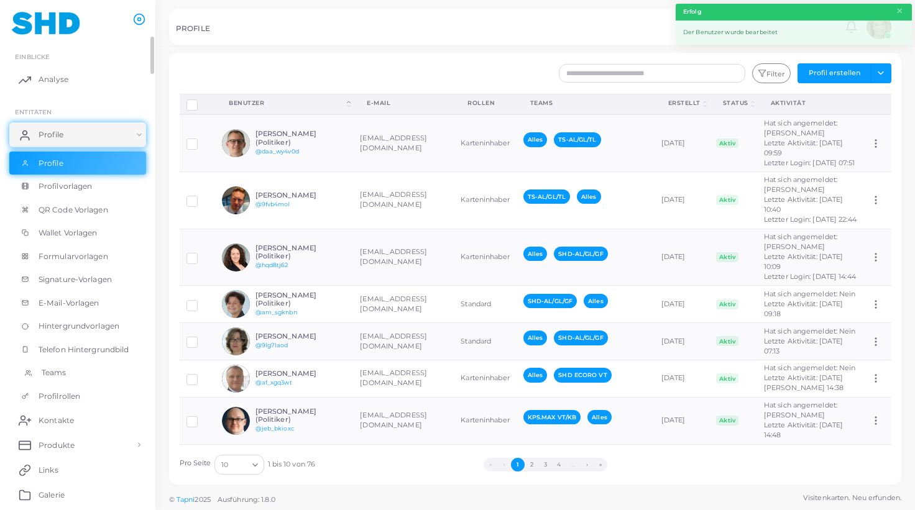
click at [55, 367] on link "Teams" at bounding box center [77, 373] width 137 height 24
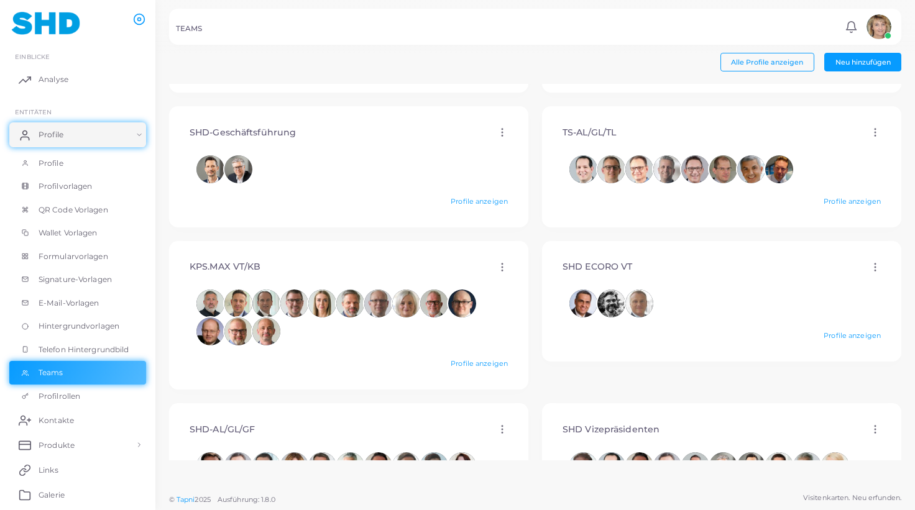
scroll to position [246, 0]
click at [875, 28] on img at bounding box center [878, 26] width 25 height 25
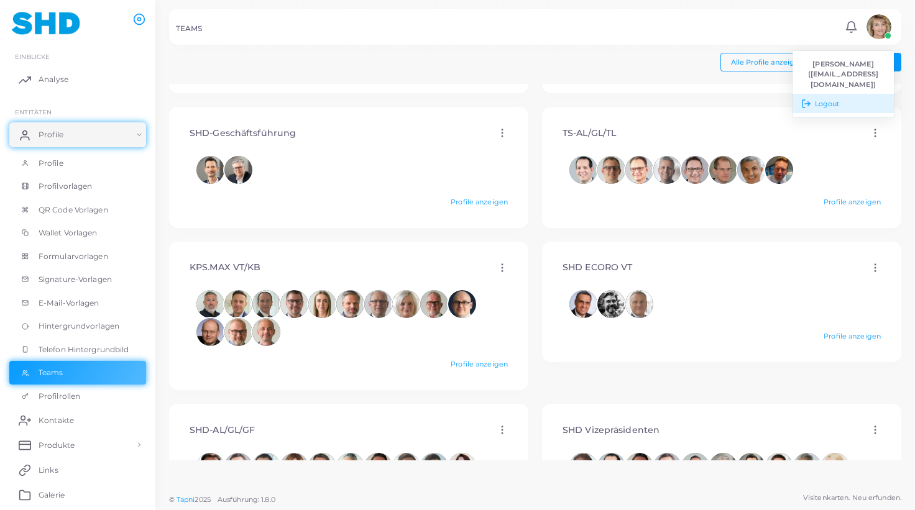
click at [830, 99] on span "Logout" at bounding box center [827, 104] width 25 height 11
